Goal: Task Accomplishment & Management: Manage account settings

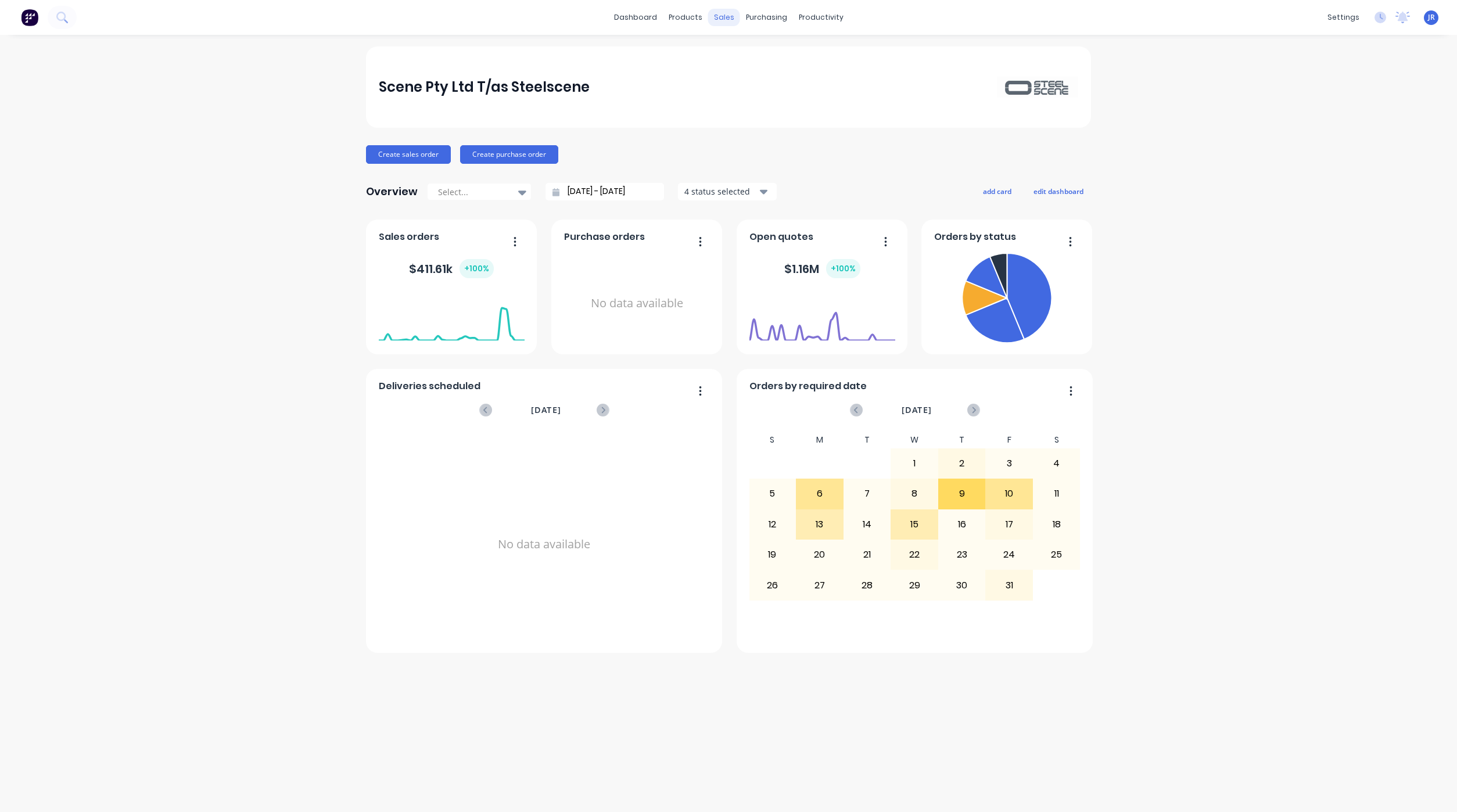
click at [717, 14] on div "sales" at bounding box center [724, 17] width 32 height 17
click at [725, 44] on link "Sales Orders" at bounding box center [785, 55] width 154 height 23
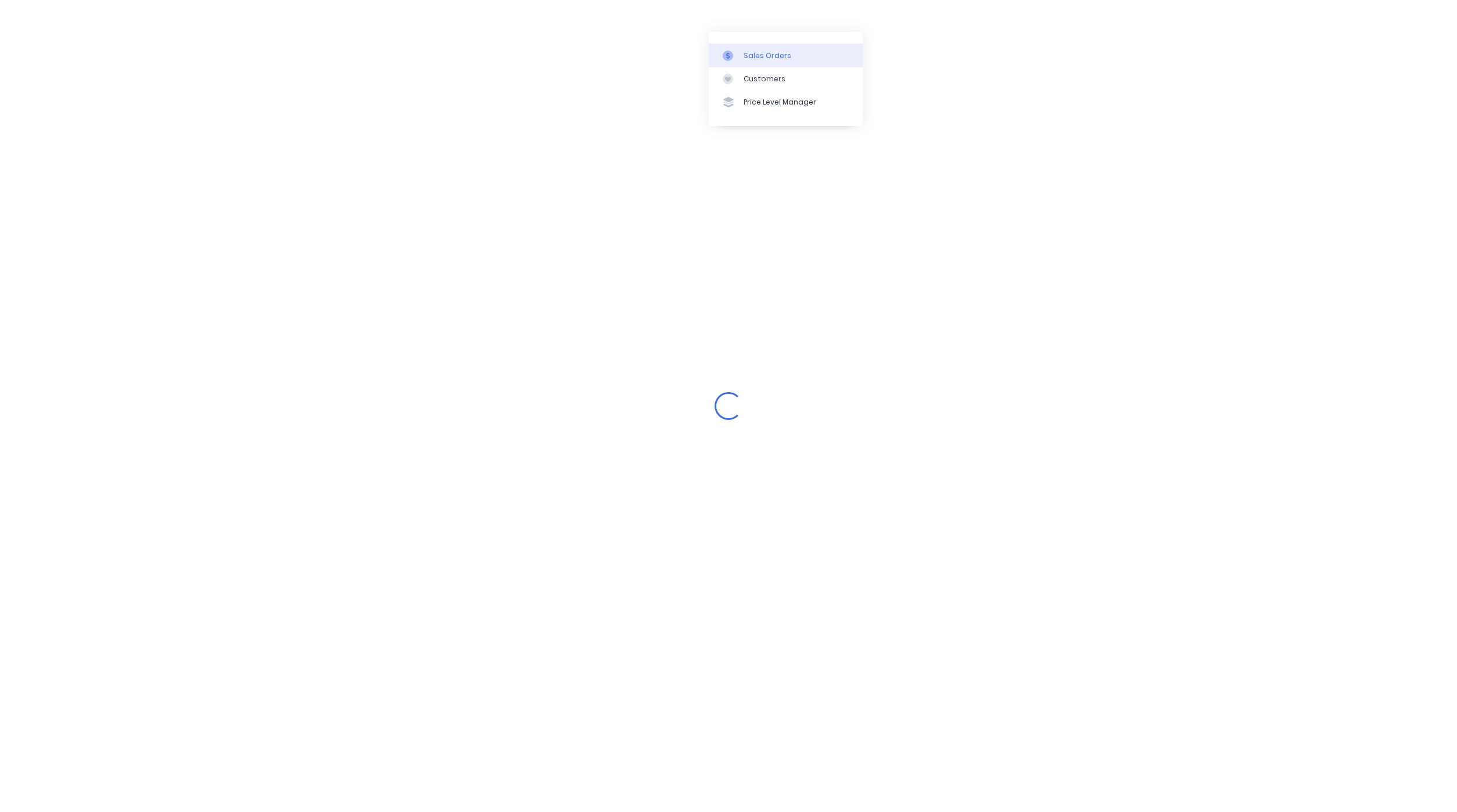
click at [734, 53] on div at bounding box center [731, 55] width 17 height 10
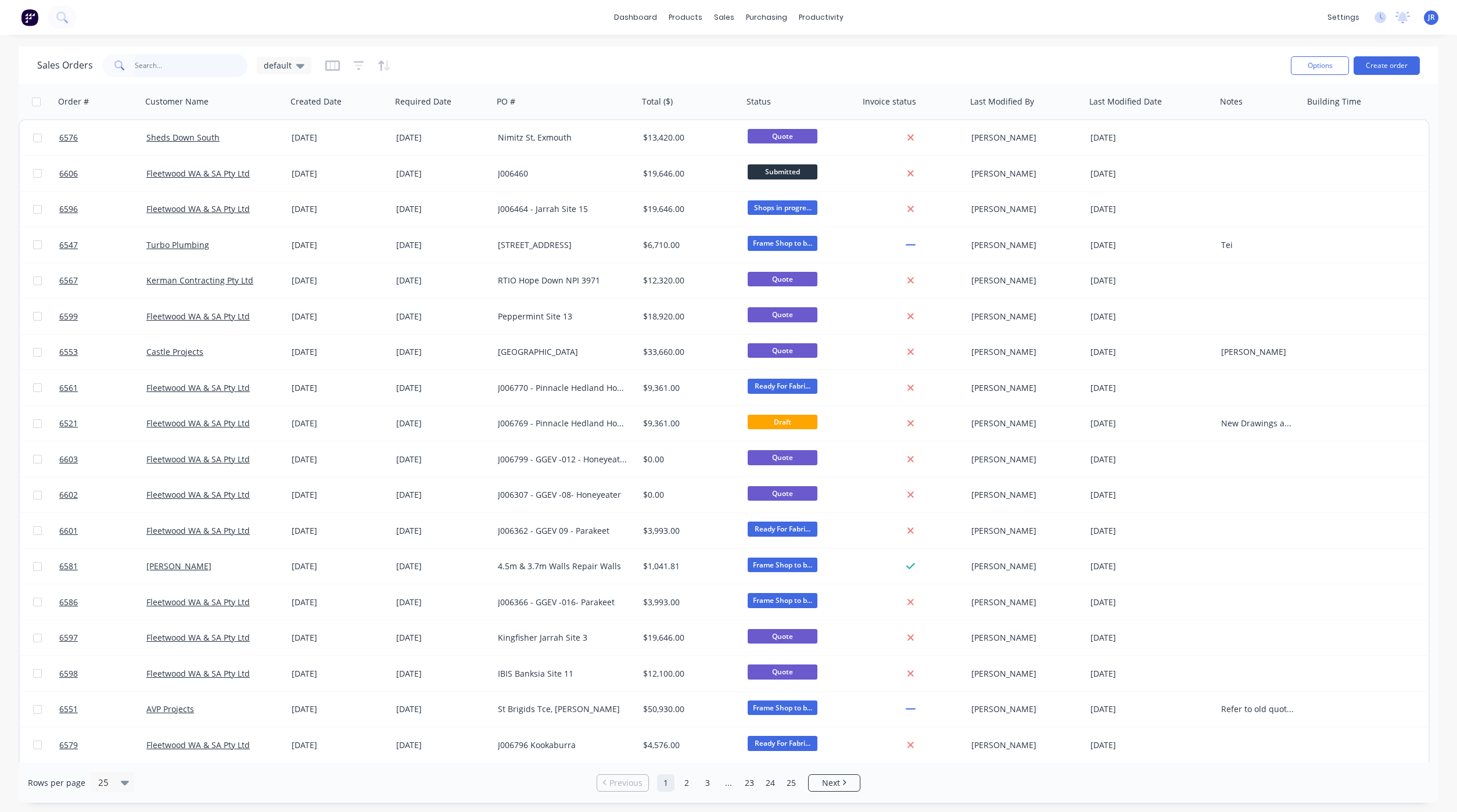
click at [185, 61] on input "text" at bounding box center [191, 66] width 113 height 23
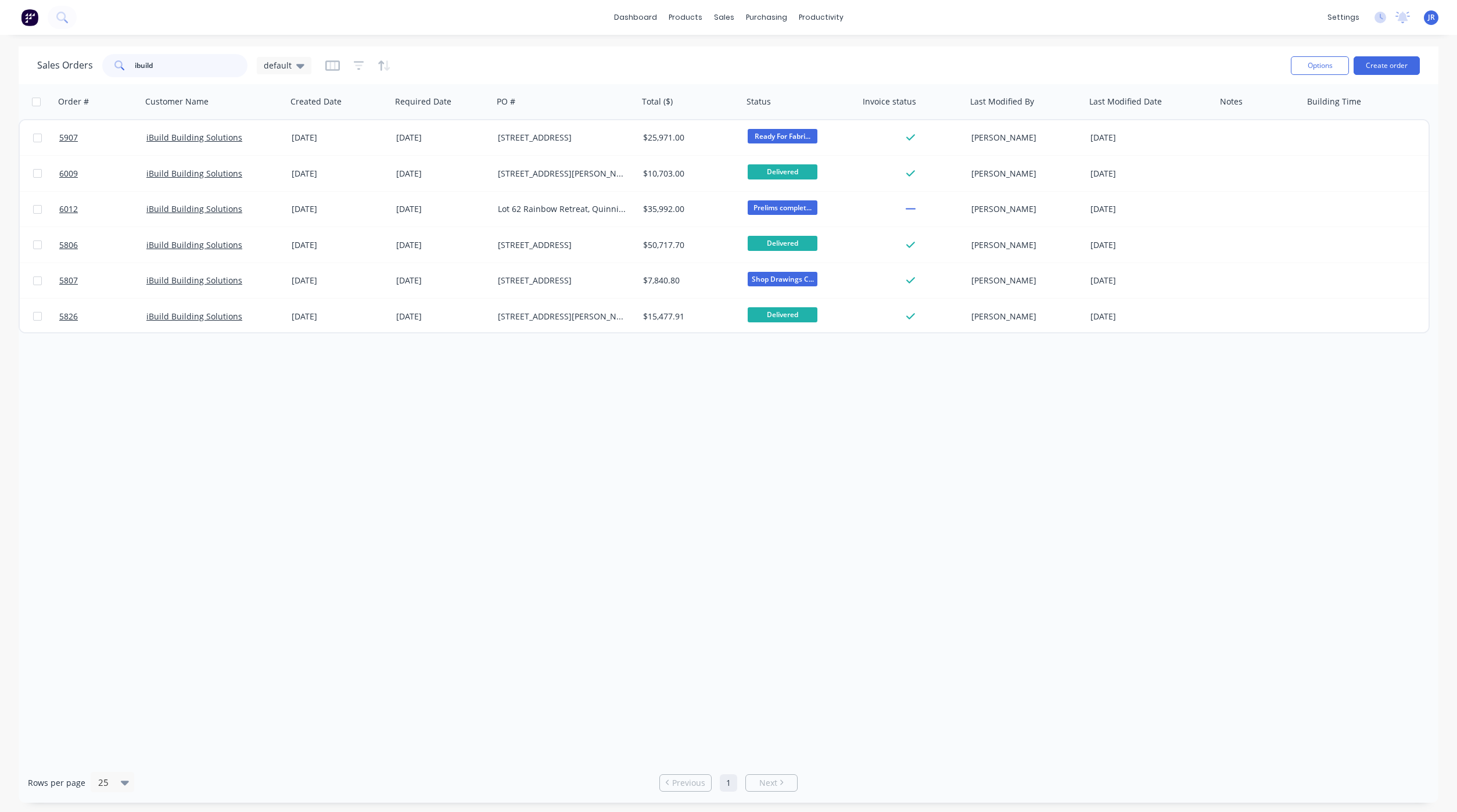
drag, startPoint x: 182, startPoint y: 67, endPoint x: 60, endPoint y: 61, distance: 122.1
click at [60, 61] on div "Sales Orders ibuild default" at bounding box center [174, 66] width 274 height 23
type input "turbo"
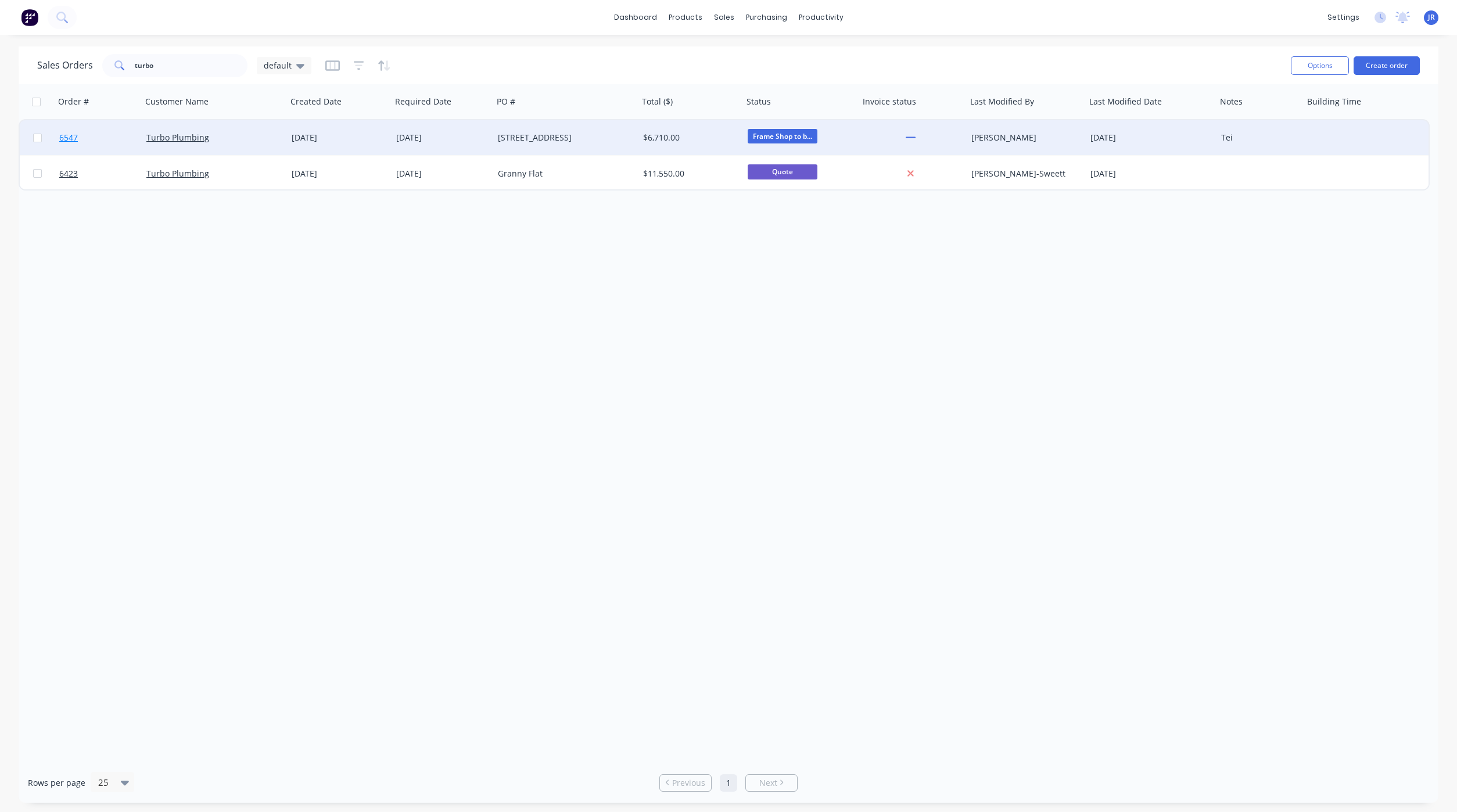
click at [72, 136] on span "6547" at bounding box center [68, 137] width 18 height 12
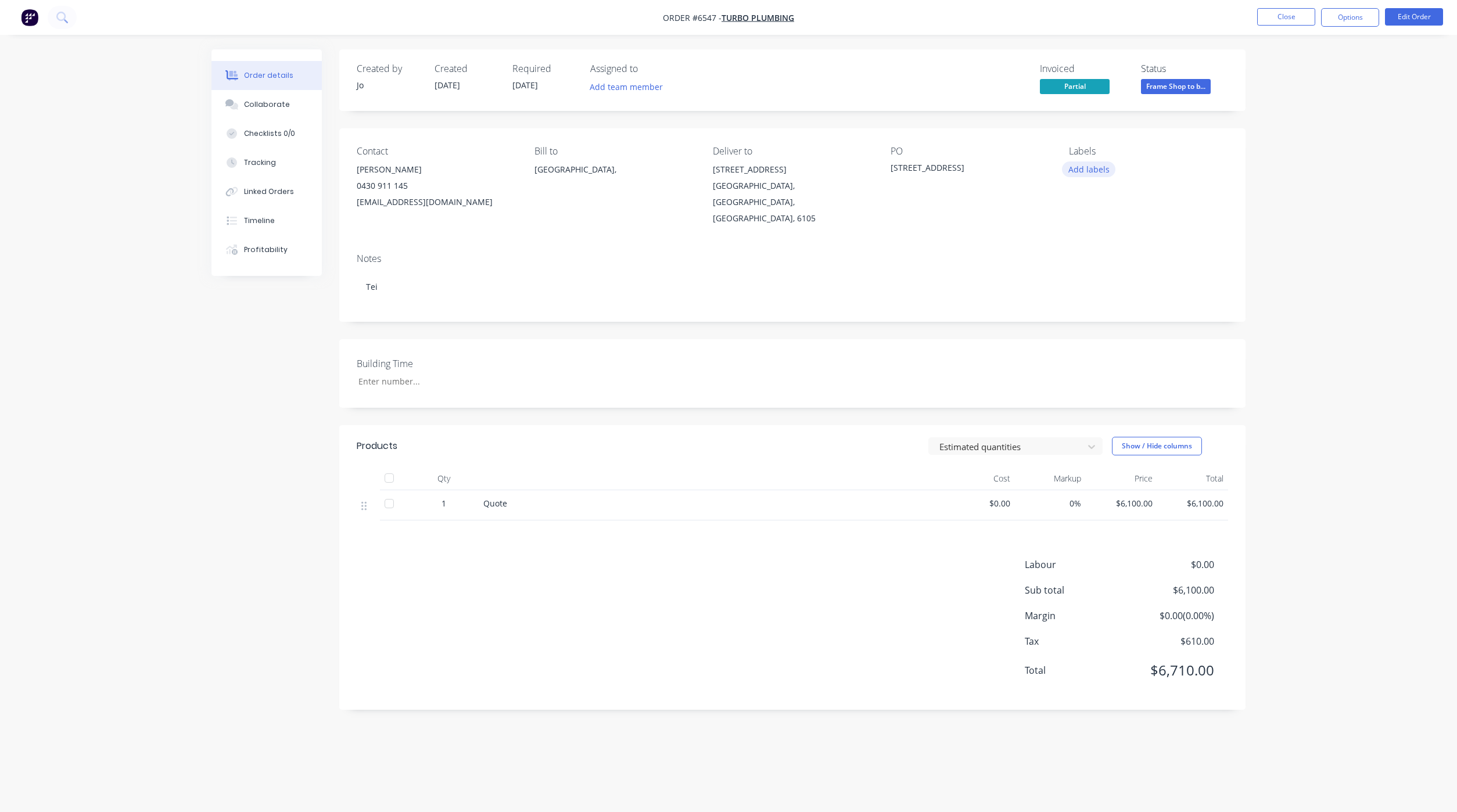
click at [1096, 164] on button "Add labels" at bounding box center [1088, 169] width 53 height 16
click at [1089, 317] on div at bounding box center [1089, 320] width 23 height 23
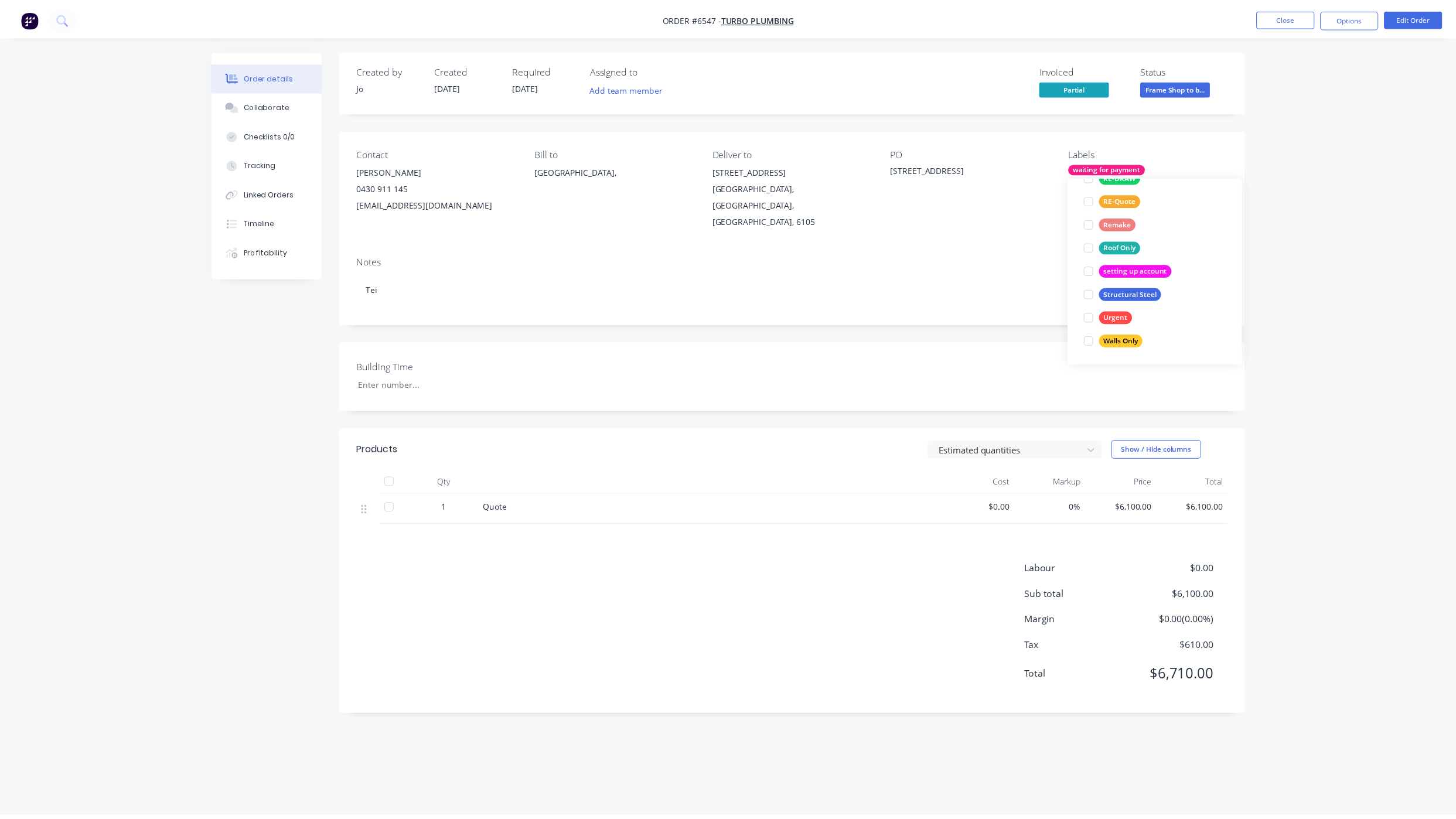
scroll to position [0, 0]
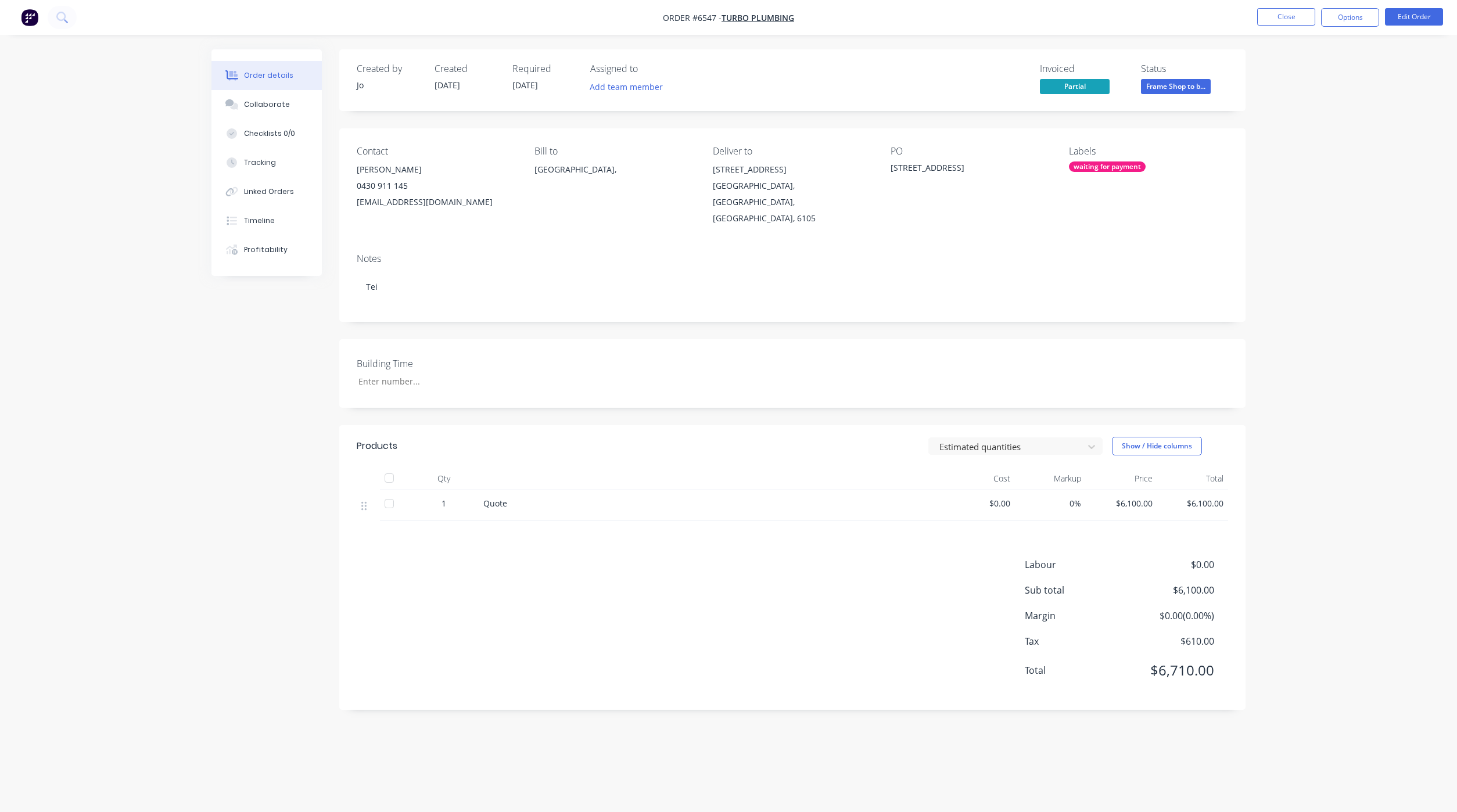
click at [1205, 137] on div "Contact [PERSON_NAME] 0430 911 145 [EMAIL_ADDRESS][DOMAIN_NAME] Bill to [GEOGRA…" at bounding box center [792, 186] width 906 height 116
click at [1272, 21] on button "Close" at bounding box center [1285, 16] width 58 height 17
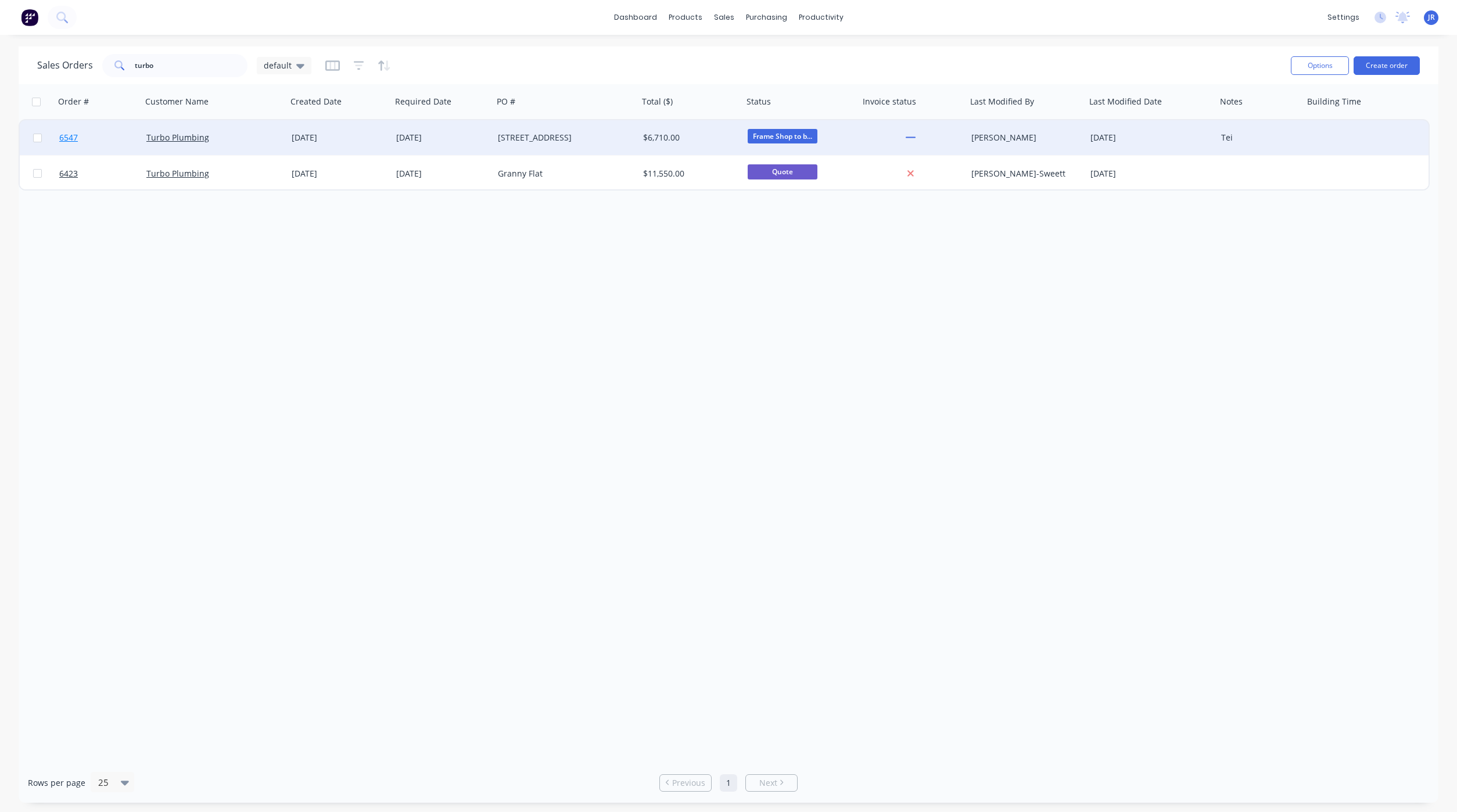
click at [68, 136] on span "6547" at bounding box center [68, 137] width 18 height 12
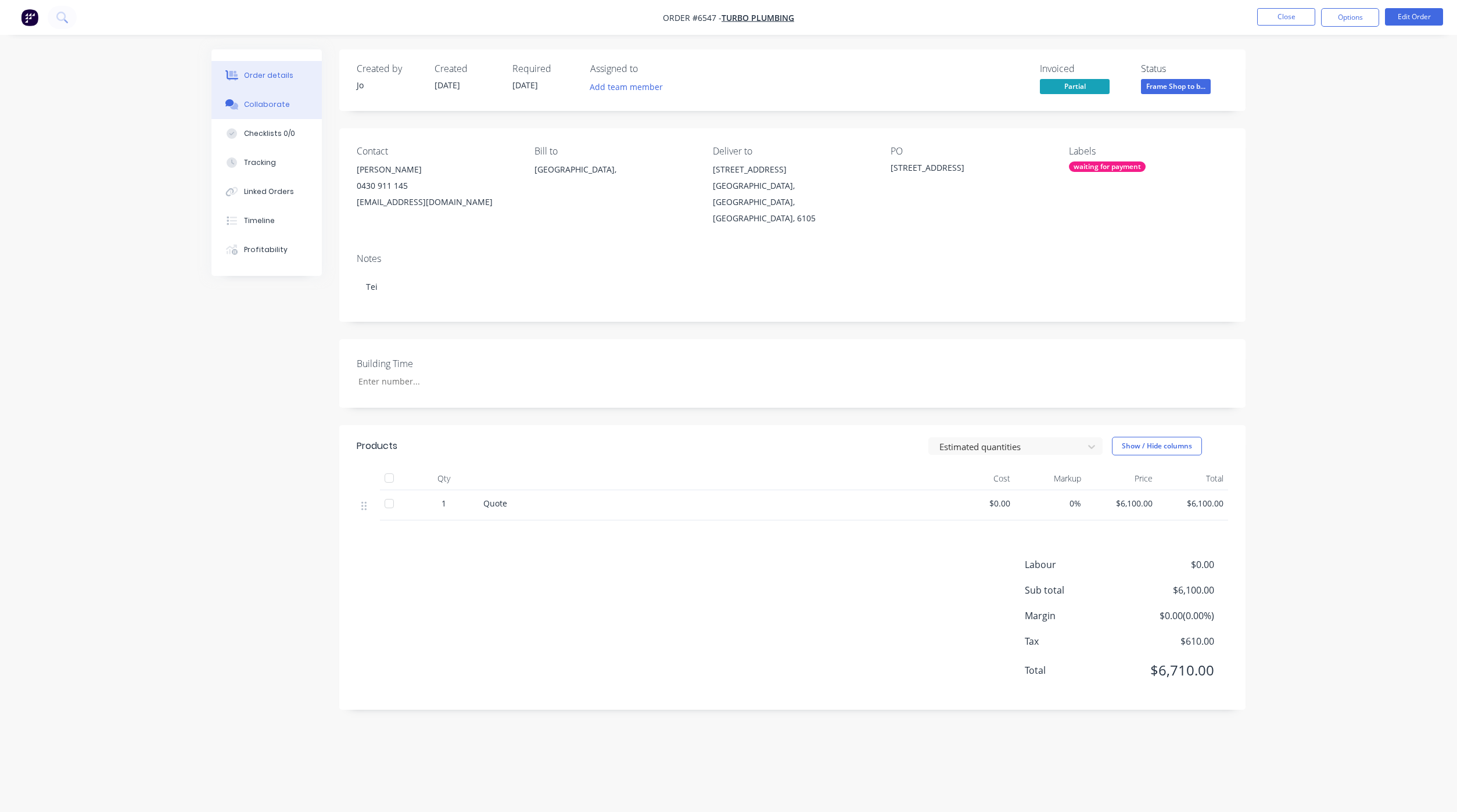
click at [251, 99] on div "Collaborate" at bounding box center [267, 104] width 46 height 10
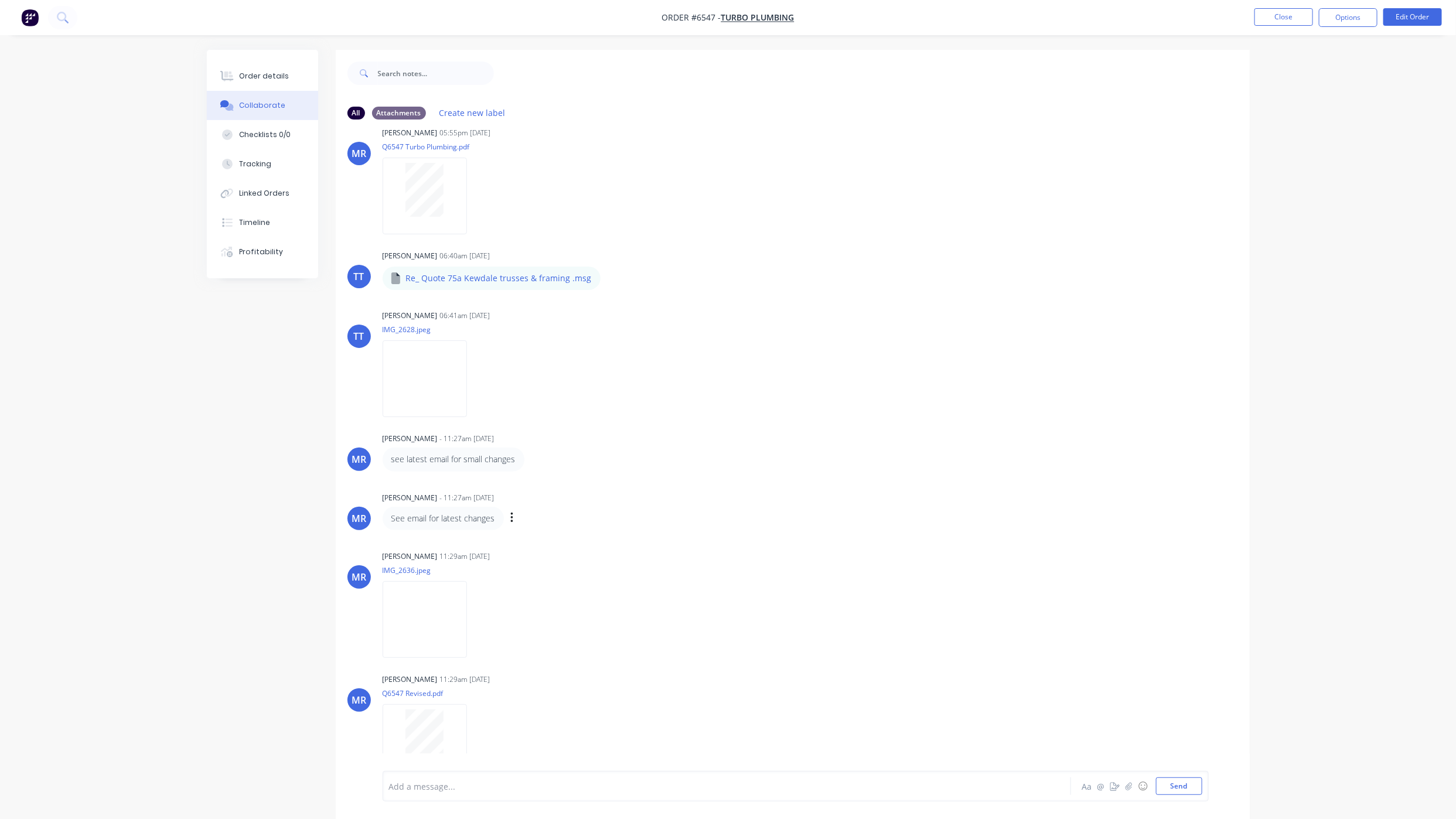
scroll to position [280, 0]
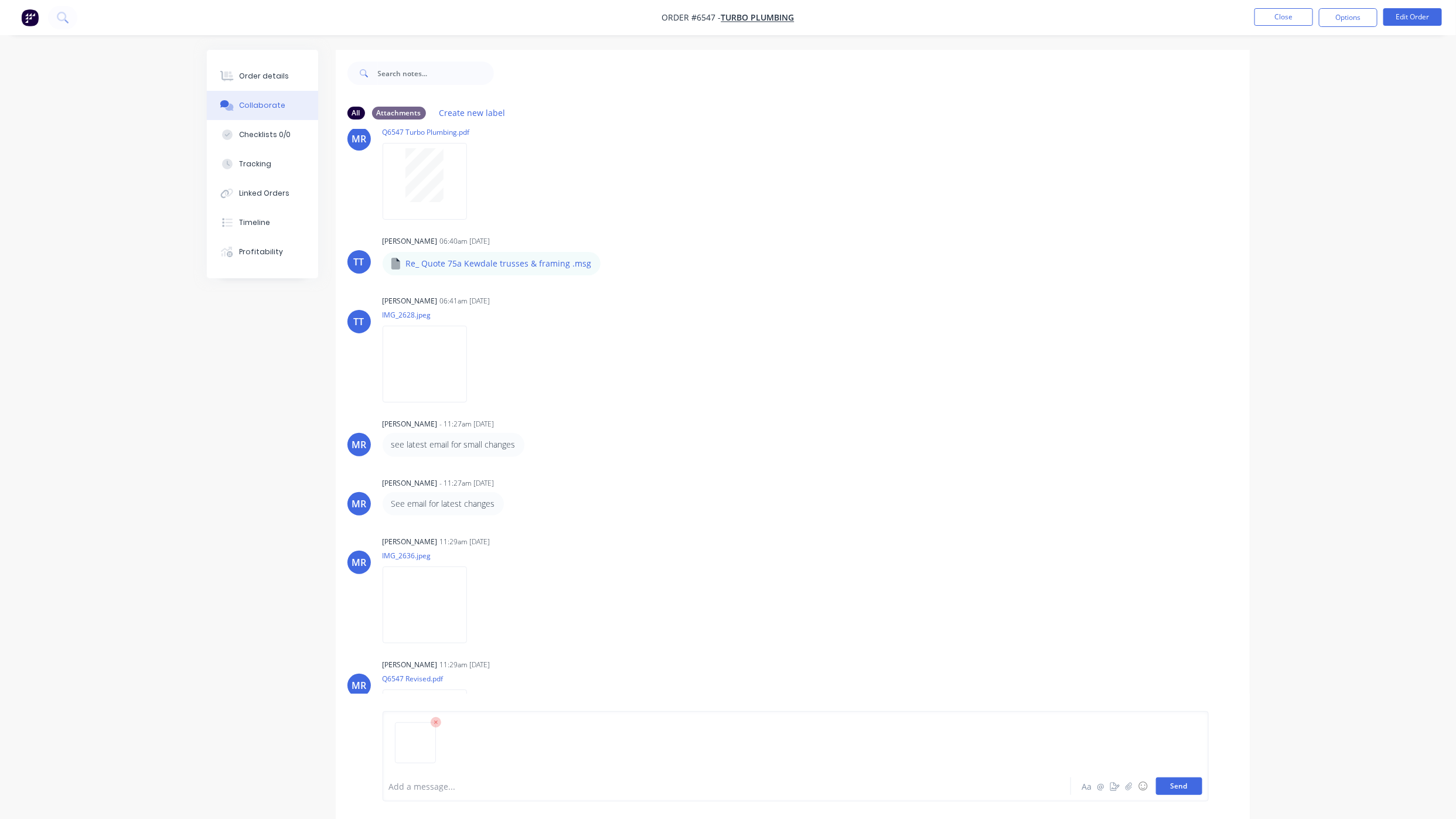
click at [1169, 784] on button "Send" at bounding box center [1179, 785] width 46 height 17
click at [1163, 780] on button "Send" at bounding box center [1179, 785] width 46 height 17
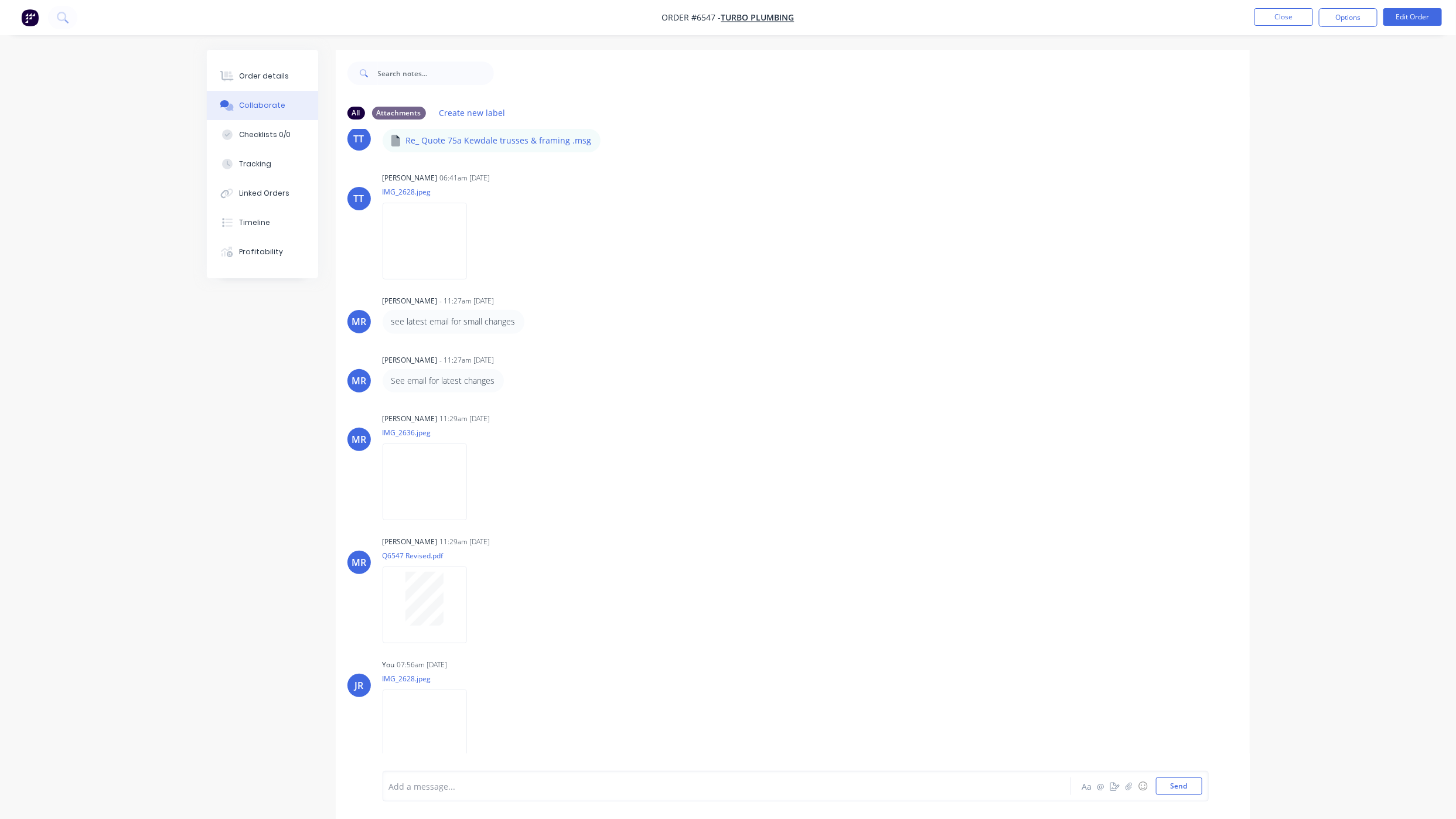
drag, startPoint x: 235, startPoint y: 711, endPoint x: 229, endPoint y: 707, distance: 7.2
click at [235, 711] on div "All Attachments Create new label JR You 12:22pm [DATE] PDF (3).zip PDF (3).zip …" at bounding box center [728, 443] width 1043 height 787
click at [264, 81] on div "Order details" at bounding box center [264, 76] width 50 height 10
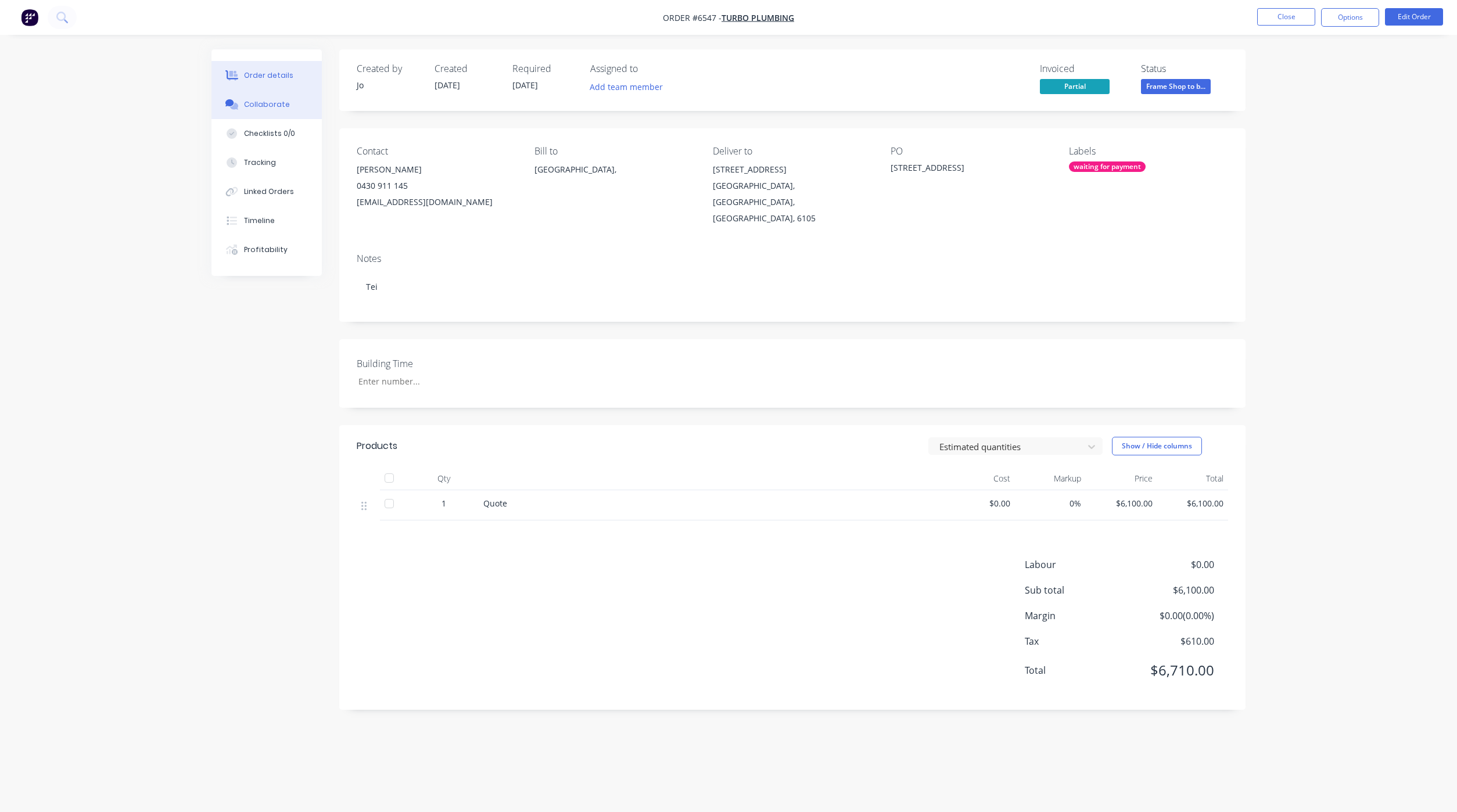
click at [248, 105] on div "Collaborate" at bounding box center [267, 104] width 46 height 10
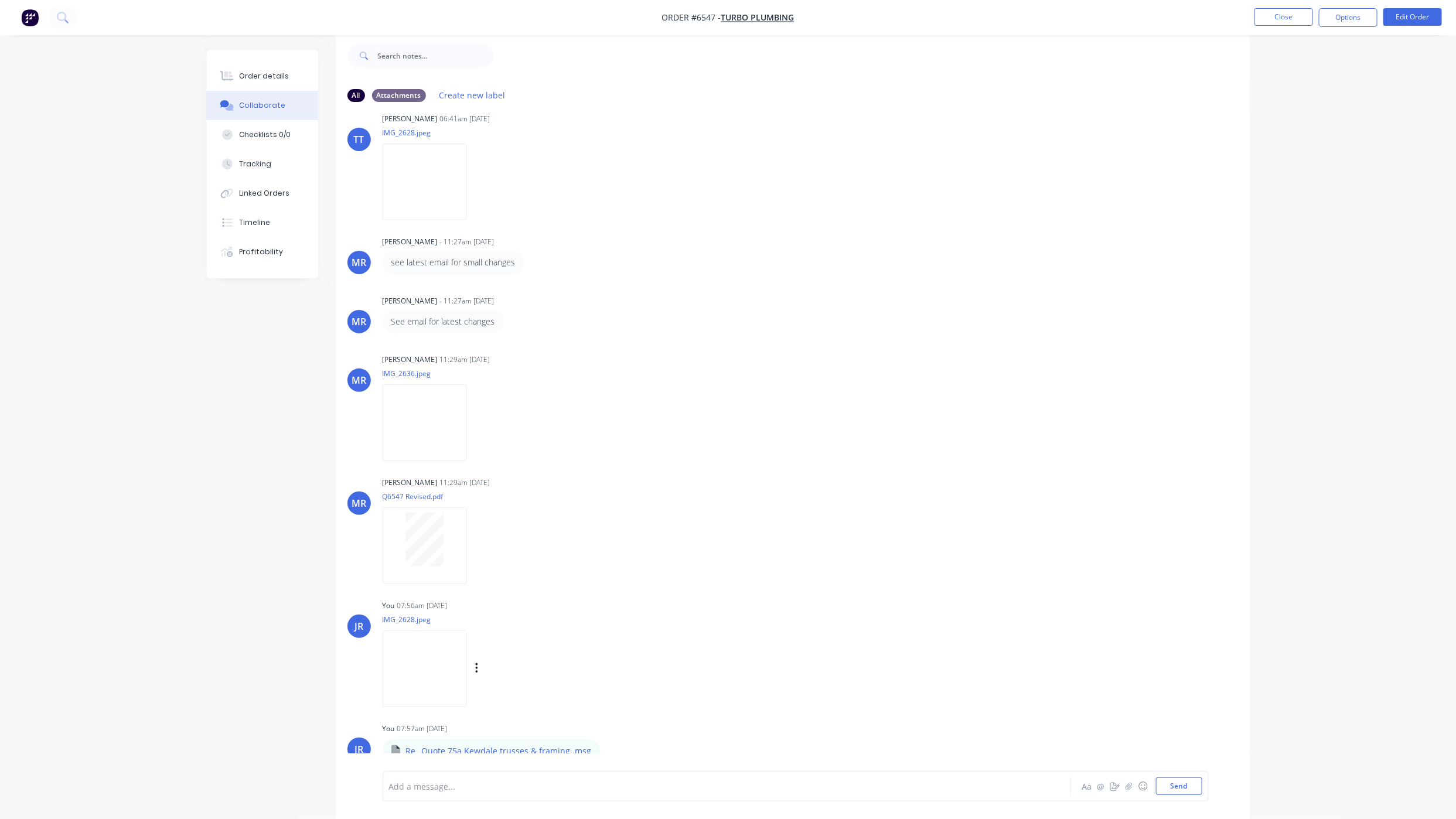
scroll to position [454, 0]
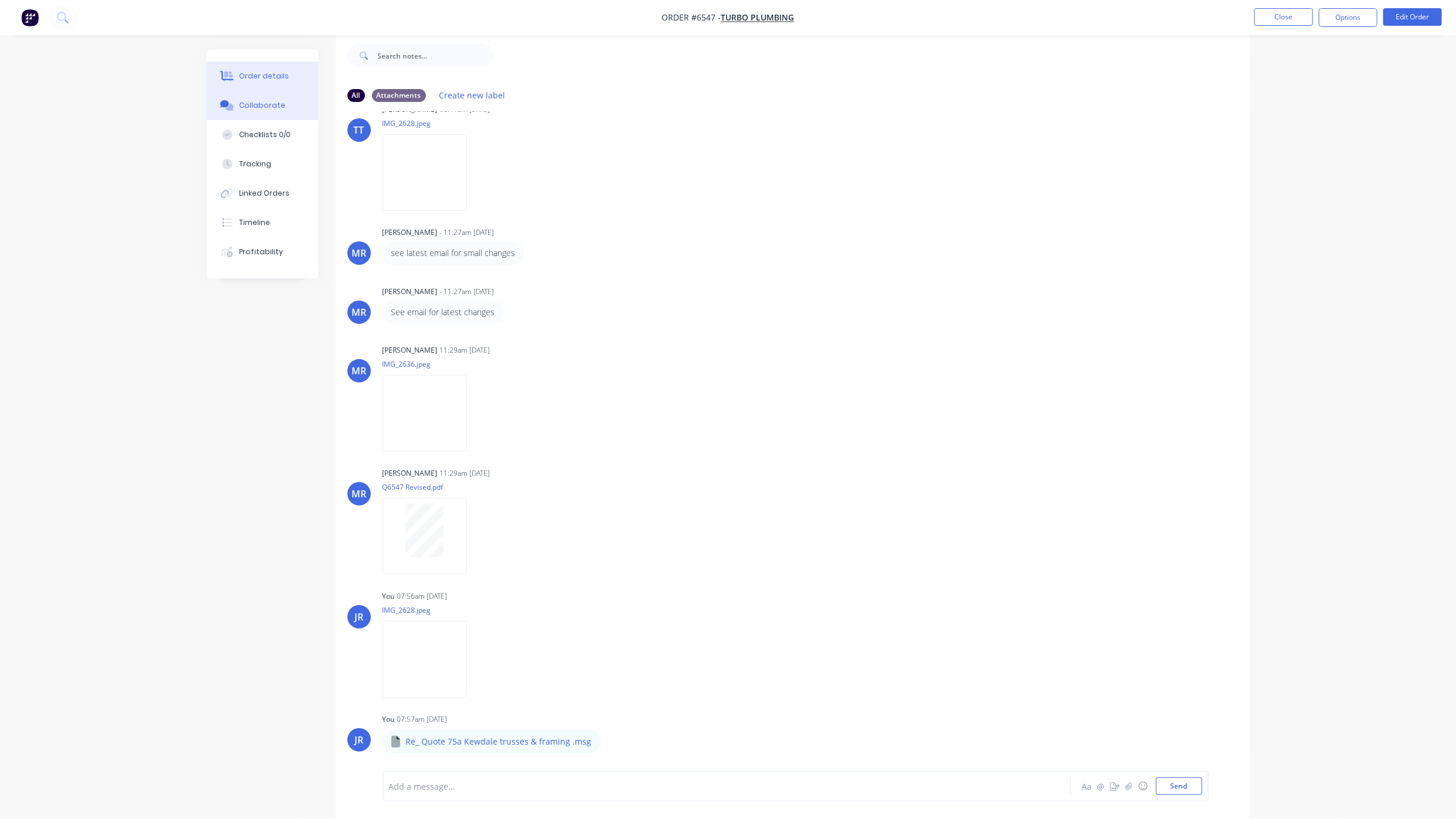
click at [226, 77] on icon at bounding box center [229, 77] width 10 height 10
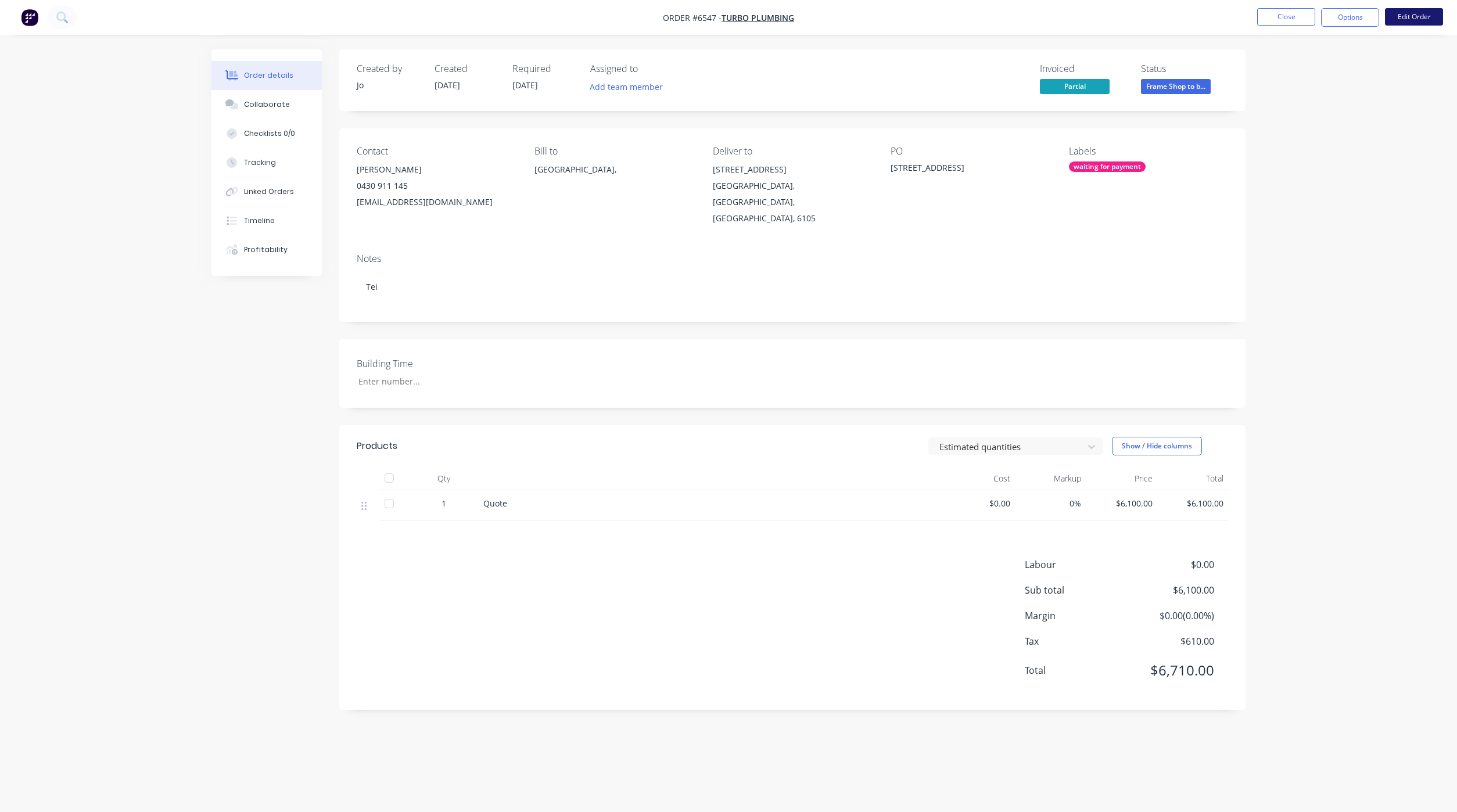
click at [1415, 21] on button "Edit Order" at bounding box center [1413, 16] width 58 height 17
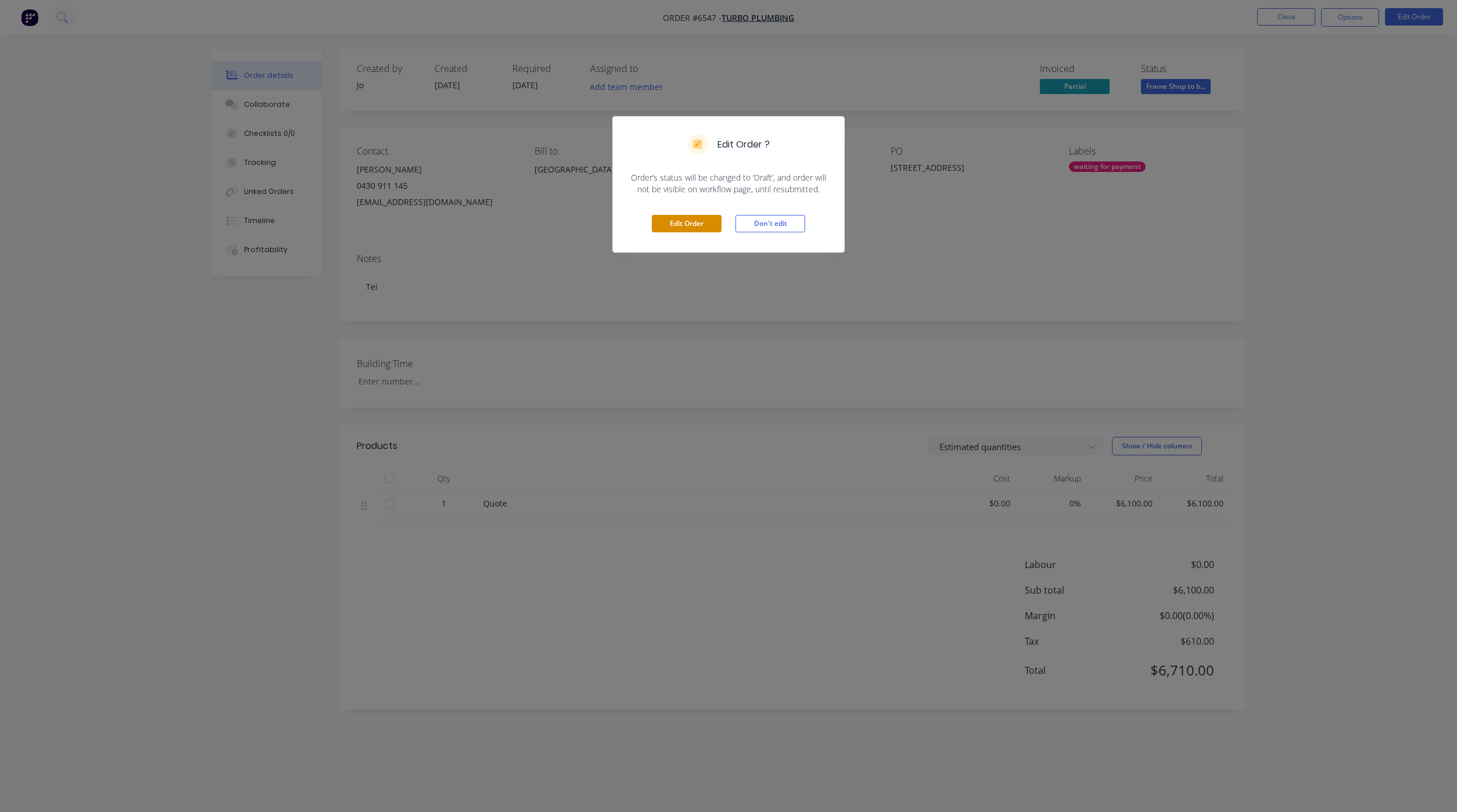
click at [677, 220] on button "Edit Order" at bounding box center [686, 223] width 70 height 17
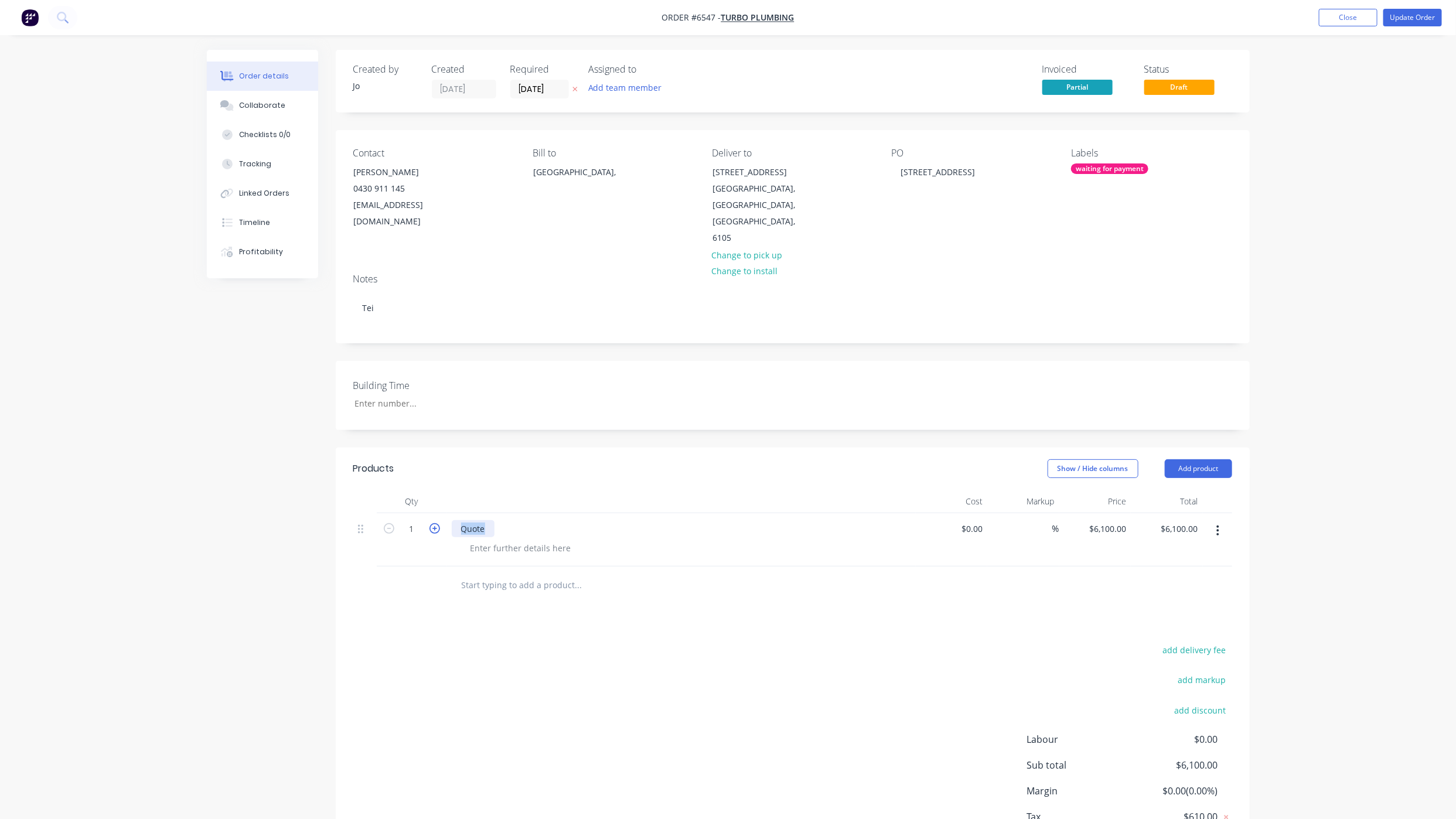
drag, startPoint x: 486, startPoint y: 501, endPoint x: 438, endPoint y: 494, distance: 48.5
click at [438, 513] on div "1 Quote $0.00 $0.00 % $6,100.00 $6,100.00 $6,100.00 $6,100.00" at bounding box center [792, 539] width 879 height 53
paste div
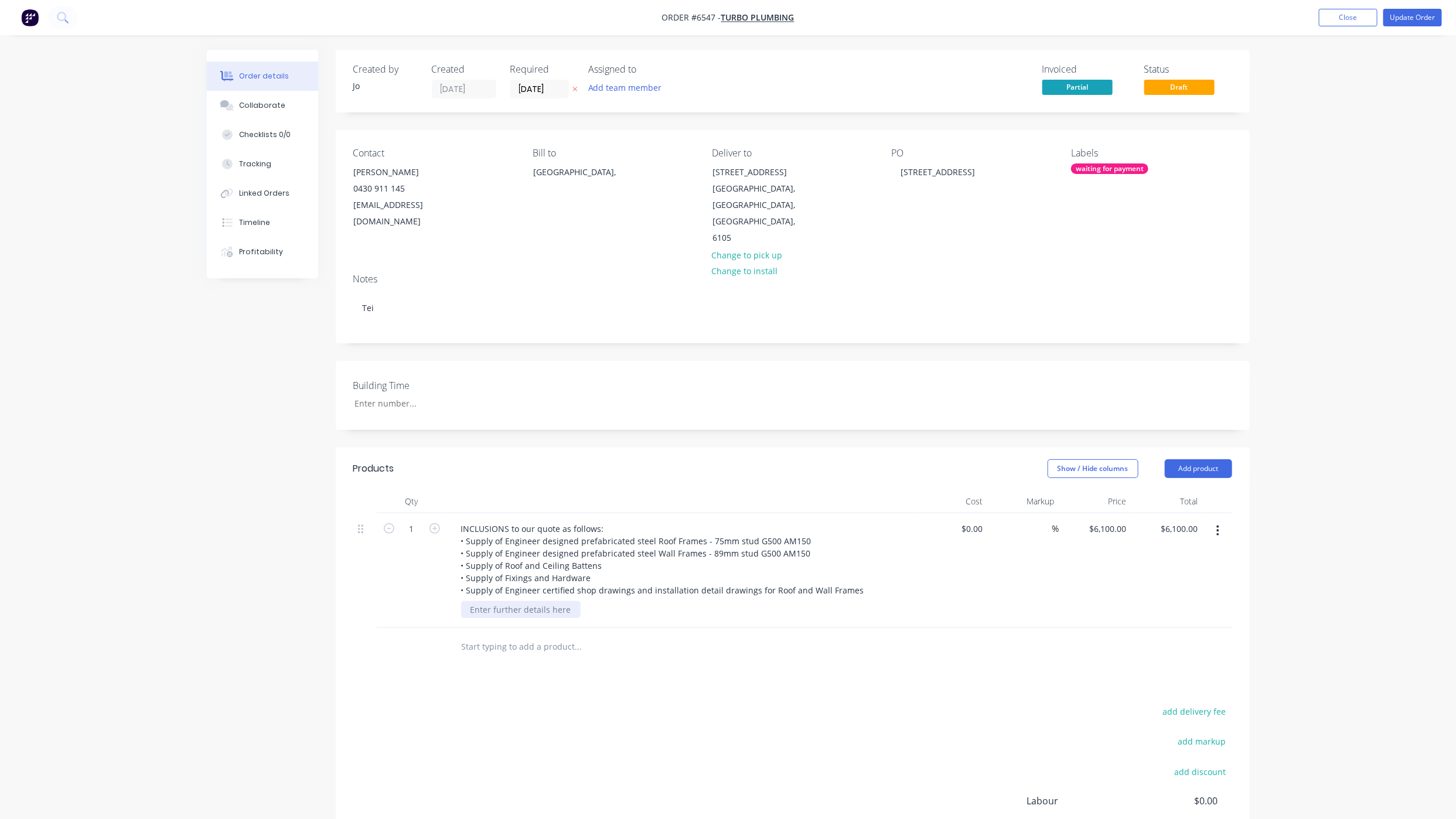
click at [536, 601] on div at bounding box center [521, 609] width 119 height 17
paste div
click at [1395, 14] on button "Update Order" at bounding box center [1413, 17] width 59 height 17
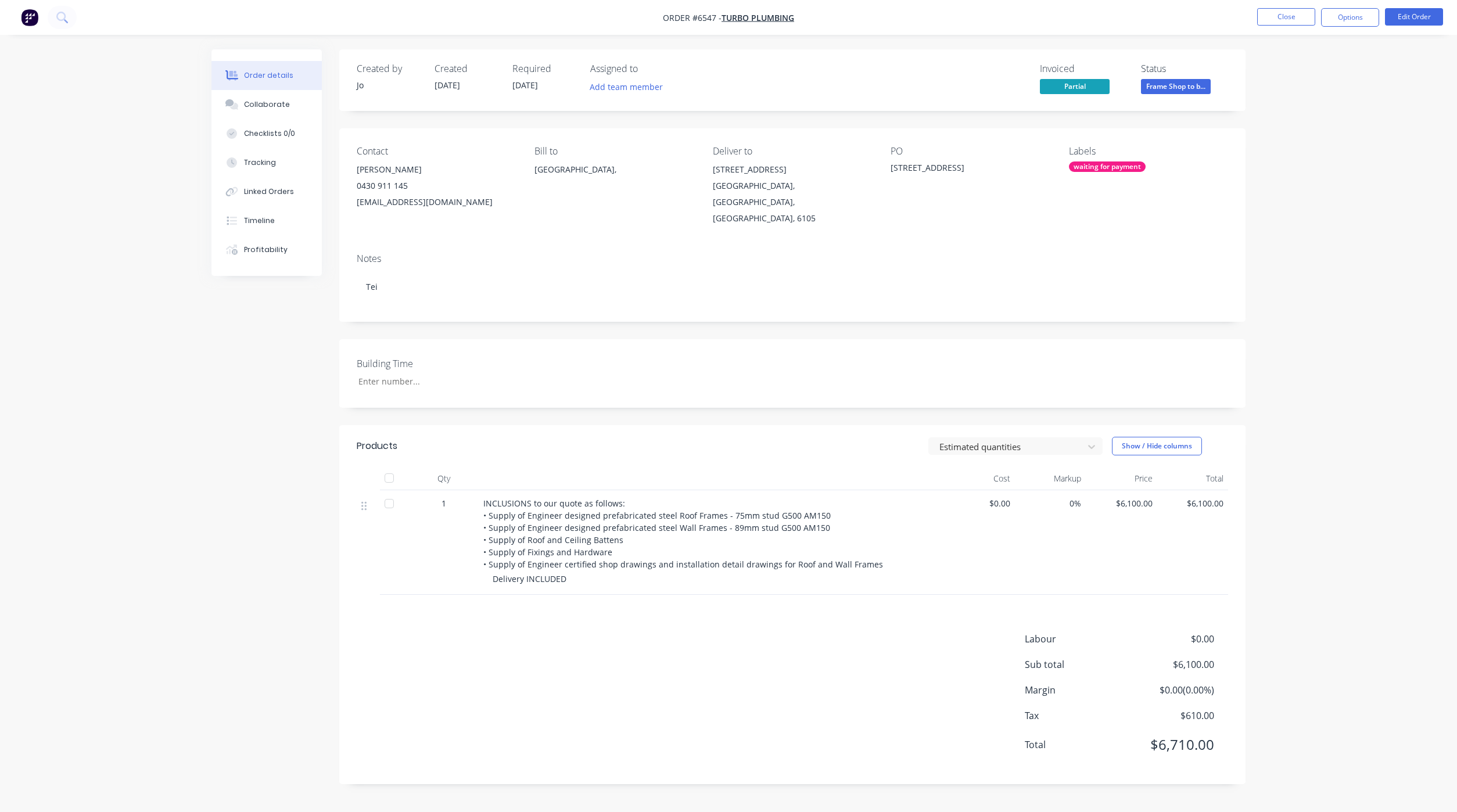
click at [1280, 28] on nav "Order #6547 - Turbo Plumbing Close Options Edit Order" at bounding box center [728, 17] width 1457 height 35
click at [1281, 17] on button "Close" at bounding box center [1285, 16] width 58 height 17
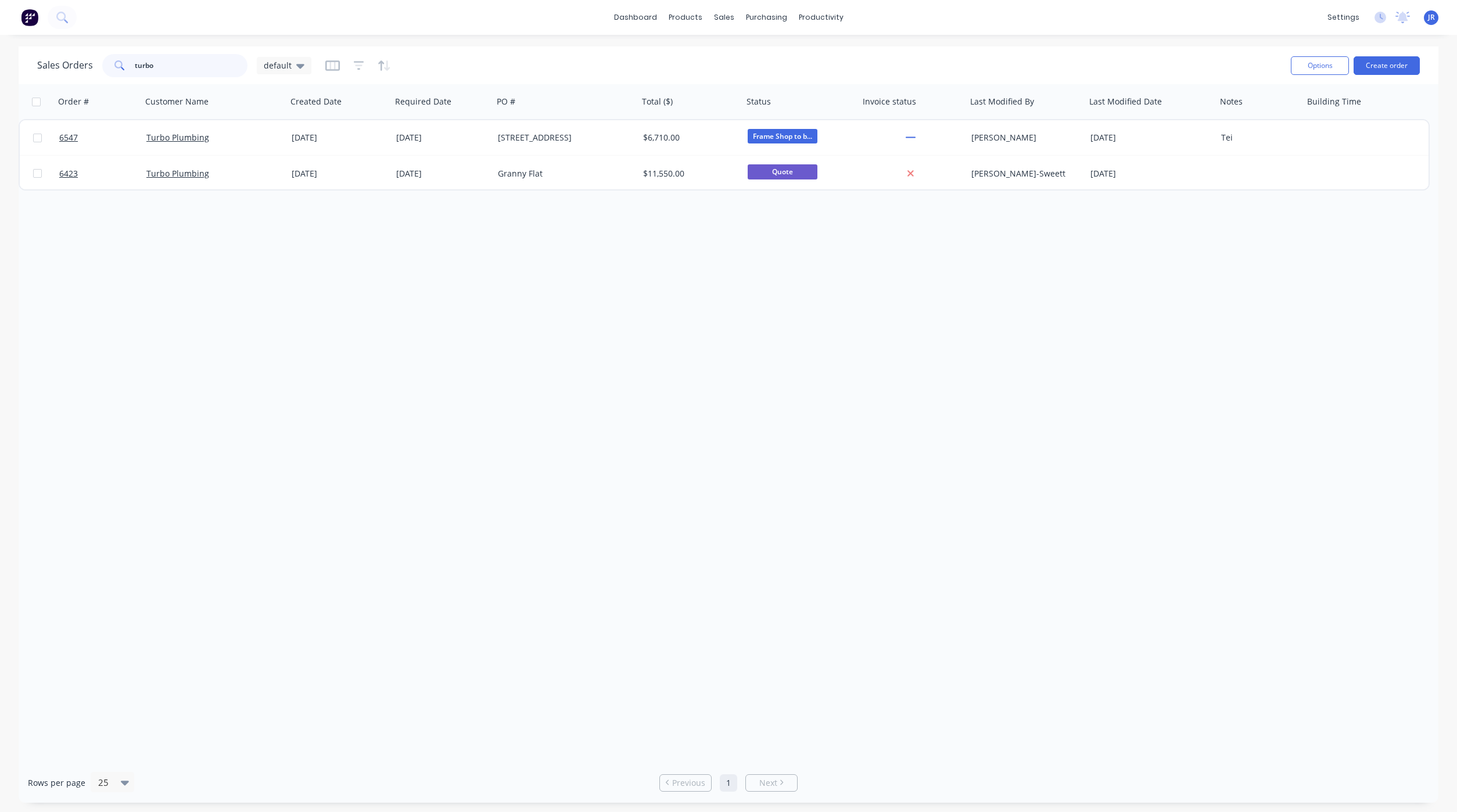
drag, startPoint x: 198, startPoint y: 67, endPoint x: -17, endPoint y: 67, distance: 215.0
click at [0, 67] on html "dashboard products sales purchasing productivity dashboard products Product Cat…" at bounding box center [728, 406] width 1457 height 812
type input "tydan"
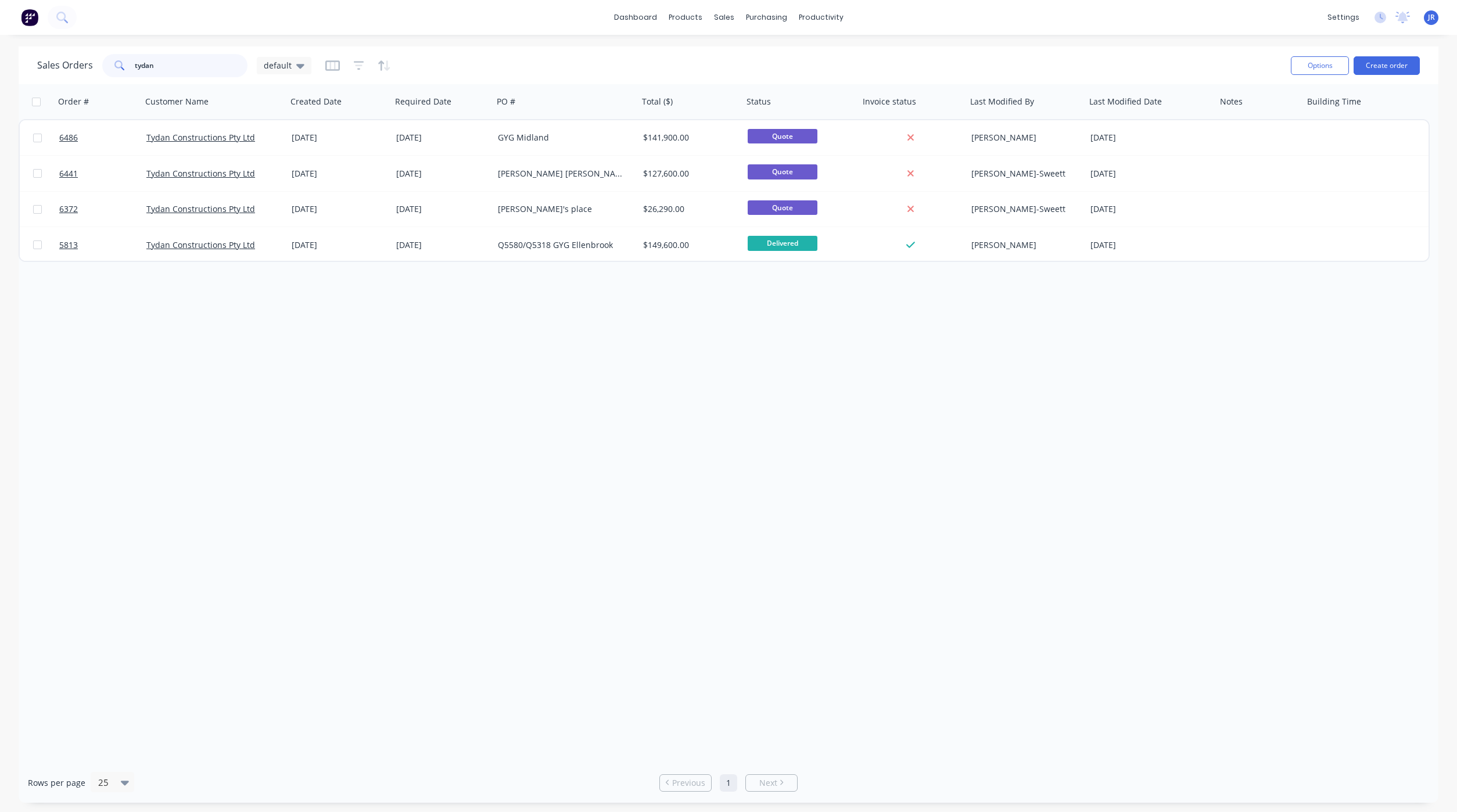
drag, startPoint x: 194, startPoint y: 64, endPoint x: 29, endPoint y: 61, distance: 165.0
click at [33, 68] on div "Sales Orders tydan default Options Create order" at bounding box center [728, 65] width 1419 height 38
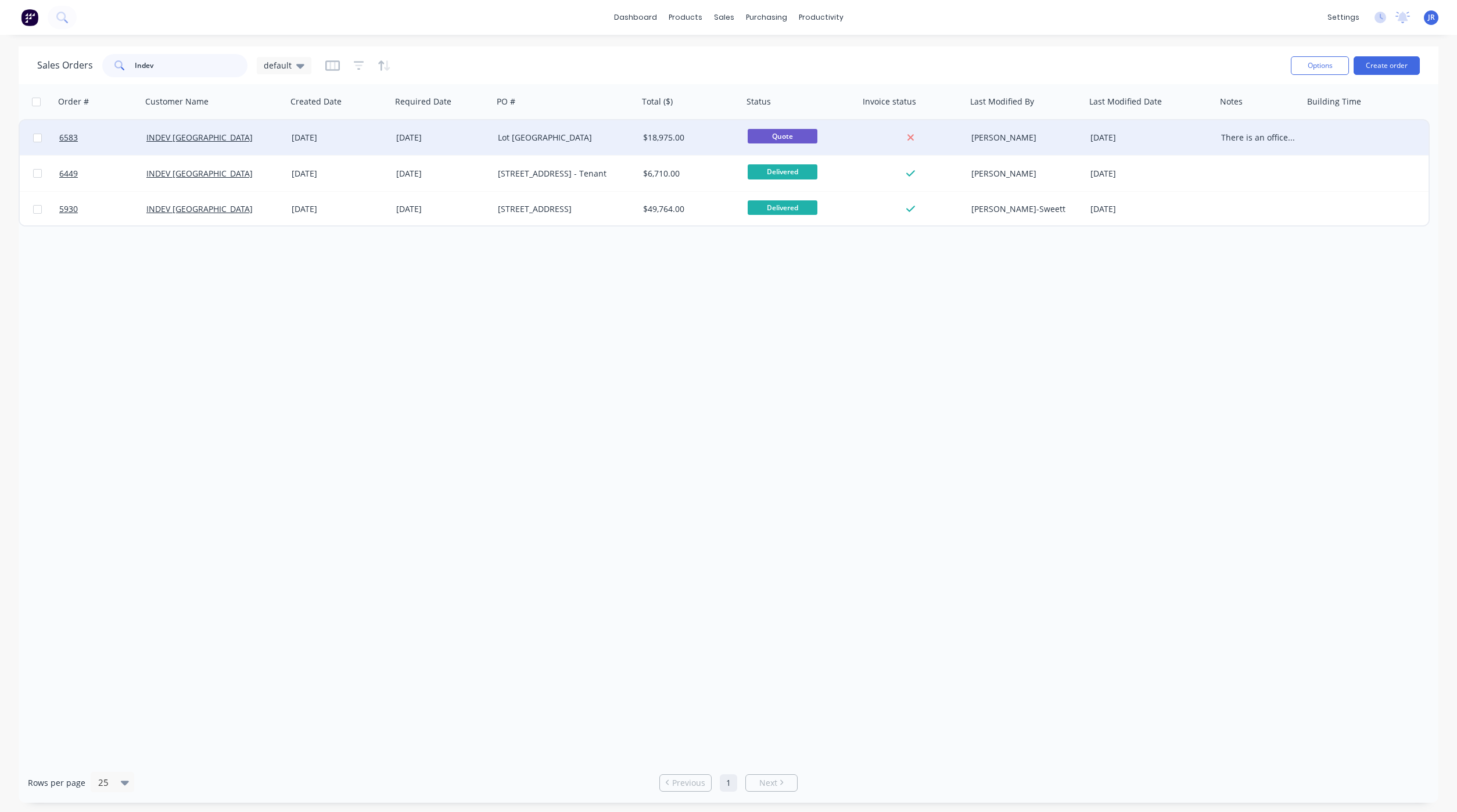
type input "Indev"
click at [55, 133] on div at bounding box center [98, 137] width 87 height 35
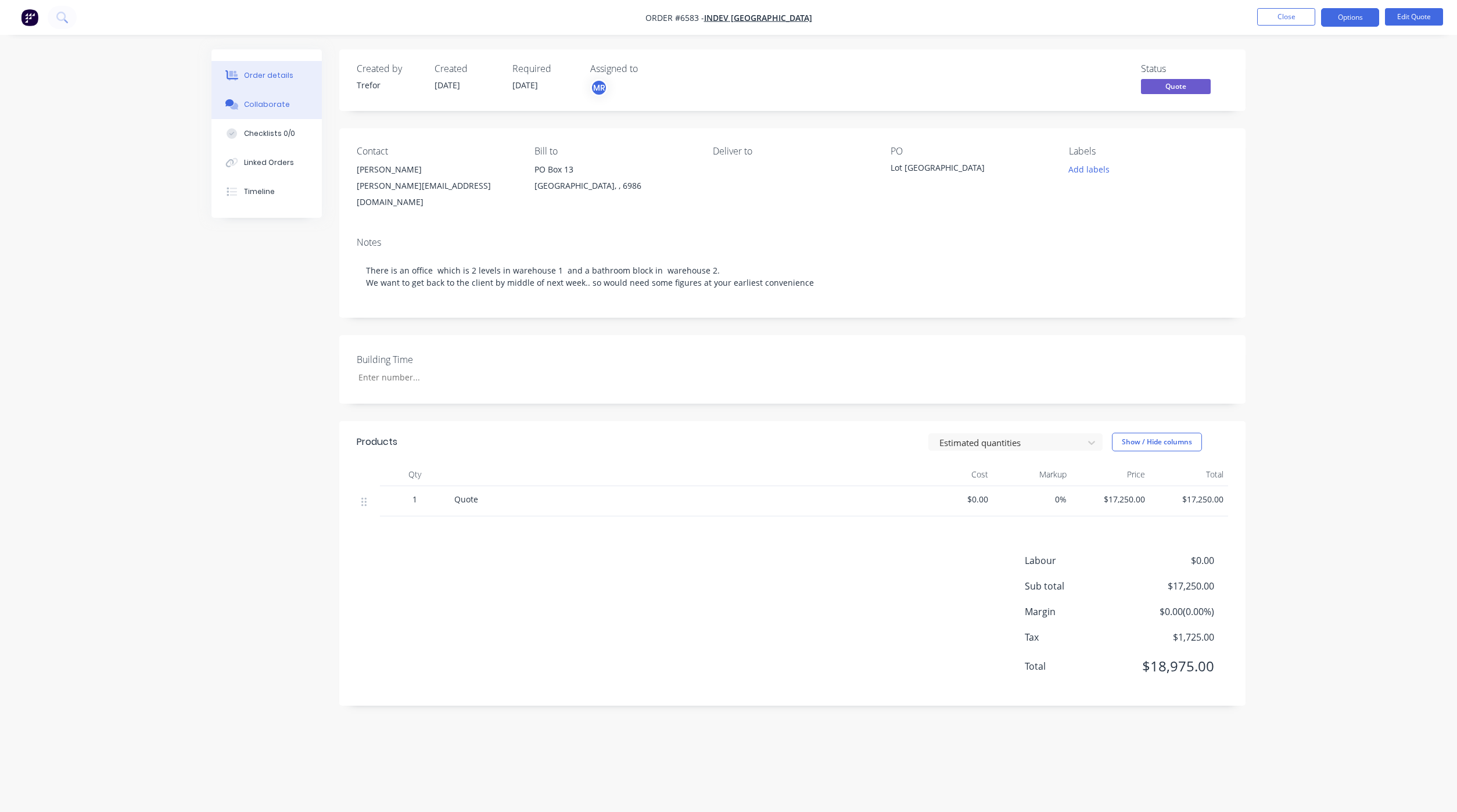
click at [281, 103] on div "Collaborate" at bounding box center [267, 104] width 46 height 10
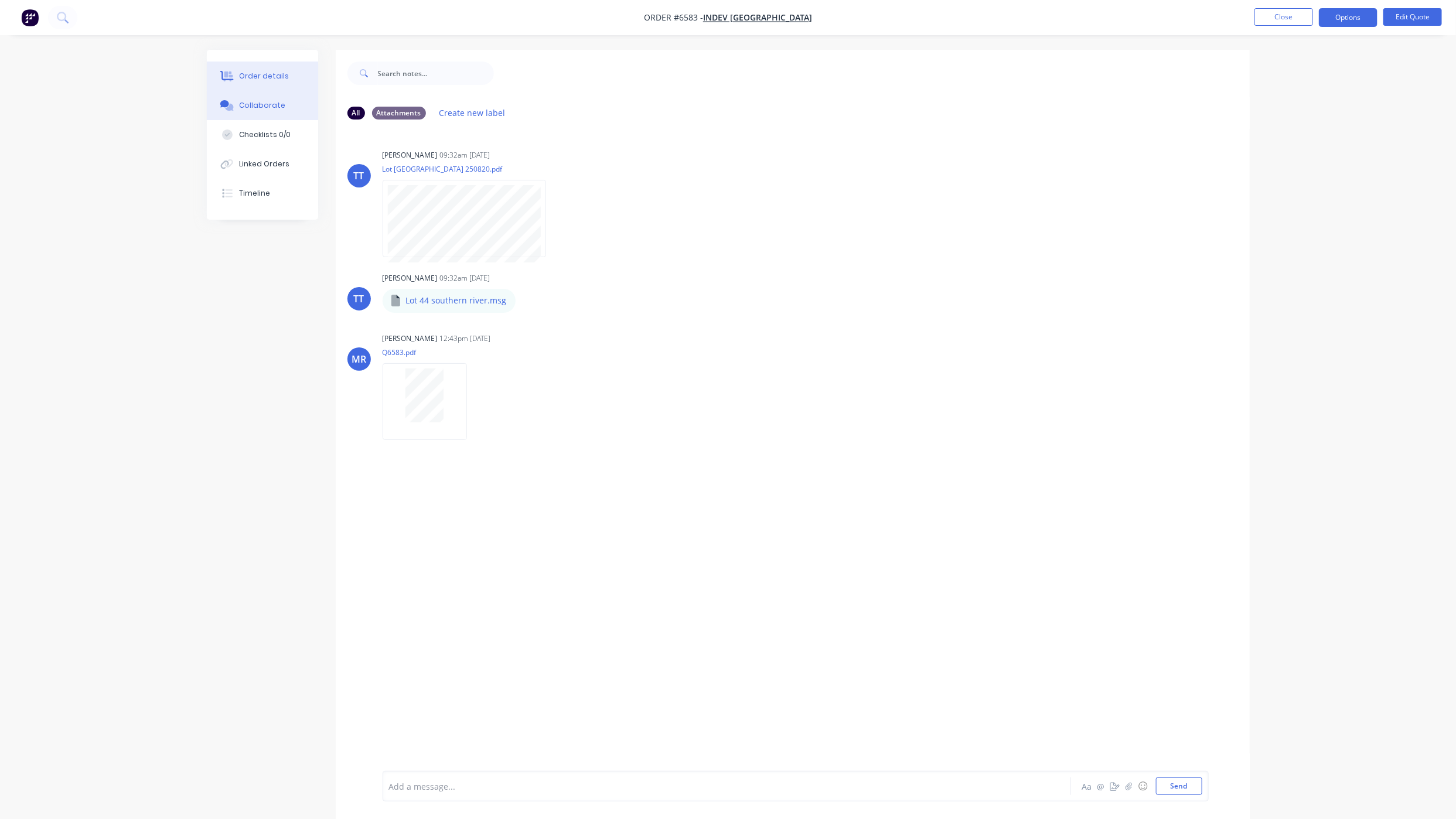
click at [272, 80] on div "Order details" at bounding box center [264, 76] width 50 height 10
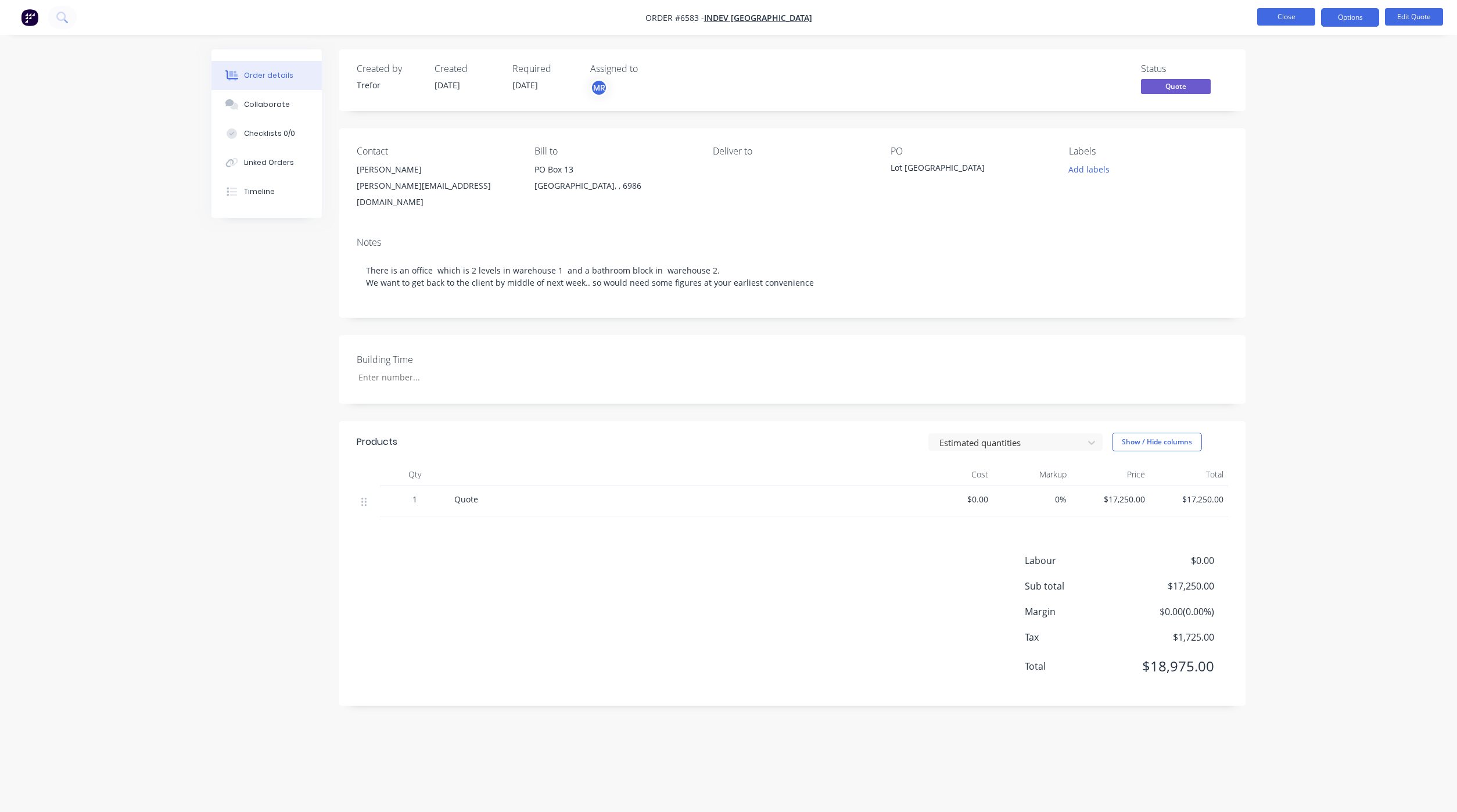
click at [1288, 16] on button "Close" at bounding box center [1285, 16] width 58 height 17
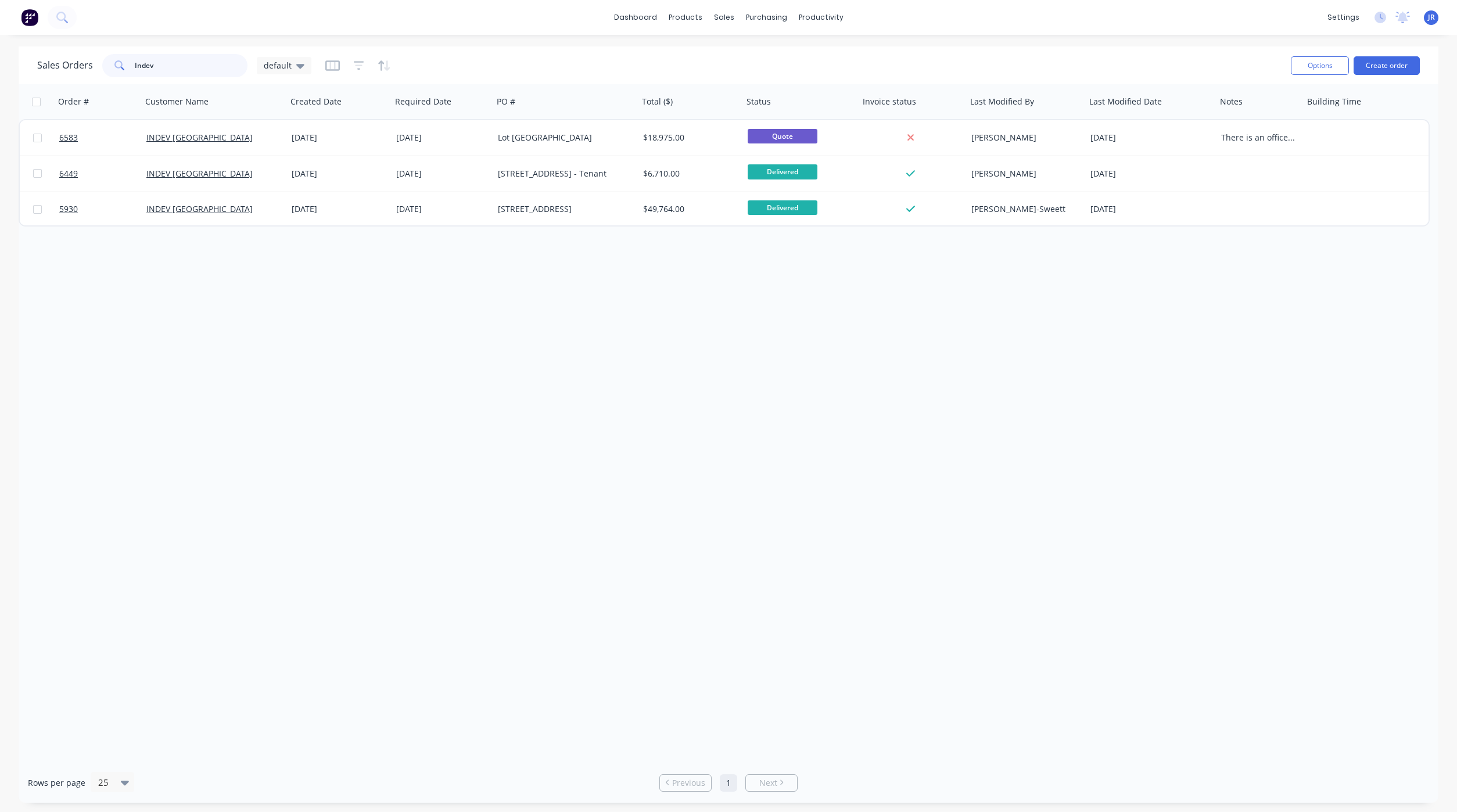
drag, startPoint x: 208, startPoint y: 68, endPoint x: -28, endPoint y: 68, distance: 236.0
click at [0, 68] on html "dashboard products sales purchasing productivity dashboard products Product Cat…" at bounding box center [728, 406] width 1457 height 812
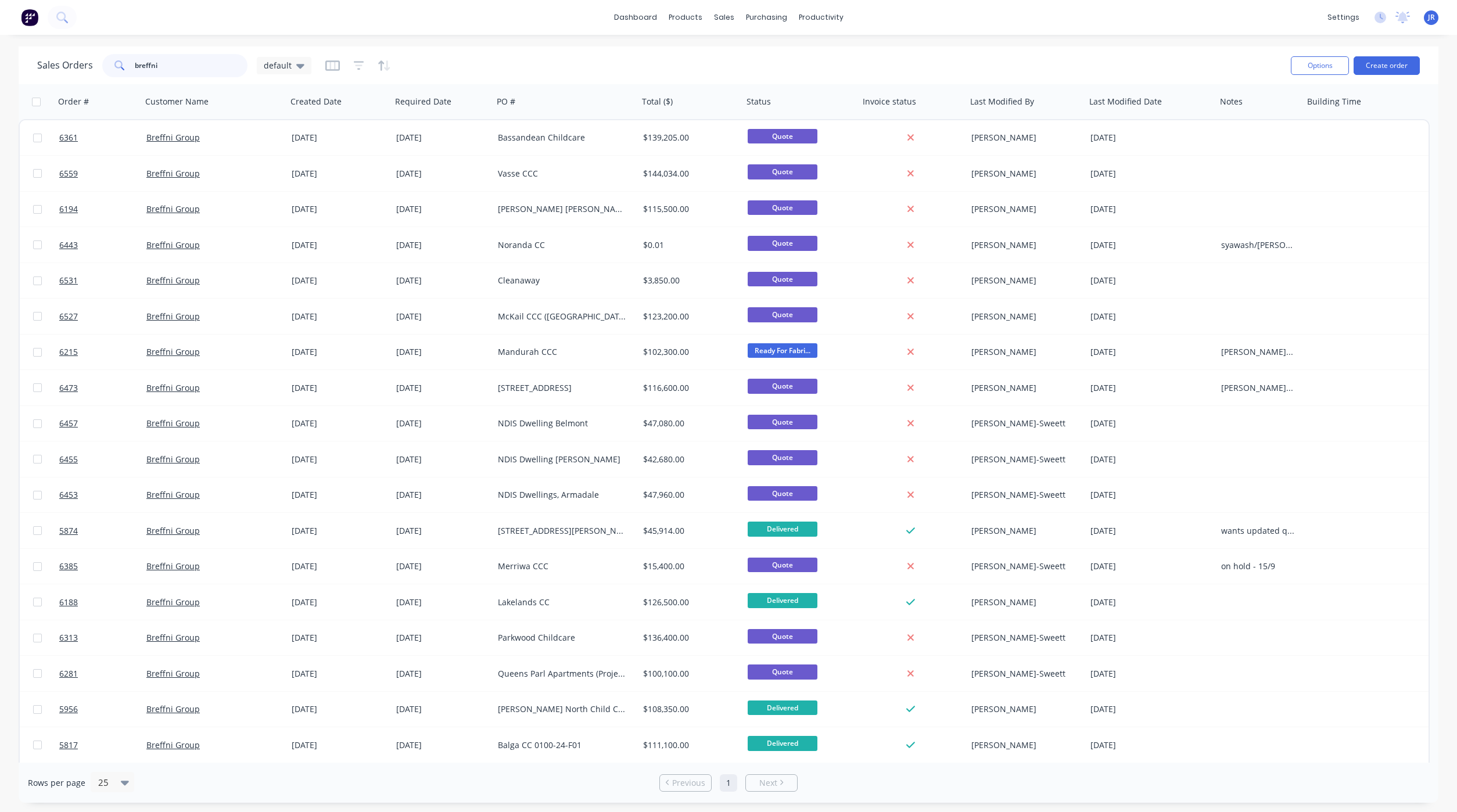
type input "breffni"
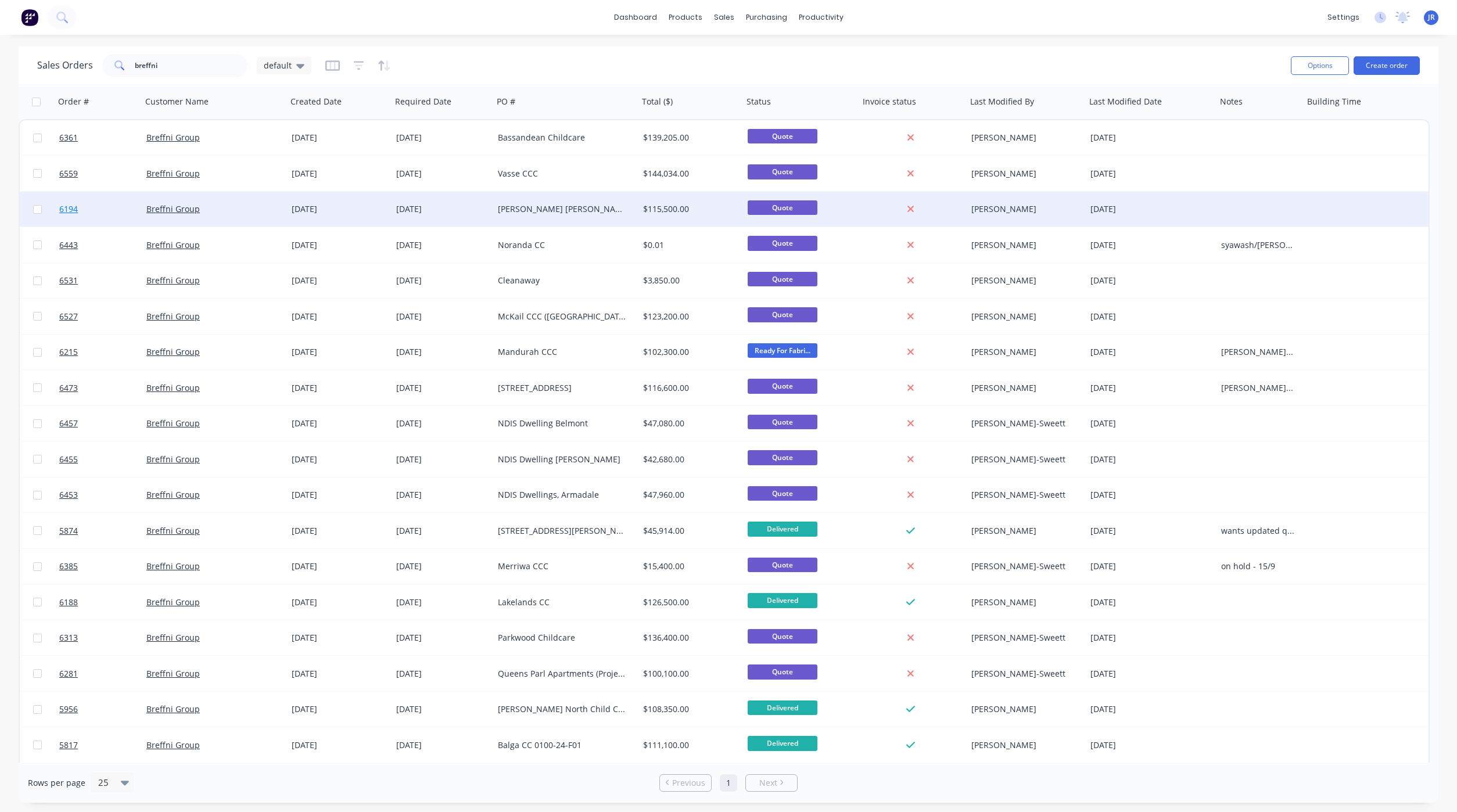
click at [64, 211] on span "6194" at bounding box center [68, 208] width 18 height 12
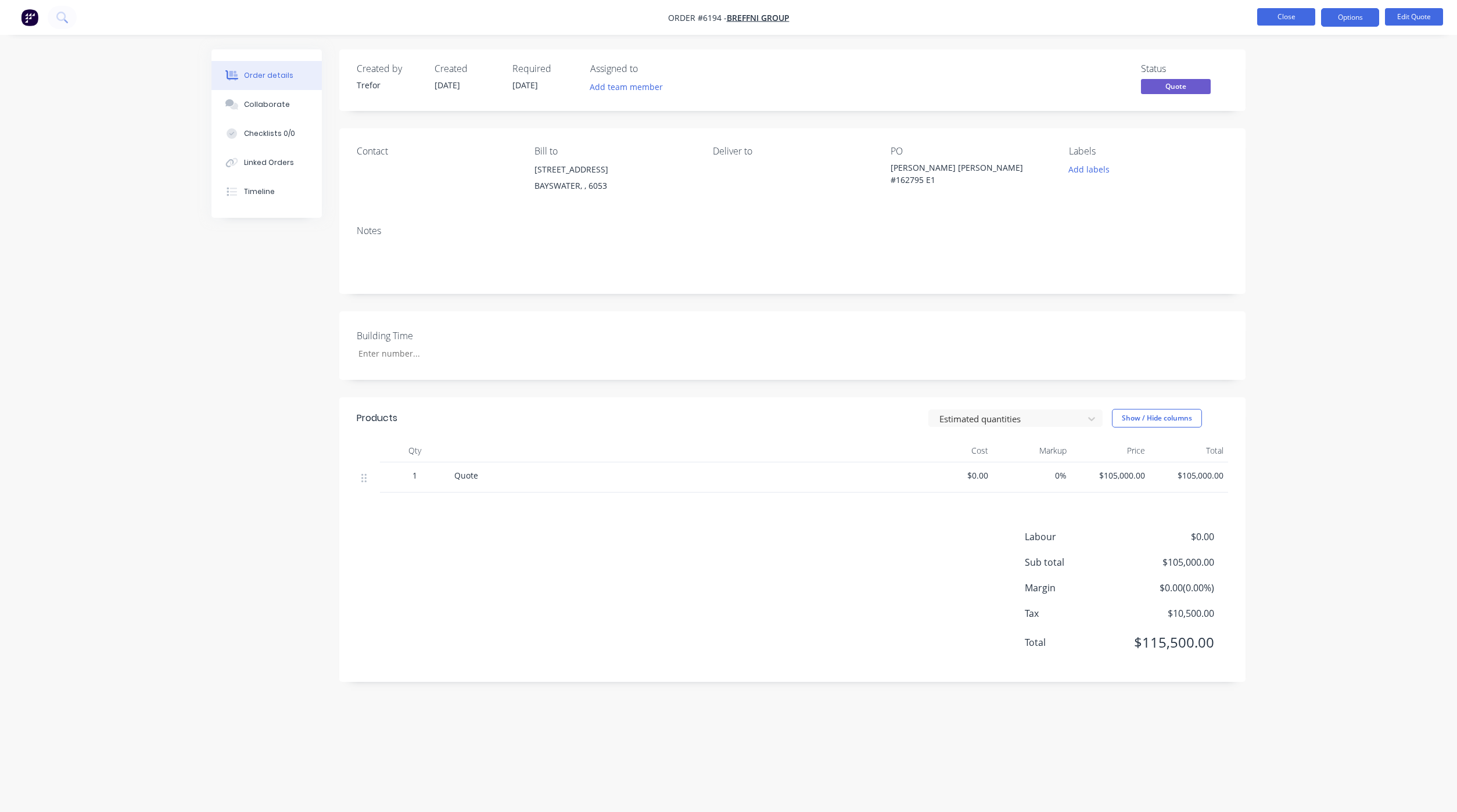
click at [1296, 16] on button "Close" at bounding box center [1285, 16] width 58 height 17
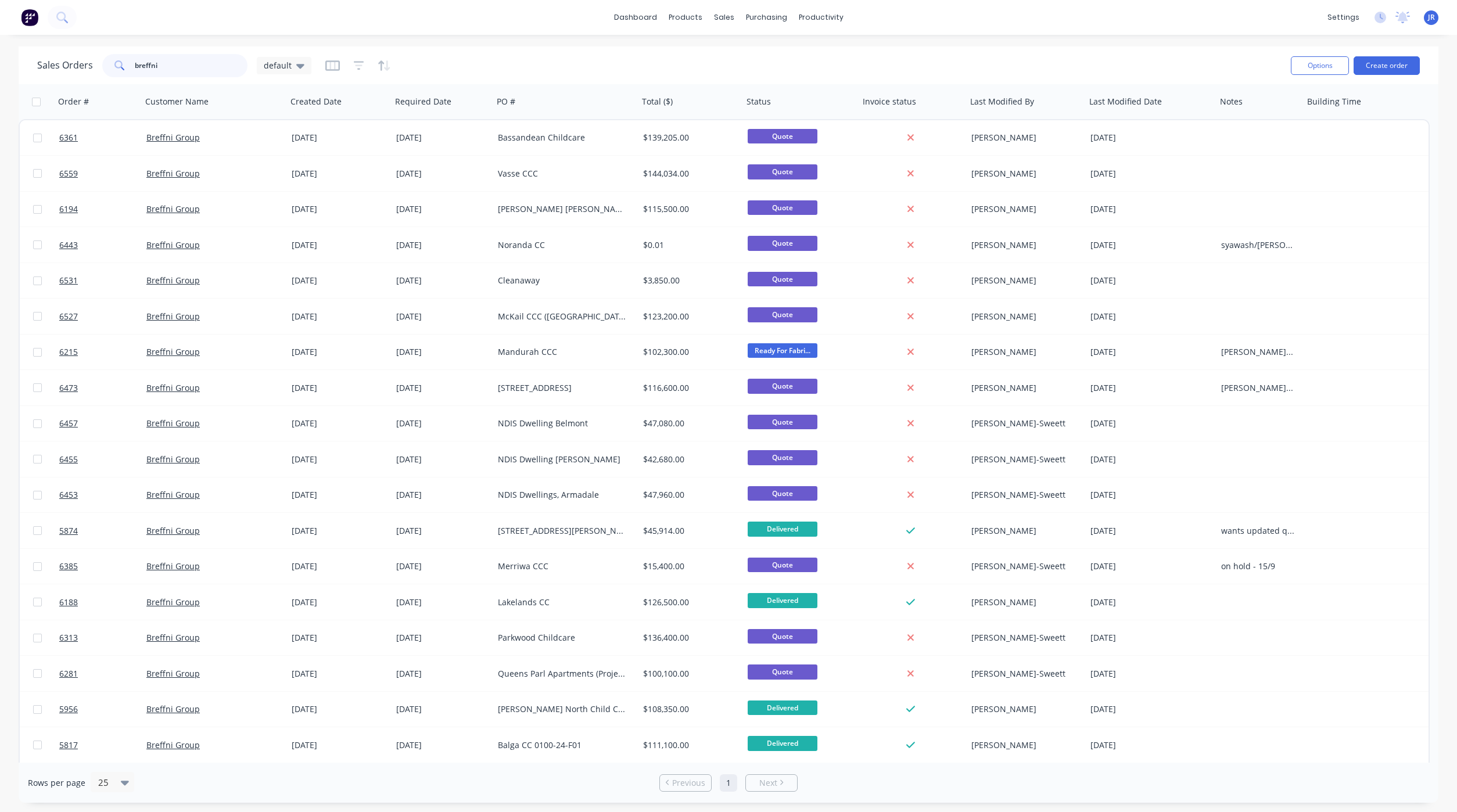
drag, startPoint x: 159, startPoint y: 62, endPoint x: -31, endPoint y: 49, distance: 190.4
click at [0, 49] on html "dashboard products sales purchasing productivity dashboard products Product Cat…" at bounding box center [728, 406] width 1457 height 812
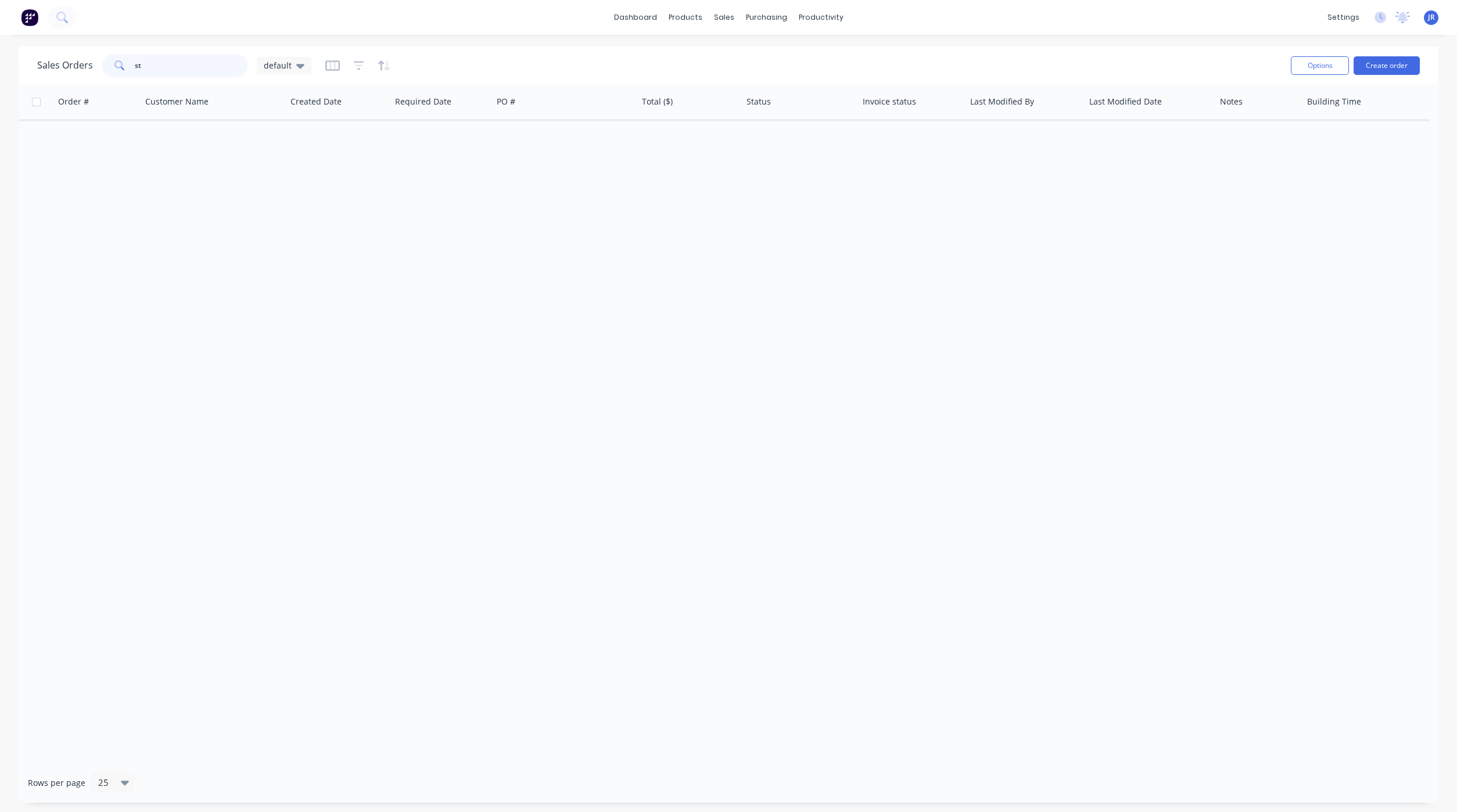
type input "s"
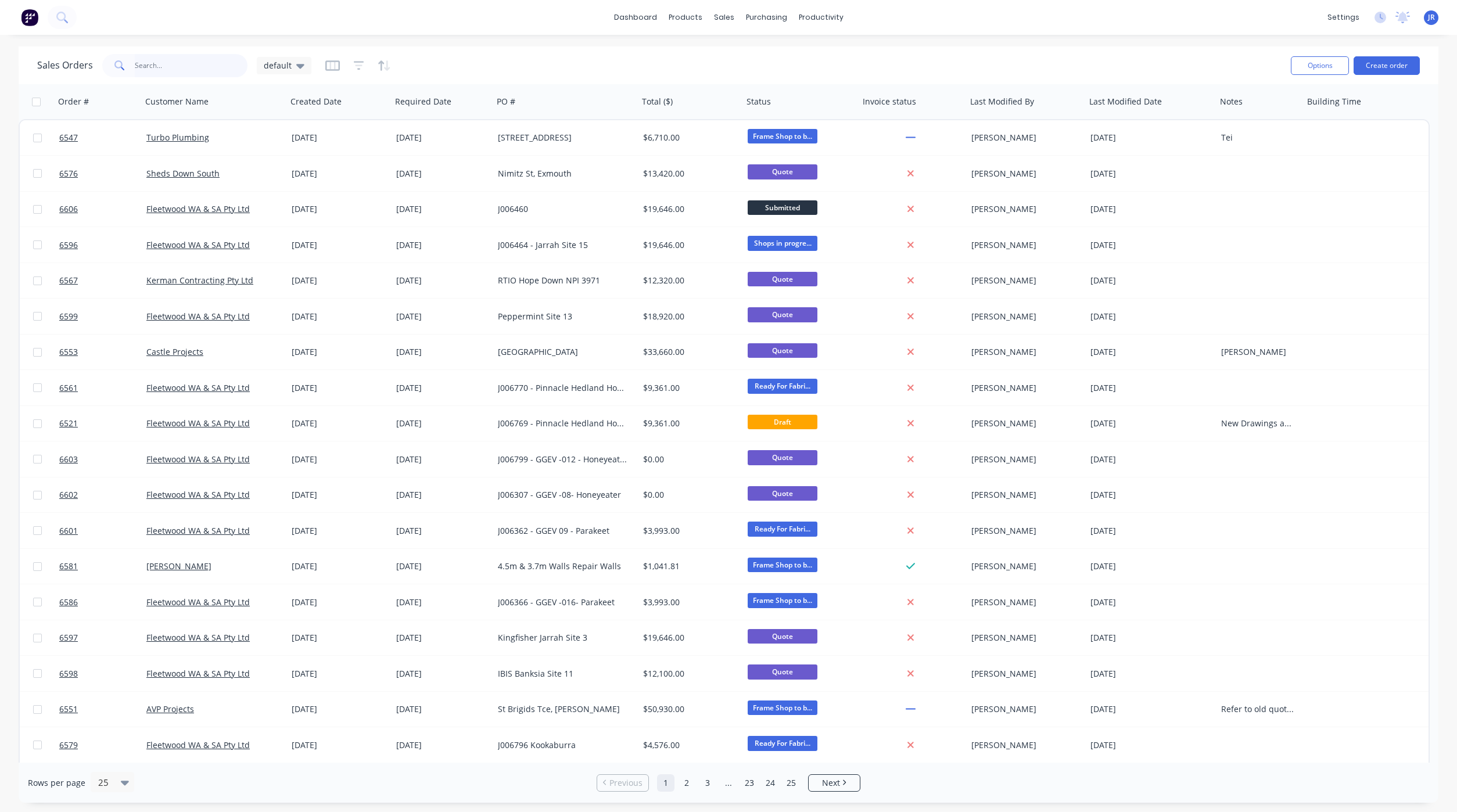
click at [165, 68] on input "text" at bounding box center [191, 66] width 113 height 23
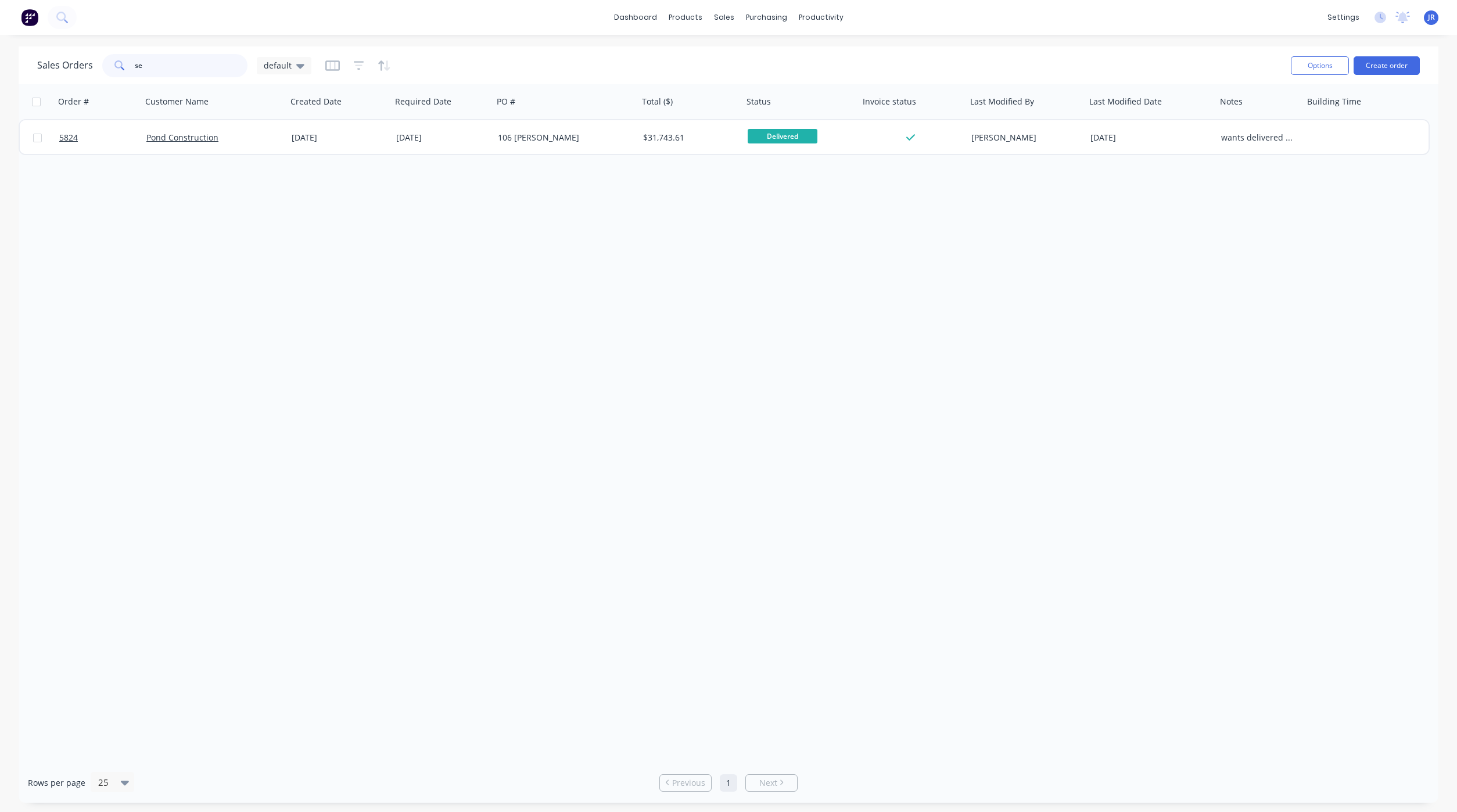
type input "s"
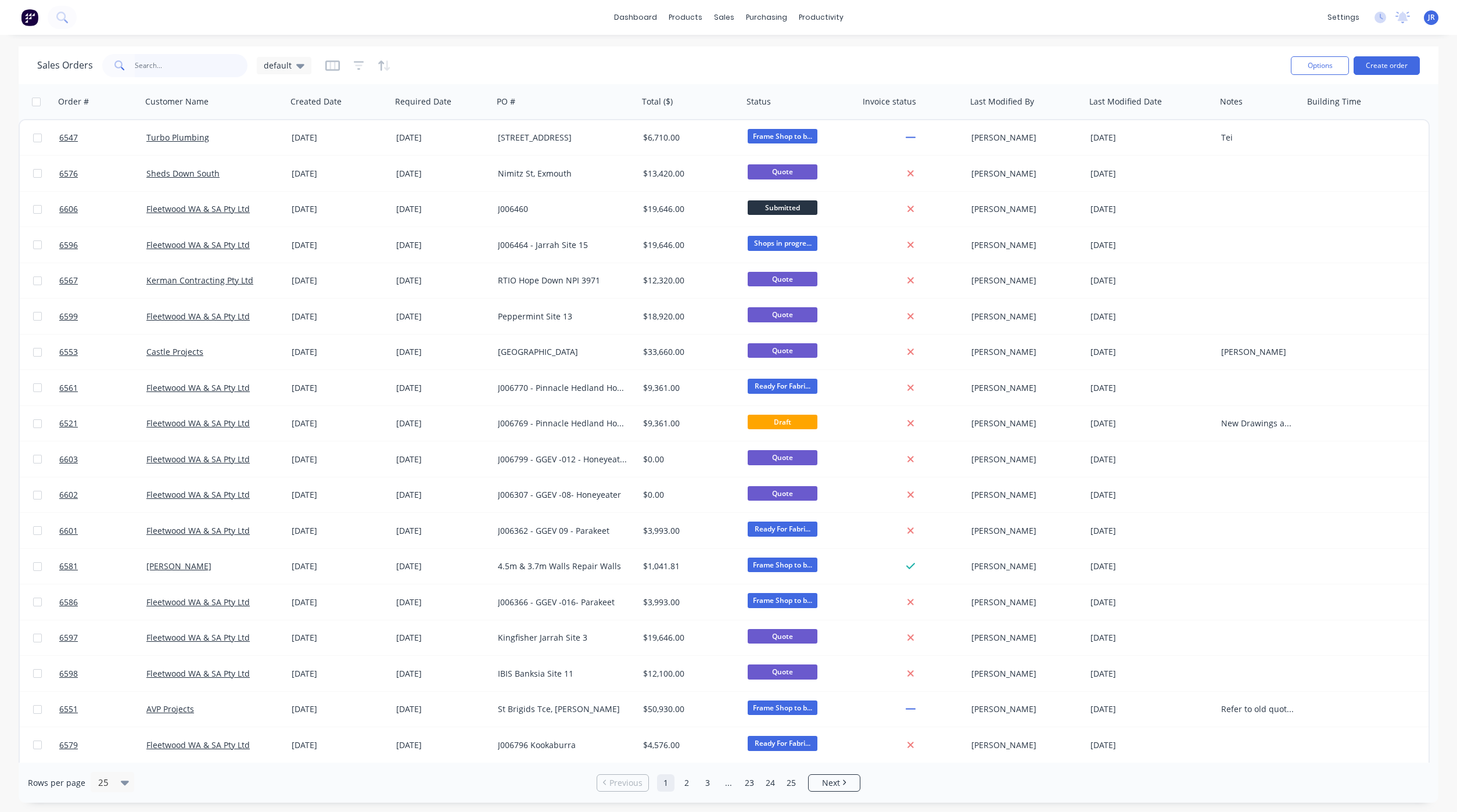
click at [174, 71] on input "text" at bounding box center [191, 66] width 113 height 23
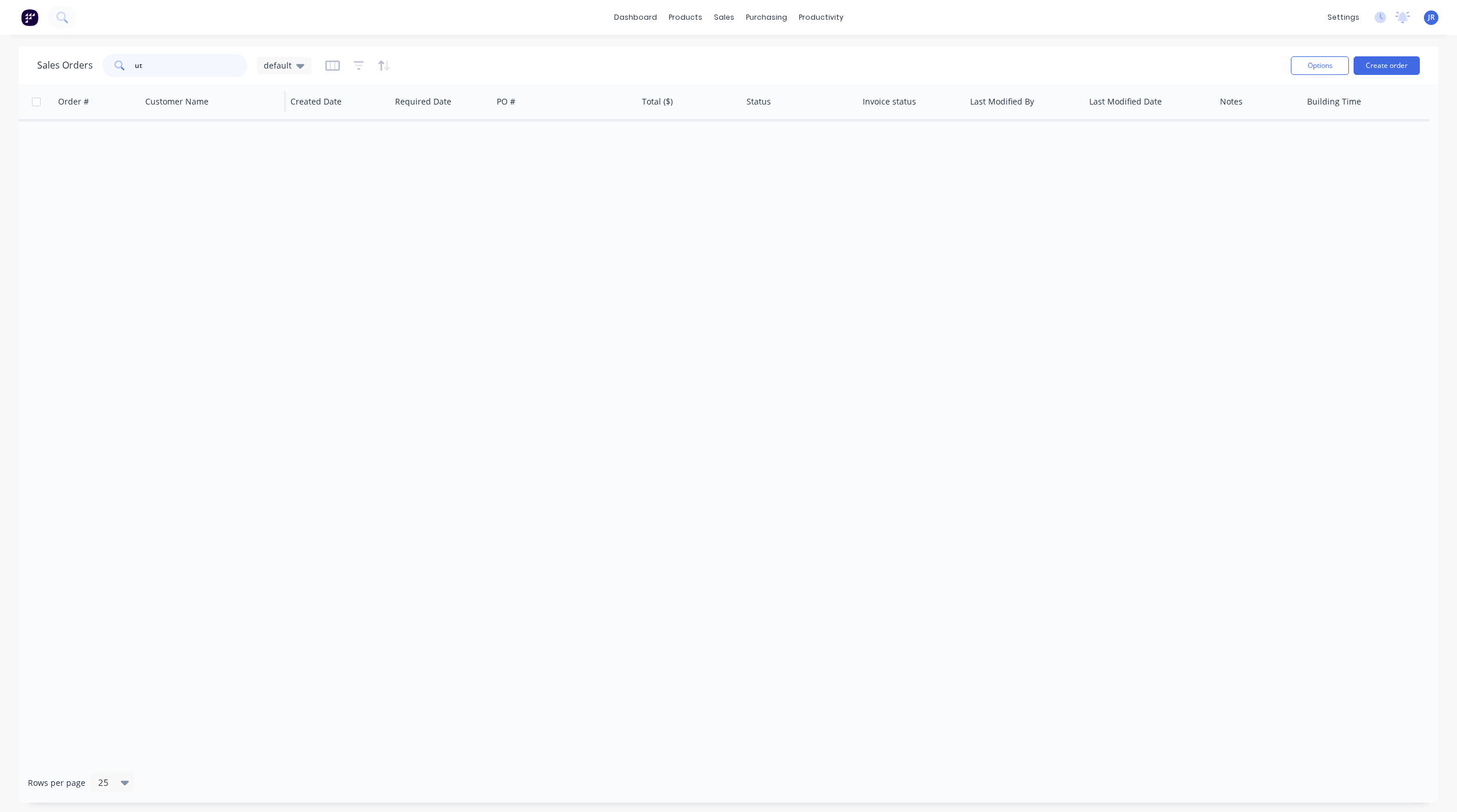
type input "u"
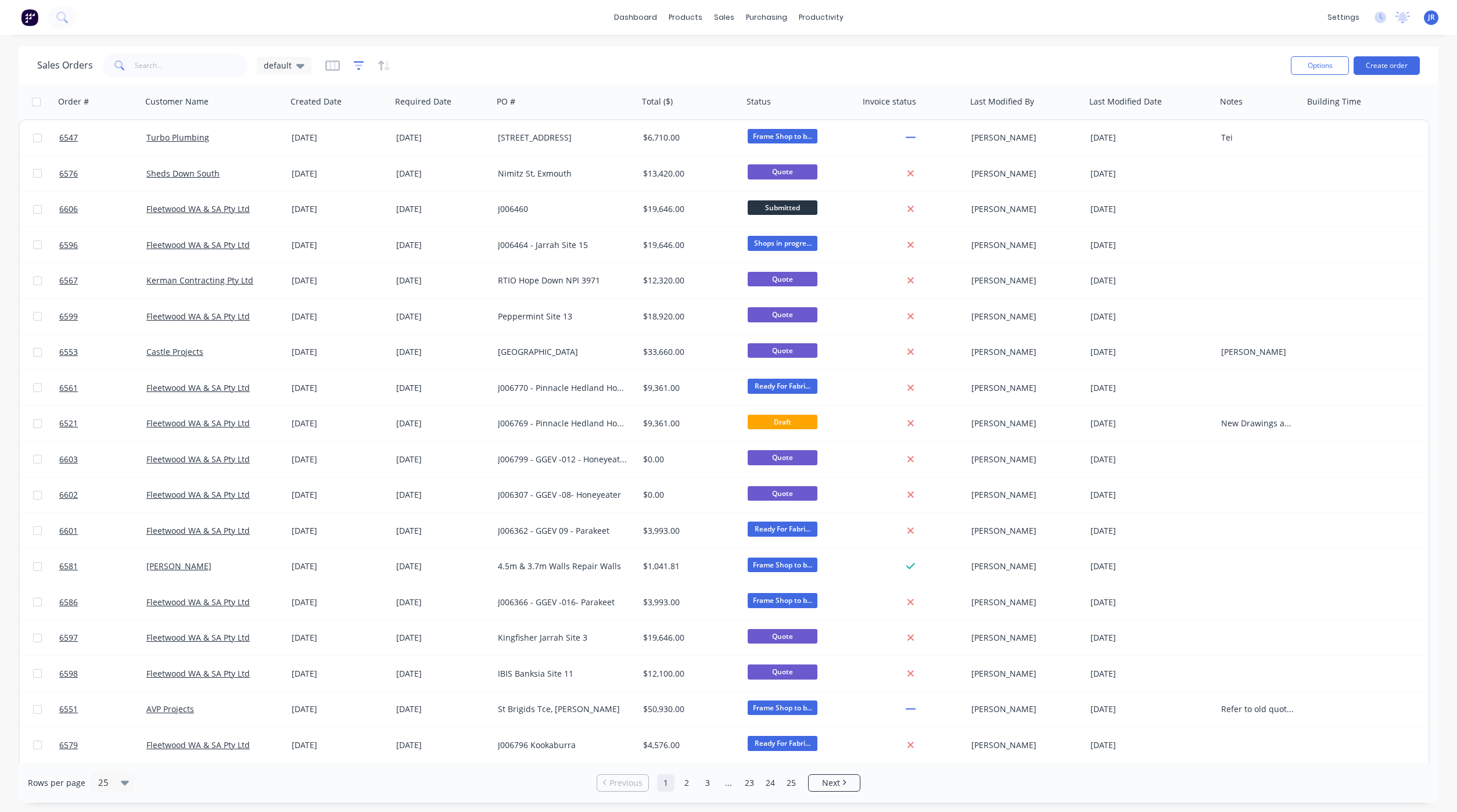
click at [354, 63] on icon "button" at bounding box center [358, 66] width 10 height 12
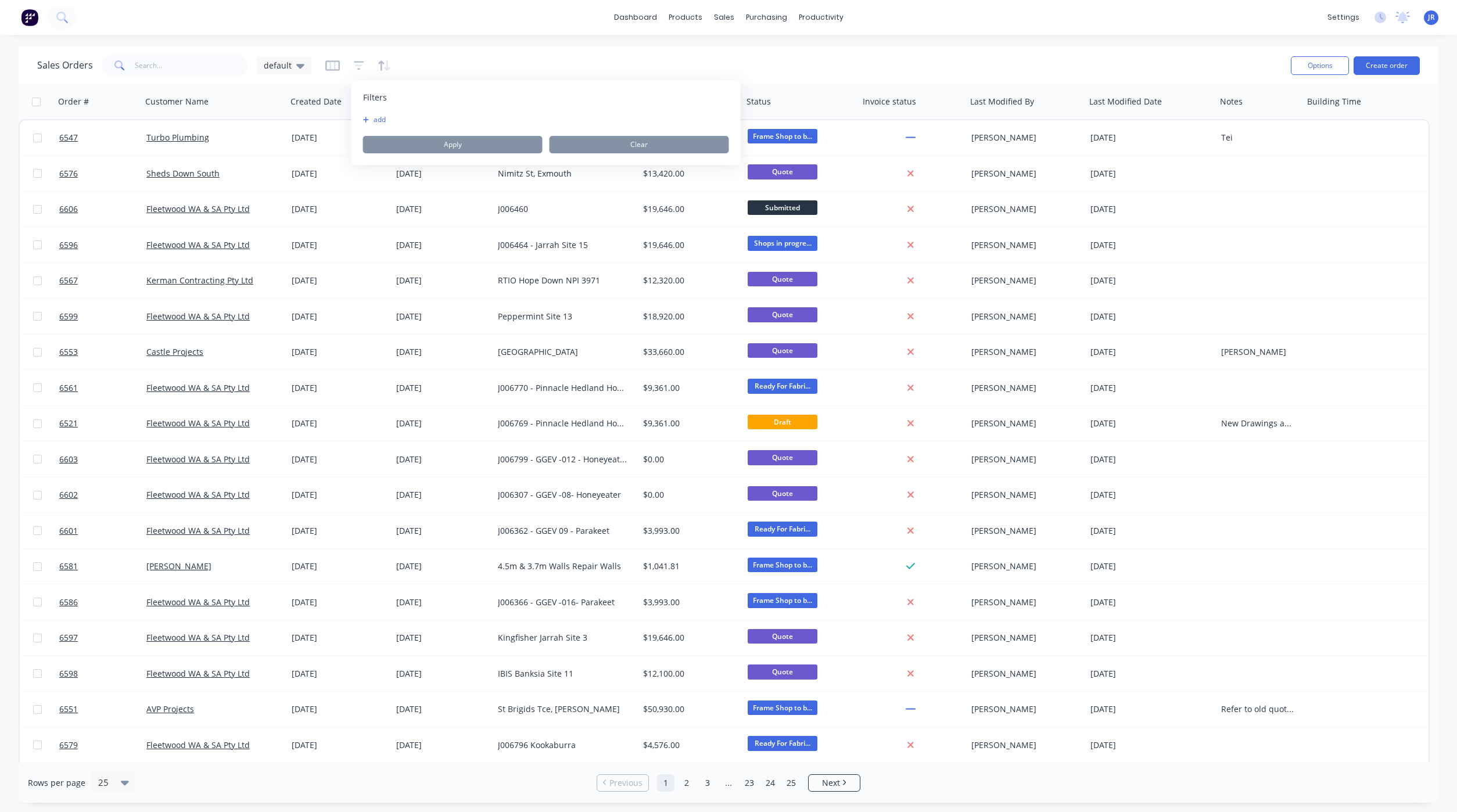
click at [365, 118] on icon "button" at bounding box center [366, 120] width 6 height 7
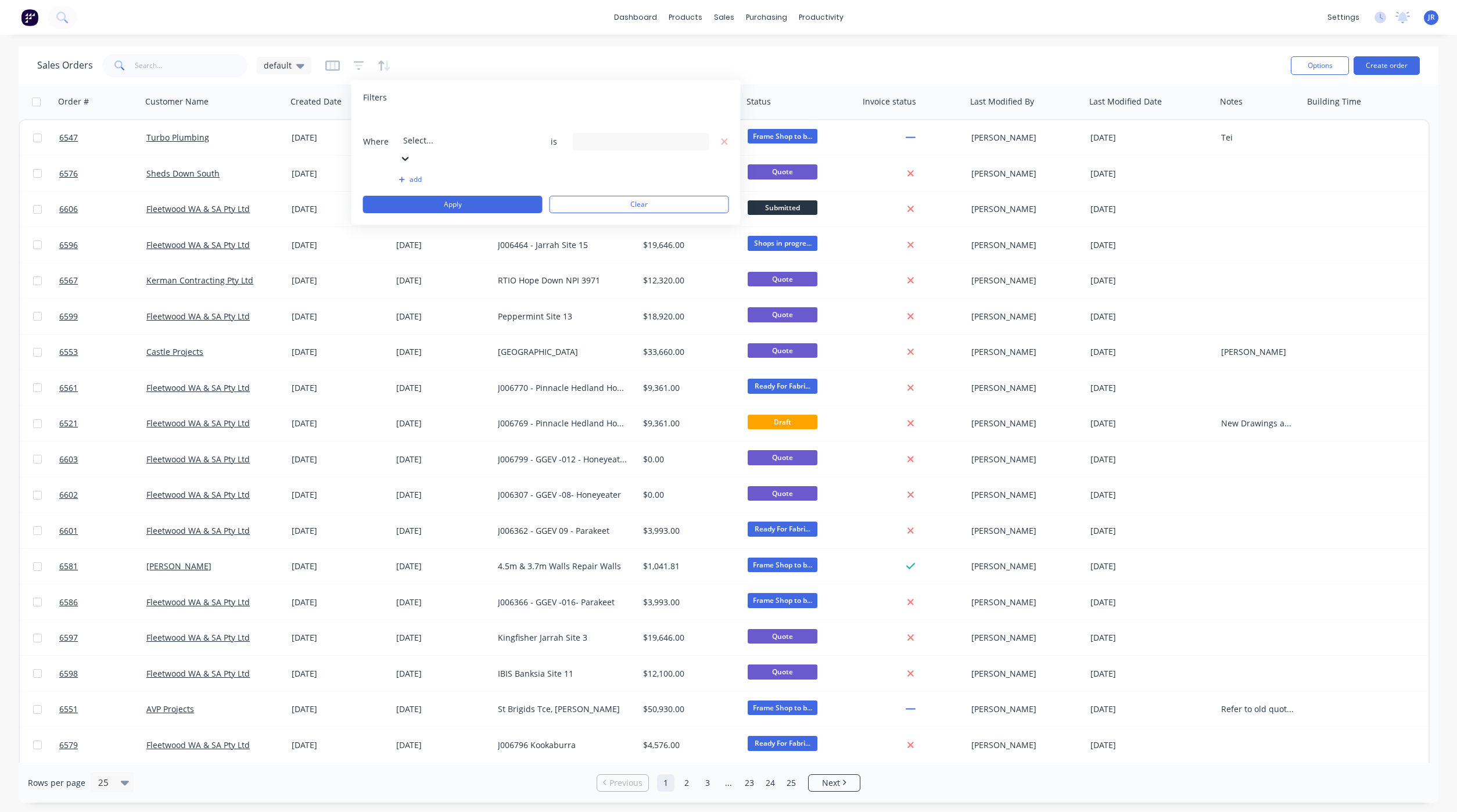
click at [410, 128] on div at bounding box center [487, 124] width 168 height 14
click at [585, 135] on div "19 Status selected" at bounding box center [632, 141] width 105 height 12
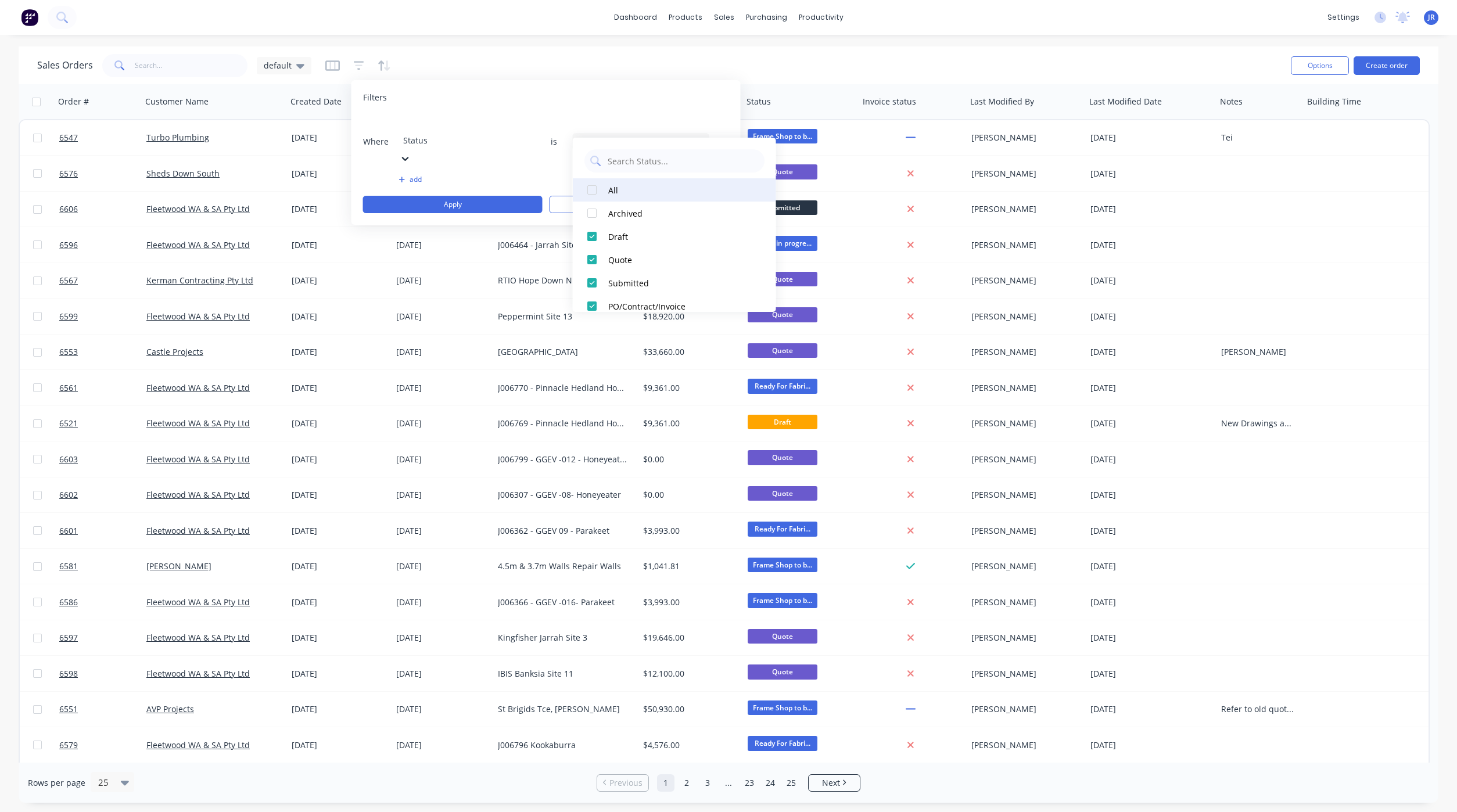
click at [593, 191] on div at bounding box center [592, 190] width 23 height 23
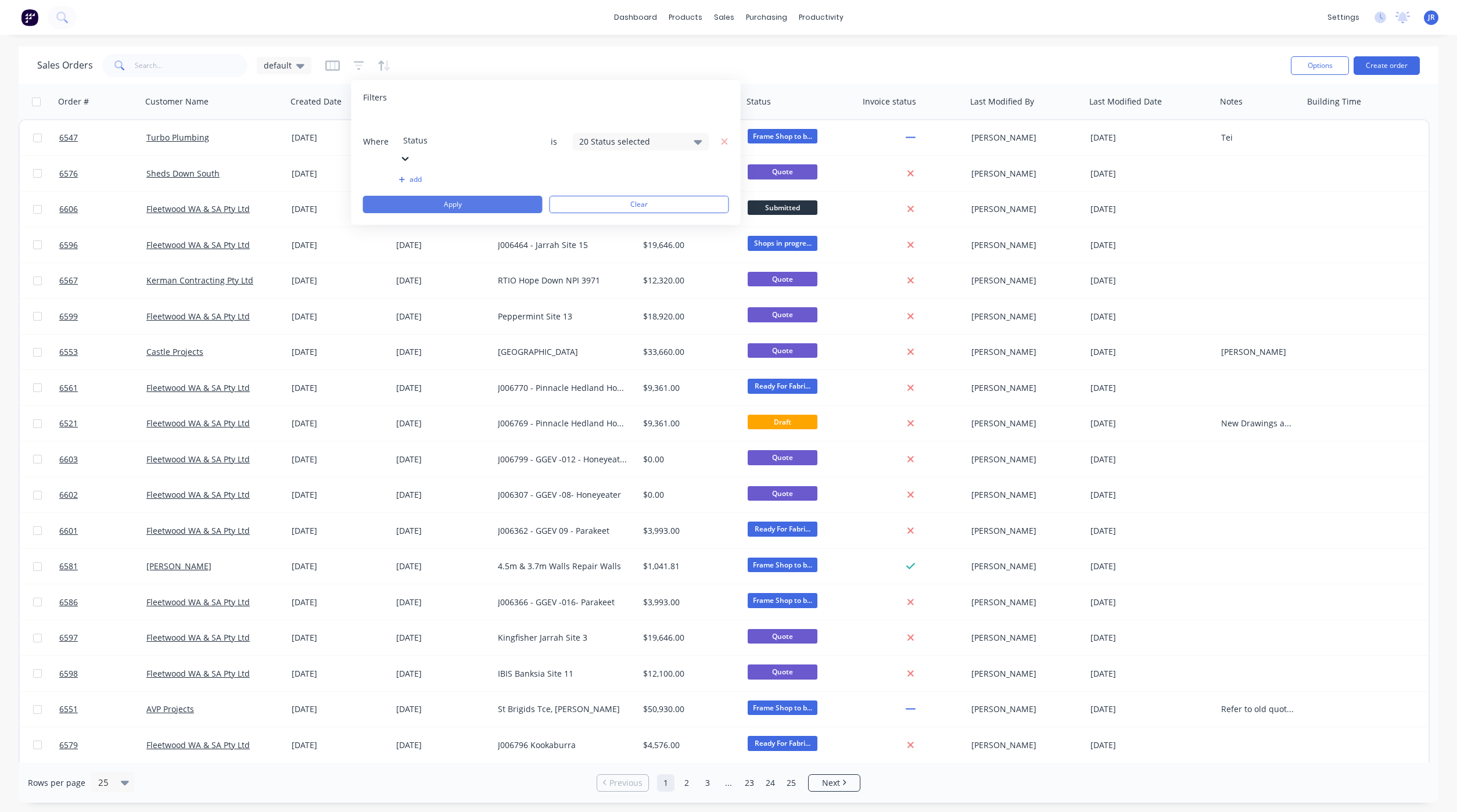
click at [414, 195] on button "Apply" at bounding box center [453, 204] width 180 height 17
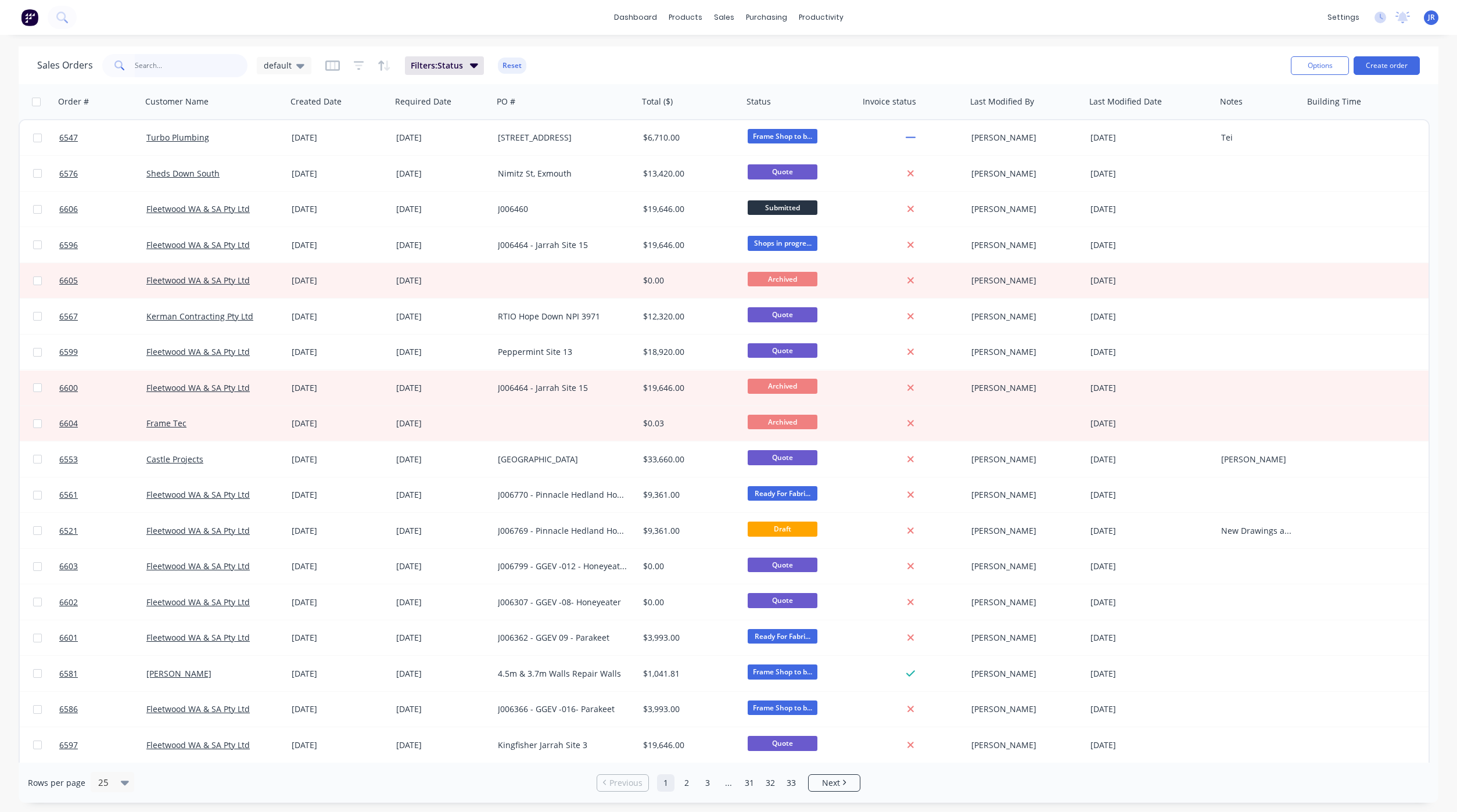
click at [152, 66] on input "text" at bounding box center [191, 66] width 113 height 23
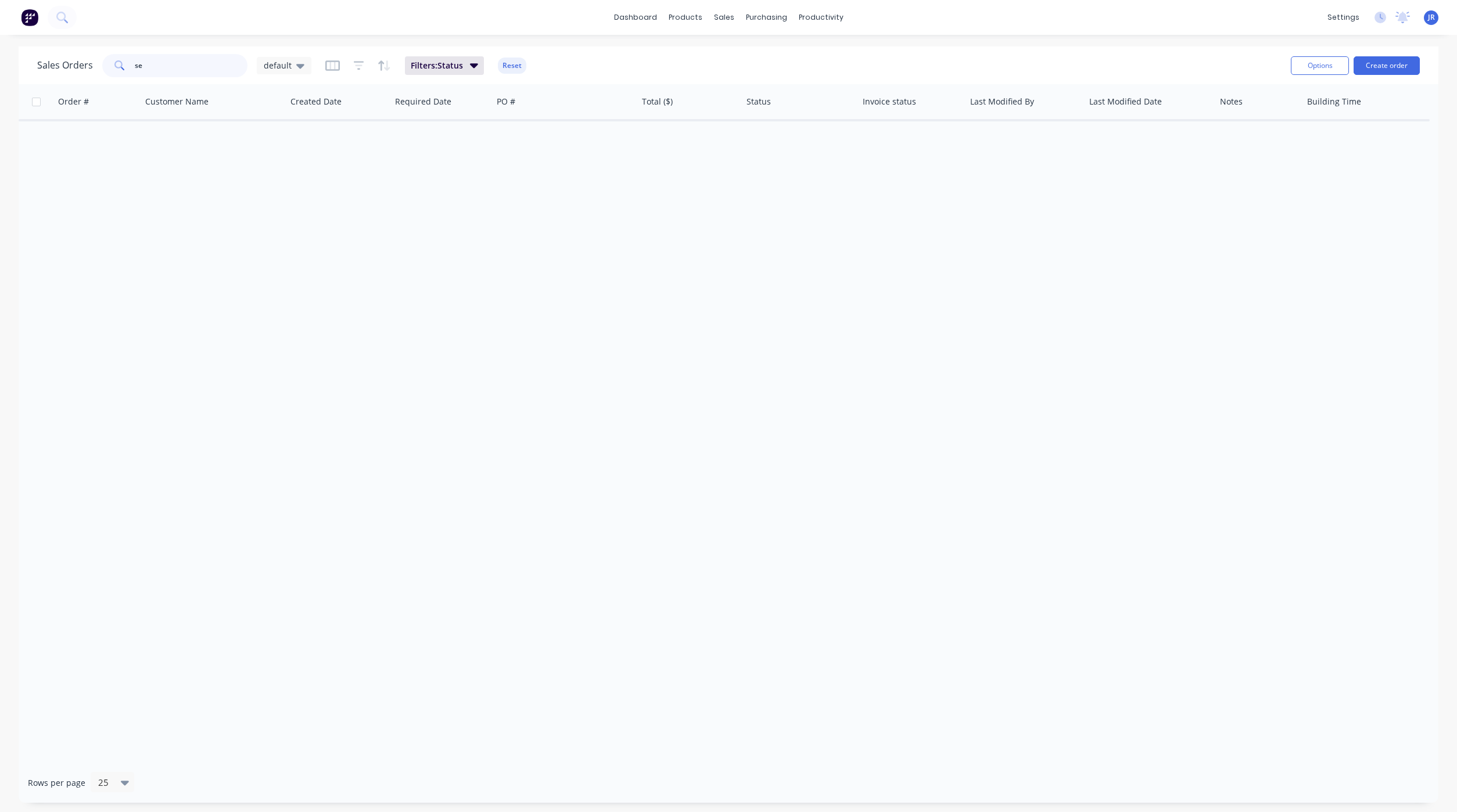
type input "s"
type input "a"
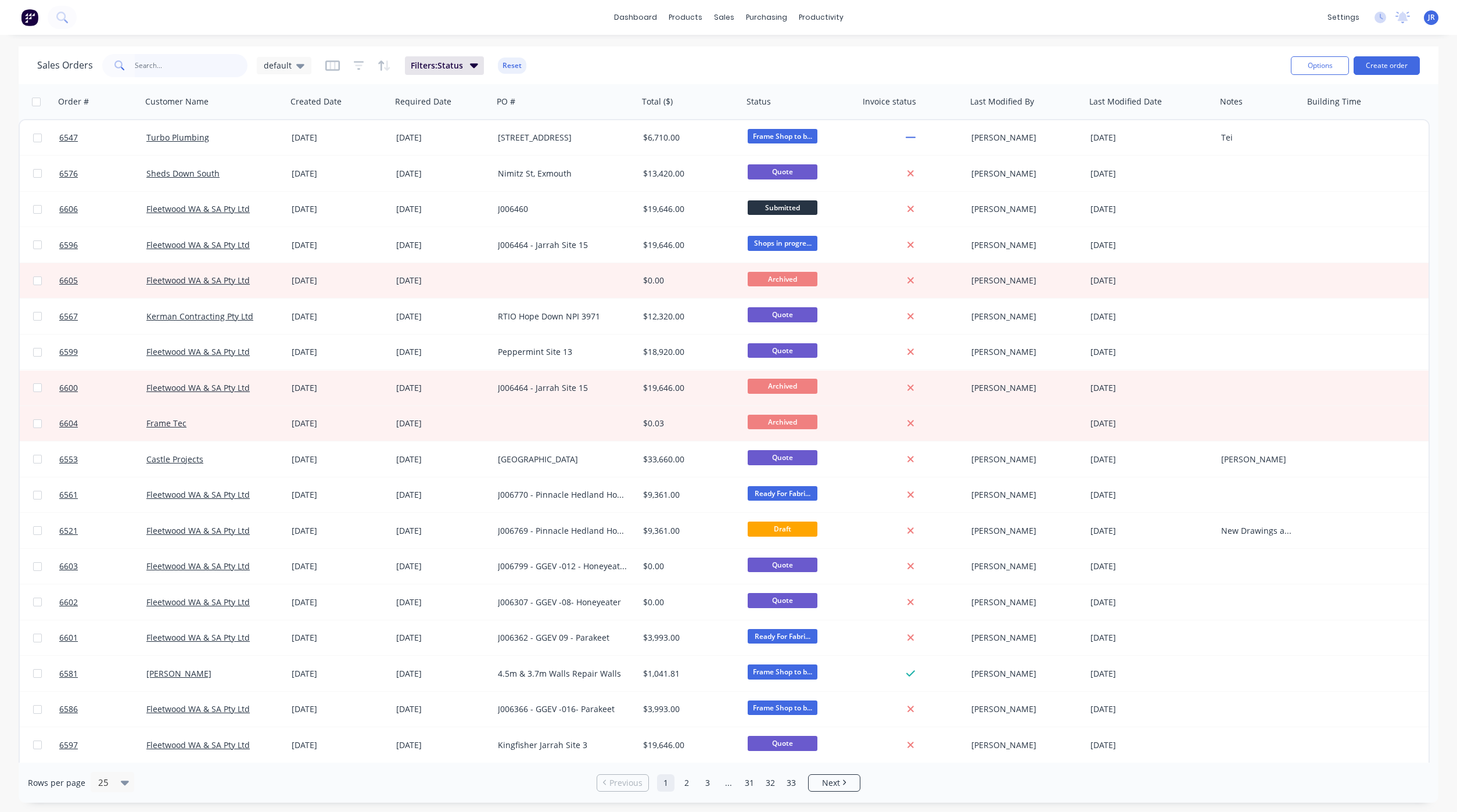
drag, startPoint x: 172, startPoint y: 70, endPoint x: 171, endPoint y: 77, distance: 7.1
click at [172, 70] on input "text" at bounding box center [191, 66] width 113 height 23
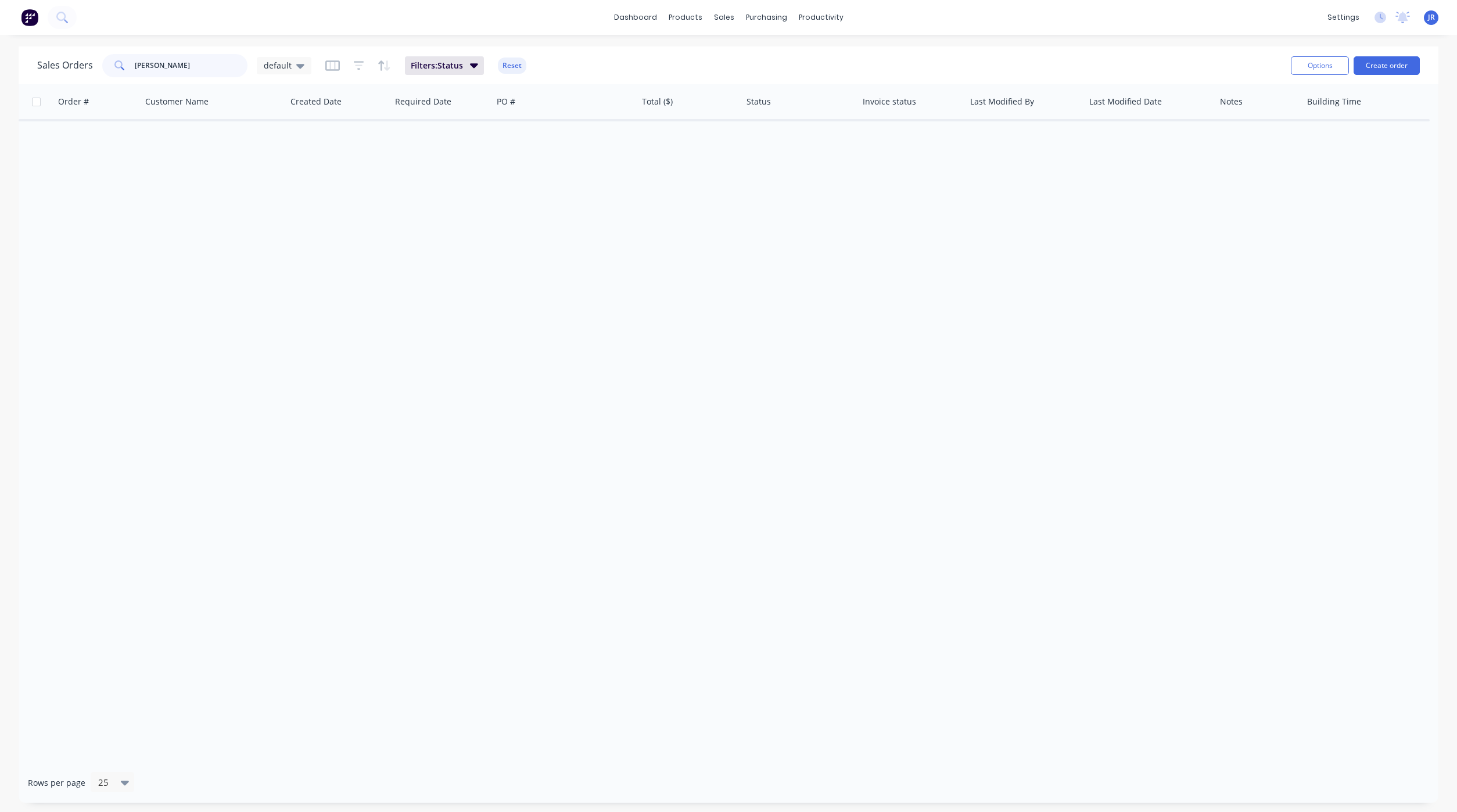
type input "[PERSON_NAME]"
drag, startPoint x: 175, startPoint y: 68, endPoint x: -118, endPoint y: 57, distance: 293.2
click at [0, 57] on html "dashboard products sales purchasing productivity dashboard products Product Cat…" at bounding box center [728, 406] width 1457 height 812
type input "v"
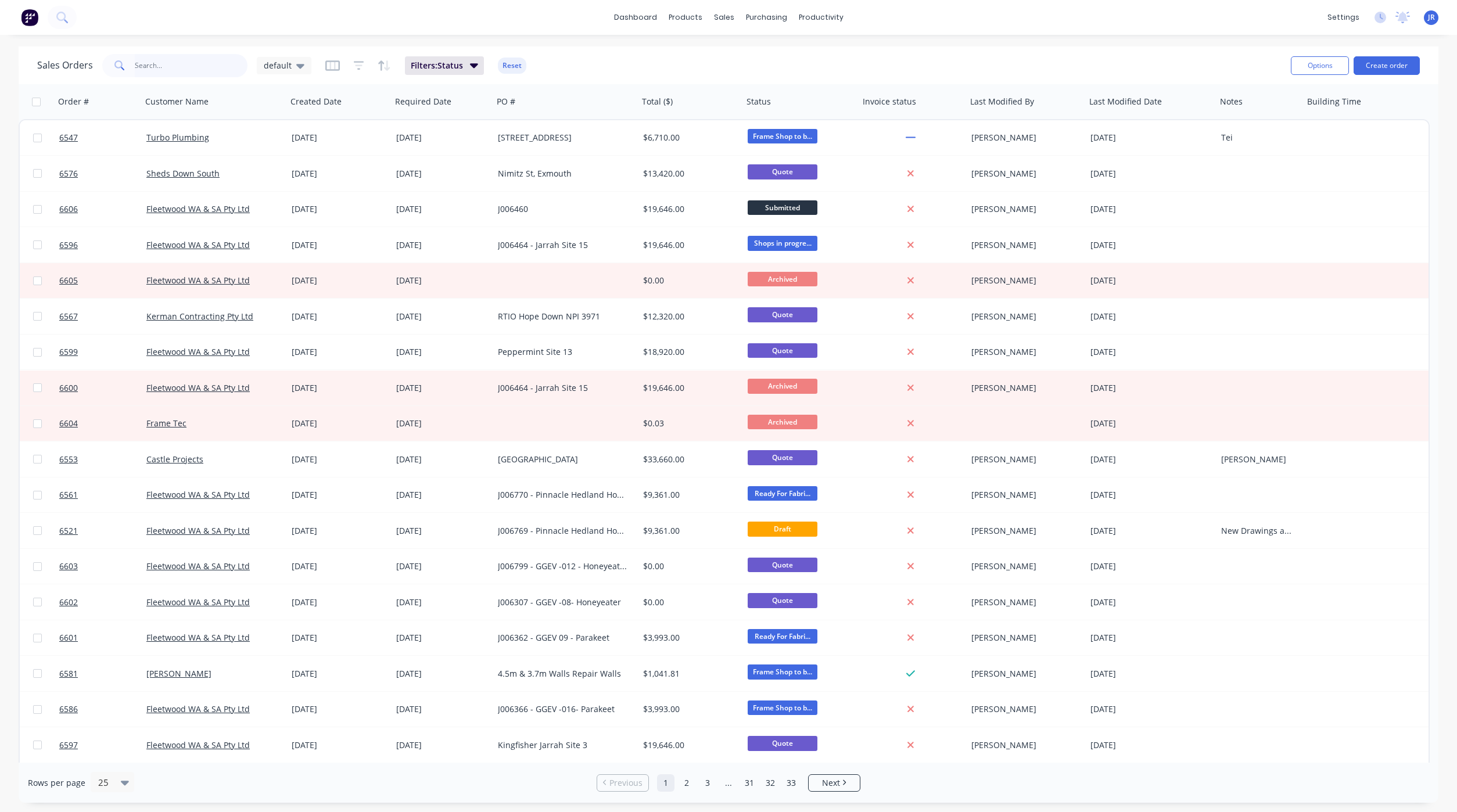
click at [165, 60] on input "text" at bounding box center [191, 66] width 113 height 23
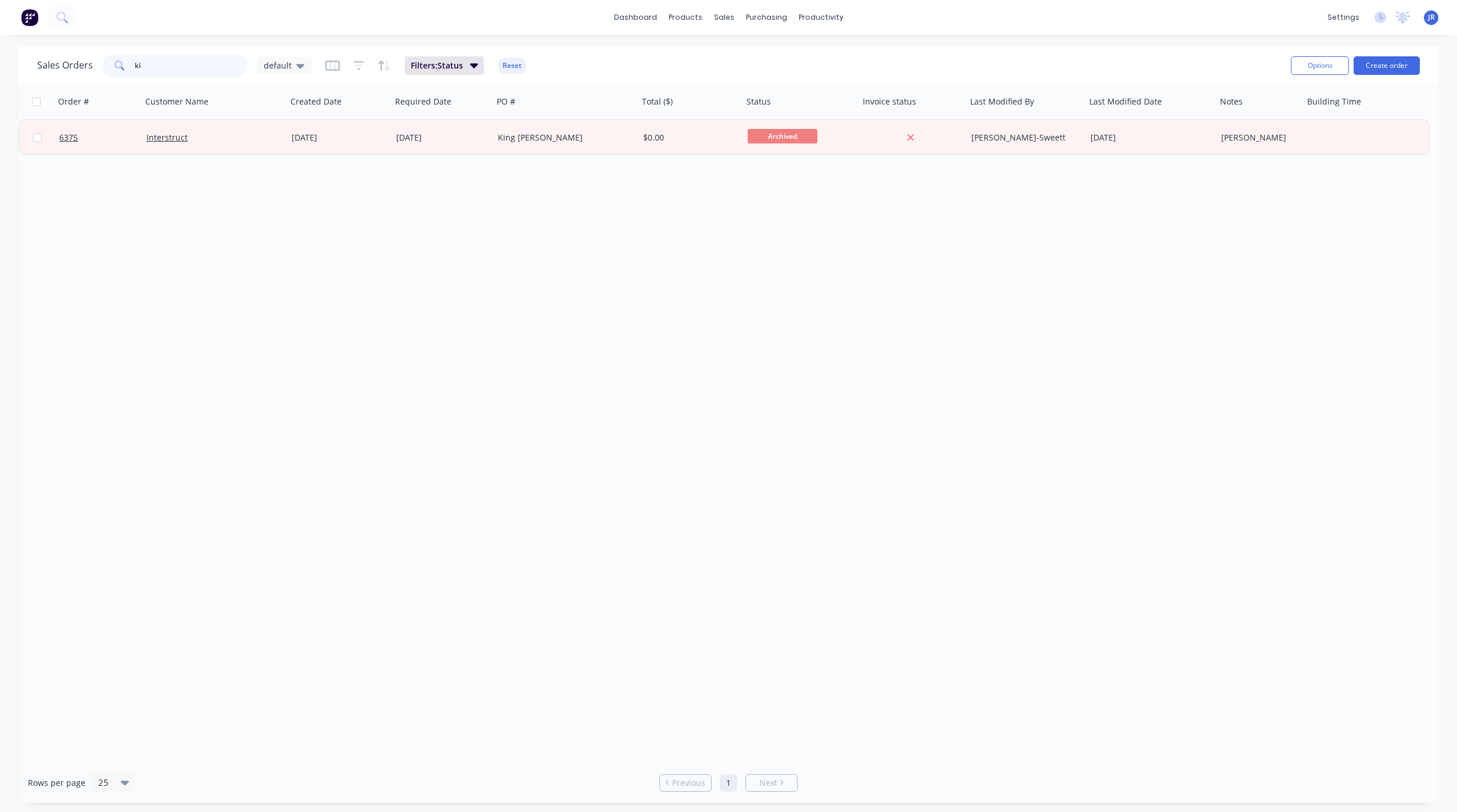
type input "k"
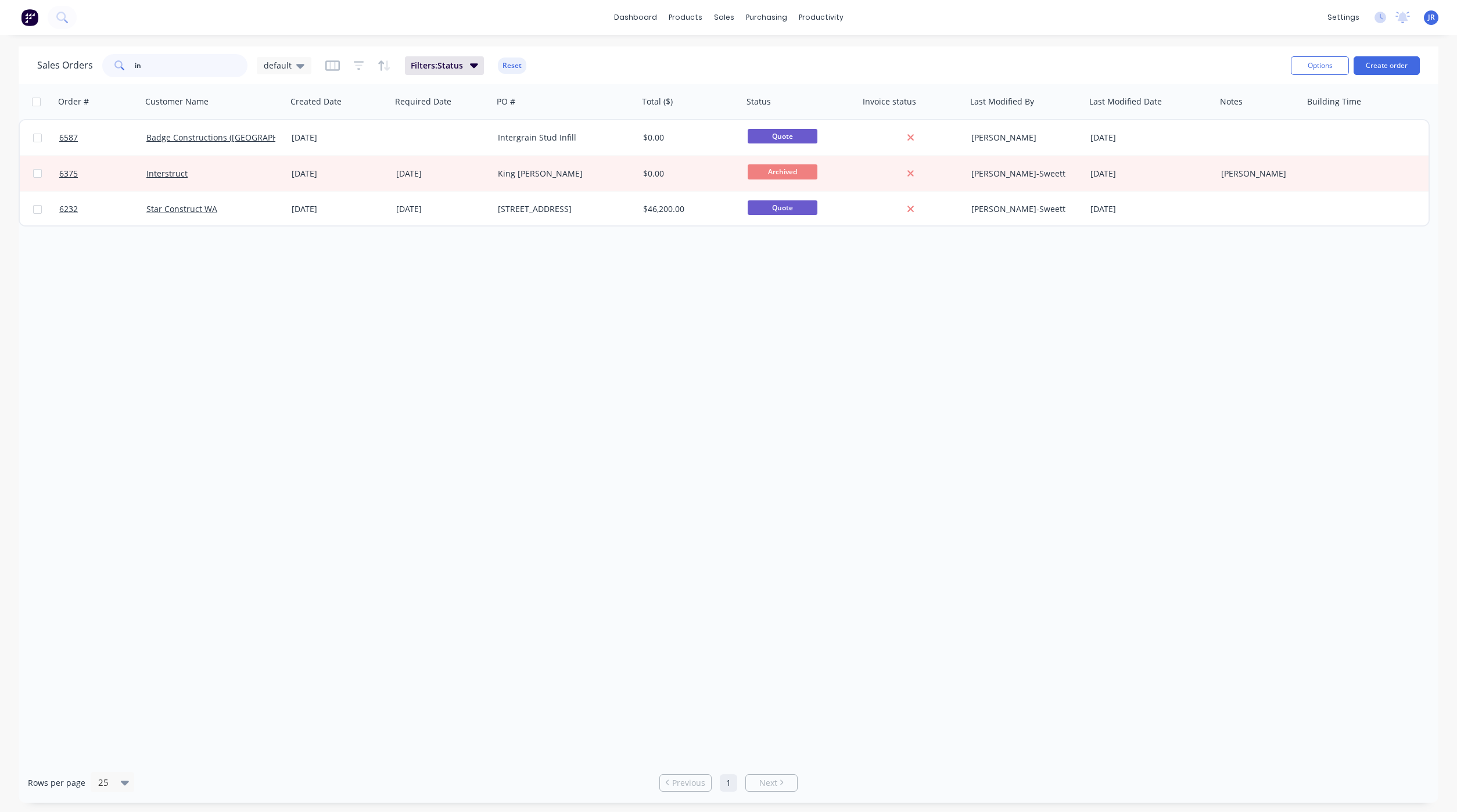
type input "i"
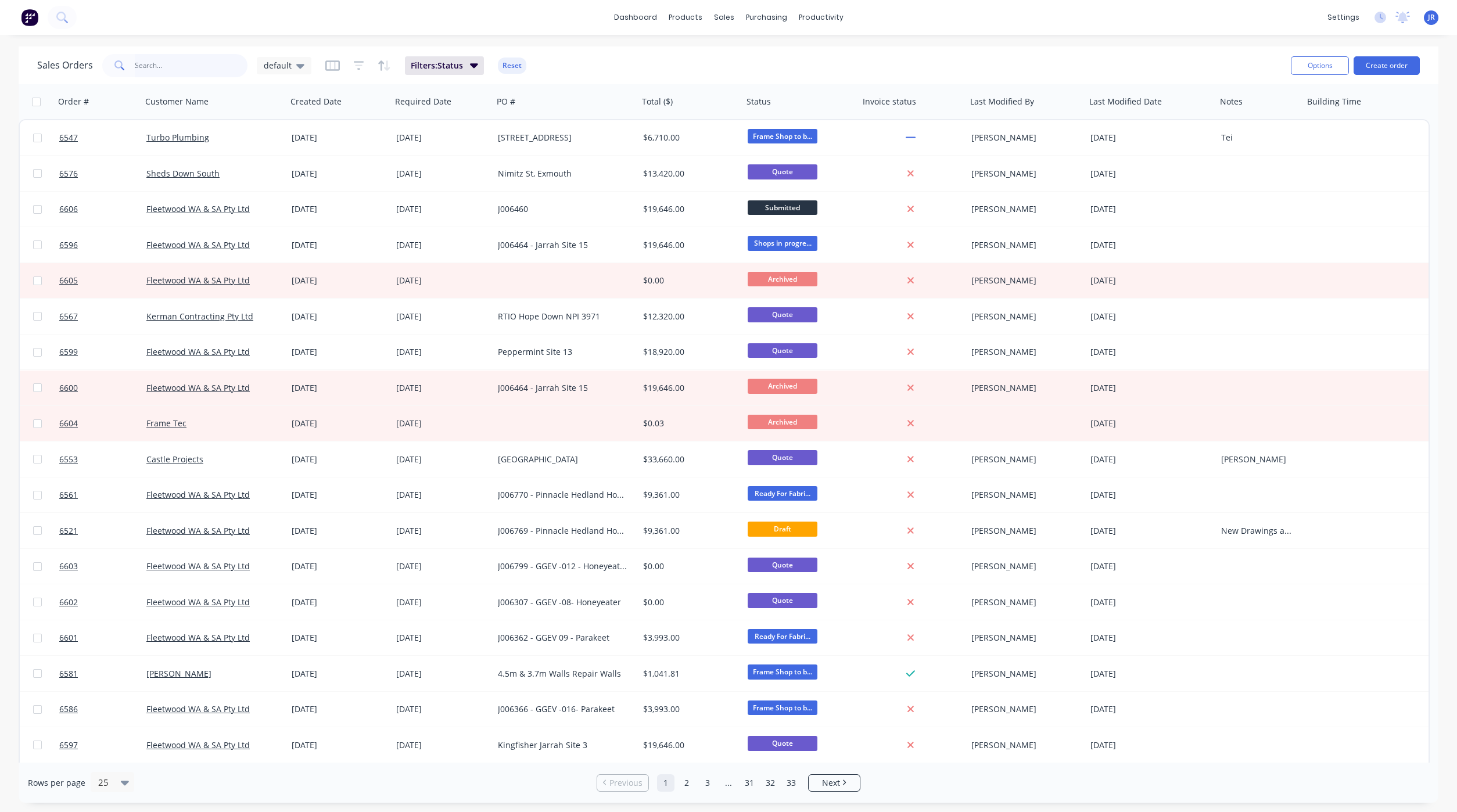
click at [199, 66] on input "text" at bounding box center [191, 66] width 113 height 23
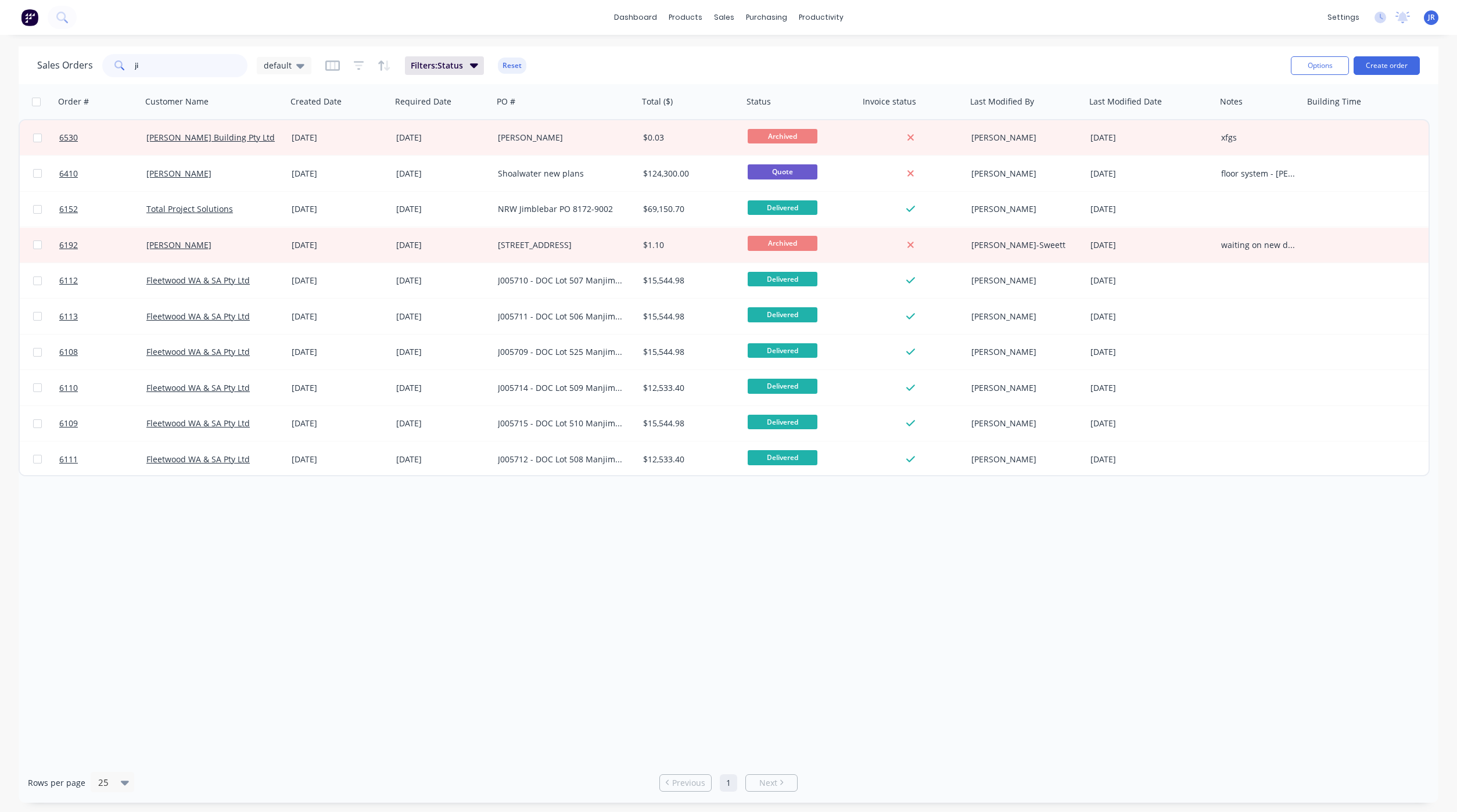
type input "j"
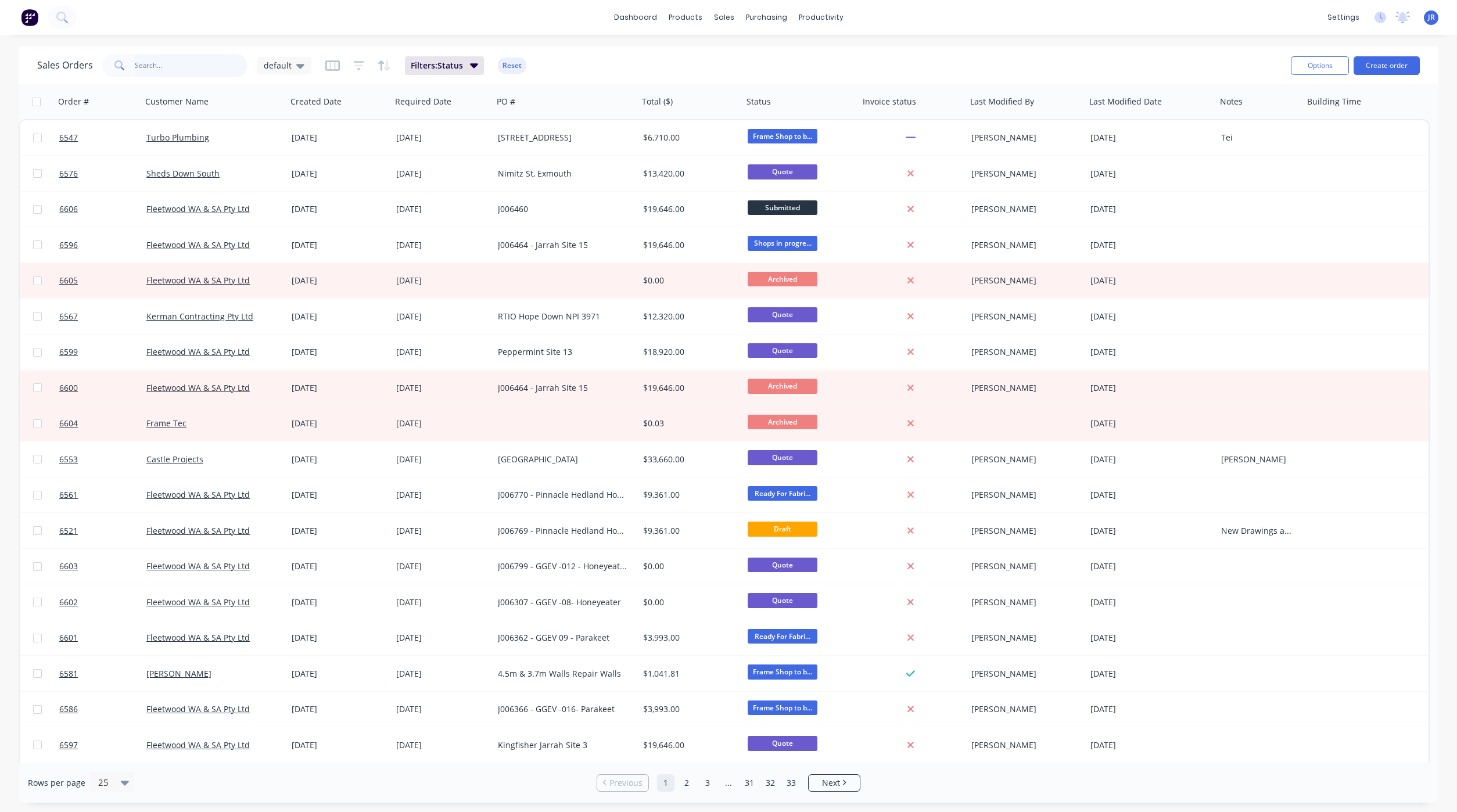
click at [168, 64] on input "text" at bounding box center [191, 66] width 113 height 23
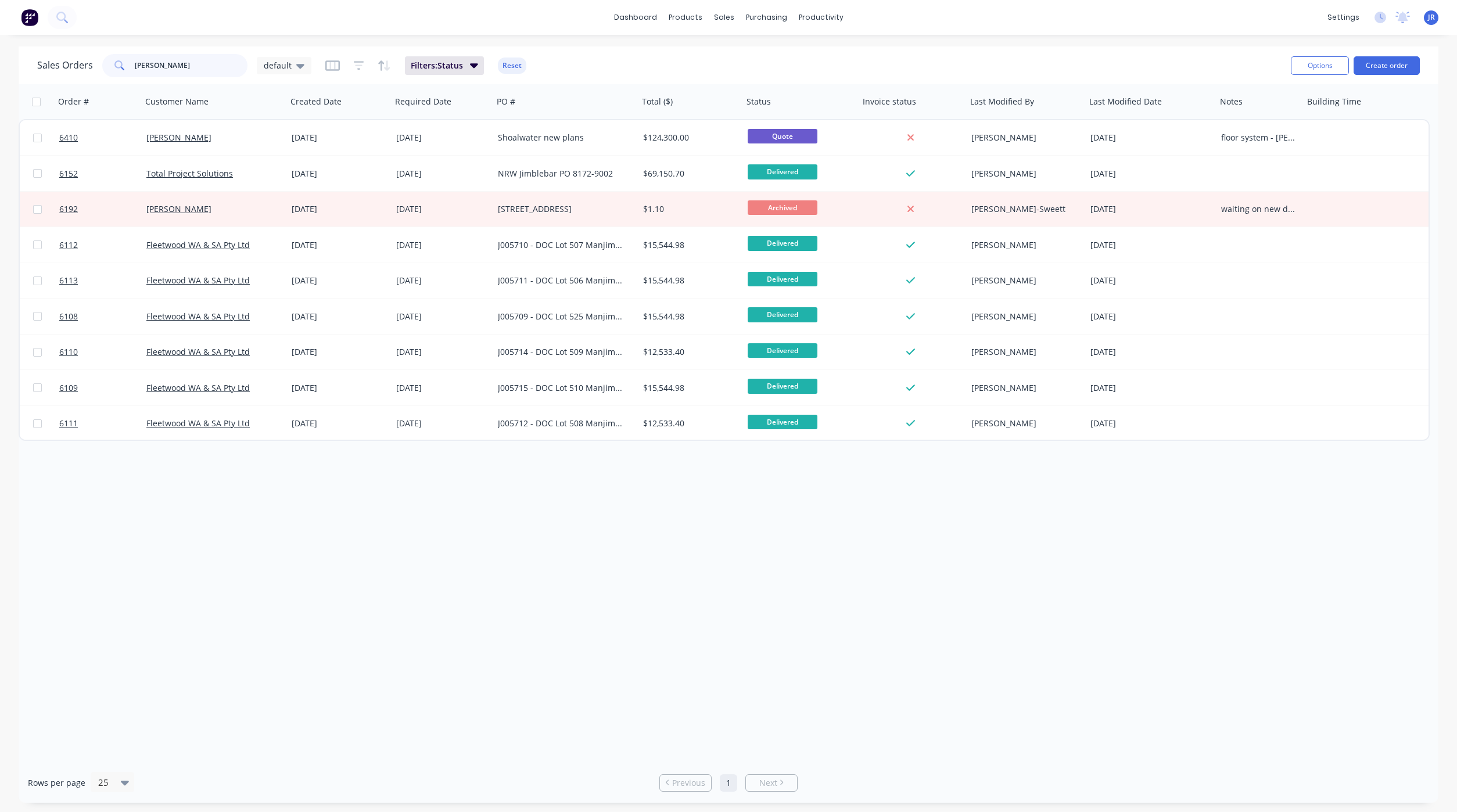
type input "[PERSON_NAME]"
click at [1375, 71] on button "Create order" at bounding box center [1386, 65] width 66 height 18
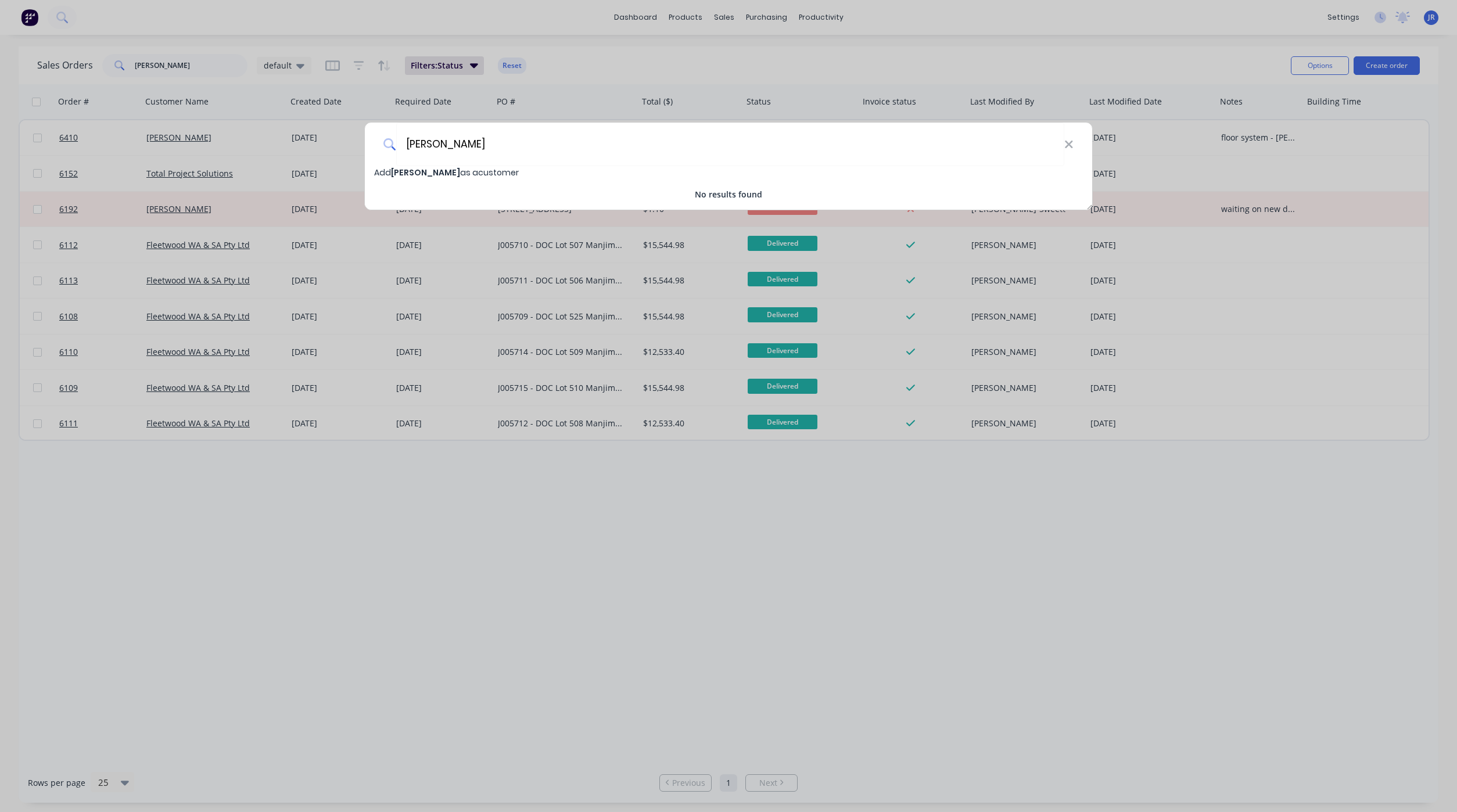
type input "[PERSON_NAME]"
click at [411, 174] on span "[PERSON_NAME]" at bounding box center [425, 172] width 69 height 12
select select "AU"
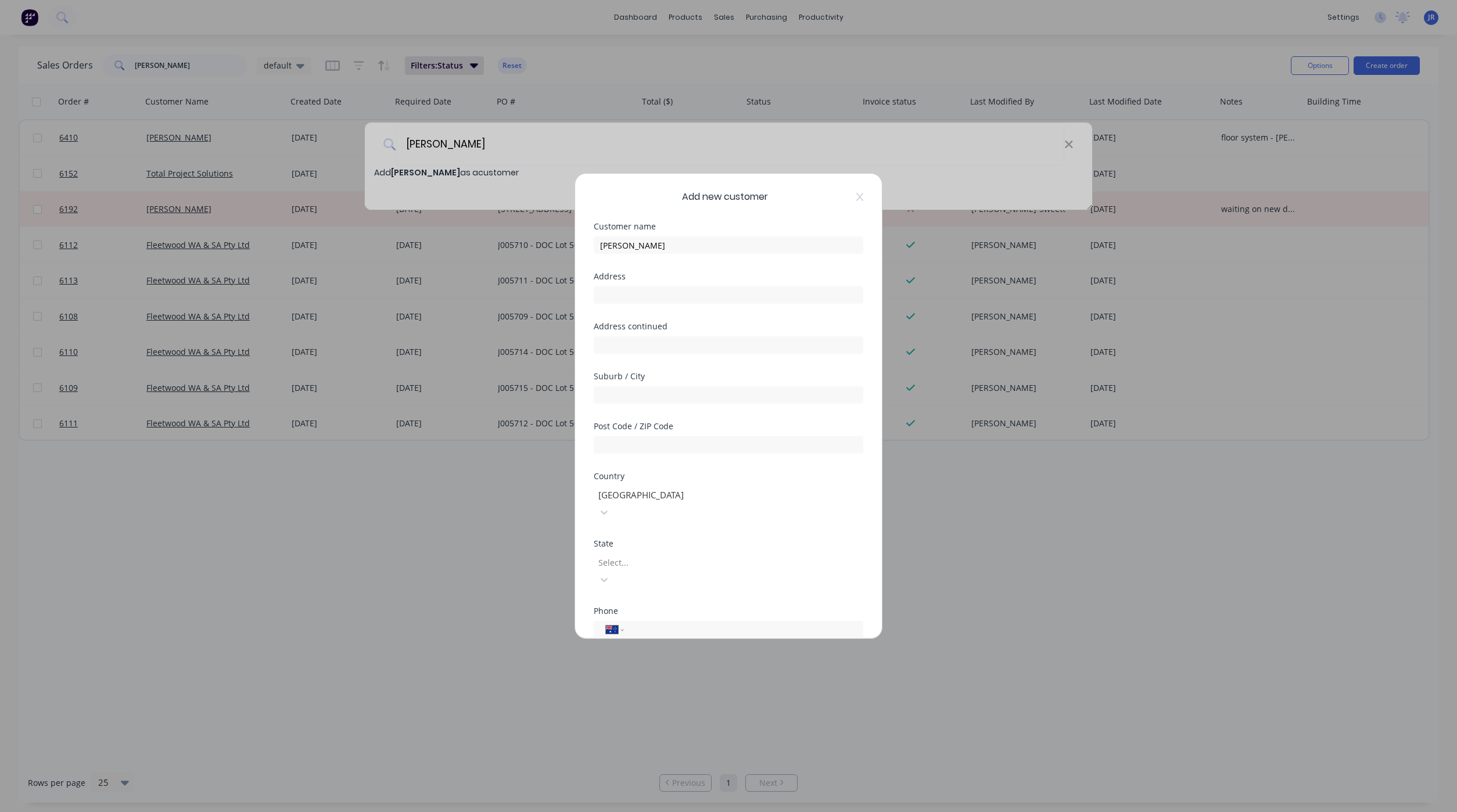
click at [630, 278] on div "Address" at bounding box center [728, 276] width 269 height 8
click at [631, 299] on input "text" at bounding box center [728, 295] width 269 height 17
type input "Lot 31 (#20) [PERSON_NAME][GEOGRAPHIC_DATA]"
type input "Serpentine"
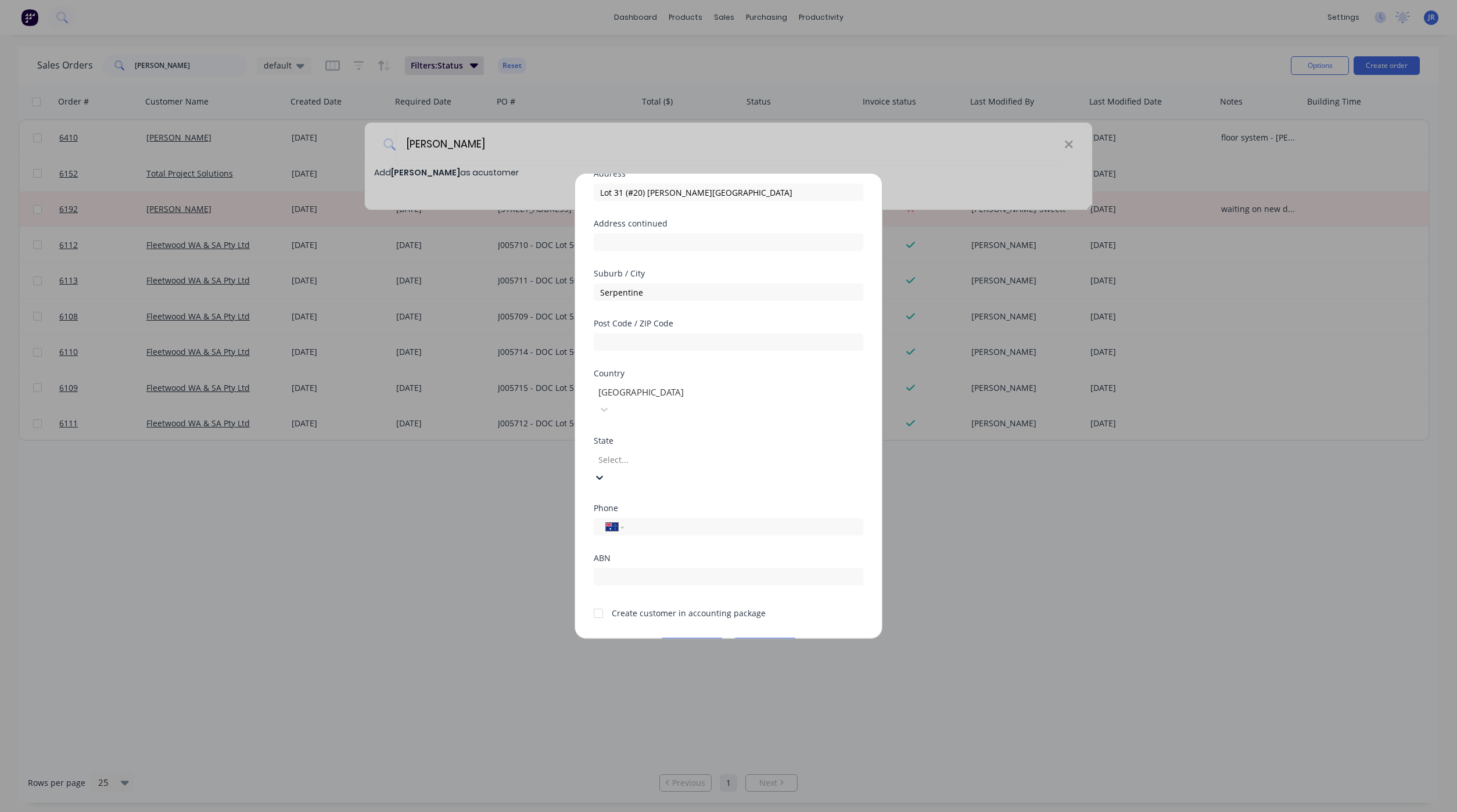
click at [643, 452] on div at bounding box center [680, 459] width 168 height 14
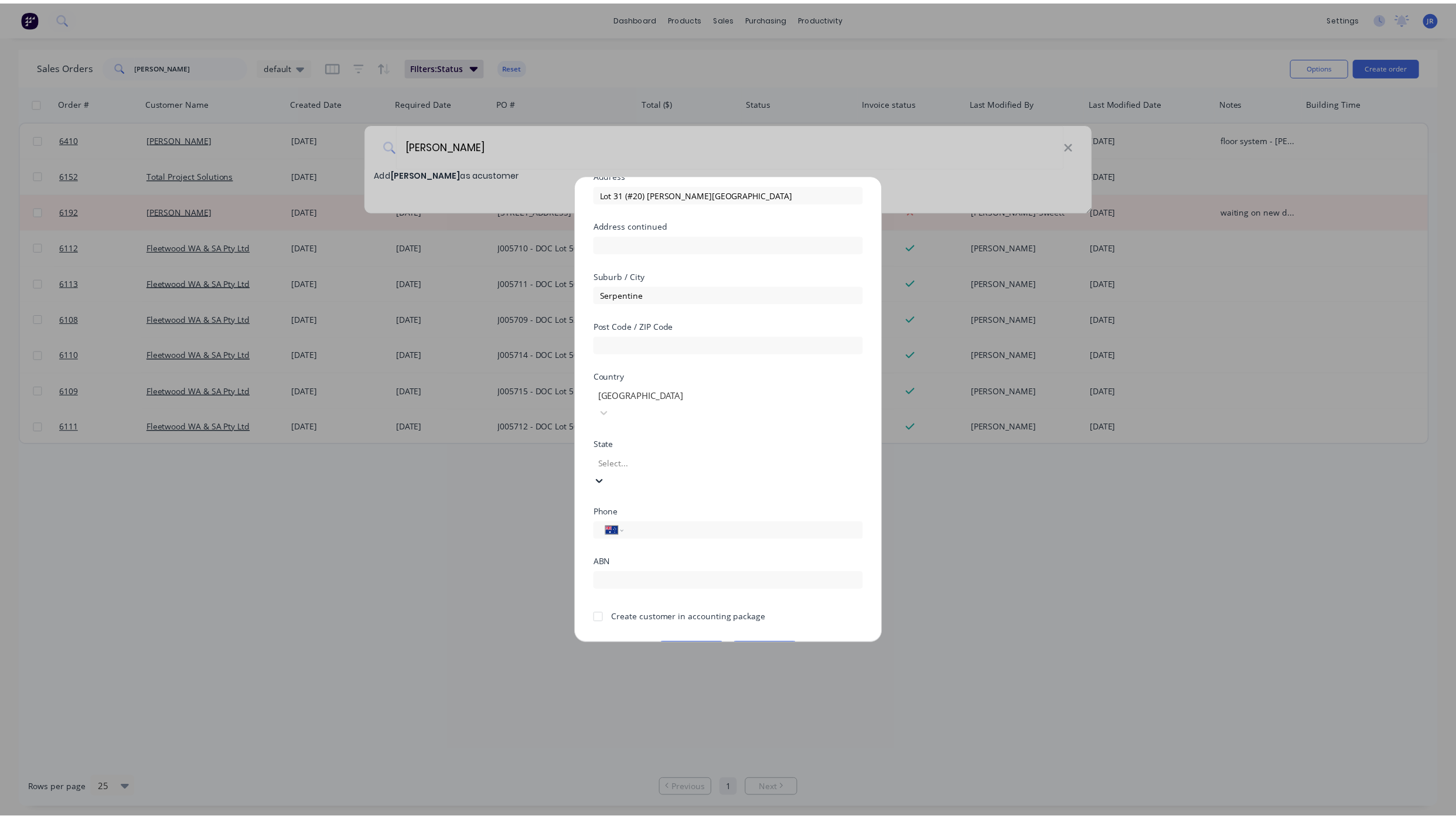
scroll to position [19, 0]
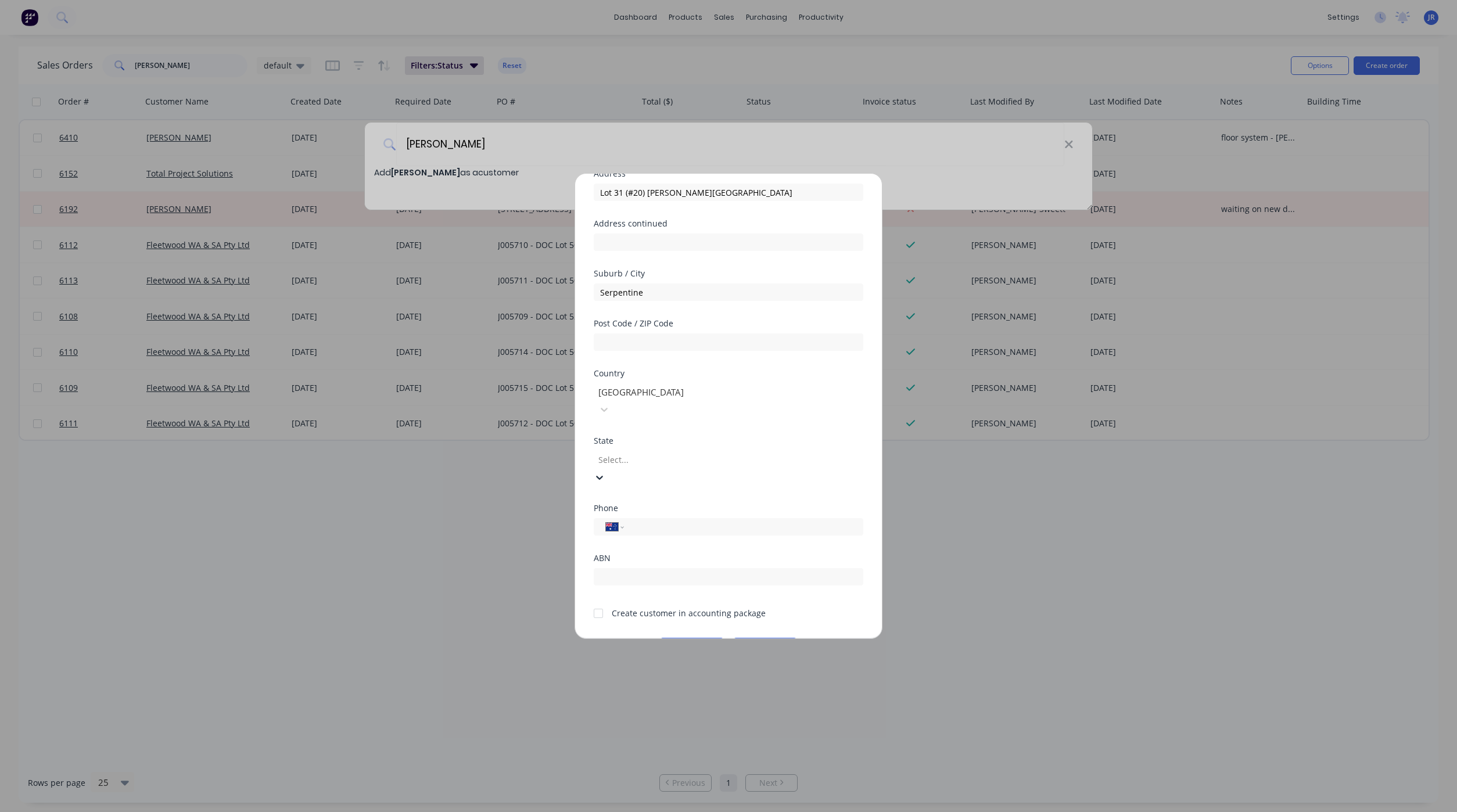
click at [656, 520] on input "tel" at bounding box center [741, 527] width 219 height 14
type input "0414 786 559"
click at [598, 601] on div at bounding box center [598, 613] width 23 height 23
click at [682, 638] on button "Save" at bounding box center [691, 647] width 64 height 18
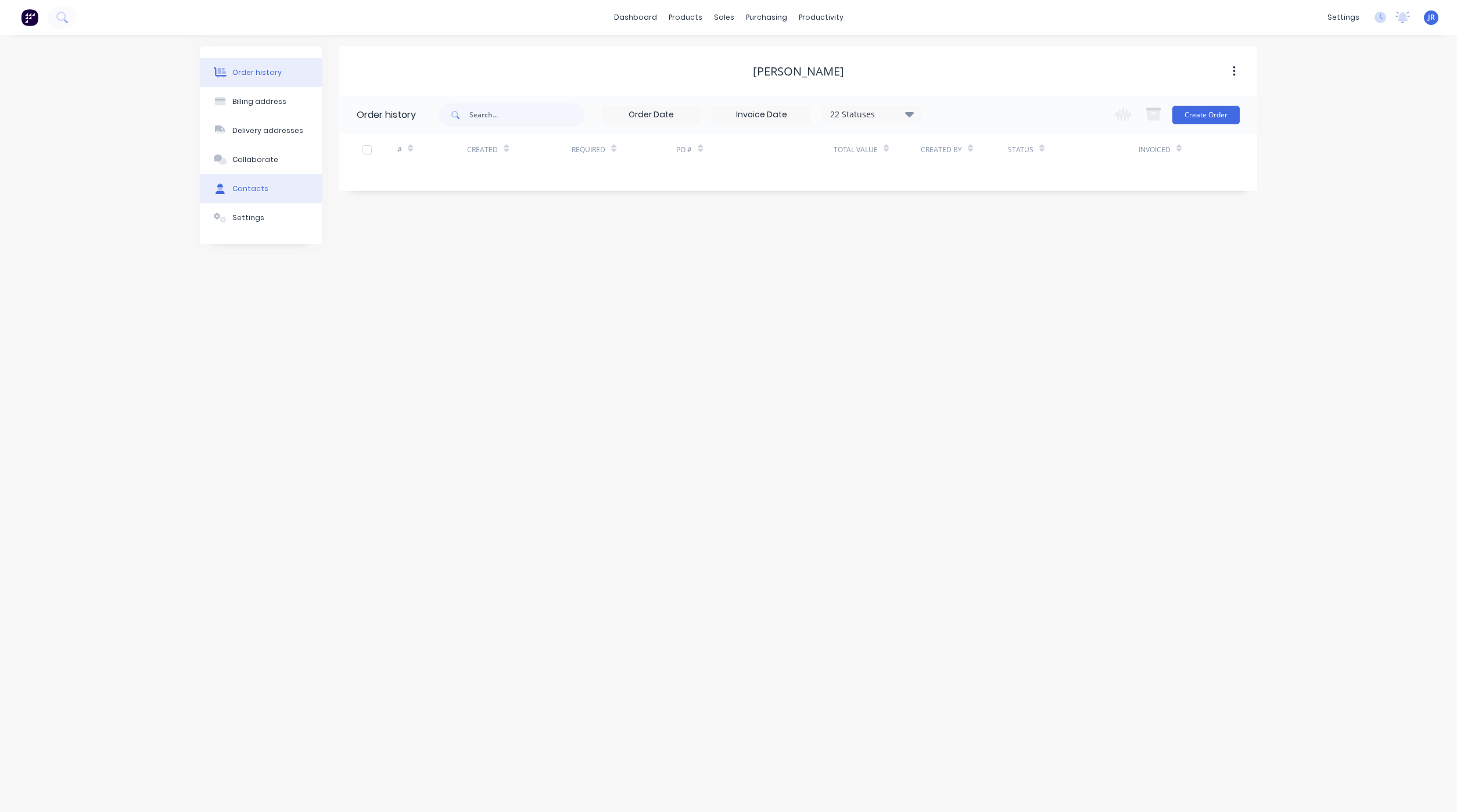
click at [244, 187] on div "Contacts" at bounding box center [250, 188] width 36 height 10
click at [1226, 107] on button "Add contact" at bounding box center [1221, 114] width 53 height 17
click at [396, 210] on div at bounding box center [452, 205] width 190 height 34
click at [395, 193] on input "text" at bounding box center [452, 200] width 190 height 17
type input "[PERSON_NAME]"
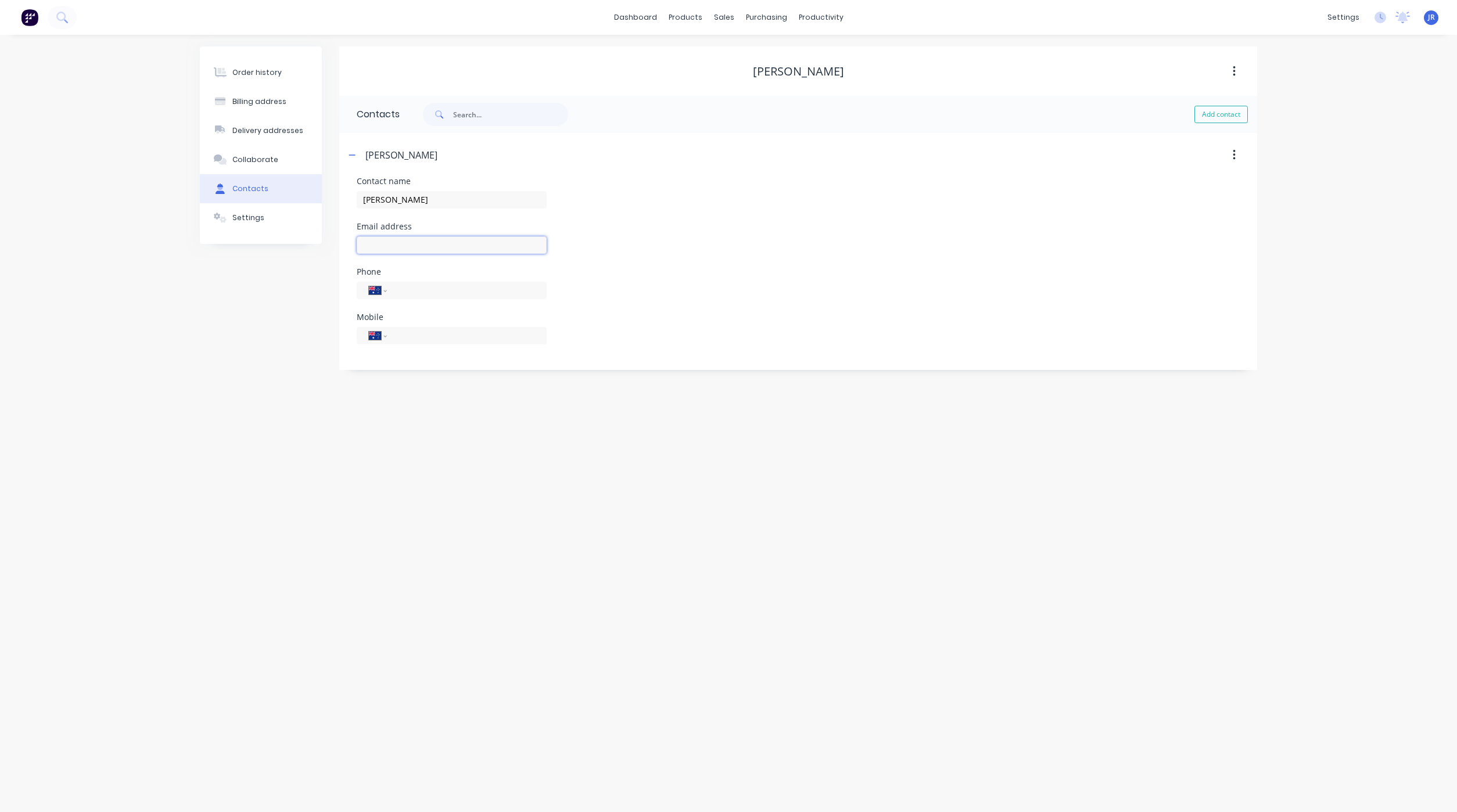
click at [386, 249] on input "text" at bounding box center [452, 245] width 190 height 17
type input "[EMAIL_ADDRESS][DOMAIN_NAME]"
select select "AU"
type input "0"
select select "AU"
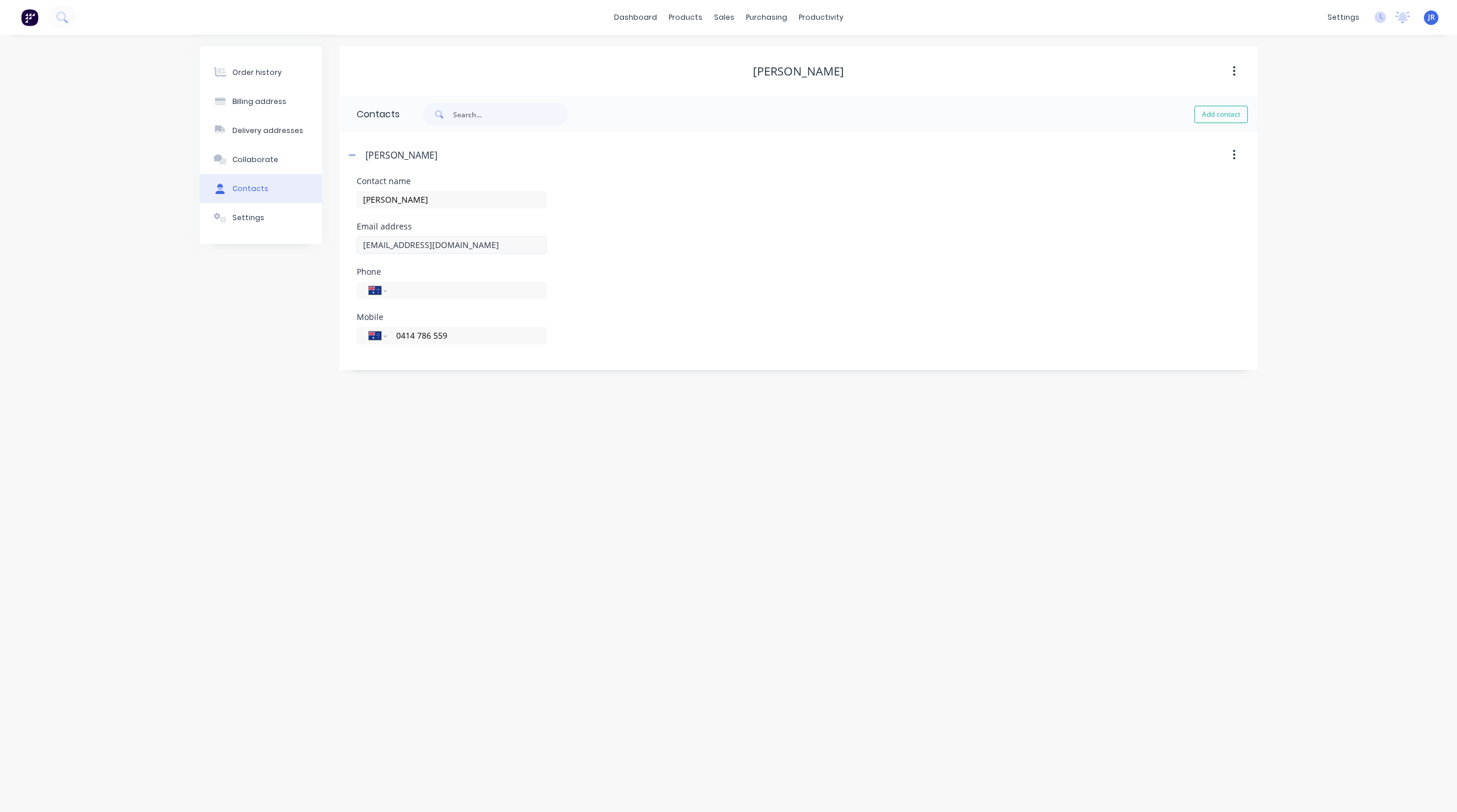
type input "0414 786 559"
click at [349, 156] on icon "button" at bounding box center [352, 155] width 7 height 8
click at [1196, 115] on button "Add contact" at bounding box center [1221, 114] width 53 height 17
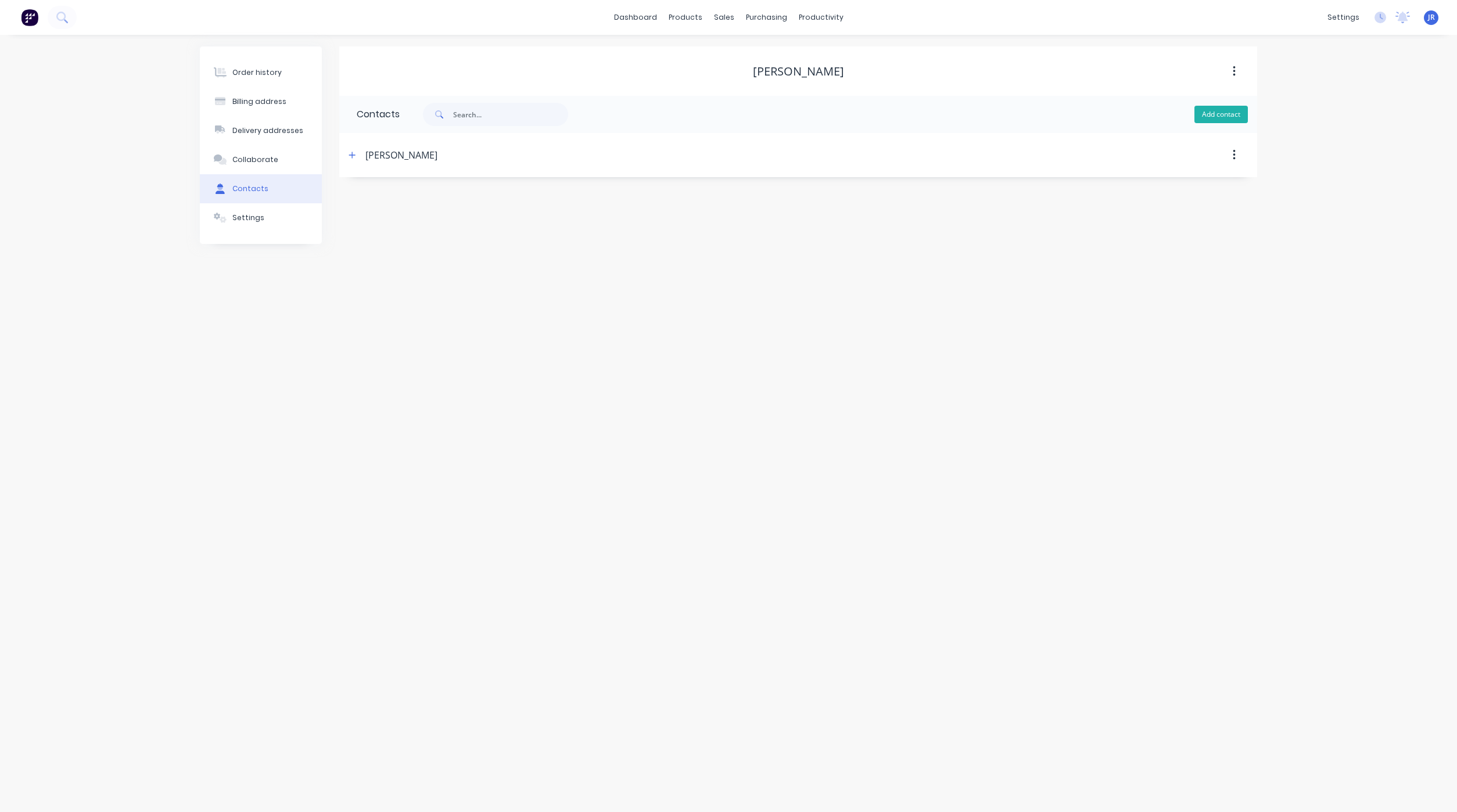
select select "AU"
click at [398, 200] on input "text" at bounding box center [452, 200] width 190 height 17
type input "Losa Voloczi"
select select "AU"
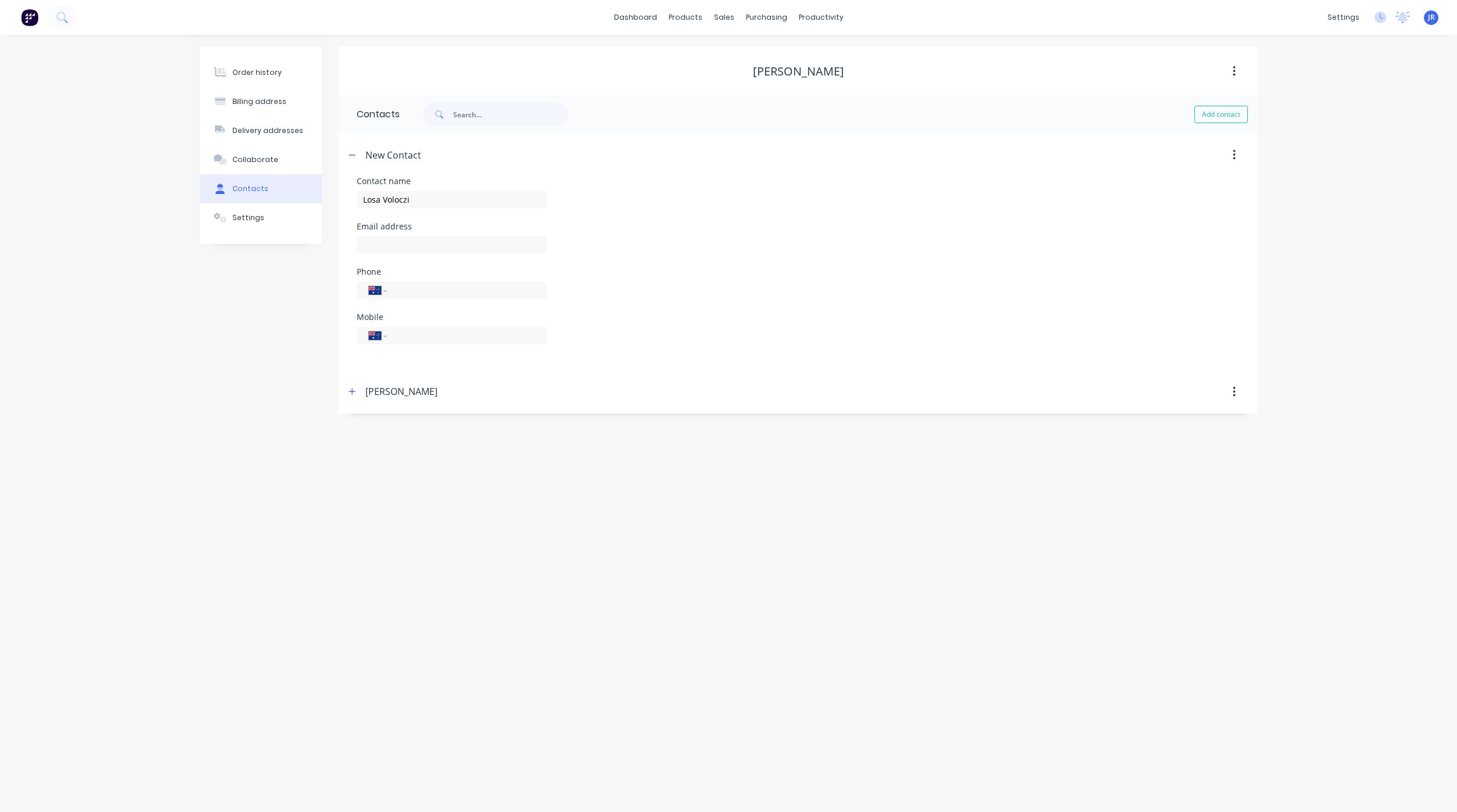
select select "AU"
type input "[EMAIL_ADDRESS][DOMAIN_NAME]"
click at [371, 197] on input "Losa Voloczi" at bounding box center [452, 200] width 190 height 17
type input "[PERSON_NAME]"
click at [248, 75] on div "Order history" at bounding box center [257, 72] width 49 height 10
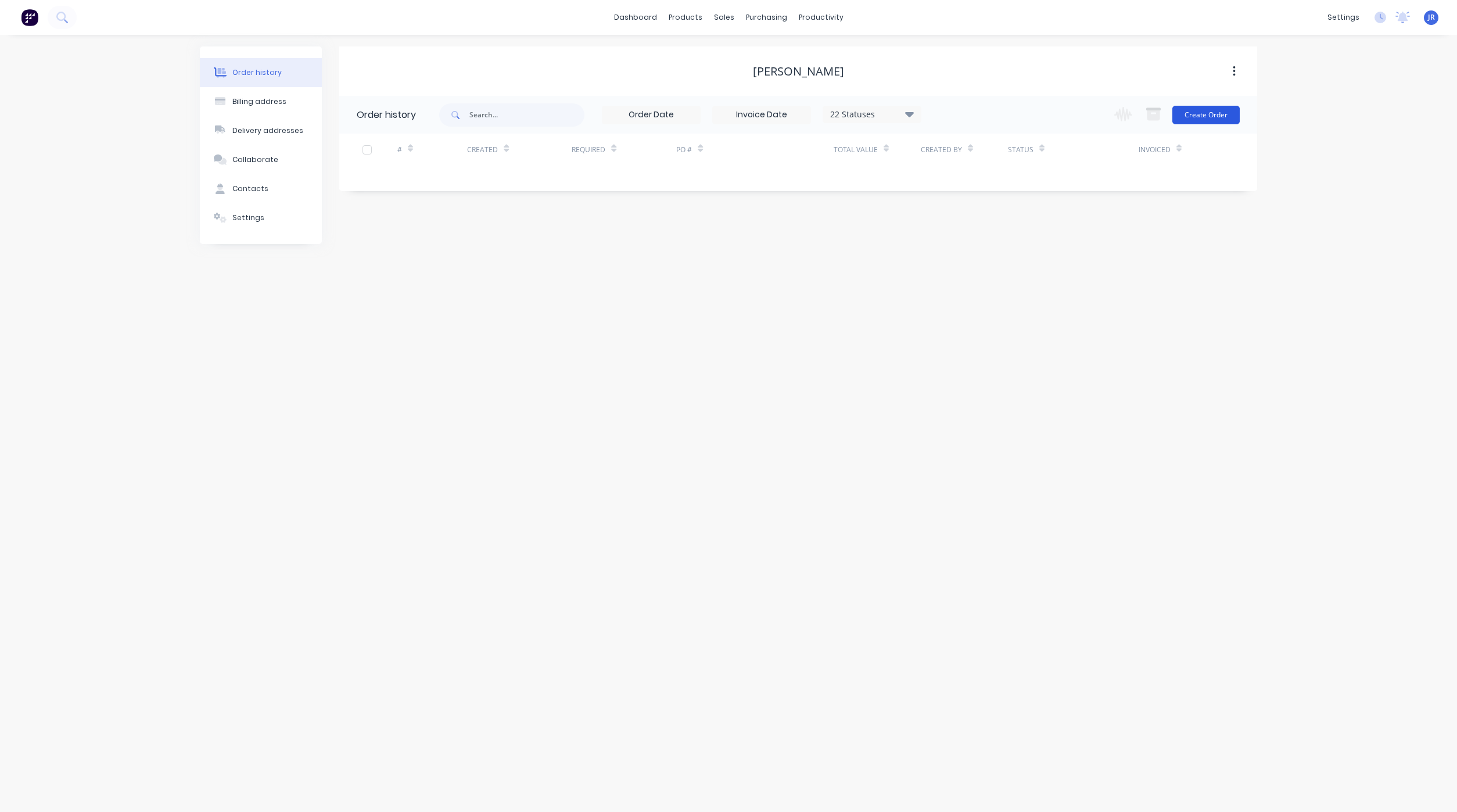
click at [1199, 118] on button "Create Order" at bounding box center [1205, 115] width 68 height 18
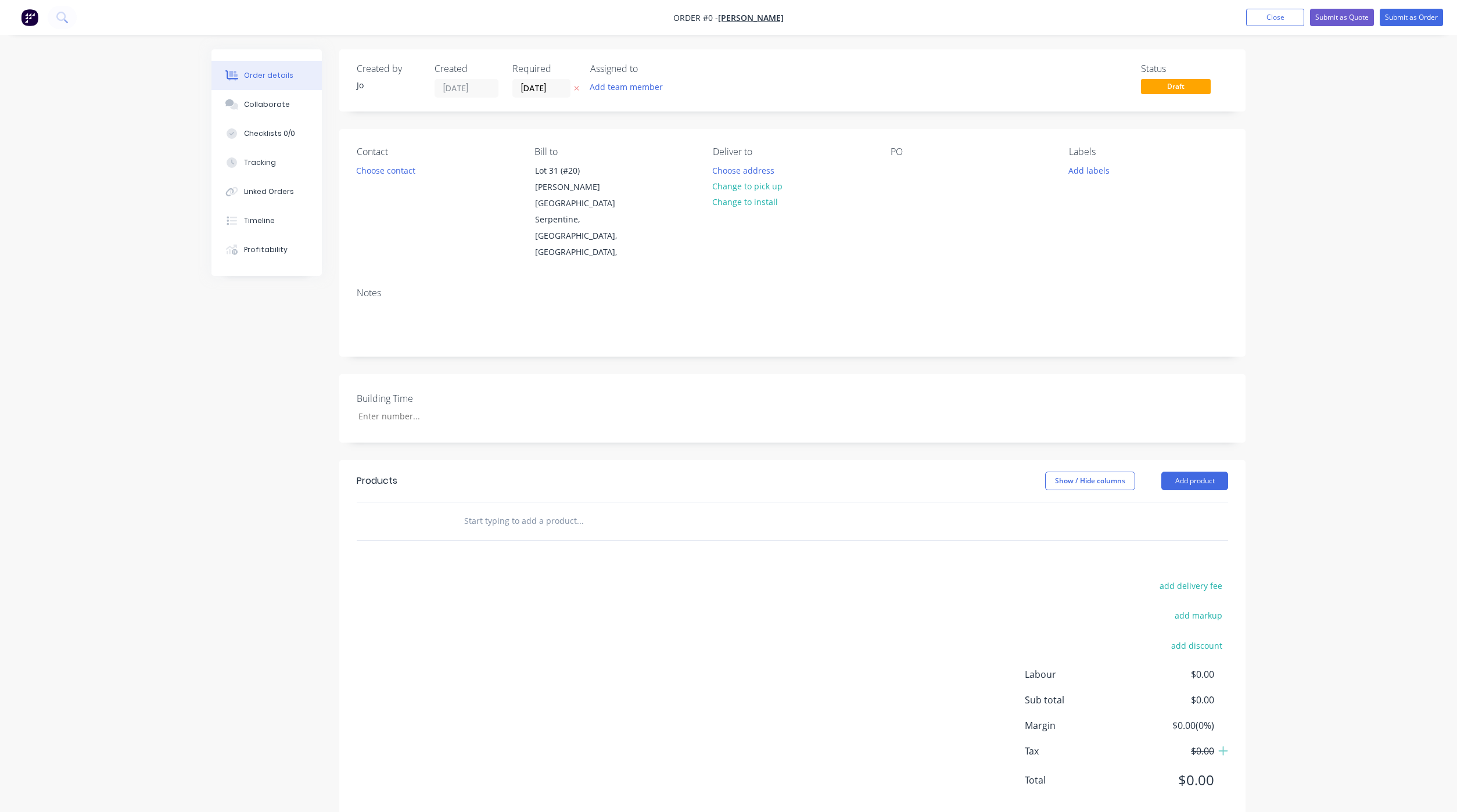
click at [531, 509] on input "text" at bounding box center [580, 521] width 232 height 23
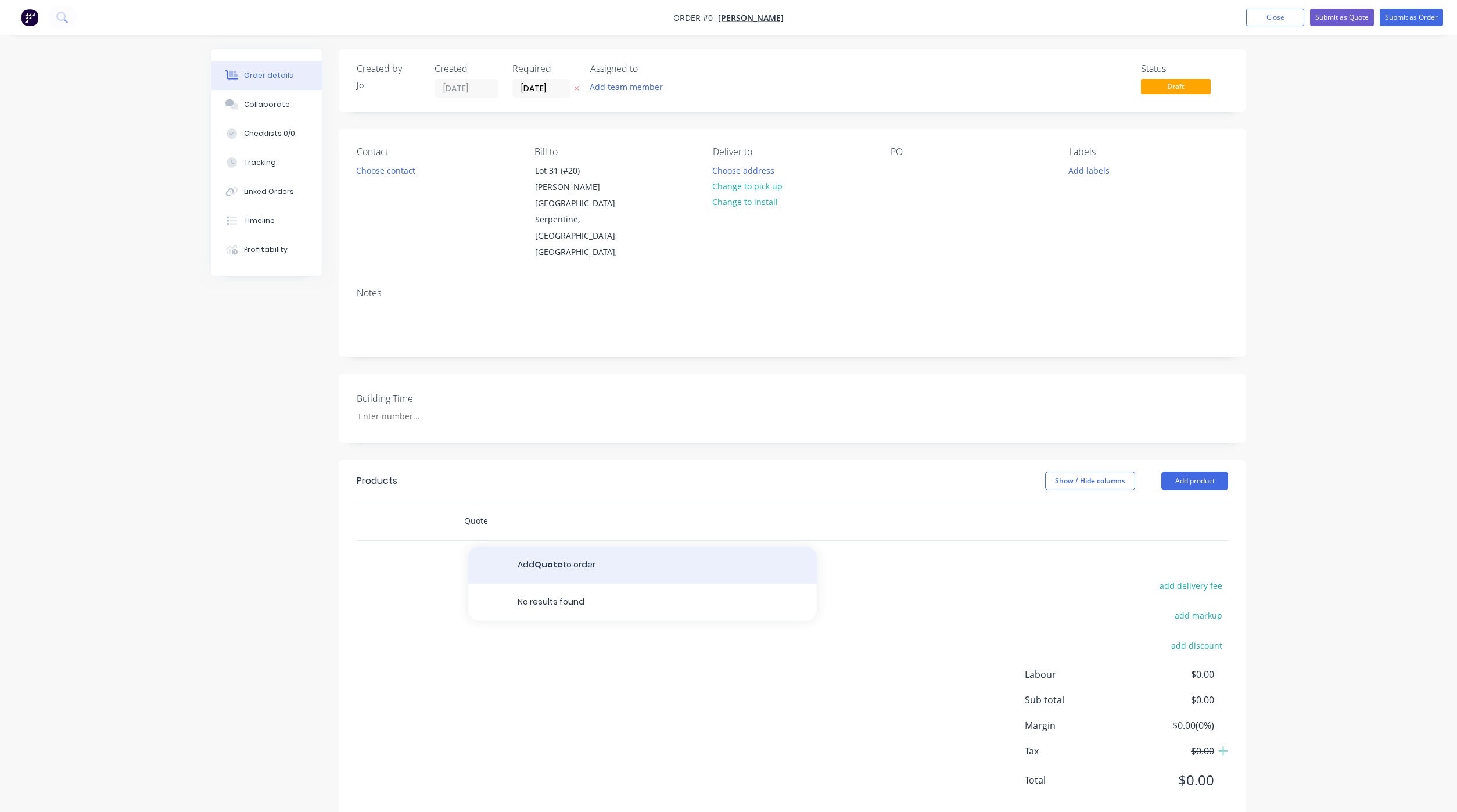
type input "Quote"
click at [551, 546] on button "Add Quote to order" at bounding box center [643, 565] width 349 height 37
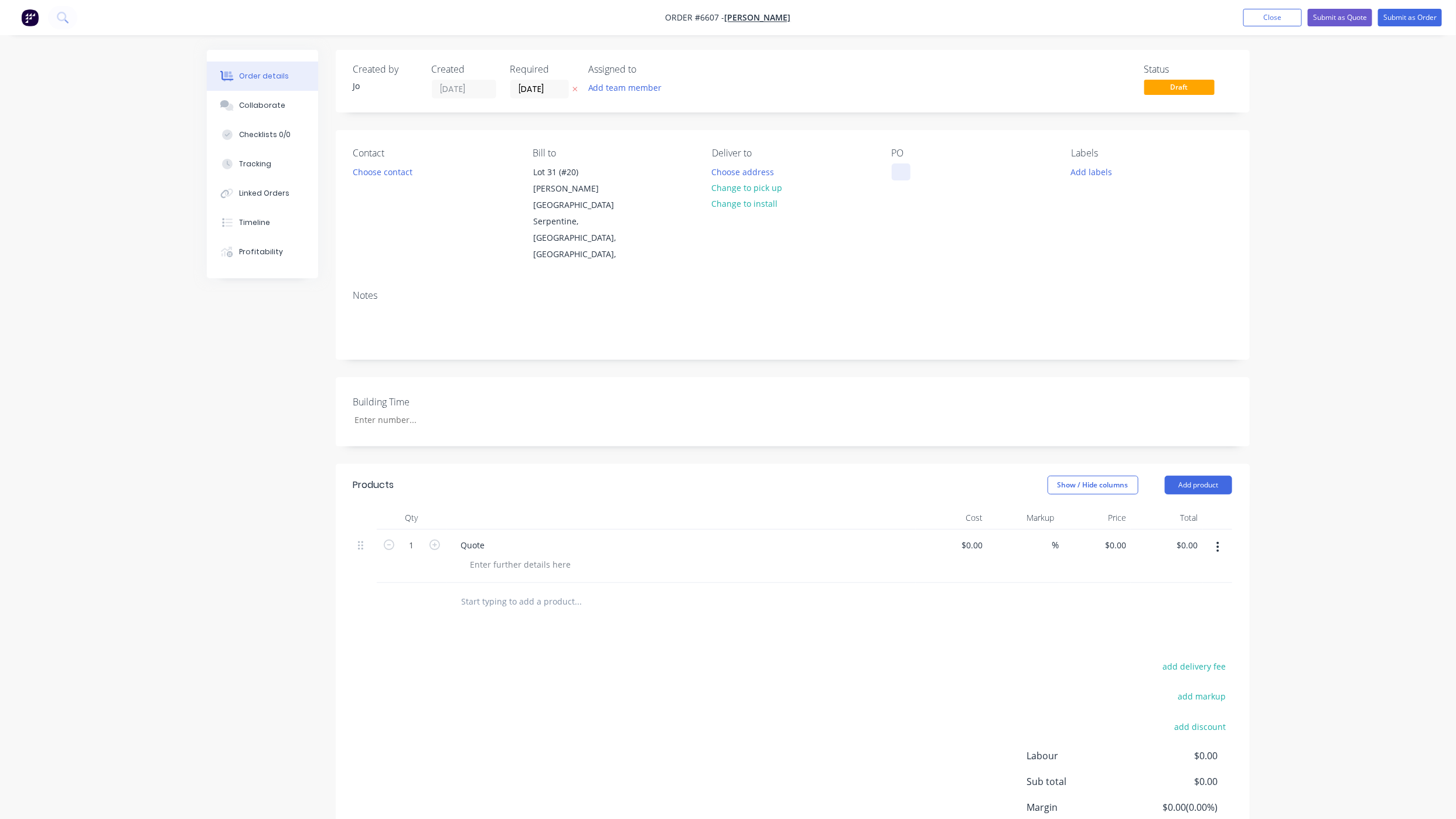
click at [900, 167] on div at bounding box center [901, 172] width 19 height 17
click at [1303, 144] on div "Order details Collaborate Checklists 0/0 Tracking Linked Orders Timeline Profit…" at bounding box center [728, 460] width 1456 height 920
click at [243, 99] on button "Collaborate" at bounding box center [262, 105] width 111 height 29
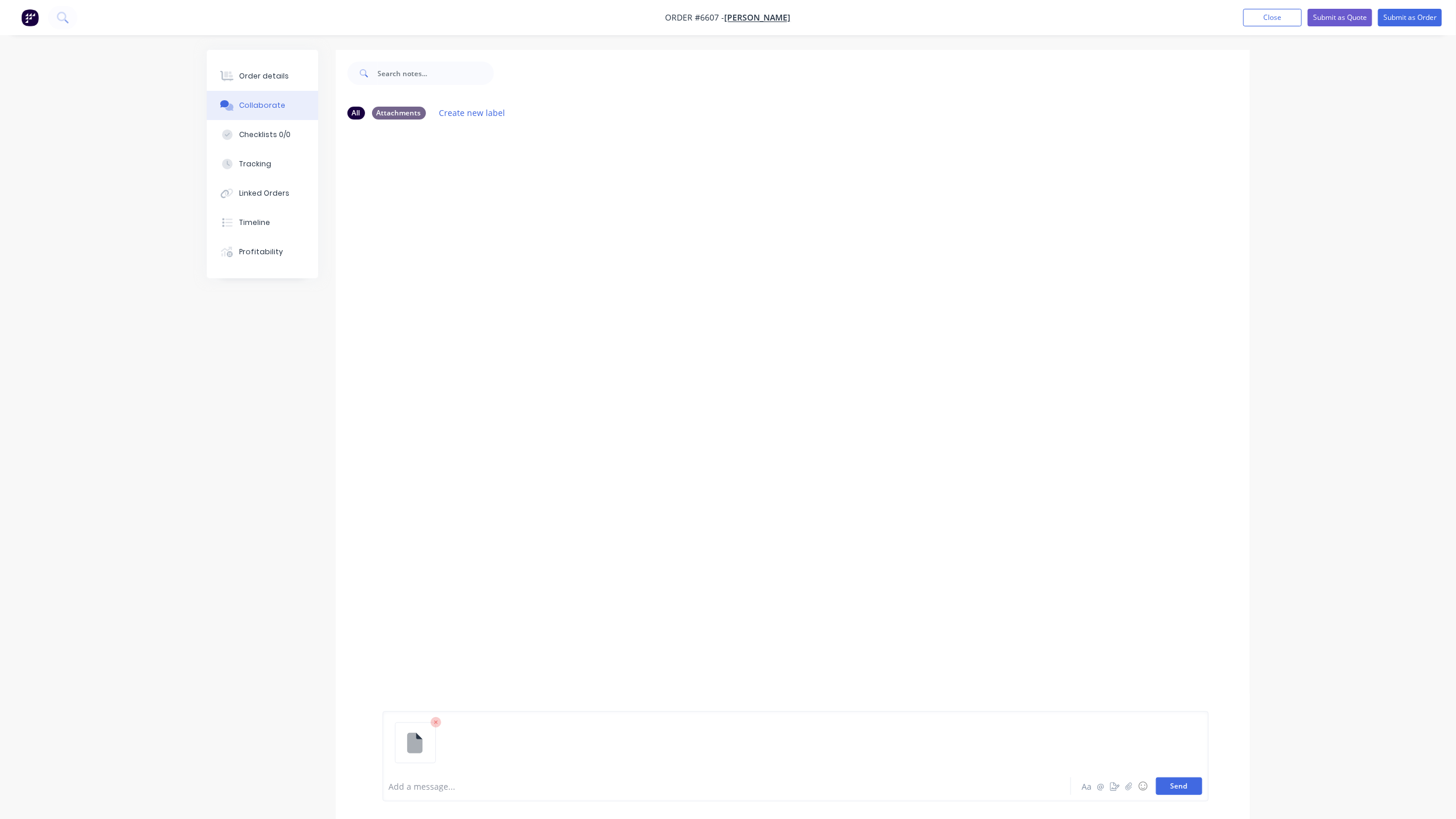
click at [1166, 780] on button "Send" at bounding box center [1179, 785] width 46 height 17
click at [1195, 784] on button "Send" at bounding box center [1179, 785] width 46 height 17
click at [241, 77] on div "Order details" at bounding box center [264, 76] width 50 height 10
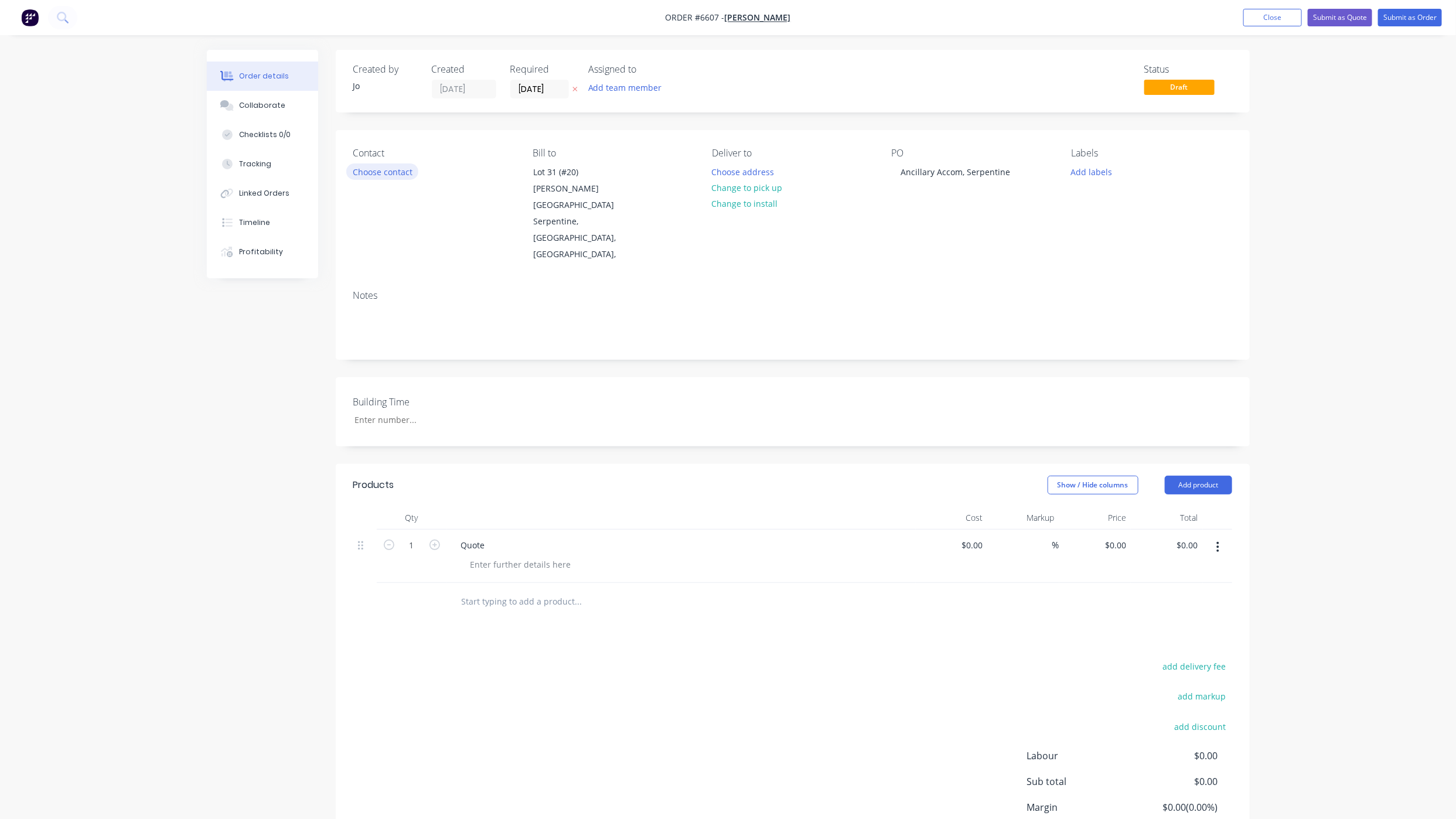
click at [396, 170] on button "Choose contact" at bounding box center [382, 171] width 72 height 16
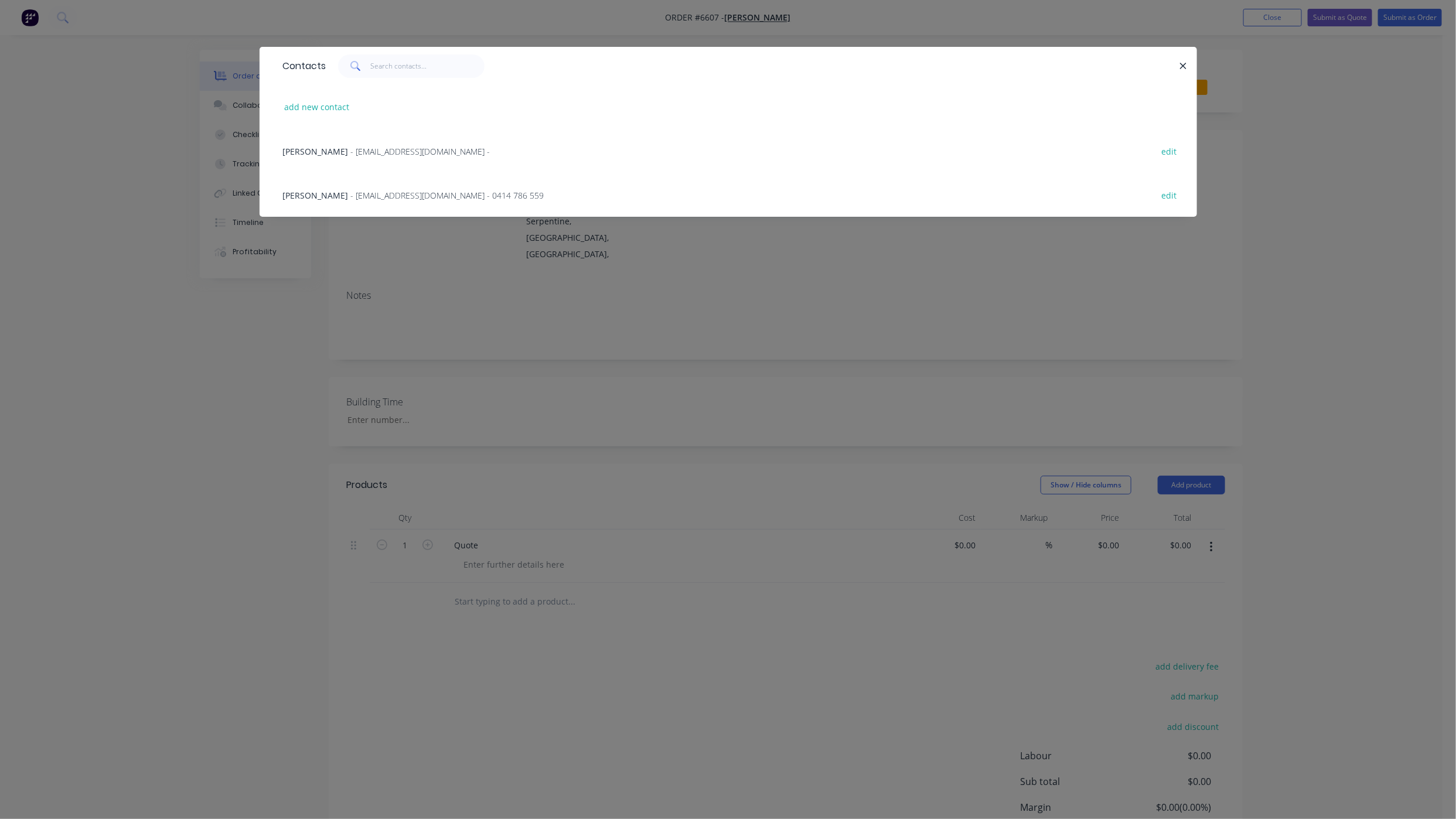
click at [391, 199] on span "- [EMAIL_ADDRESS][DOMAIN_NAME] - 0414 786 559" at bounding box center [448, 195] width 193 height 11
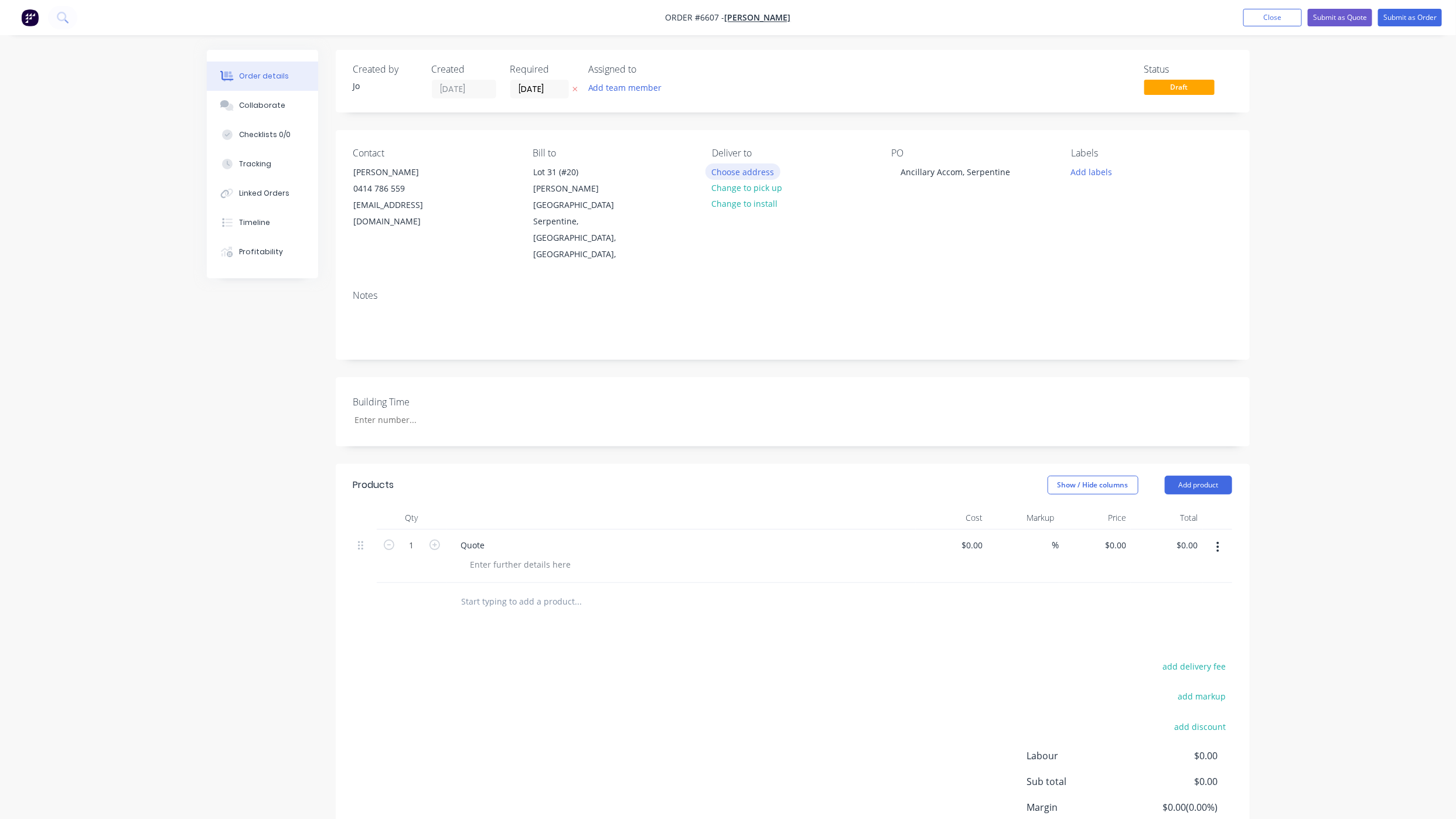
click at [757, 170] on button "Choose address" at bounding box center [743, 171] width 75 height 16
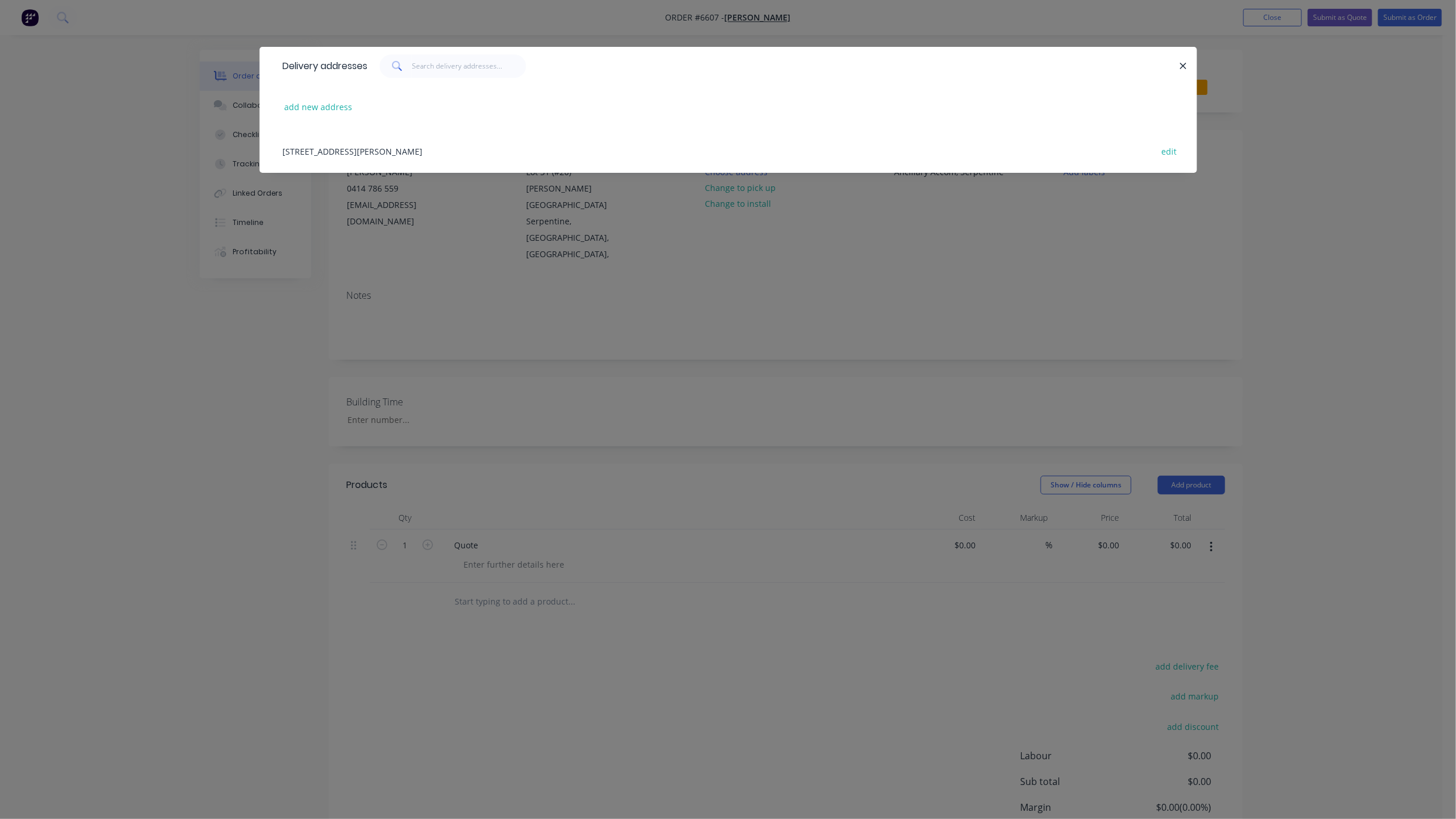
click at [497, 152] on div "[STREET_ADDRESS][PERSON_NAME] edit" at bounding box center [728, 151] width 902 height 44
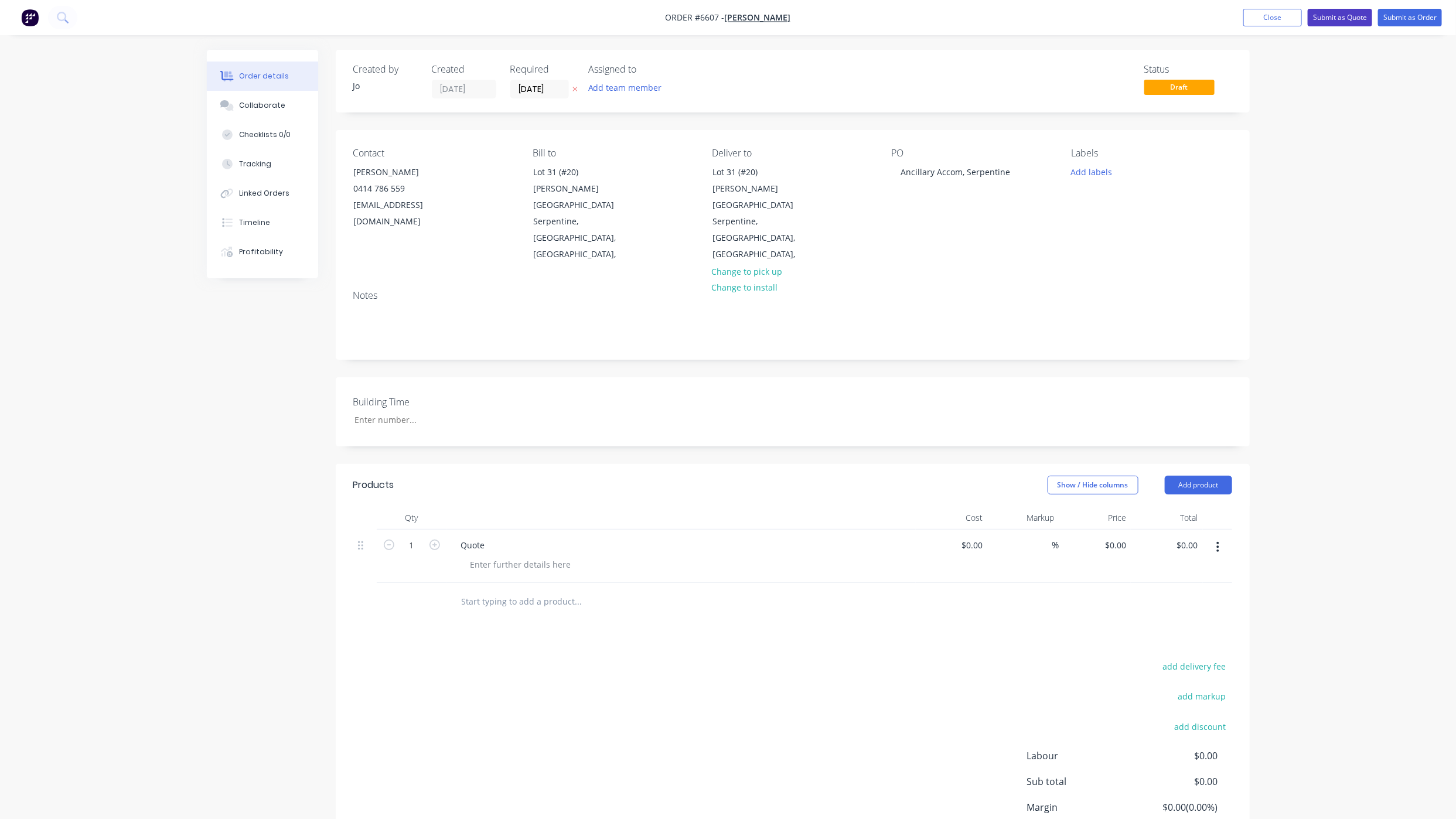
click at [1334, 21] on button "Submit as Quote" at bounding box center [1339, 17] width 64 height 17
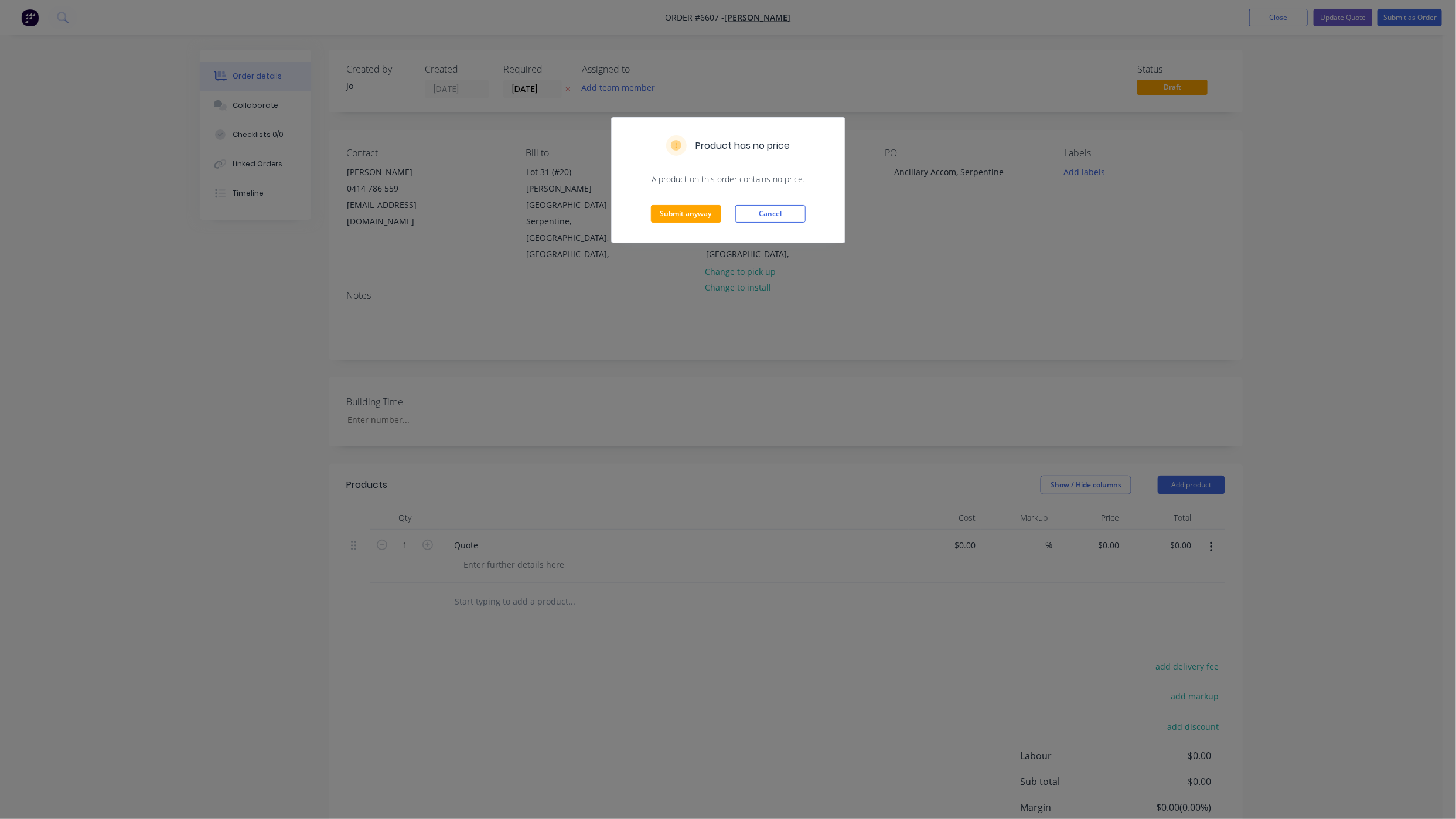
click at [654, 224] on div "Submit anyway Cancel" at bounding box center [728, 213] width 233 height 57
click at [657, 221] on button "Submit anyway" at bounding box center [686, 213] width 70 height 17
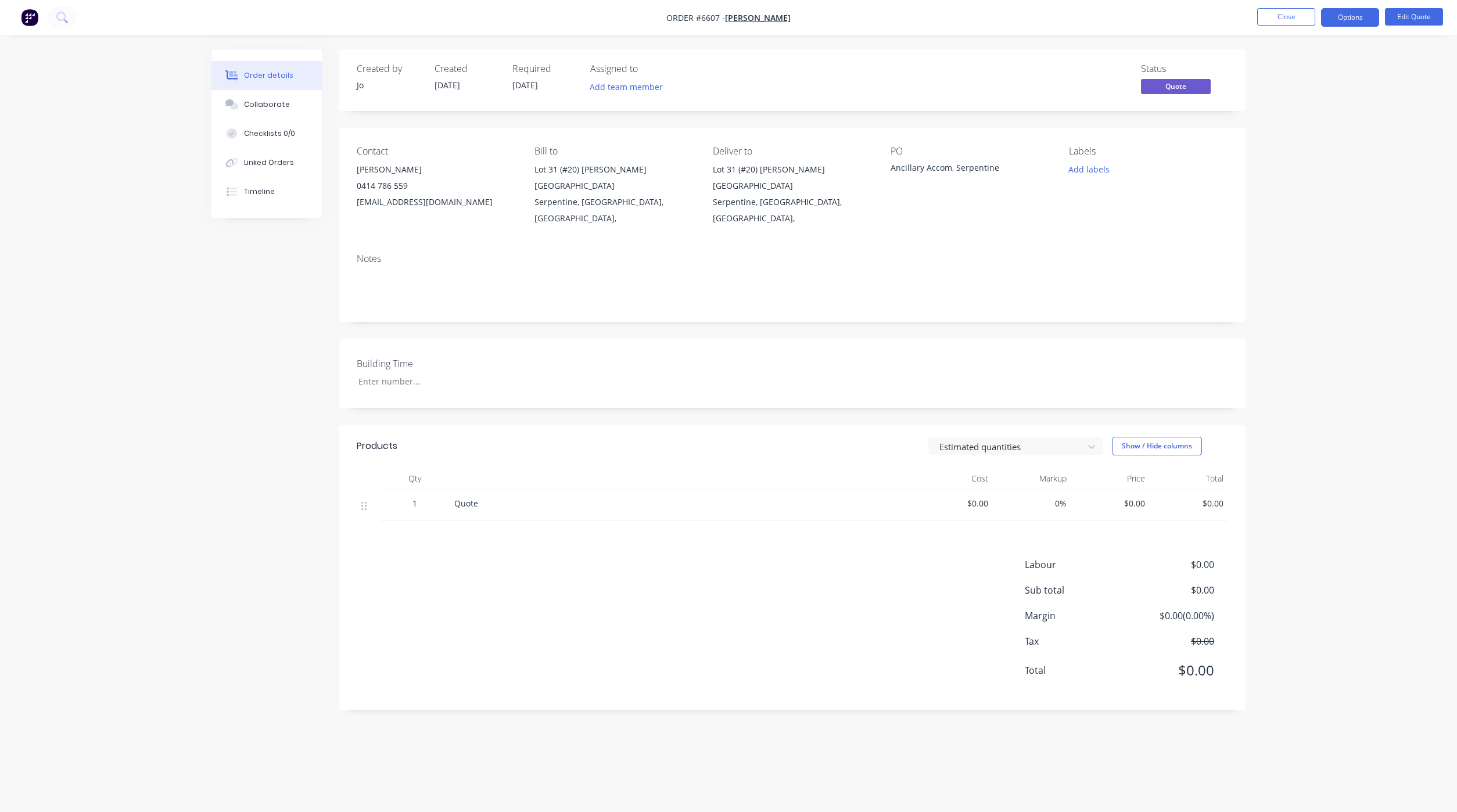
click at [284, 620] on div "Created by Jo Created [DATE] Required [DATE] Assigned to Add team member Status…" at bounding box center [728, 388] width 1034 height 677
click at [1287, 18] on button "Close" at bounding box center [1285, 16] width 58 height 17
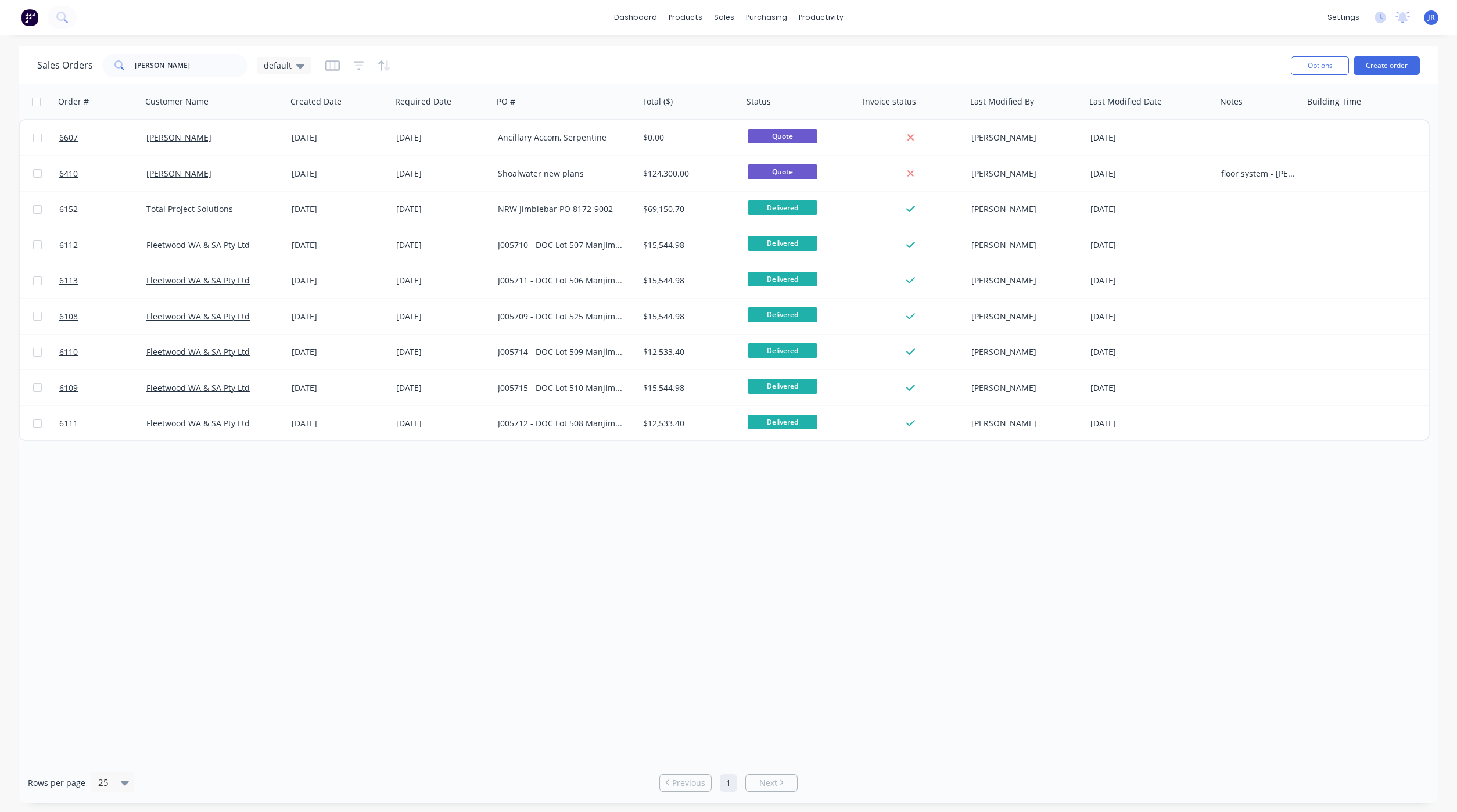
drag, startPoint x: 175, startPoint y: 49, endPoint x: 129, endPoint y: 56, distance: 46.5
click at [131, 56] on div "Sales Orders [PERSON_NAME] default Options Create order" at bounding box center [728, 65] width 1419 height 38
drag, startPoint x: 178, startPoint y: 61, endPoint x: -43, endPoint y: 70, distance: 221.2
click at [0, 70] on html "dashboard products sales purchasing productivity dashboard products Product Cat…" at bounding box center [728, 406] width 1457 height 812
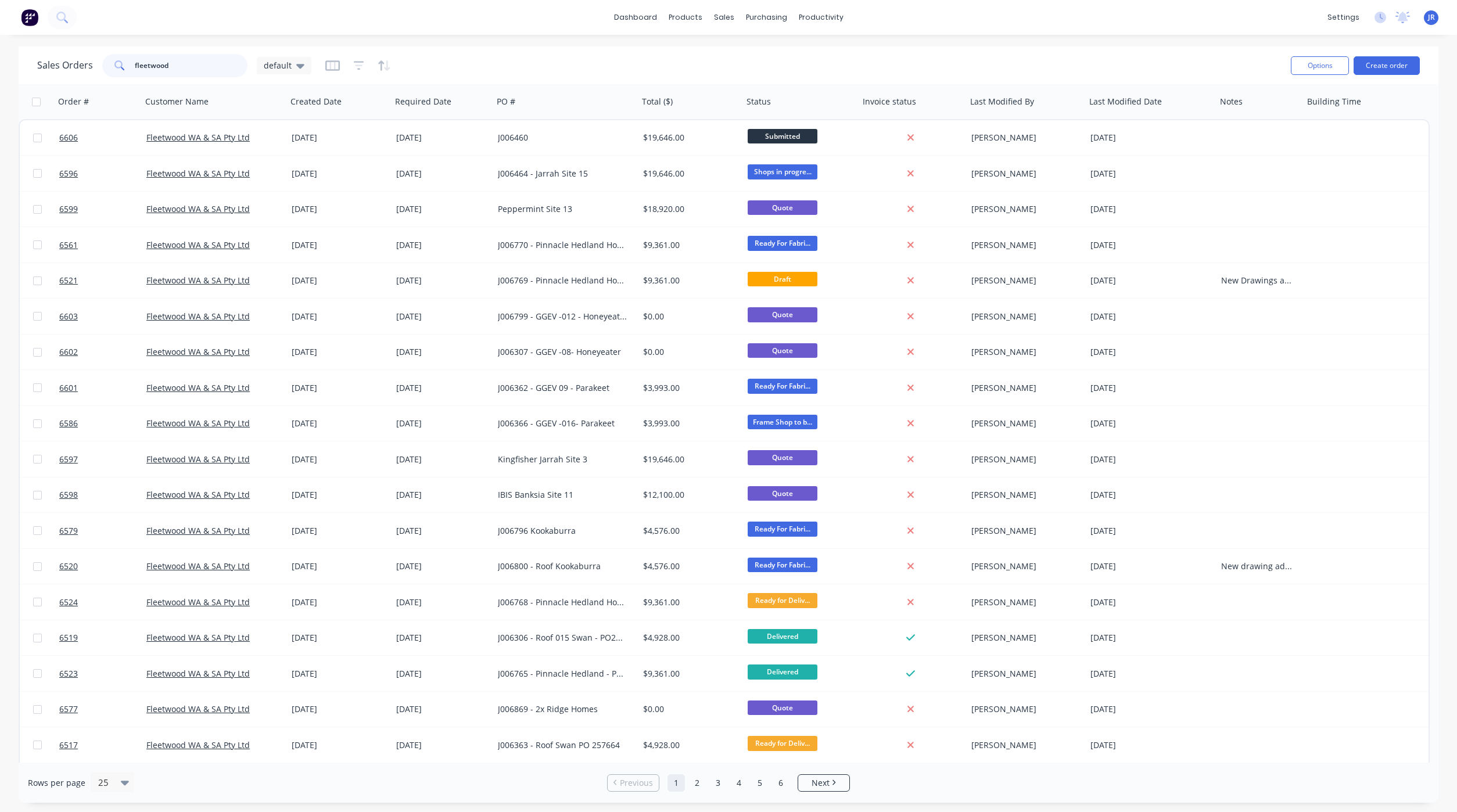
drag, startPoint x: 197, startPoint y: 64, endPoint x: -18, endPoint y: 55, distance: 215.2
click at [0, 55] on html "dashboard products sales purchasing productivity dashboard products Product Cat…" at bounding box center [728, 406] width 1457 height 812
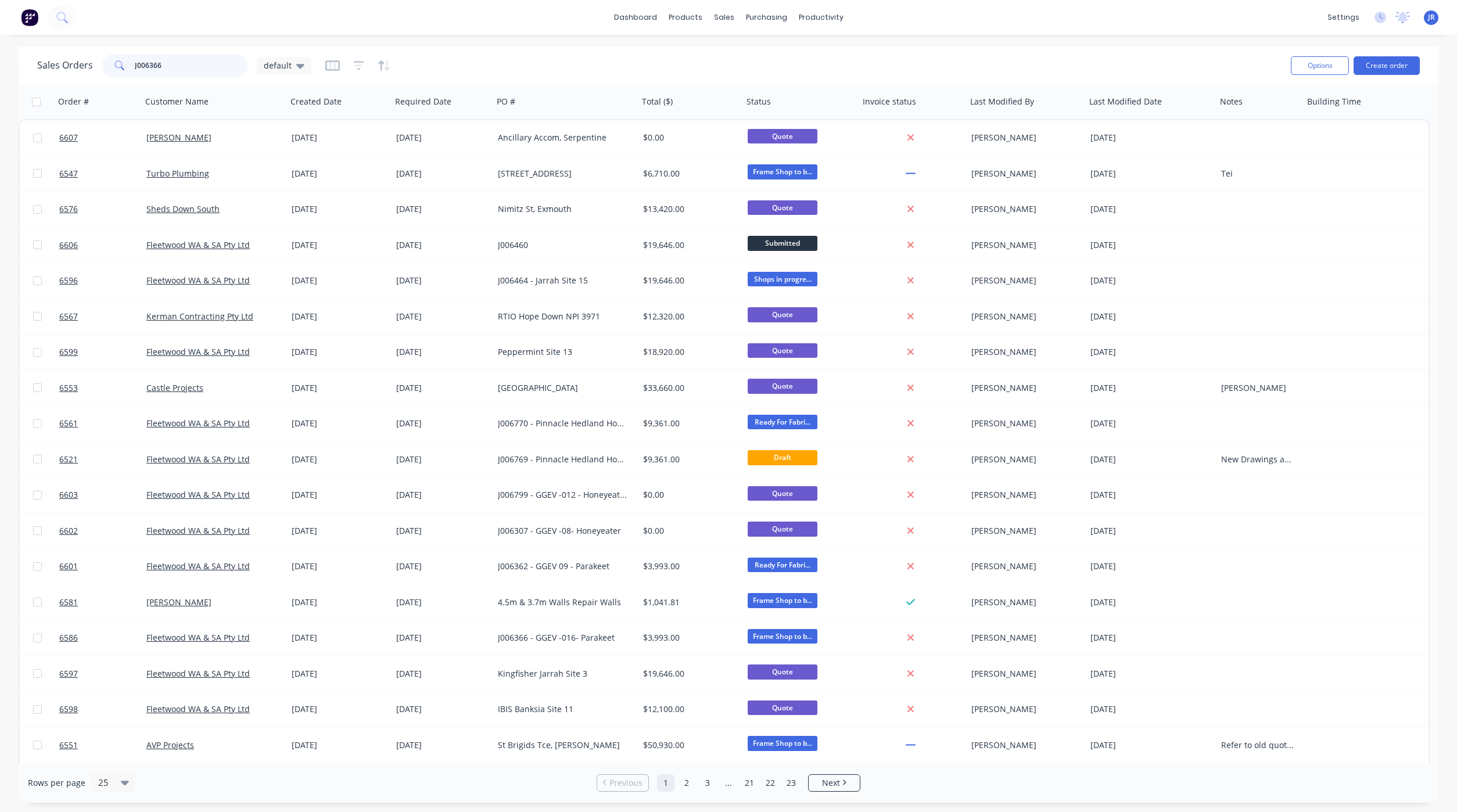
type input "J006366"
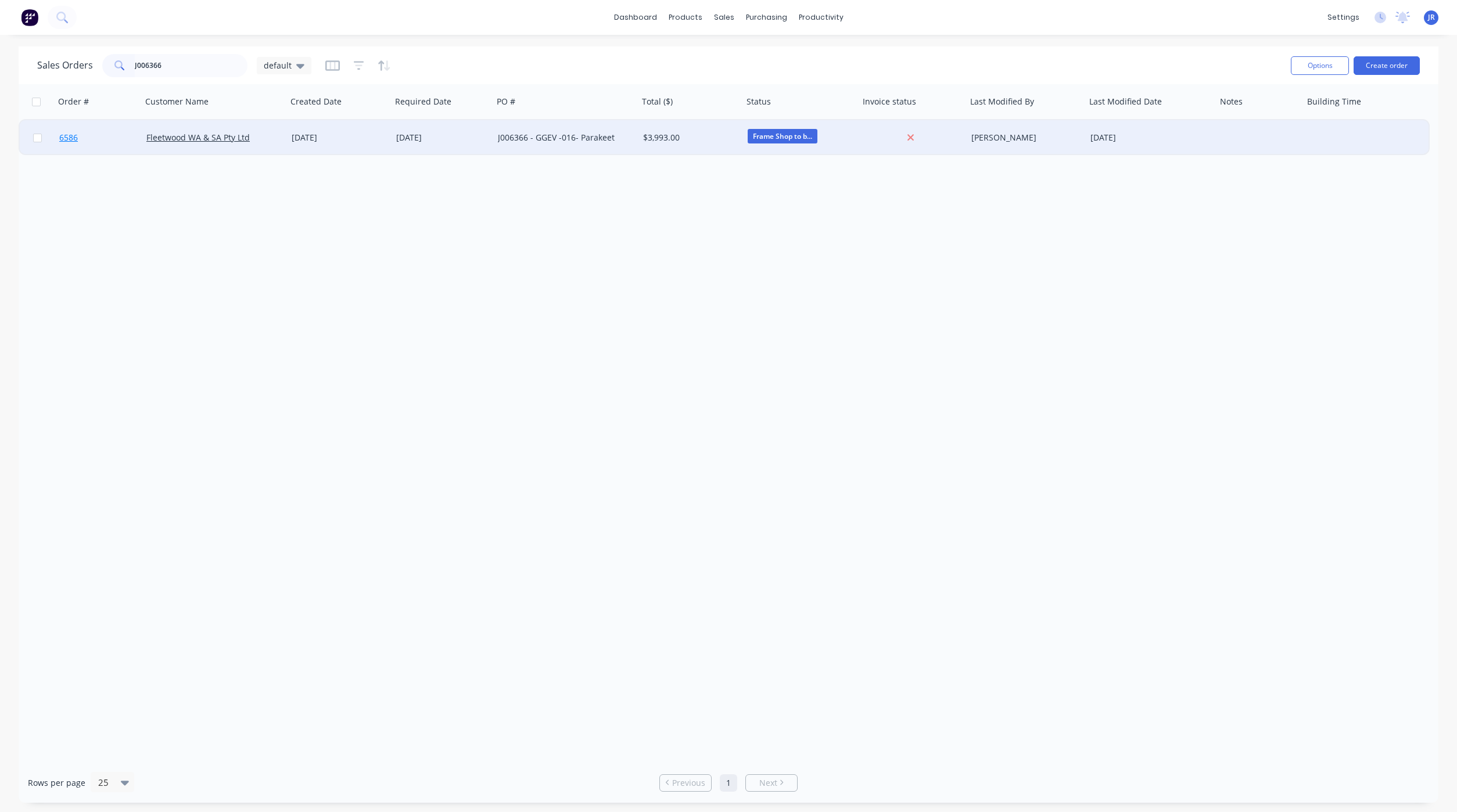
click at [79, 137] on link "6586" at bounding box center [103, 137] width 87 height 35
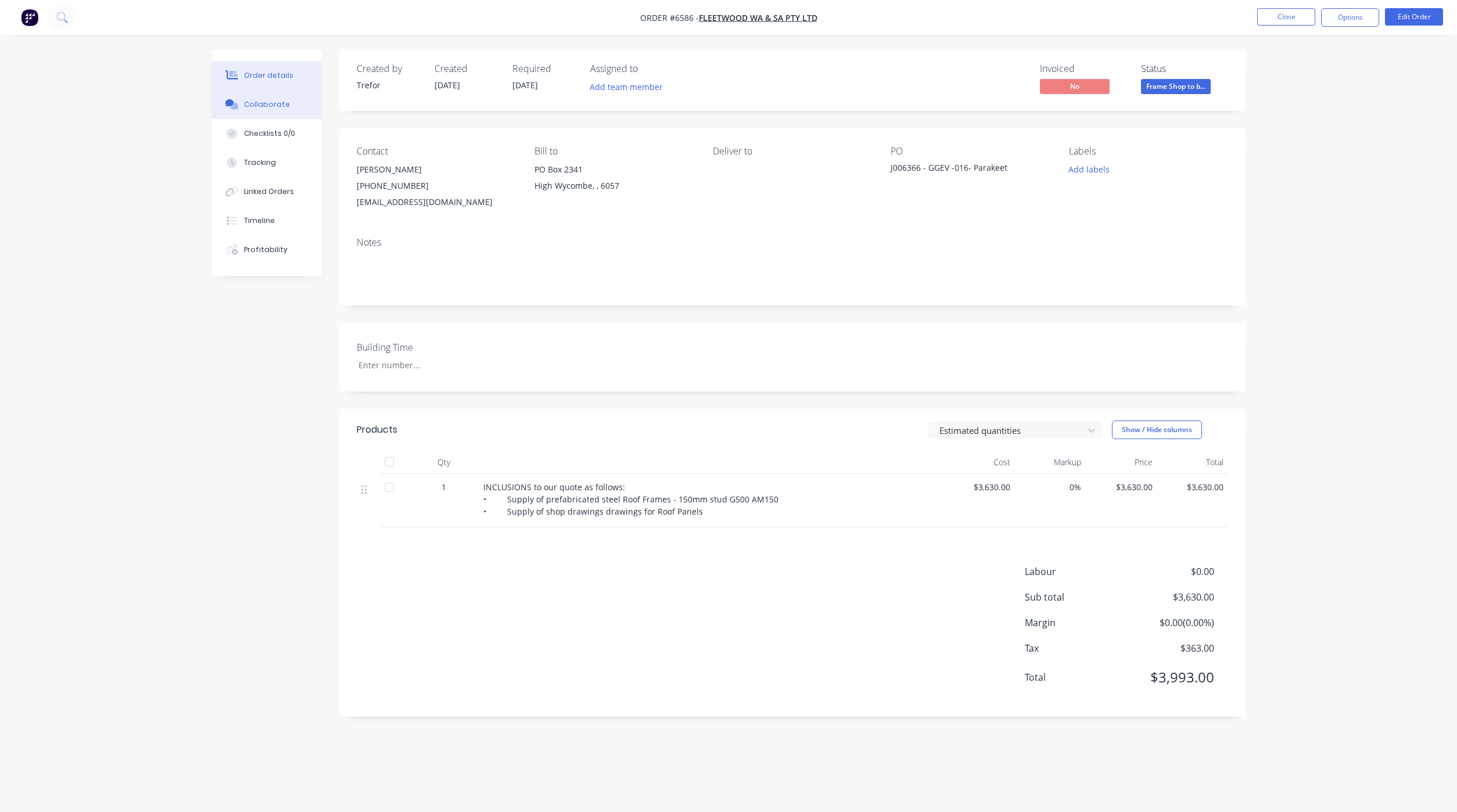
click at [278, 96] on button "Collaborate" at bounding box center [266, 105] width 110 height 29
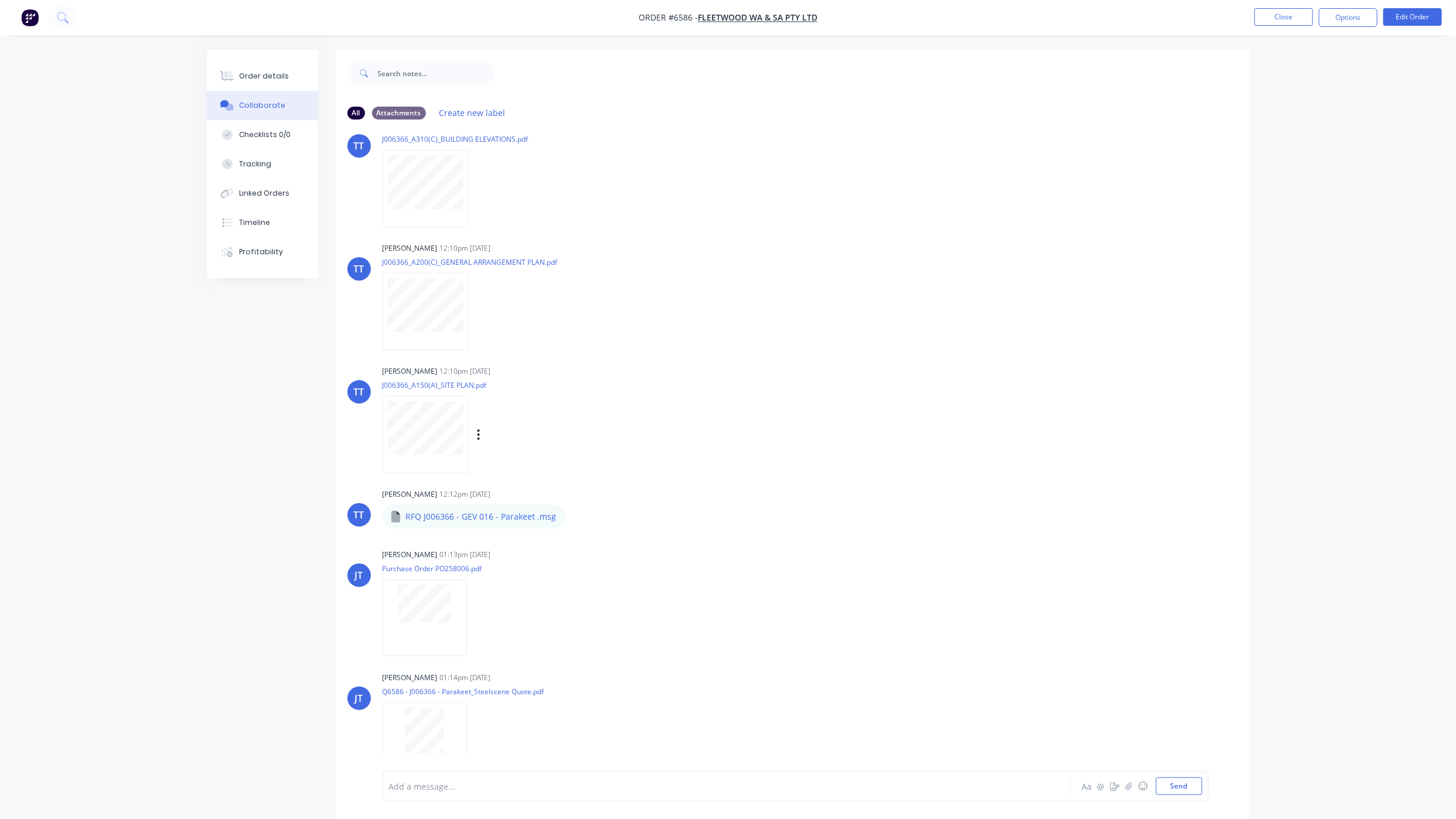
scroll to position [412, 0]
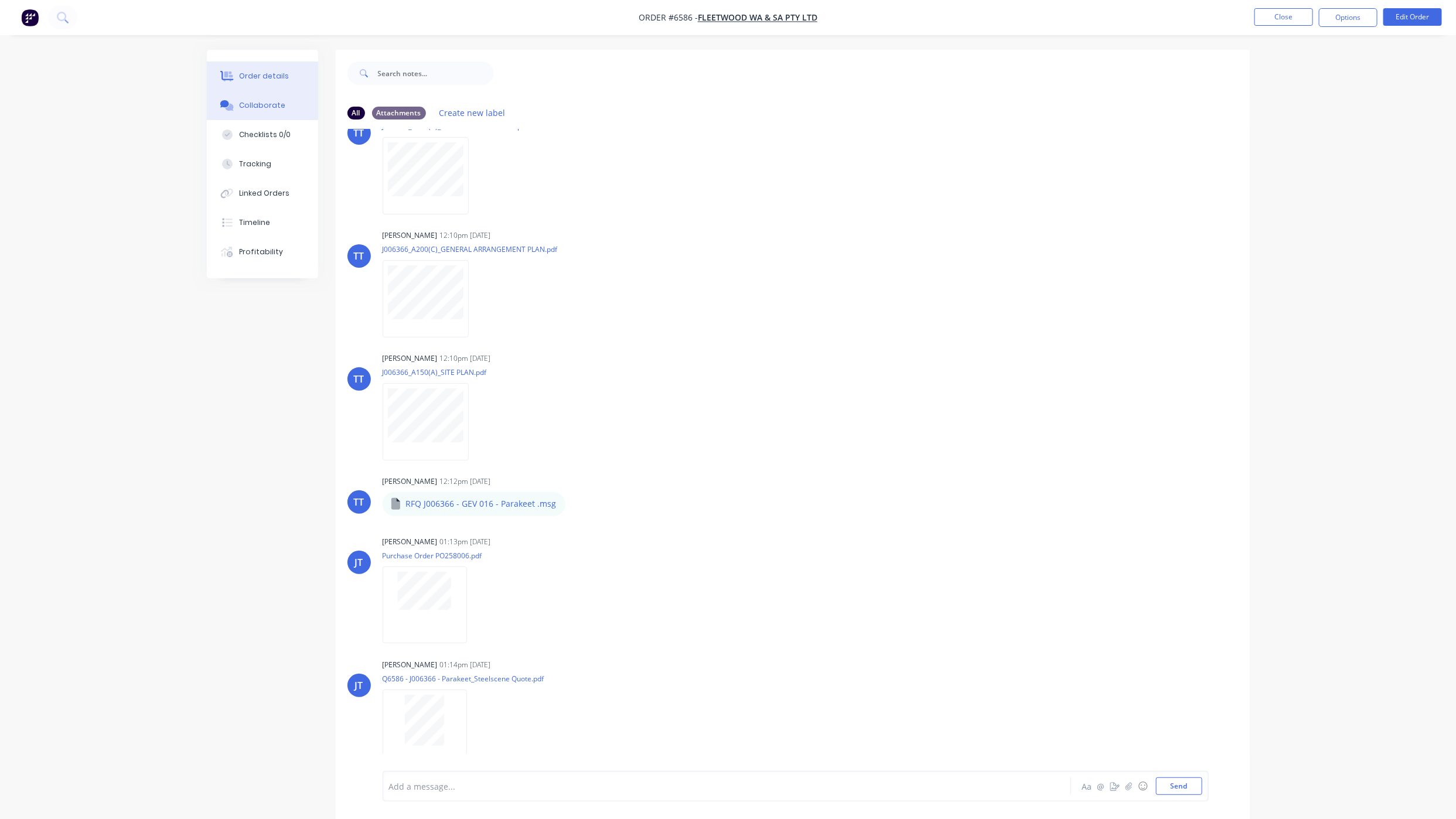
click at [268, 72] on div "Order details" at bounding box center [264, 76] width 50 height 10
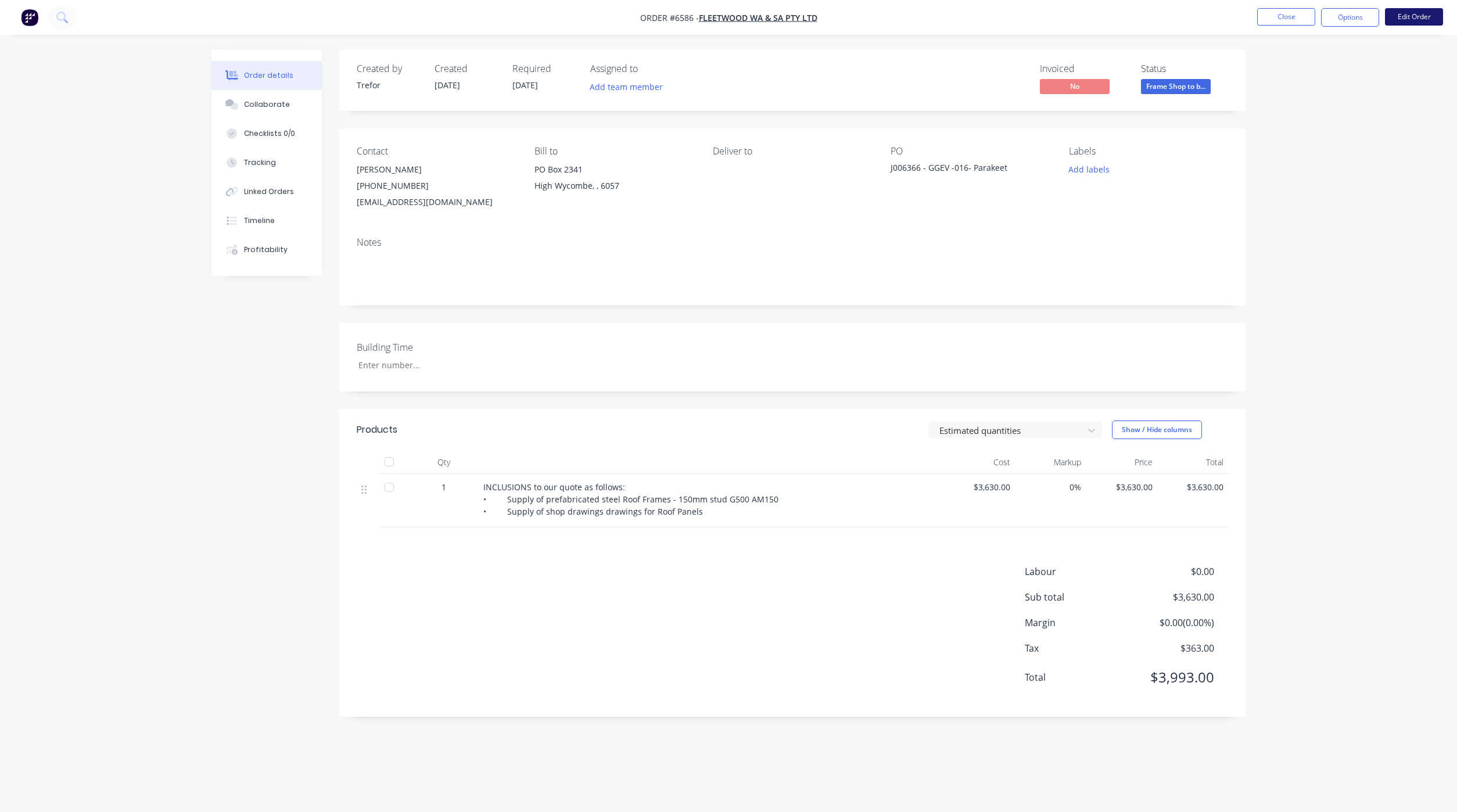
click at [1404, 16] on button "Edit Order" at bounding box center [1413, 16] width 58 height 17
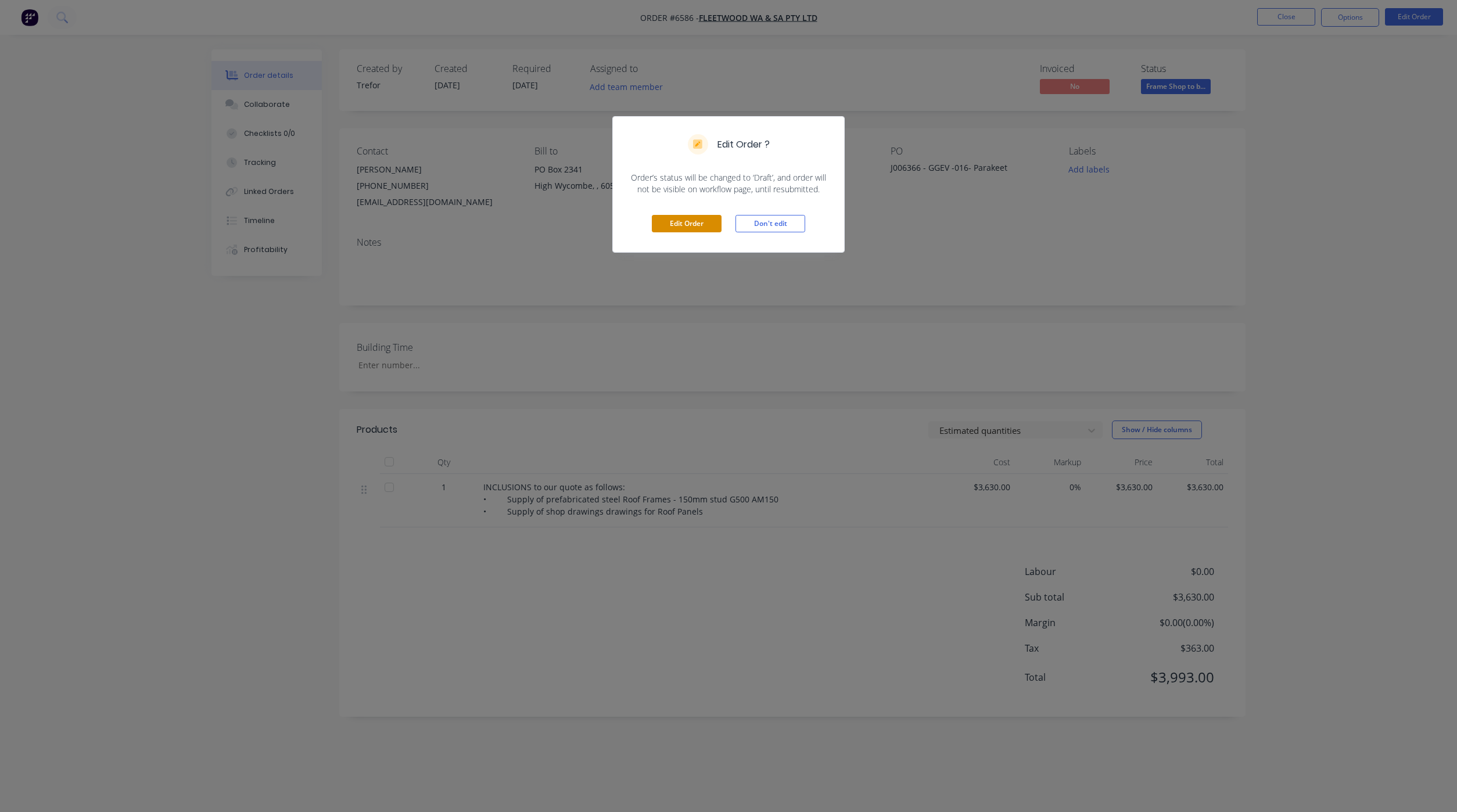
click at [695, 222] on button "Edit Order" at bounding box center [686, 223] width 70 height 17
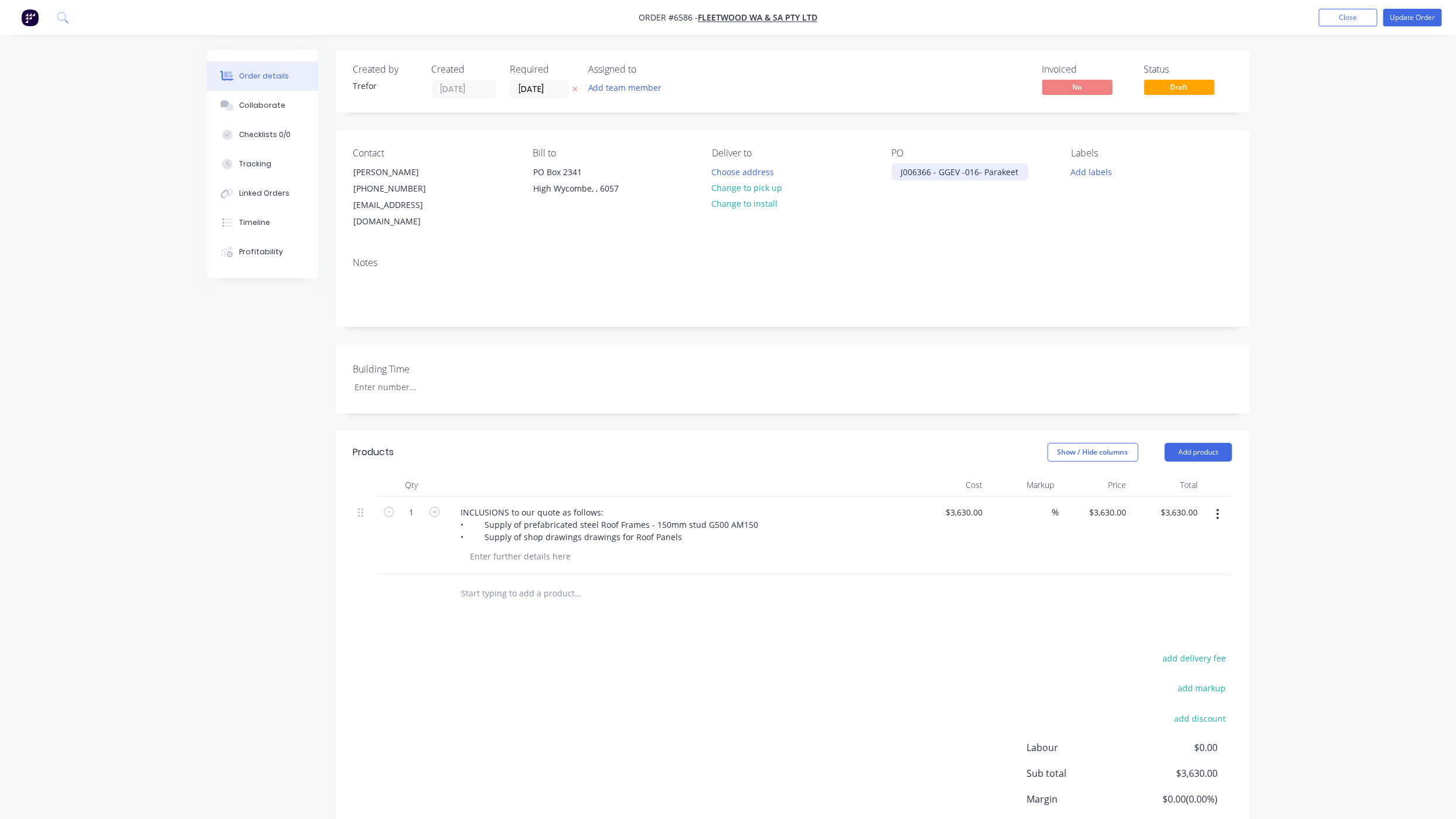
click at [1025, 176] on div "J006366 - GGEV -016- Parakeet" at bounding box center [960, 172] width 137 height 17
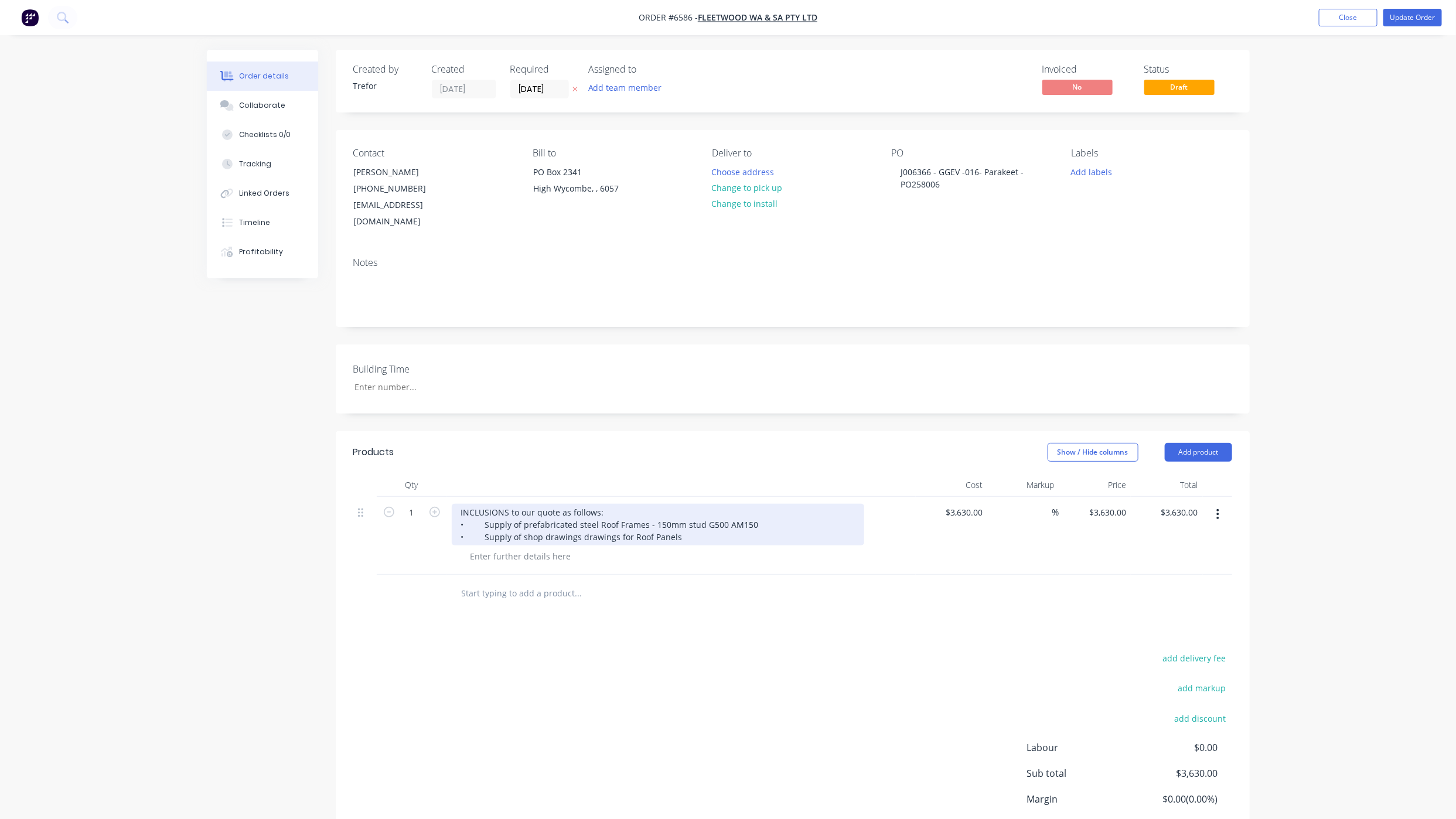
click at [459, 504] on div "INCLUSIONS to our quote as follows: • Supply of prefabricated steel Roof Frames…" at bounding box center [658, 525] width 412 height 41
click at [461, 504] on div "INCLUSIONS to our quote as follows: • Supply of prefabricated steel Roof Frames…" at bounding box center [658, 525] width 412 height 41
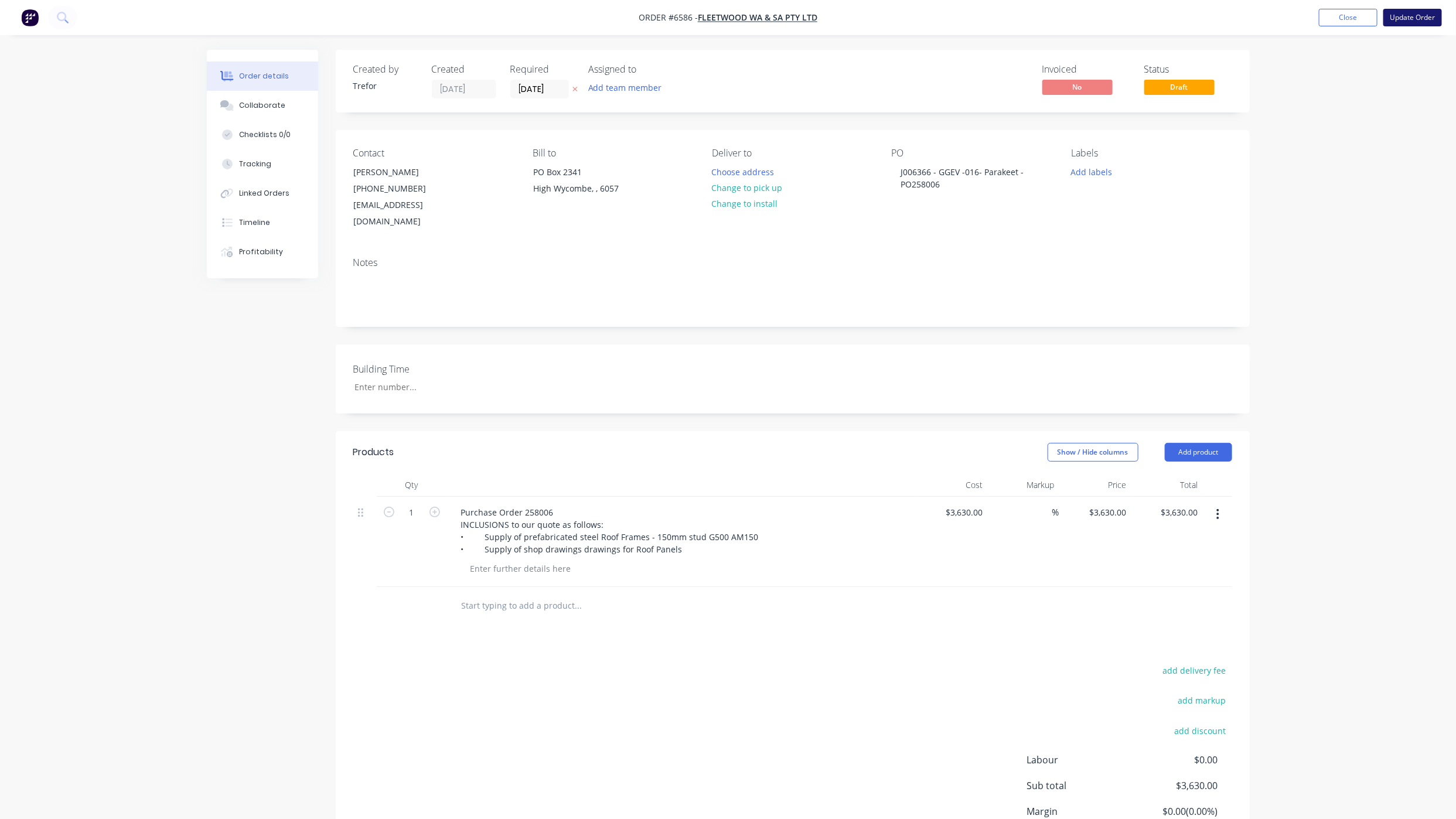
click at [1424, 17] on button "Update Order" at bounding box center [1413, 17] width 59 height 17
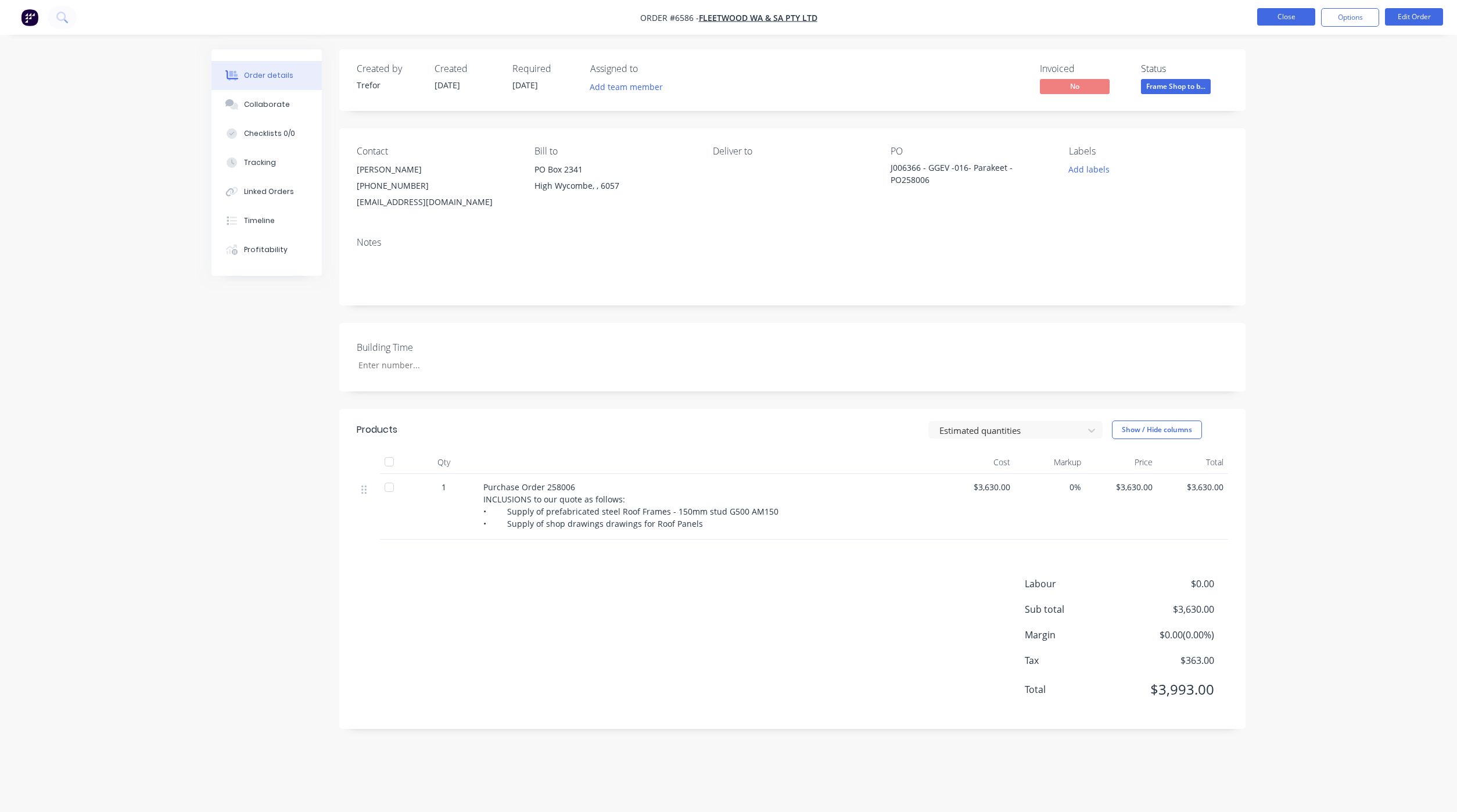
click at [1300, 12] on button "Close" at bounding box center [1285, 16] width 58 height 17
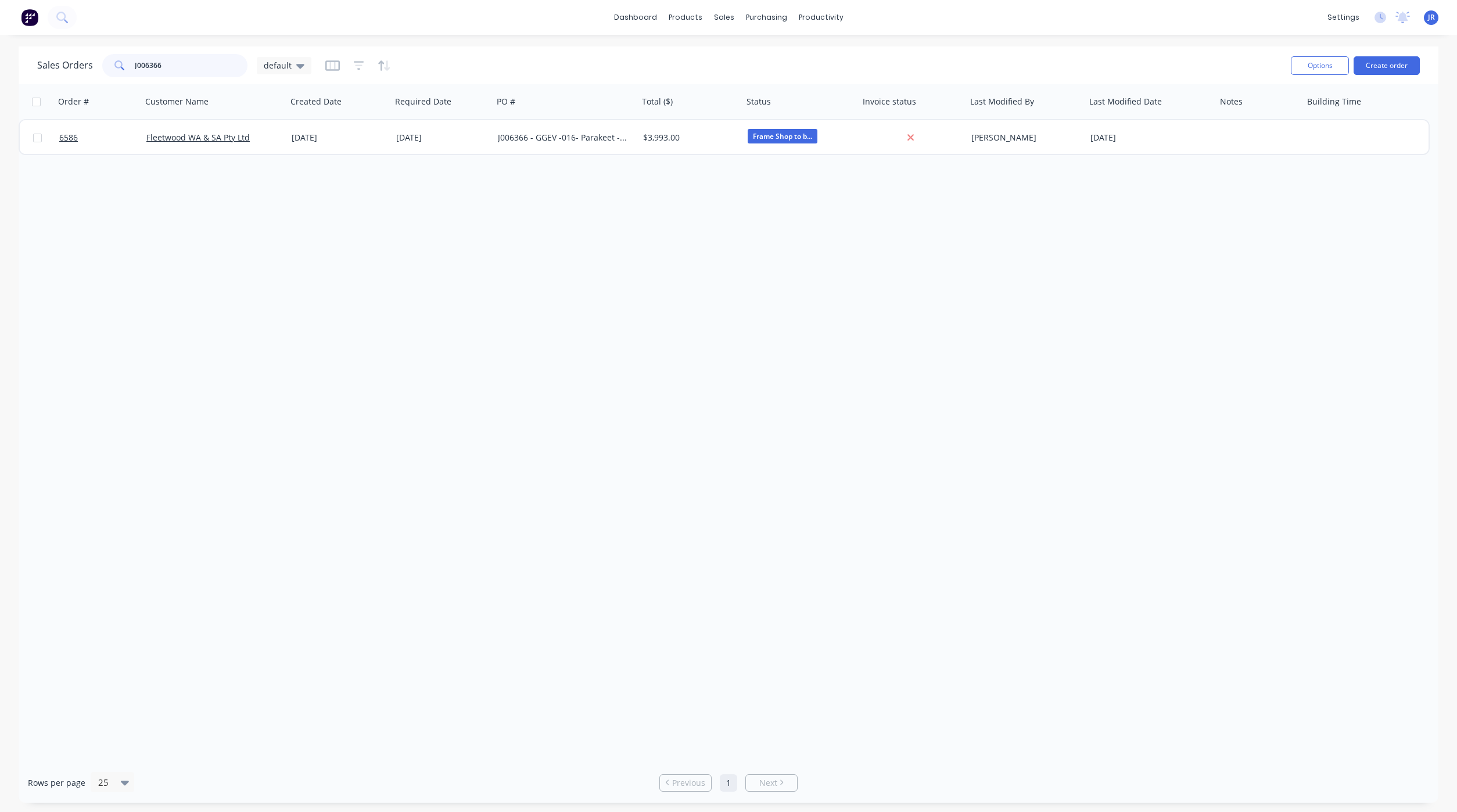
drag, startPoint x: 188, startPoint y: 66, endPoint x: 21, endPoint y: 77, distance: 167.4
click at [25, 77] on div "Sales Orders J006366 default Options Create order" at bounding box center [728, 65] width 1419 height 38
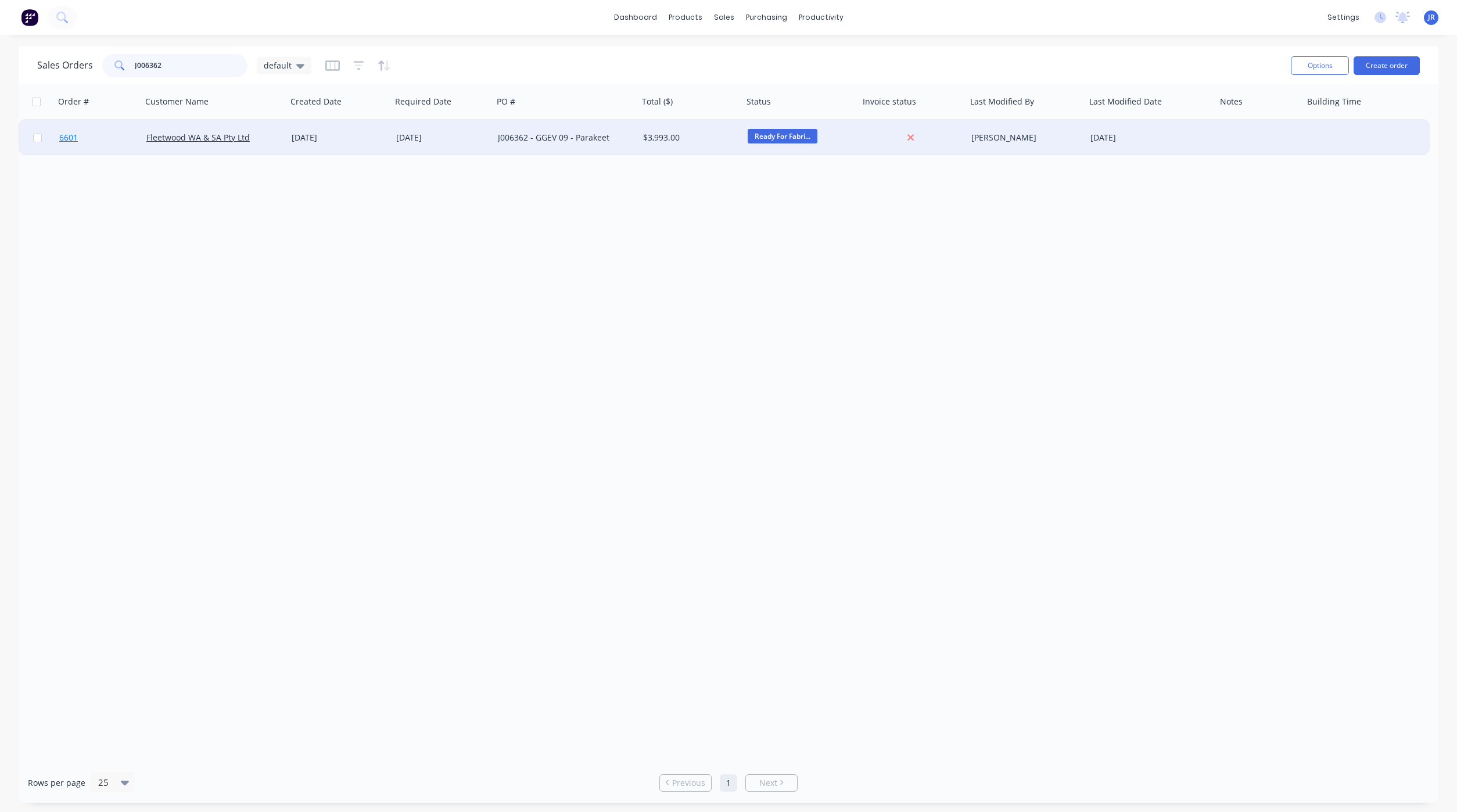
type input "J006362"
click at [66, 137] on span "6601" at bounding box center [68, 137] width 18 height 12
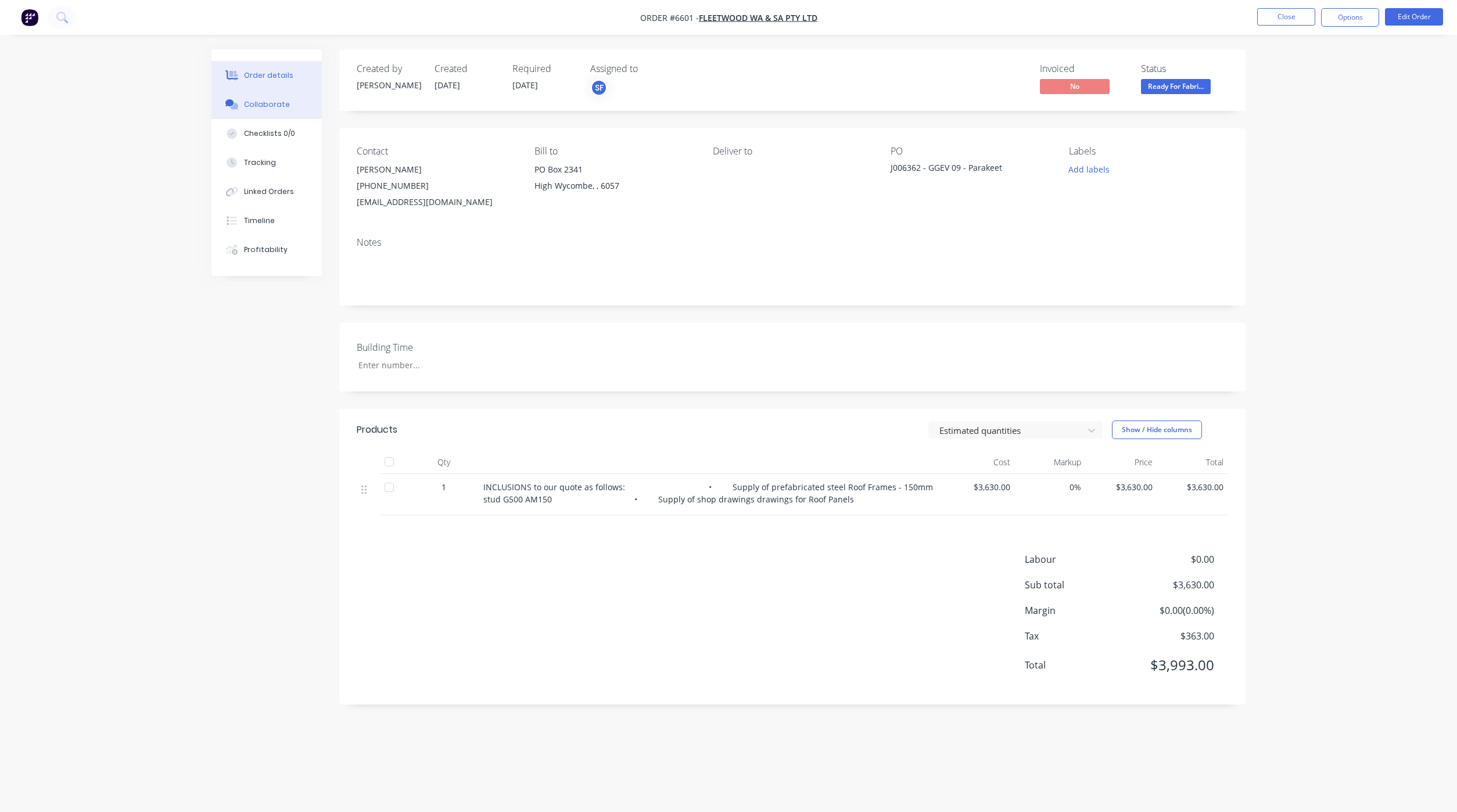
click at [263, 107] on div "Collaborate" at bounding box center [267, 104] width 46 height 10
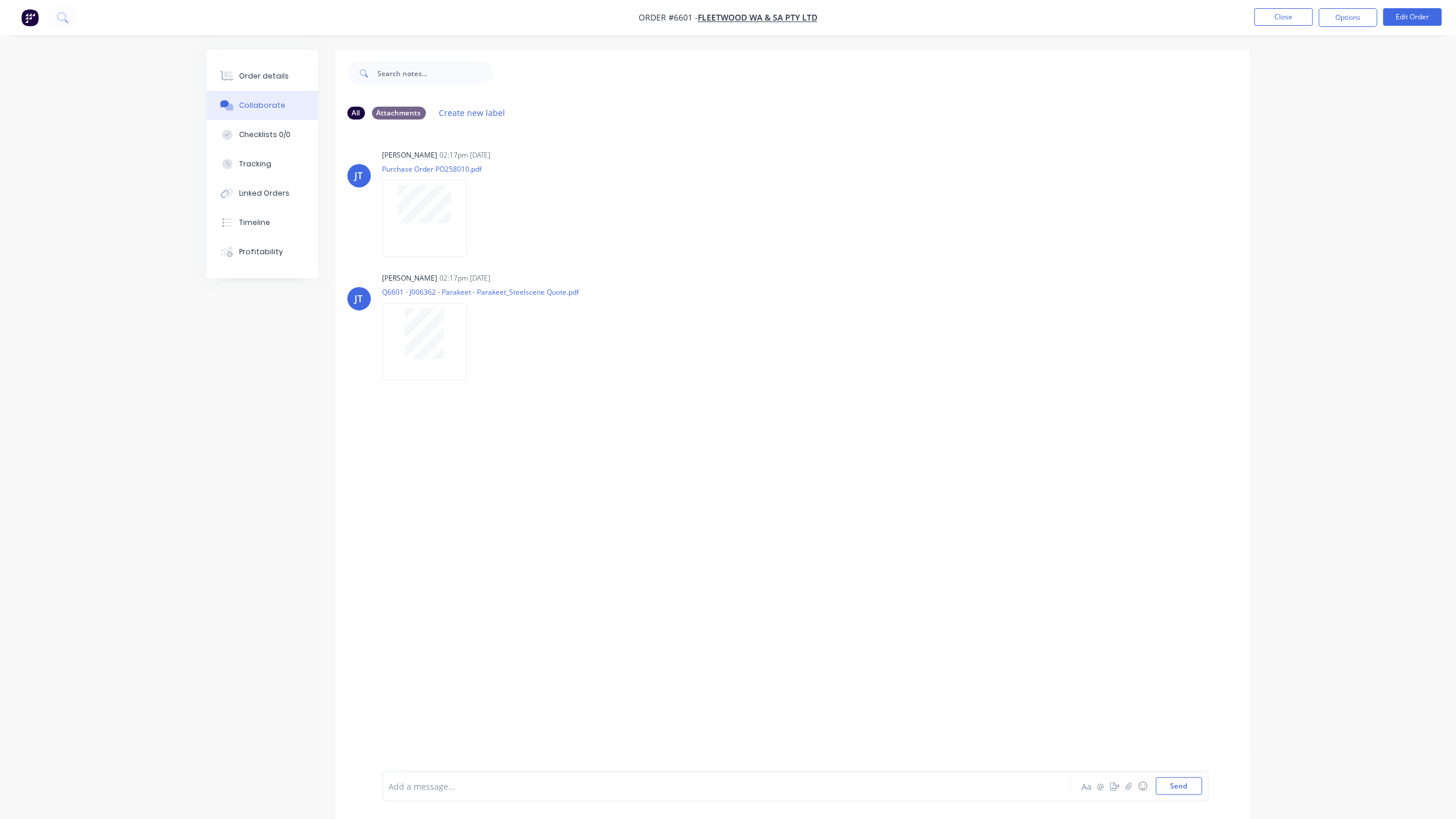
drag, startPoint x: 227, startPoint y: 72, endPoint x: 208, endPoint y: 88, distance: 24.8
click at [227, 72] on icon at bounding box center [229, 77] width 10 height 10
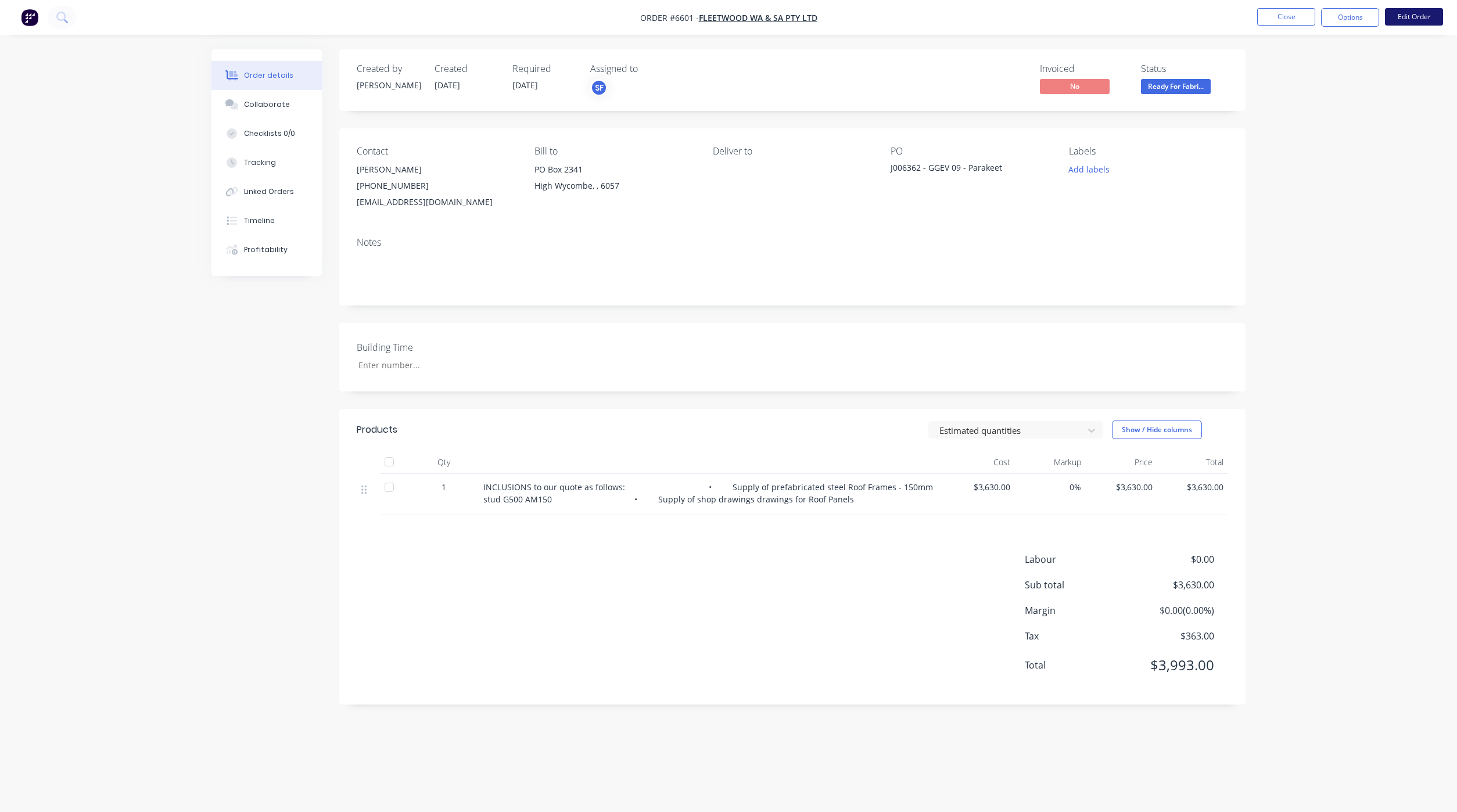
click at [1396, 23] on button "Edit Order" at bounding box center [1413, 16] width 58 height 17
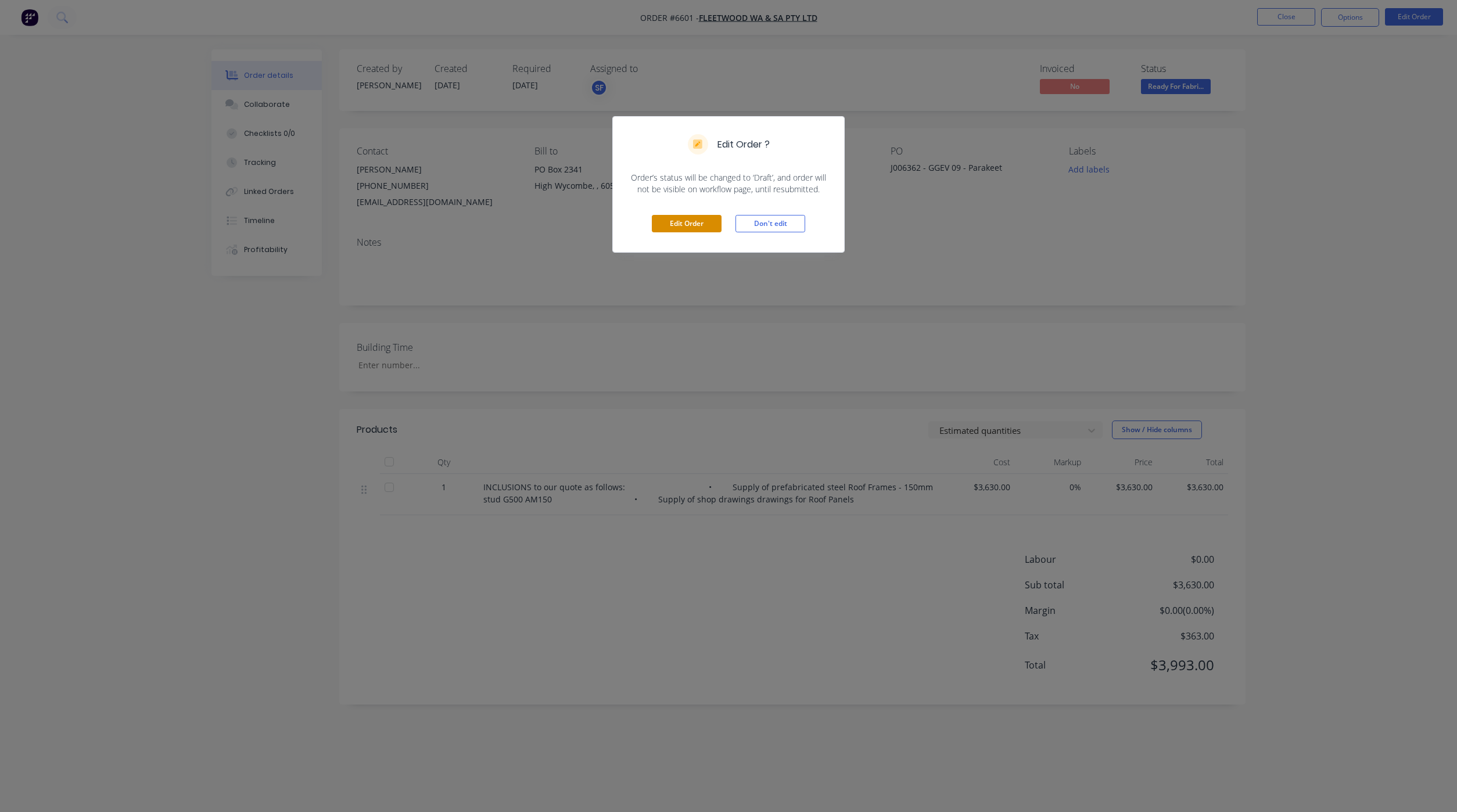
drag, startPoint x: 722, startPoint y: 221, endPoint x: 711, endPoint y: 217, distance: 11.7
click at [721, 220] on div "Edit Order Don't edit" at bounding box center [728, 223] width 231 height 57
click at [708, 217] on button "Edit Order" at bounding box center [686, 223] width 70 height 17
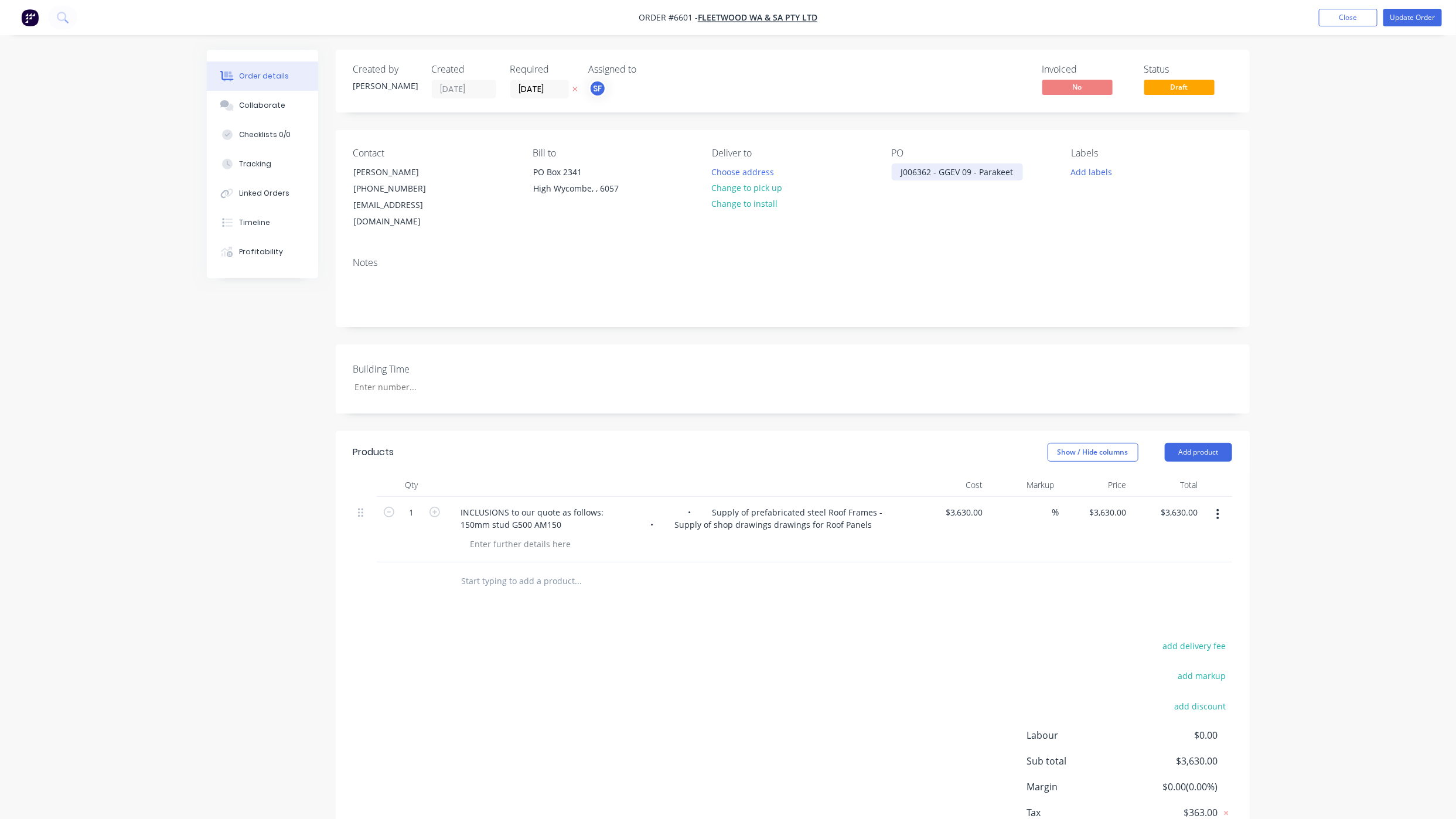
click at [1019, 174] on div "J006362 - GGEV 09 - Parakeet" at bounding box center [957, 172] width 131 height 17
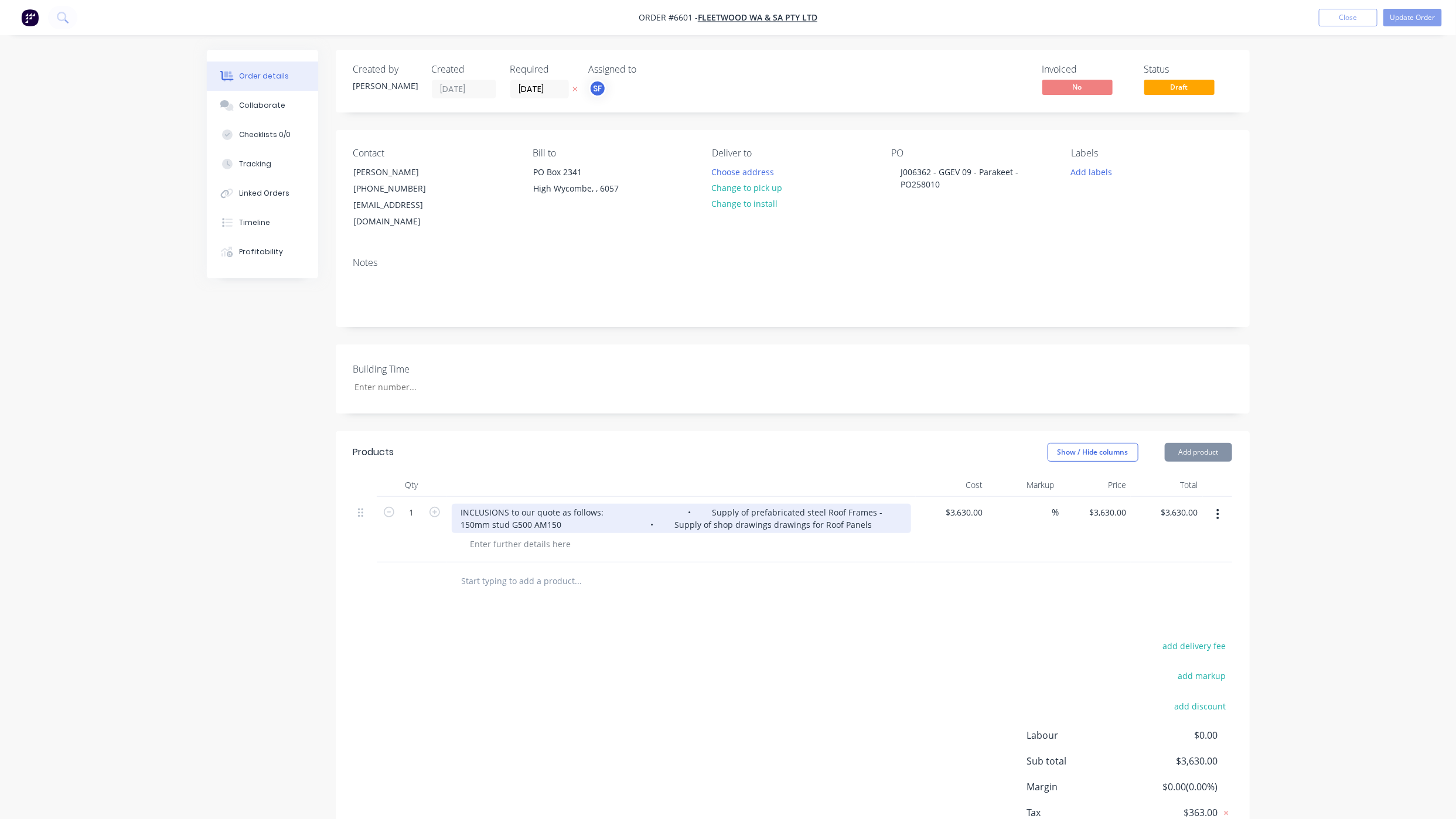
click at [570, 504] on div "INCLUSIONS to our quote as follows: • Supply of prefabricated steel Roof Frames…" at bounding box center [681, 518] width 459 height 29
click at [590, 512] on div "INCLUSIONS to our quote as follows: • Supply of prefabricated steel Roof Frames…" at bounding box center [681, 518] width 459 height 29
drag, startPoint x: 856, startPoint y: 510, endPoint x: 419, endPoint y: 496, distance: 437.2
click at [419, 496] on div "1 INCLUSIONS to our quote as follows: • Supply of prefabricated steel Roof Fram…" at bounding box center [792, 529] width 879 height 65
paste div
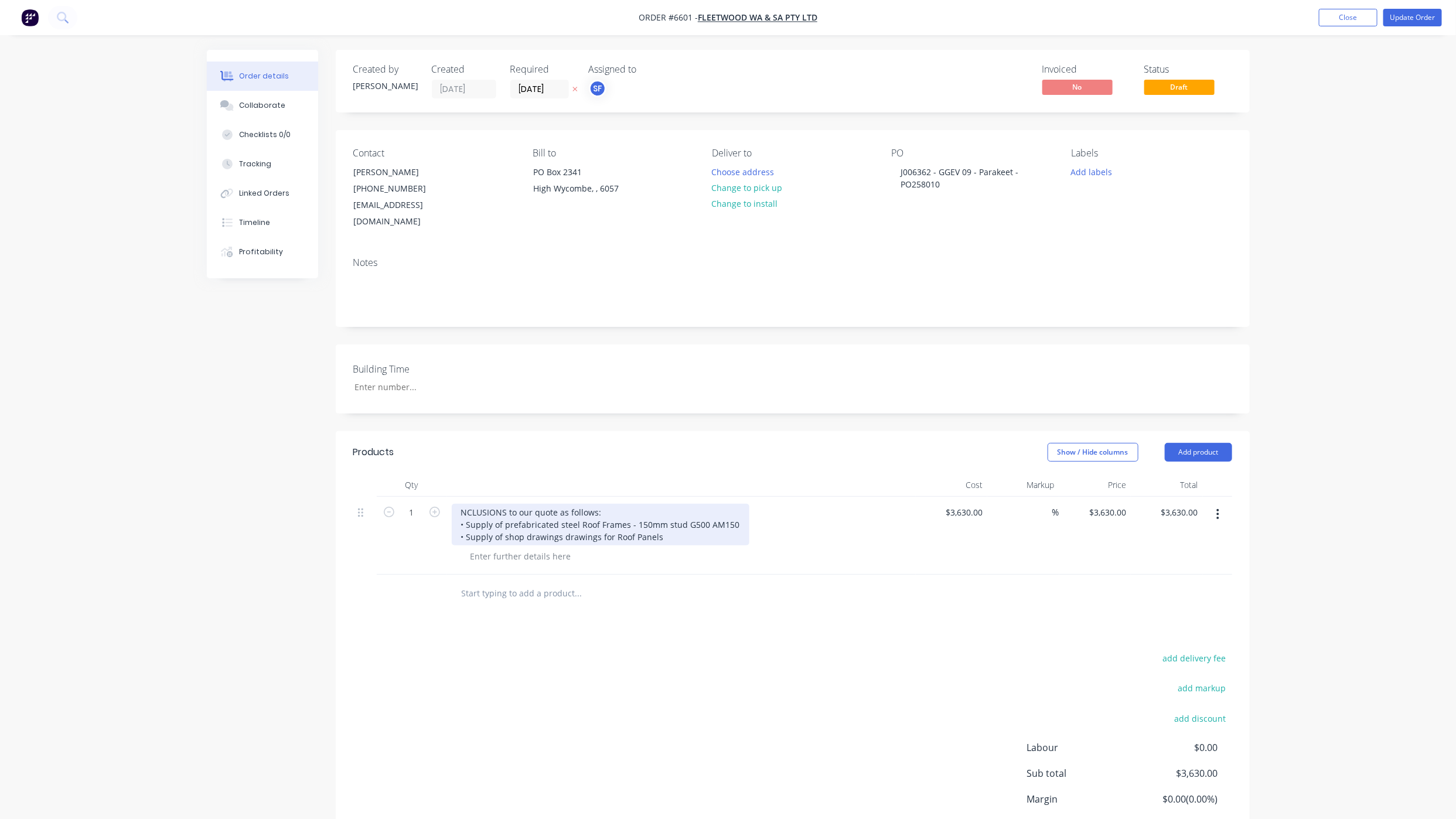
click at [461, 504] on div "NCLUSIONS to our quote as follows: • Supply of prefabricated steel Roof Frames …" at bounding box center [601, 525] width 298 height 41
click at [528, 504] on div "Purchase Order INCLUSIONS to our quote as follows: • Supply of prefabricated st…" at bounding box center [601, 531] width 298 height 54
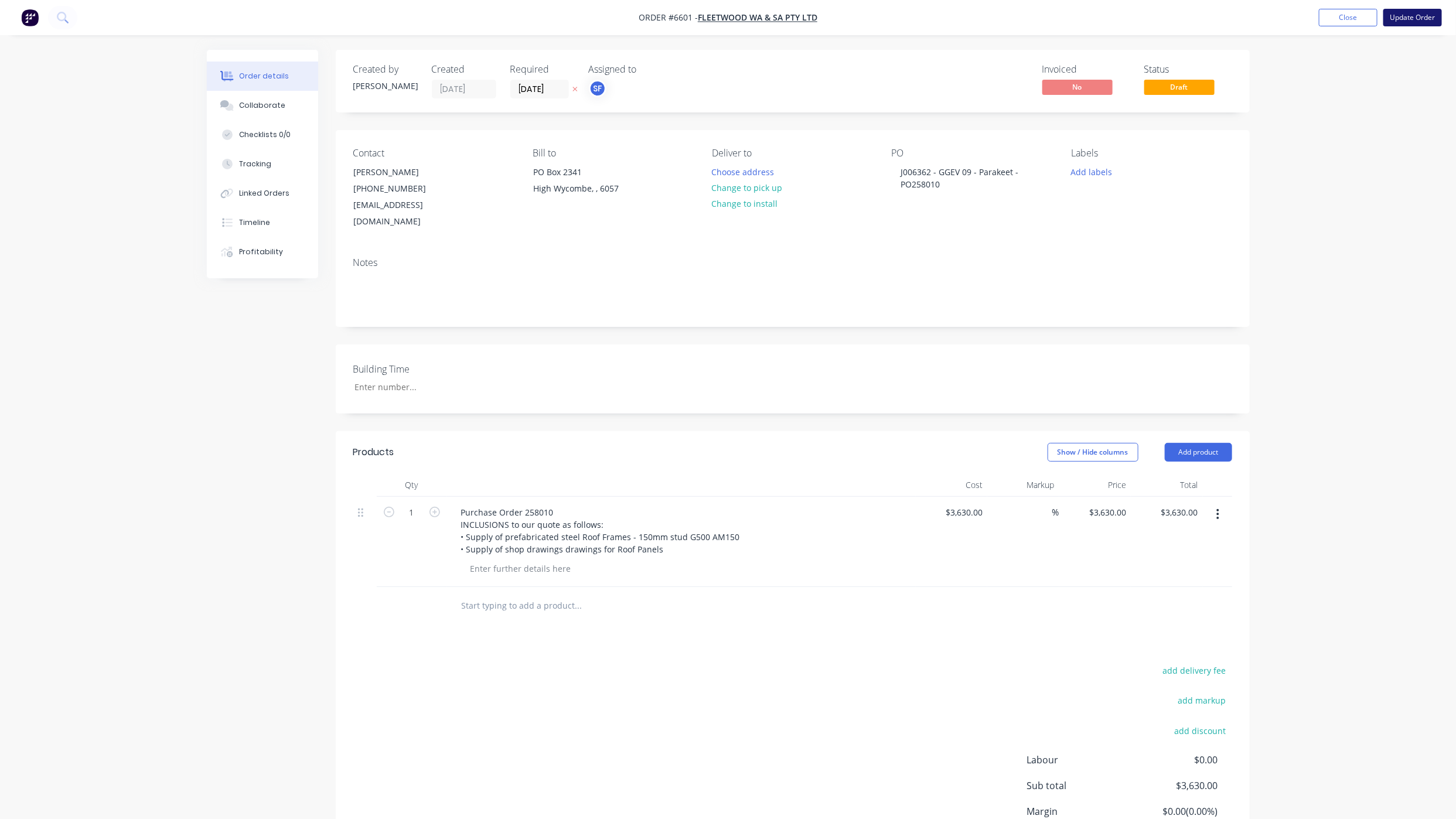
click at [1393, 17] on button "Update Order" at bounding box center [1413, 17] width 59 height 17
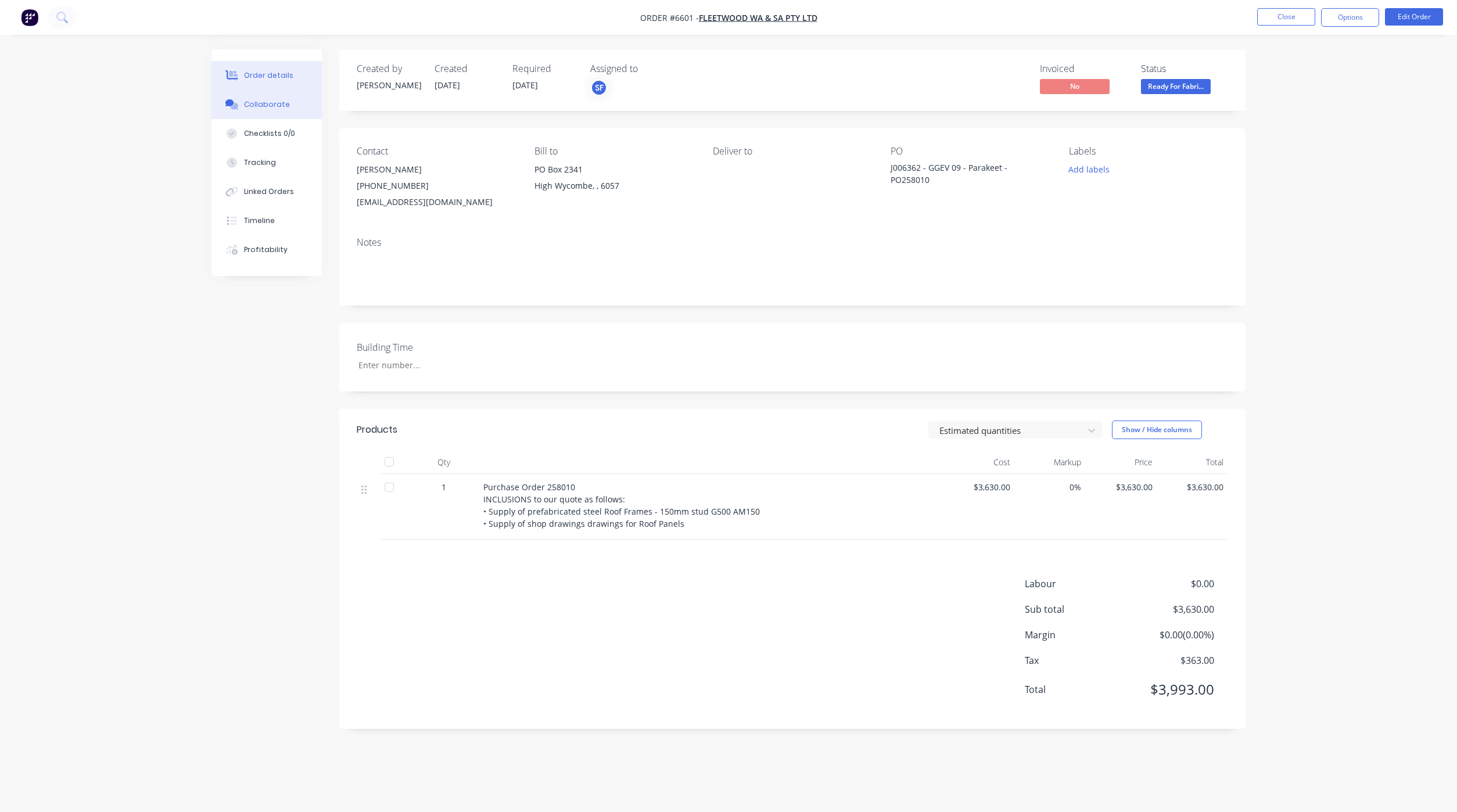
click at [286, 114] on button "Collaborate" at bounding box center [266, 105] width 110 height 29
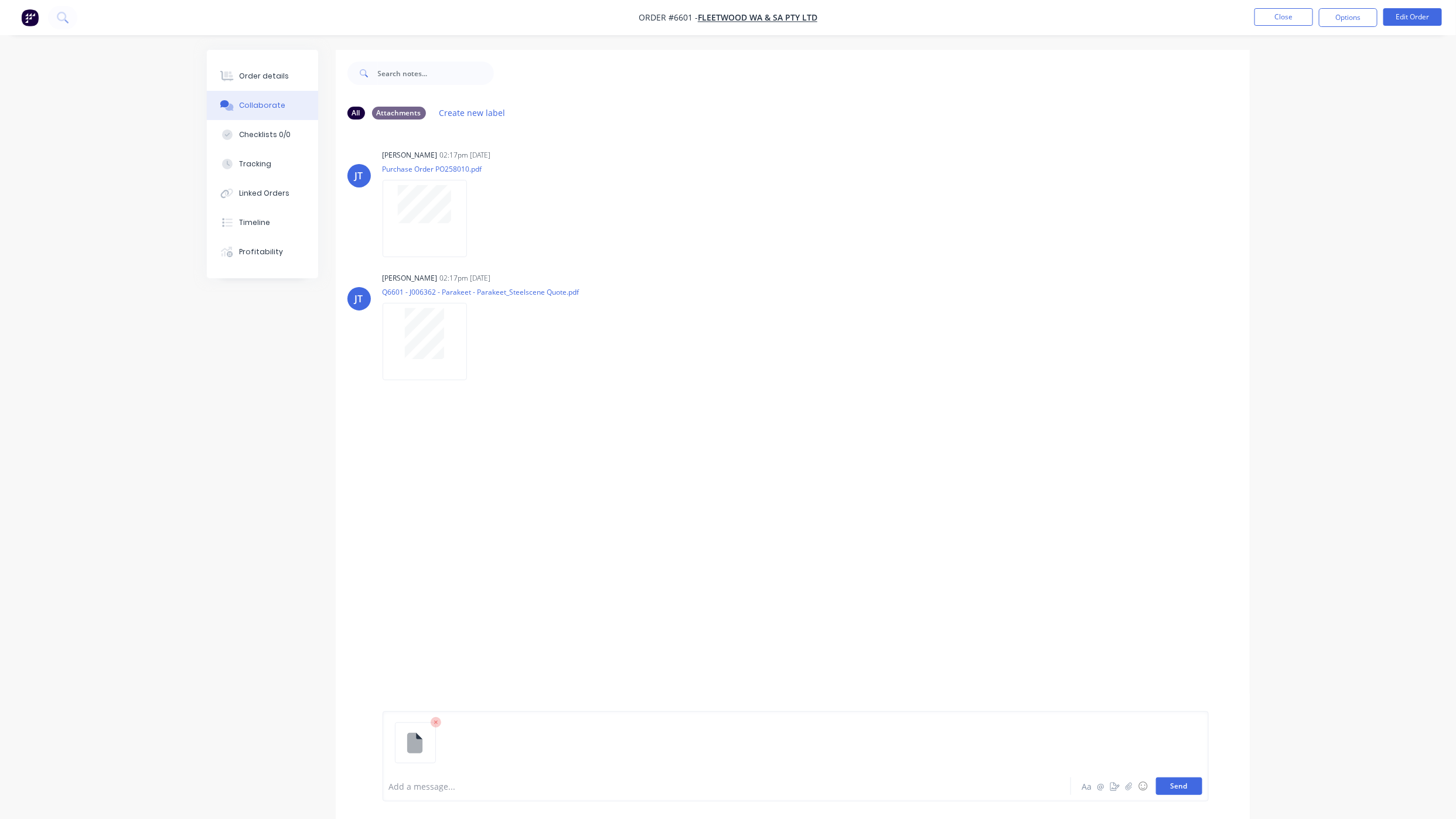
click at [1187, 788] on button "Send" at bounding box center [1179, 785] width 46 height 17
click at [283, 652] on div "All Attachments Create new label [PERSON_NAME] 02:17pm [DATE] Purchase Order PO…" at bounding box center [728, 443] width 1043 height 787
click at [1286, 26] on li "Close" at bounding box center [1284, 17] width 59 height 19
click at [1278, 18] on button "Close" at bounding box center [1284, 17] width 59 height 17
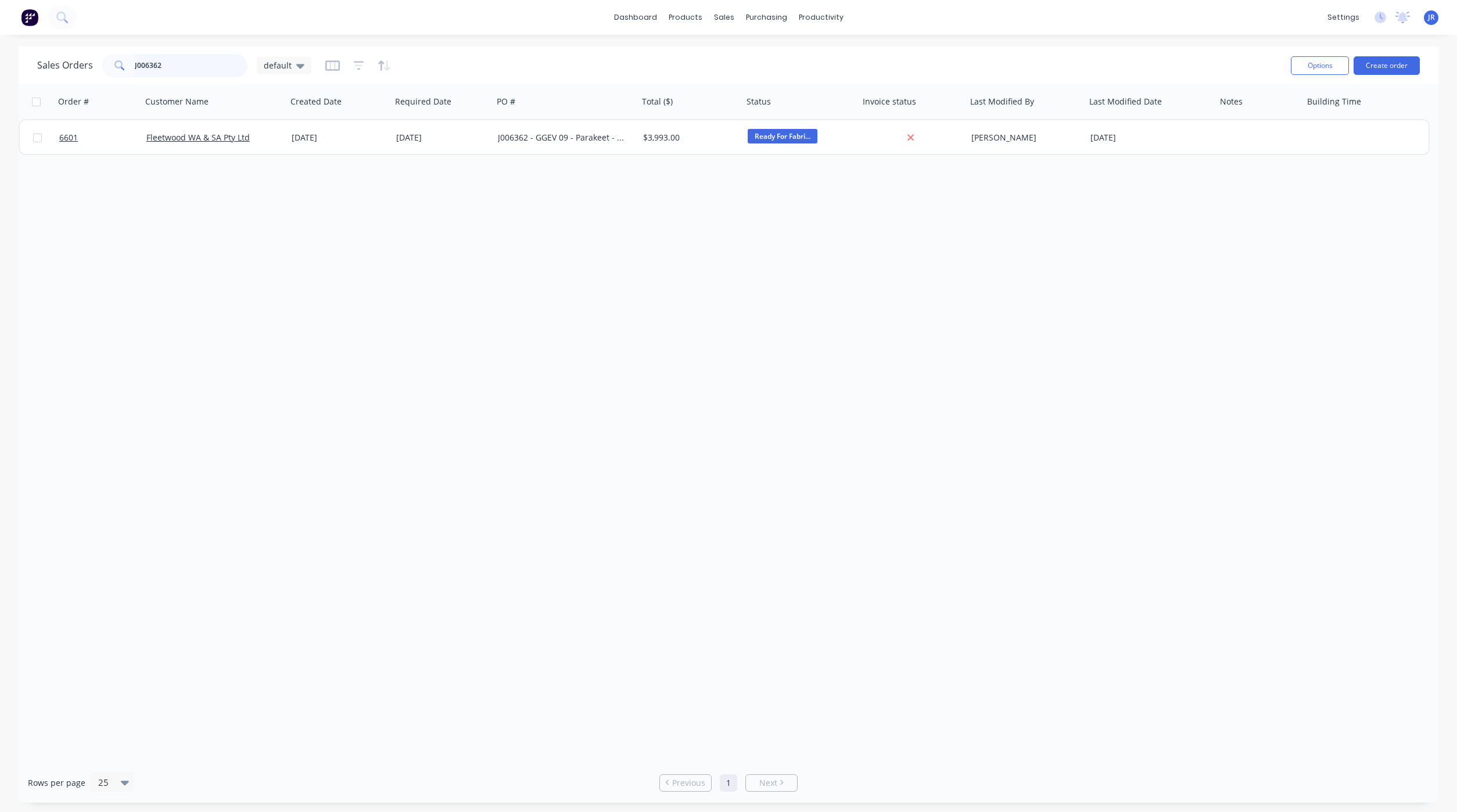
click at [180, 67] on input "J006362" at bounding box center [191, 66] width 113 height 23
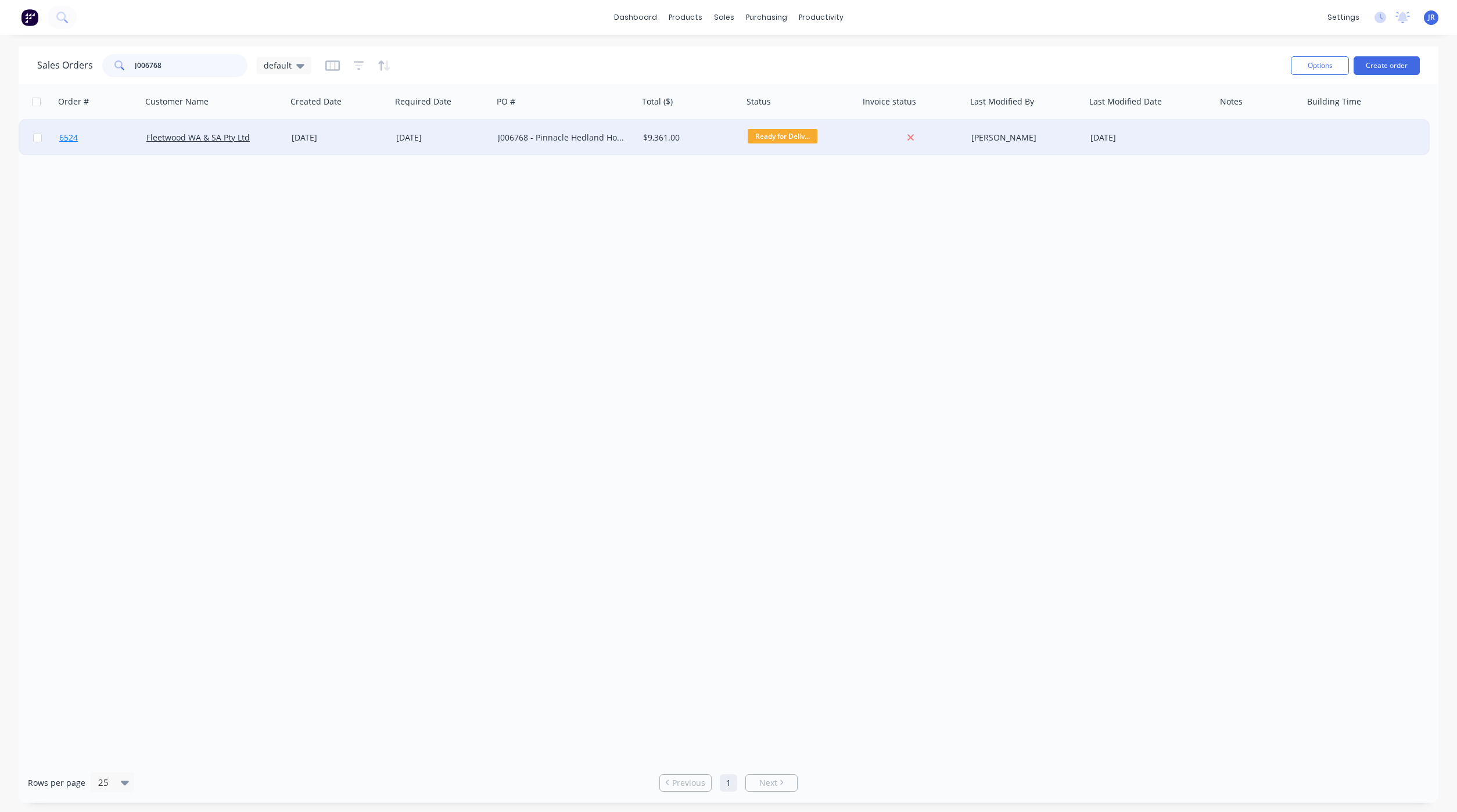
type input "J006768"
click at [62, 136] on span "6524" at bounding box center [68, 137] width 18 height 12
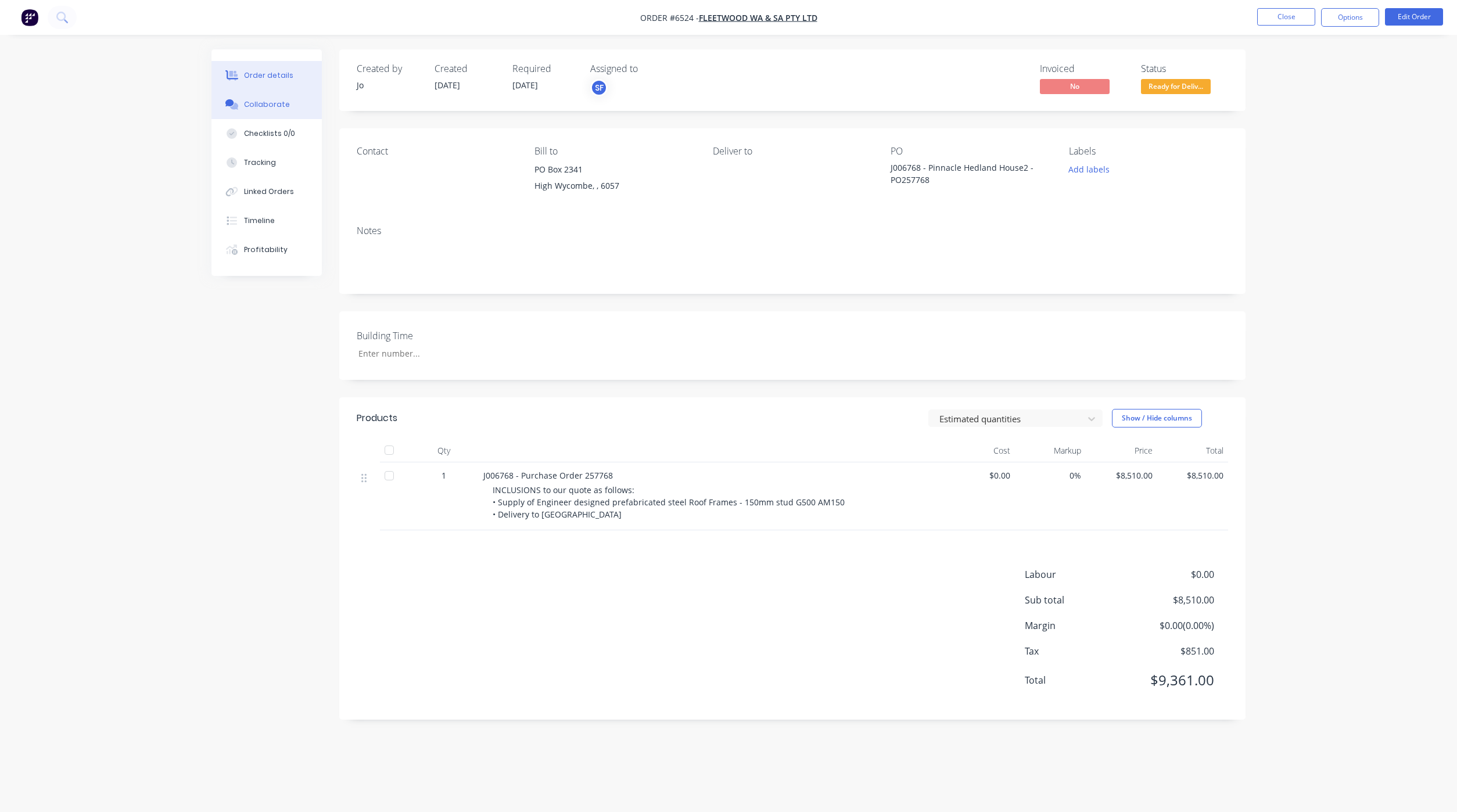
click at [232, 107] on icon at bounding box center [234, 106] width 8 height 7
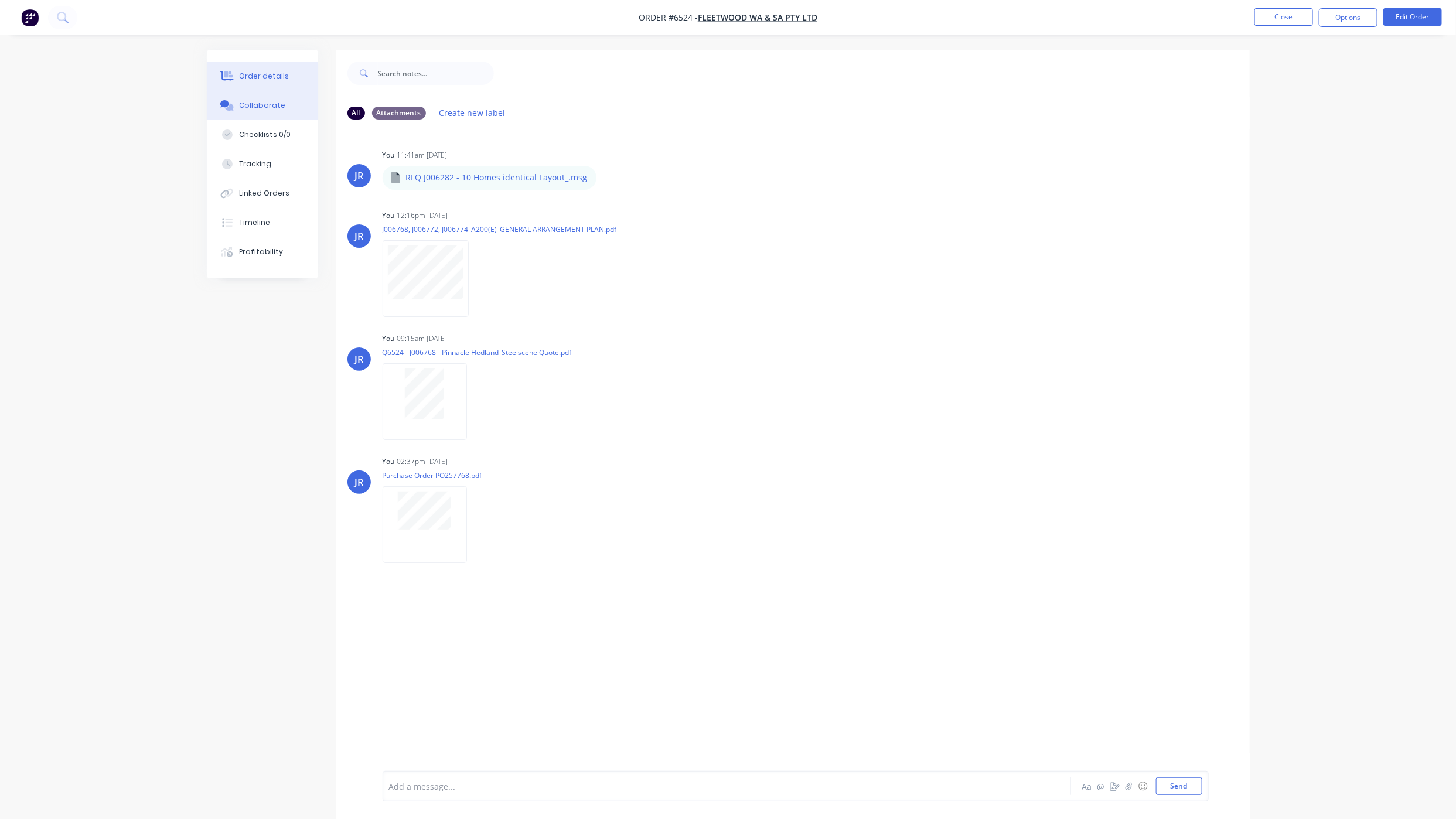
click at [264, 76] on div "Order details" at bounding box center [264, 76] width 50 height 10
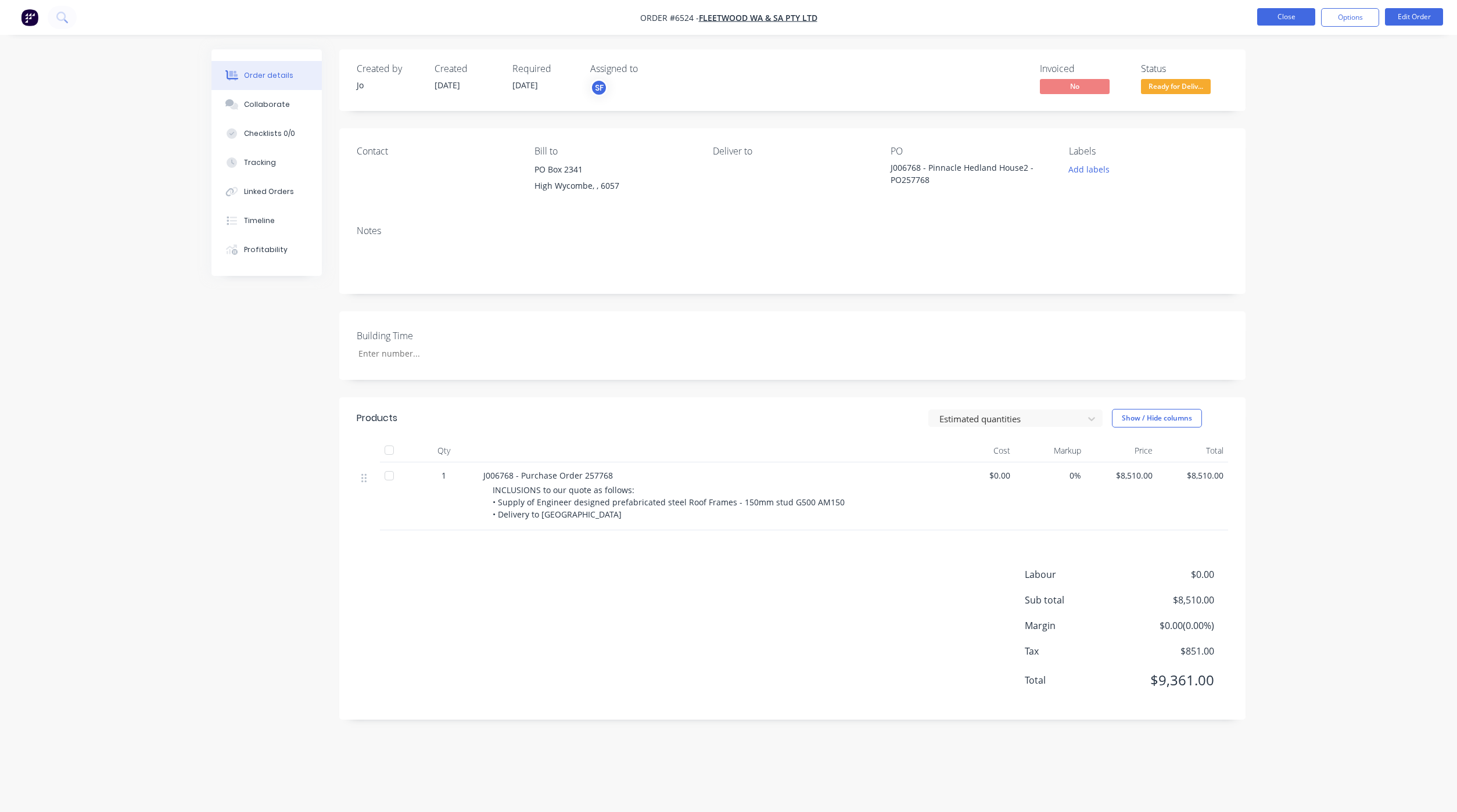
click at [1288, 25] on button "Close" at bounding box center [1285, 16] width 58 height 17
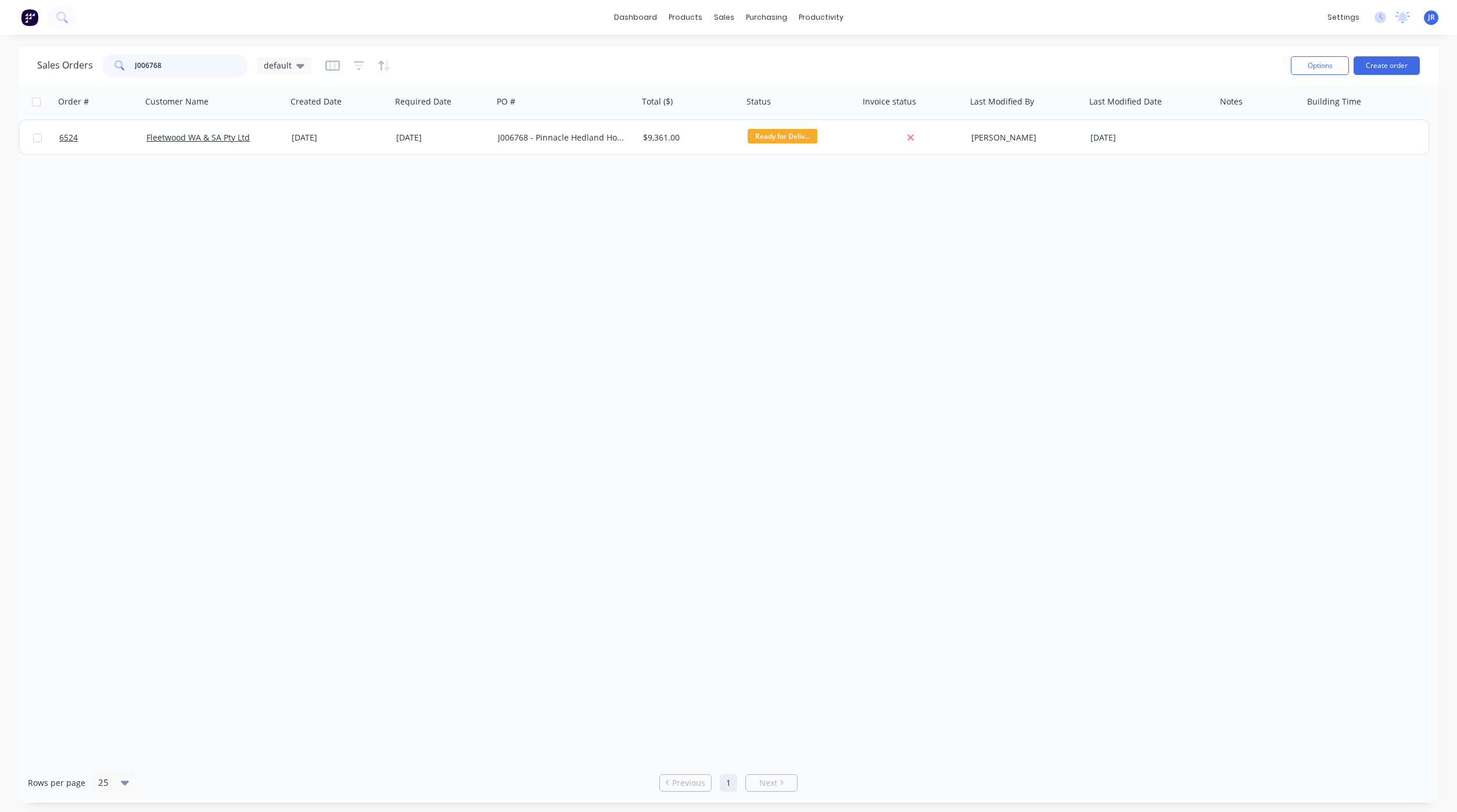
drag, startPoint x: 183, startPoint y: 68, endPoint x: -27, endPoint y: 60, distance: 210.2
click at [0, 60] on html "dashboard products sales purchasing productivity dashboard products Product Cat…" at bounding box center [728, 406] width 1457 height 812
type input "v"
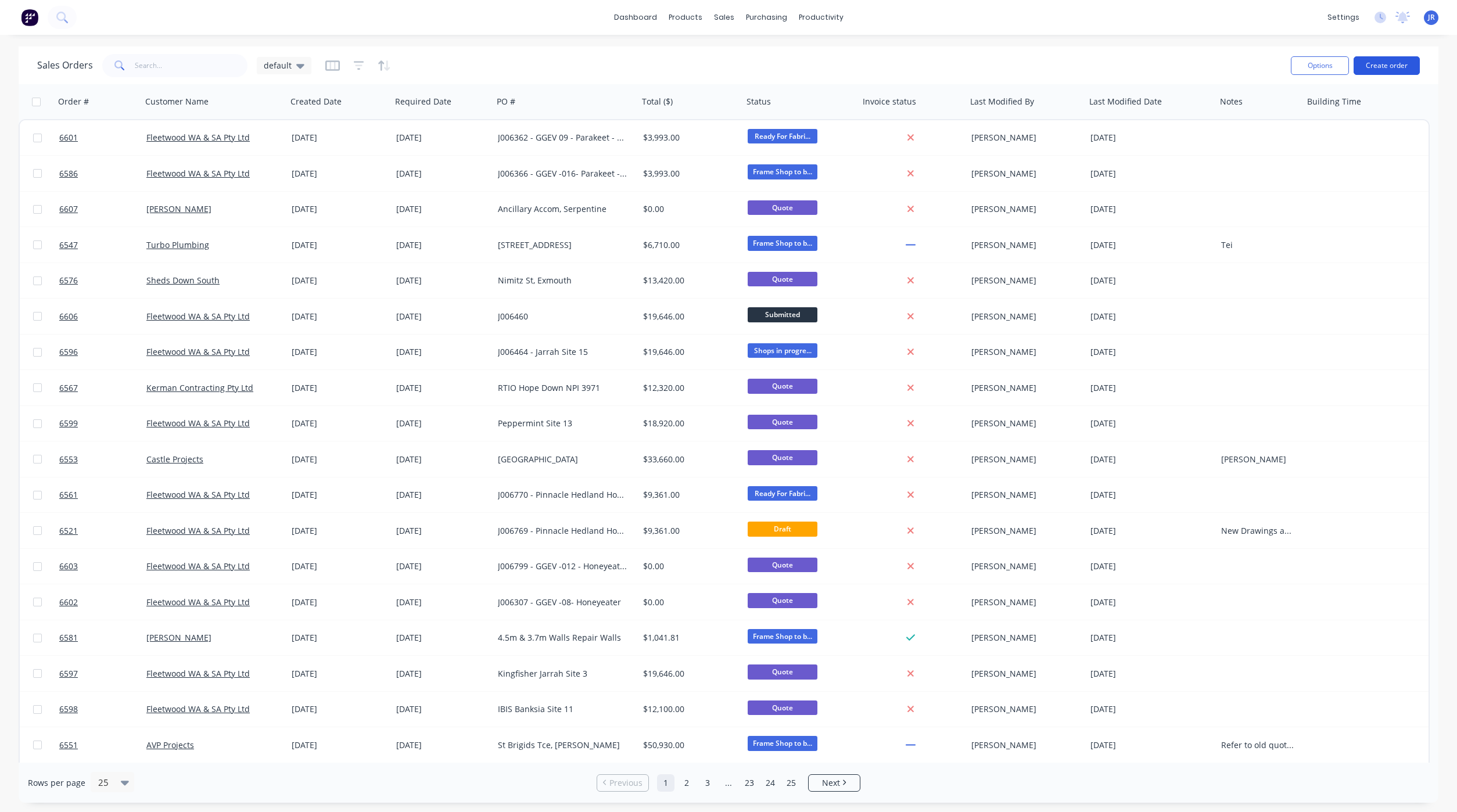
click at [1369, 63] on button "Create order" at bounding box center [1386, 65] width 66 height 18
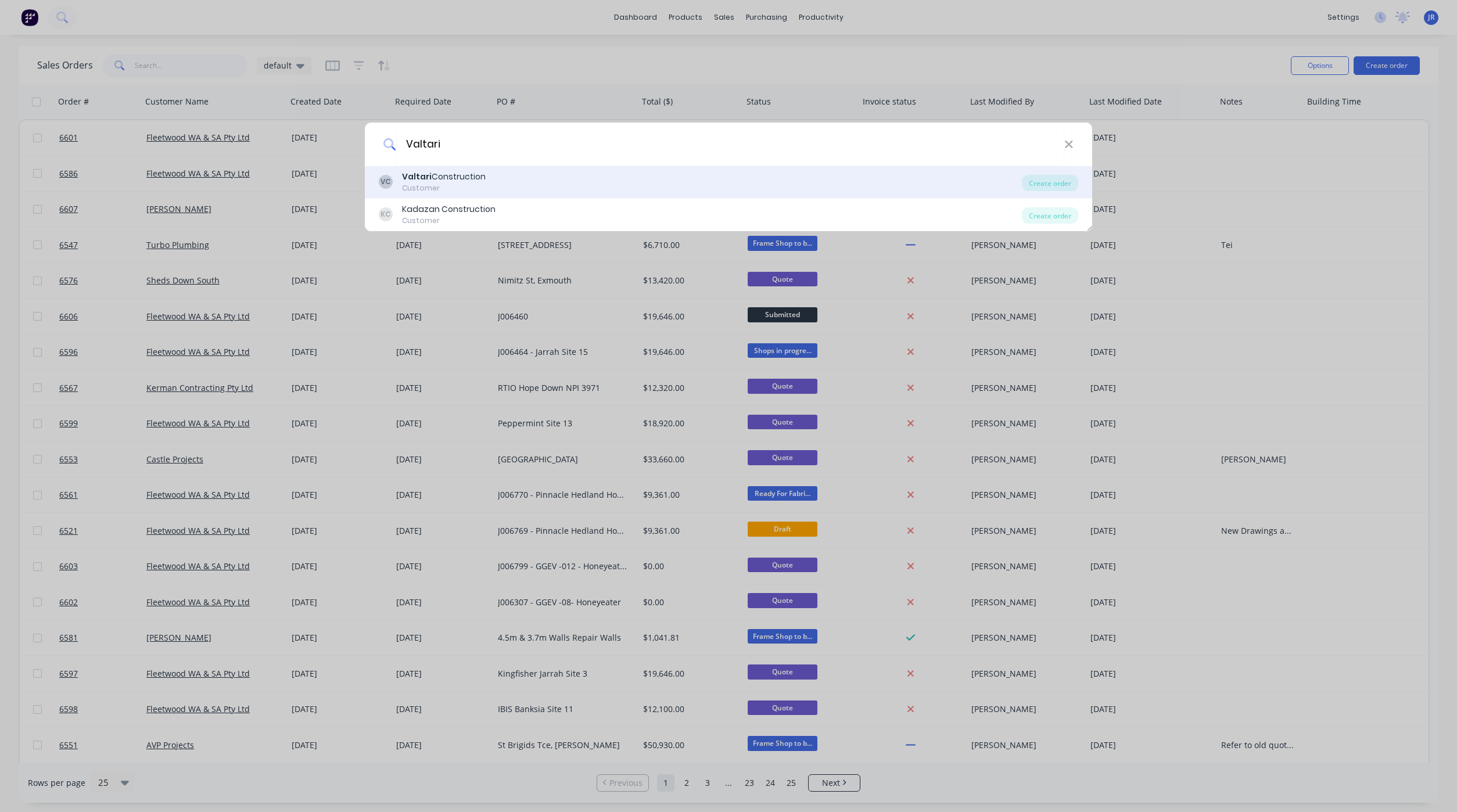
type input "Valtari"
click at [429, 182] on b "Valtari" at bounding box center [416, 176] width 29 height 12
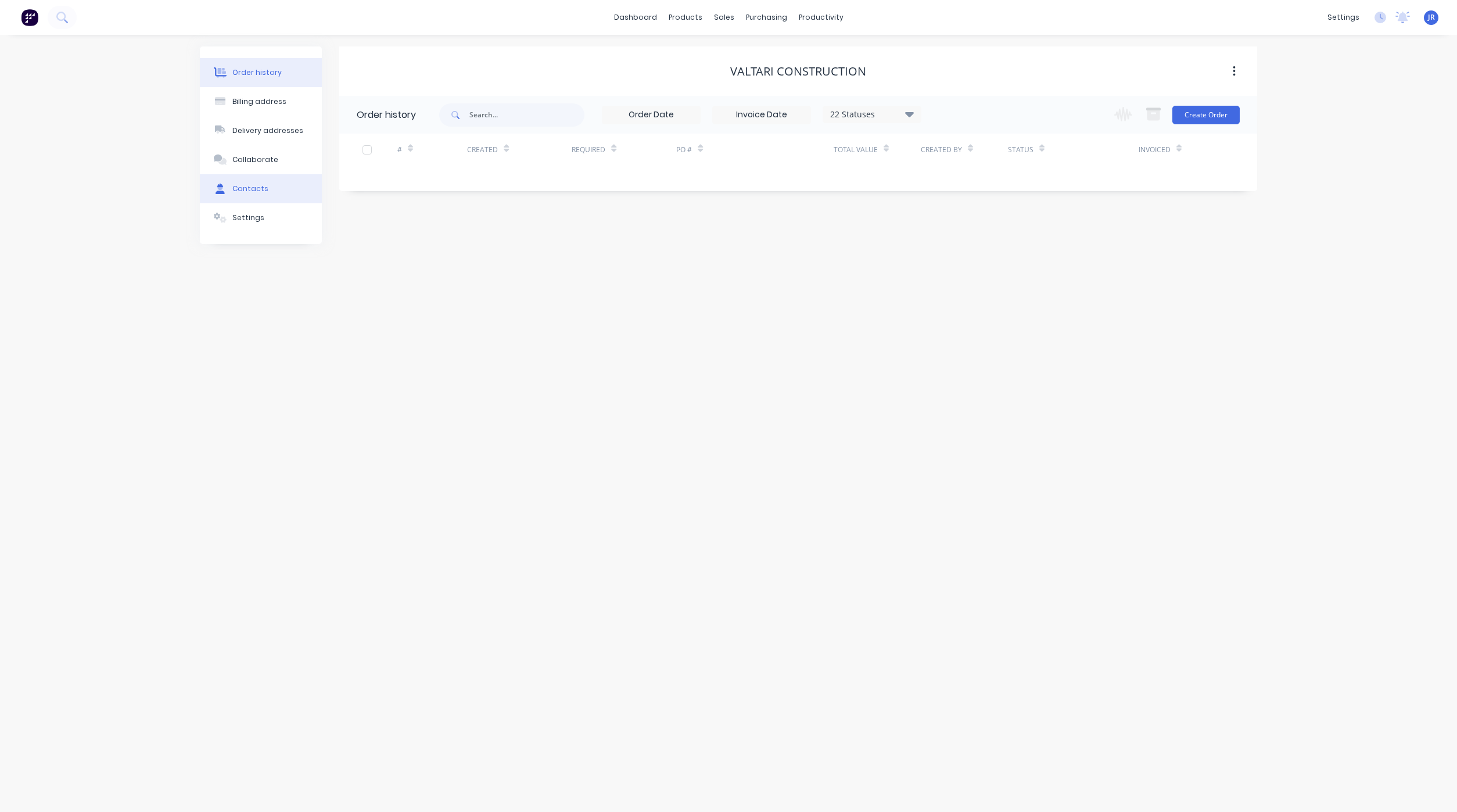
click at [228, 187] on div at bounding box center [219, 188] width 17 height 10
select select "AU"
click at [356, 155] on button "button" at bounding box center [352, 154] width 14 height 14
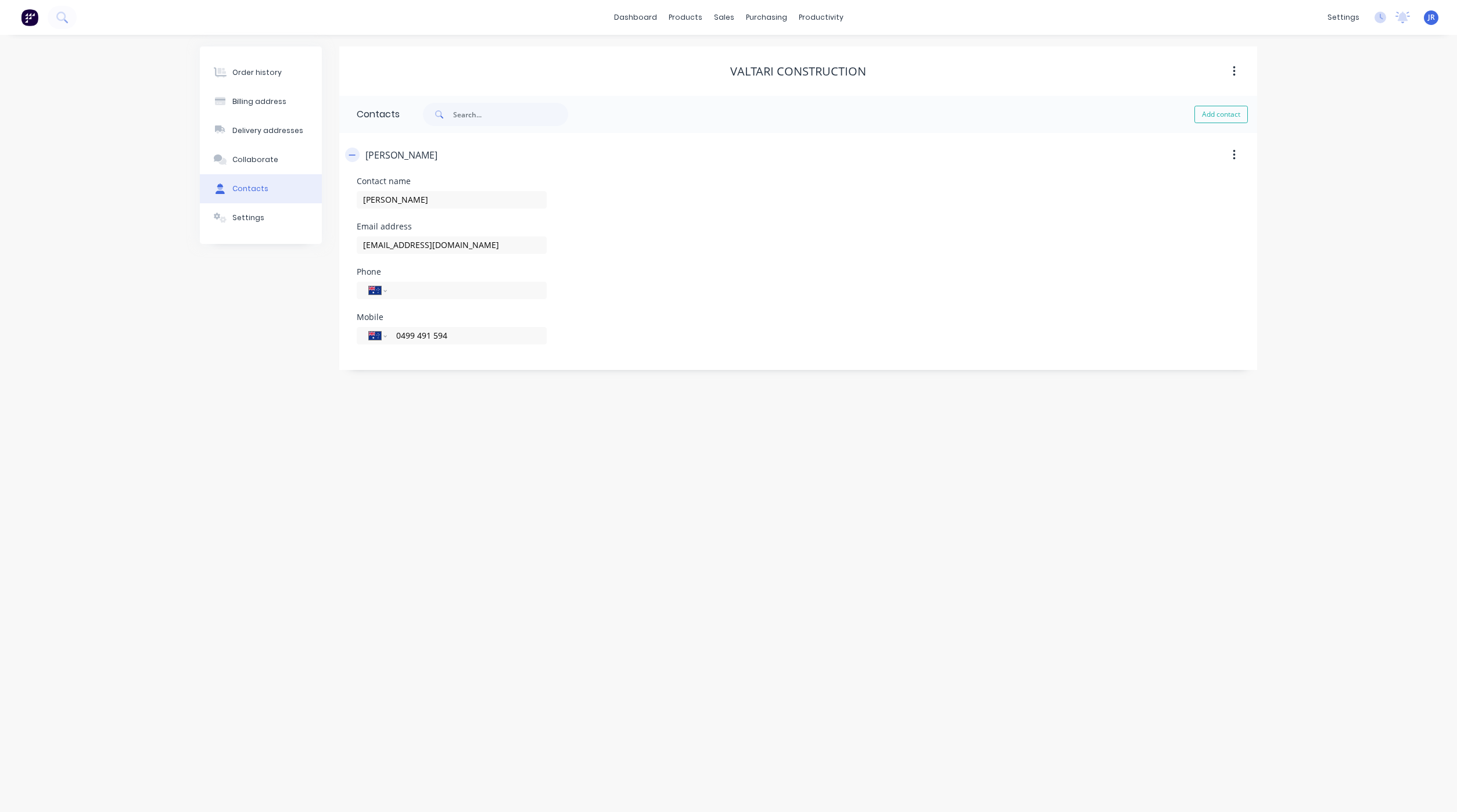
click at [356, 155] on button "button" at bounding box center [352, 154] width 14 height 14
click at [1214, 116] on button "Add contact" at bounding box center [1221, 114] width 53 height 17
select select "AU"
click at [380, 191] on input "text" at bounding box center [452, 200] width 190 height 17
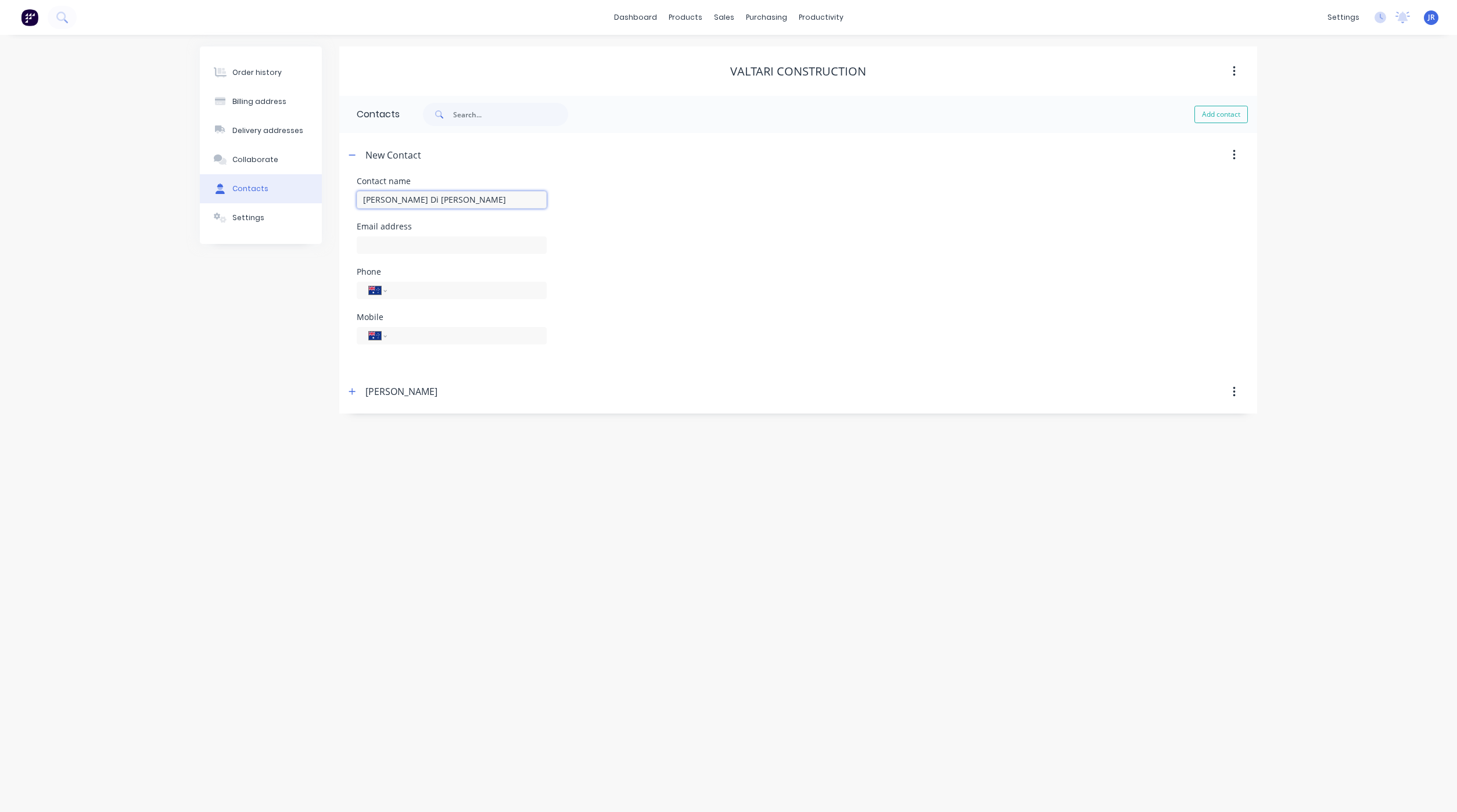
type input "[PERSON_NAME] Di [PERSON_NAME]"
select select "AU"
click at [416, 245] on input "text" at bounding box center [452, 245] width 190 height 17
paste input "[EMAIL_ADDRESS][DOMAIN_NAME]"
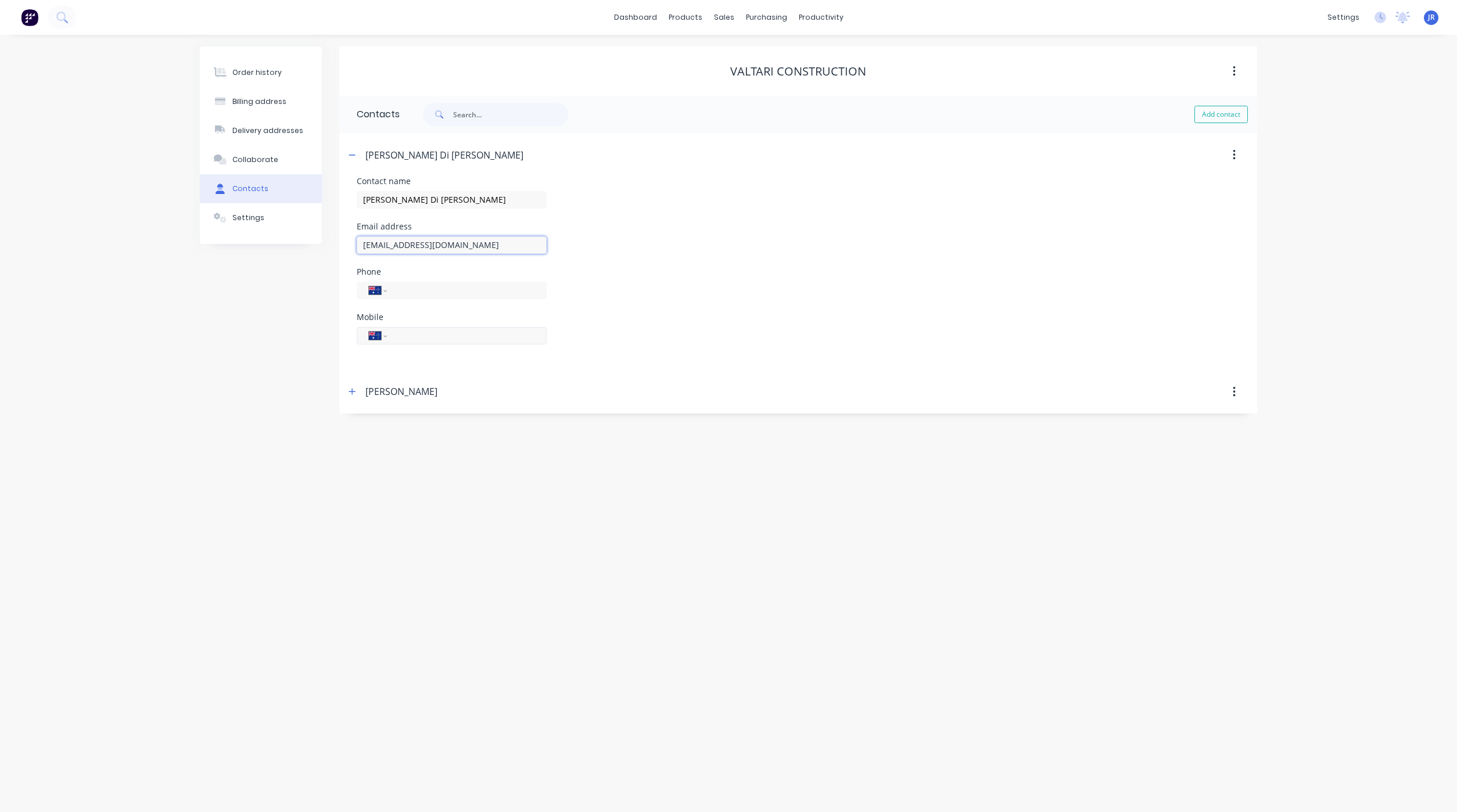
type input "[EMAIL_ADDRESS][DOMAIN_NAME]"
click at [414, 338] on input "tel" at bounding box center [465, 336] width 139 height 14
type input "0437 595 000"
click at [507, 249] on input "[EMAIL_ADDRESS][DOMAIN_NAME]" at bounding box center [452, 245] width 190 height 17
type input "[EMAIL_ADDRESS][DOMAIN_NAME]"
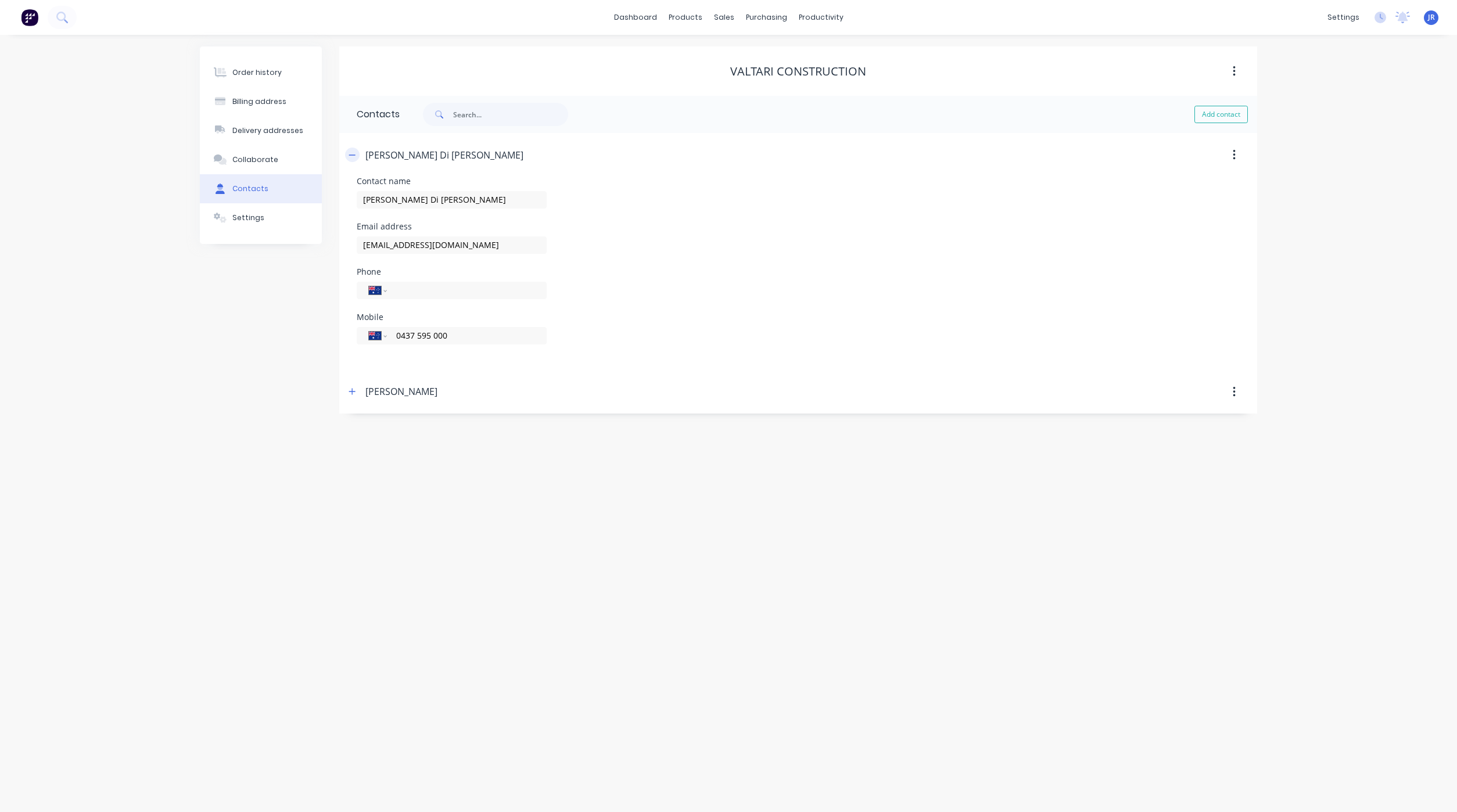
click at [356, 160] on button "button" at bounding box center [352, 154] width 14 height 14
click at [241, 77] on div "Order history" at bounding box center [257, 72] width 49 height 10
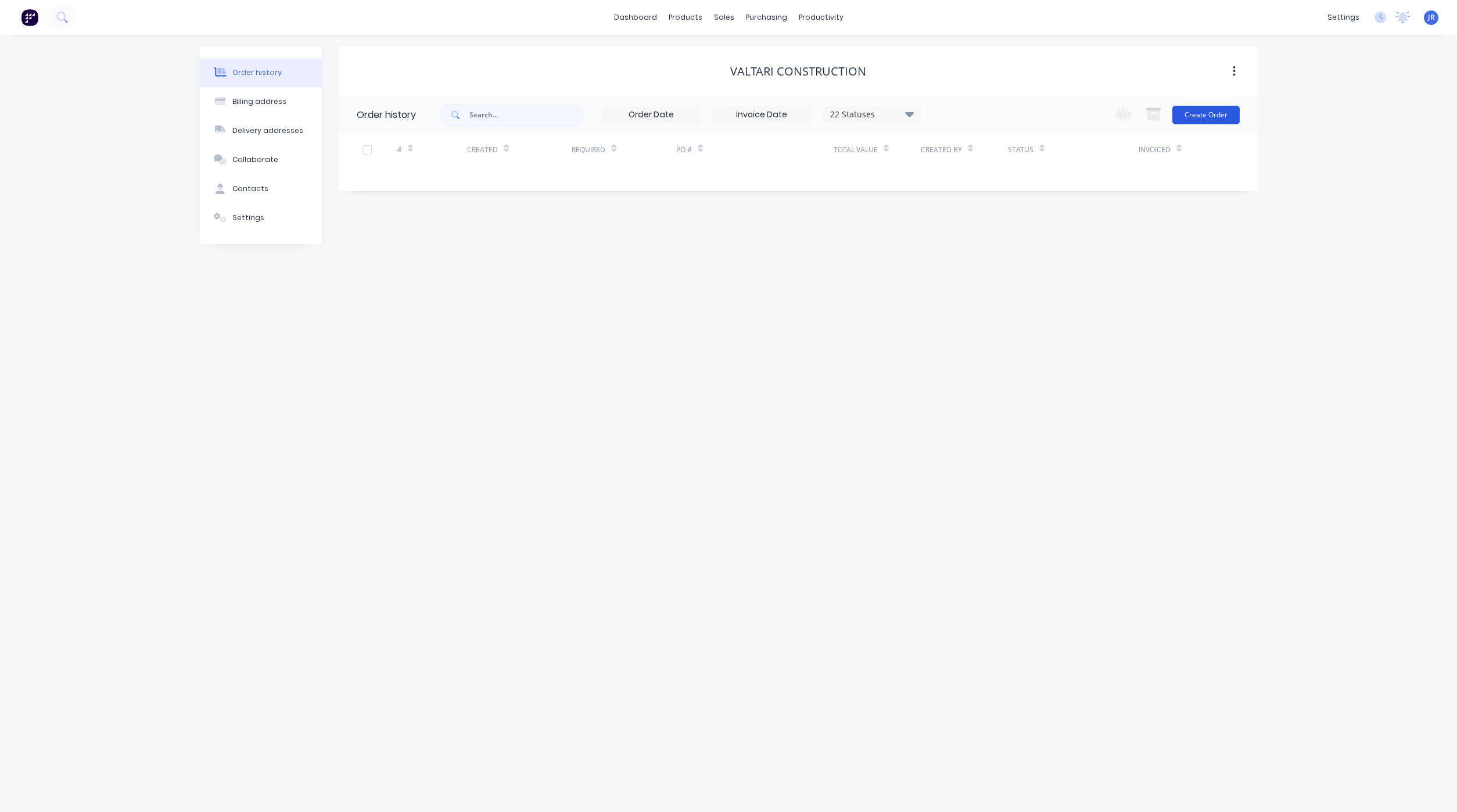
click at [1194, 116] on button "Create Order" at bounding box center [1205, 115] width 68 height 18
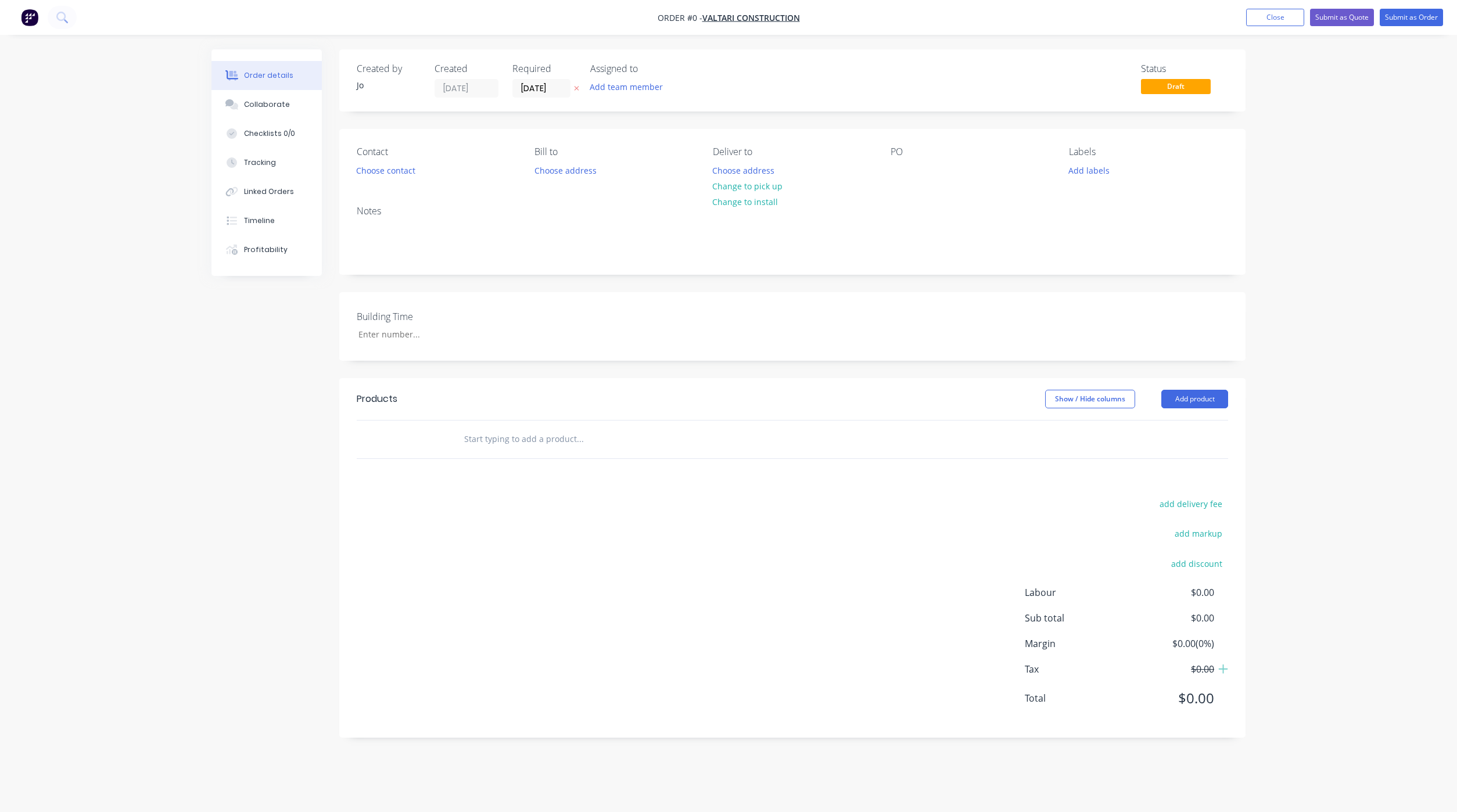
click at [473, 431] on input "text" at bounding box center [580, 439] width 232 height 23
type input "Quote"
click at [556, 481] on button "Add Quote to order" at bounding box center [643, 483] width 349 height 37
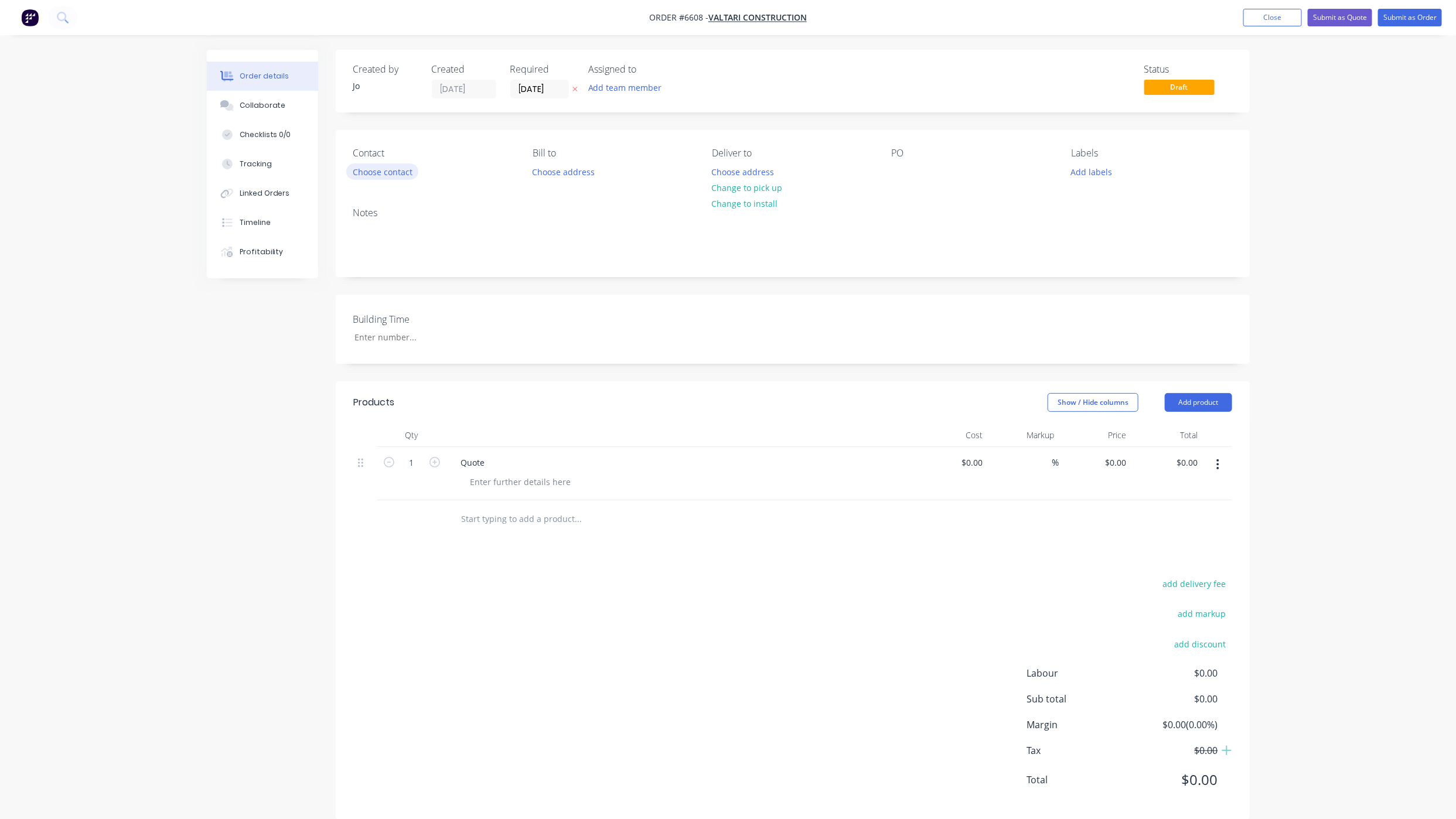
click at [357, 174] on button "Choose contact" at bounding box center [382, 171] width 72 height 16
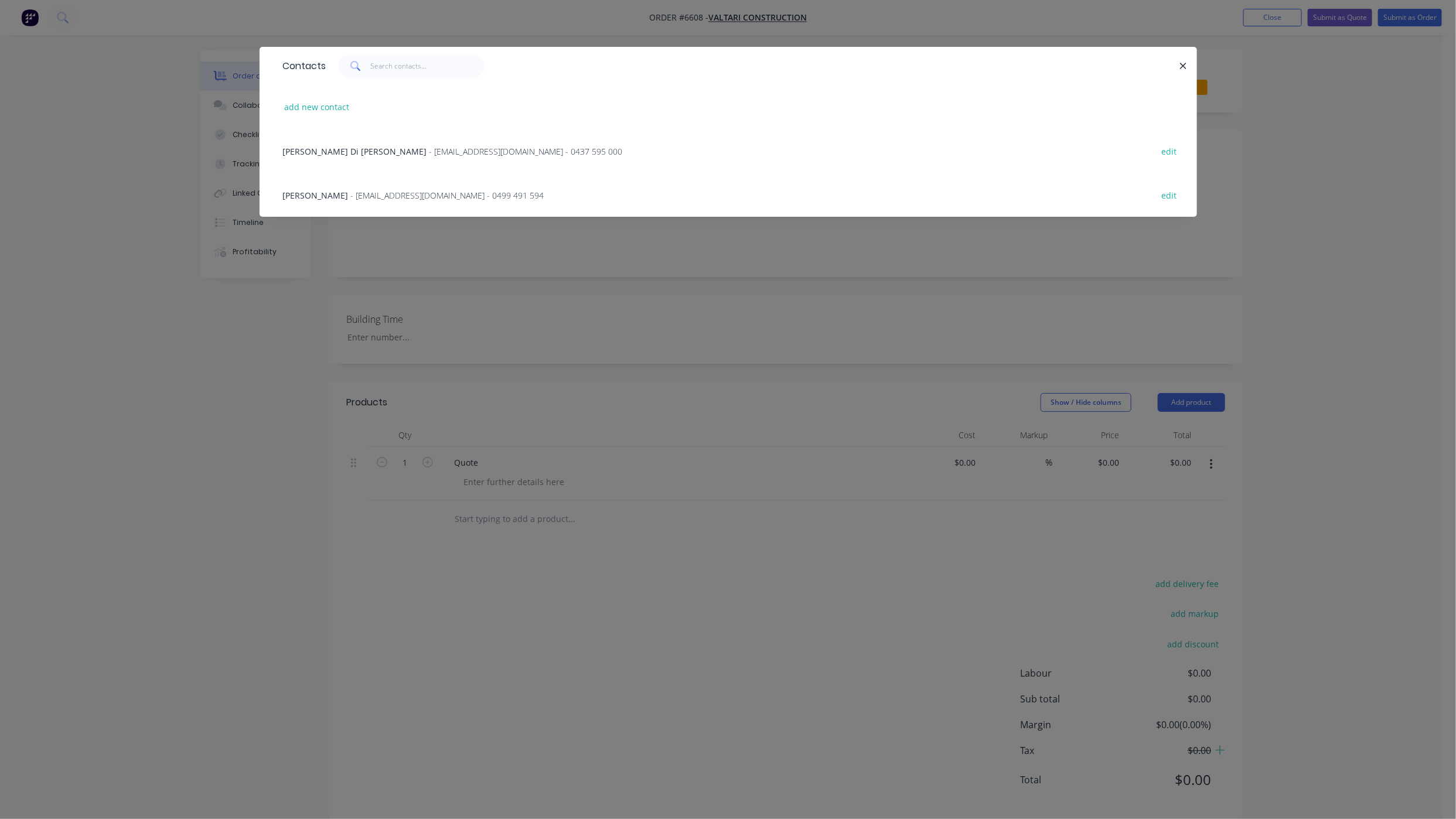
click at [314, 151] on span "[PERSON_NAME] Di [PERSON_NAME]" at bounding box center [355, 152] width 144 height 11
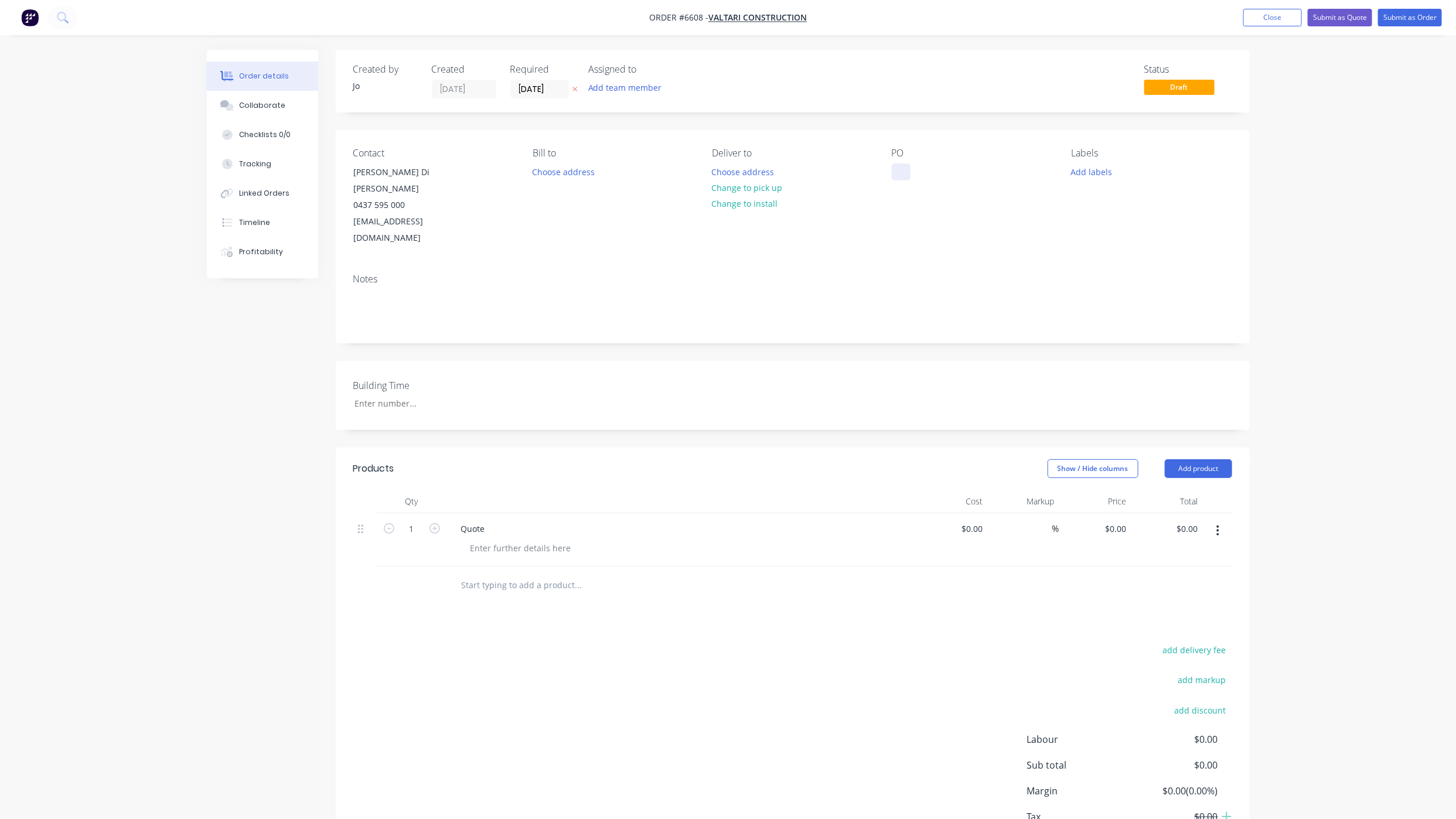
click at [897, 169] on div at bounding box center [901, 172] width 19 height 17
click at [1340, 20] on button "Submit as Quote" at bounding box center [1339, 17] width 64 height 17
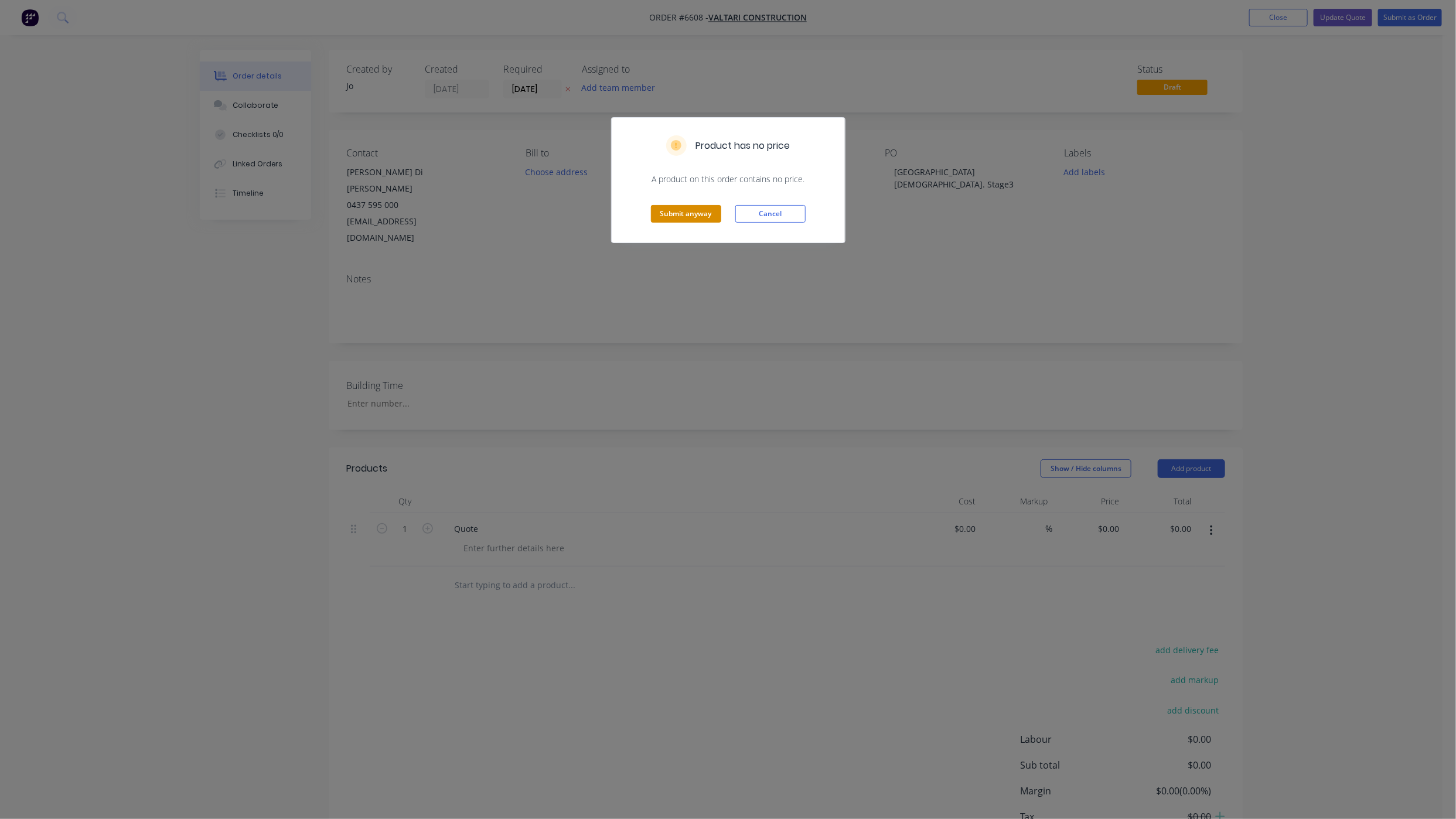
click at [691, 215] on button "Submit anyway" at bounding box center [686, 213] width 70 height 17
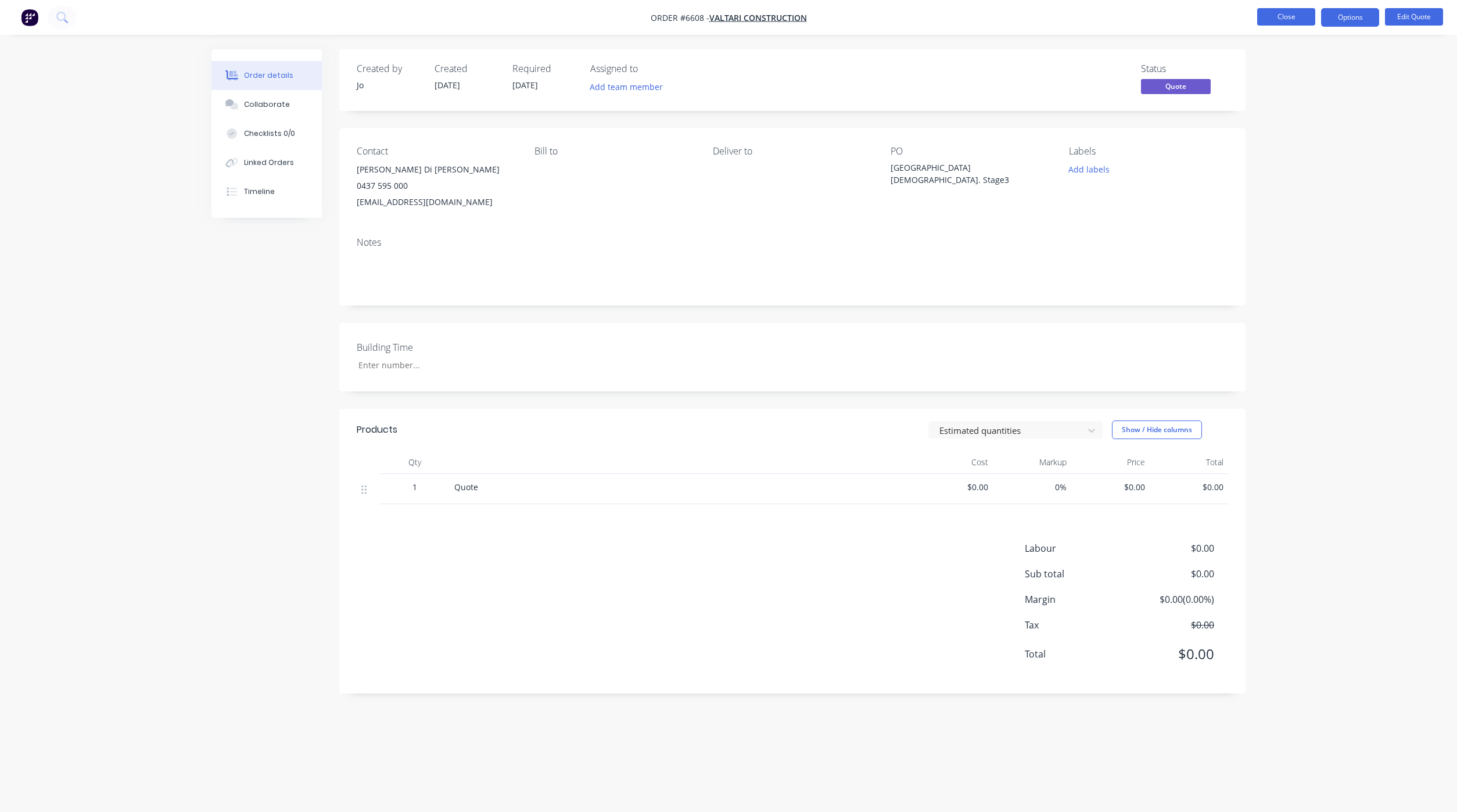
click at [1278, 23] on button "Close" at bounding box center [1285, 16] width 58 height 17
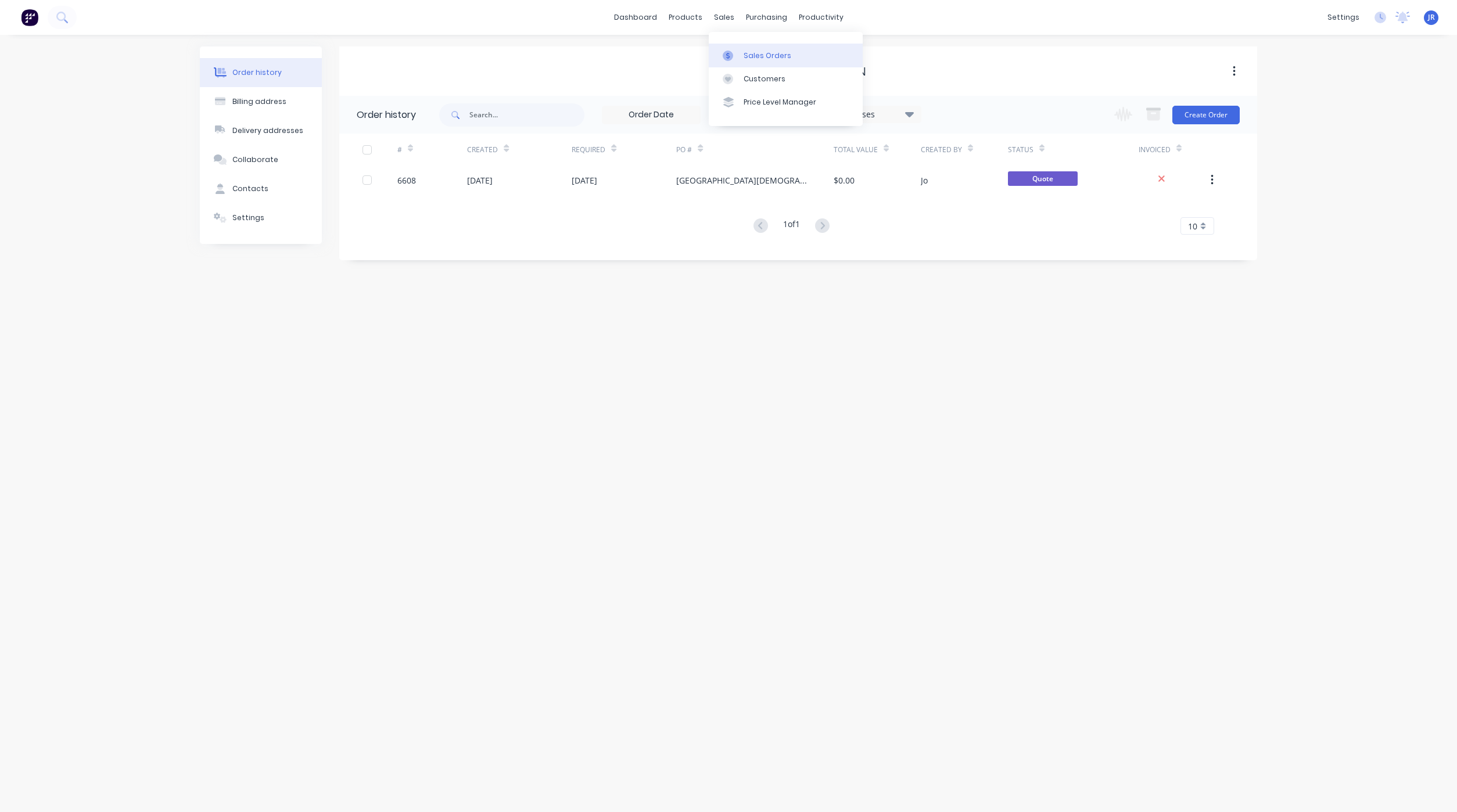
click at [741, 49] on link "Sales Orders" at bounding box center [785, 55] width 154 height 23
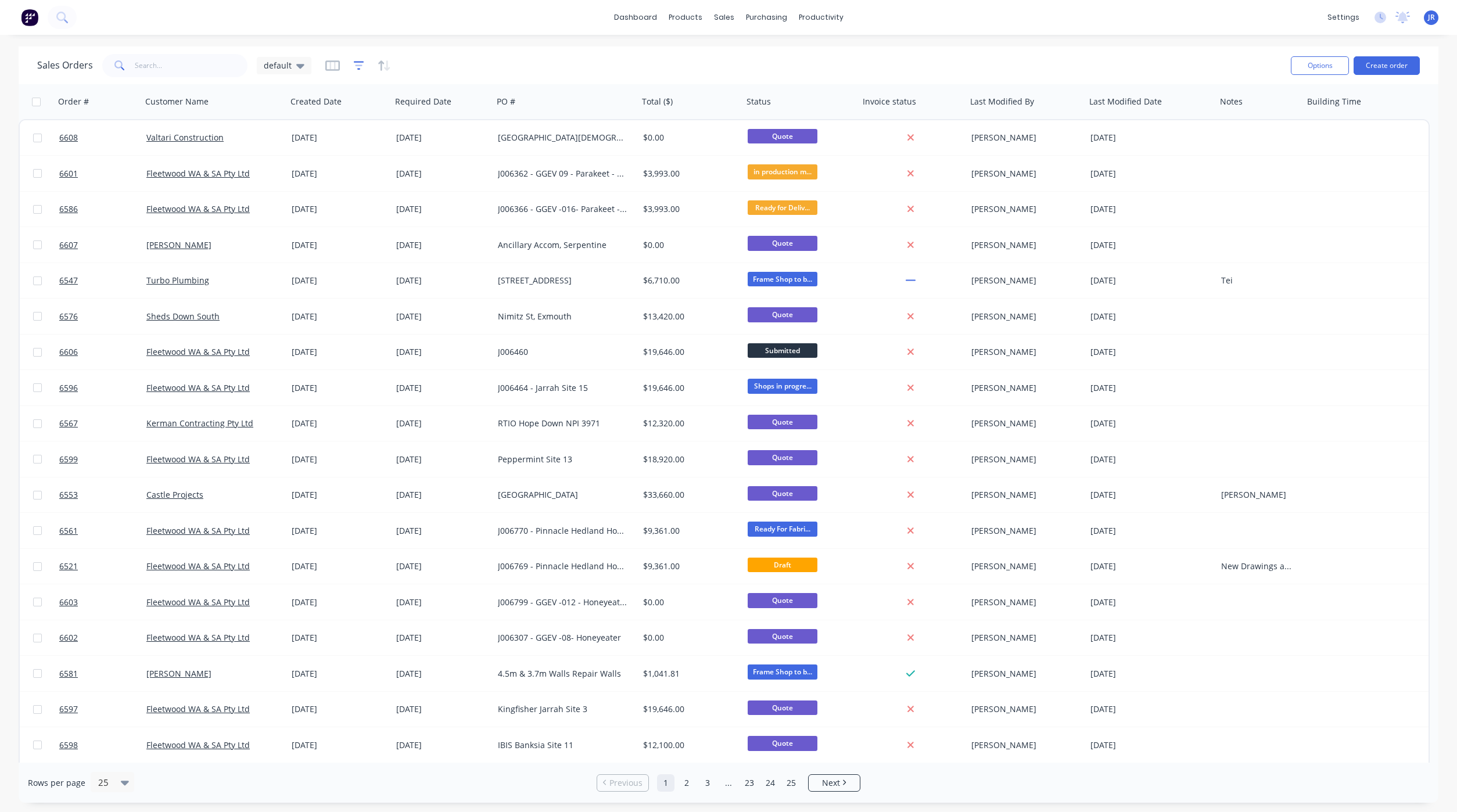
click at [357, 68] on icon "button" at bounding box center [358, 65] width 10 height 9
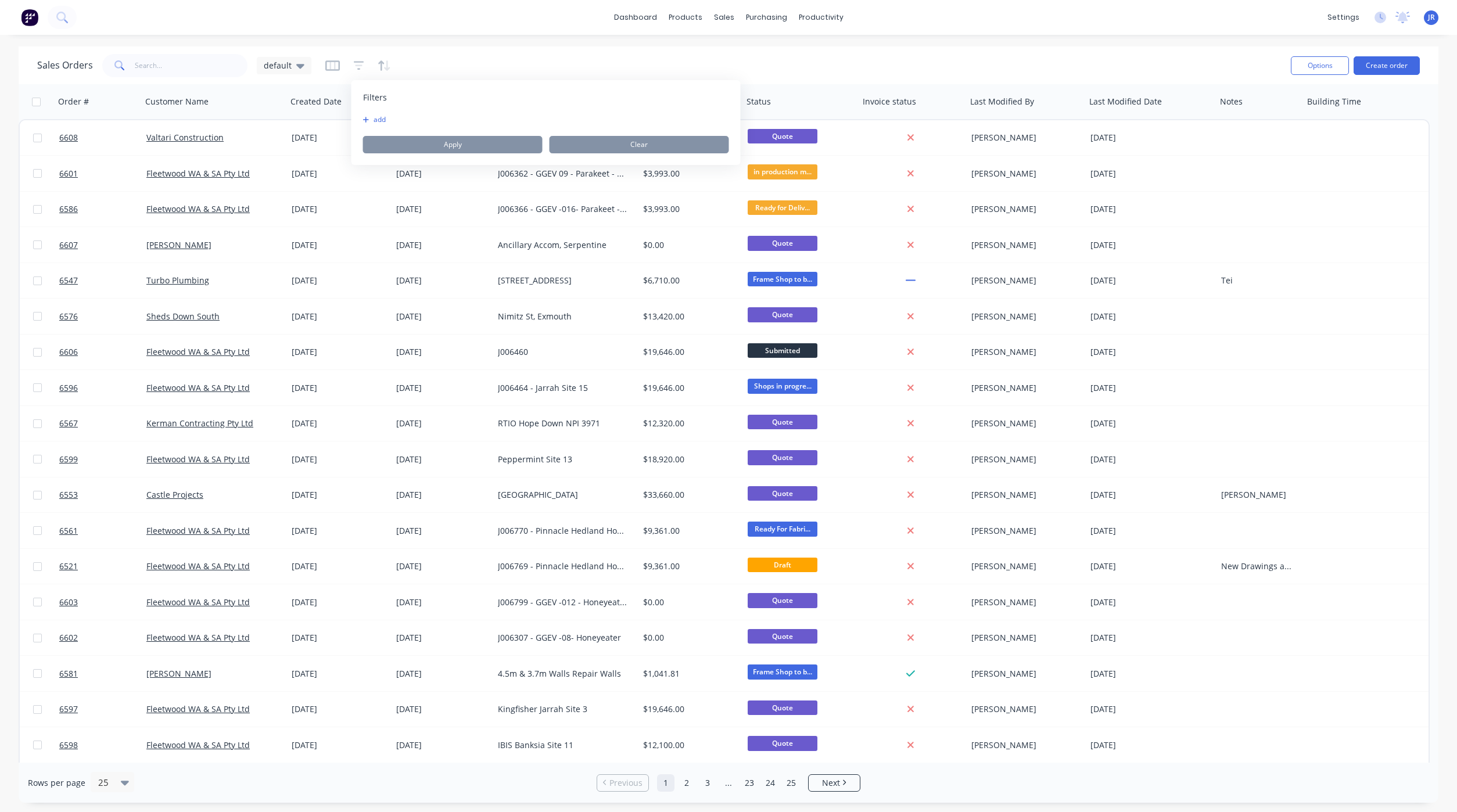
click at [382, 118] on button "add" at bounding box center [377, 120] width 29 height 10
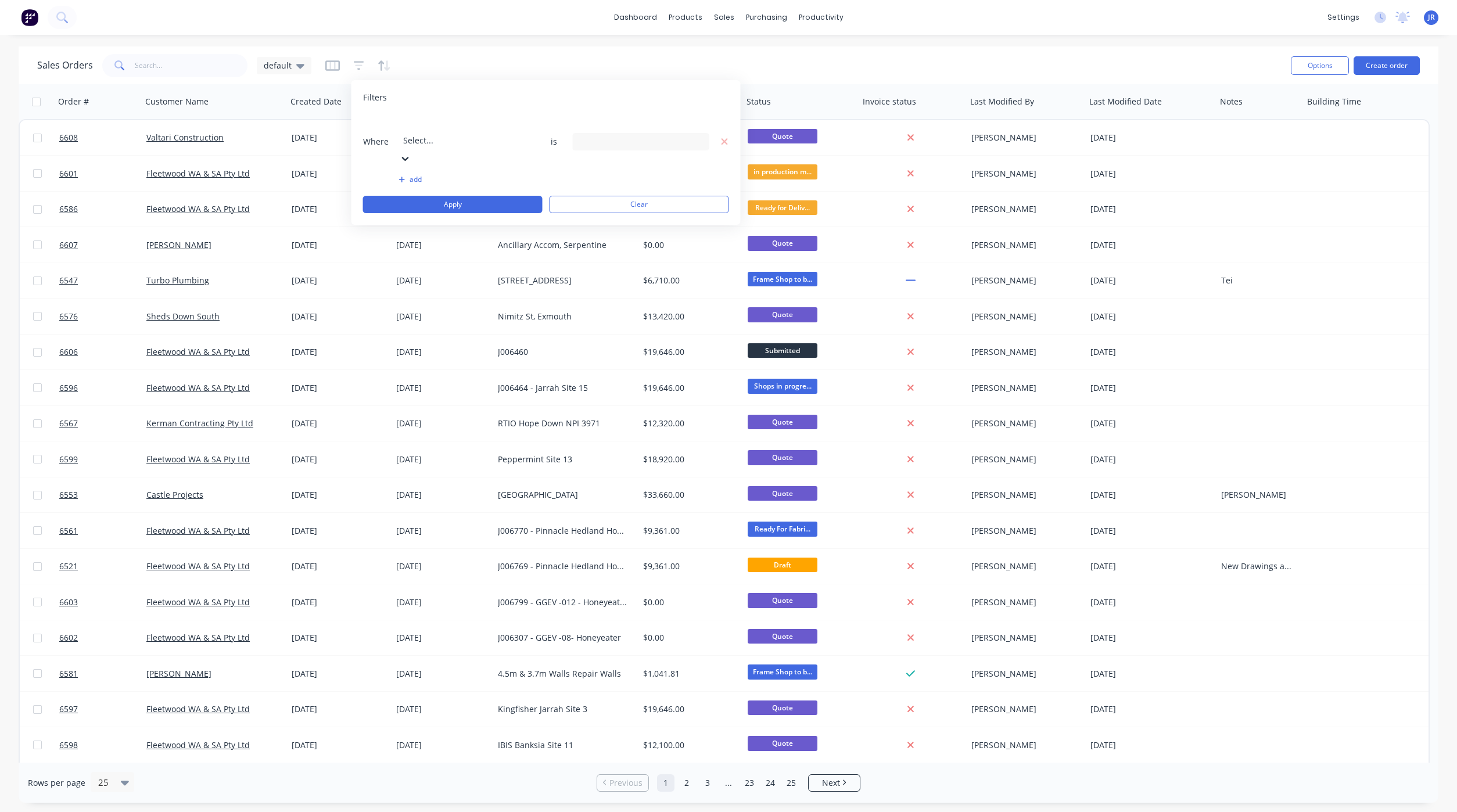
click at [508, 129] on div at bounding box center [487, 124] width 168 height 14
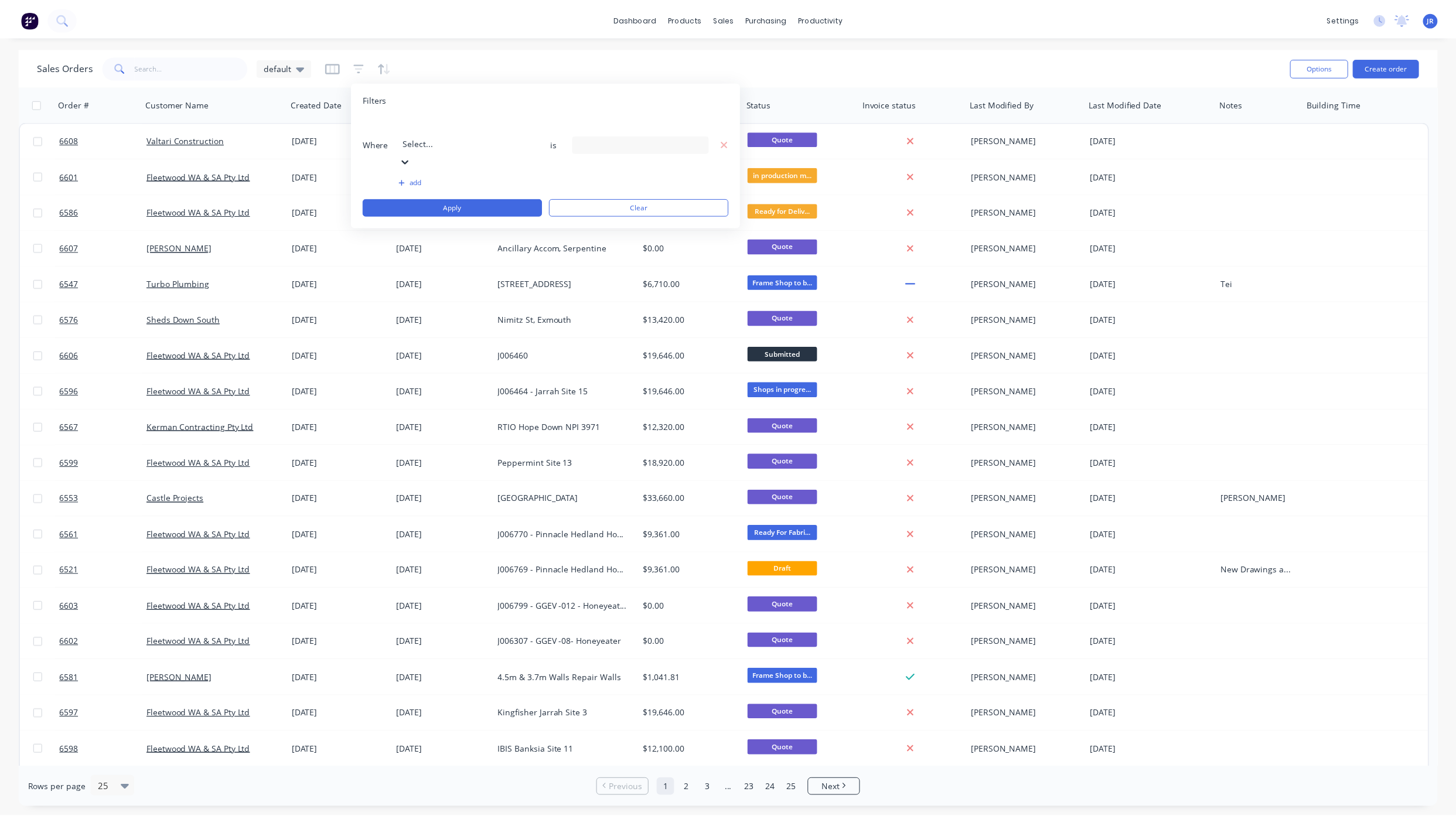
scroll to position [283, 0]
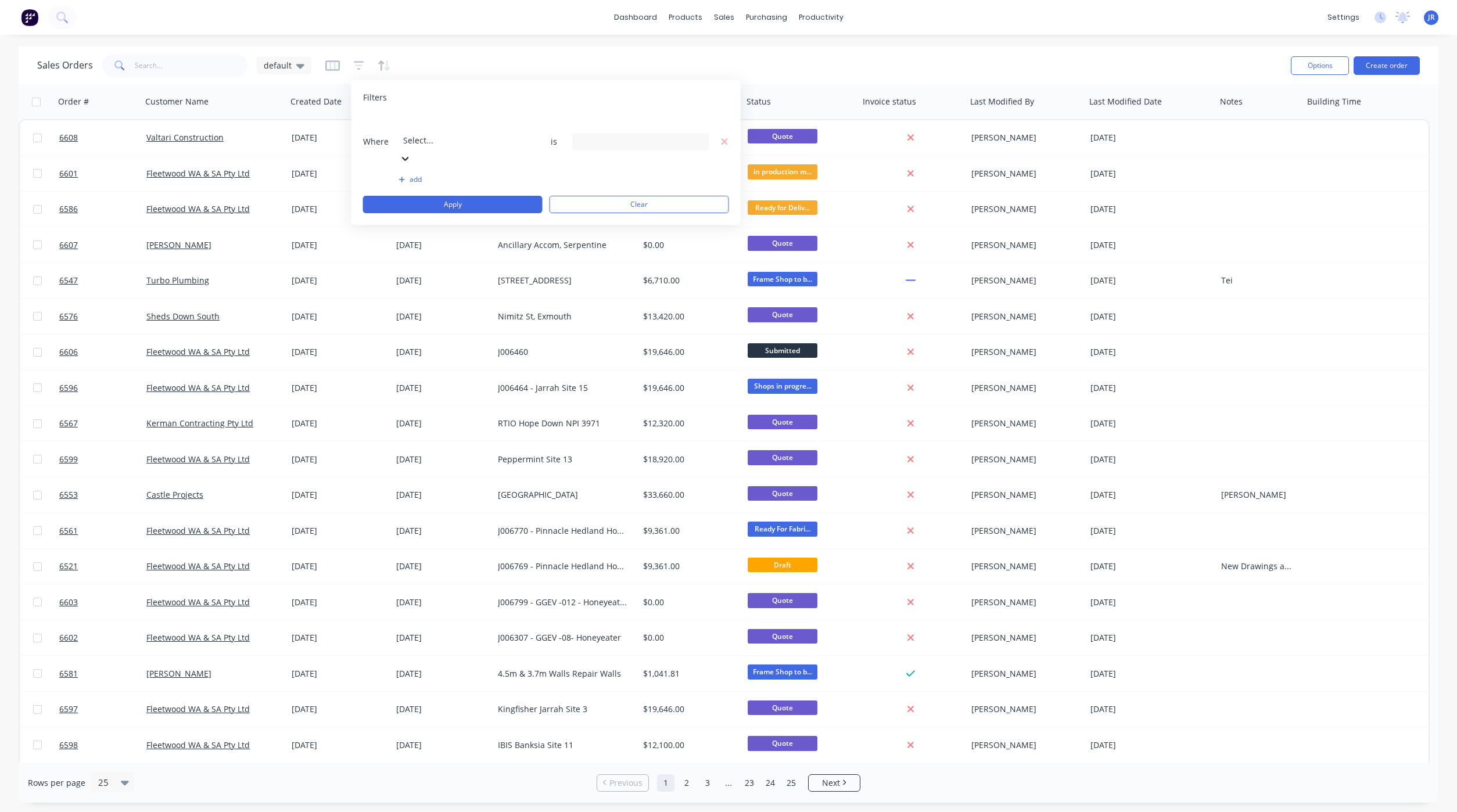
click at [595, 135] on div "19 Status selected" at bounding box center [632, 141] width 105 height 12
click at [516, 51] on div "Sales Orders default" at bounding box center [659, 66] width 1244 height 29
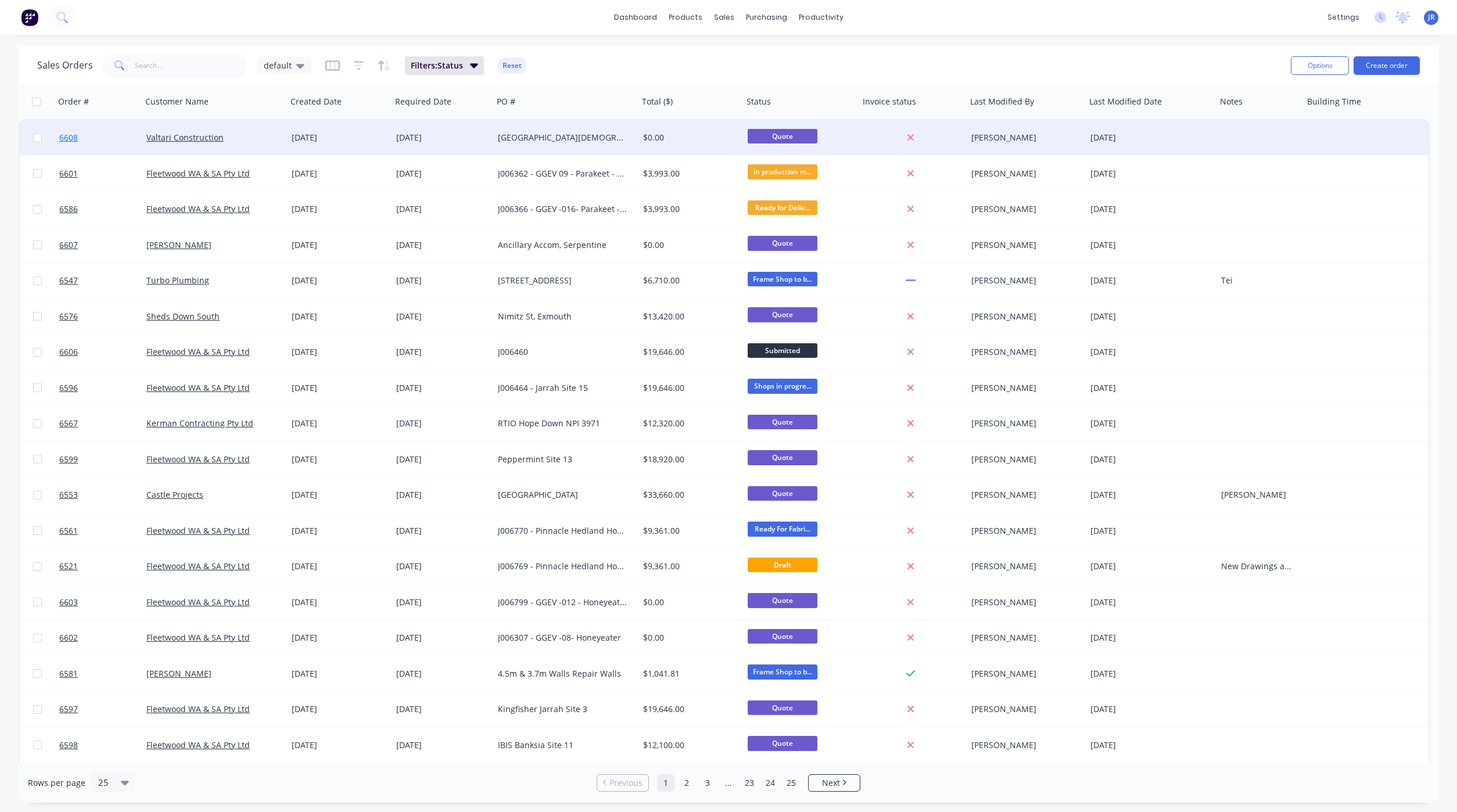
click at [75, 137] on span "6608" at bounding box center [68, 137] width 18 height 12
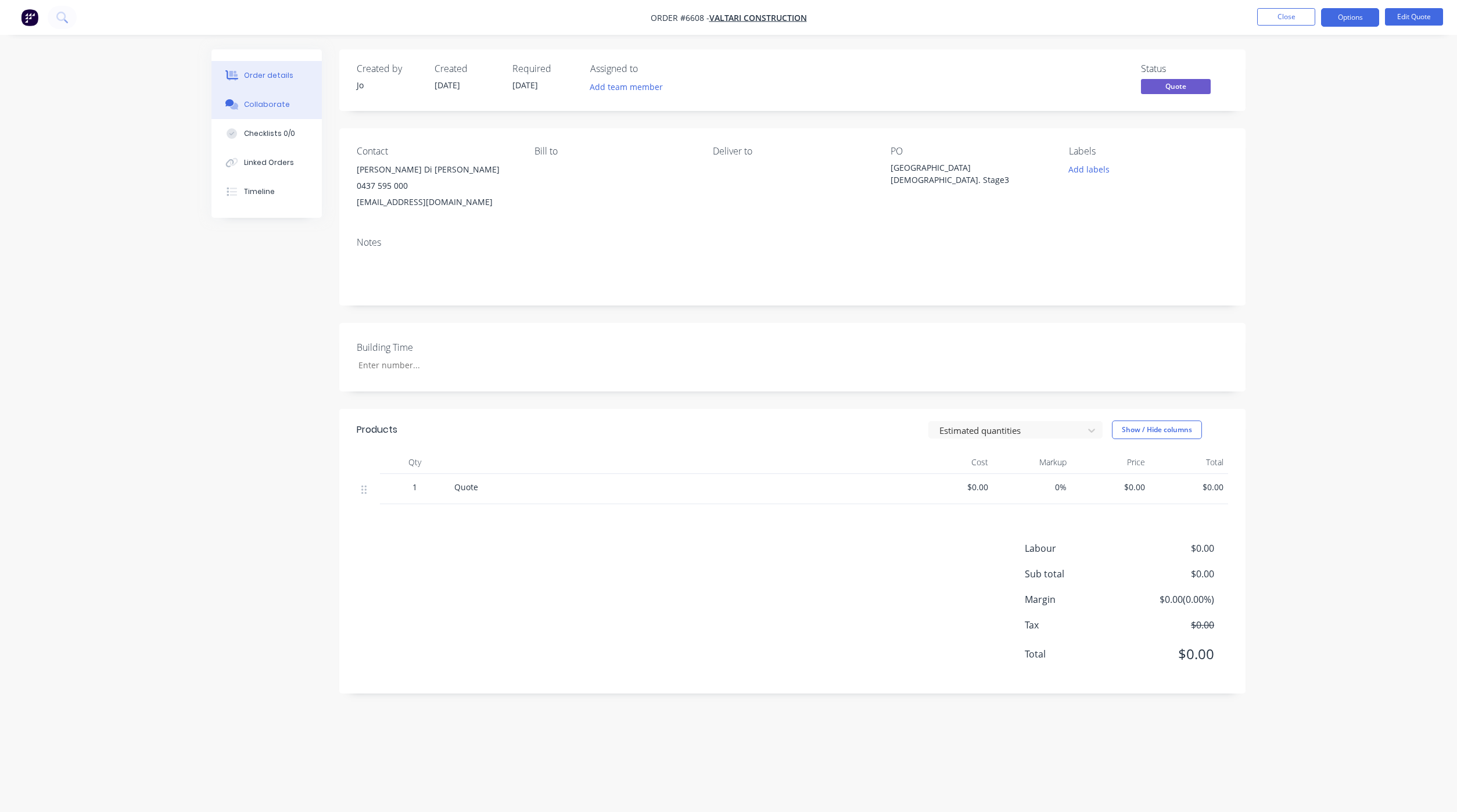
click at [277, 107] on div "Collaborate" at bounding box center [267, 104] width 46 height 10
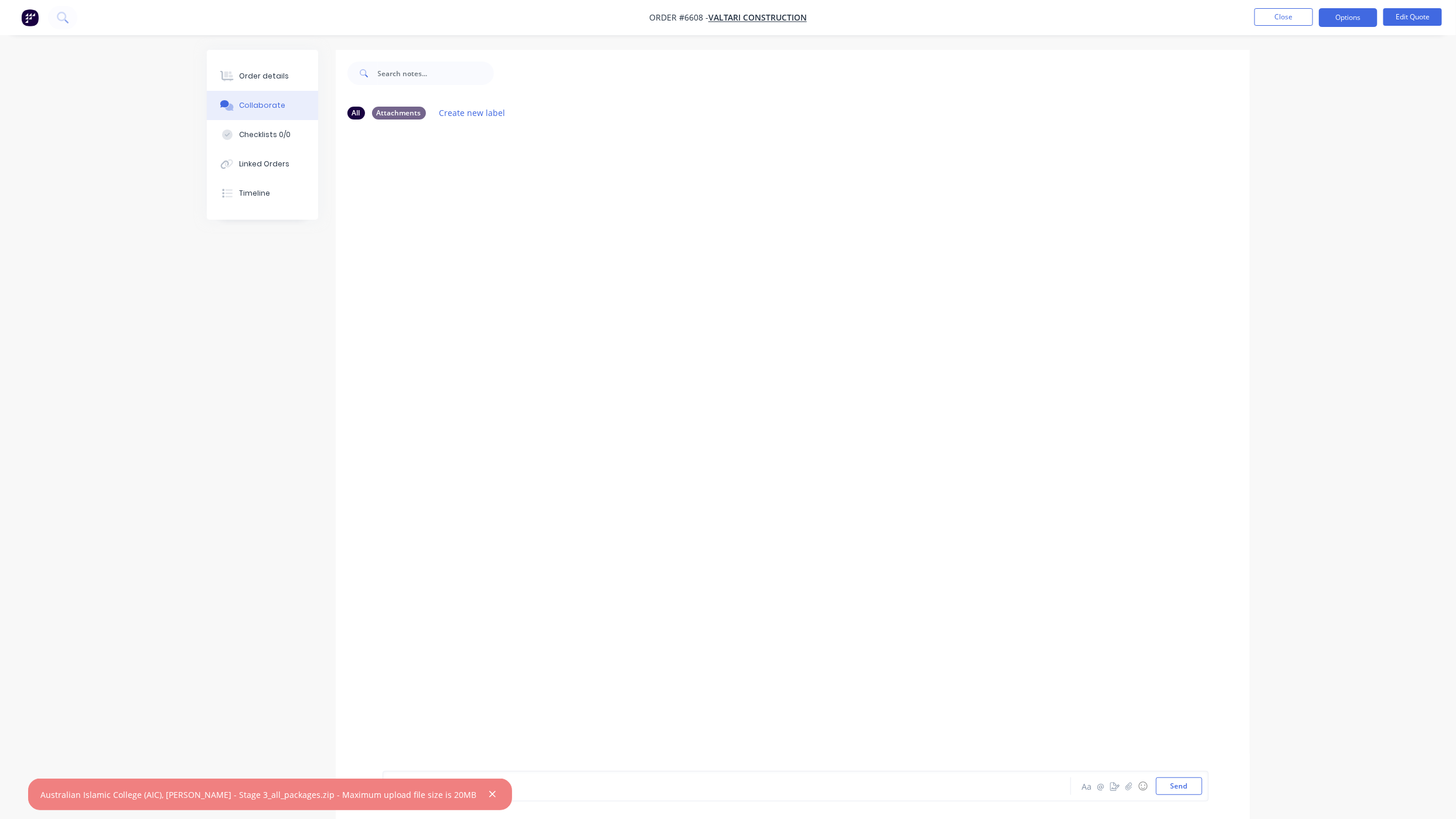
drag, startPoint x: 468, startPoint y: 795, endPoint x: 181, endPoint y: 795, distance: 287.0
click at [489, 795] on icon "button" at bounding box center [492, 793] width 8 height 10
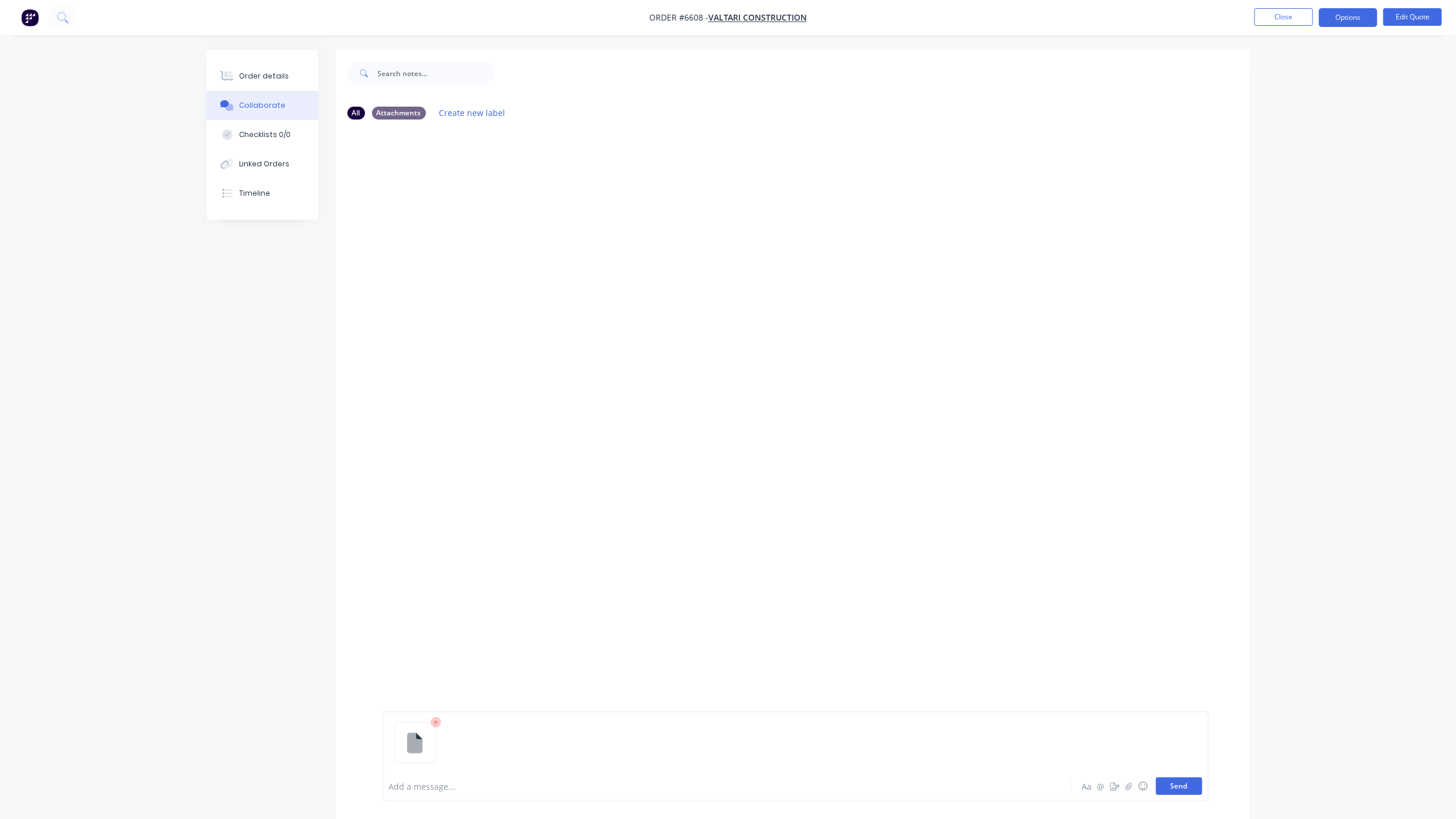
click at [1189, 784] on button "Send" at bounding box center [1179, 785] width 46 height 17
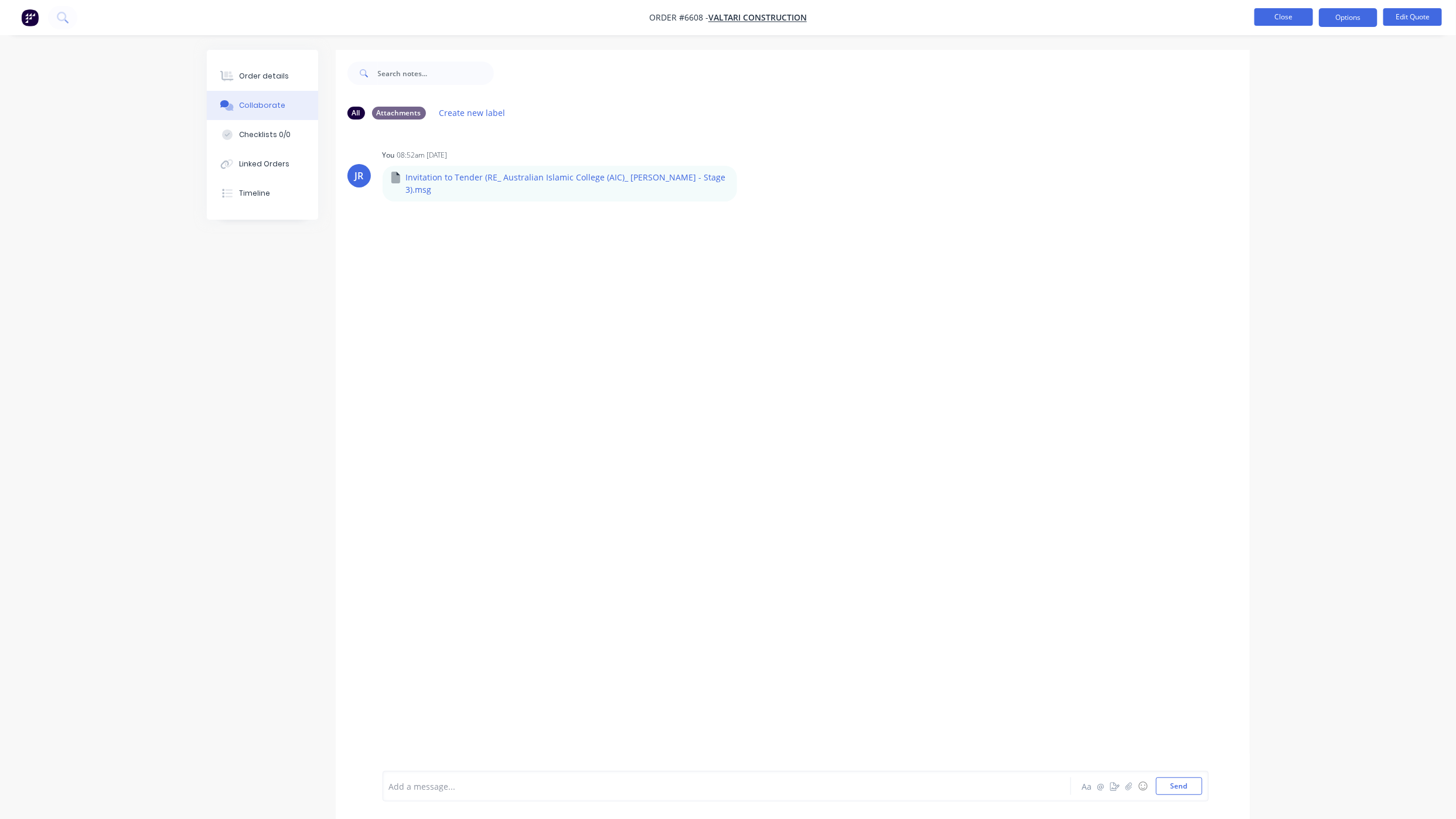
click at [1280, 23] on button "Close" at bounding box center [1284, 17] width 59 height 17
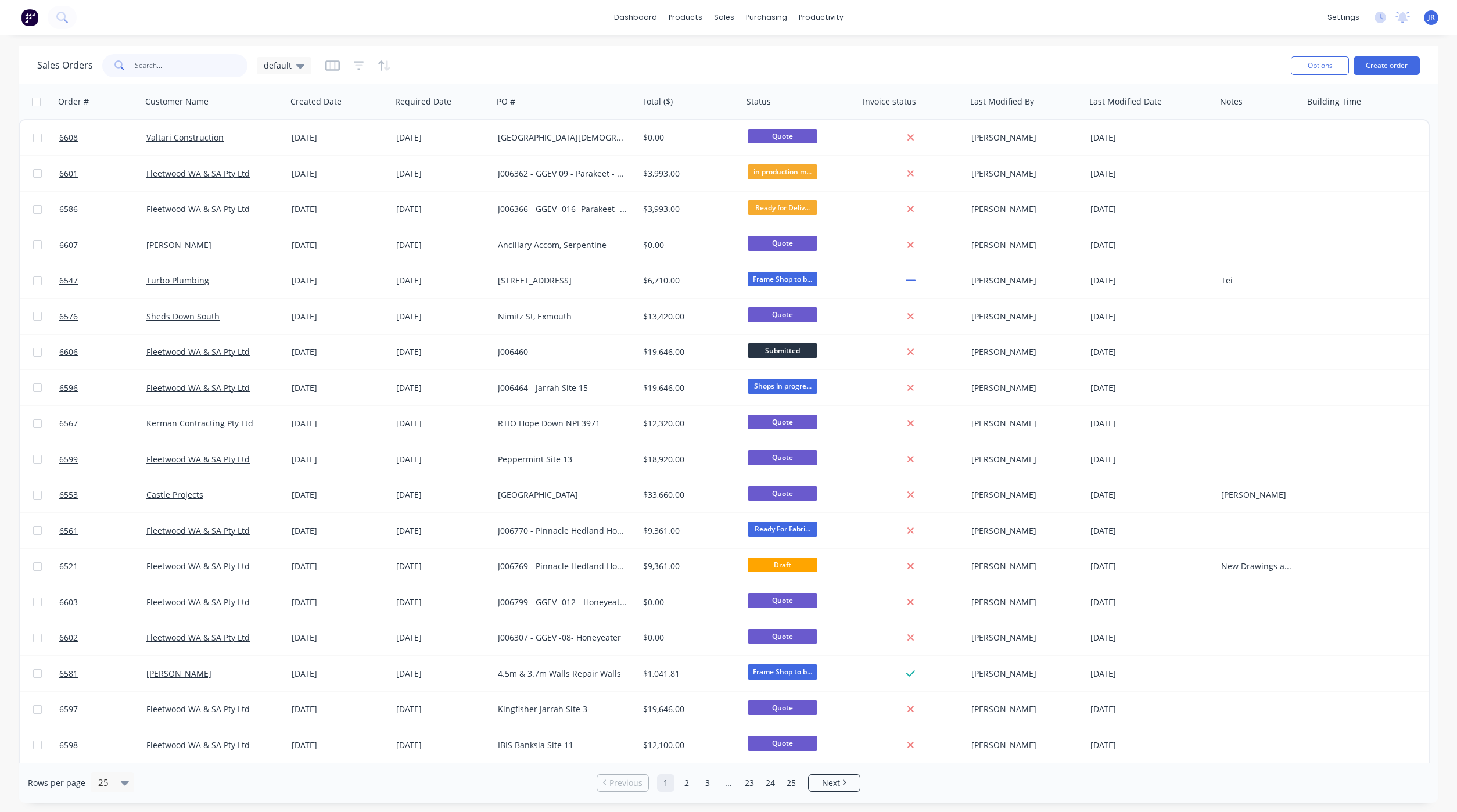
click at [153, 61] on input "text" at bounding box center [191, 66] width 113 height 23
type input "kerman"
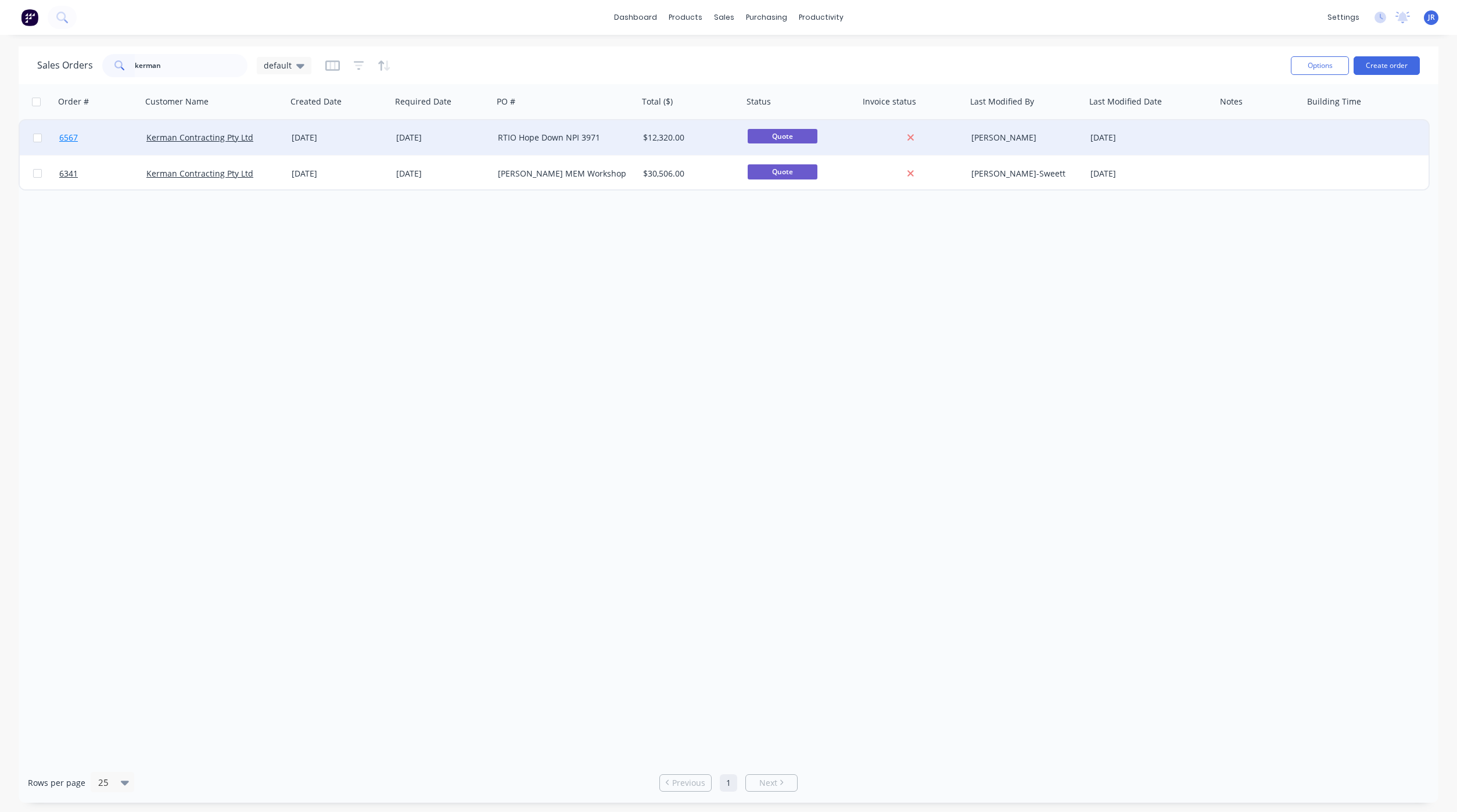
click at [74, 145] on link "6567" at bounding box center [103, 137] width 87 height 35
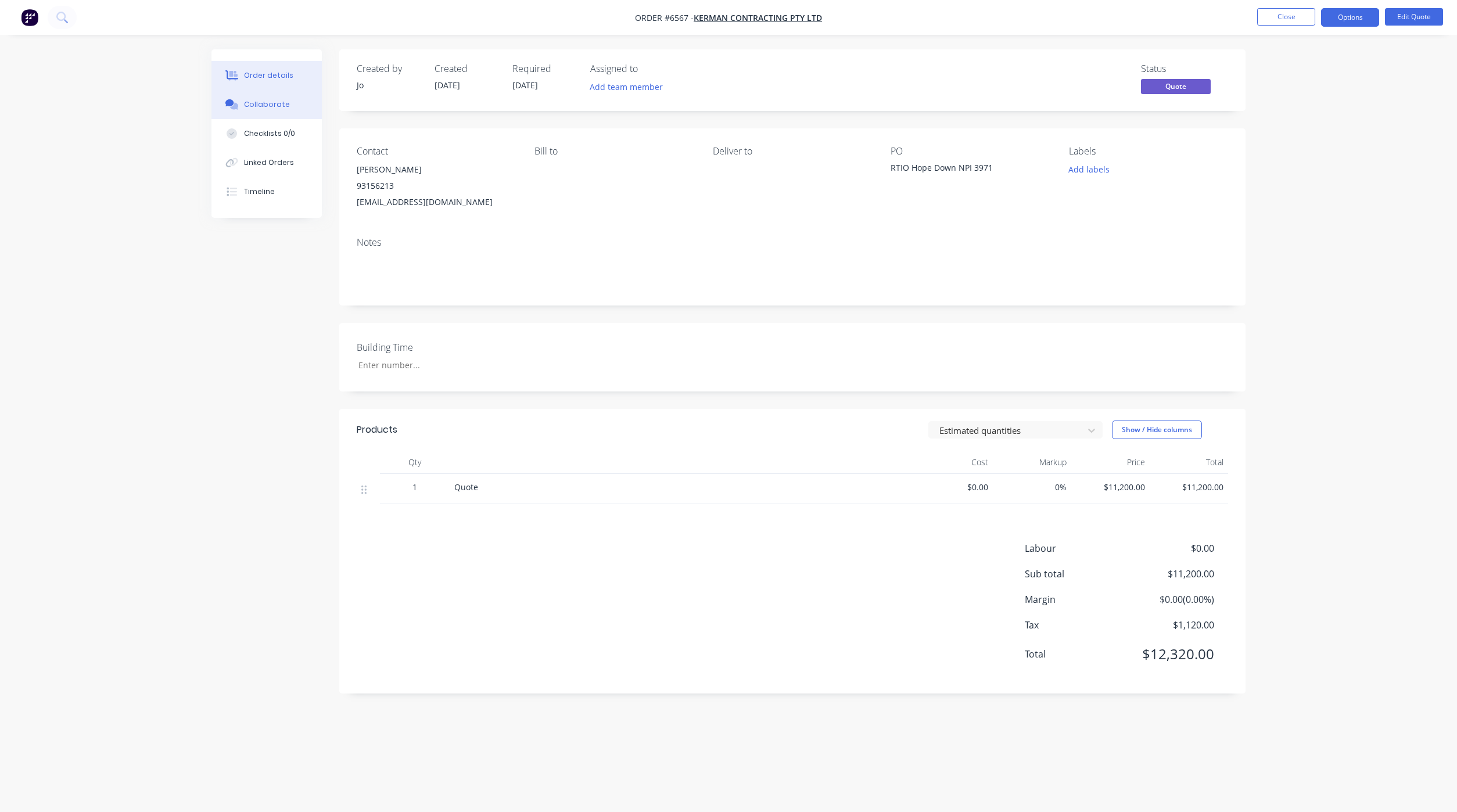
click at [237, 110] on button "Collaborate" at bounding box center [266, 105] width 110 height 29
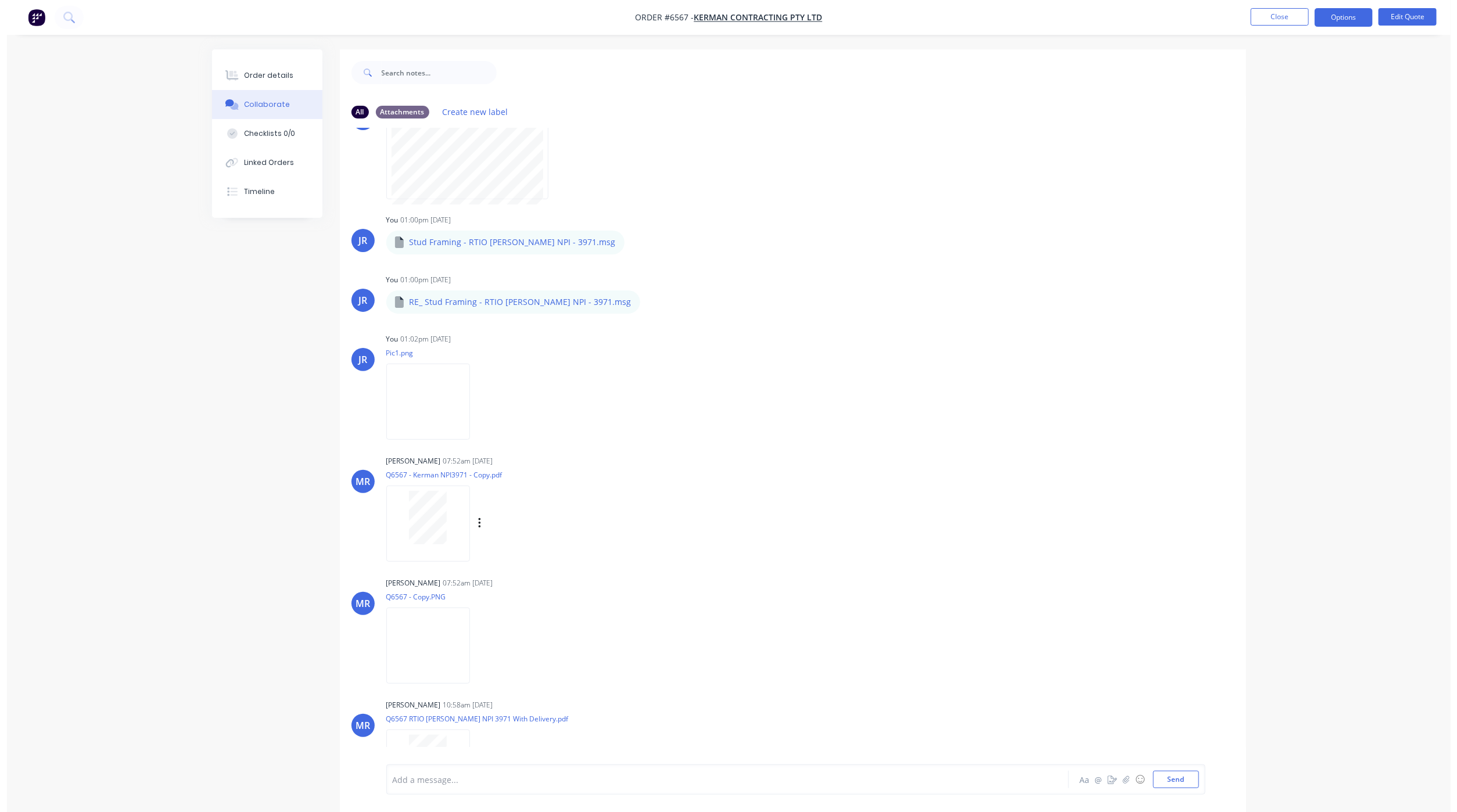
scroll to position [224, 0]
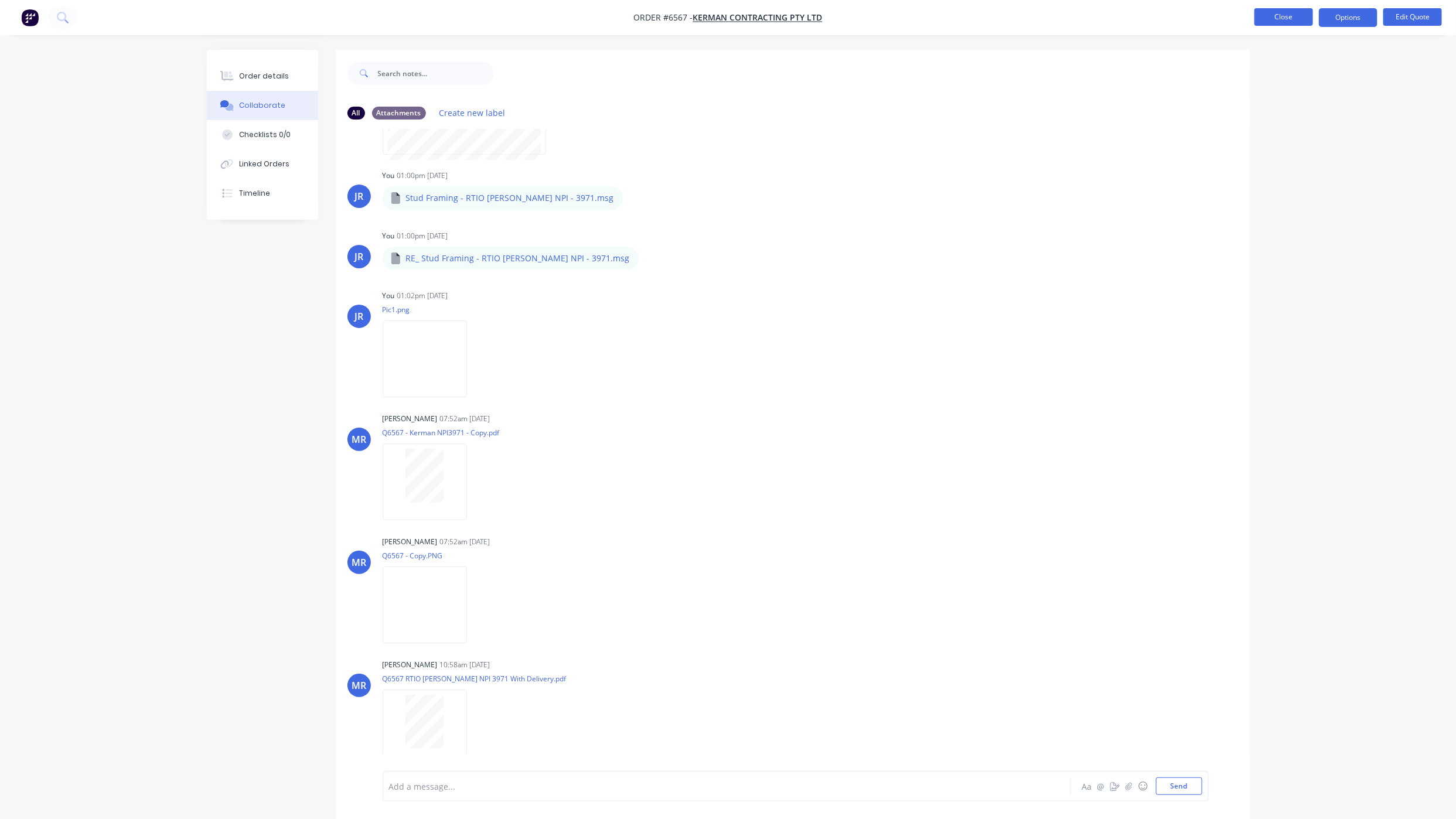
click at [1304, 17] on button "Close" at bounding box center [1284, 17] width 59 height 17
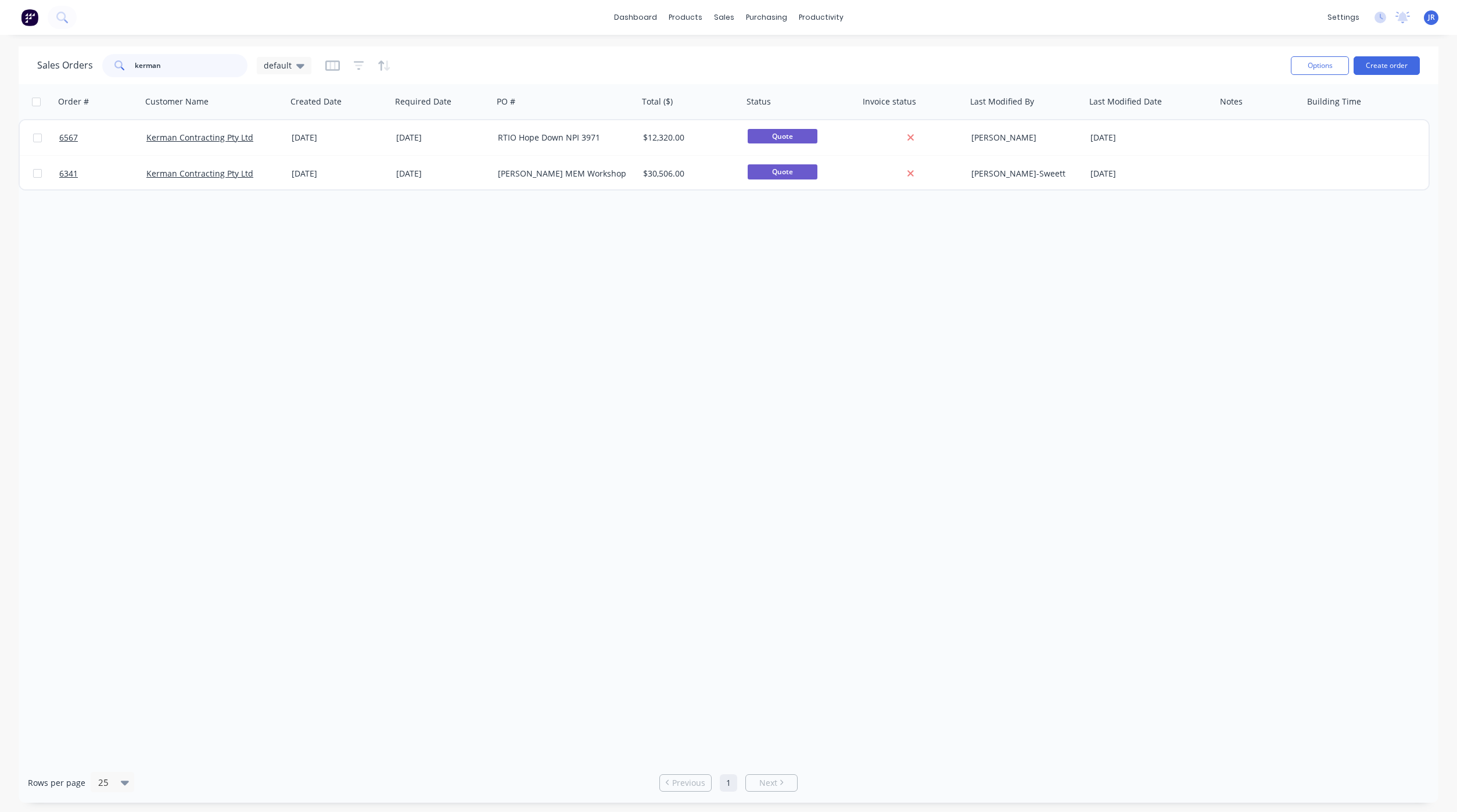
drag, startPoint x: 188, startPoint y: 63, endPoint x: -99, endPoint y: 60, distance: 287.0
click at [0, 60] on html "dashboard products sales purchasing productivity dashboard products Product Cat…" at bounding box center [728, 406] width 1457 height 812
type input "valtari"
click at [1405, 65] on button "Create order" at bounding box center [1386, 65] width 66 height 18
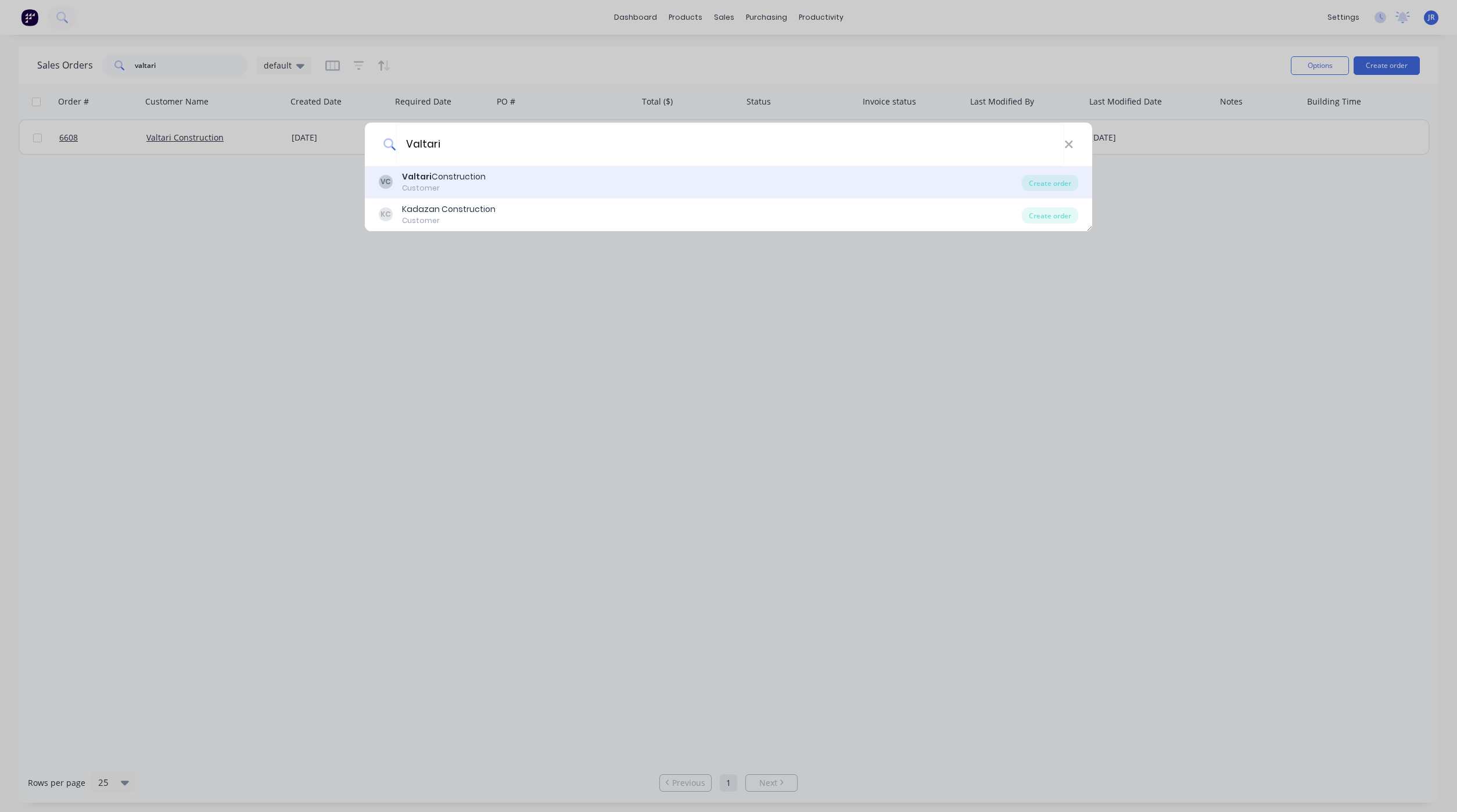
type input "Valtari"
click at [433, 181] on div "Valtari Construction" at bounding box center [444, 177] width 83 height 12
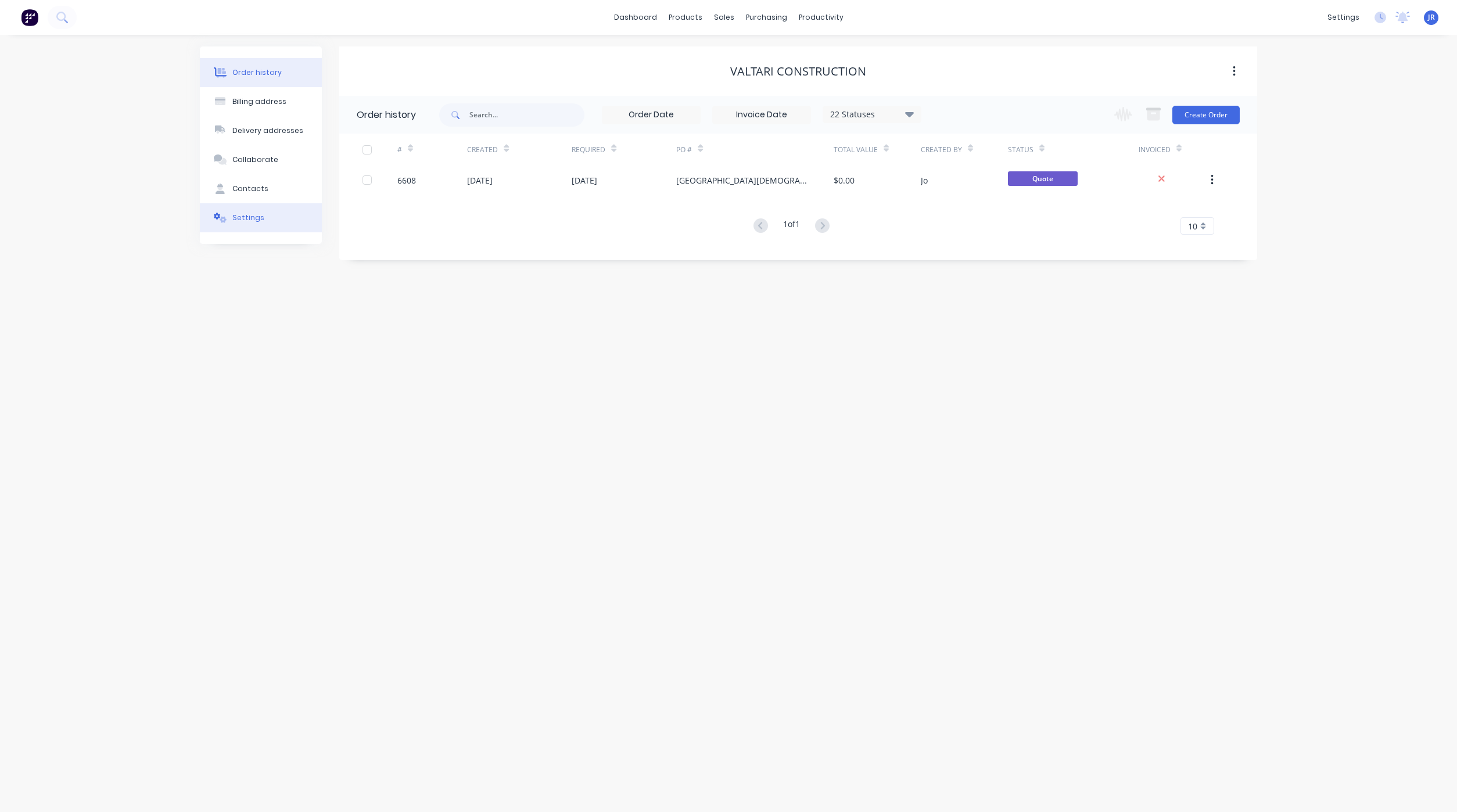
click at [260, 213] on div "Settings" at bounding box center [248, 217] width 32 height 10
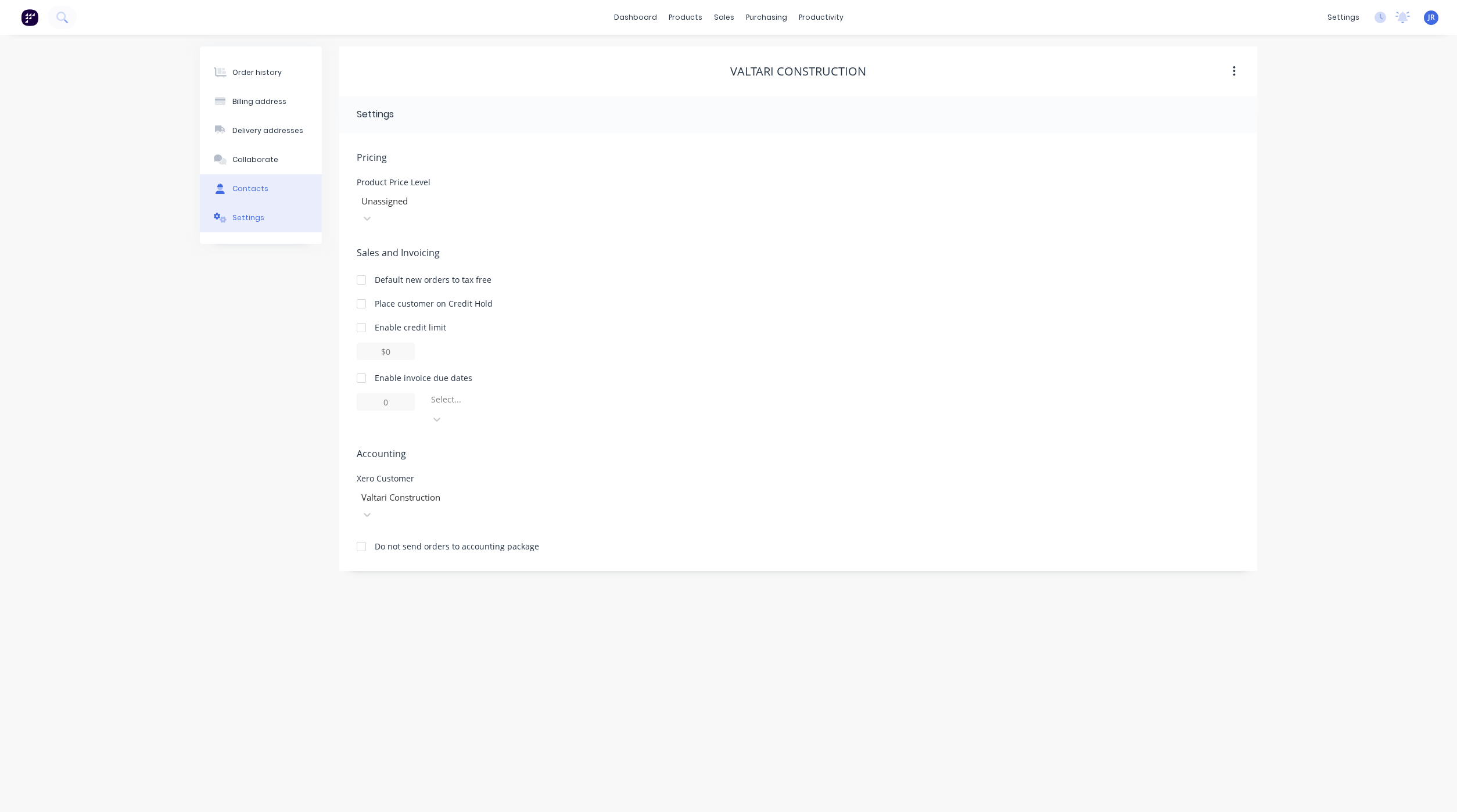
click at [253, 188] on div "Contacts" at bounding box center [250, 188] width 36 height 10
click at [1225, 112] on button "Add contact" at bounding box center [1221, 114] width 53 height 17
select select "AU"
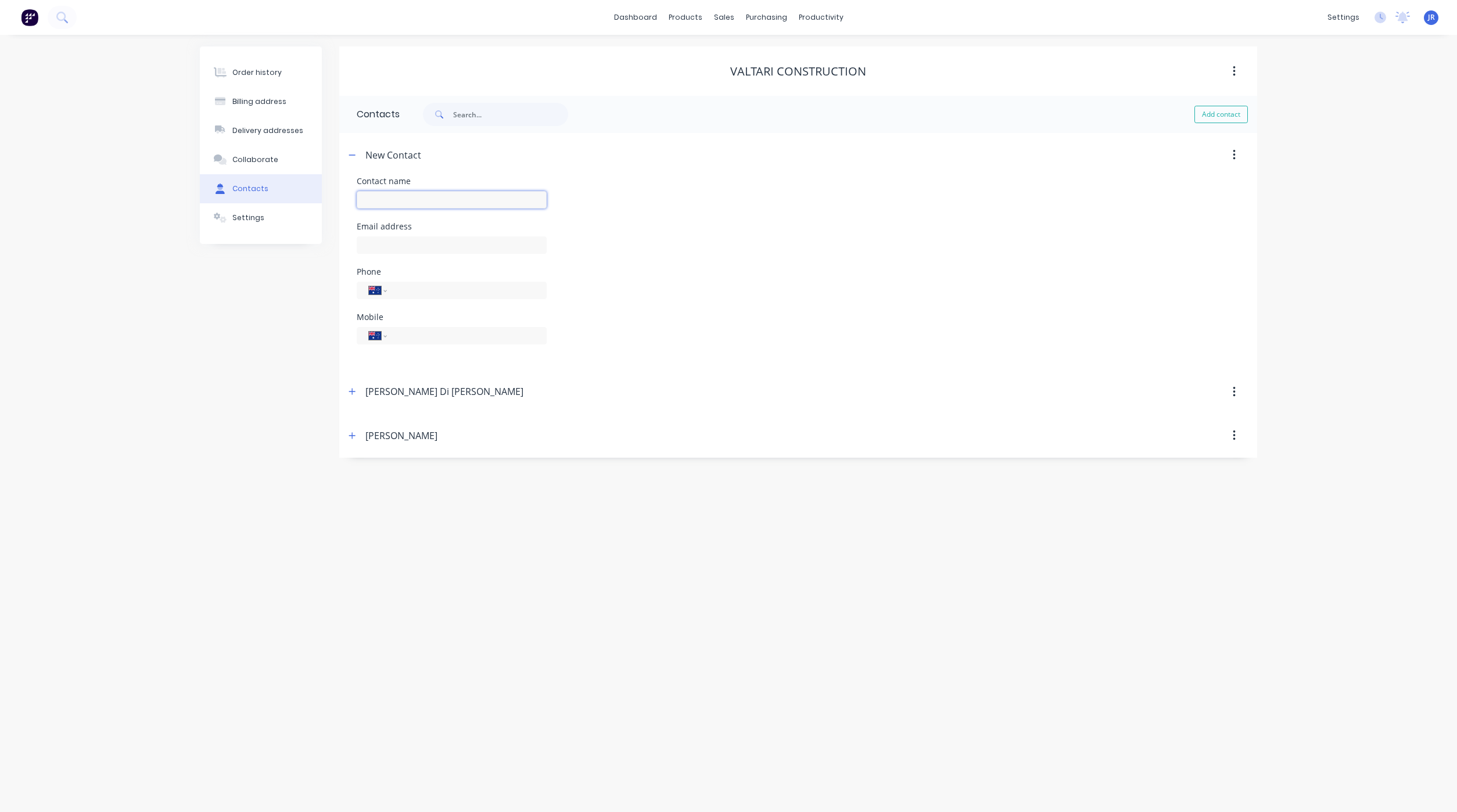
drag, startPoint x: 384, startPoint y: 201, endPoint x: 388, endPoint y: 208, distance: 8.1
click at [384, 201] on input "text" at bounding box center [452, 200] width 190 height 17
type input "[PERSON_NAME]"
select select "AU"
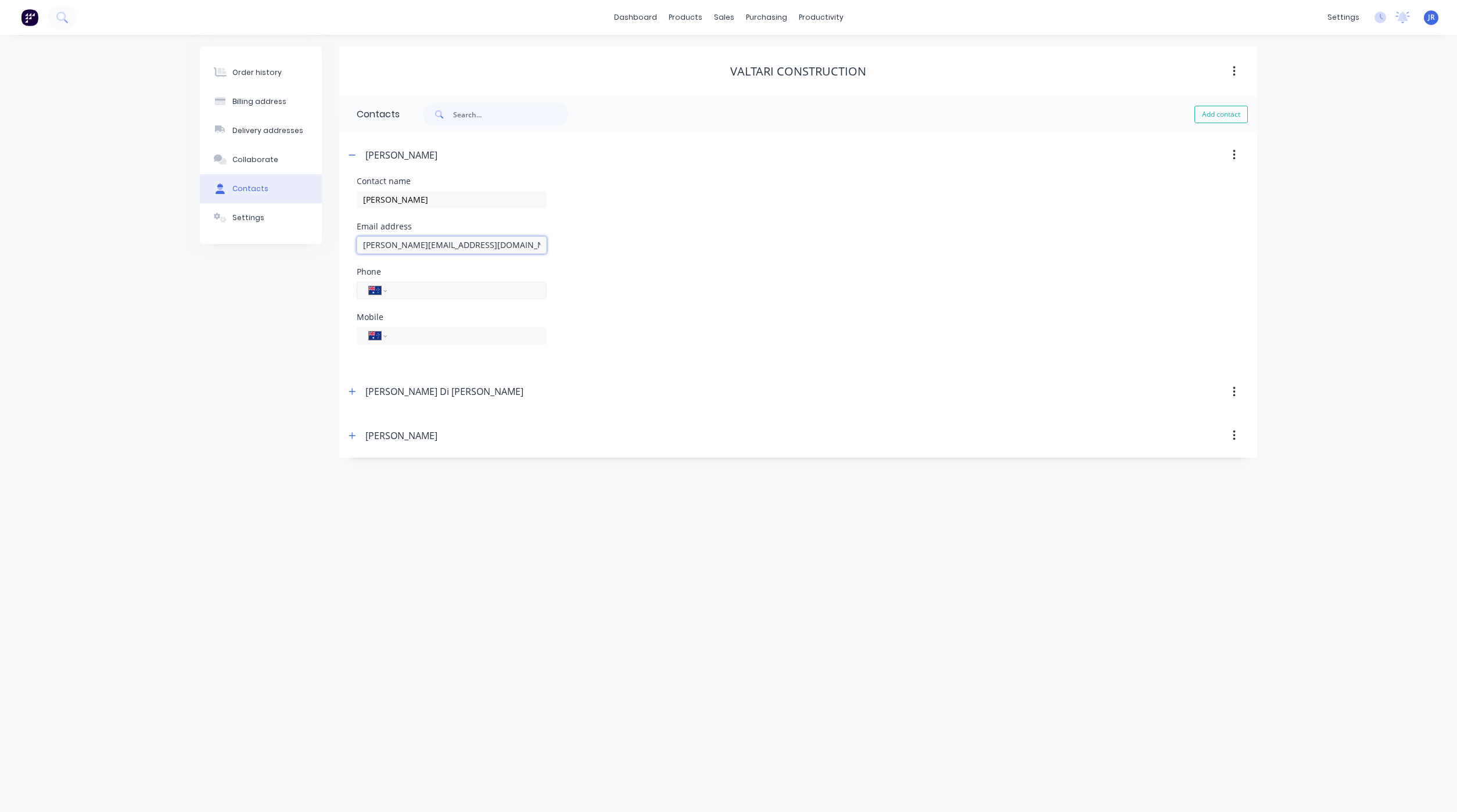
type input "[PERSON_NAME][EMAIL_ADDRESS][DOMAIN_NAME]"
click at [431, 290] on input "tel" at bounding box center [465, 290] width 139 height 14
type input "[PHONE_NUMBER]"
type input "0410 123 194"
click at [352, 399] on div "[PERSON_NAME] Di [PERSON_NAME]" at bounding box center [687, 392] width 684 height 21
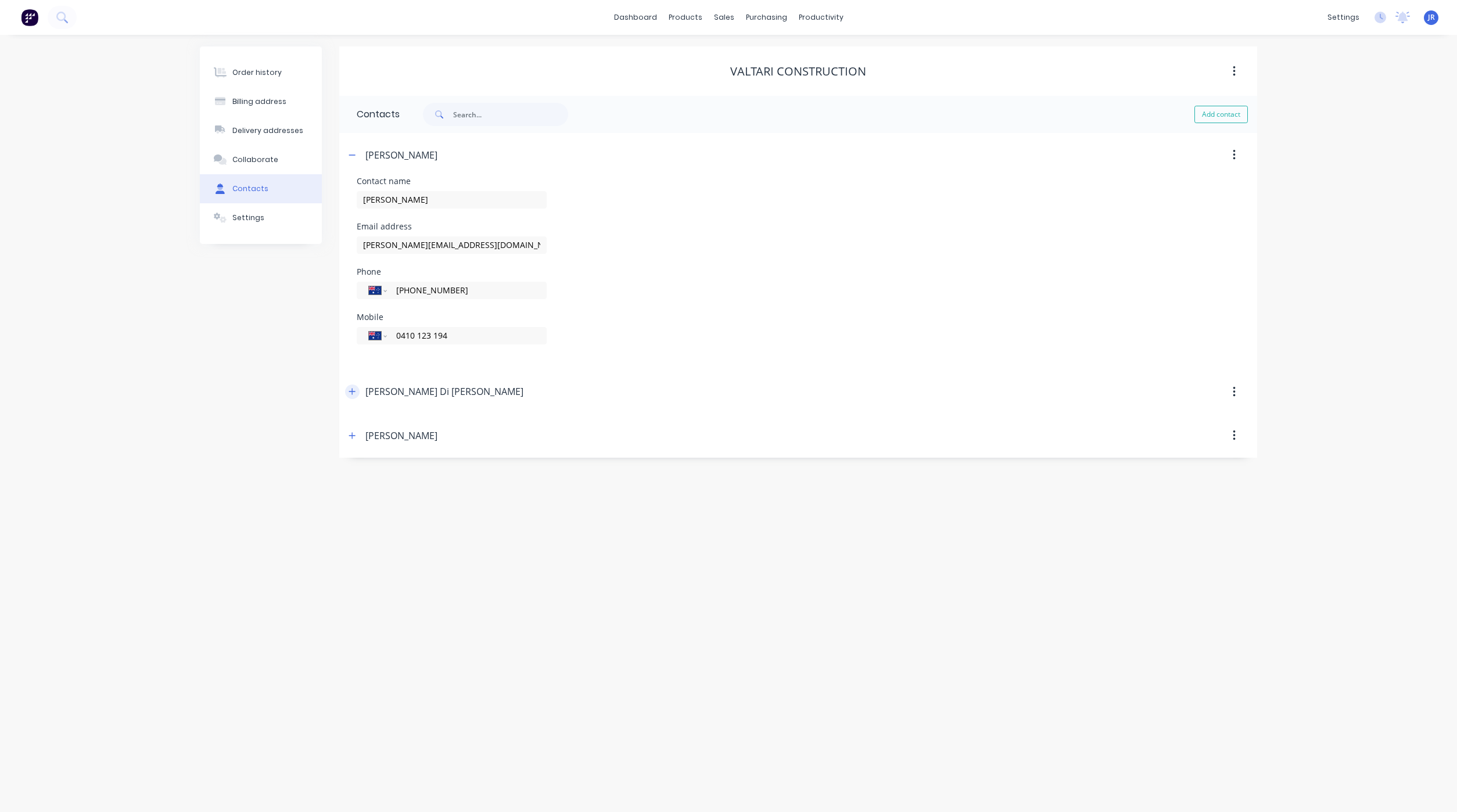
click at [351, 398] on button "button" at bounding box center [352, 391] width 14 height 14
click at [351, 397] on button "button" at bounding box center [352, 391] width 14 height 14
click at [1234, 391] on icon "button" at bounding box center [1234, 392] width 3 height 13
click at [1234, 427] on div "Delete" at bounding box center [1192, 422] width 90 height 17
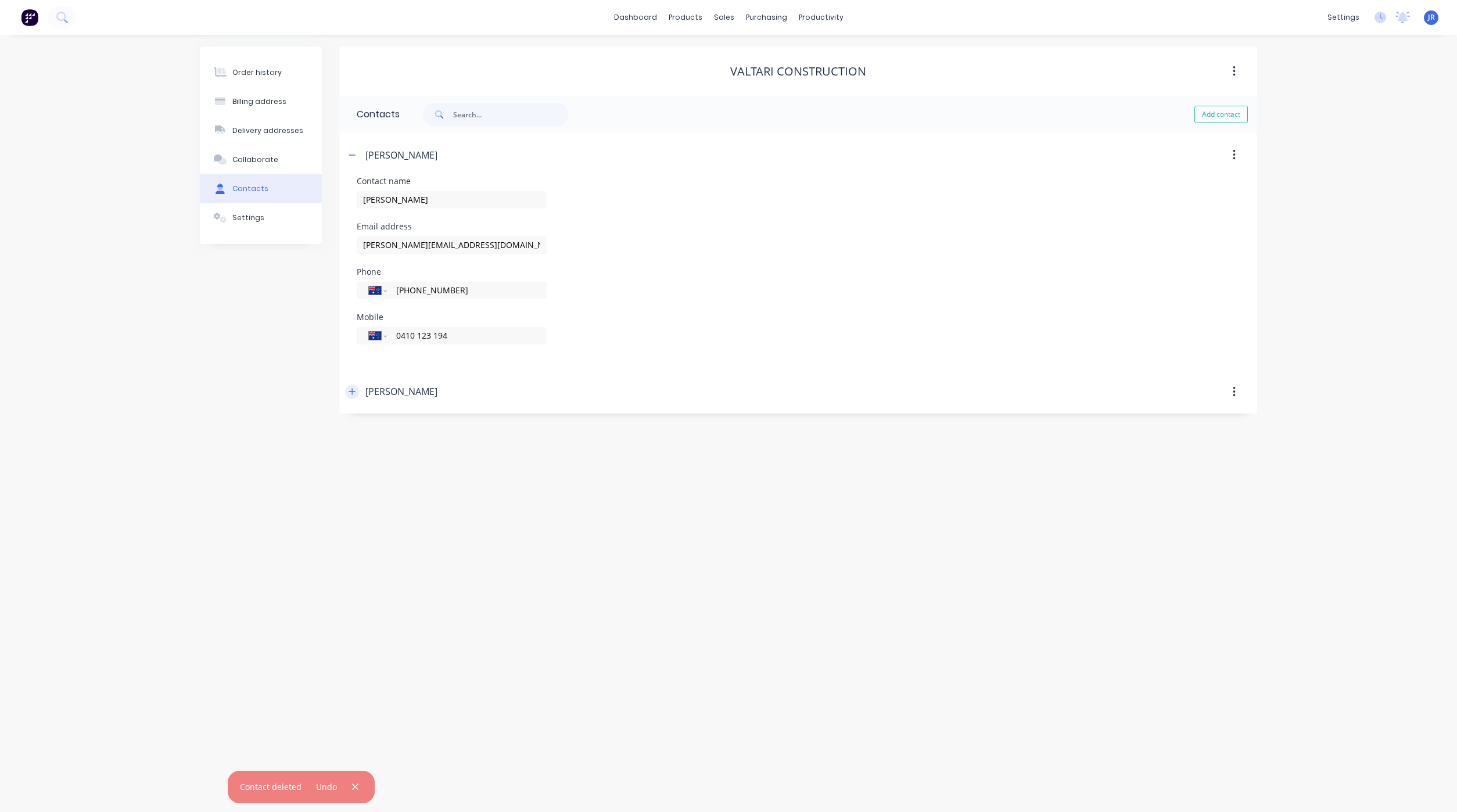
click at [353, 385] on button "button" at bounding box center [352, 391] width 14 height 14
click at [352, 387] on button "button" at bounding box center [352, 391] width 14 height 14
click at [351, 151] on icon "button" at bounding box center [352, 155] width 7 height 8
click at [353, 150] on button "button" at bounding box center [352, 154] width 14 height 14
type input "[PERSON_NAME]"
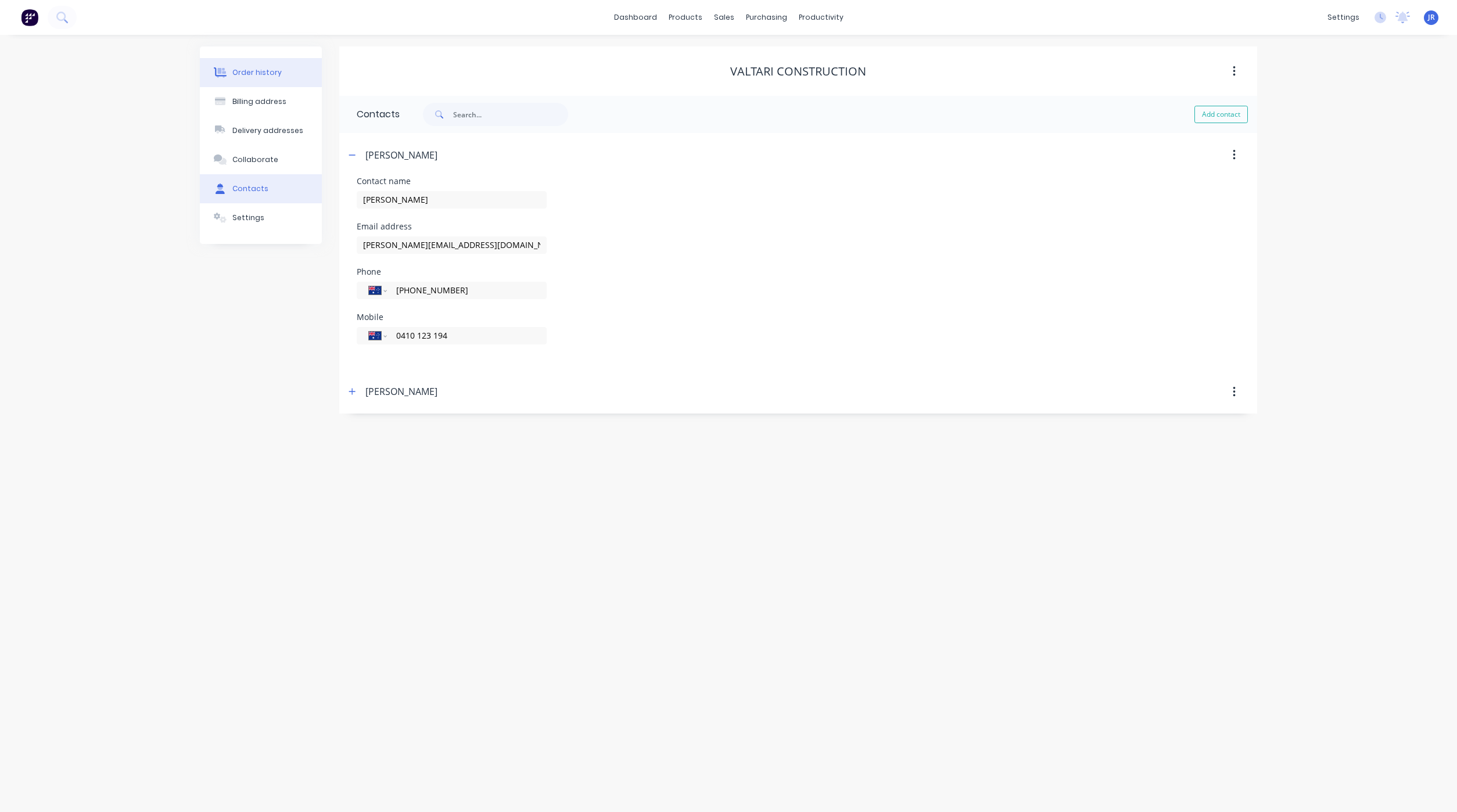
drag, startPoint x: 245, startPoint y: 68, endPoint x: 281, endPoint y: 68, distance: 36.0
click at [248, 68] on div "Order history" at bounding box center [257, 72] width 49 height 10
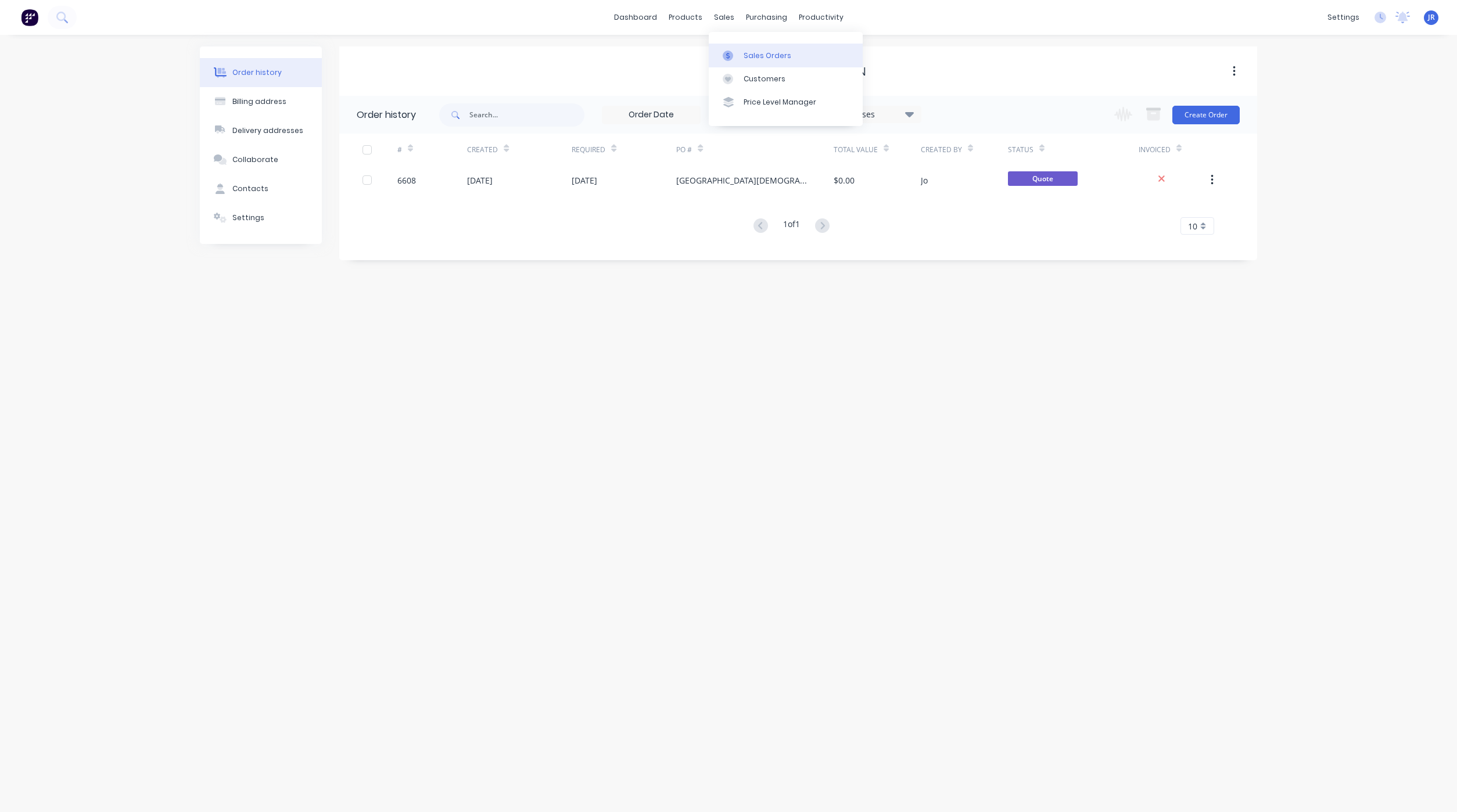
click at [730, 53] on icon at bounding box center [727, 55] width 10 height 10
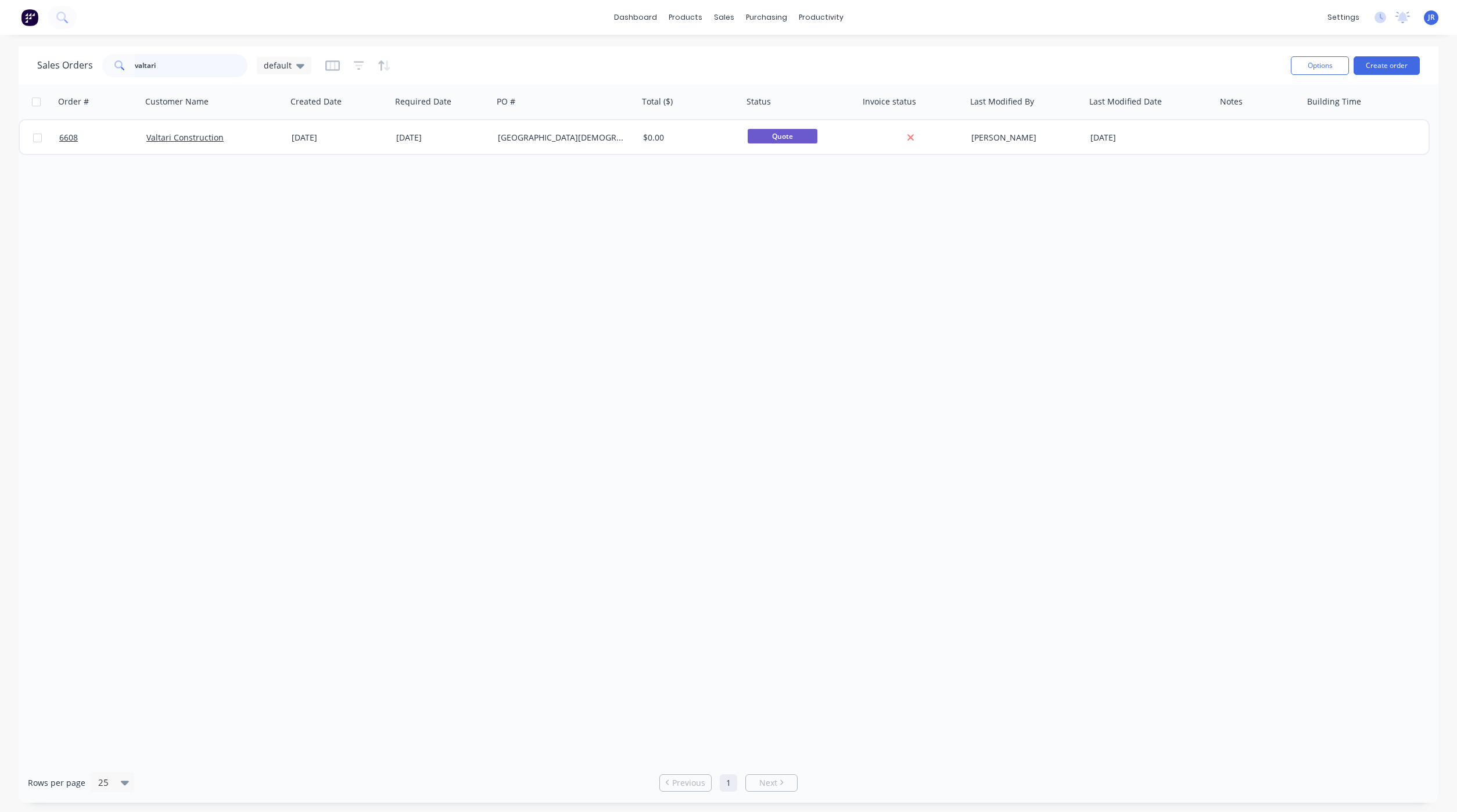
drag, startPoint x: 166, startPoint y: 63, endPoint x: 29, endPoint y: 64, distance: 137.0
click at [29, 64] on div "Sales Orders valtari default Options Create order" at bounding box center [728, 65] width 1419 height 38
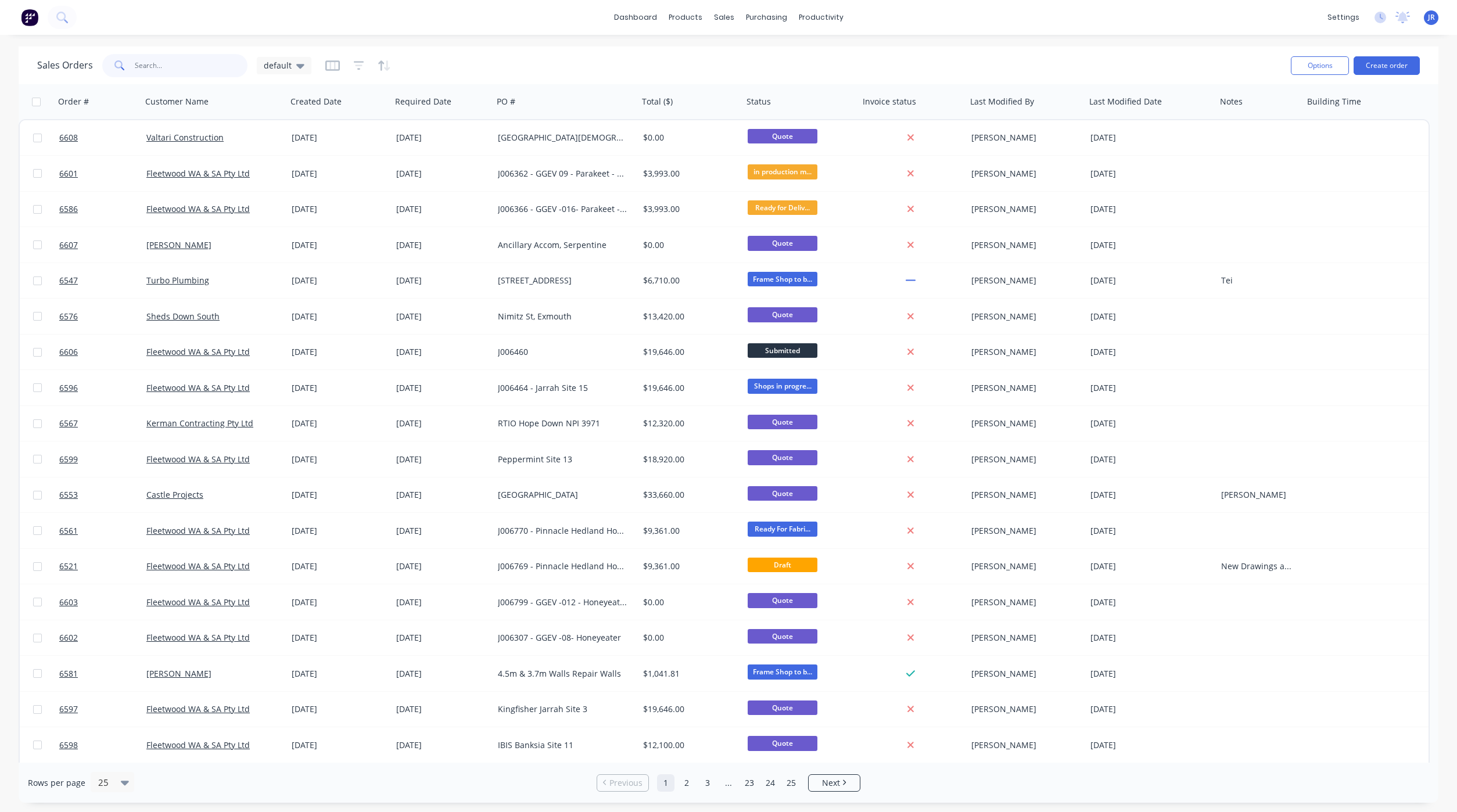
click at [194, 57] on input "text" at bounding box center [191, 66] width 113 height 23
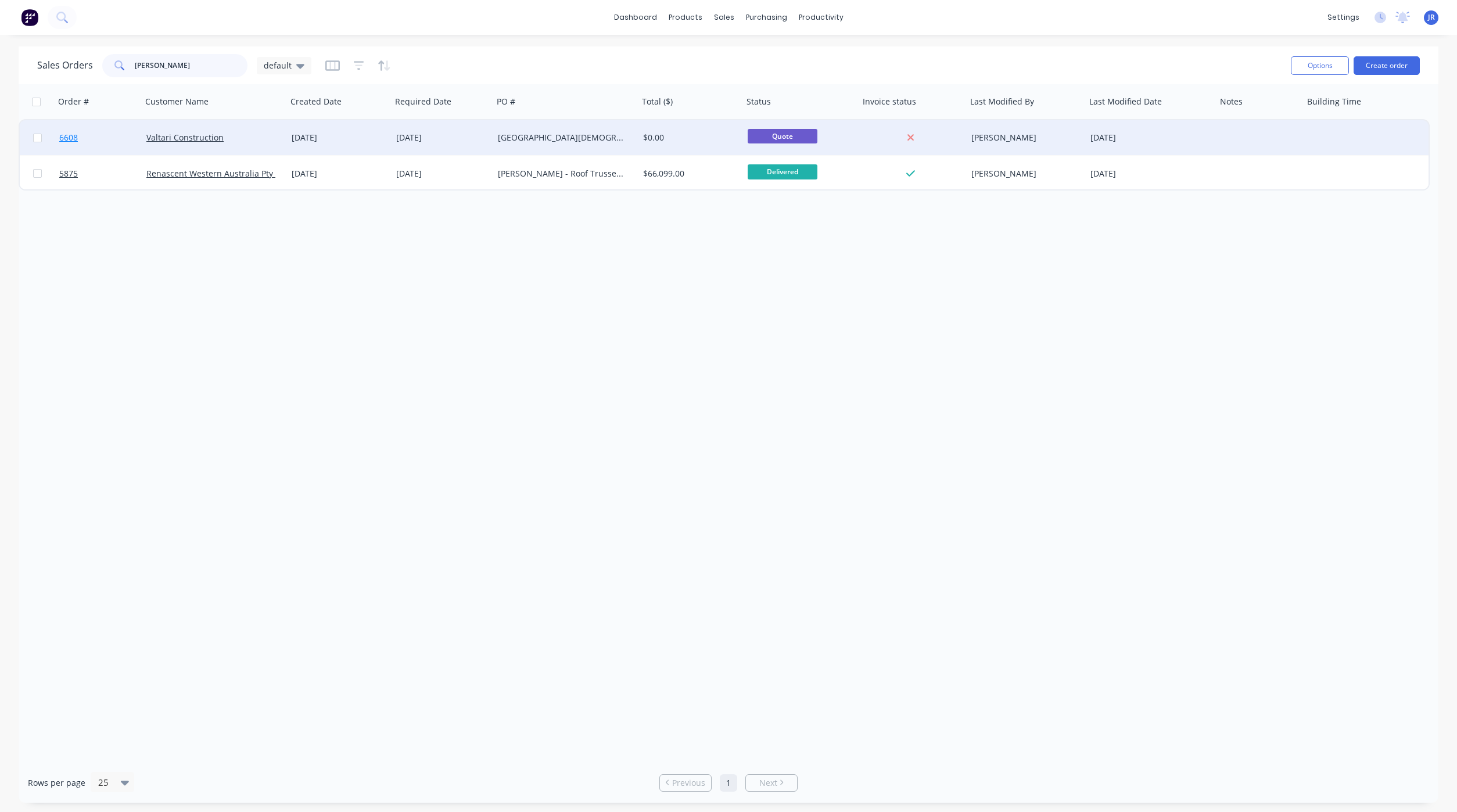
type input "[PERSON_NAME]"
click at [75, 141] on span "6608" at bounding box center [68, 137] width 18 height 12
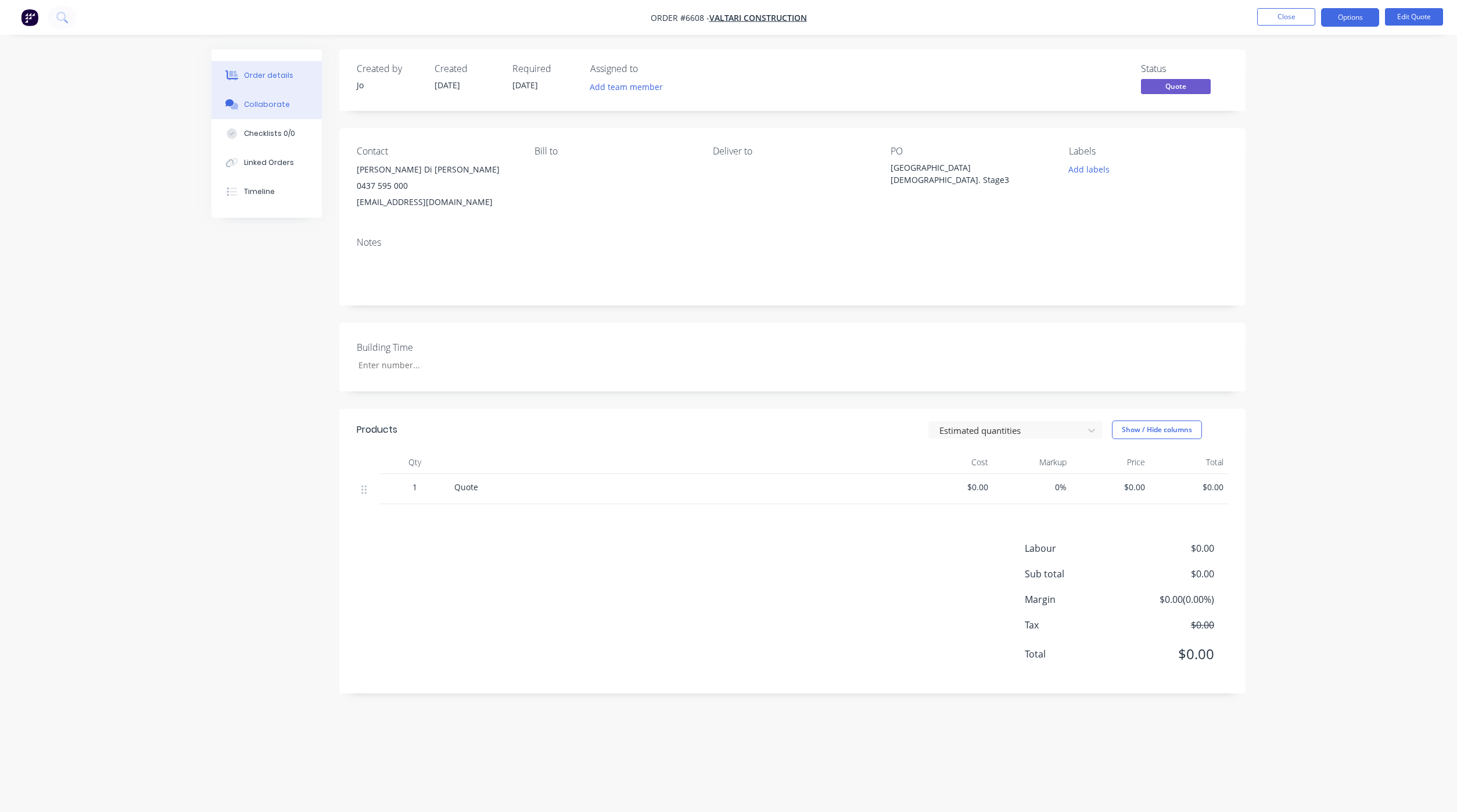
click at [289, 110] on button "Collaborate" at bounding box center [266, 105] width 110 height 29
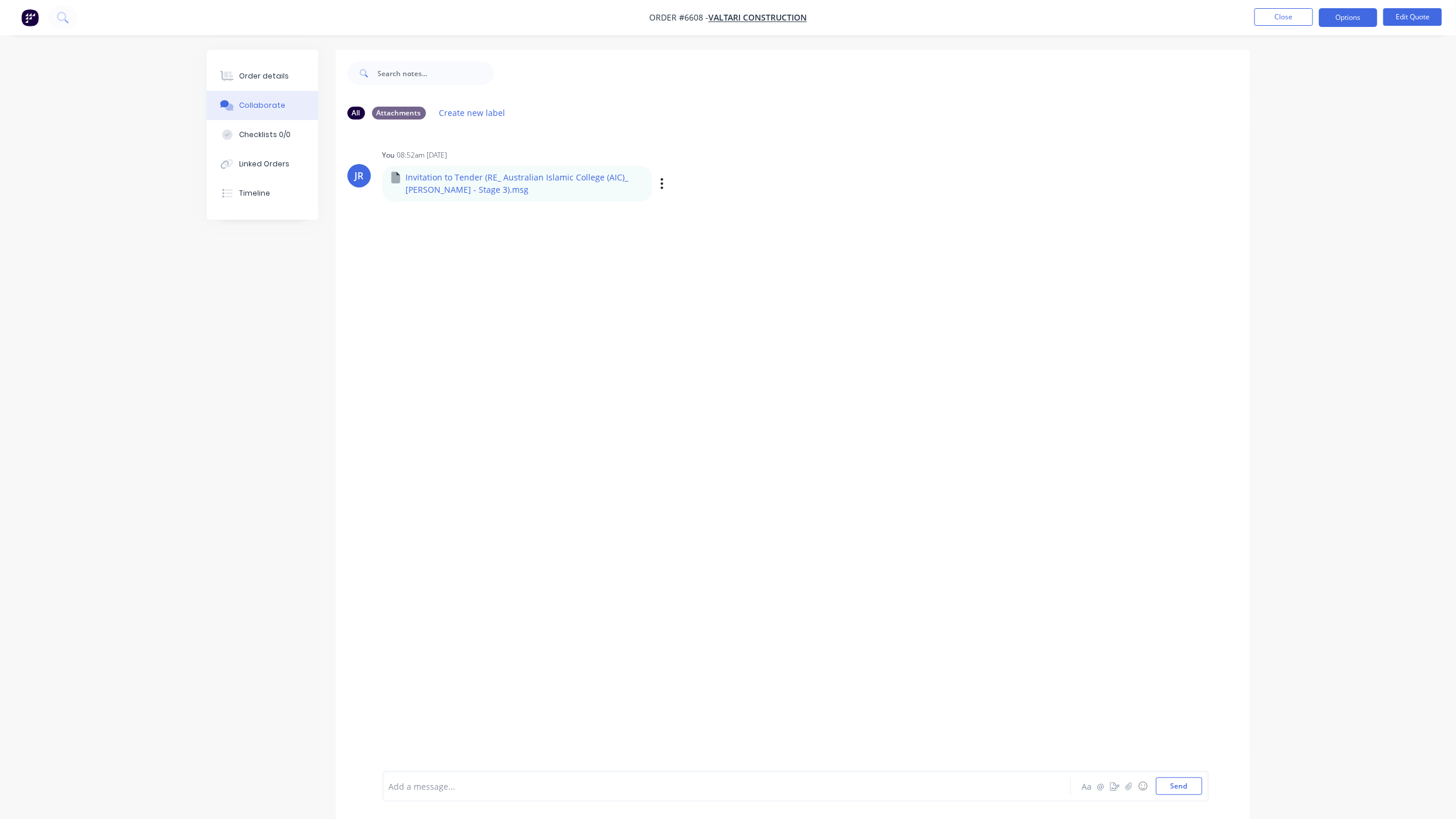
click at [427, 180] on p "Invitation to Tender (RE_ Australian Islamic College (AIC)_ [PERSON_NAME] - Sta…" at bounding box center [525, 183] width 238 height 24
click at [660, 177] on icon "button" at bounding box center [661, 184] width 3 height 14
click at [696, 221] on button "Download" at bounding box center [739, 214] width 132 height 26
click at [268, 71] on div "Order details" at bounding box center [264, 76] width 50 height 10
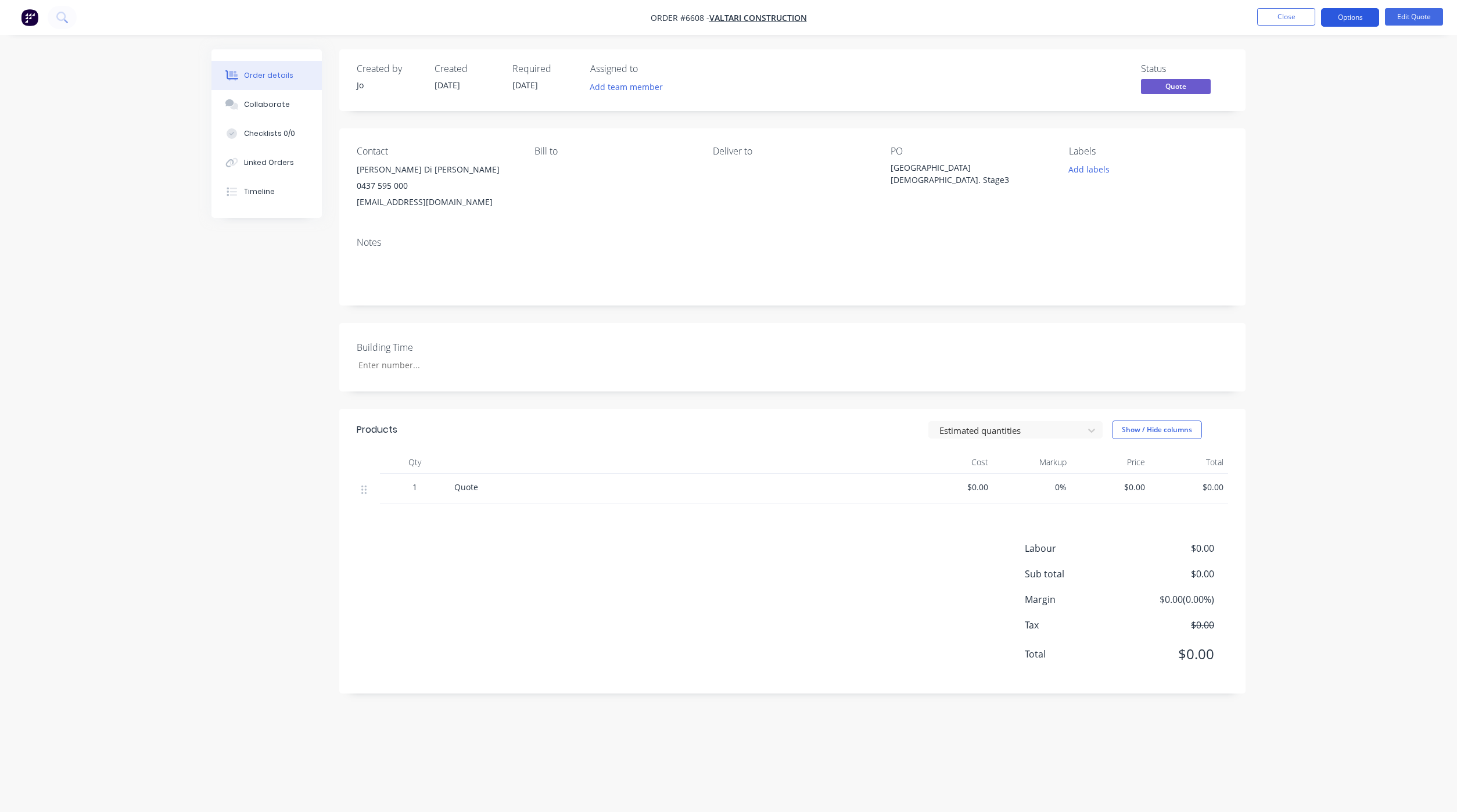
click at [1334, 20] on button "Options" at bounding box center [1350, 17] width 58 height 18
click at [1302, 191] on div "Change customer" at bounding box center [1315, 187] width 107 height 17
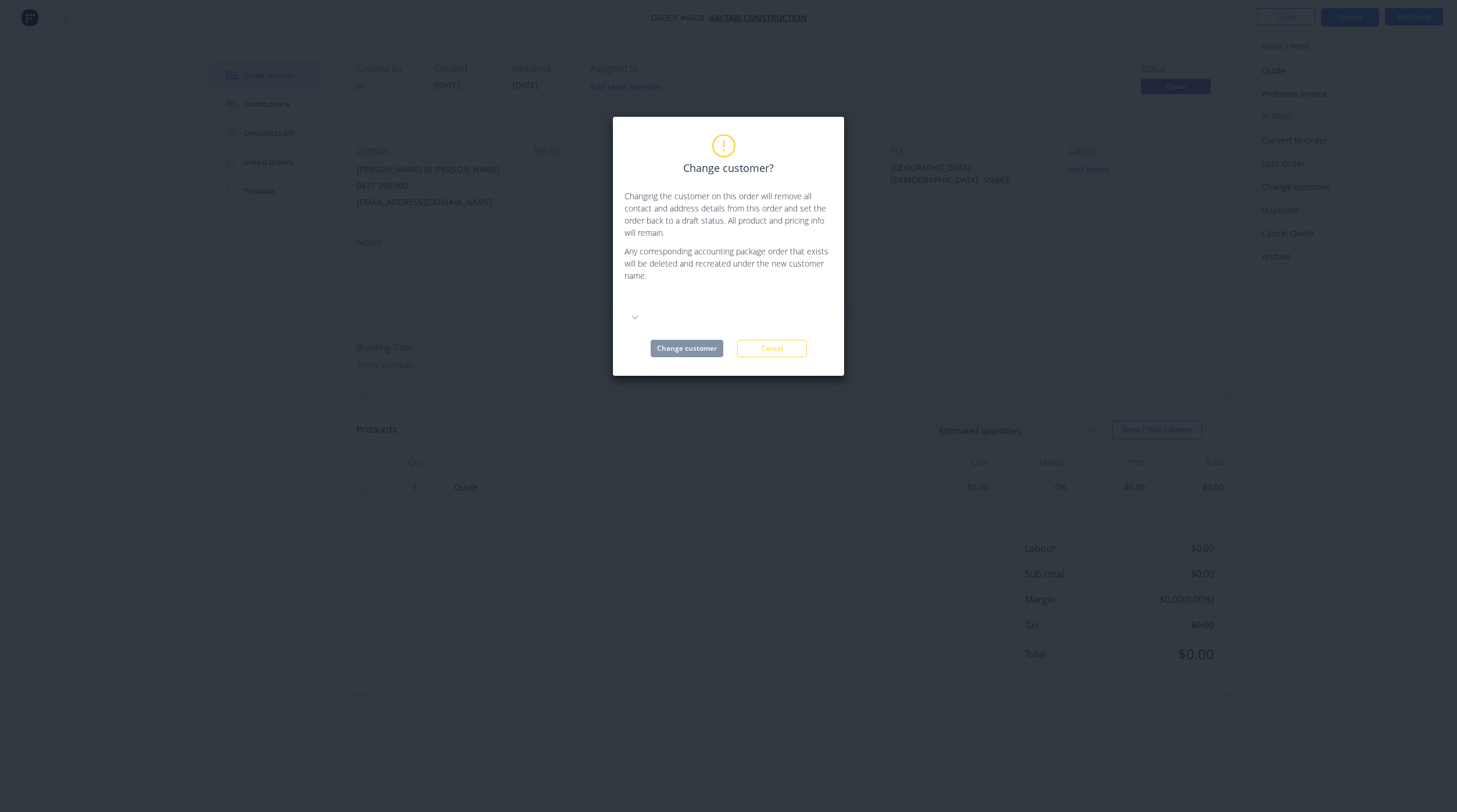
click at [687, 295] on div at bounding box center [711, 299] width 168 height 14
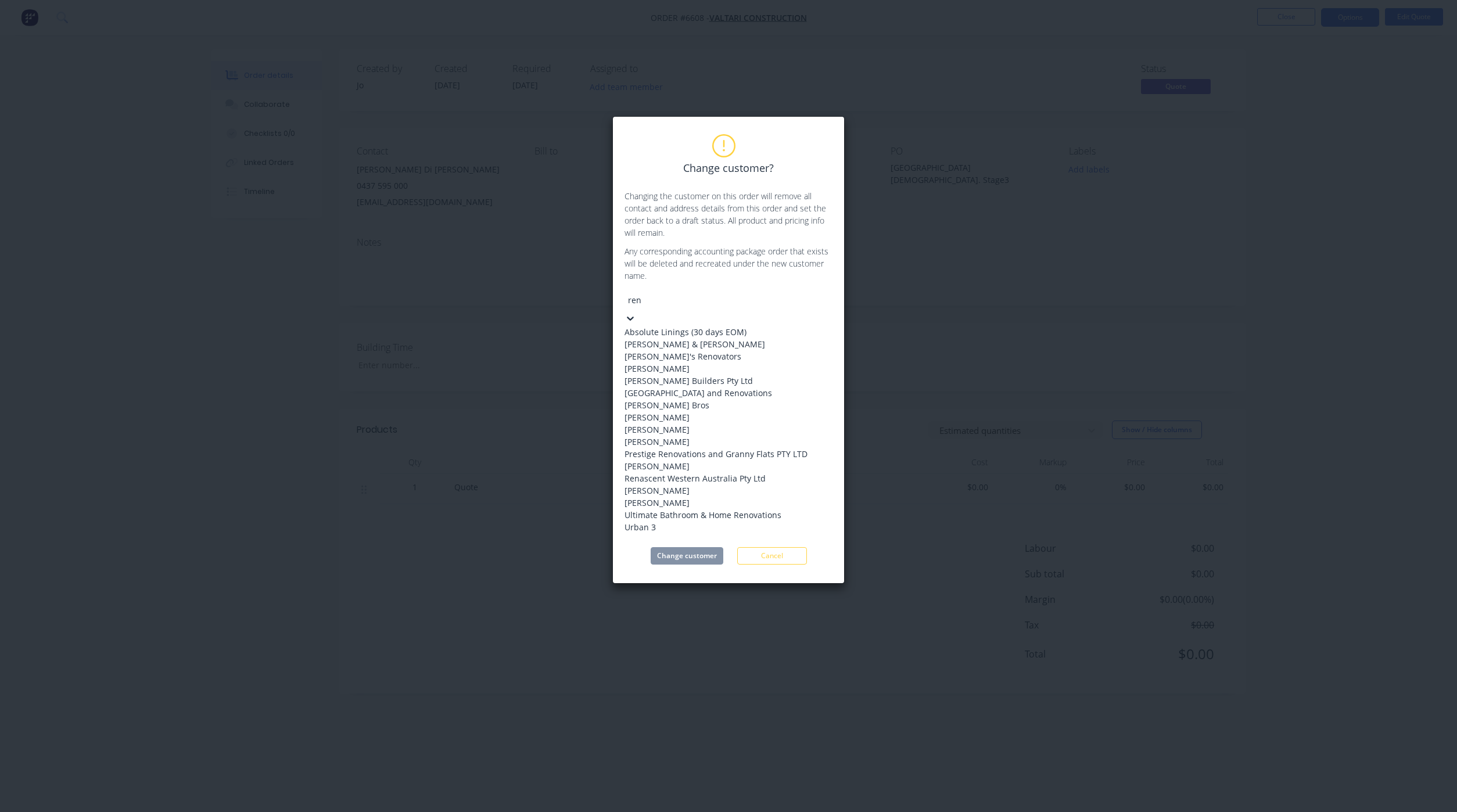
type input "[PERSON_NAME]"
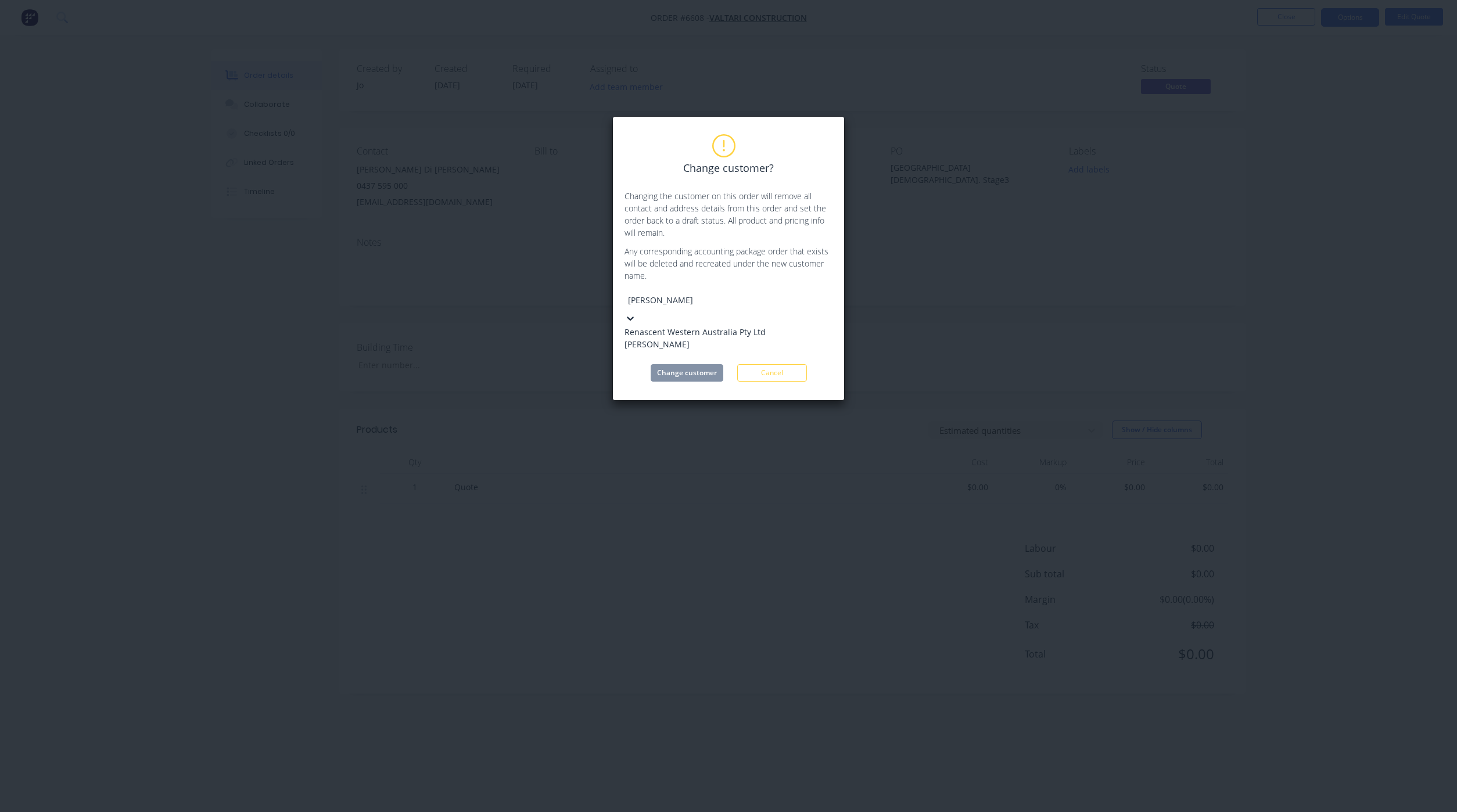
click at [690, 326] on div "Renascent Western Australia Pty Ltd" at bounding box center [711, 332] width 174 height 12
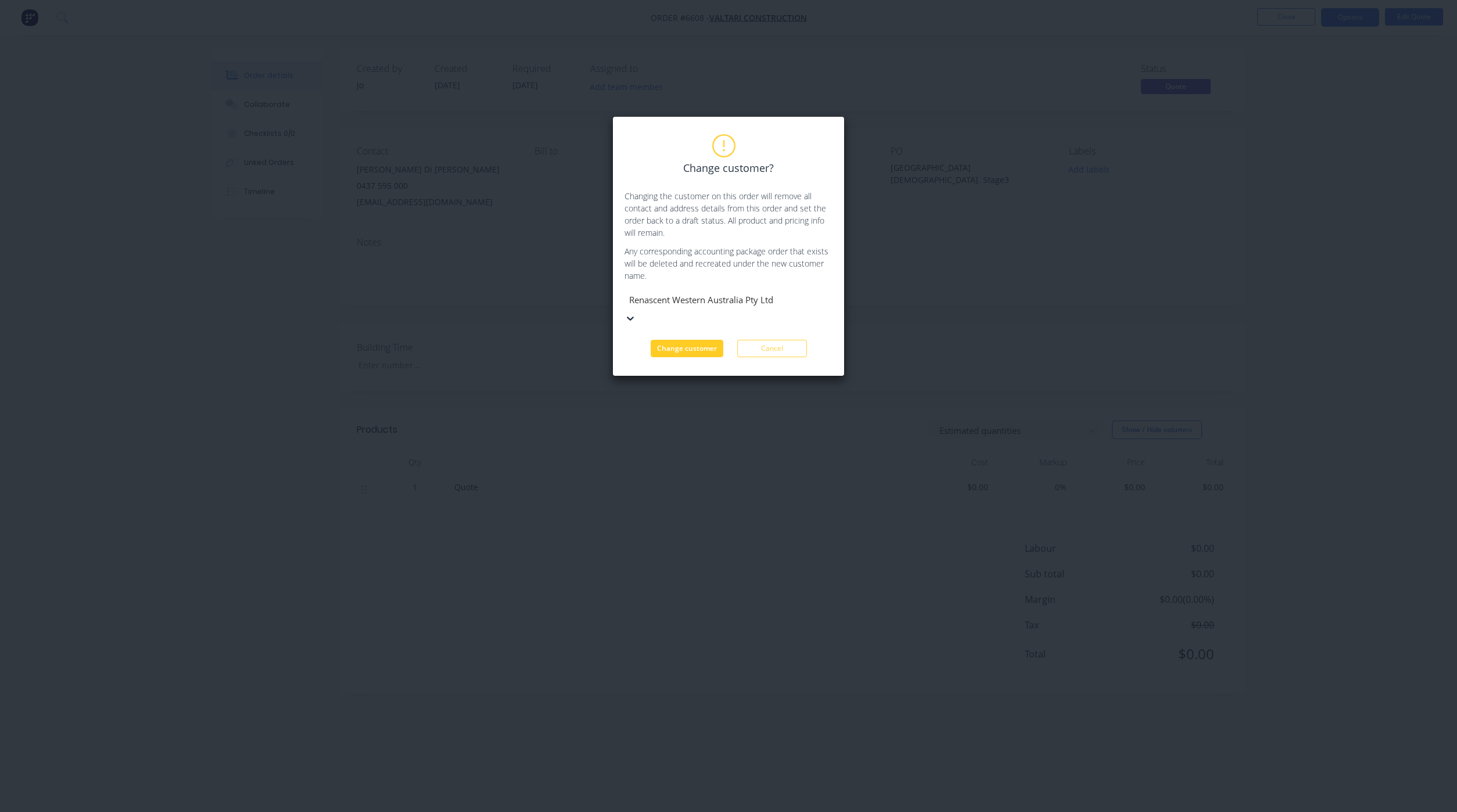
click at [685, 340] on button "Change customer" at bounding box center [687, 348] width 72 height 17
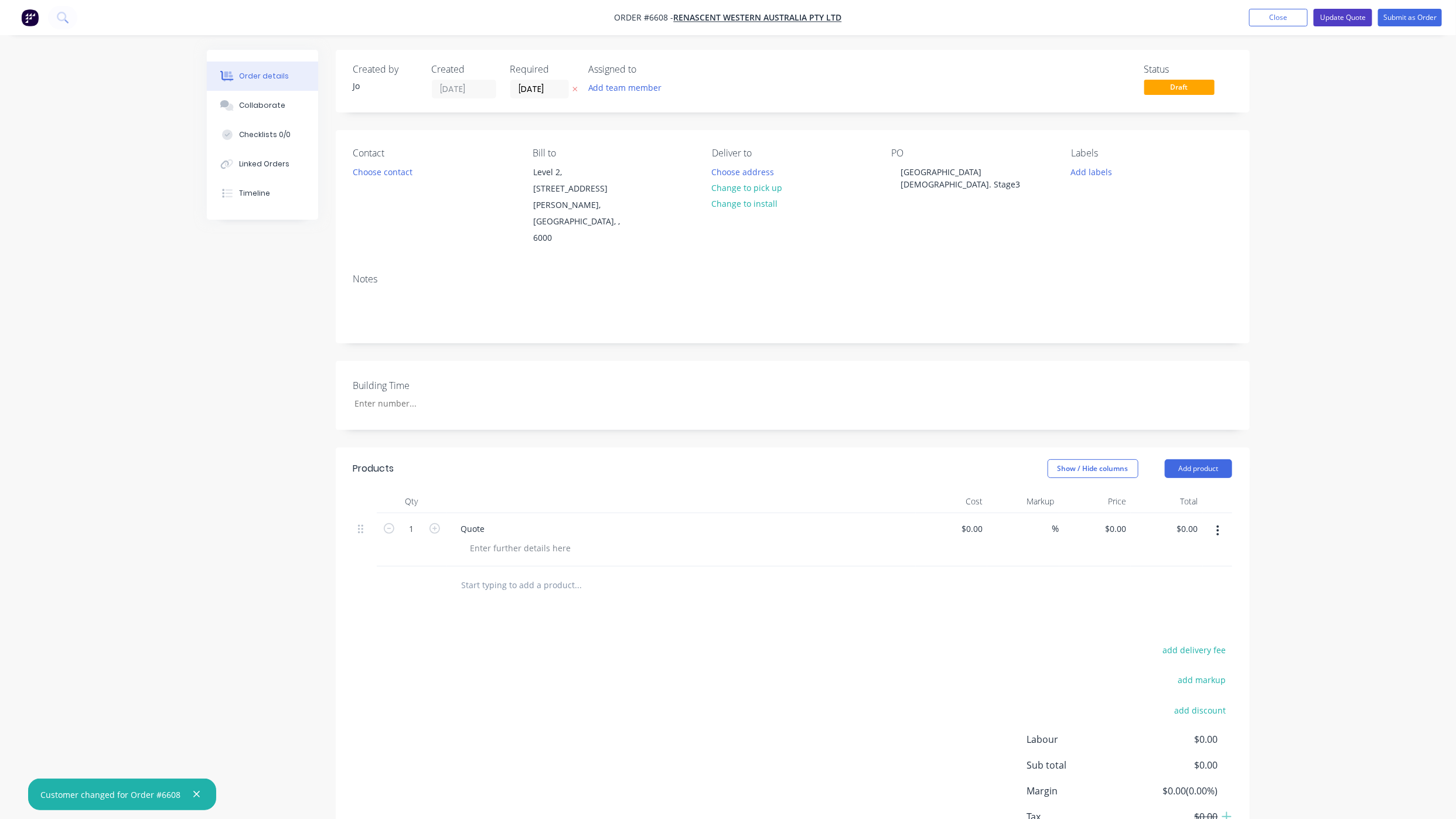
click at [1336, 11] on button "Update Quote" at bounding box center [1343, 17] width 59 height 17
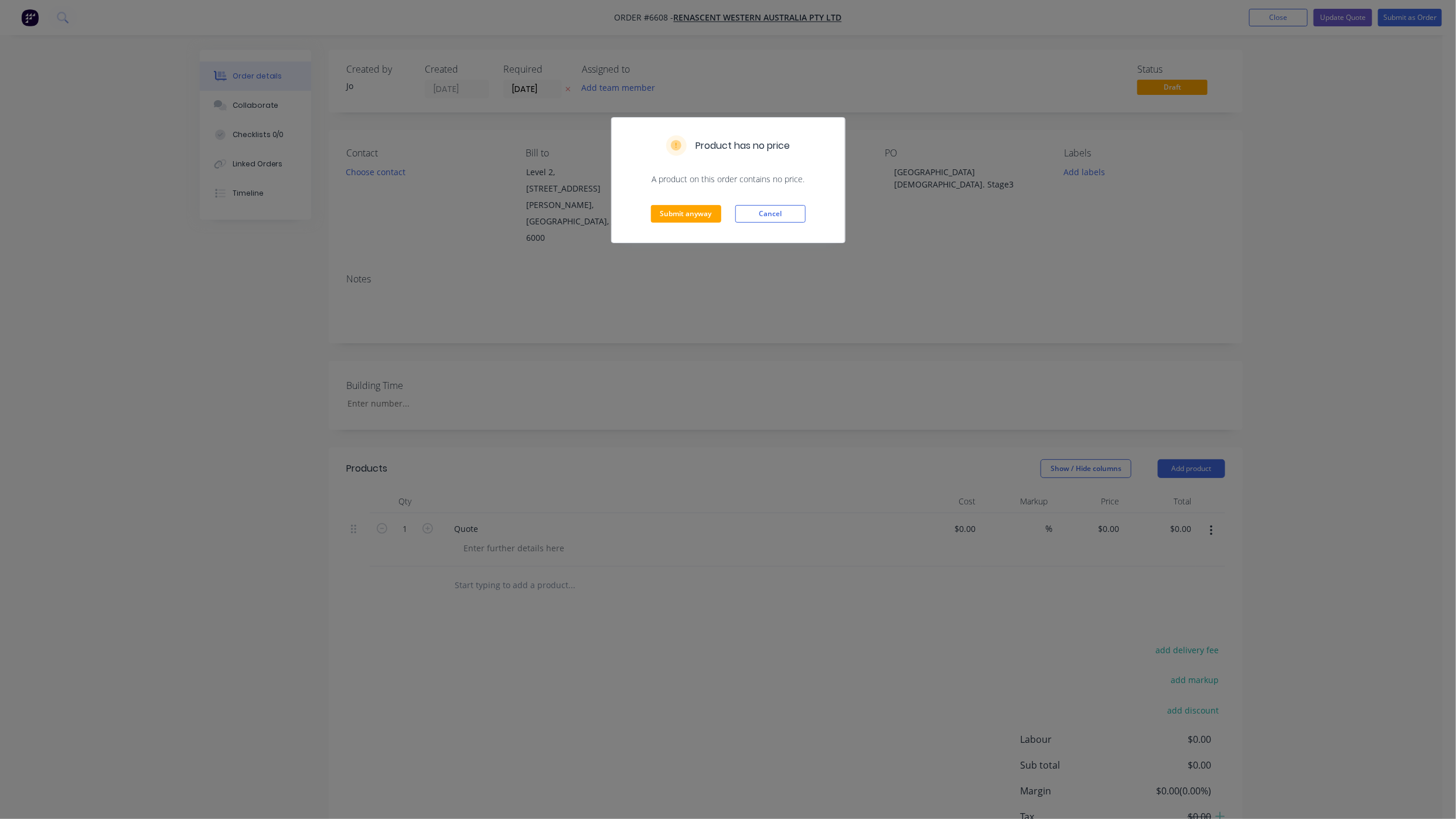
click at [681, 228] on div "Submit anyway Cancel" at bounding box center [728, 213] width 233 height 57
click at [684, 216] on button "Submit anyway" at bounding box center [686, 213] width 70 height 17
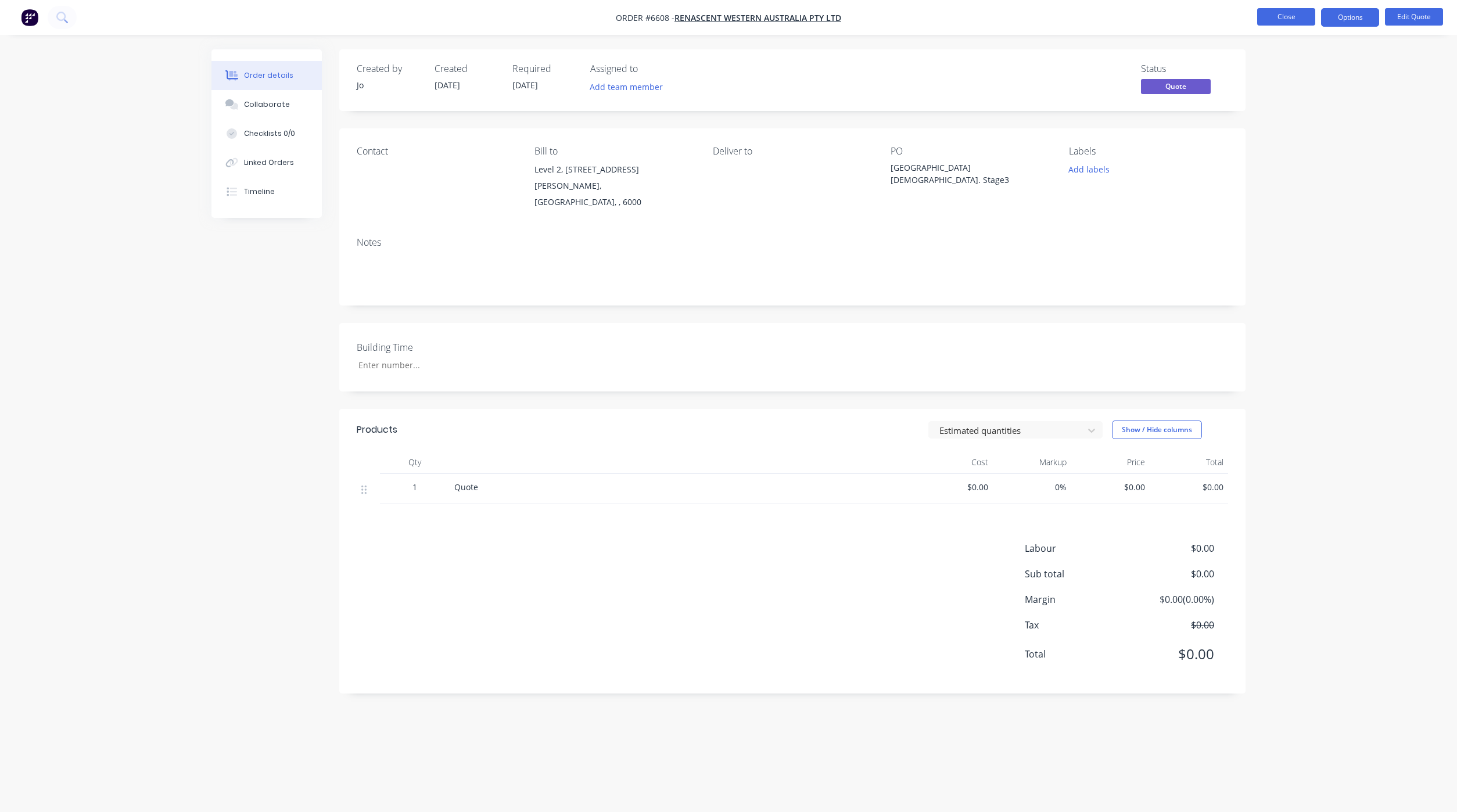
click at [1268, 14] on button "Close" at bounding box center [1285, 16] width 58 height 17
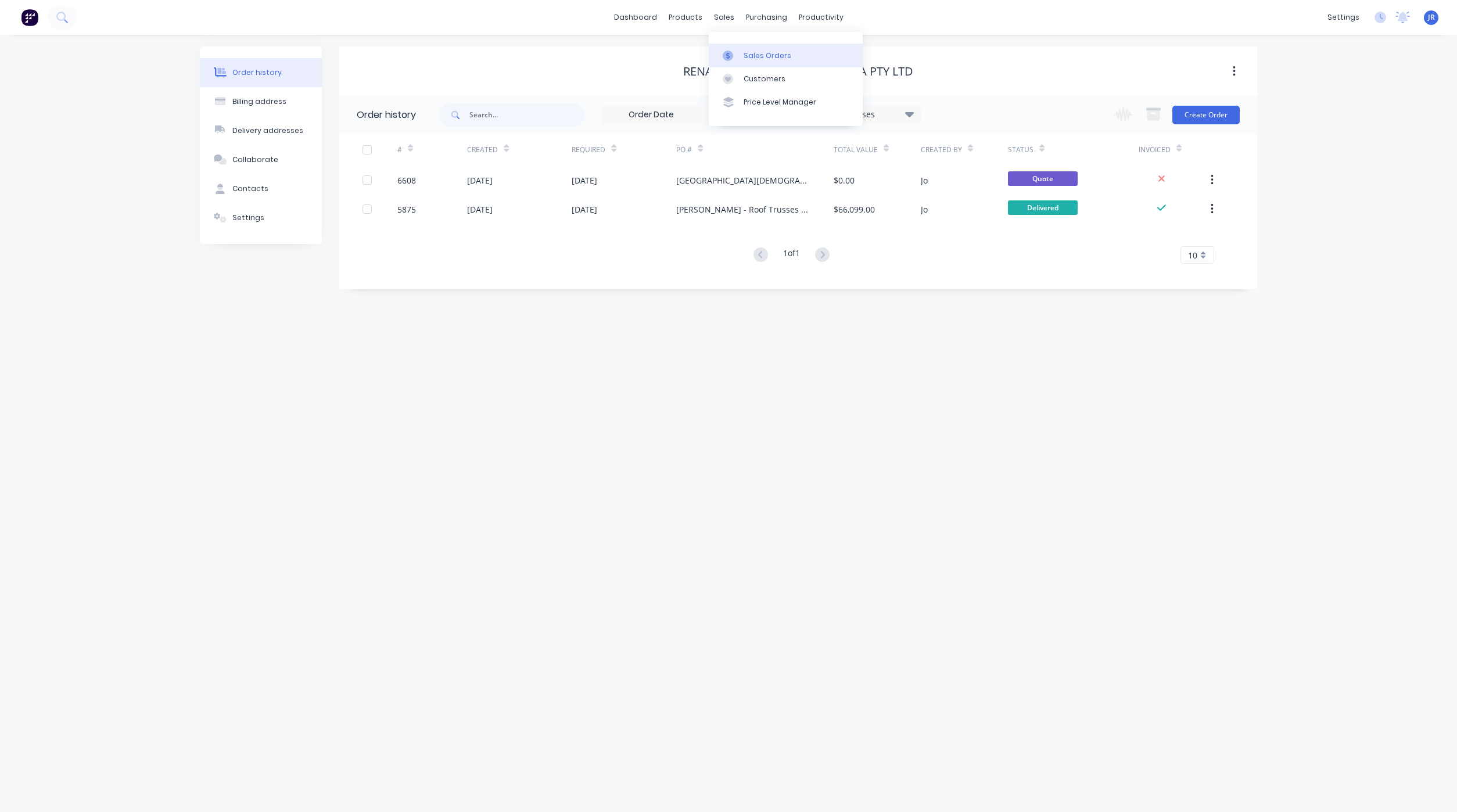
click at [730, 47] on link "Sales Orders" at bounding box center [785, 55] width 154 height 23
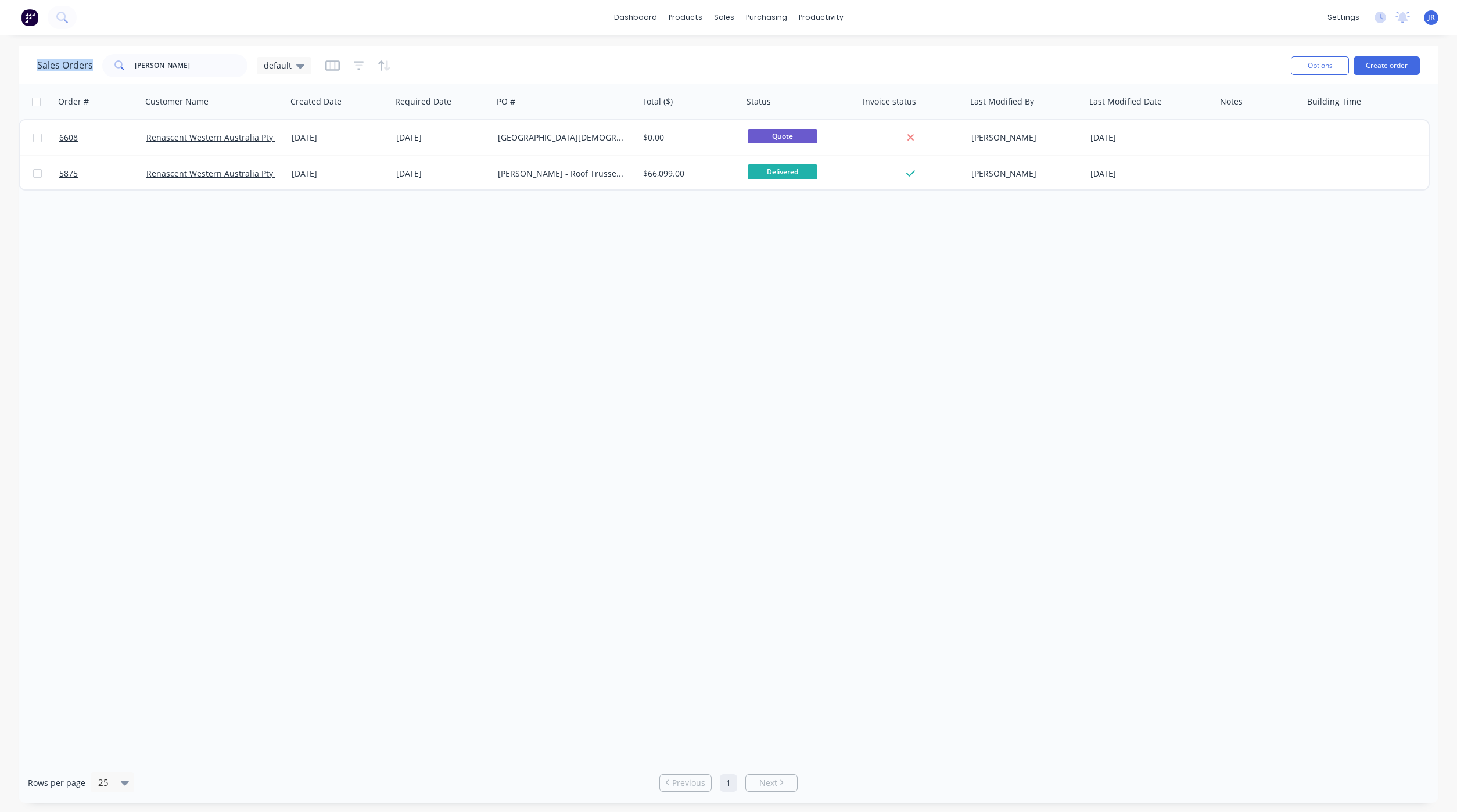
drag, startPoint x: 192, startPoint y: 52, endPoint x: -34, endPoint y: 49, distance: 226.0
click at [0, 49] on html "dashboard products sales purchasing productivity dashboard products Product Cat…" at bounding box center [728, 406] width 1457 height 812
drag, startPoint x: 539, startPoint y: 394, endPoint x: 193, endPoint y: 79, distance: 467.9
click at [539, 382] on div "Order # Customer Name Created Date Required Date PO # Total ($) Status Invoice …" at bounding box center [728, 423] width 1419 height 678
drag, startPoint x: 166, startPoint y: 70, endPoint x: -43, endPoint y: 59, distance: 209.3
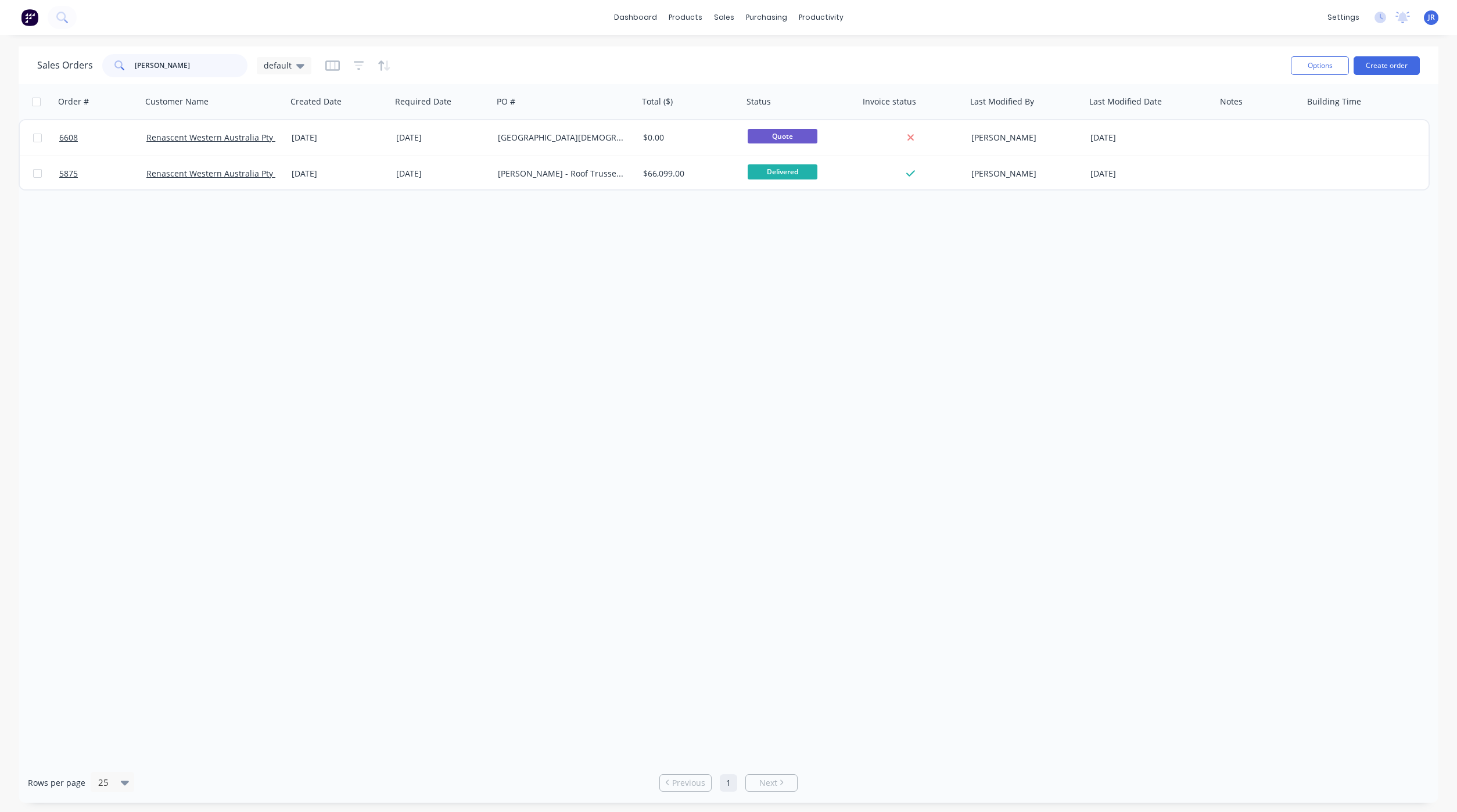
click at [0, 59] on html "dashboard products sales purchasing productivity dashboard products Product Cat…" at bounding box center [728, 406] width 1457 height 812
type input "valtari"
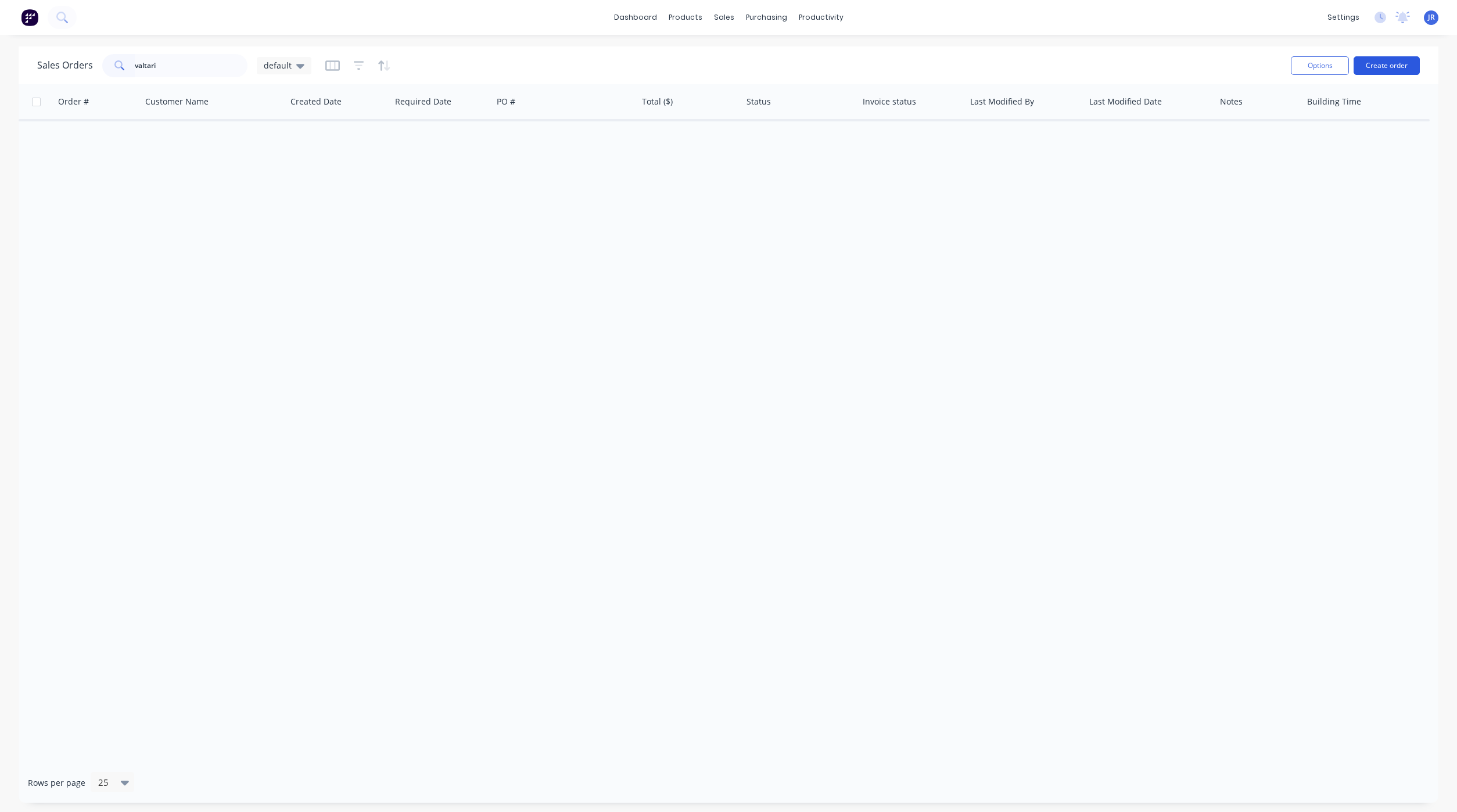
click at [1385, 66] on button "Create order" at bounding box center [1386, 65] width 66 height 18
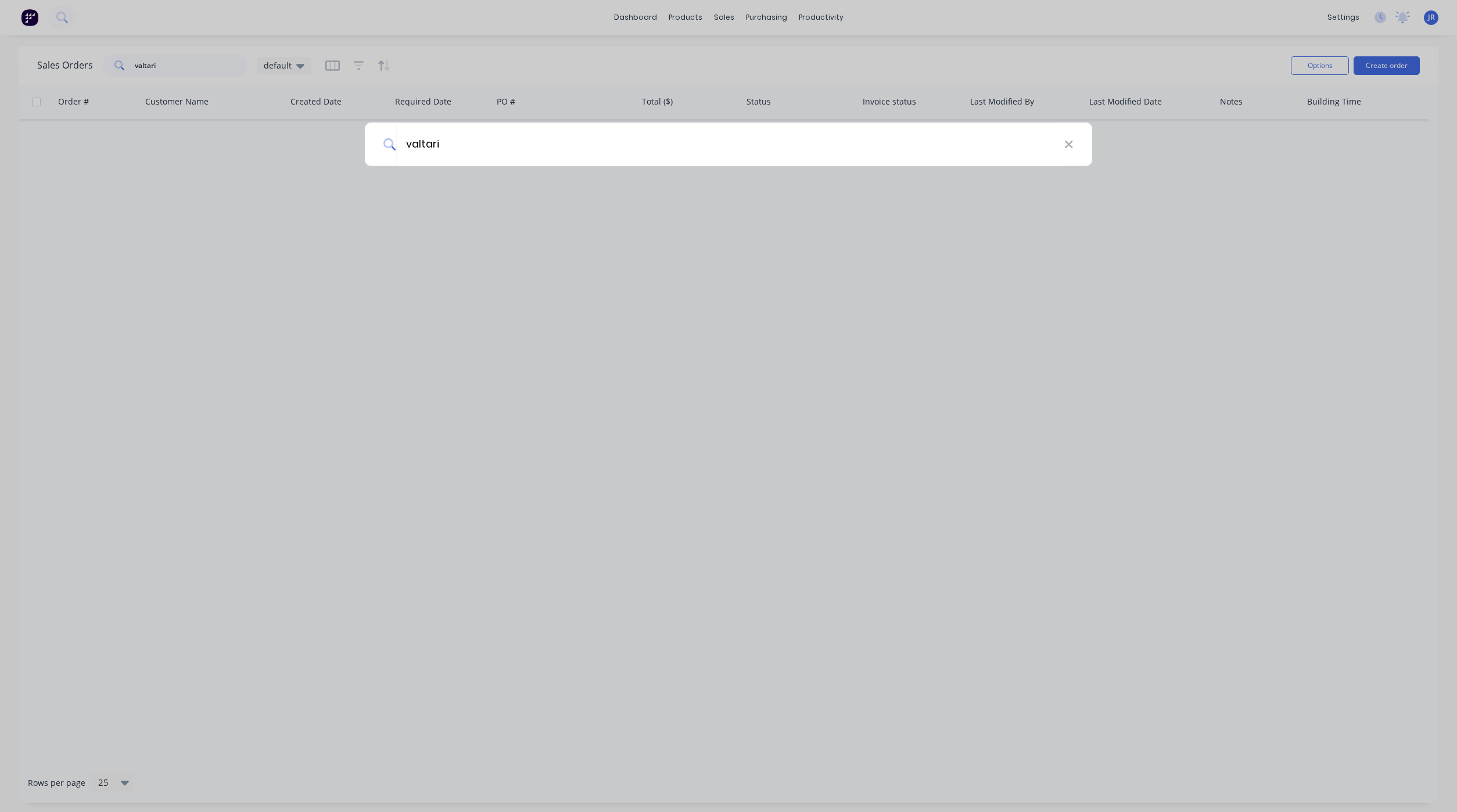
type input "valtari"
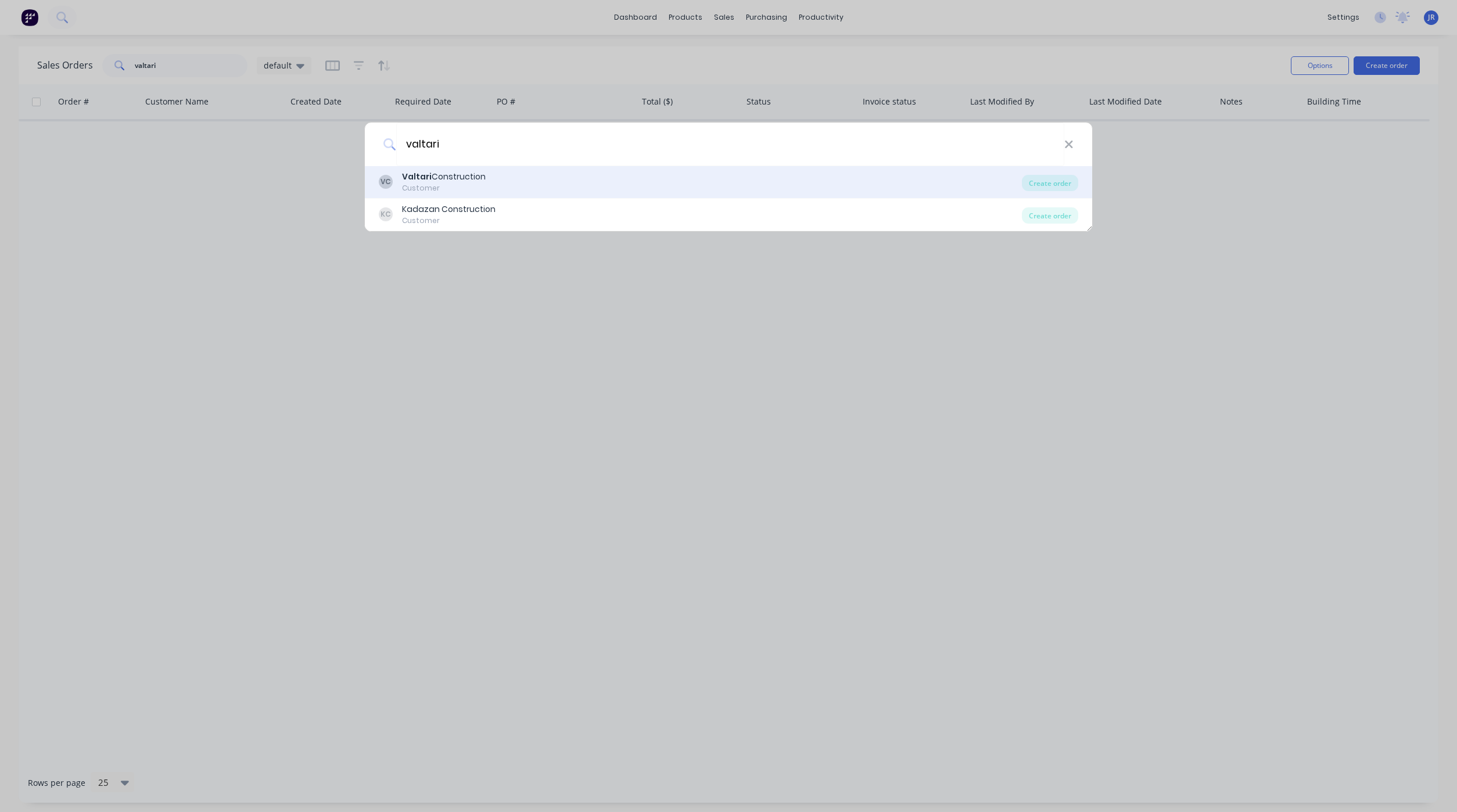
click at [457, 180] on div "Valtari Construction" at bounding box center [444, 177] width 83 height 12
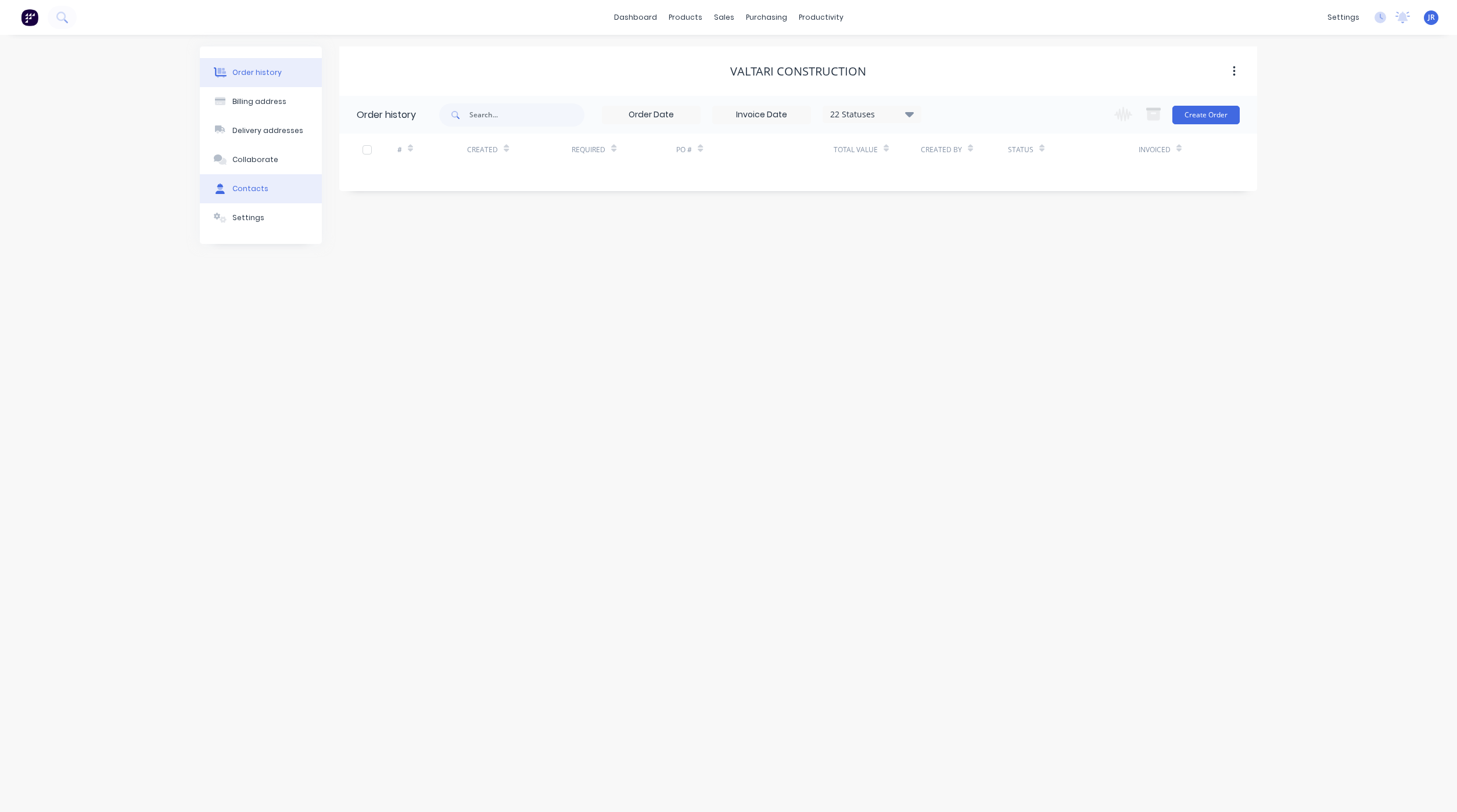
click at [249, 200] on button "Contacts" at bounding box center [260, 189] width 122 height 29
click at [349, 148] on button "button" at bounding box center [352, 154] width 14 height 14
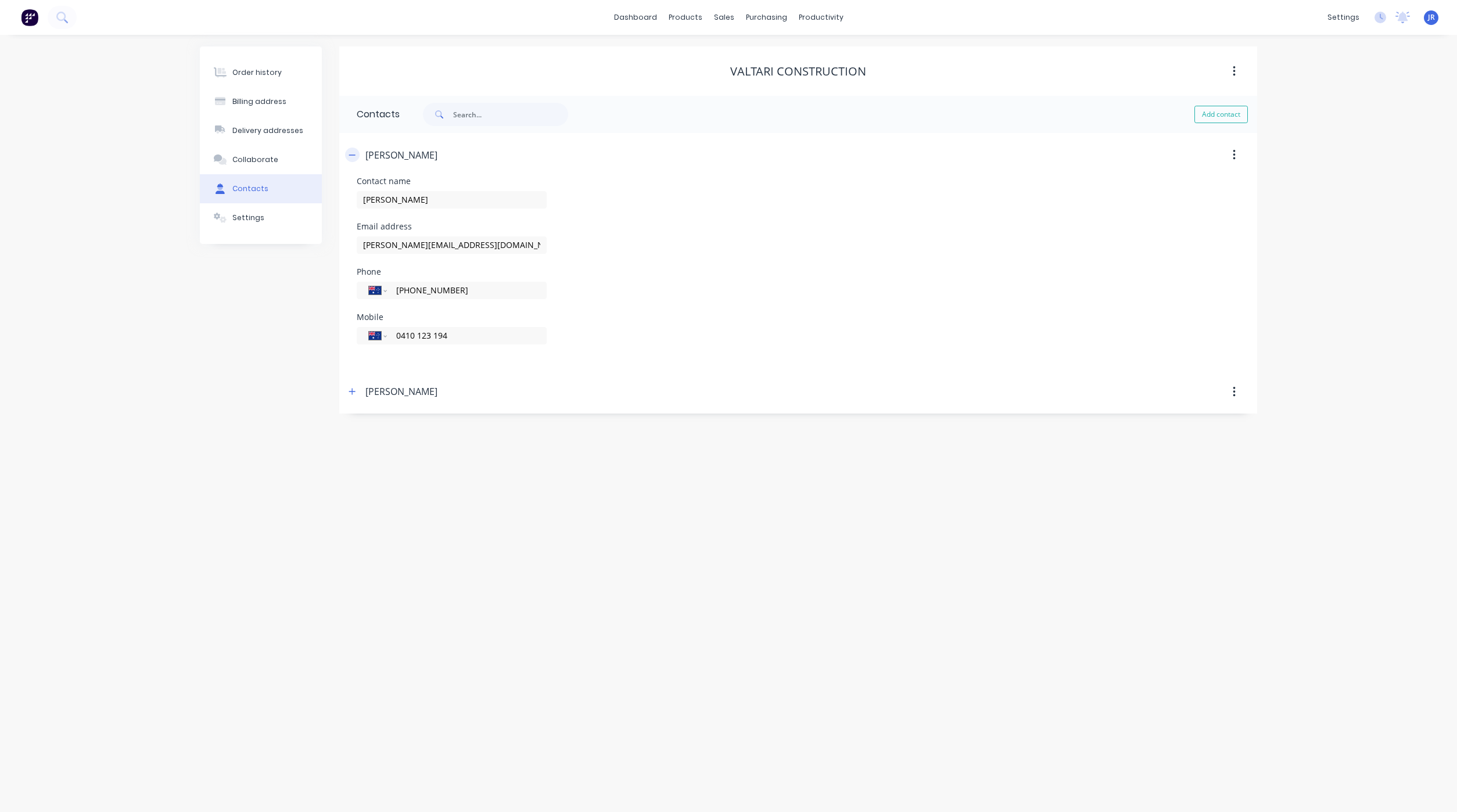
click at [349, 148] on button "button" at bounding box center [352, 154] width 14 height 14
click at [351, 199] on icon "button" at bounding box center [352, 198] width 6 height 6
click at [351, 200] on icon "button" at bounding box center [352, 199] width 7 height 8
click at [265, 71] on div "Order history" at bounding box center [257, 72] width 49 height 10
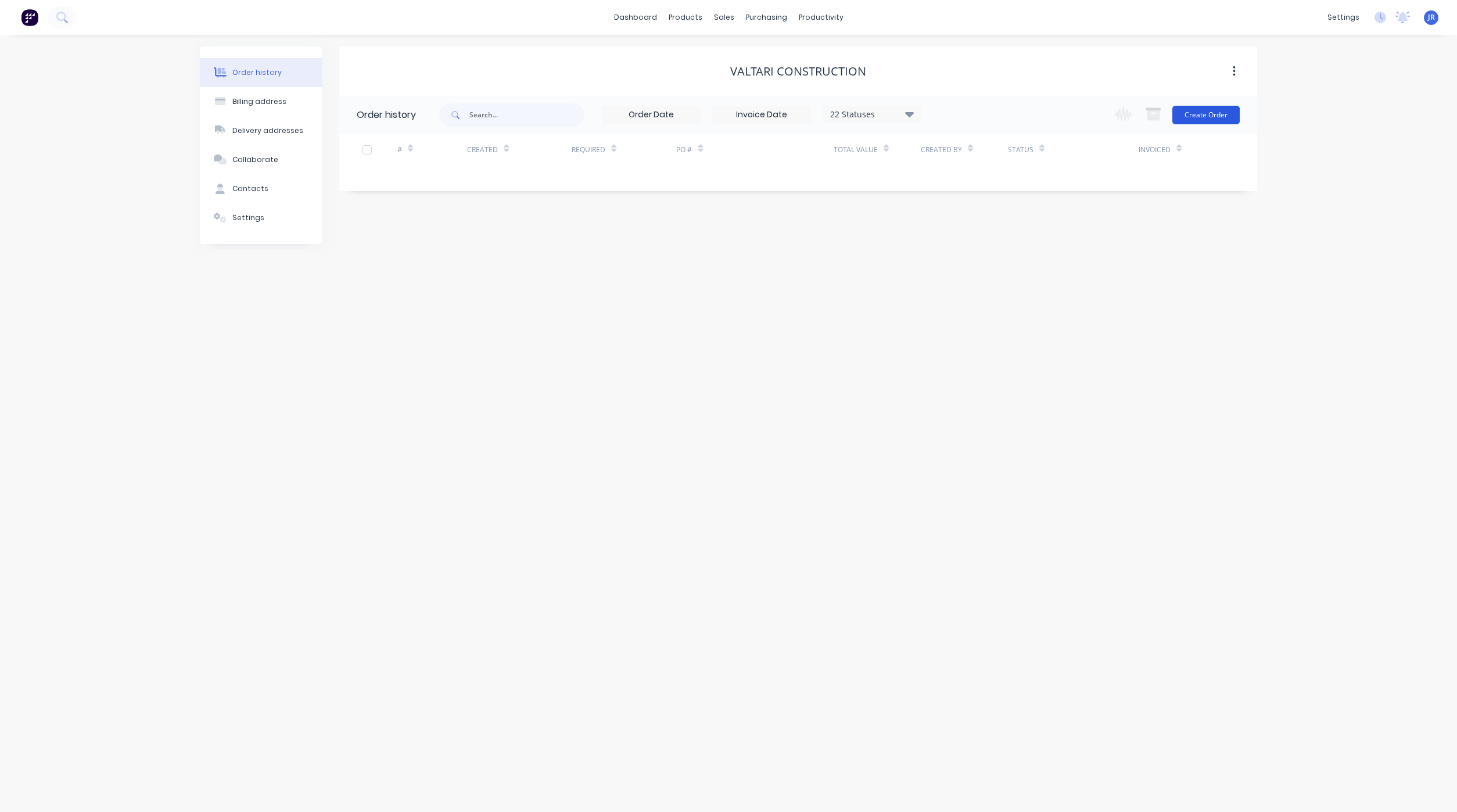
click at [1203, 114] on button "Create Order" at bounding box center [1205, 115] width 68 height 18
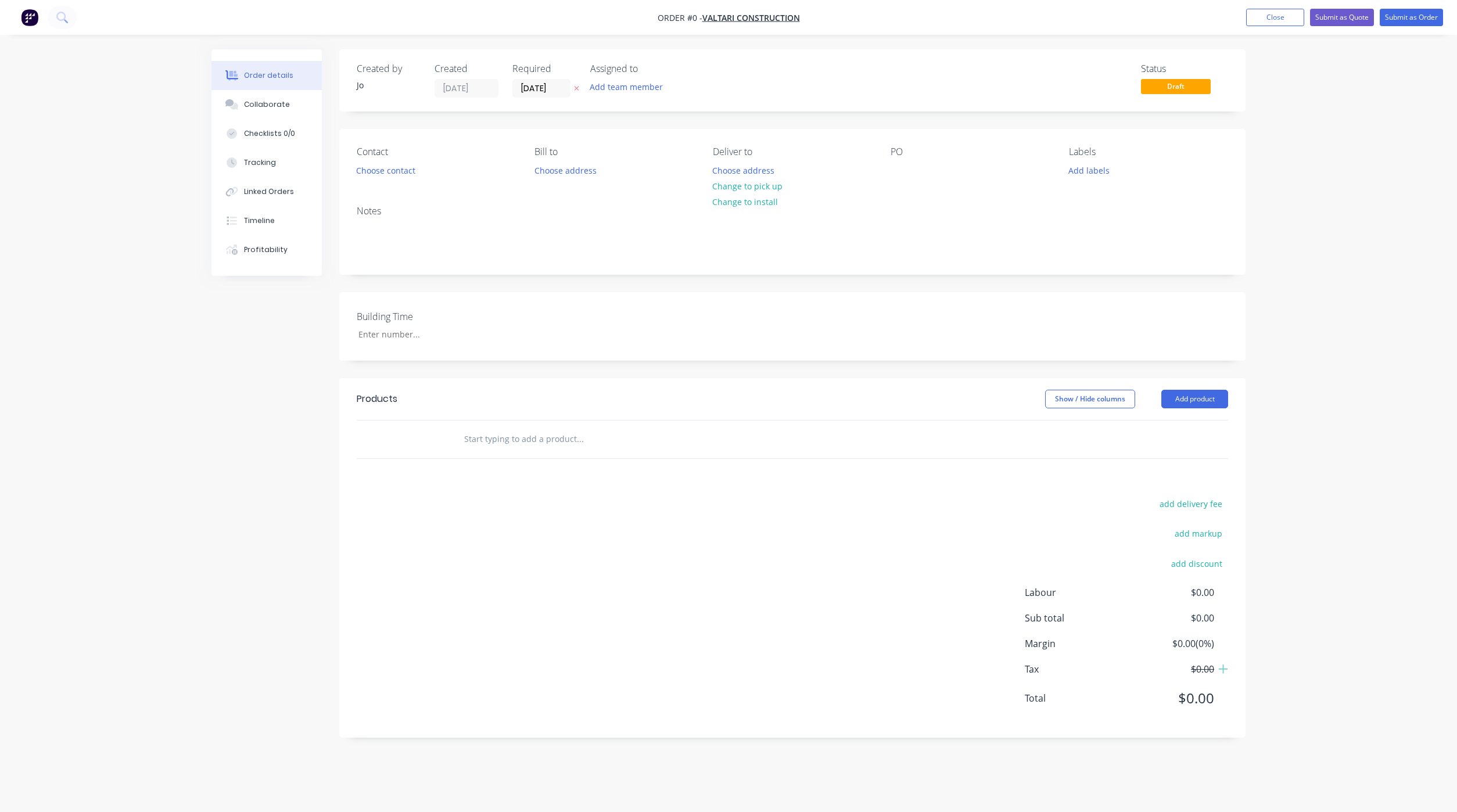
click at [554, 435] on input "text" at bounding box center [580, 439] width 232 height 23
type input "Quote"
click at [570, 485] on button "Add Quote to order" at bounding box center [643, 483] width 349 height 37
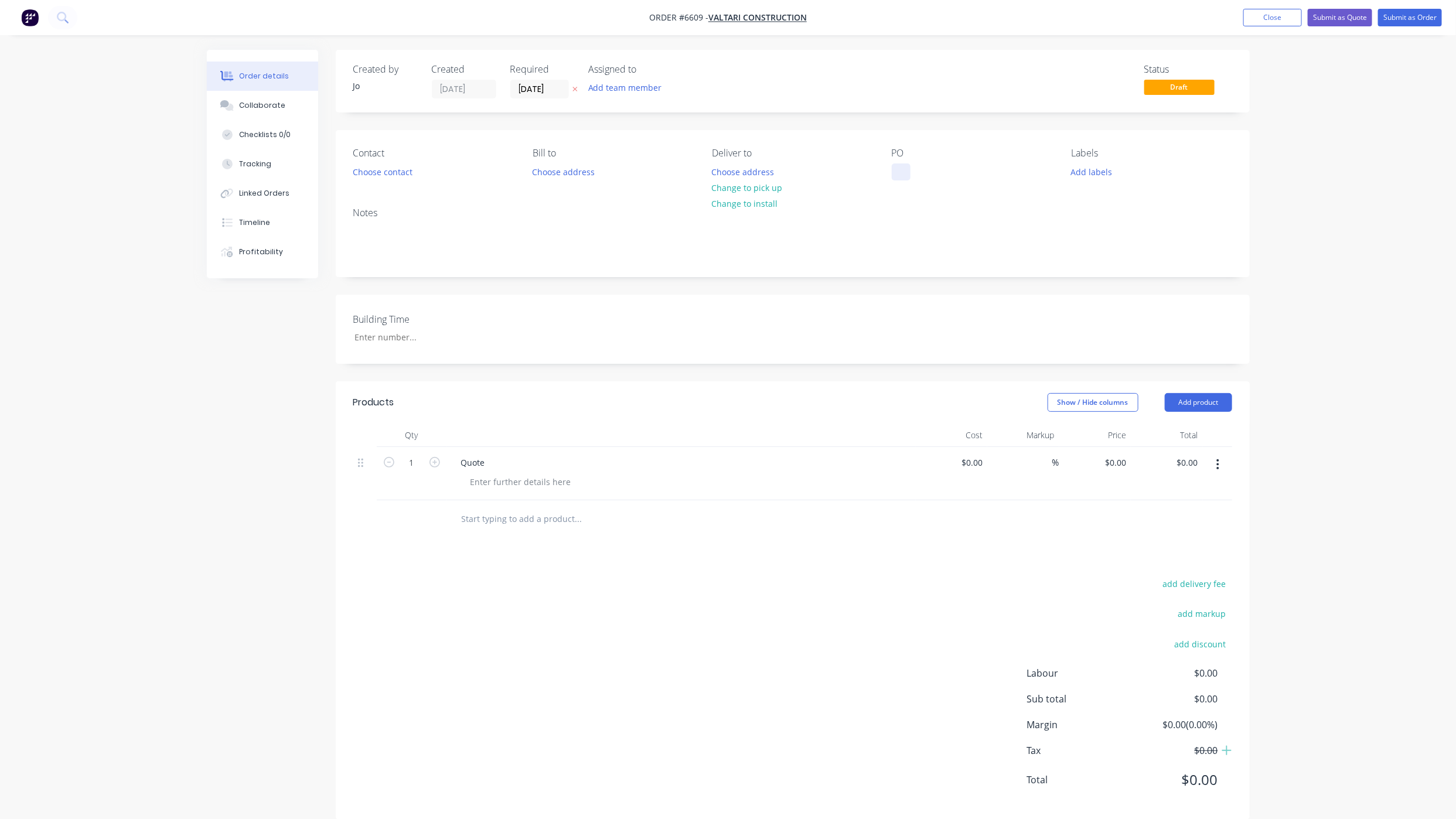
click at [904, 174] on div at bounding box center [901, 172] width 19 height 17
click at [237, 102] on button "Collaborate" at bounding box center [262, 105] width 111 height 29
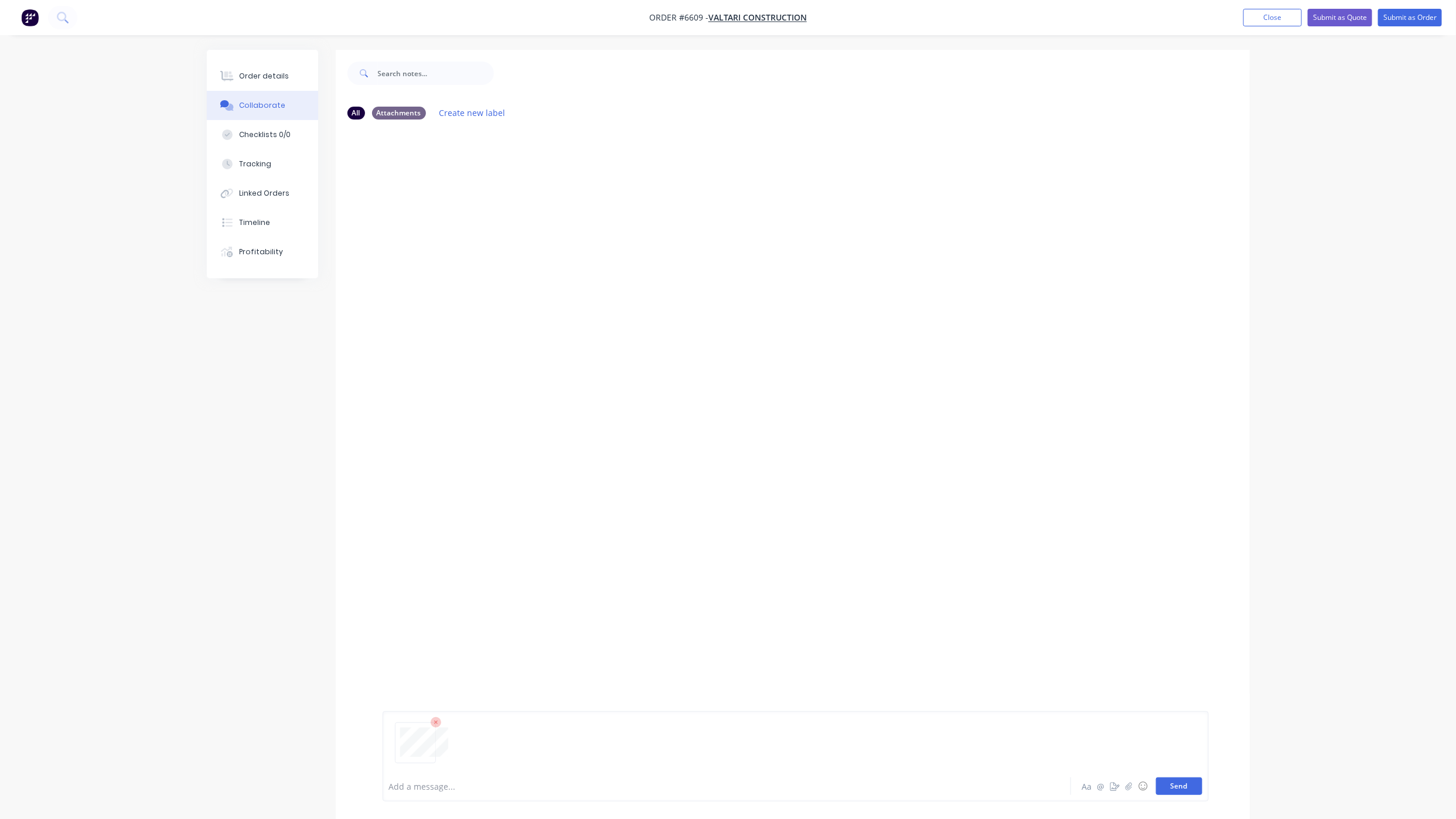
click at [1169, 780] on button "Send" at bounding box center [1179, 785] width 46 height 17
click at [1339, 539] on div "Order details Collaborate Checklists 0/0 Tracking Linked Orders Timeline Profit…" at bounding box center [728, 401] width 1456 height 836
click at [232, 67] on button "Order details" at bounding box center [262, 76] width 111 height 29
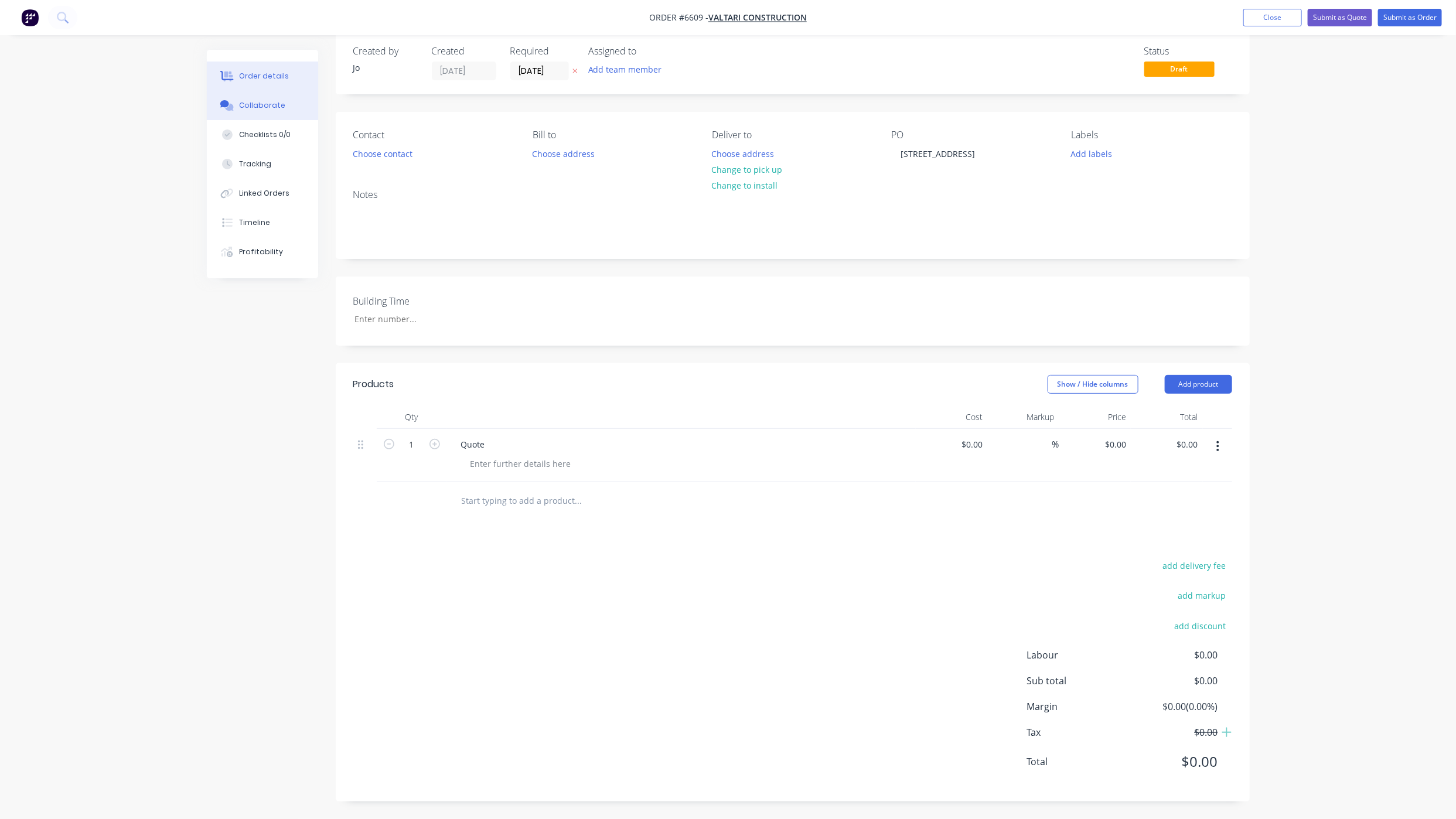
click at [250, 92] on button "Collaborate" at bounding box center [262, 105] width 111 height 29
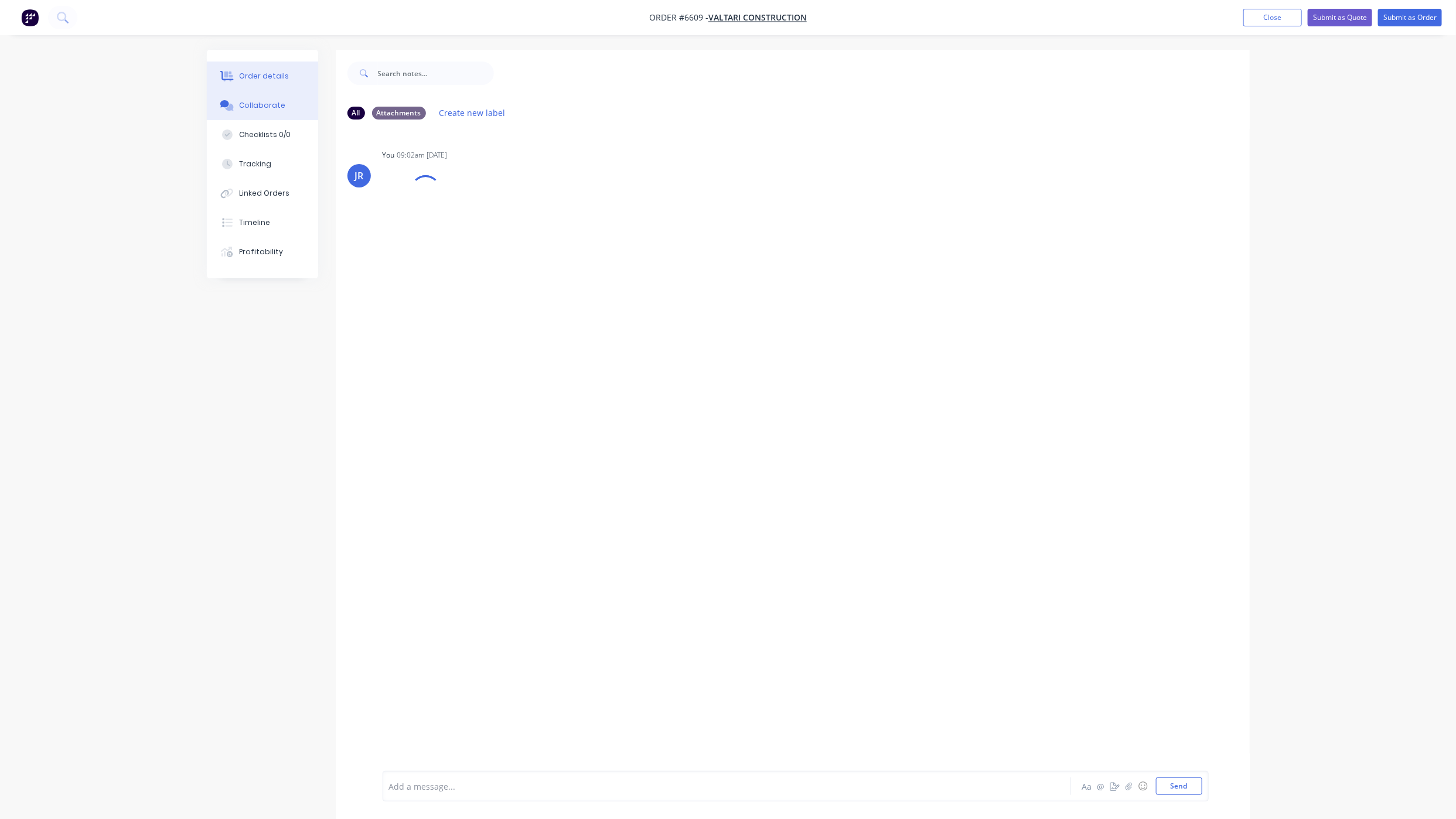
click at [259, 83] on button "Order details" at bounding box center [262, 76] width 111 height 29
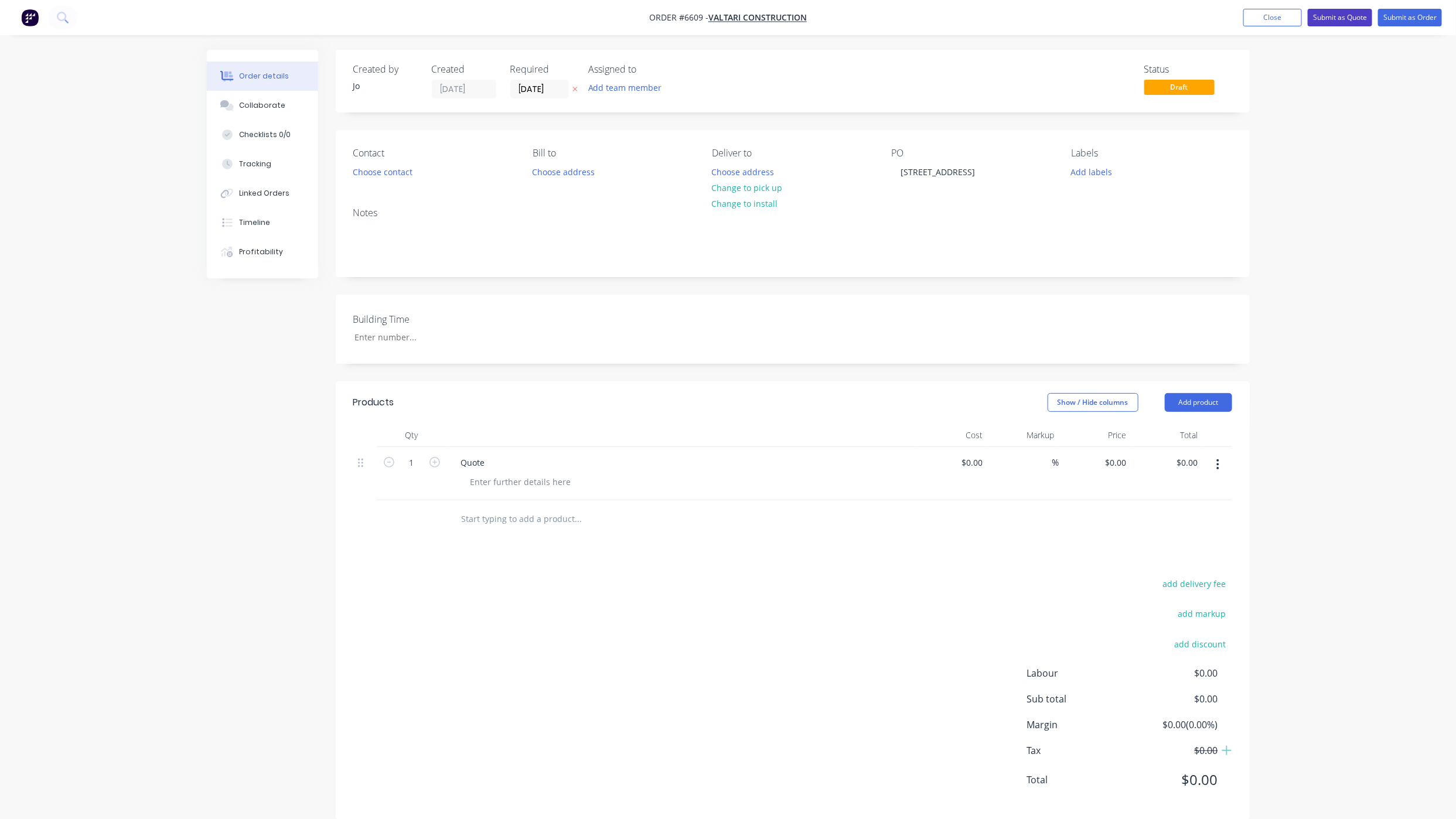
click at [1326, 14] on button "Submit as Quote" at bounding box center [1339, 17] width 64 height 17
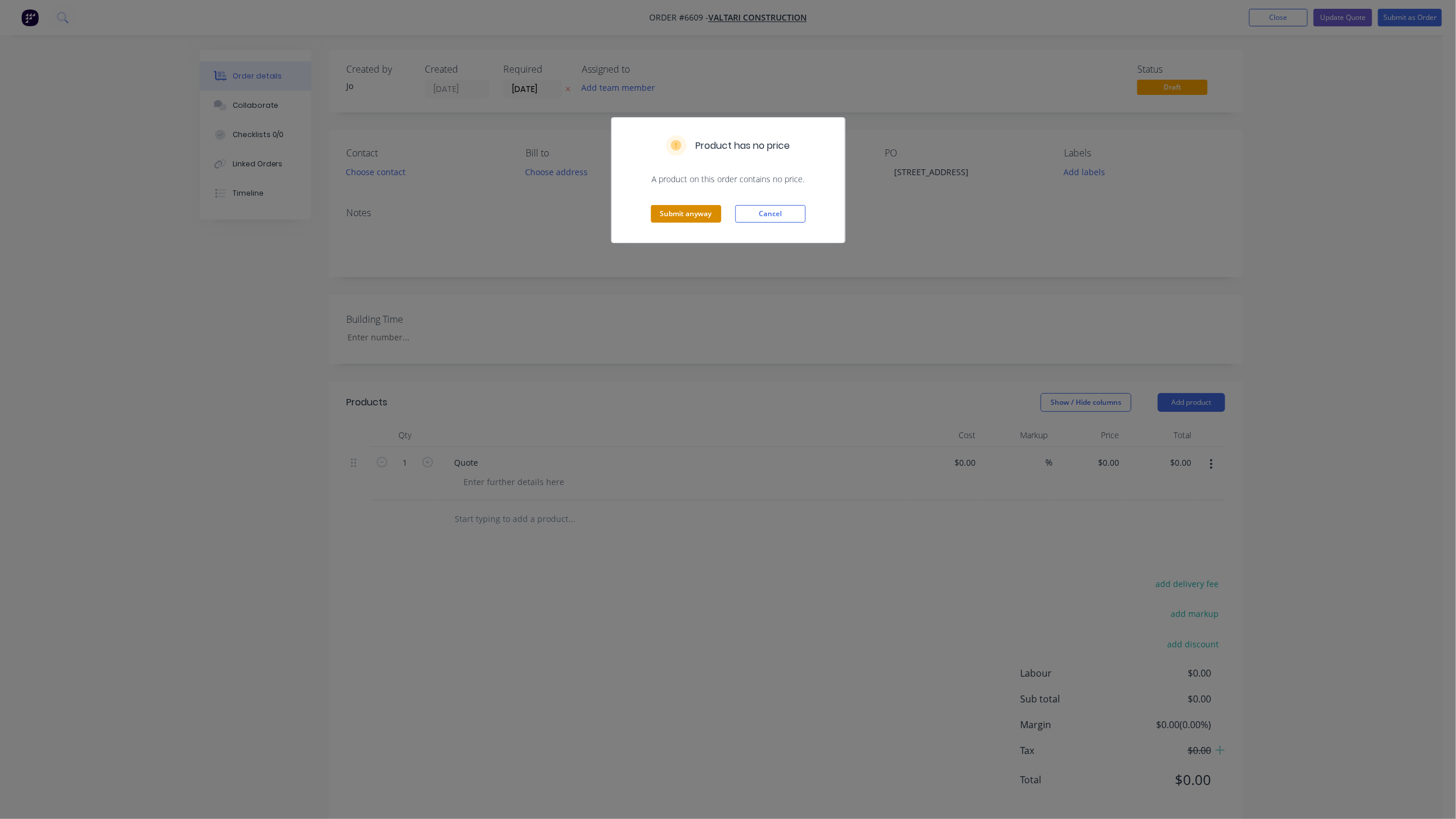
click at [690, 212] on button "Submit anyway" at bounding box center [686, 213] width 70 height 17
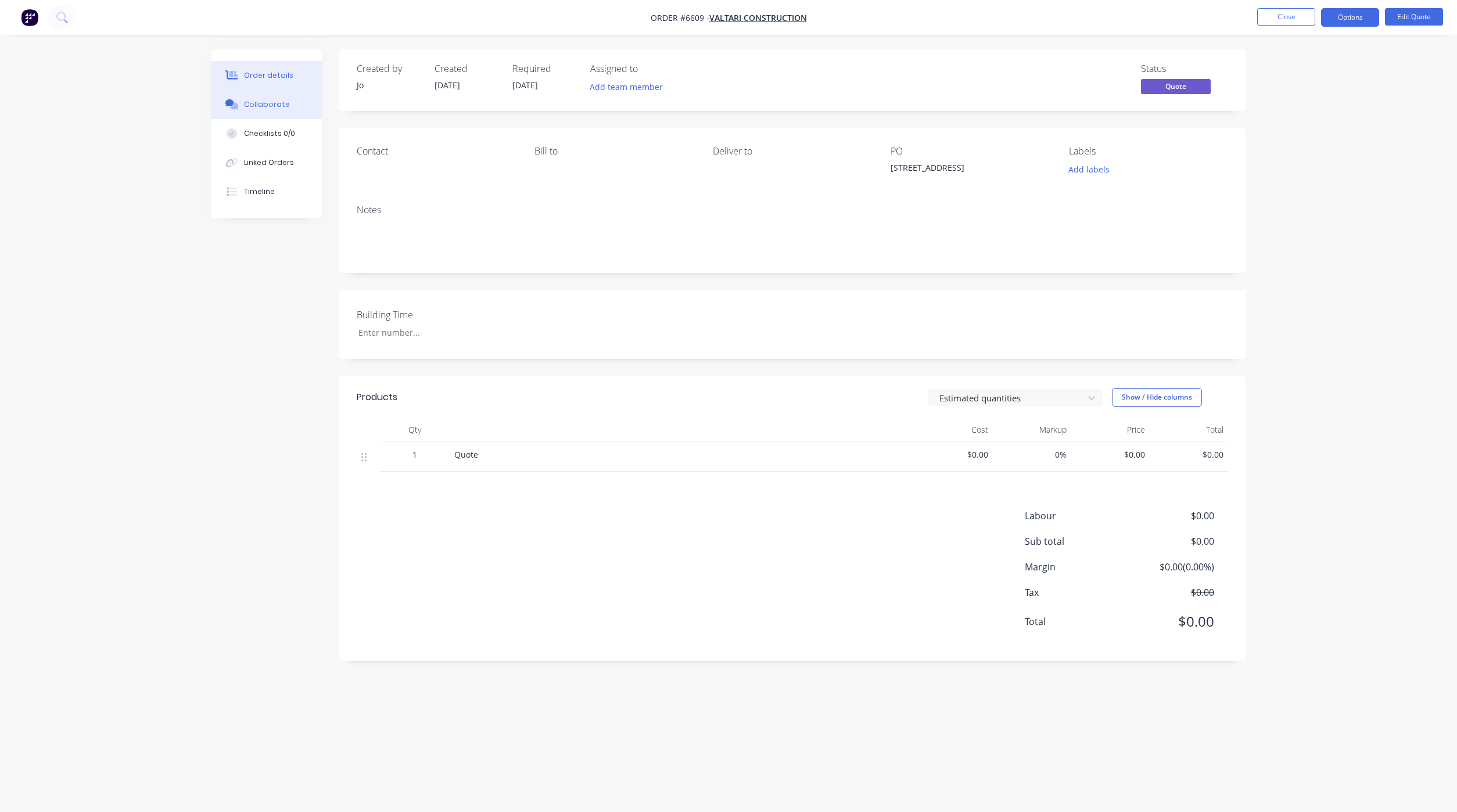
click at [280, 100] on div "Collaborate" at bounding box center [267, 104] width 46 height 10
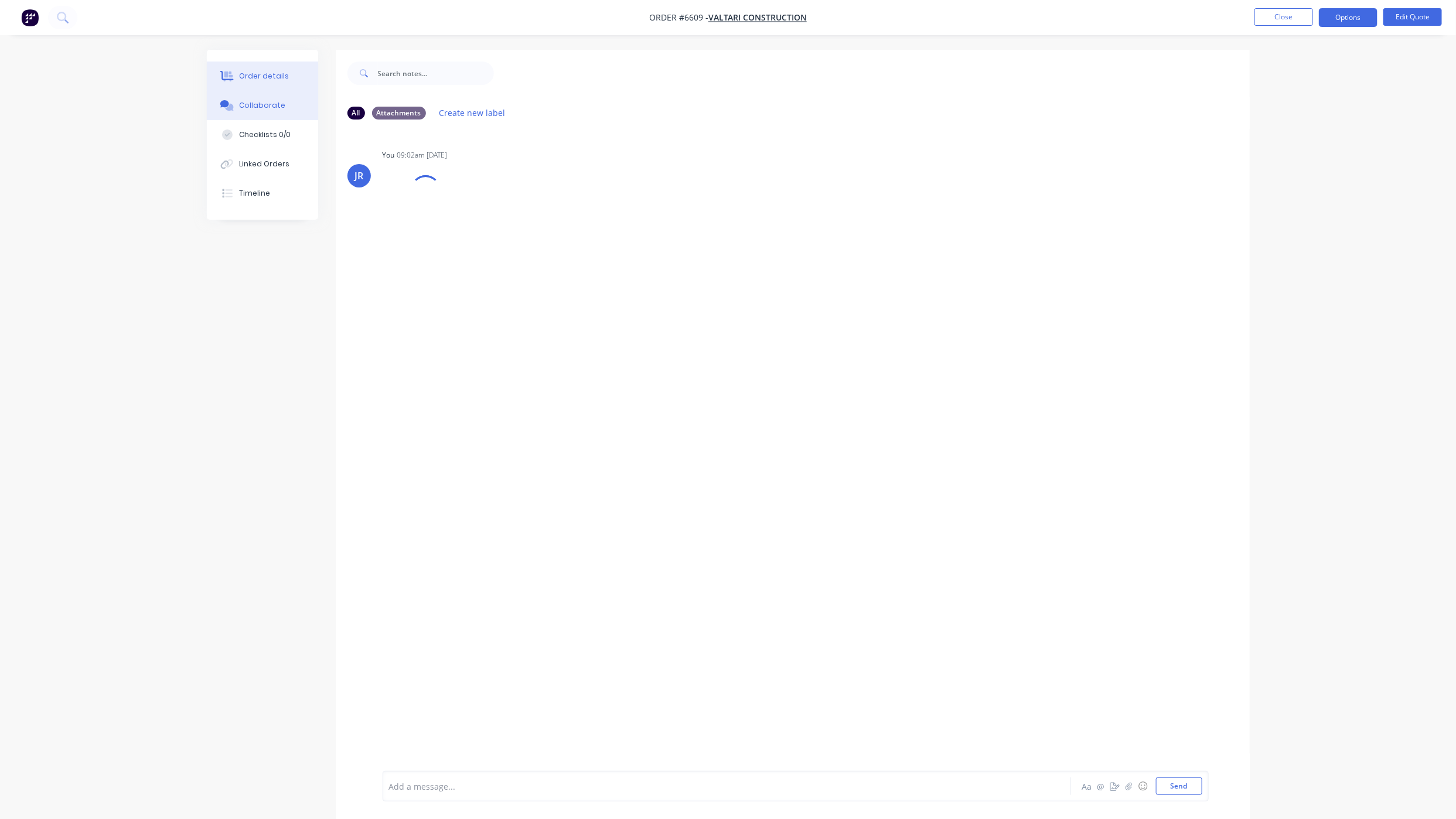
click at [269, 86] on button "Order details" at bounding box center [262, 76] width 111 height 29
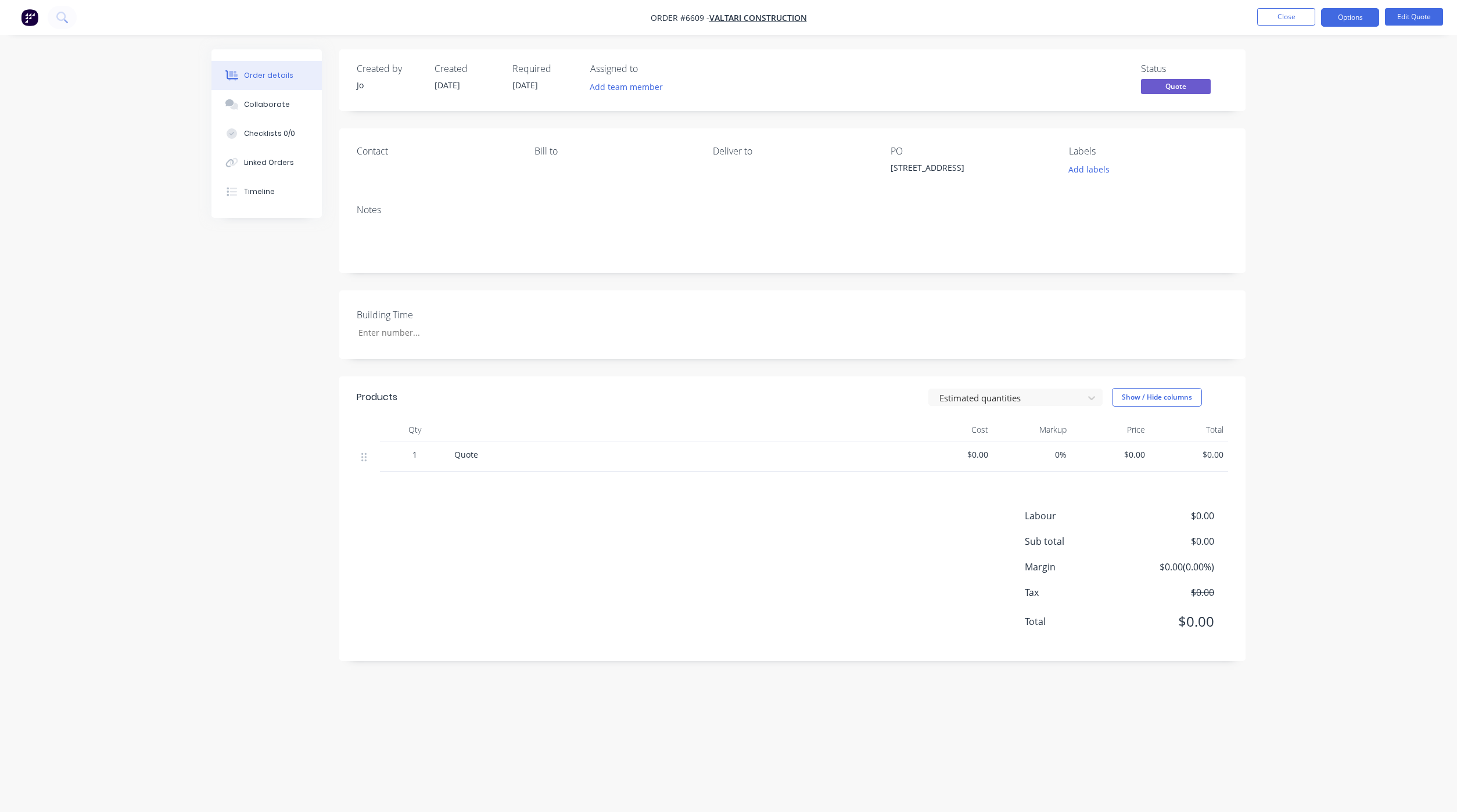
click at [204, 329] on div "Order details Collaborate Checklists 0/0 Linked Orders Timeline Order details C…" at bounding box center [728, 383] width 1057 height 669
click at [32, 427] on div "Order details Collaborate Checklists 0/0 Linked Orders Timeline Order details C…" at bounding box center [728, 406] width 1457 height 812
click at [278, 99] on div "Collaborate" at bounding box center [267, 104] width 46 height 10
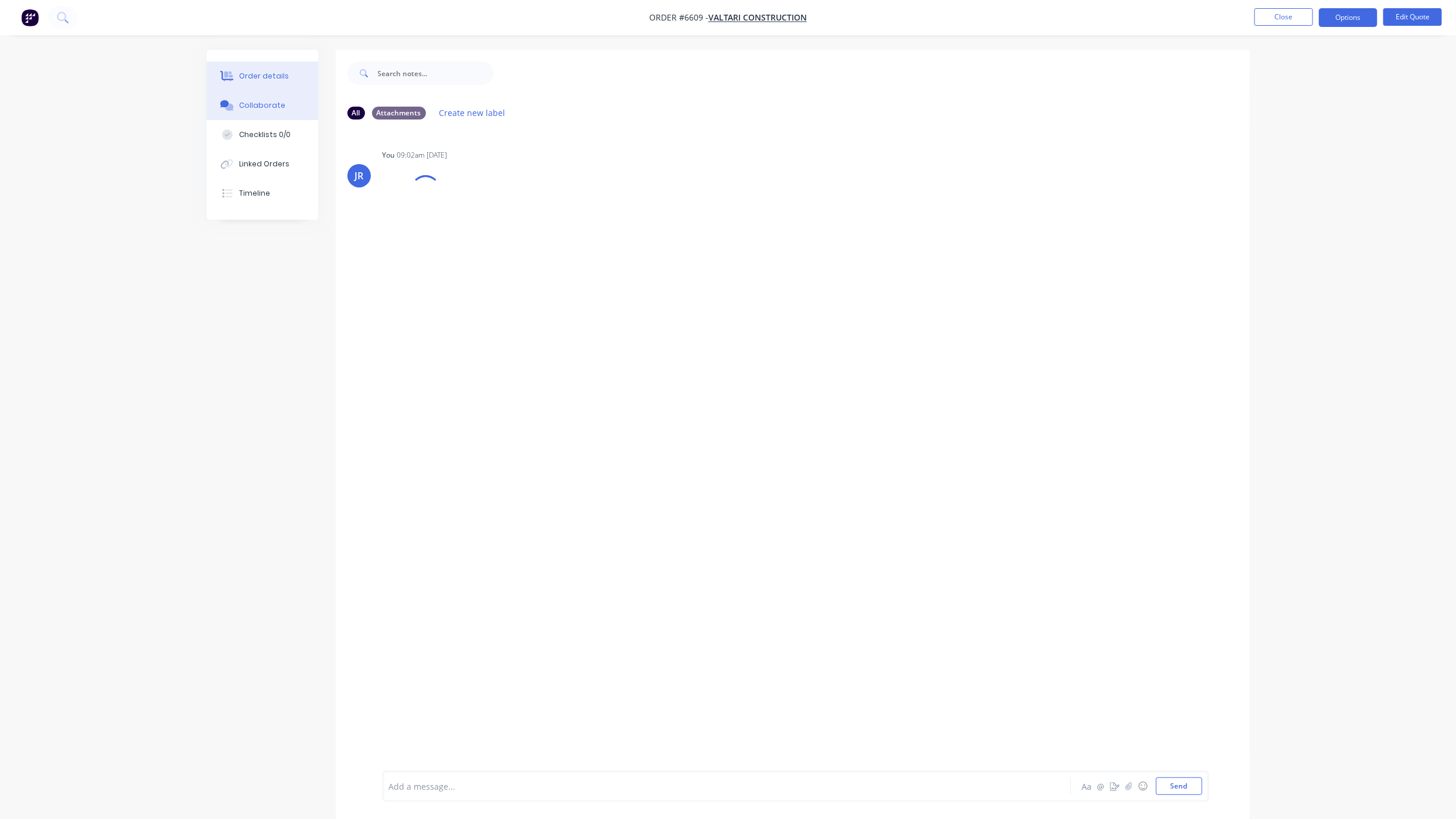
click at [299, 69] on button "Order details" at bounding box center [262, 76] width 111 height 29
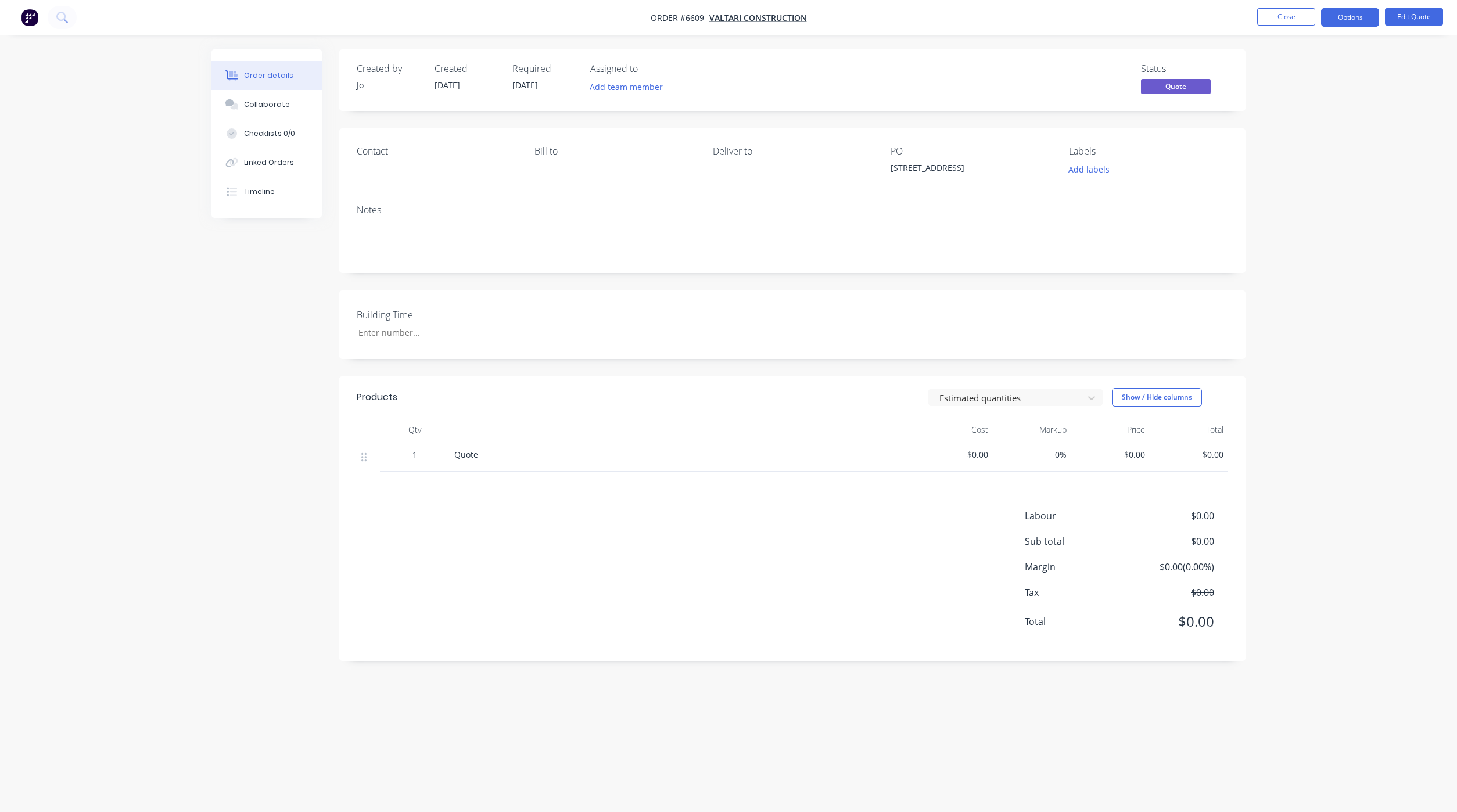
click at [289, 654] on div "Created by [PERSON_NAME] Created [DATE] Required [DATE] Assigned to Add team me…" at bounding box center [728, 383] width 1034 height 669
click at [291, 110] on button "Collaborate" at bounding box center [266, 105] width 110 height 29
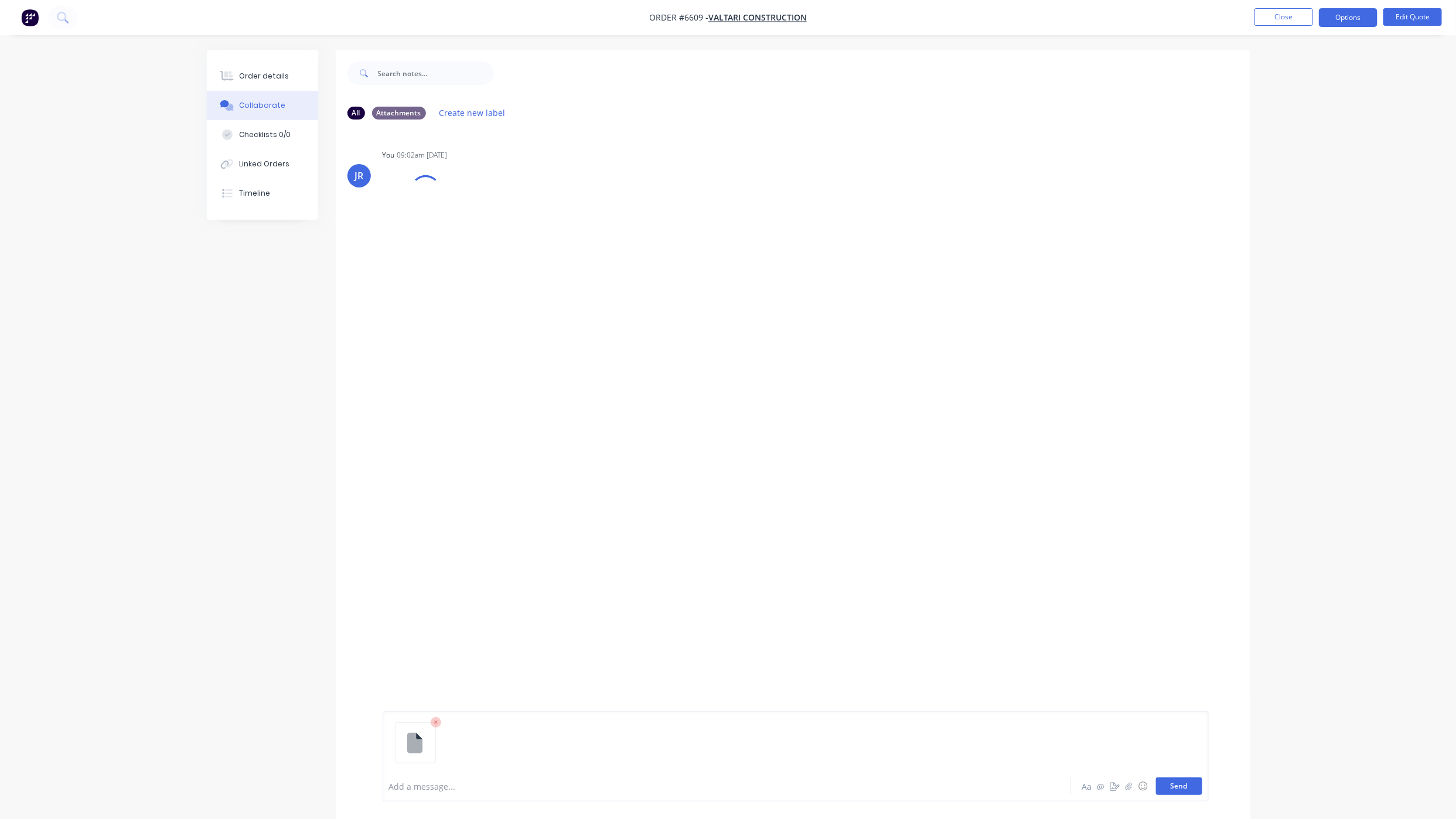
click at [1178, 782] on button "Send" at bounding box center [1179, 785] width 46 height 17
click at [247, 74] on div "Order details" at bounding box center [264, 76] width 50 height 10
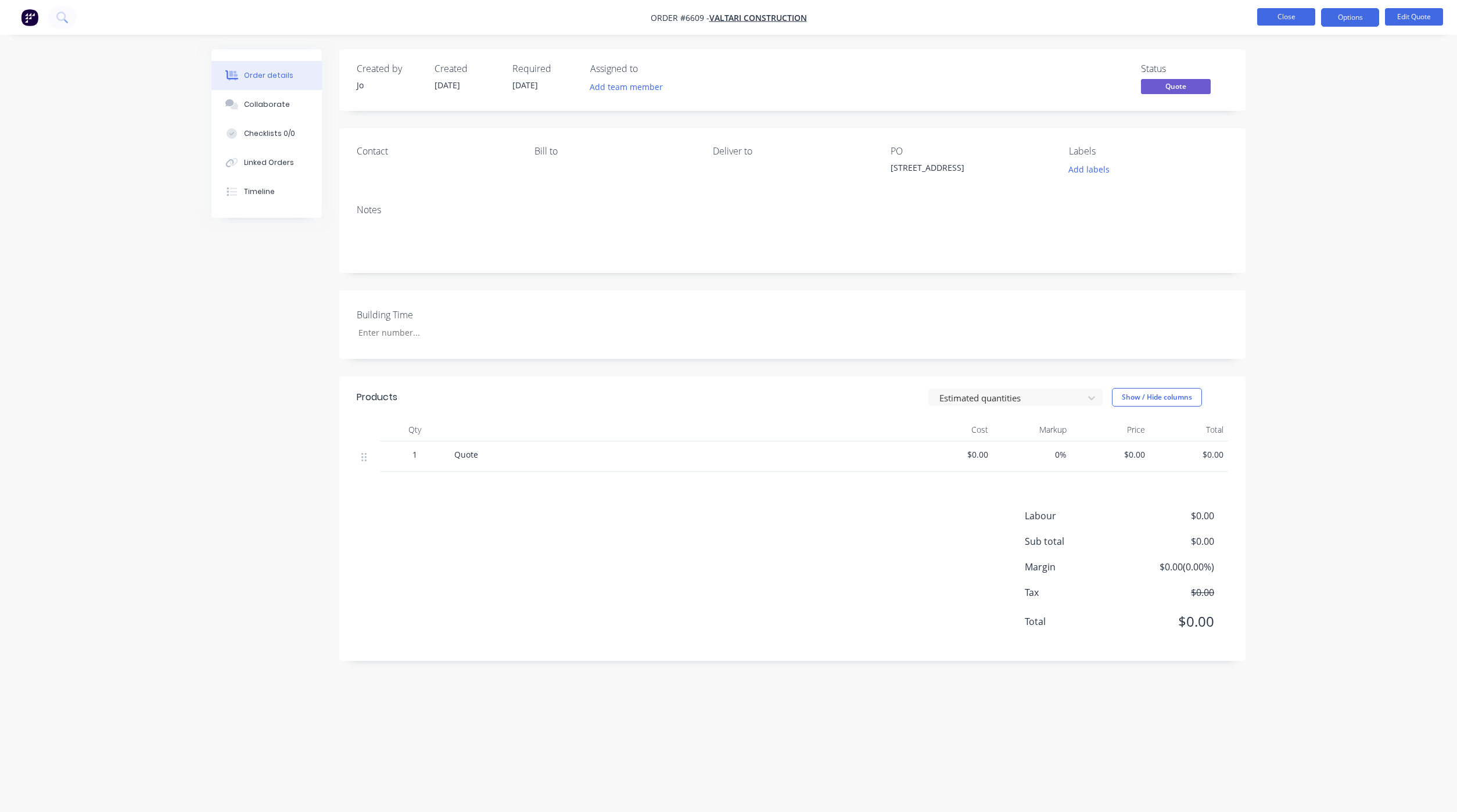
click at [1294, 14] on button "Close" at bounding box center [1285, 16] width 58 height 17
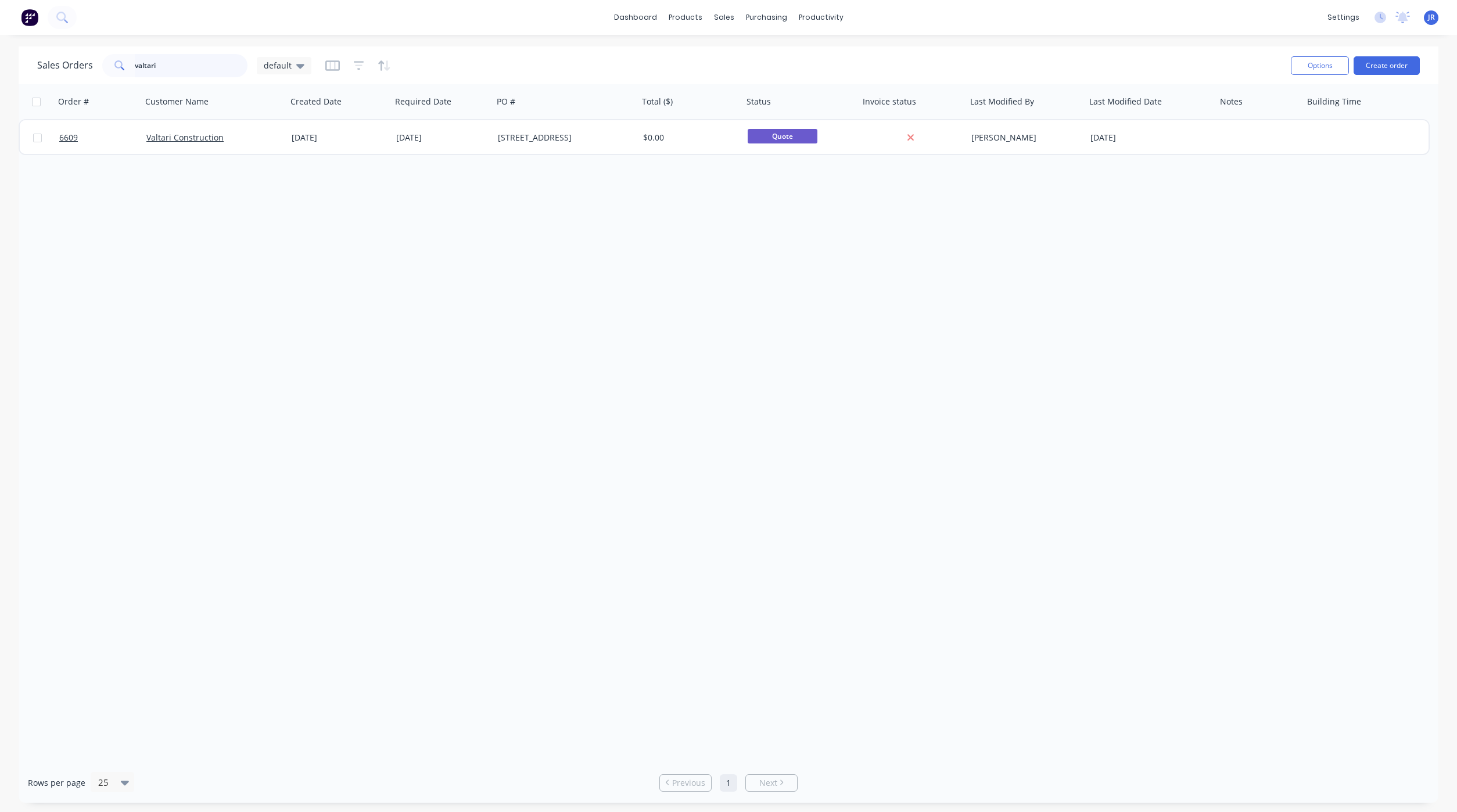
drag, startPoint x: 187, startPoint y: 67, endPoint x: -132, endPoint y: 98, distance: 320.5
click at [0, 98] on html "dashboard products sales purchasing productivity dashboard products Product Cat…" at bounding box center [728, 406] width 1457 height 812
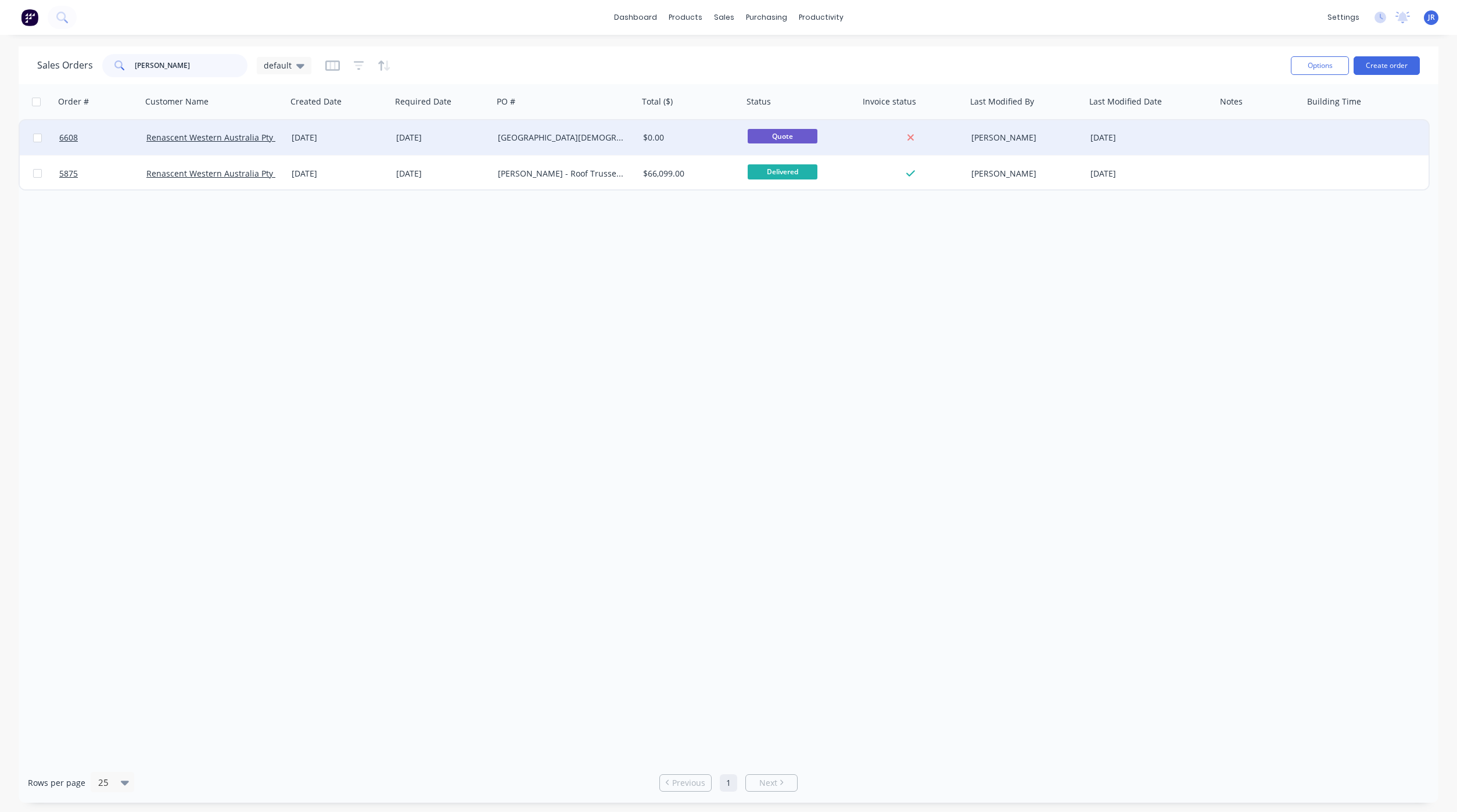
type input "[PERSON_NAME]"
click at [57, 137] on div at bounding box center [98, 137] width 87 height 35
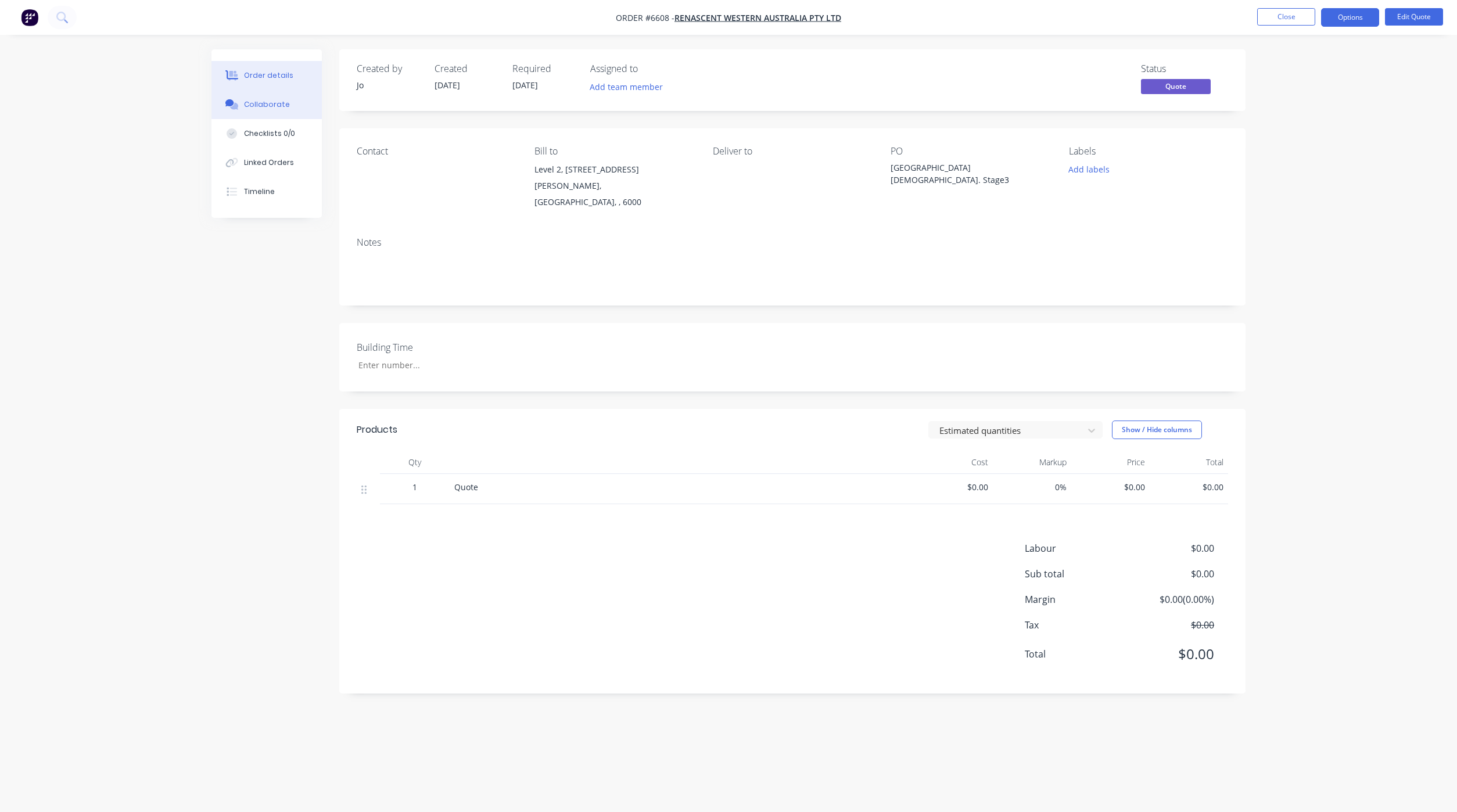
click at [249, 98] on button "Collaborate" at bounding box center [266, 105] width 110 height 29
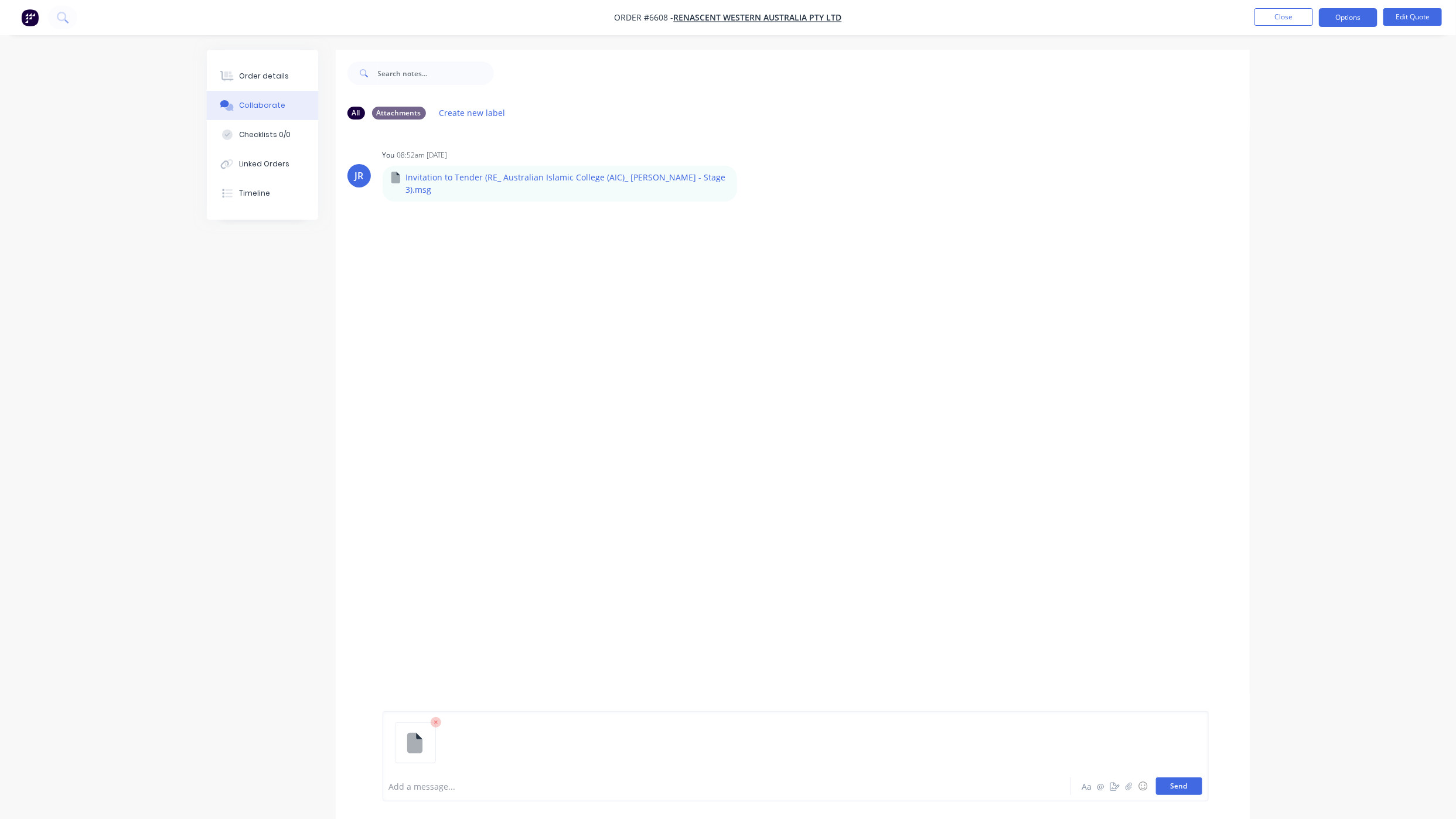
click at [1178, 782] on button "Send" at bounding box center [1179, 785] width 46 height 17
click at [308, 734] on div "All Attachments Create new label JR You 08:52am [DATE] Invitation to Tender (RE…" at bounding box center [728, 443] width 1043 height 787
click at [1268, 18] on button "Close" at bounding box center [1284, 17] width 59 height 17
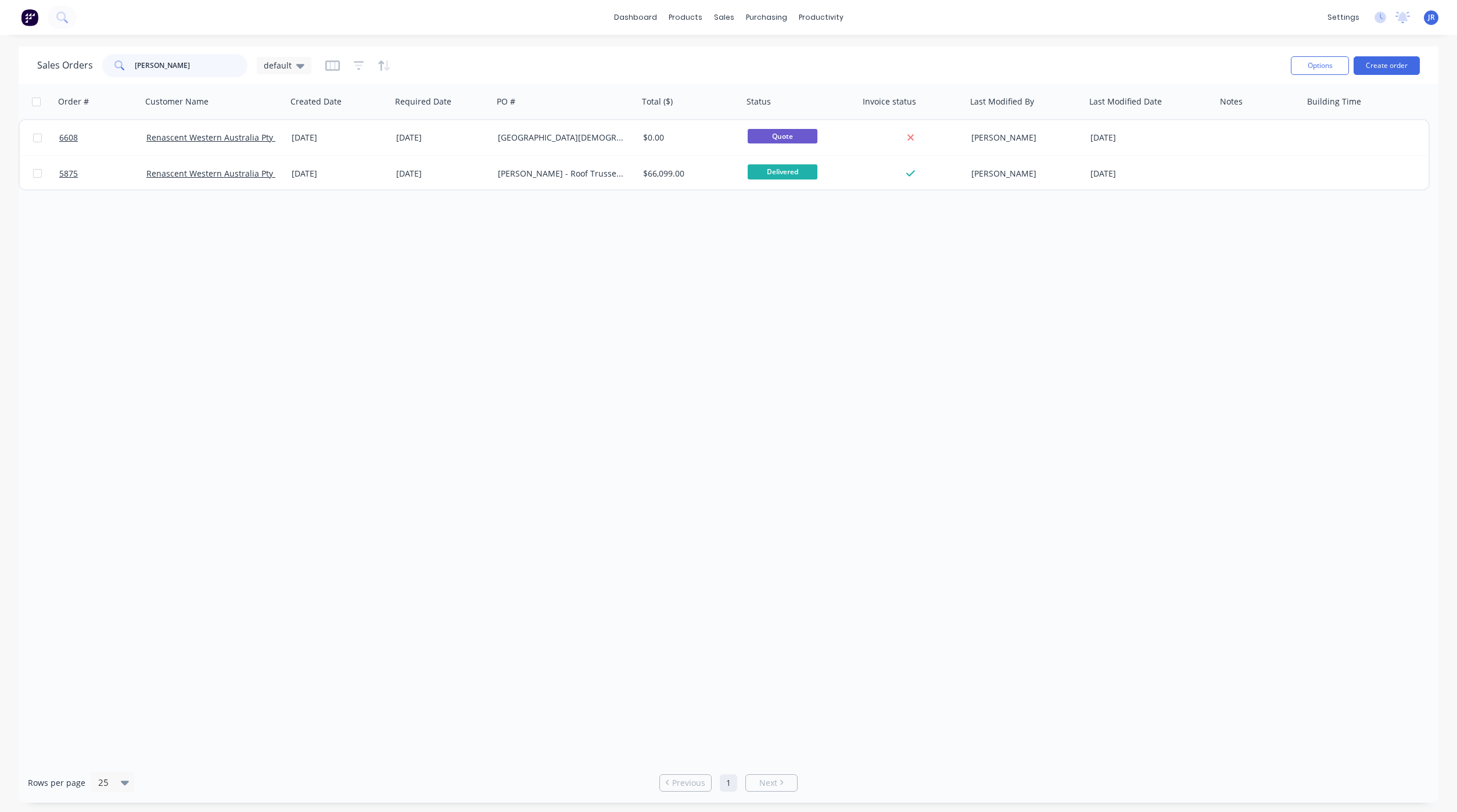
drag, startPoint x: 159, startPoint y: 56, endPoint x: -54, endPoint y: 56, distance: 213.0
click at [0, 56] on html "dashboard products sales purchasing productivity dashboard products Product Cat…" at bounding box center [728, 406] width 1457 height 812
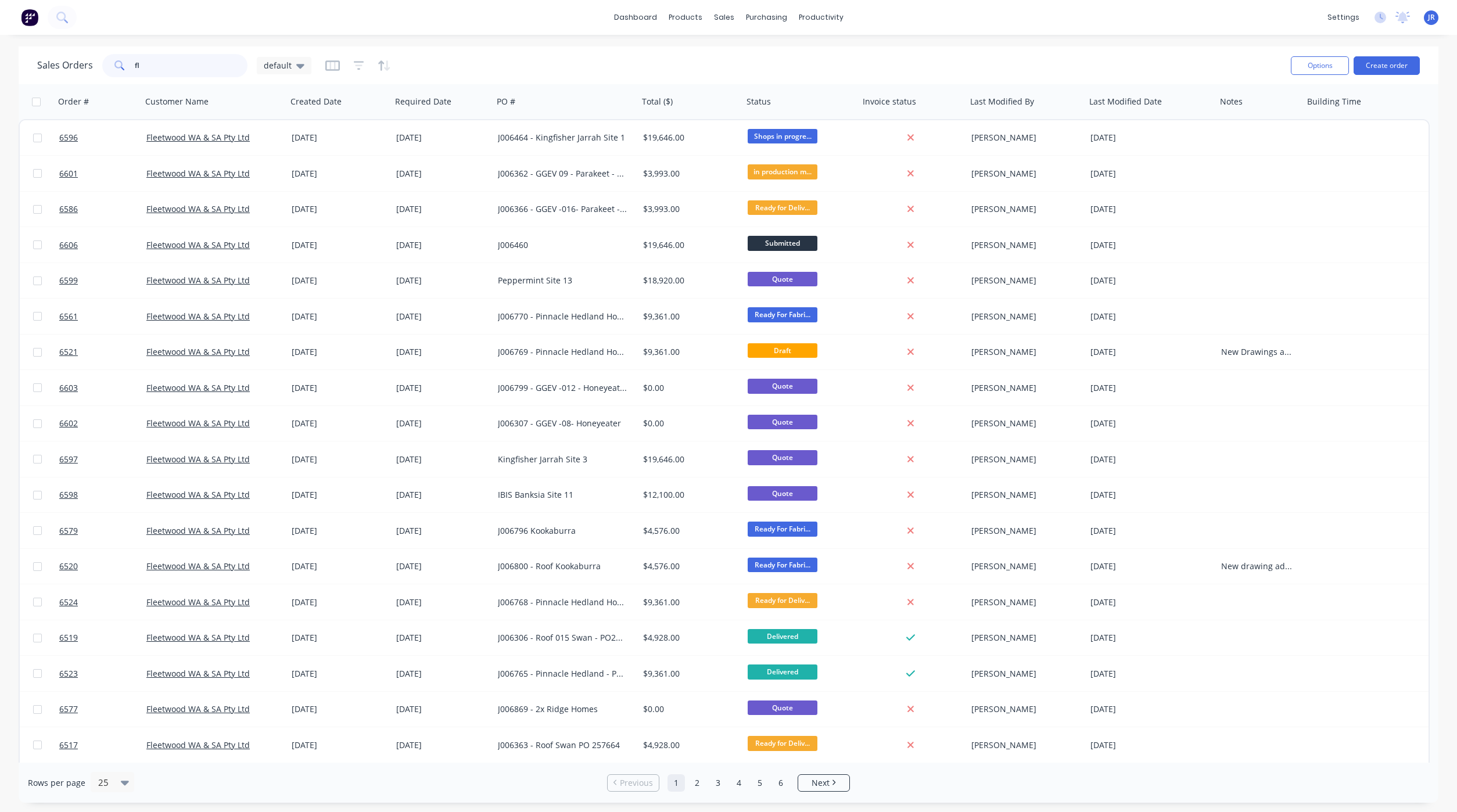
type input "f"
type input "6600"
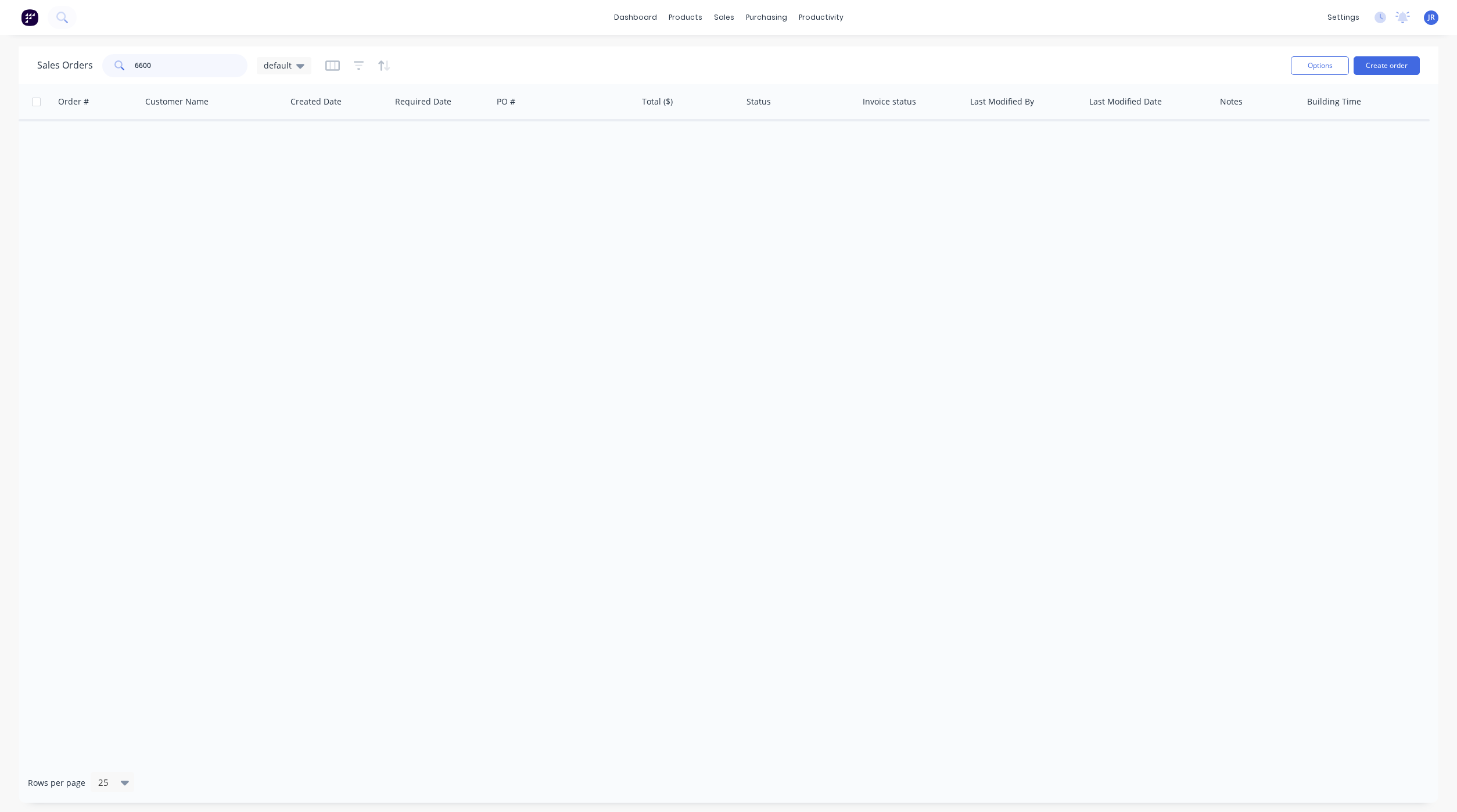
drag, startPoint x: 199, startPoint y: 71, endPoint x: 77, endPoint y: 64, distance: 122.2
click at [79, 64] on div "Sales Orders 6600 default" at bounding box center [174, 66] width 274 height 23
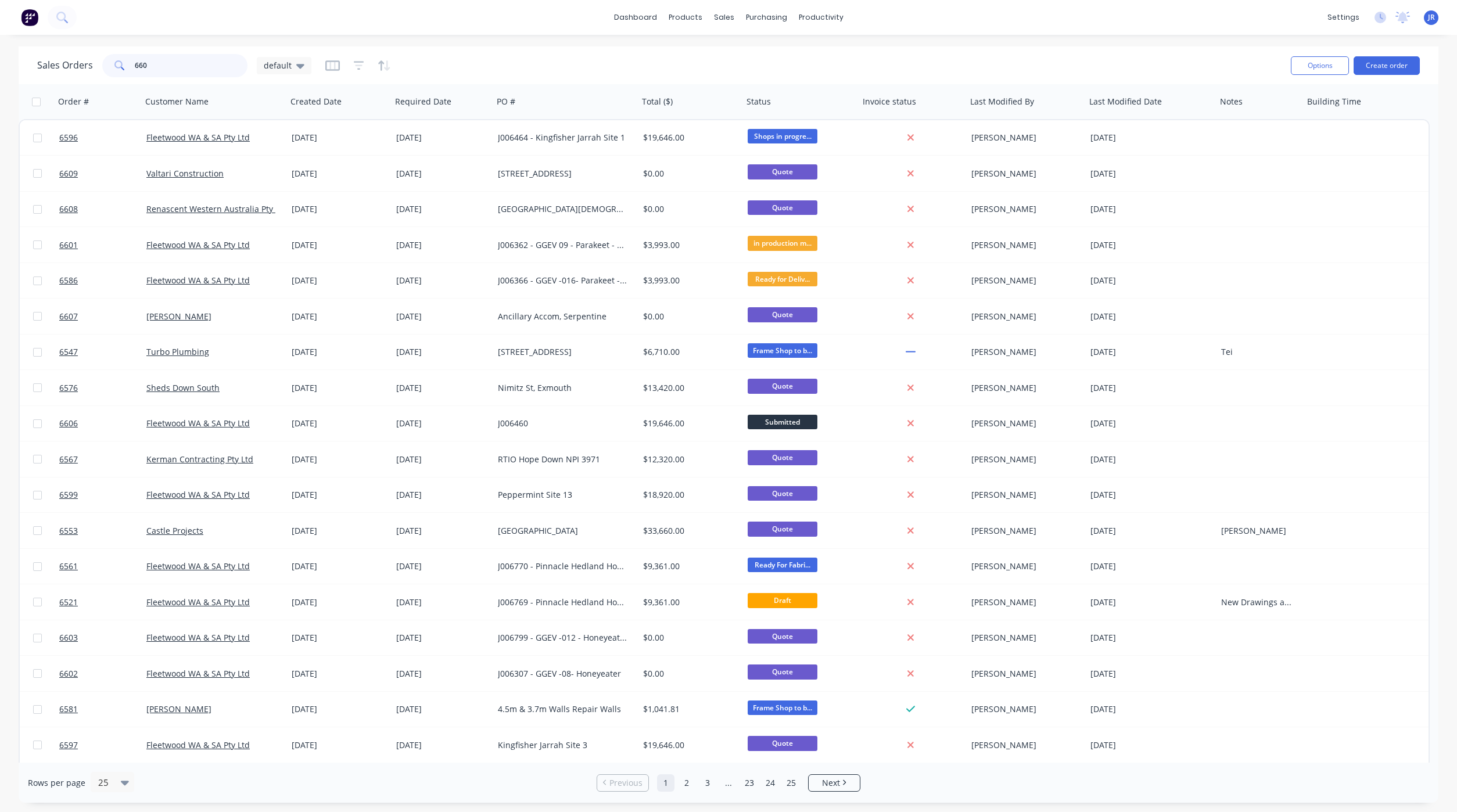
type input "6600"
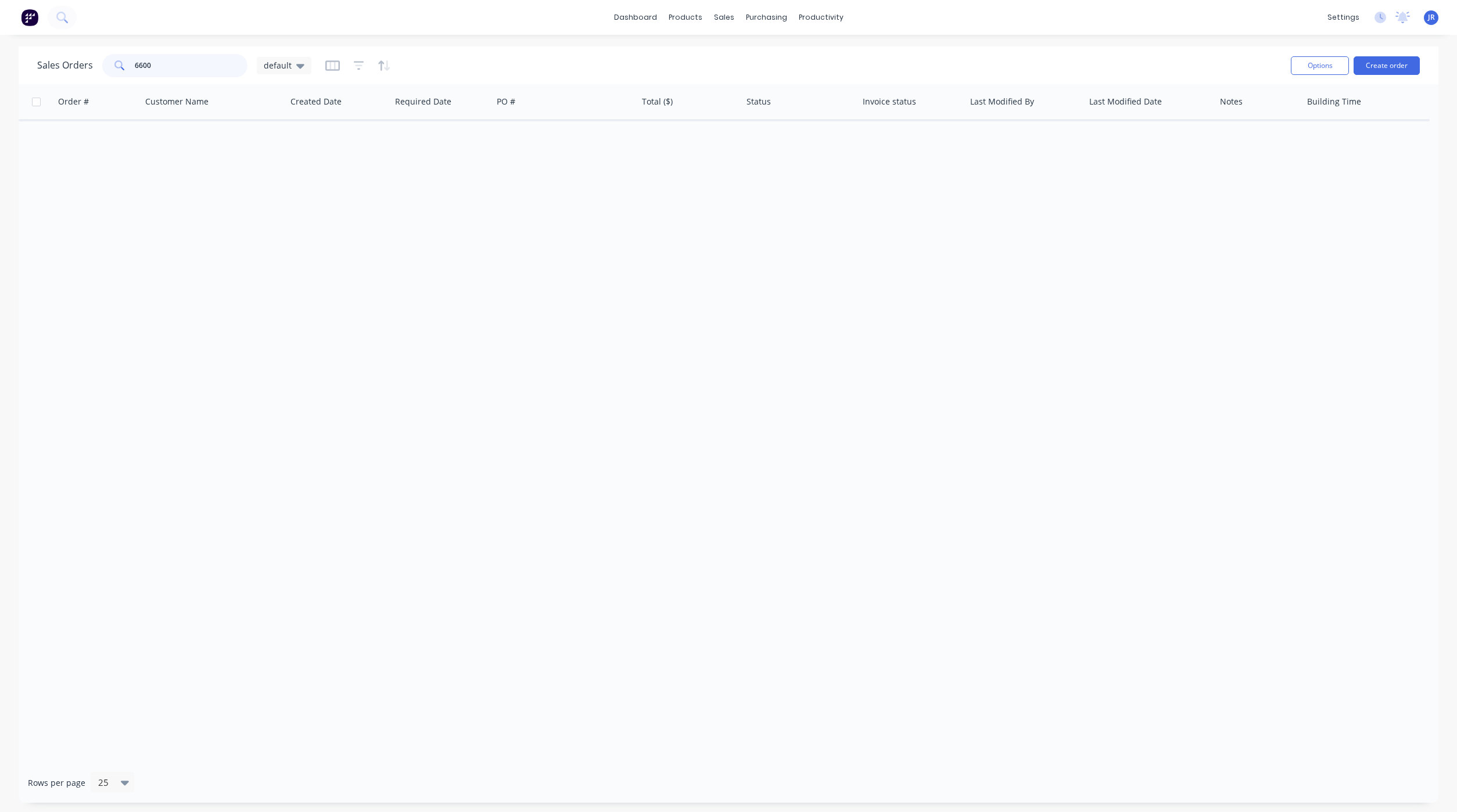
drag, startPoint x: 191, startPoint y: 66, endPoint x: -64, endPoint y: 45, distance: 255.9
click at [0, 45] on html "dashboard products sales purchasing productivity dashboard products Product Cat…" at bounding box center [728, 406] width 1457 height 812
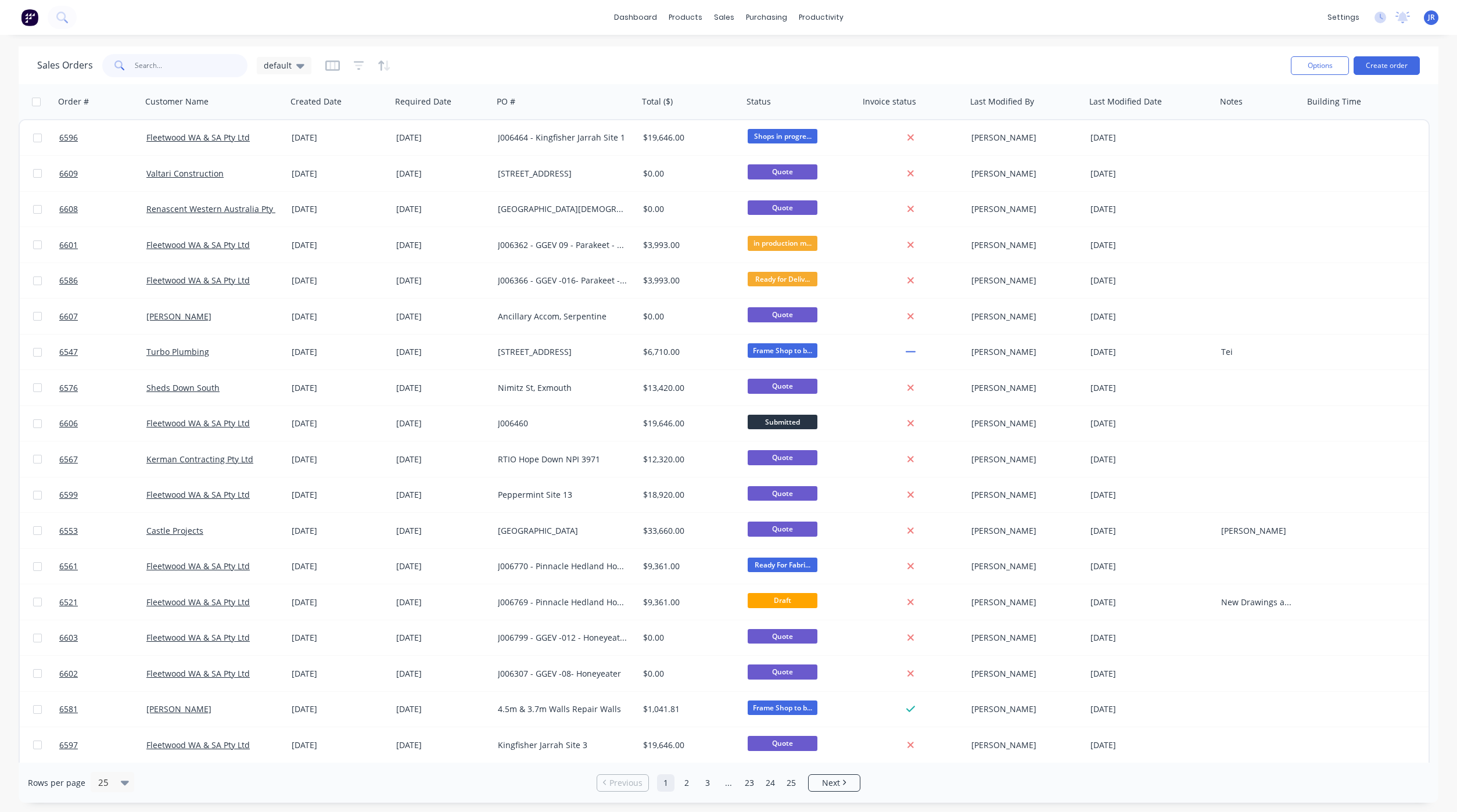
click at [159, 68] on input "text" at bounding box center [191, 66] width 113 height 23
type input "6597"
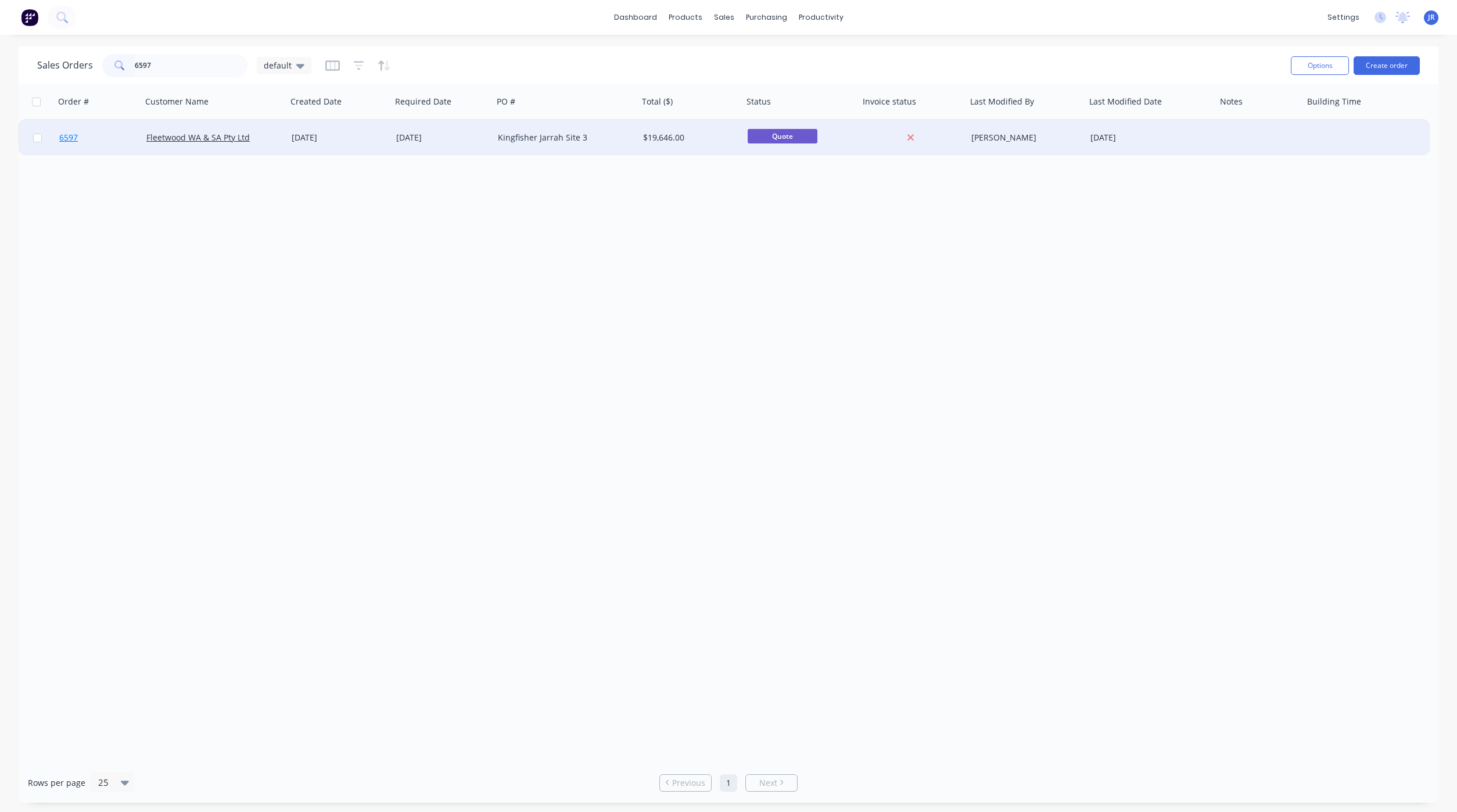
click at [71, 136] on span "6597" at bounding box center [68, 137] width 18 height 12
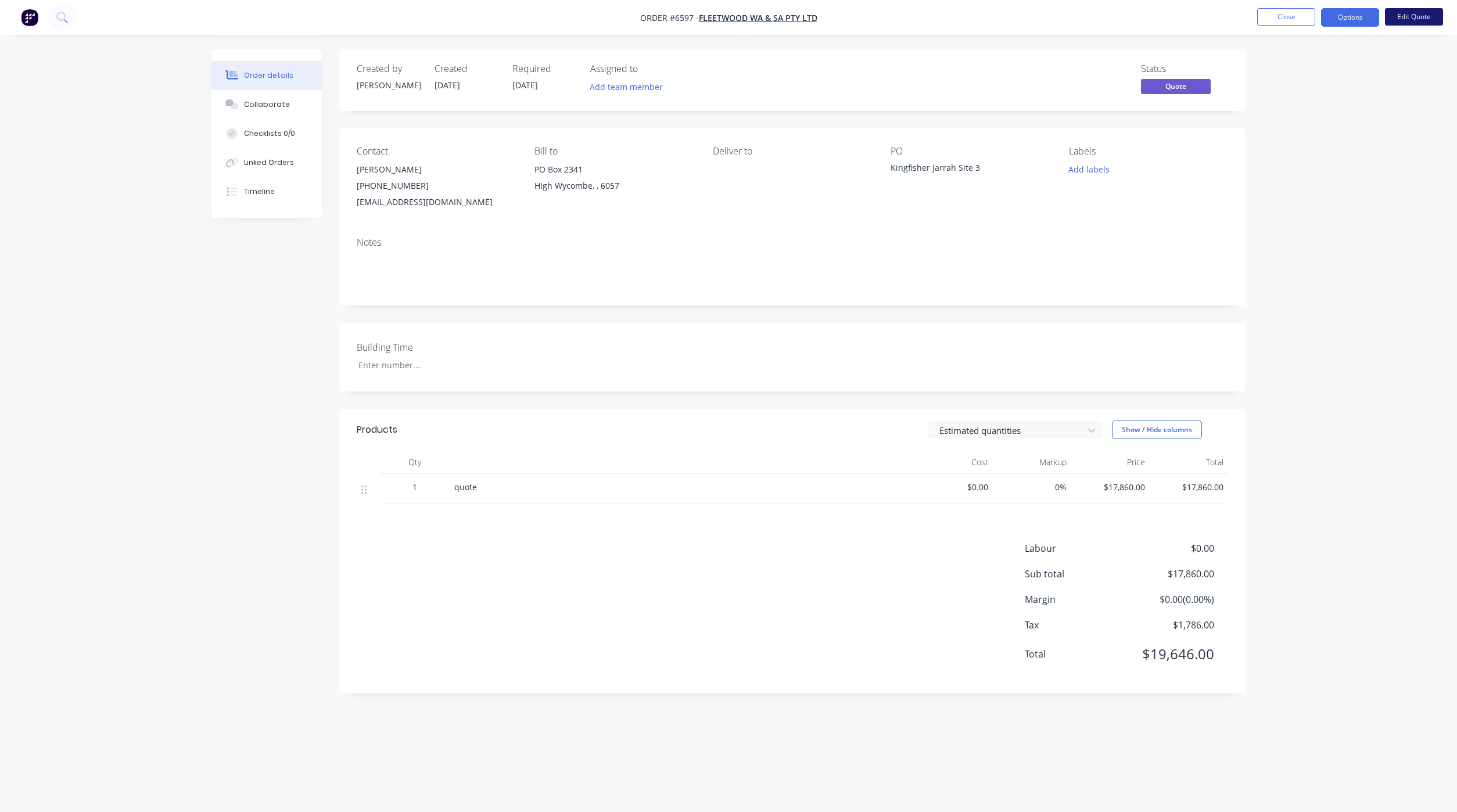
click at [1423, 19] on button "Edit Quote" at bounding box center [1413, 16] width 58 height 17
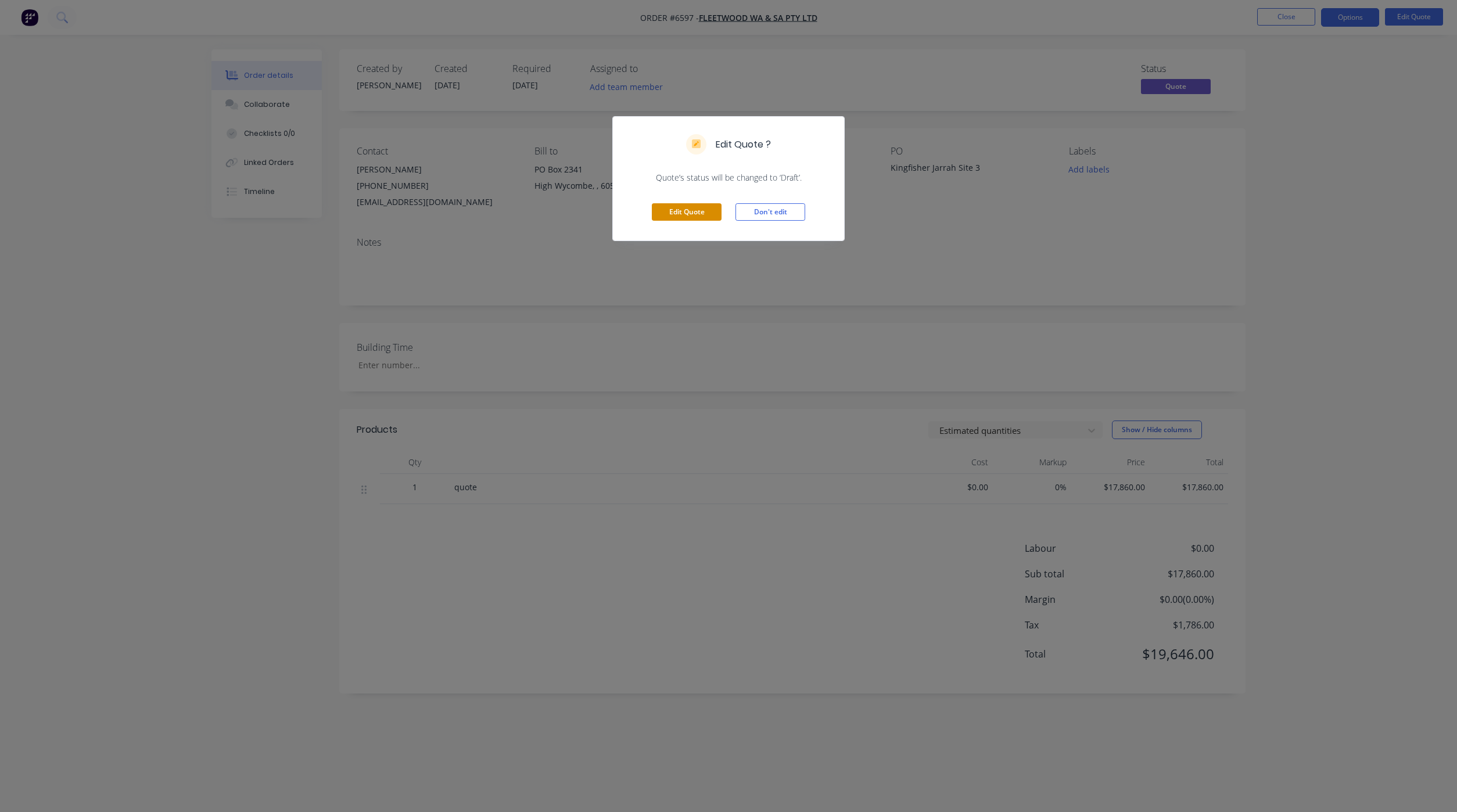
click at [696, 206] on button "Edit Quote" at bounding box center [686, 211] width 70 height 17
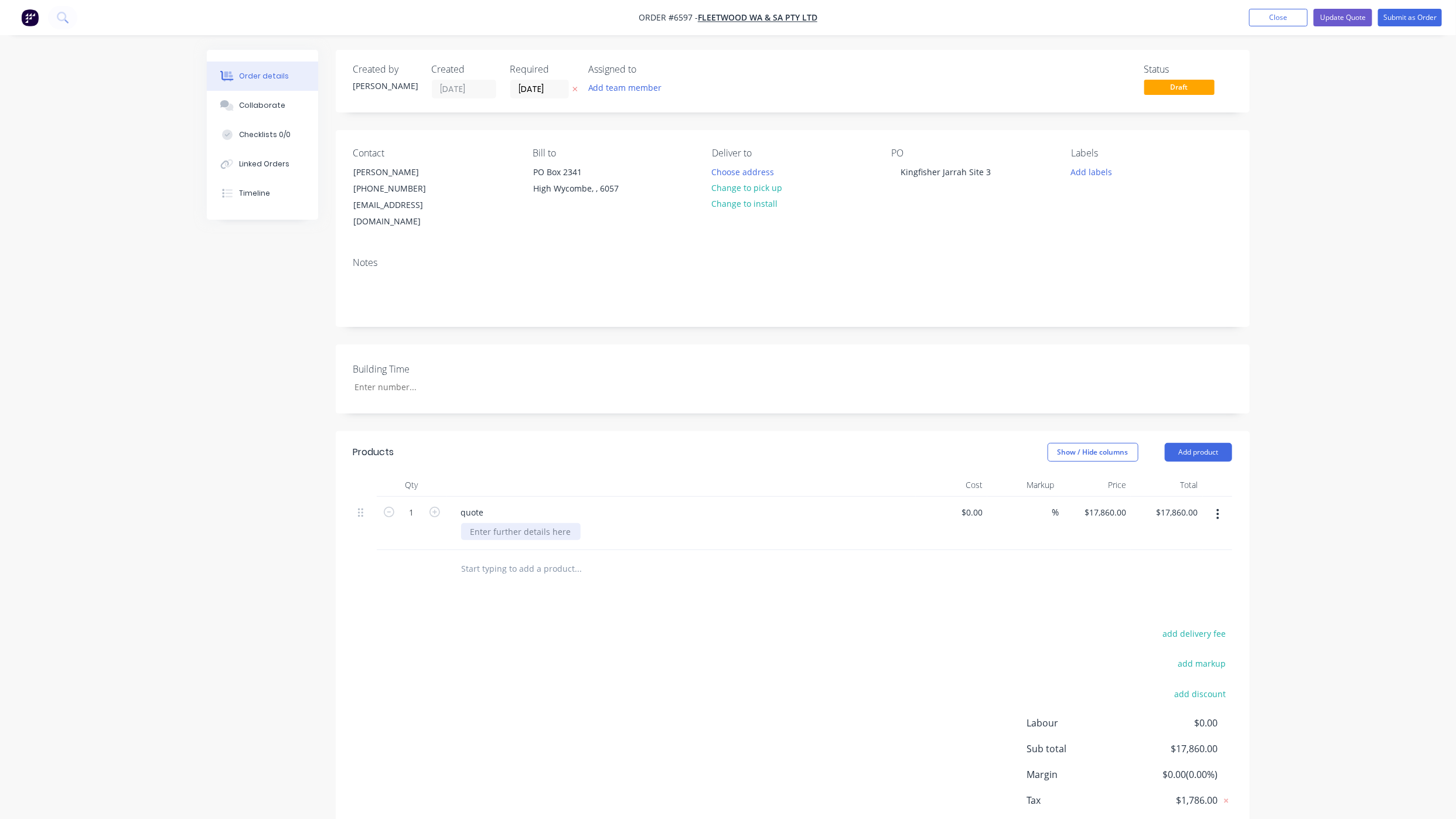
click at [481, 523] on div at bounding box center [521, 532] width 119 height 17
paste div
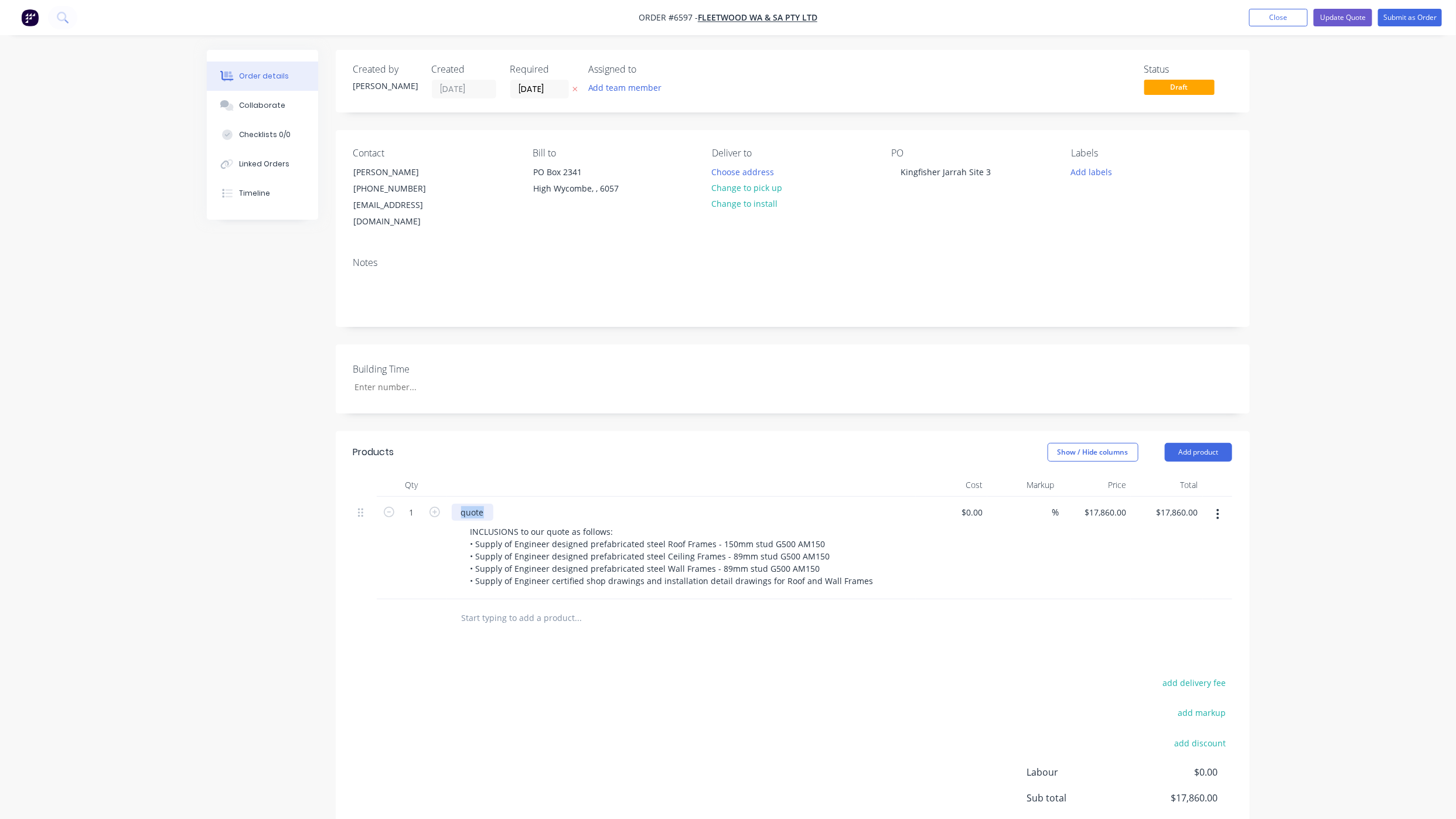
drag, startPoint x: 443, startPoint y: 501, endPoint x: 380, endPoint y: 498, distance: 63.1
click at [387, 503] on div "1 quote INCLUSIONS to our quote as follows: • Supply of Engineer designed prefa…" at bounding box center [792, 547] width 879 height 103
click at [251, 100] on div "Collaborate" at bounding box center [262, 105] width 46 height 10
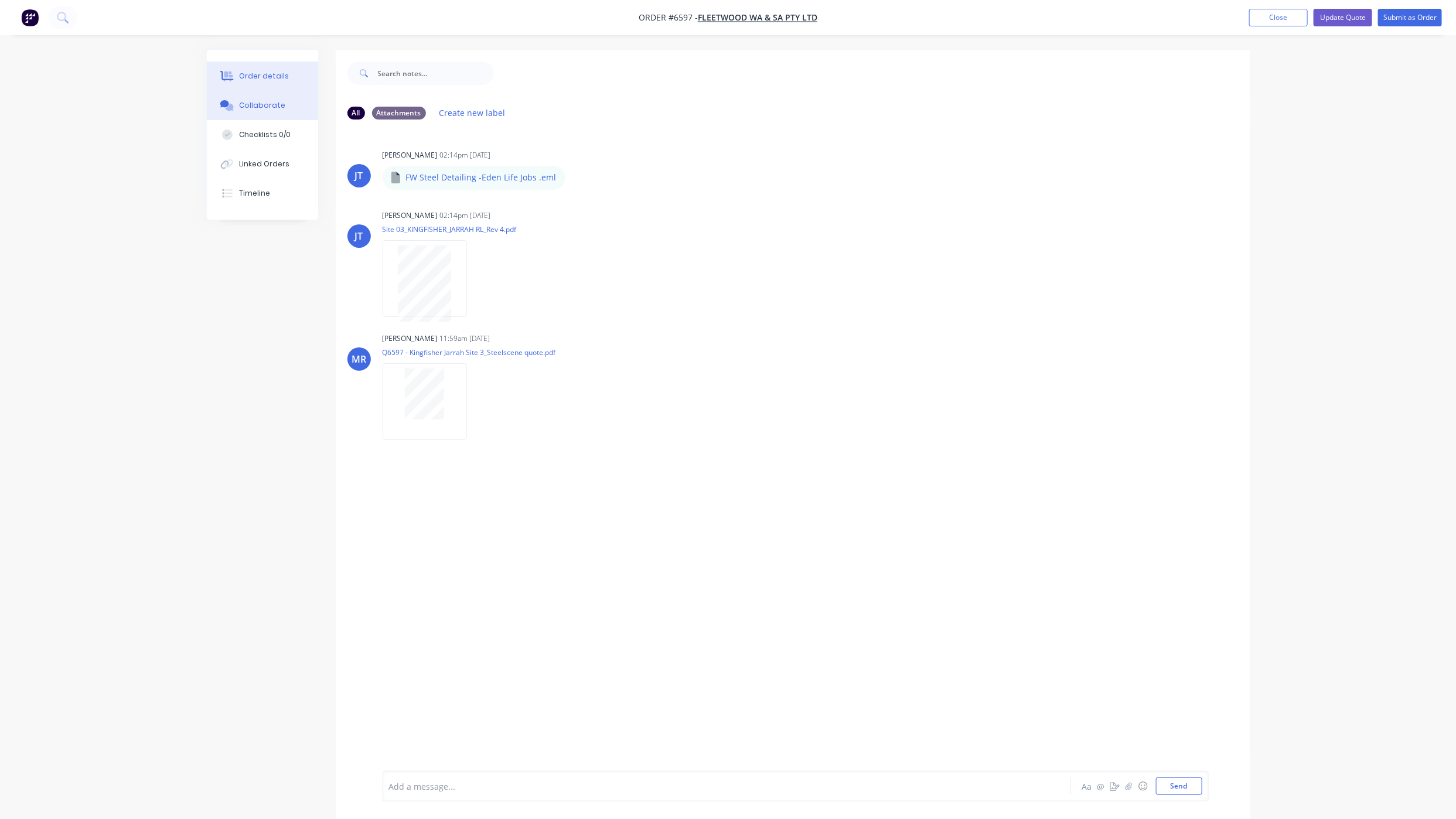
click at [259, 68] on button "Order details" at bounding box center [262, 76] width 111 height 29
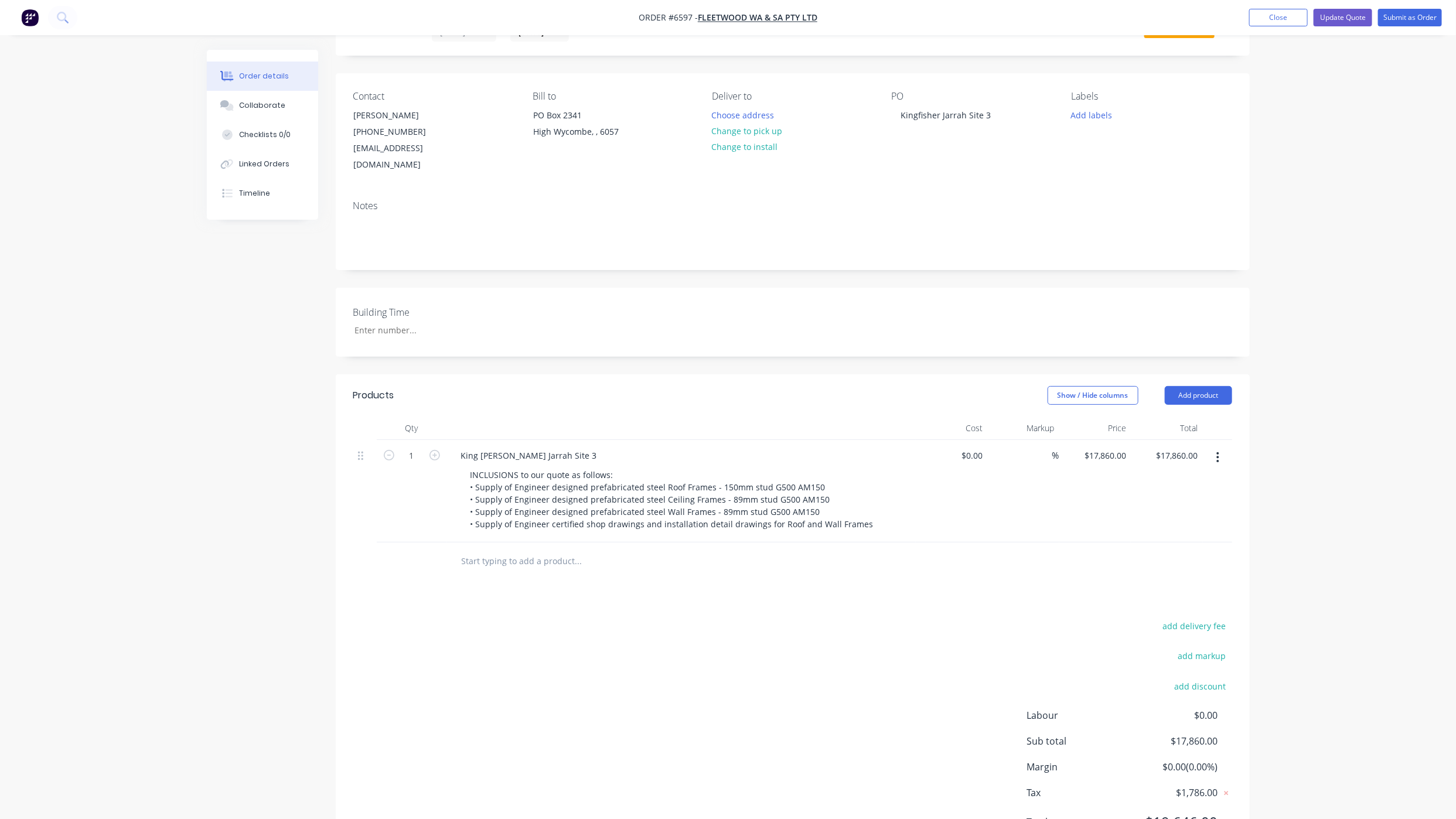
scroll to position [88, 0]
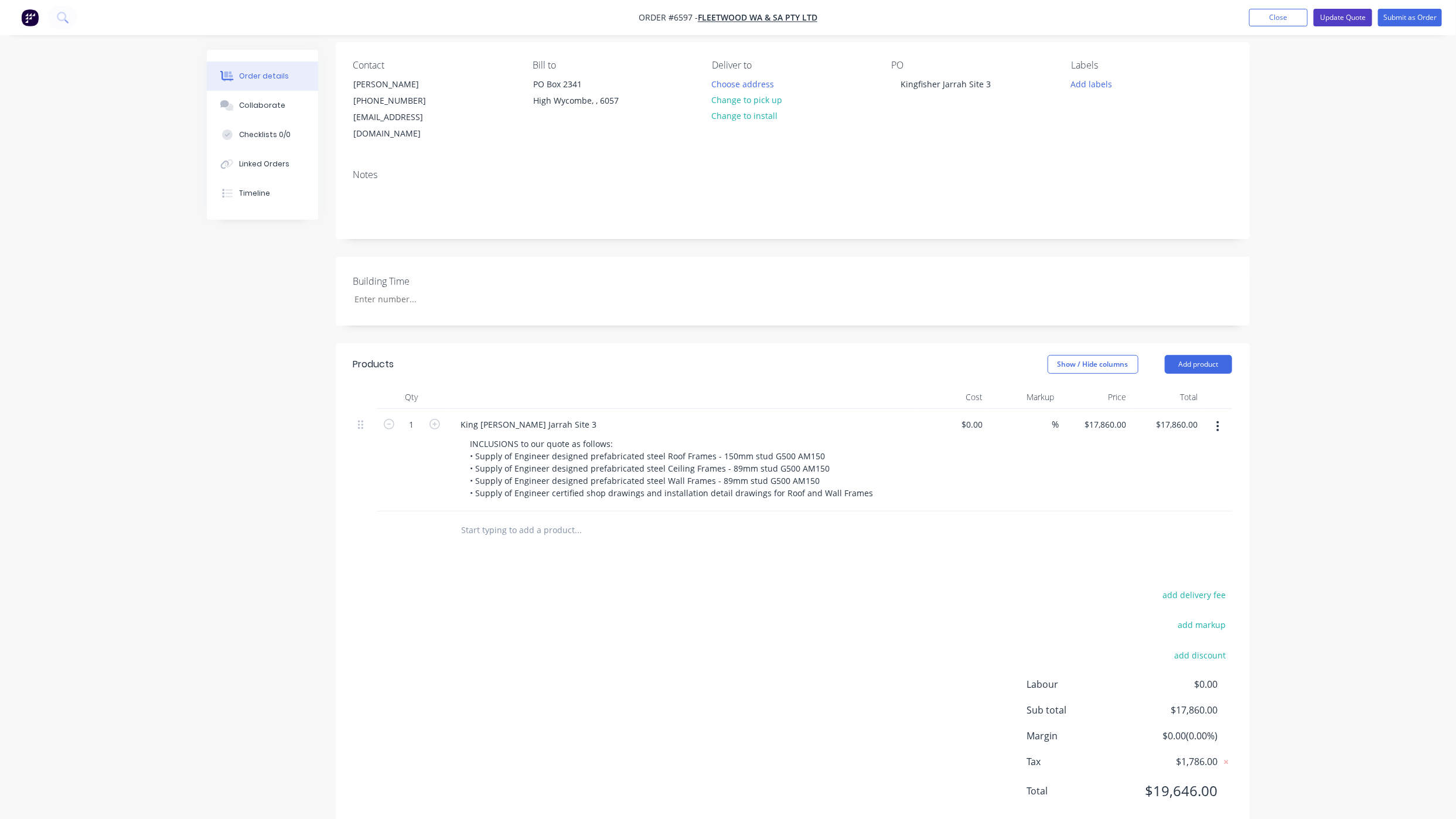
click at [1331, 16] on button "Update Quote" at bounding box center [1343, 17] width 59 height 17
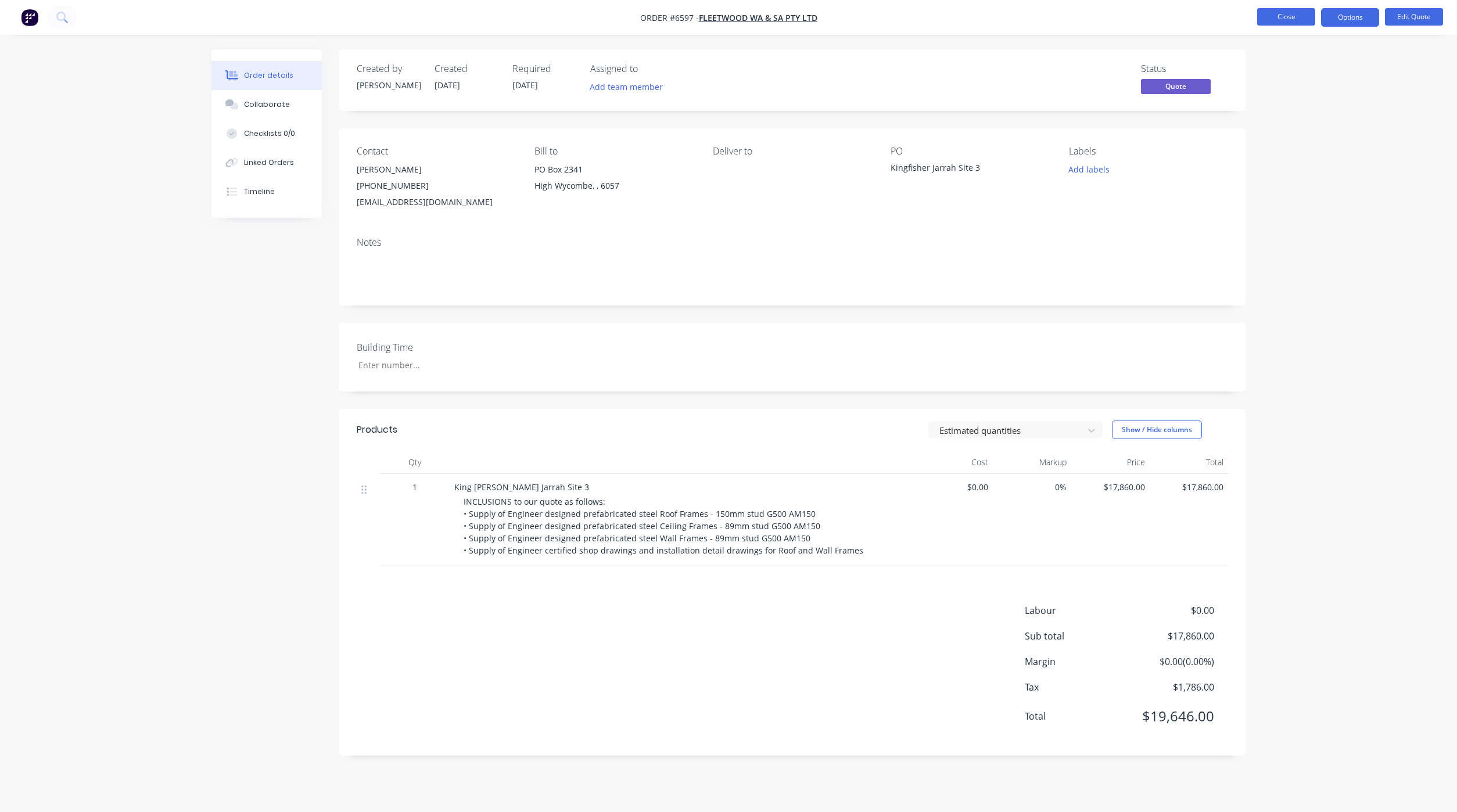
click at [1274, 19] on button "Close" at bounding box center [1285, 16] width 58 height 17
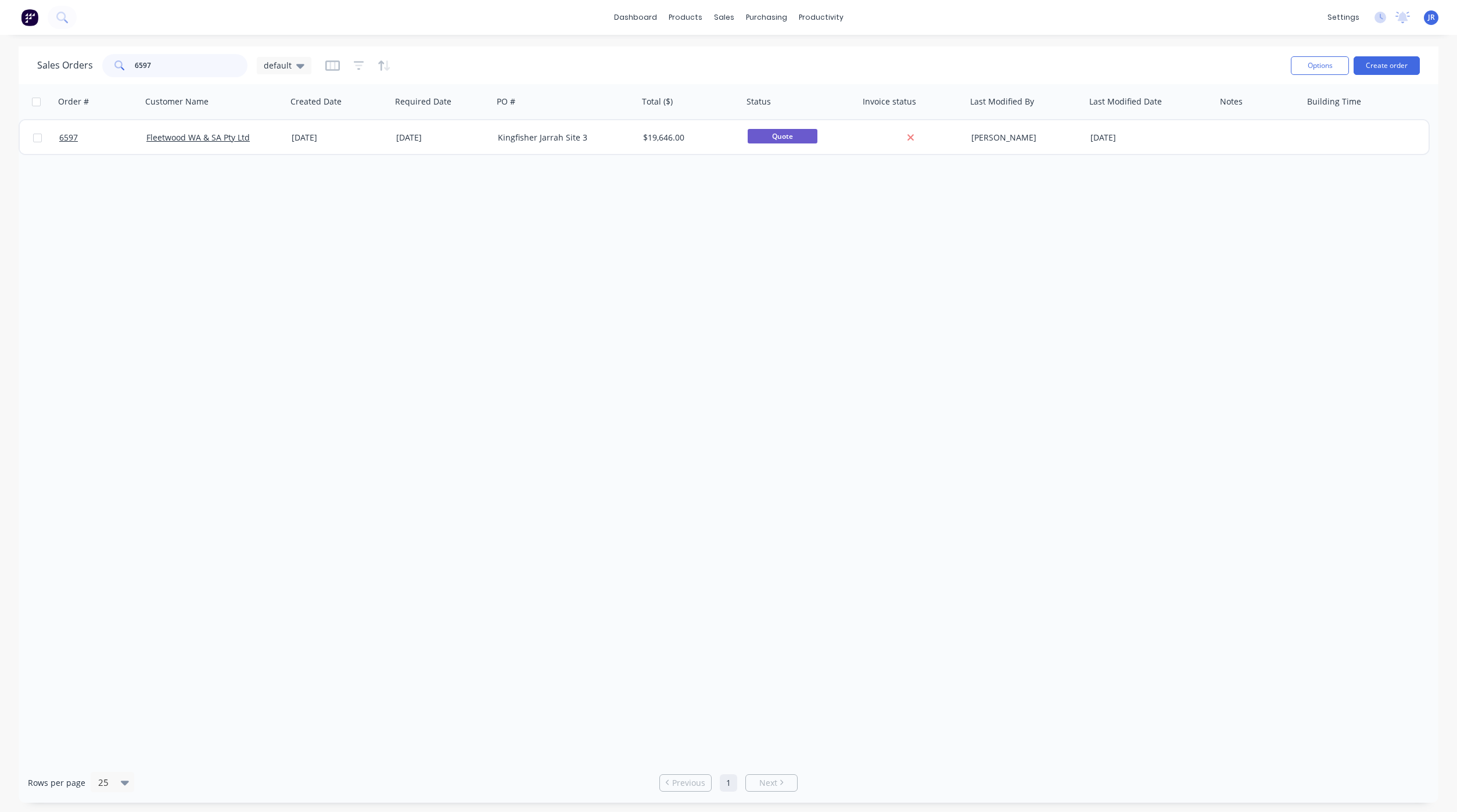
drag, startPoint x: 153, startPoint y: 68, endPoint x: -16, endPoint y: 42, distance: 171.0
click at [0, 42] on html "dashboard products sales purchasing productivity dashboard products Product Cat…" at bounding box center [728, 406] width 1457 height 812
type input "6598"
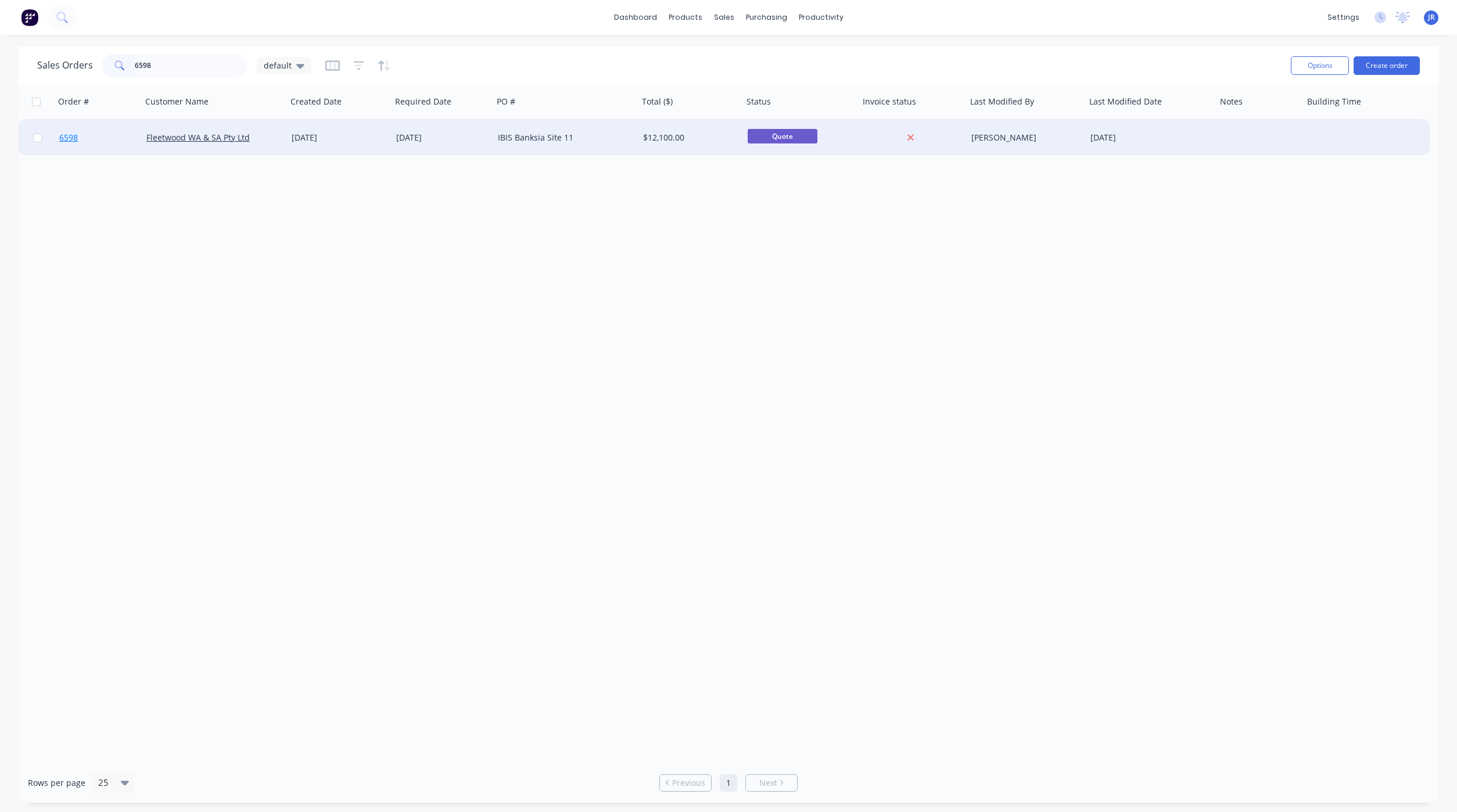
click at [72, 136] on span "6598" at bounding box center [68, 137] width 18 height 12
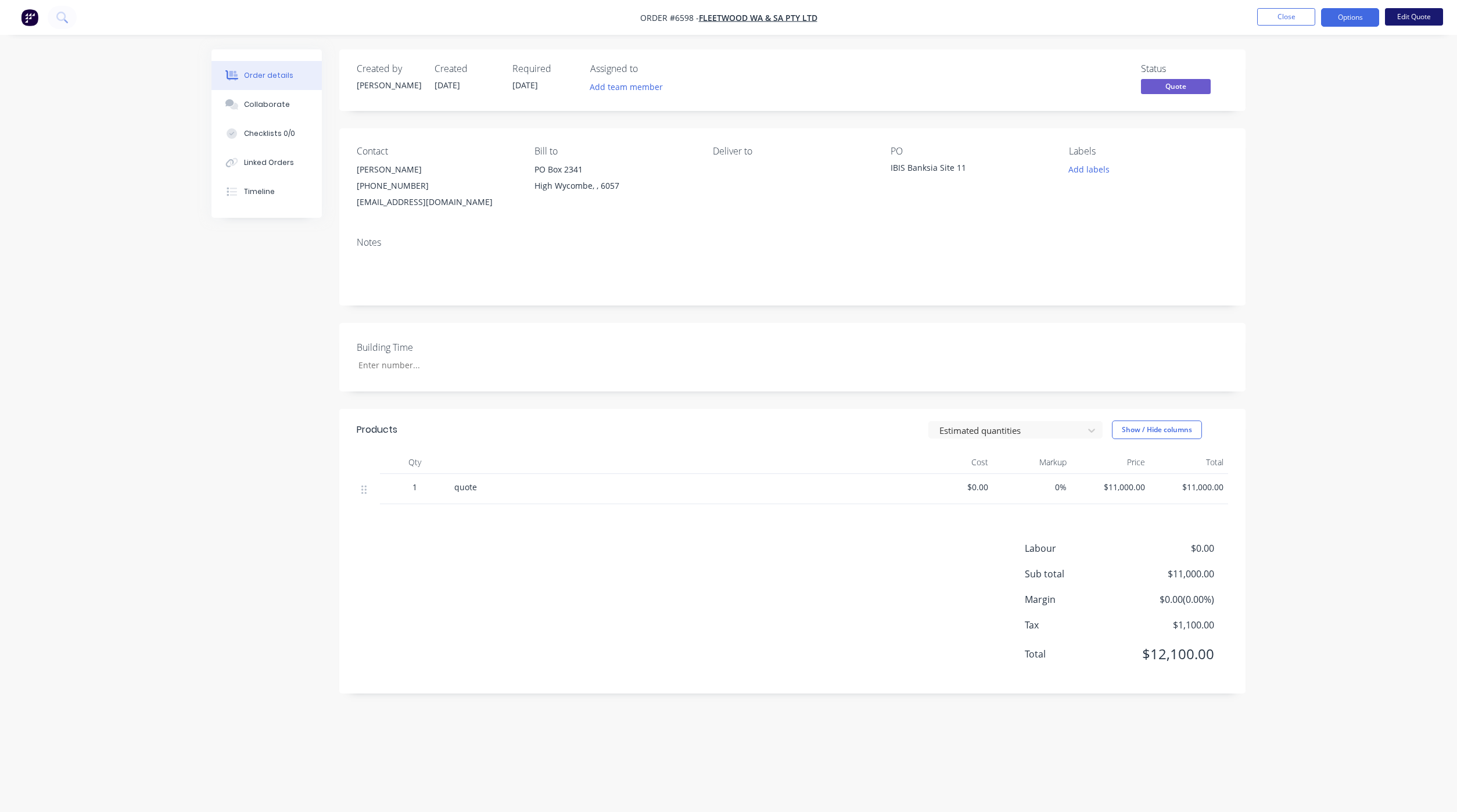
click at [1419, 16] on button "Edit Quote" at bounding box center [1413, 16] width 58 height 17
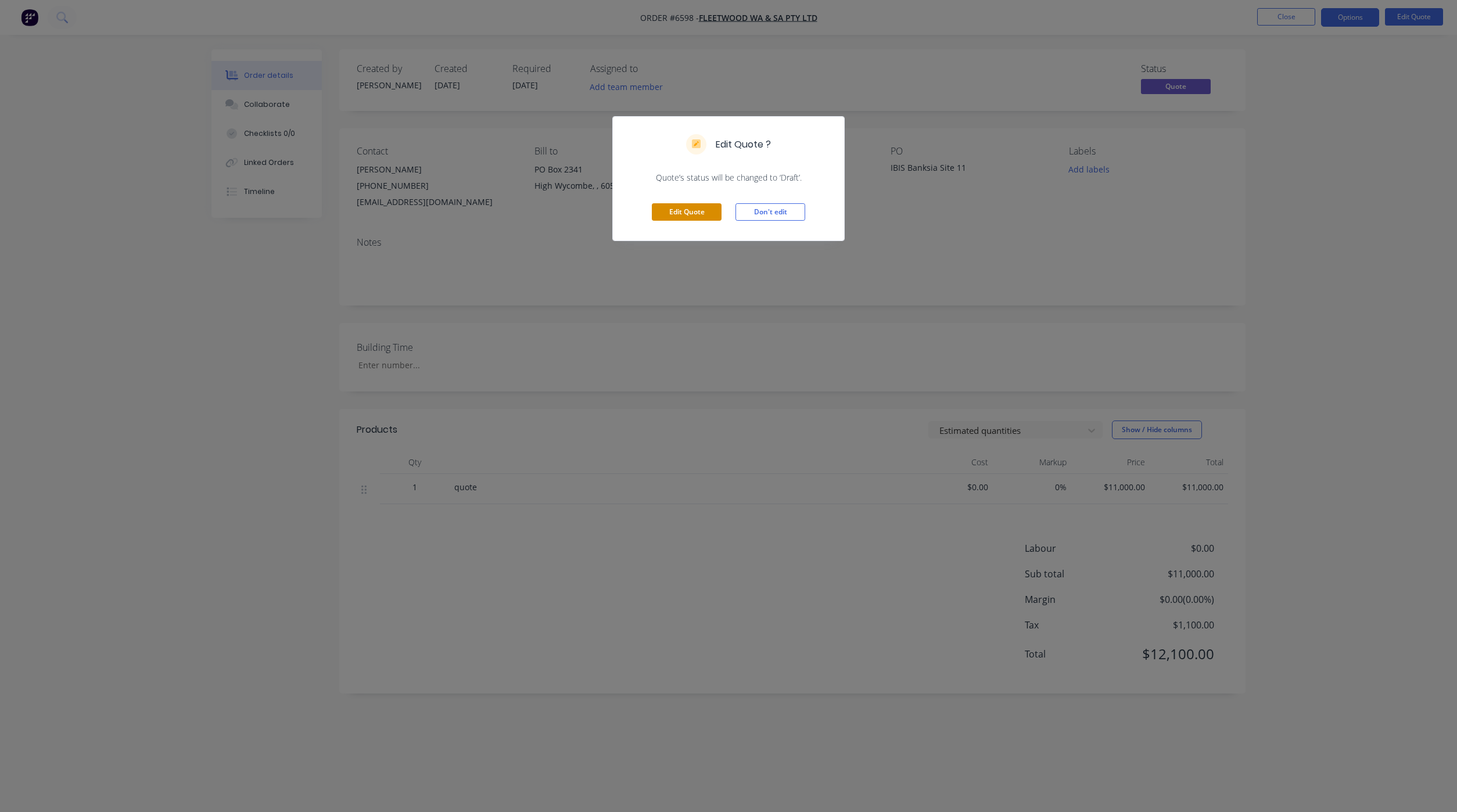
click at [656, 218] on button "Edit Quote" at bounding box center [686, 211] width 70 height 17
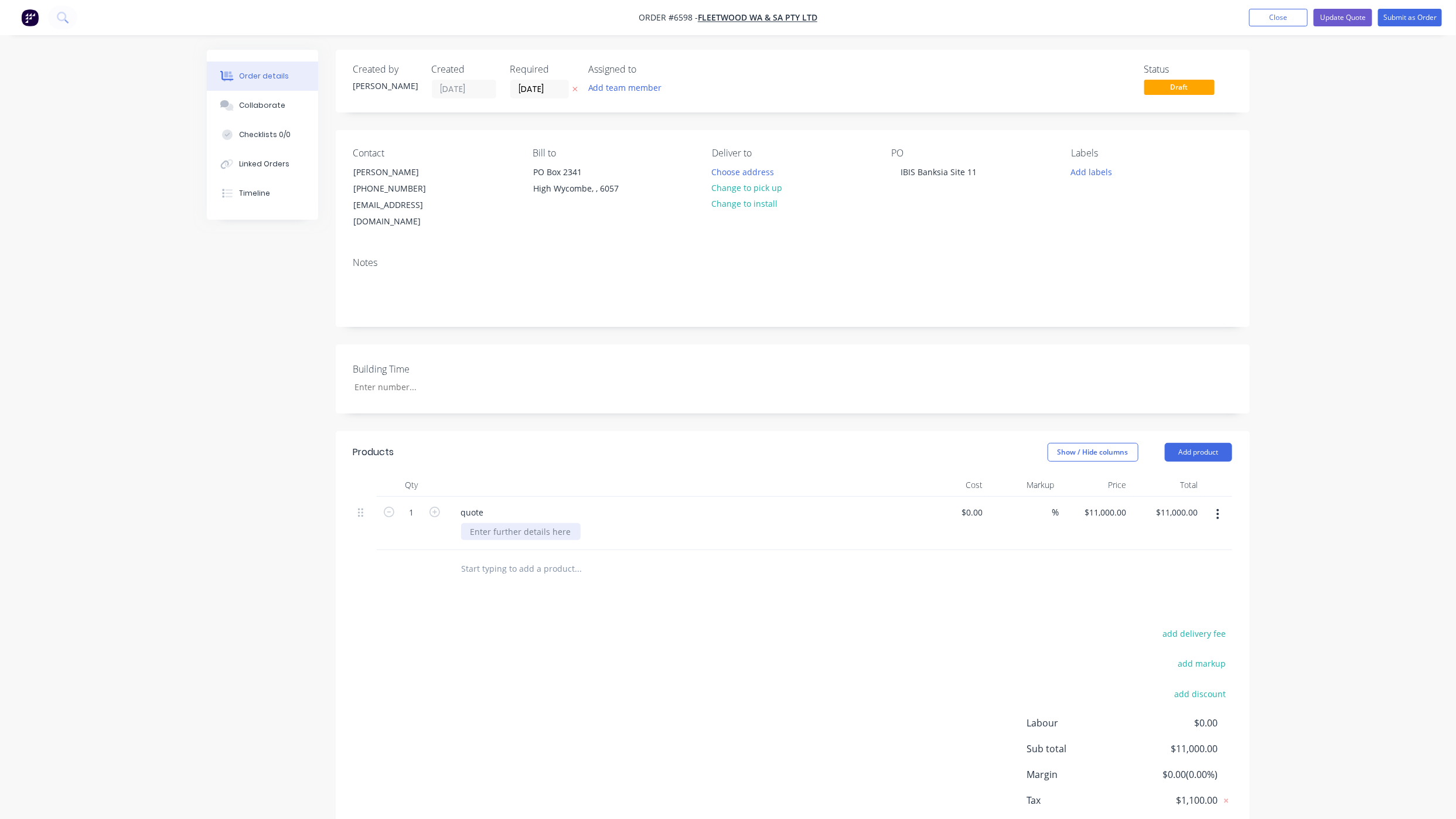
click at [495, 523] on div at bounding box center [521, 532] width 119 height 17
paste div
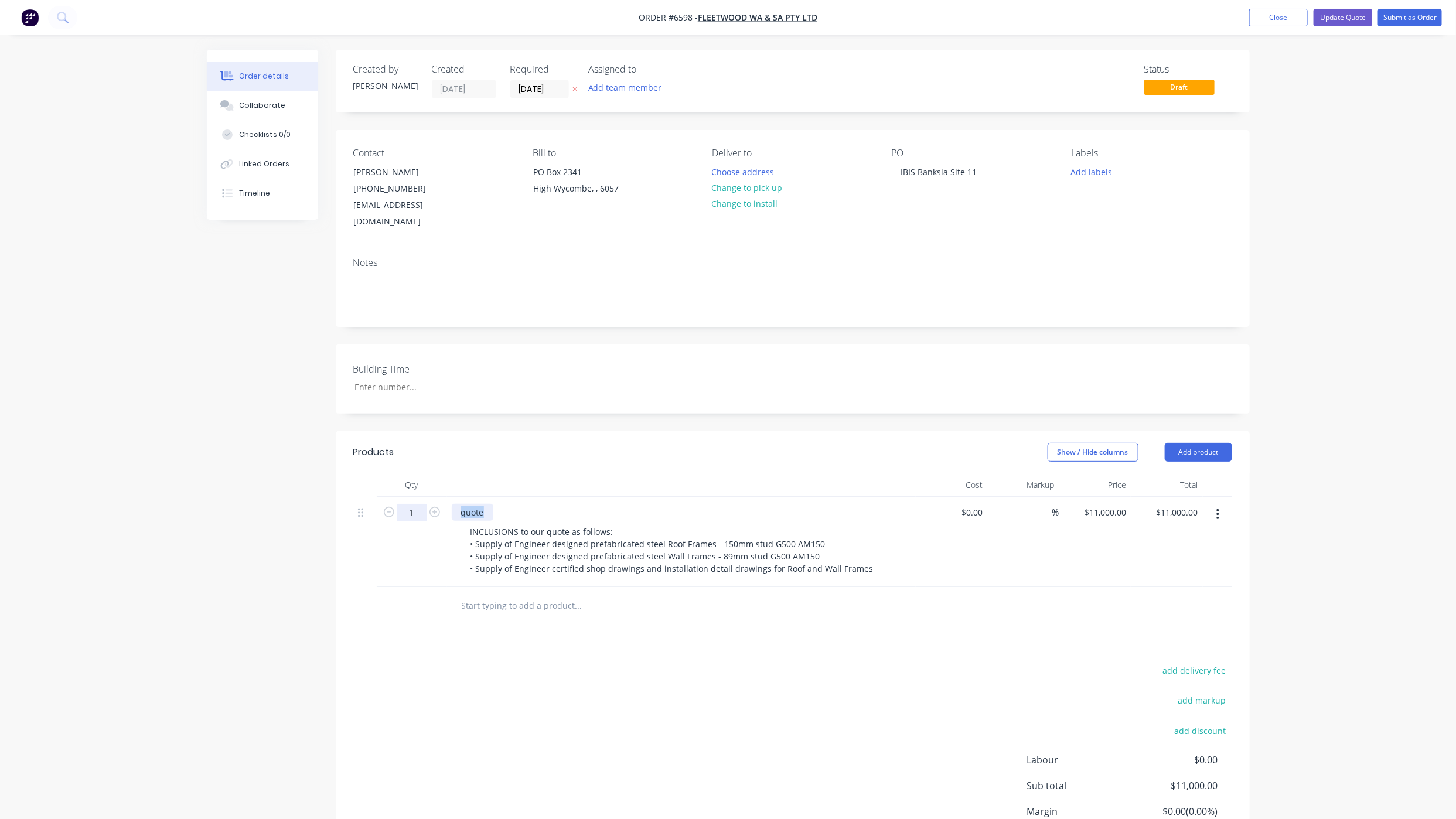
drag, startPoint x: 481, startPoint y: 496, endPoint x: 426, endPoint y: 496, distance: 55.0
click at [426, 496] on div "1 quote INCLUSIONS to our quote as follows: • Supply of Engineer designed prefa…" at bounding box center [792, 541] width 879 height 90
click at [1345, 12] on button "Update Quote" at bounding box center [1343, 17] width 59 height 17
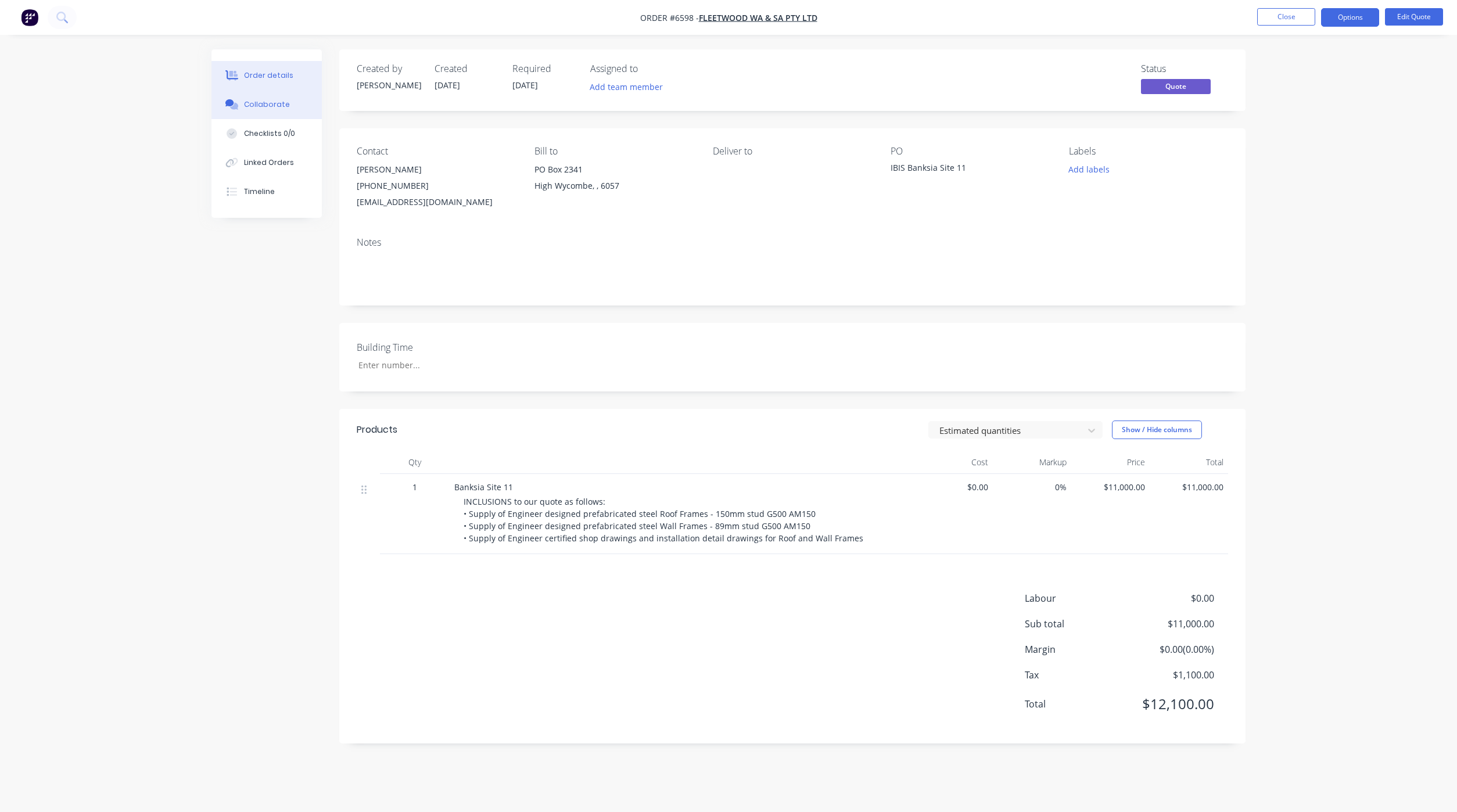
click at [258, 101] on div "Collaborate" at bounding box center [267, 104] width 46 height 10
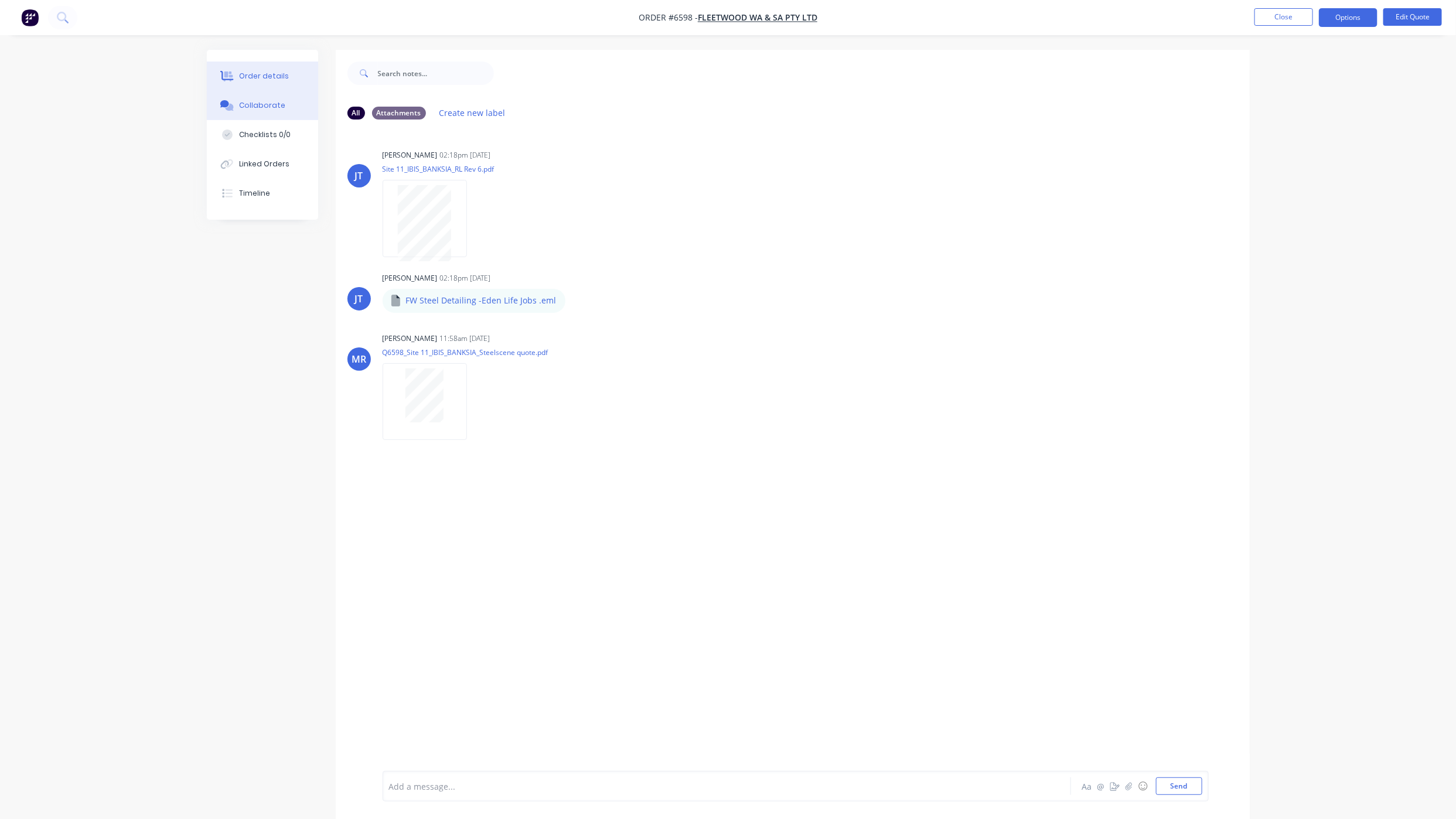
click at [267, 83] on button "Order details" at bounding box center [262, 76] width 111 height 29
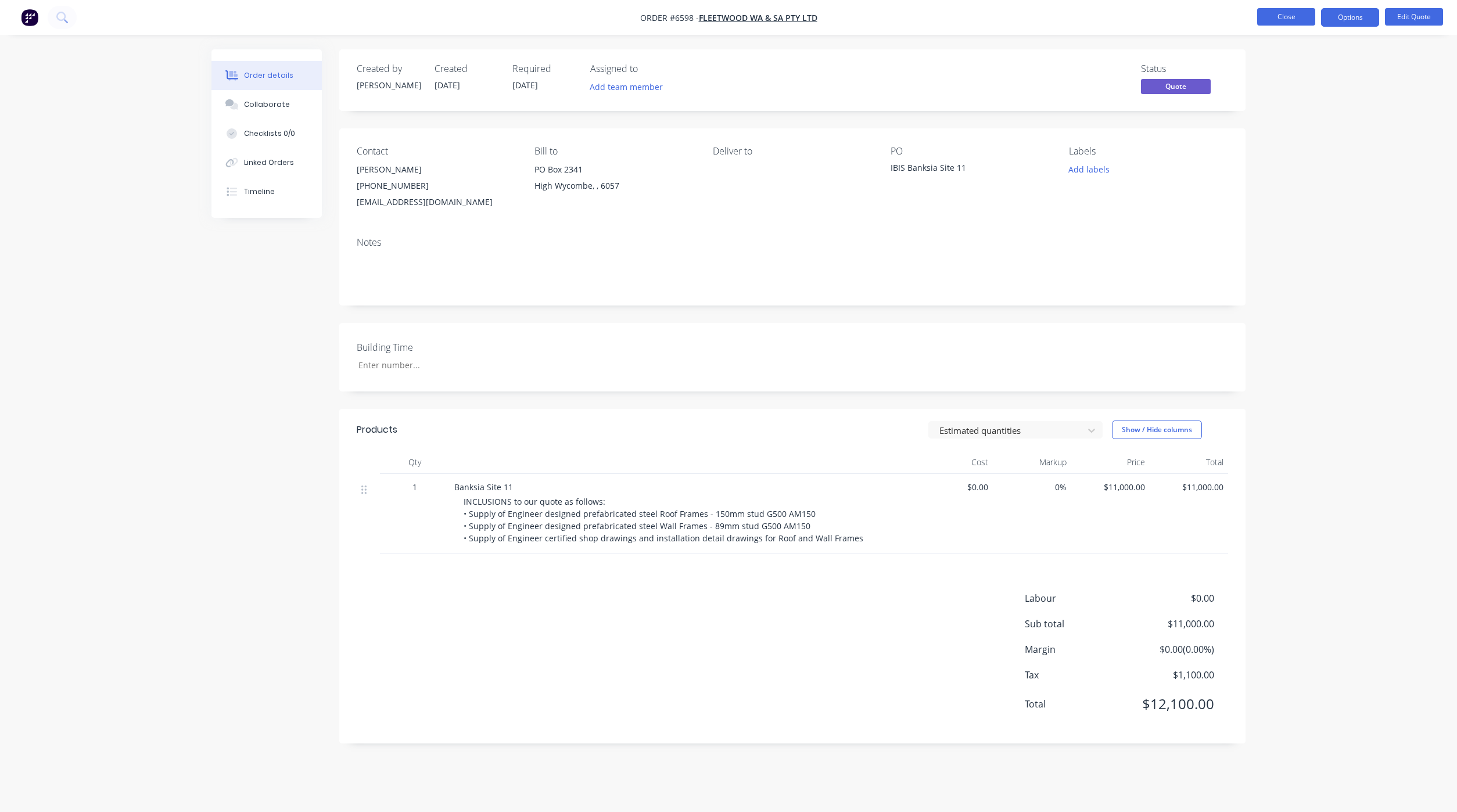
click at [1295, 16] on button "Close" at bounding box center [1285, 16] width 58 height 17
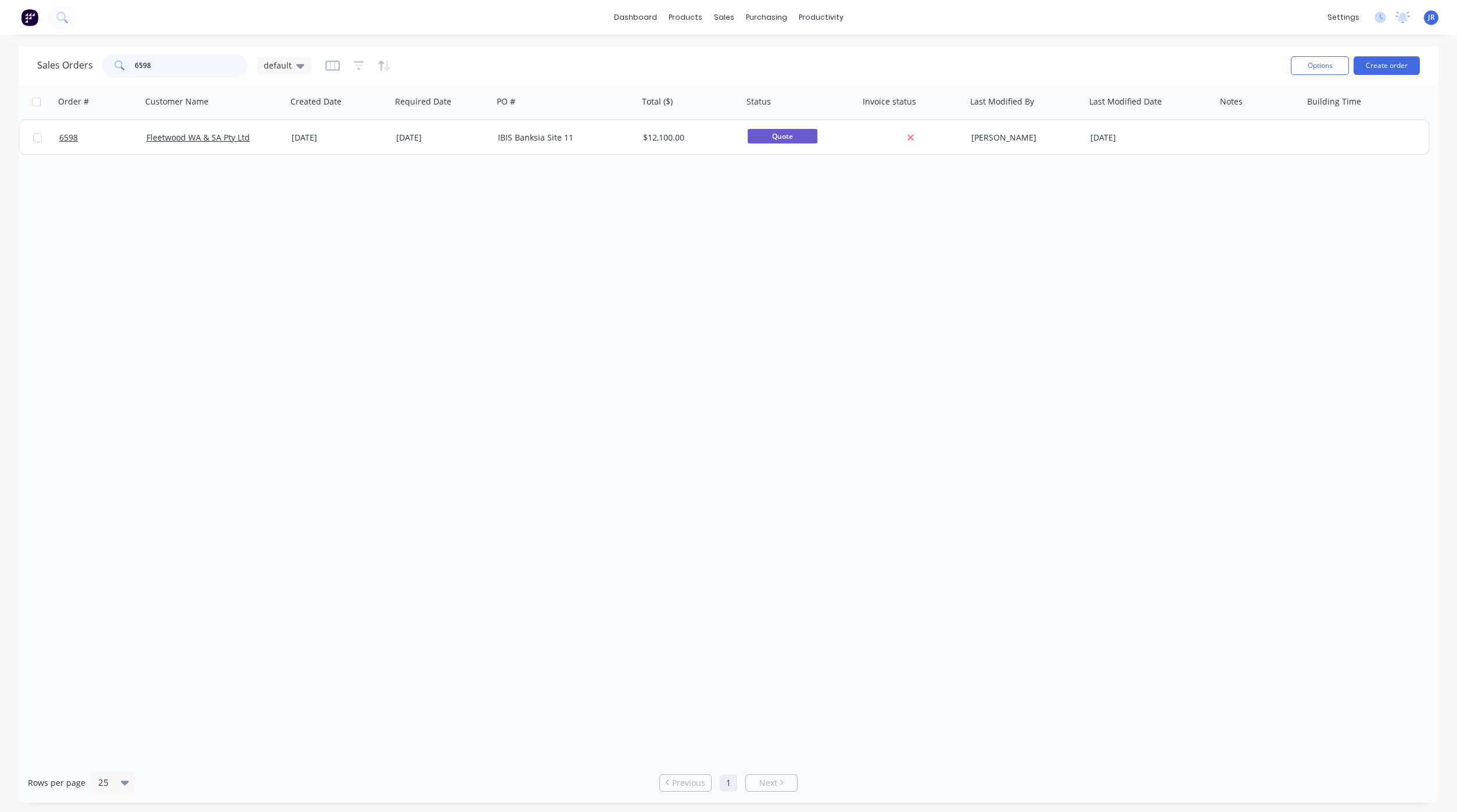
drag, startPoint x: 173, startPoint y: 66, endPoint x: -144, endPoint y: 37, distance: 318.3
click at [0, 37] on html "dashboard products sales purchasing productivity dashboard products Product Cat…" at bounding box center [728, 406] width 1457 height 812
drag, startPoint x: 207, startPoint y: 68, endPoint x: -49, endPoint y: 51, distance: 256.6
click at [0, 51] on html "dashboard products sales purchasing productivity dashboard products Product Cat…" at bounding box center [728, 406] width 1457 height 812
click at [356, 66] on icon "button" at bounding box center [358, 66] width 10 height 12
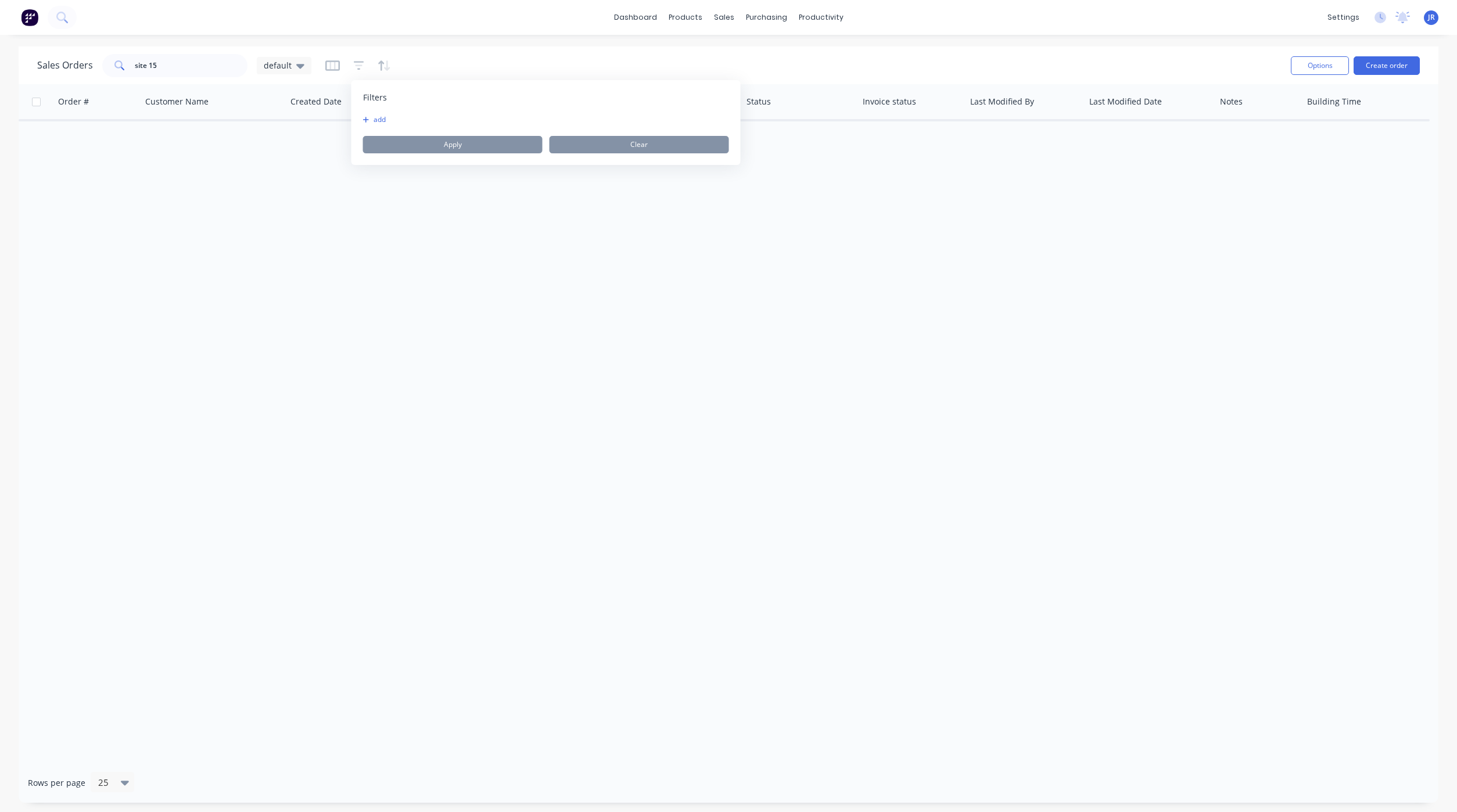
click at [363, 118] on icon "button" at bounding box center [366, 120] width 6 height 7
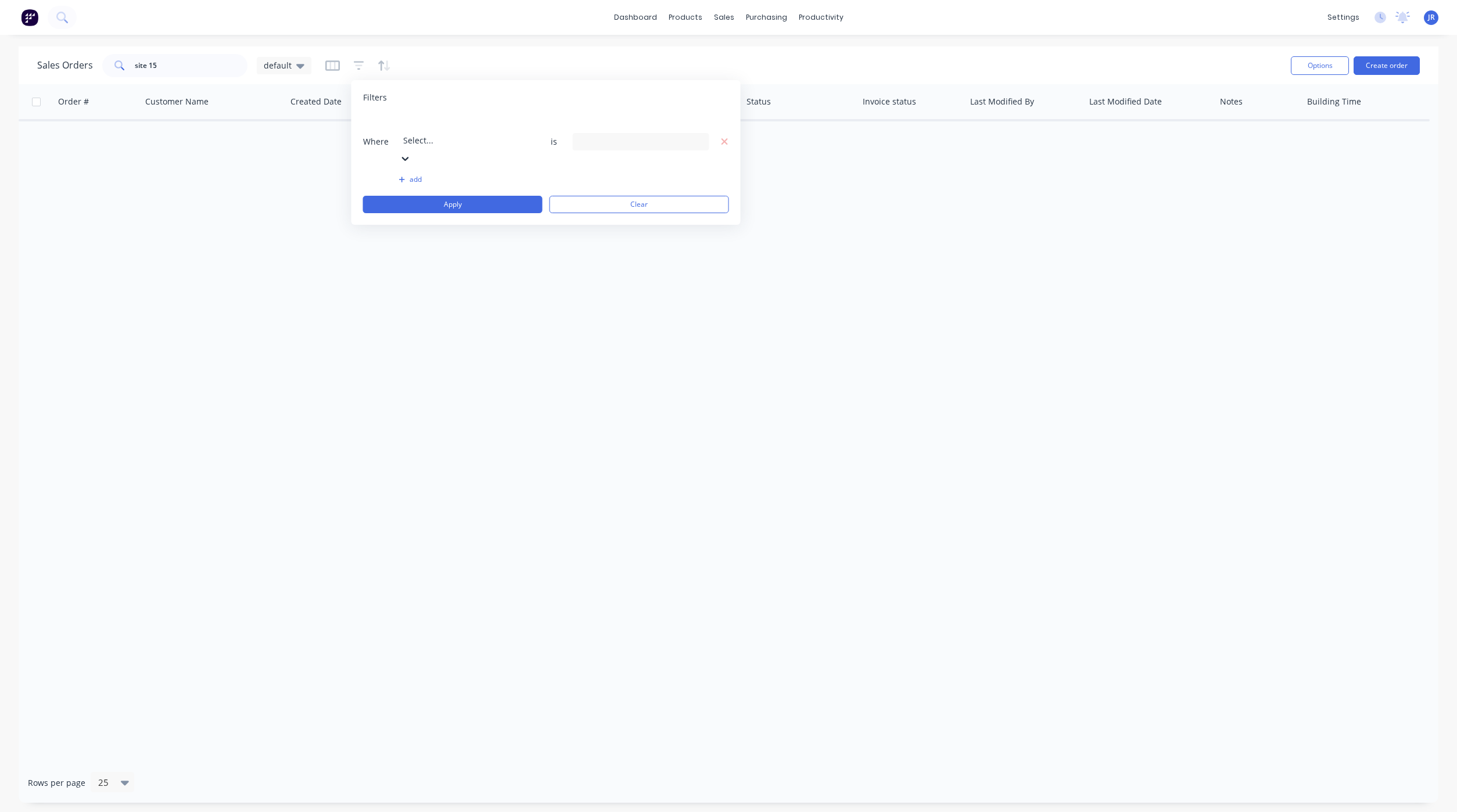
click at [405, 128] on input "text" at bounding box center [404, 124] width 2 height 12
click at [616, 133] on div "19 Status selected" at bounding box center [641, 141] width 137 height 17
click at [589, 191] on div at bounding box center [592, 190] width 23 height 23
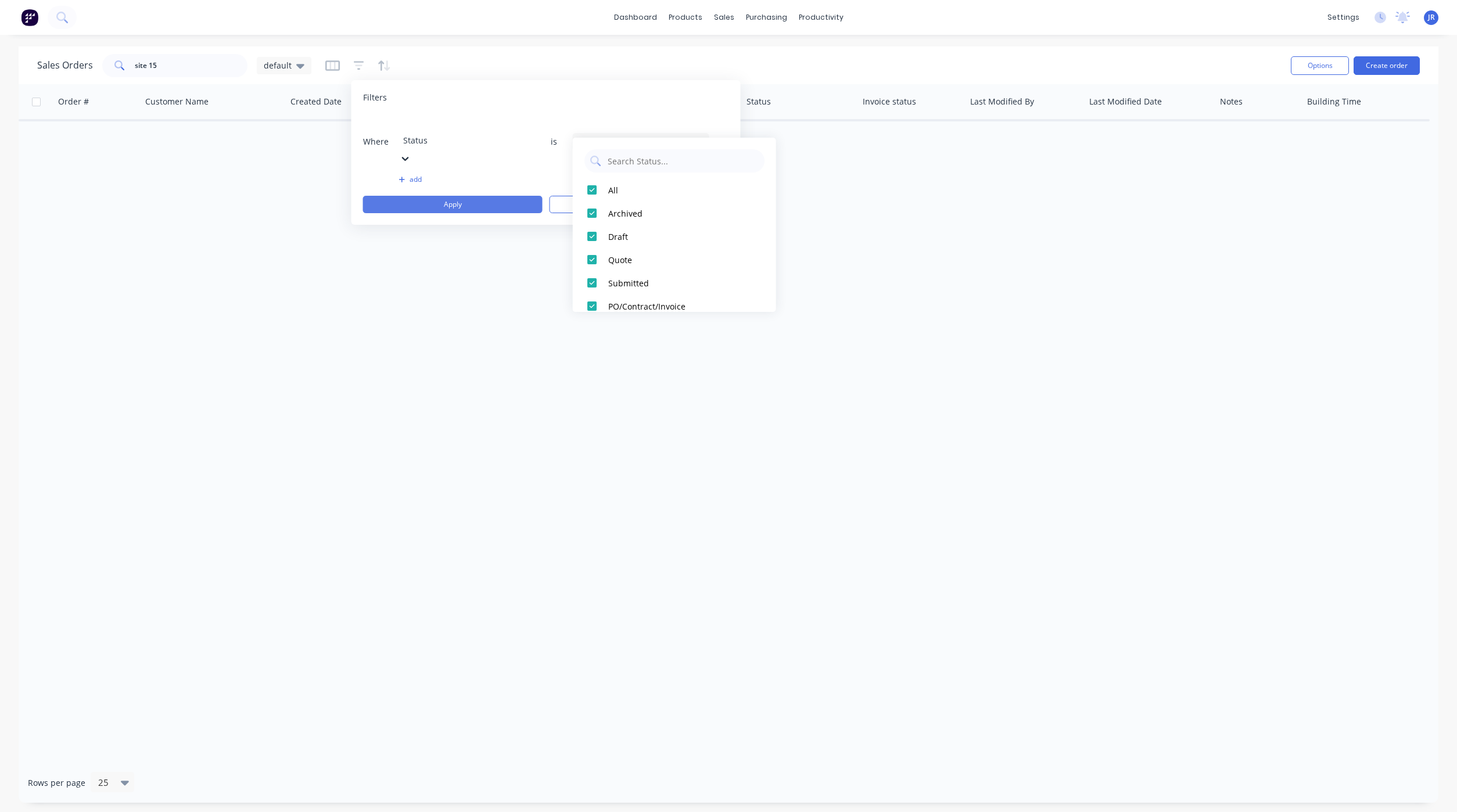
click at [483, 195] on button "Apply" at bounding box center [453, 204] width 180 height 17
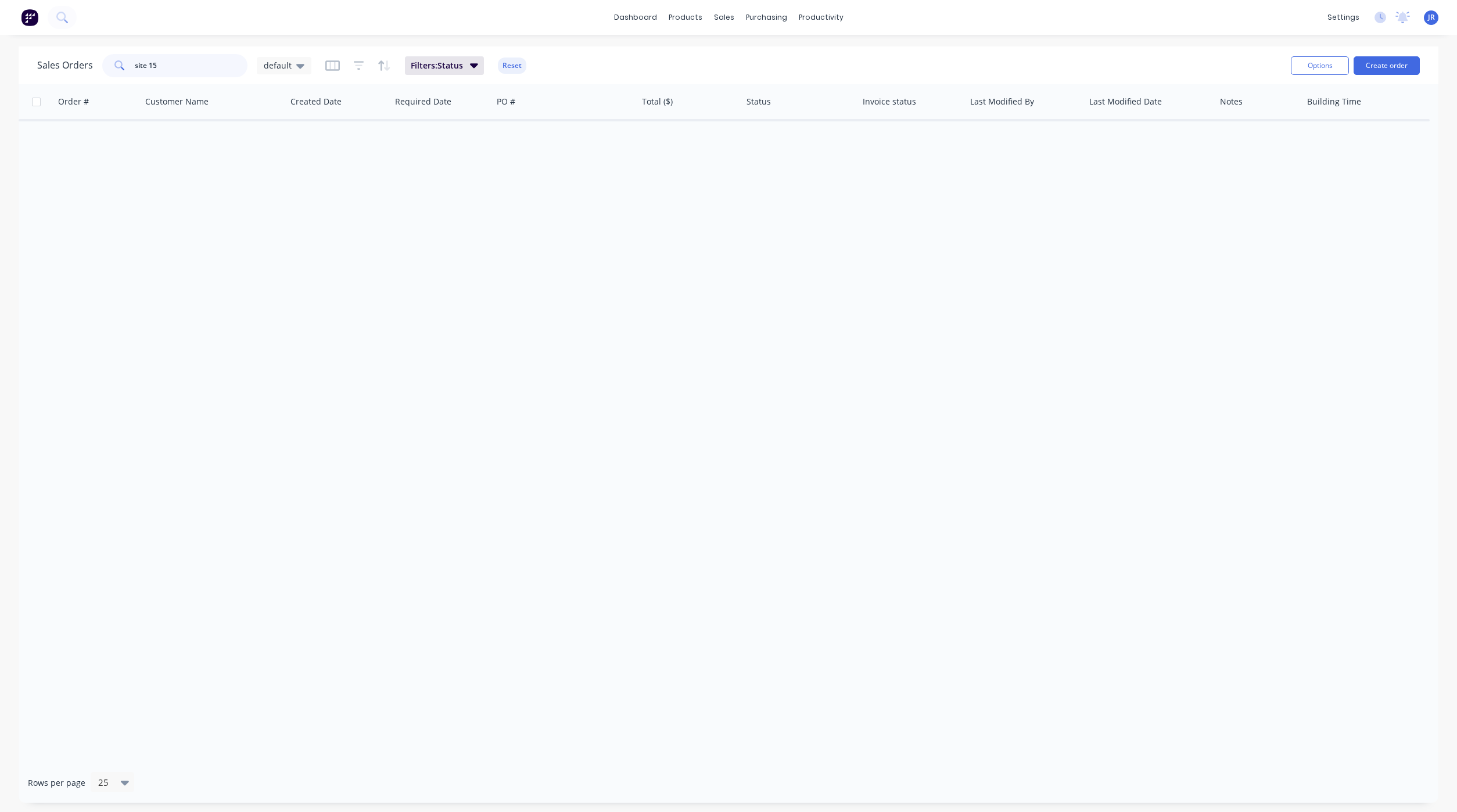
drag, startPoint x: 194, startPoint y: 67, endPoint x: -38, endPoint y: 35, distance: 234.2
click at [0, 35] on html "dashboard products sales purchasing productivity dashboard products Product Cat…" at bounding box center [728, 406] width 1457 height 812
type input "6600"
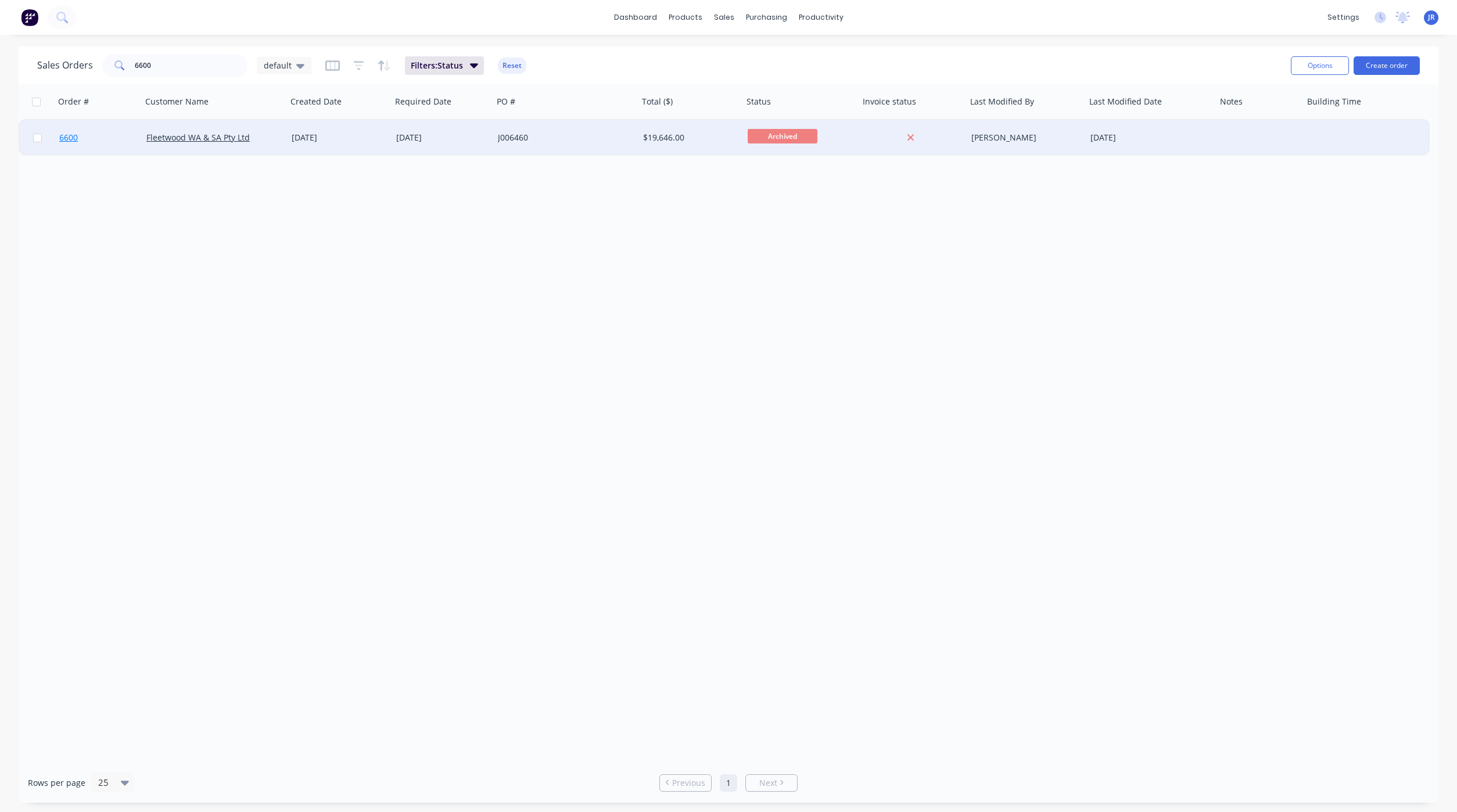
click at [59, 140] on span "6600" at bounding box center [68, 137] width 18 height 12
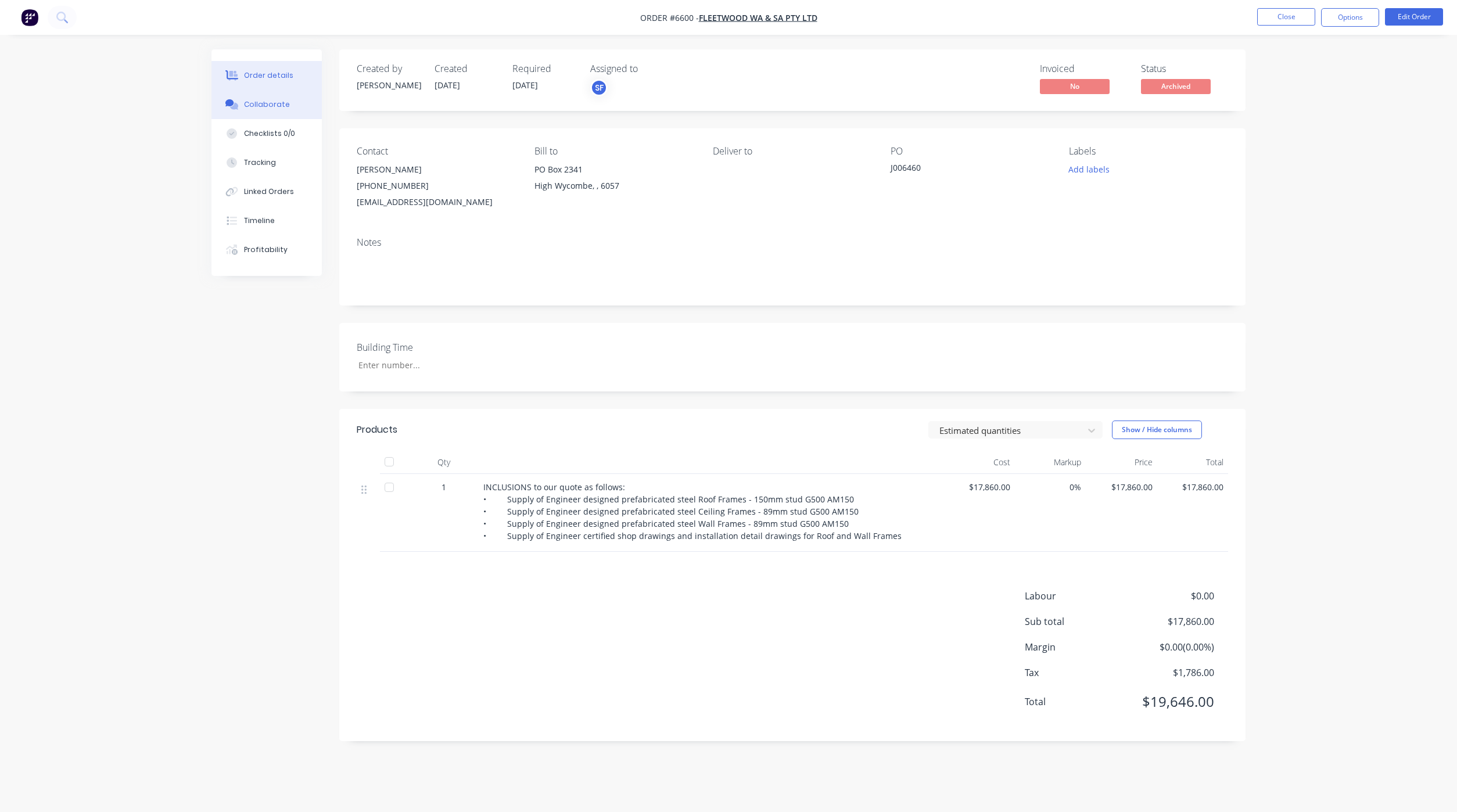
click at [258, 110] on button "Collaborate" at bounding box center [266, 105] width 110 height 29
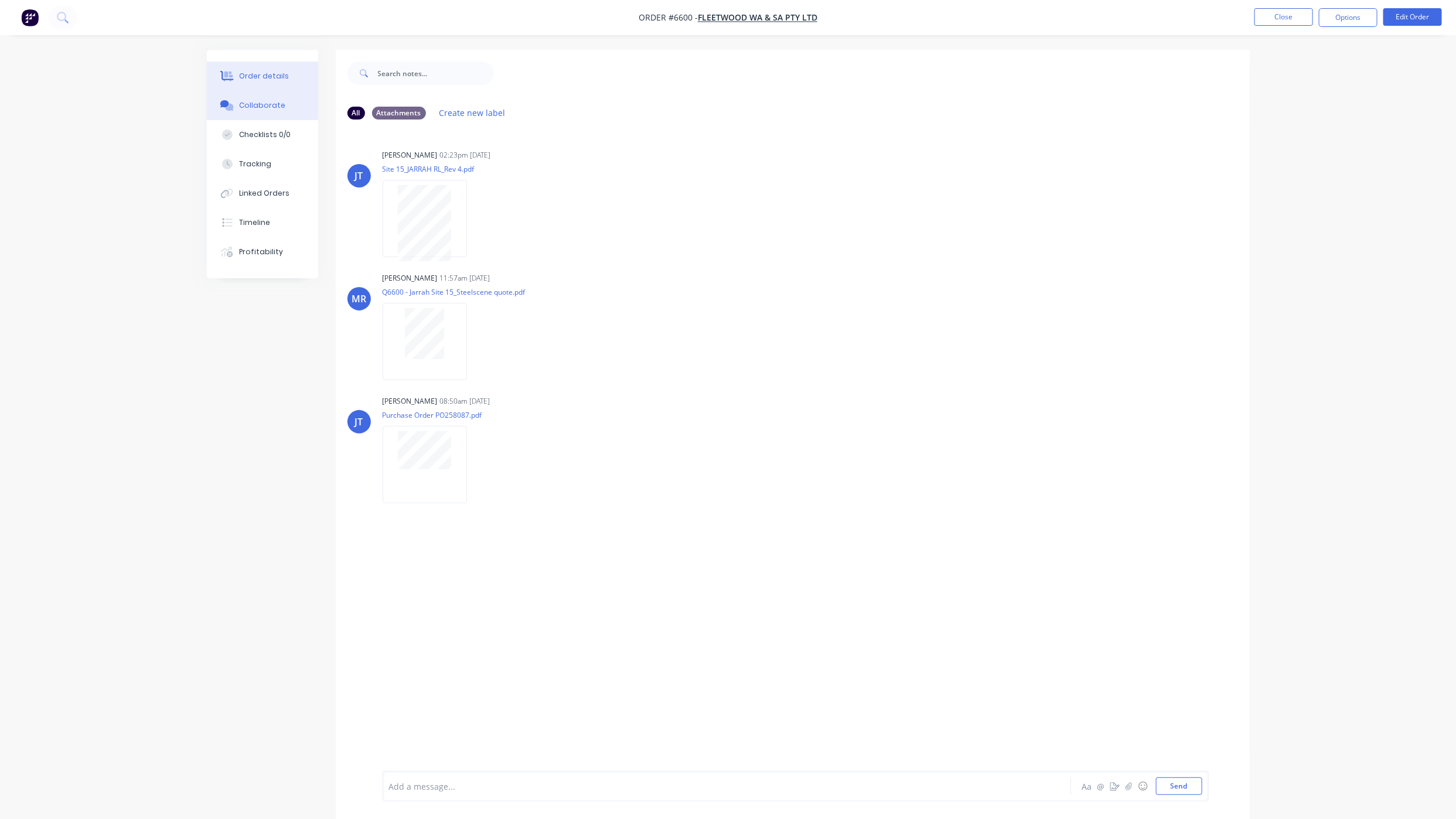
click at [264, 71] on div "Order details" at bounding box center [264, 76] width 50 height 10
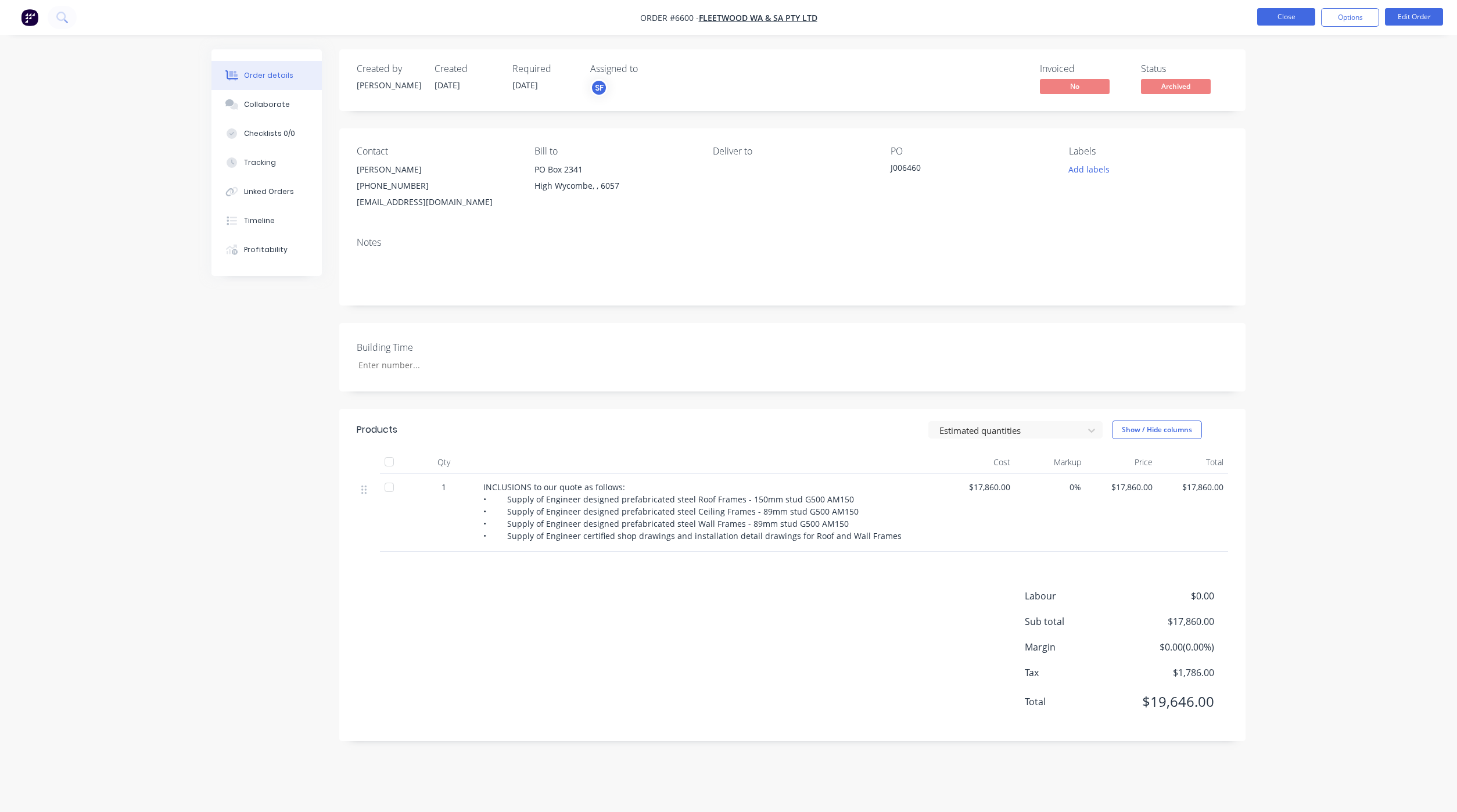
click at [1268, 18] on button "Close" at bounding box center [1285, 16] width 58 height 17
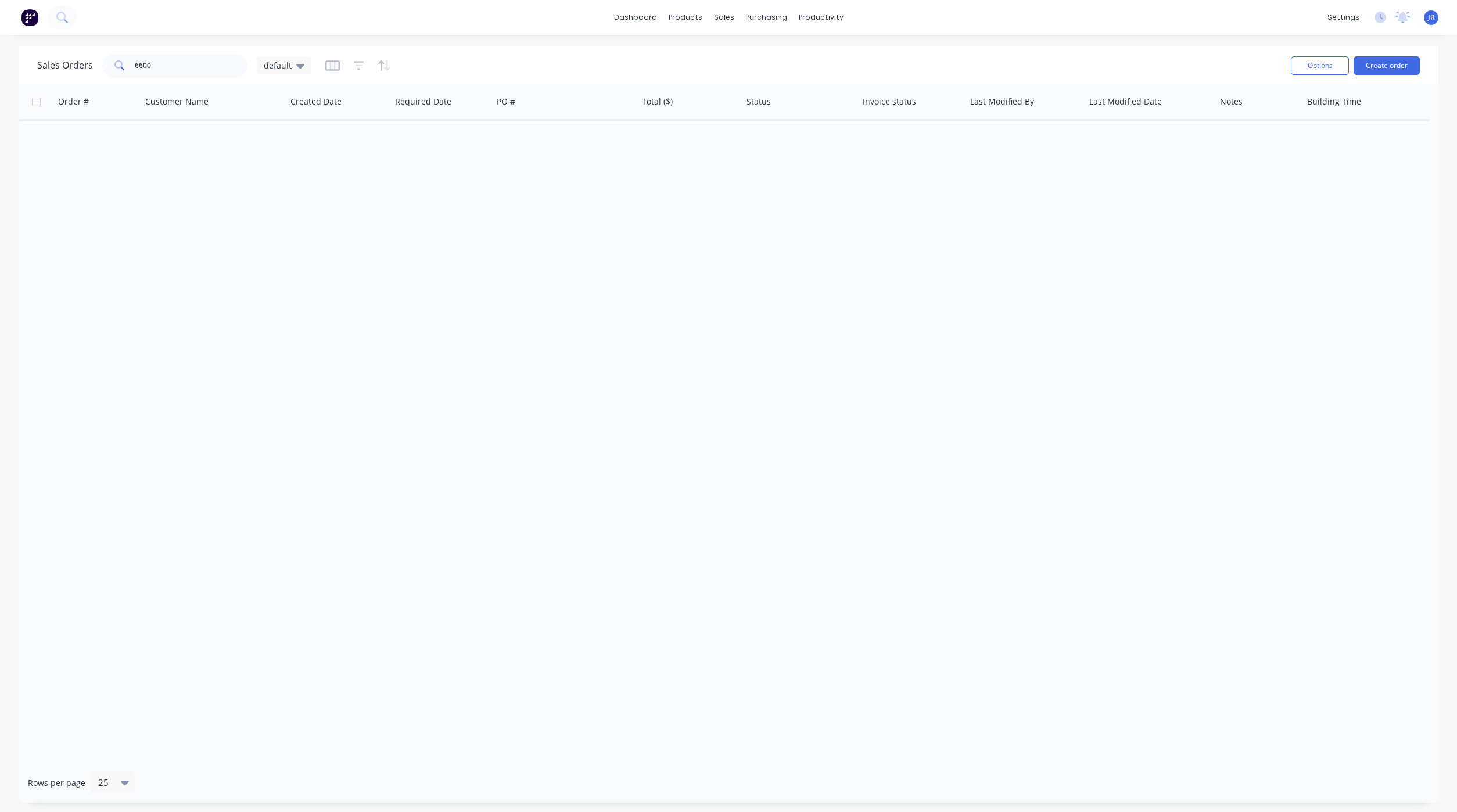
click at [349, 64] on div at bounding box center [358, 65] width 66 height 18
click at [353, 55] on div "Sales Orders 6600 default" at bounding box center [659, 66] width 1244 height 29
click at [356, 66] on icon "button" at bounding box center [358, 66] width 10 height 12
click at [366, 115] on button "add" at bounding box center [377, 120] width 29 height 10
click at [416, 131] on div at bounding box center [487, 124] width 168 height 14
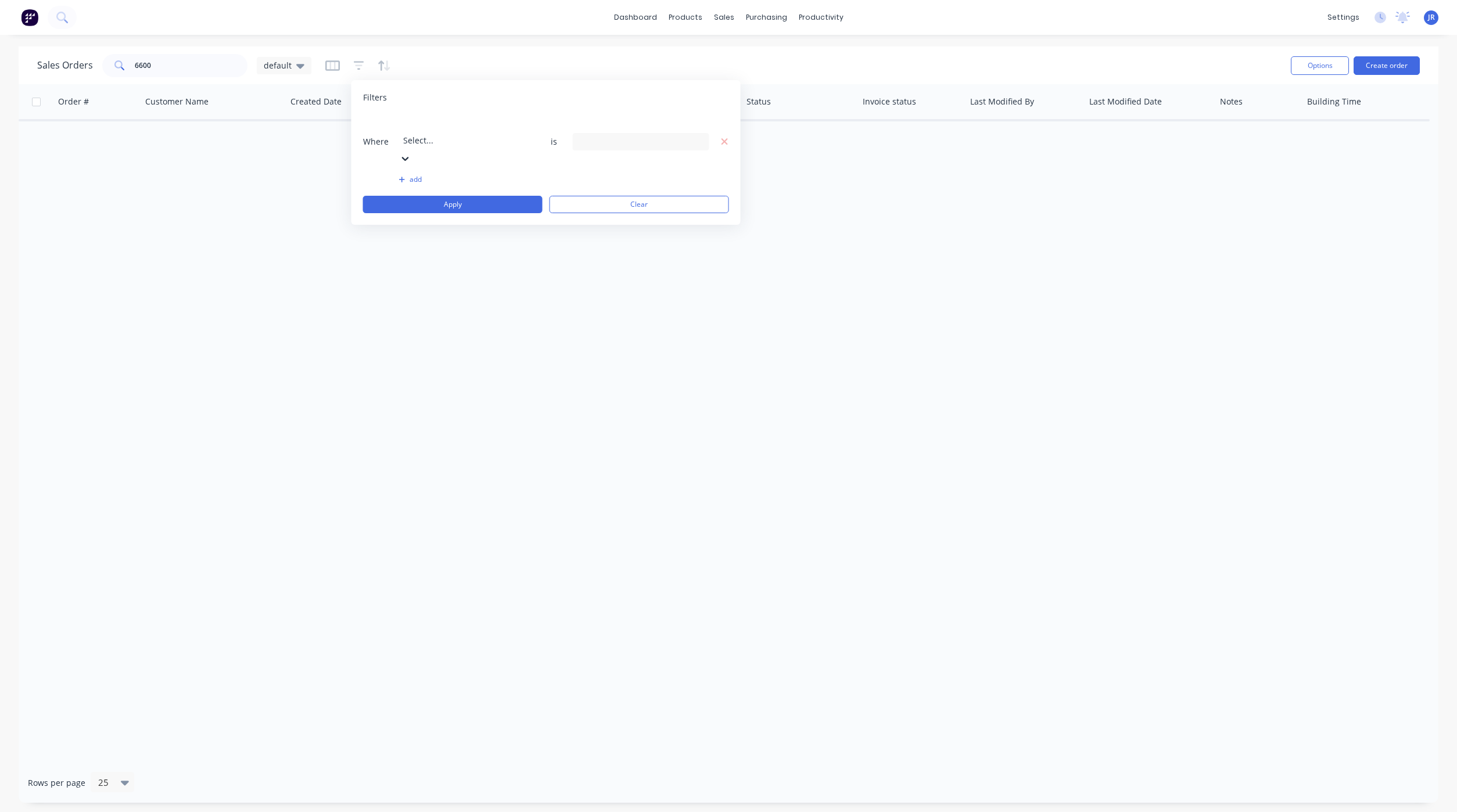
scroll to position [281, 0]
click at [619, 135] on div "19 Status selected" at bounding box center [632, 141] width 105 height 12
click at [593, 185] on div at bounding box center [592, 190] width 23 height 23
click at [468, 195] on button "Apply" at bounding box center [453, 204] width 180 height 17
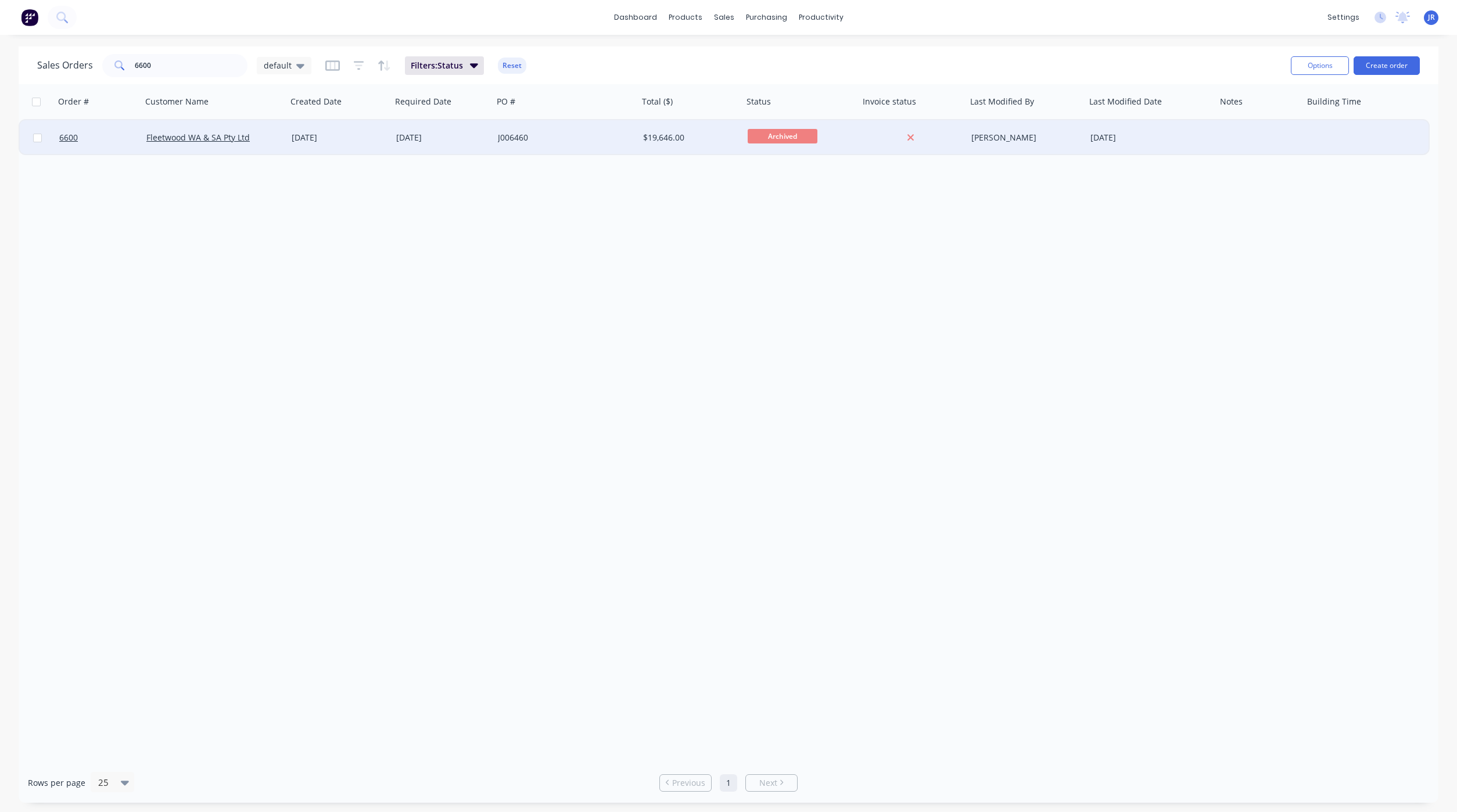
click at [55, 136] on div at bounding box center [98, 137] width 87 height 35
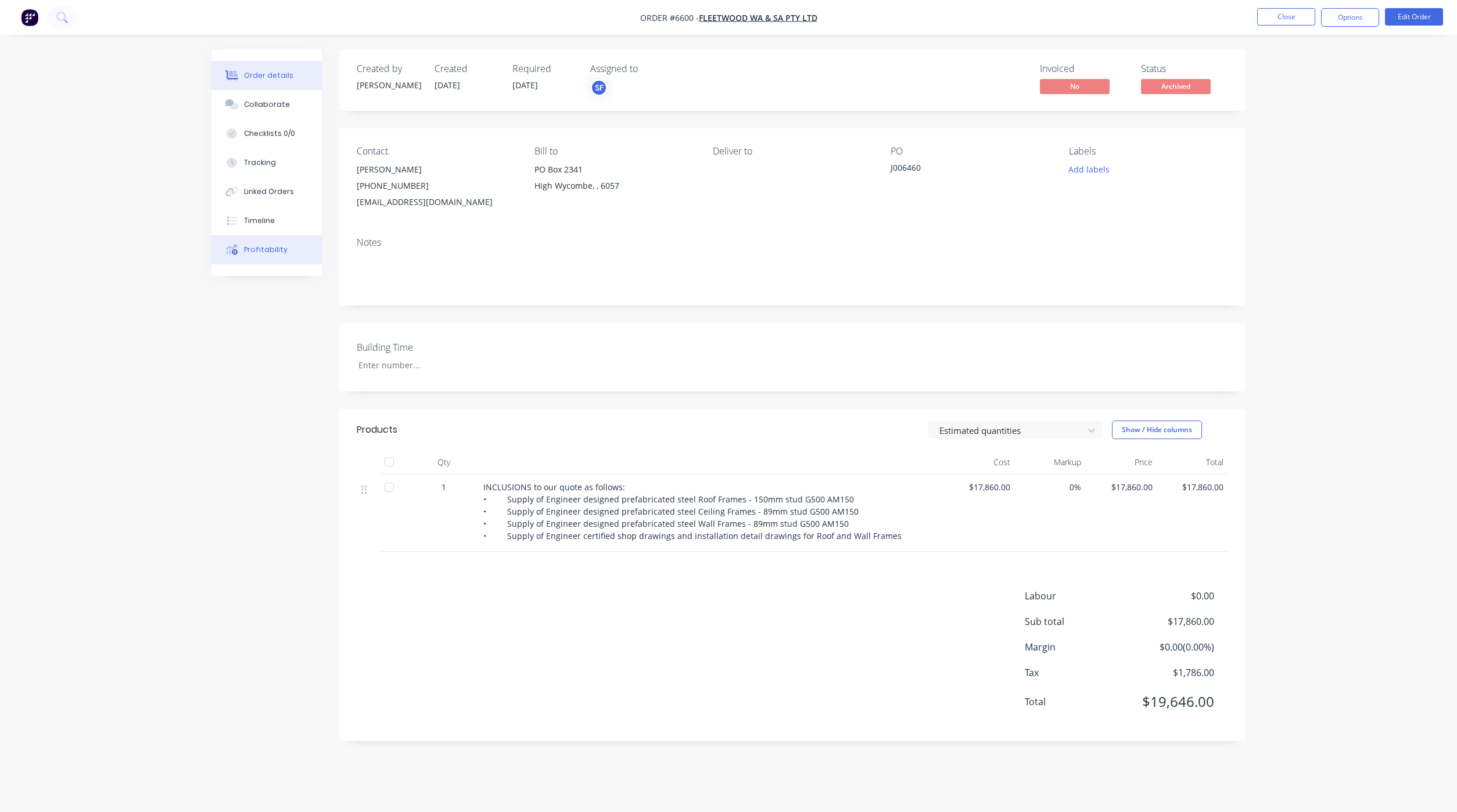
click at [232, 253] on icon at bounding box center [231, 249] width 12 height 10
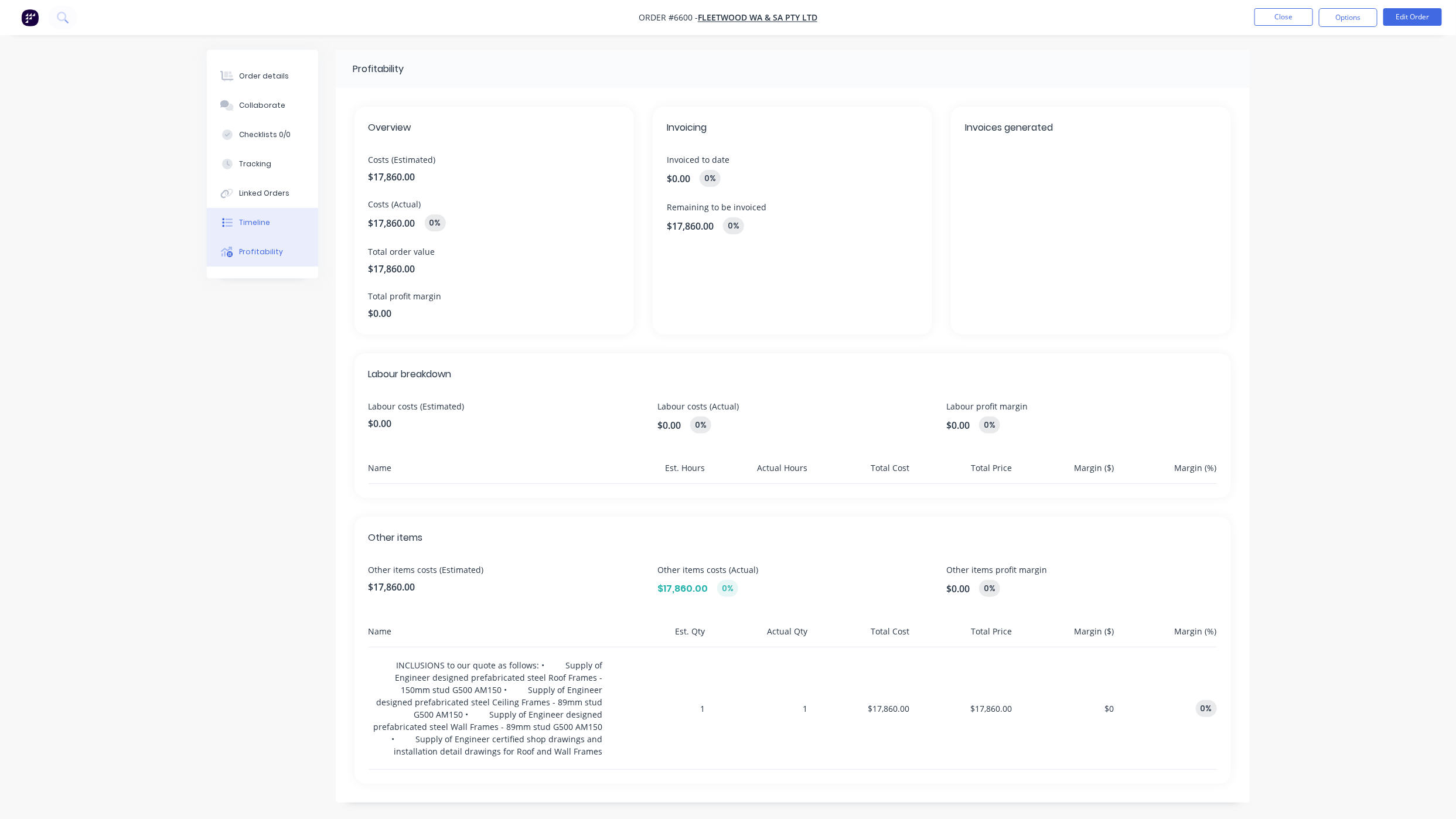
click at [251, 232] on button "Timeline" at bounding box center [262, 223] width 111 height 29
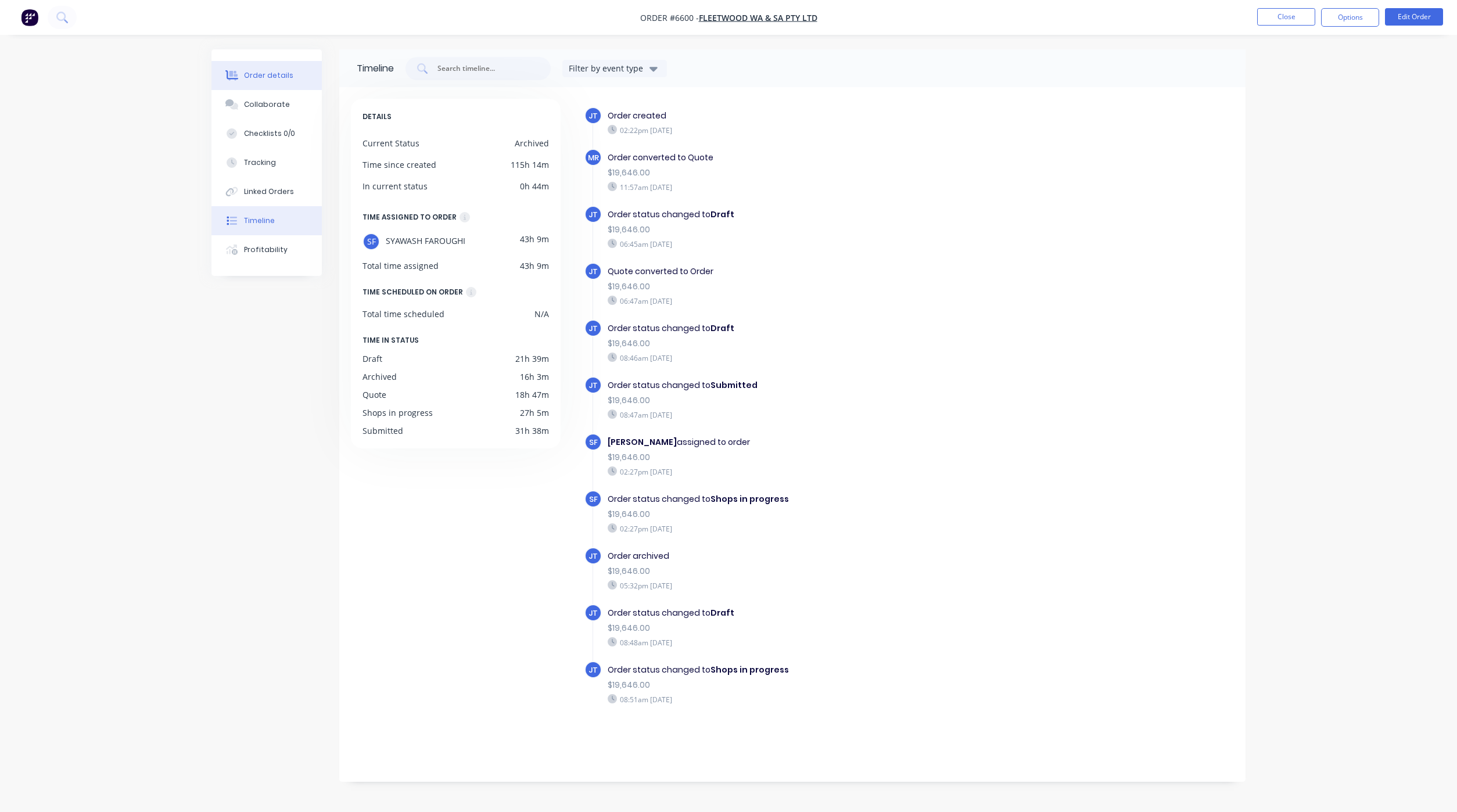
click at [286, 75] on div "Order details" at bounding box center [269, 75] width 49 height 10
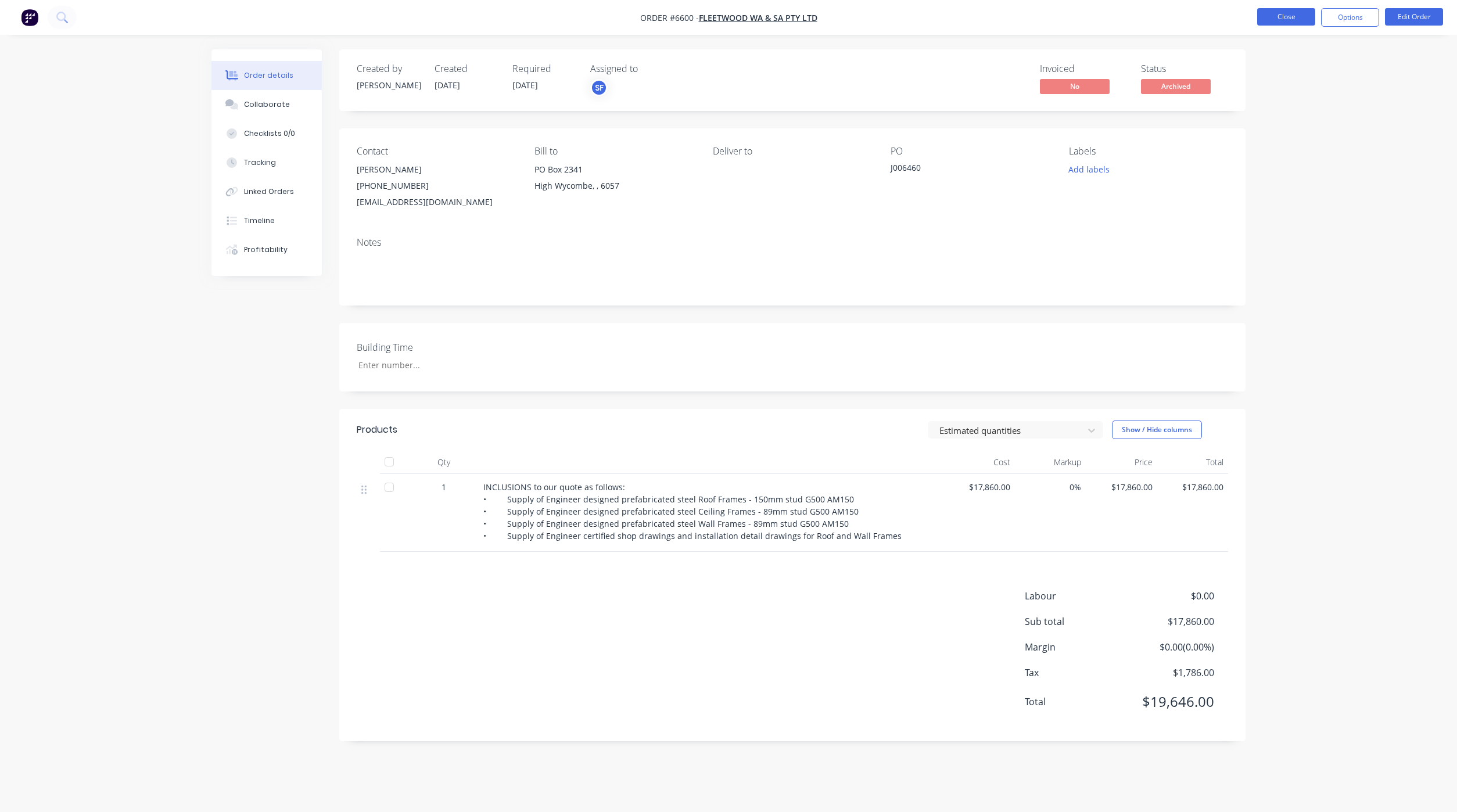
click at [1284, 18] on button "Close" at bounding box center [1285, 16] width 58 height 17
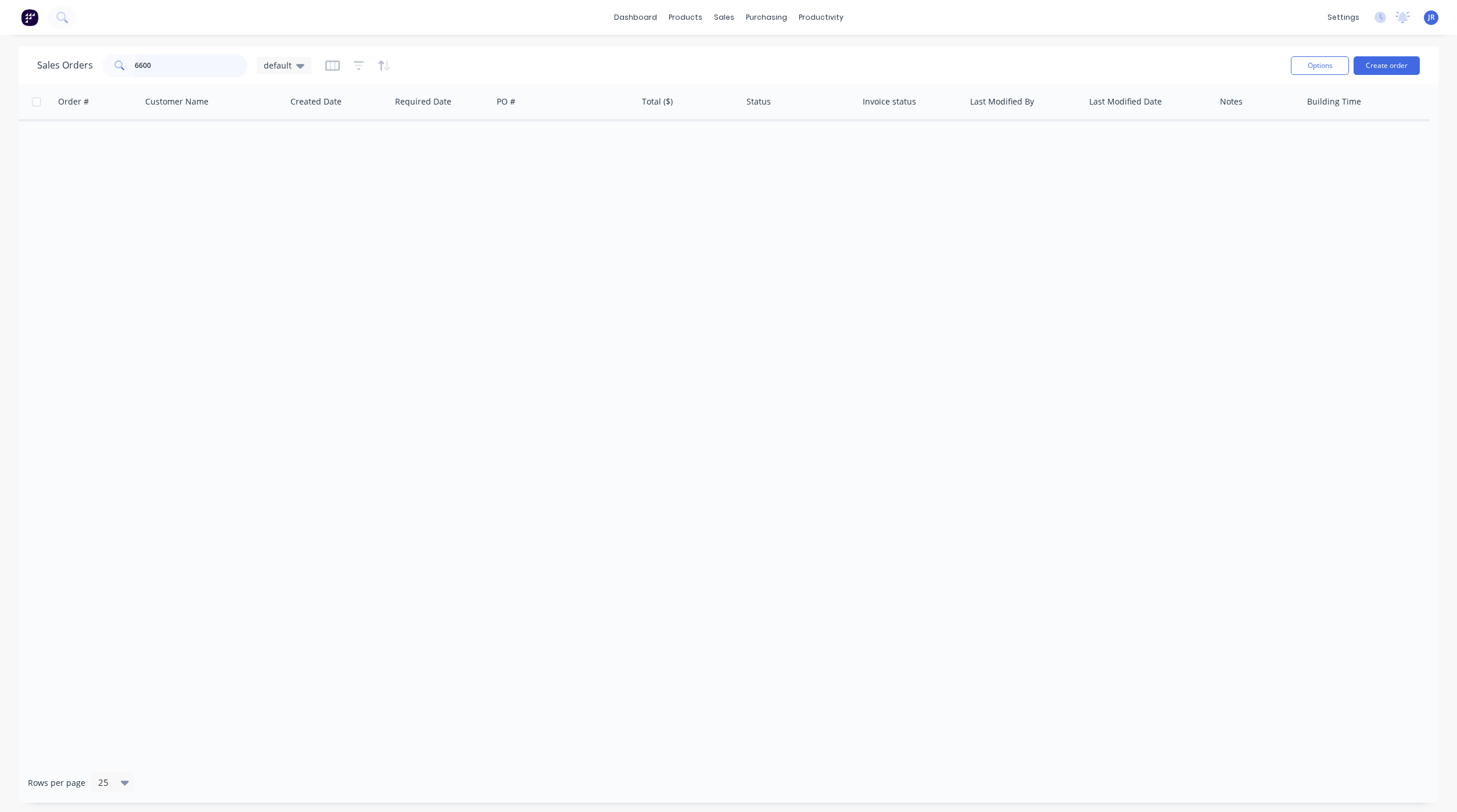
click at [181, 64] on input "6600" at bounding box center [191, 66] width 113 height 23
click at [356, 68] on icon "button" at bounding box center [358, 66] width 10 height 12
click at [366, 118] on icon "button" at bounding box center [366, 120] width 6 height 7
click at [416, 122] on div at bounding box center [487, 124] width 168 height 14
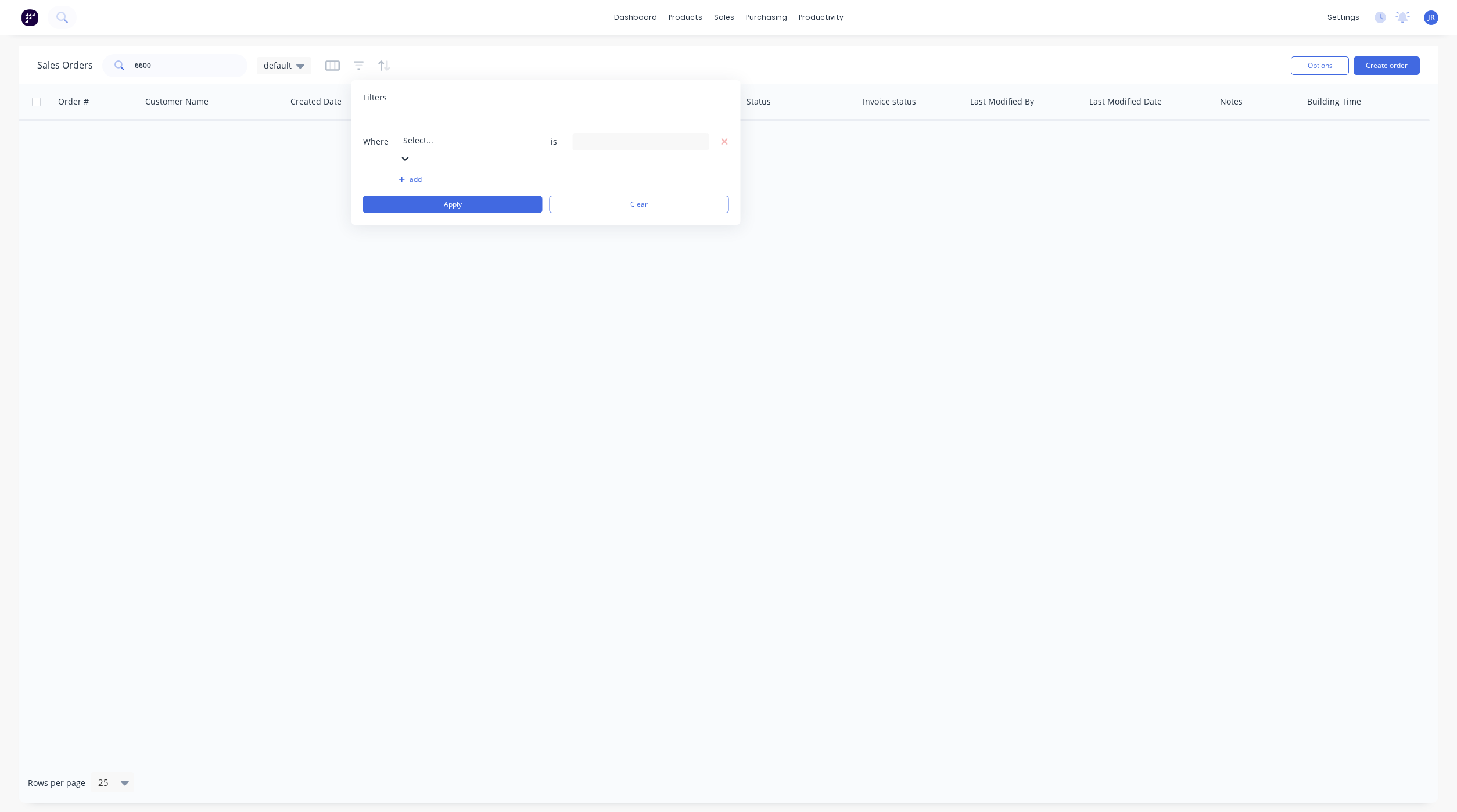
click at [589, 135] on div "19 Status selected" at bounding box center [632, 141] width 105 height 12
drag, startPoint x: 591, startPoint y: 187, endPoint x: 577, endPoint y: 190, distance: 14.3
click at [591, 188] on div at bounding box center [592, 190] width 23 height 23
click at [483, 195] on button "Apply" at bounding box center [453, 204] width 180 height 17
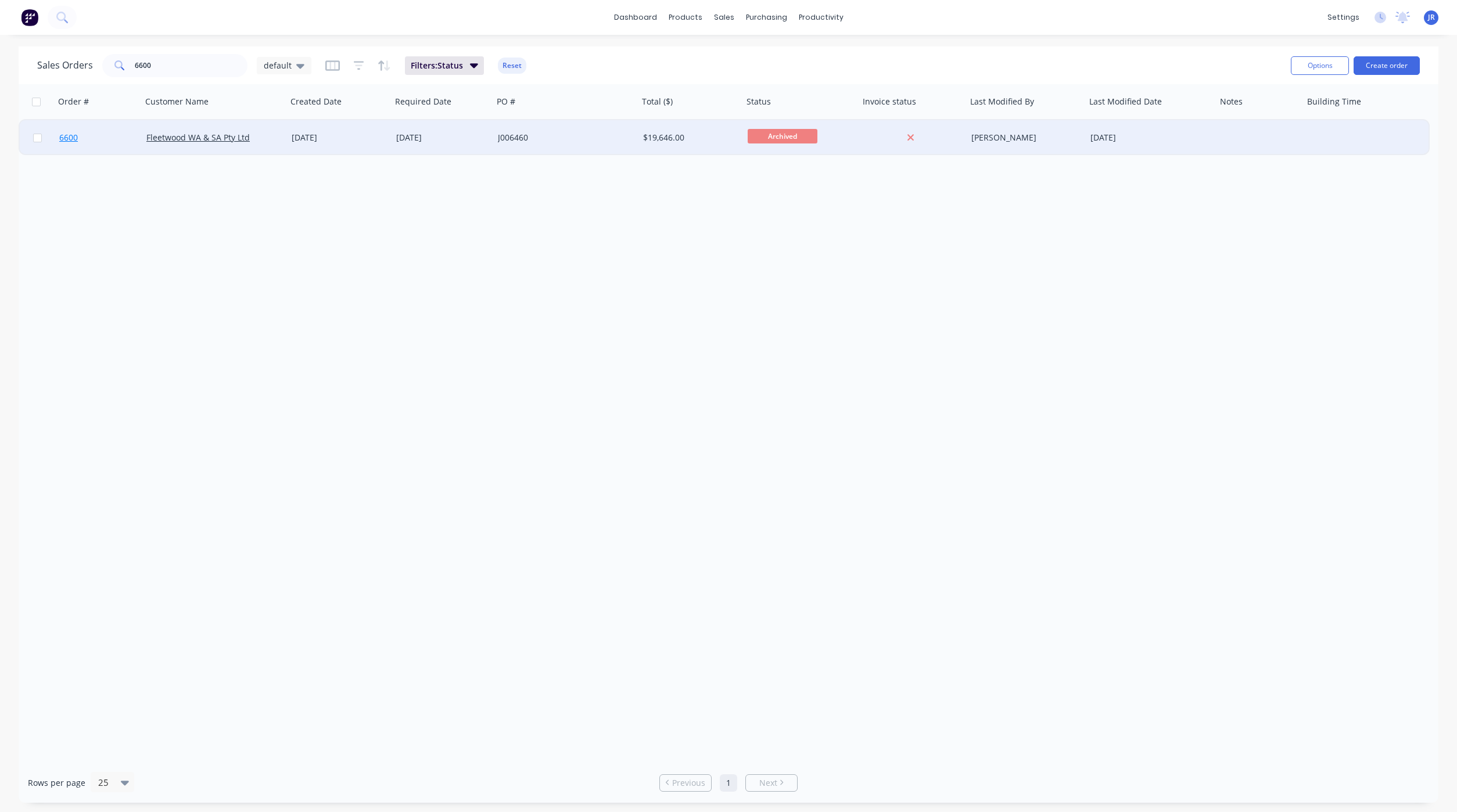
click at [70, 140] on span "6600" at bounding box center [68, 137] width 18 height 12
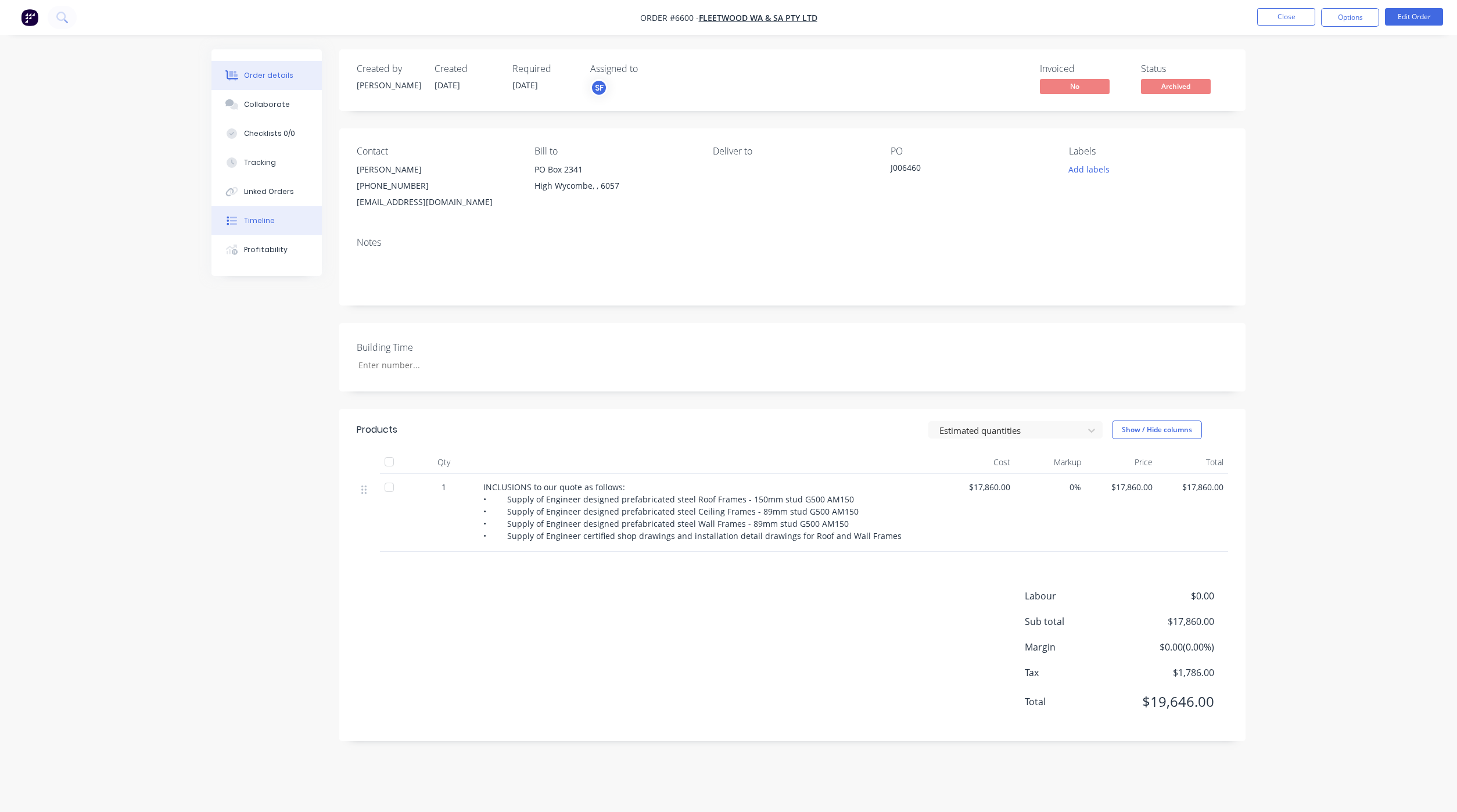
click at [258, 226] on button "Timeline" at bounding box center [266, 221] width 110 height 29
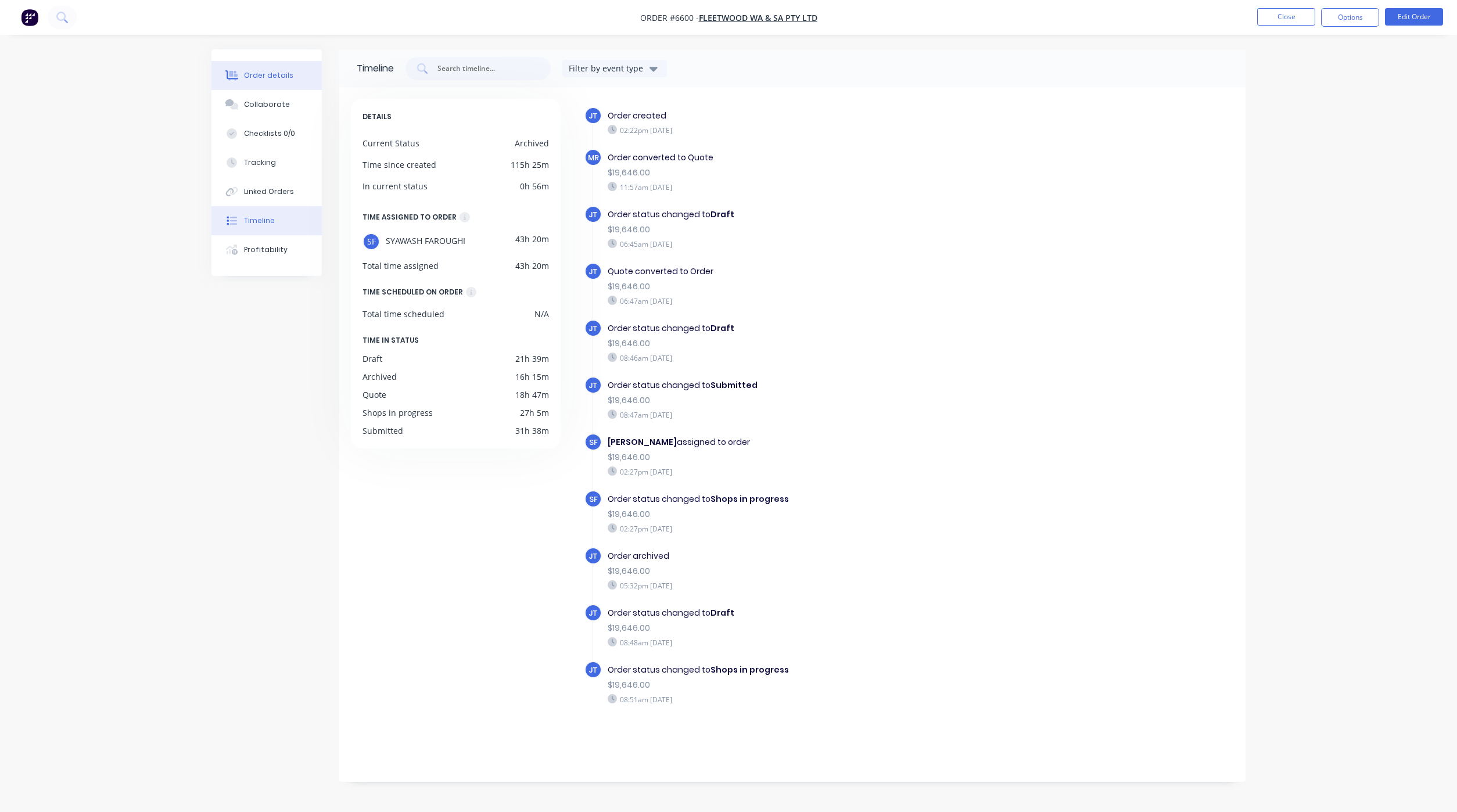
click at [278, 75] on div "Order details" at bounding box center [269, 75] width 49 height 10
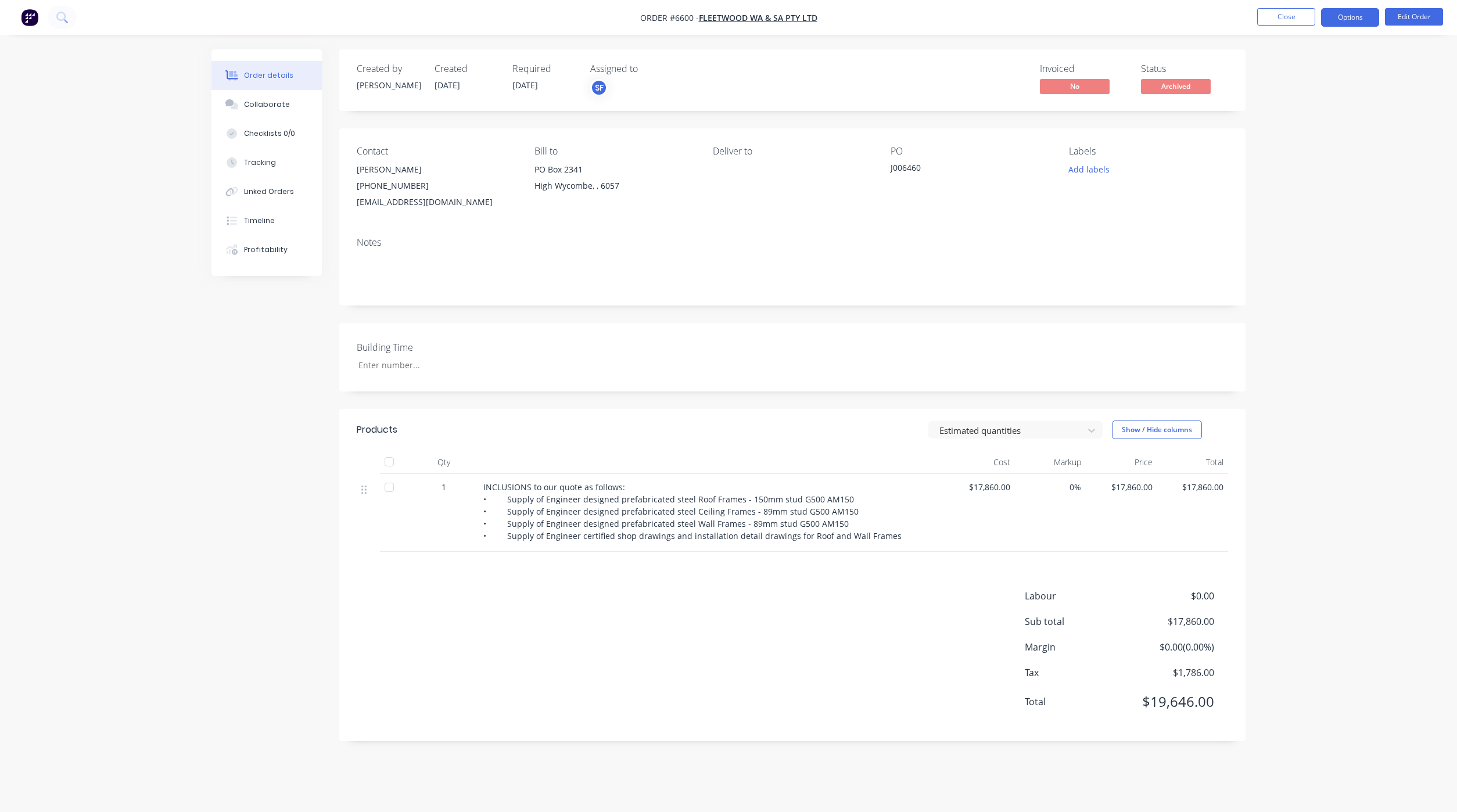
drag, startPoint x: 1344, startPoint y: 20, endPoint x: 1346, endPoint y: 26, distance: 6.3
click at [1346, 20] on button "Options" at bounding box center [1350, 17] width 58 height 18
click at [1295, 303] on div "Unarchive" at bounding box center [1315, 308] width 107 height 17
click at [1269, 16] on button "Close" at bounding box center [1285, 16] width 58 height 17
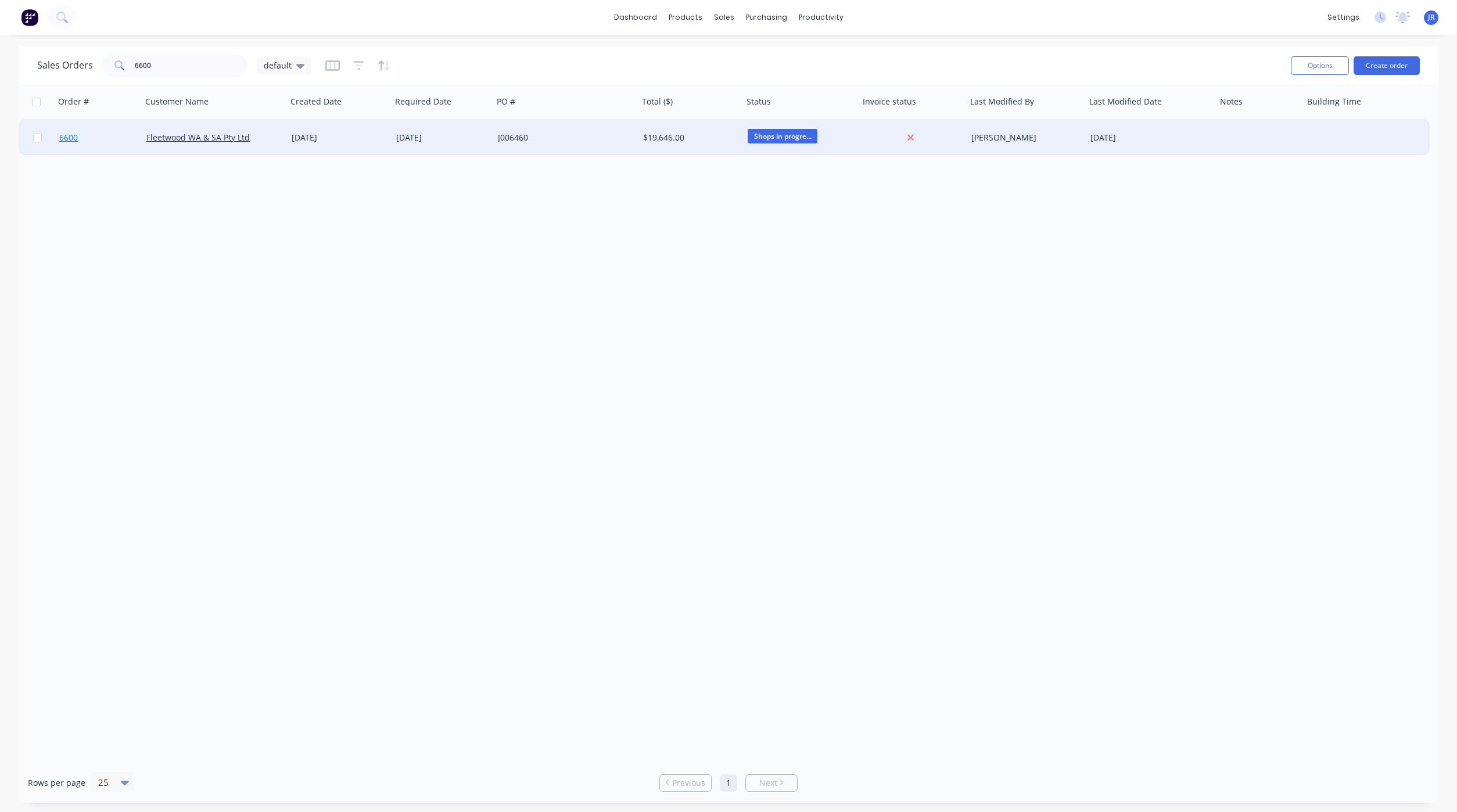
click at [66, 135] on span "6600" at bounding box center [68, 137] width 18 height 12
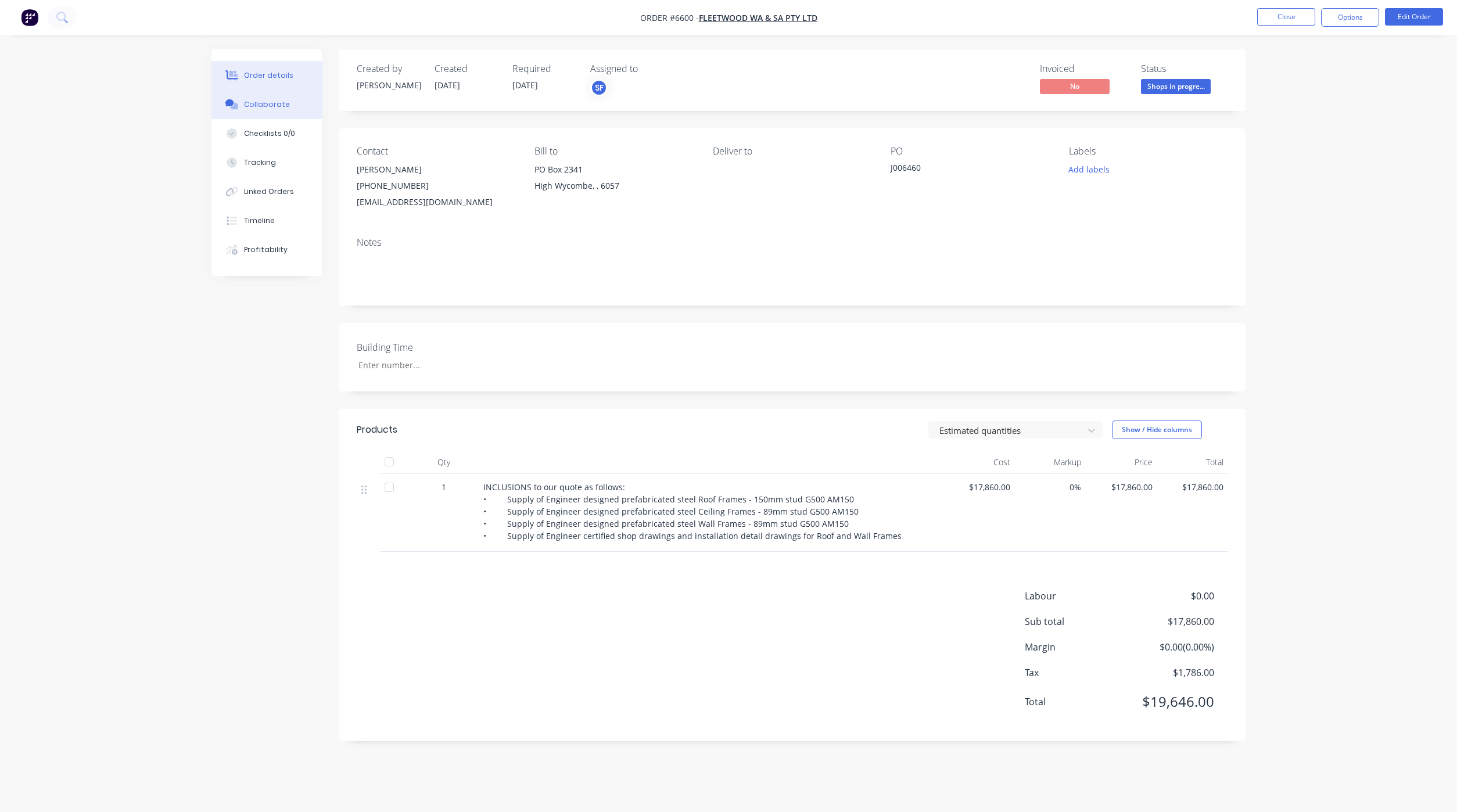
click at [257, 105] on div "Collaborate" at bounding box center [267, 104] width 46 height 10
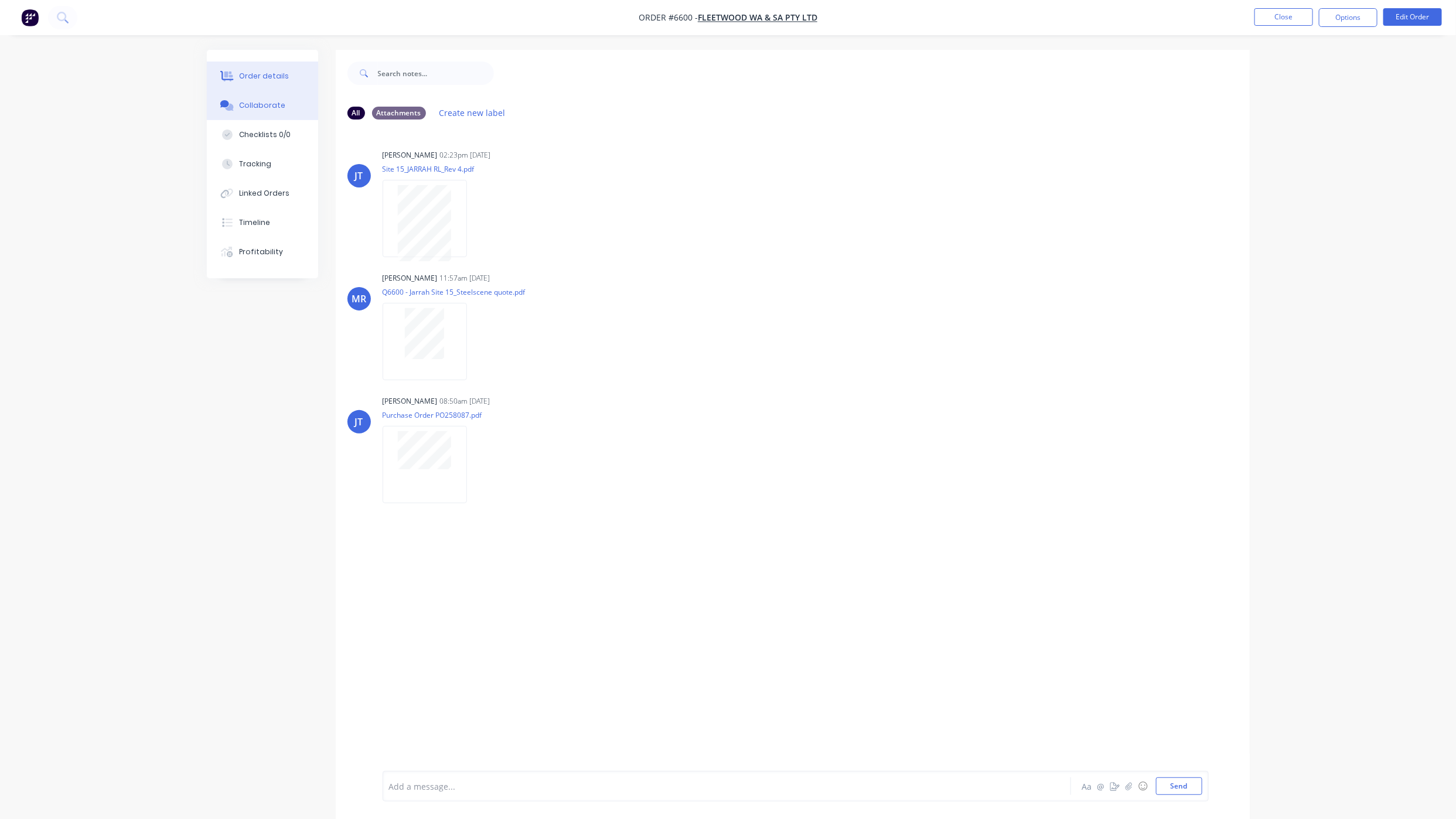
drag, startPoint x: 268, startPoint y: 77, endPoint x: 296, endPoint y: 85, distance: 29.1
click at [268, 77] on div "Order details" at bounding box center [264, 76] width 50 height 10
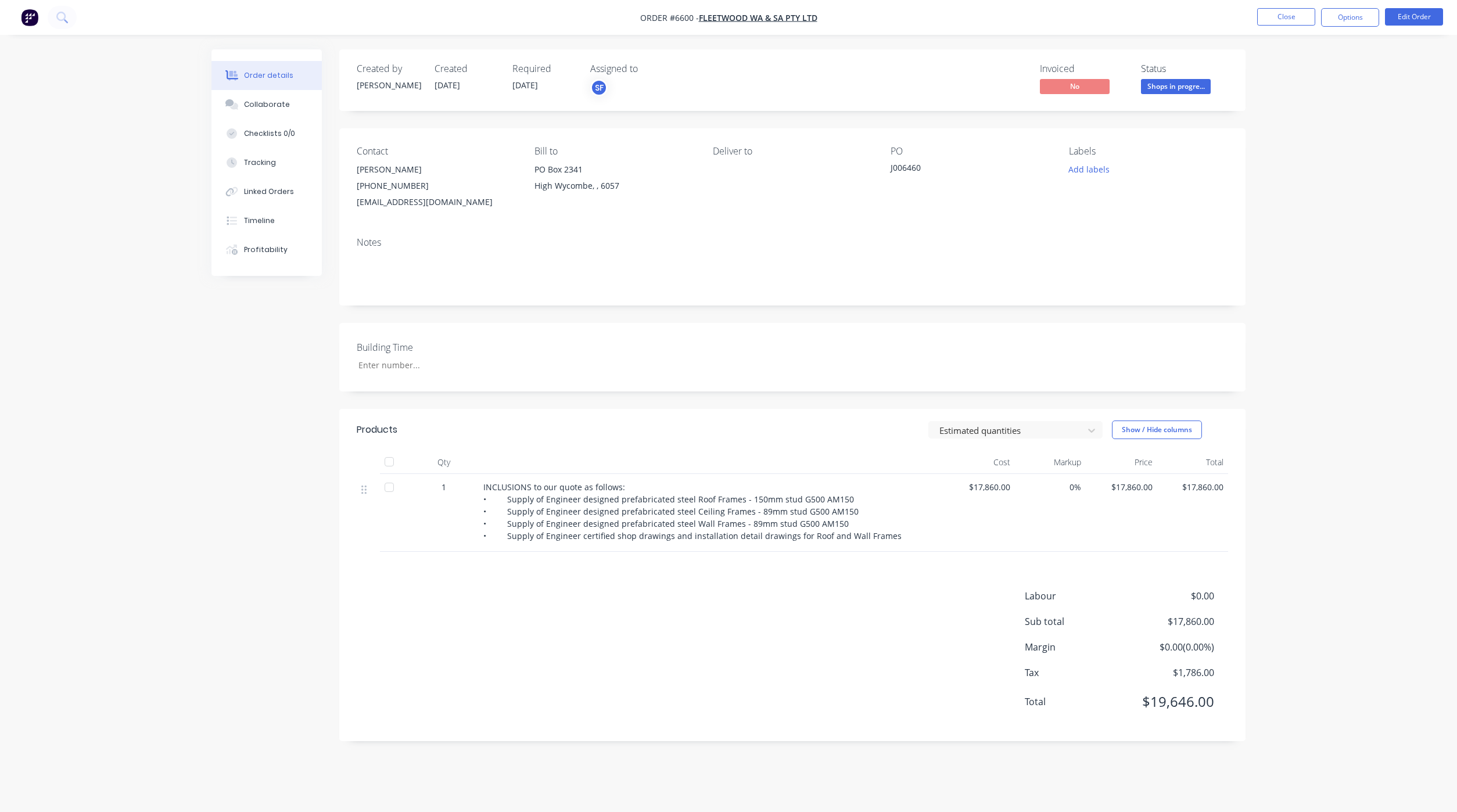
drag, startPoint x: 542, startPoint y: 85, endPoint x: 514, endPoint y: 90, distance: 28.4
click at [514, 90] on span "[DATE]" at bounding box center [524, 85] width 25 height 11
click at [561, 103] on div "Created by [PERSON_NAME] Created [DATE] Required [DATE] Assigned to SF Invoiced…" at bounding box center [792, 80] width 906 height 62
click at [1288, 19] on button "Close" at bounding box center [1285, 16] width 58 height 17
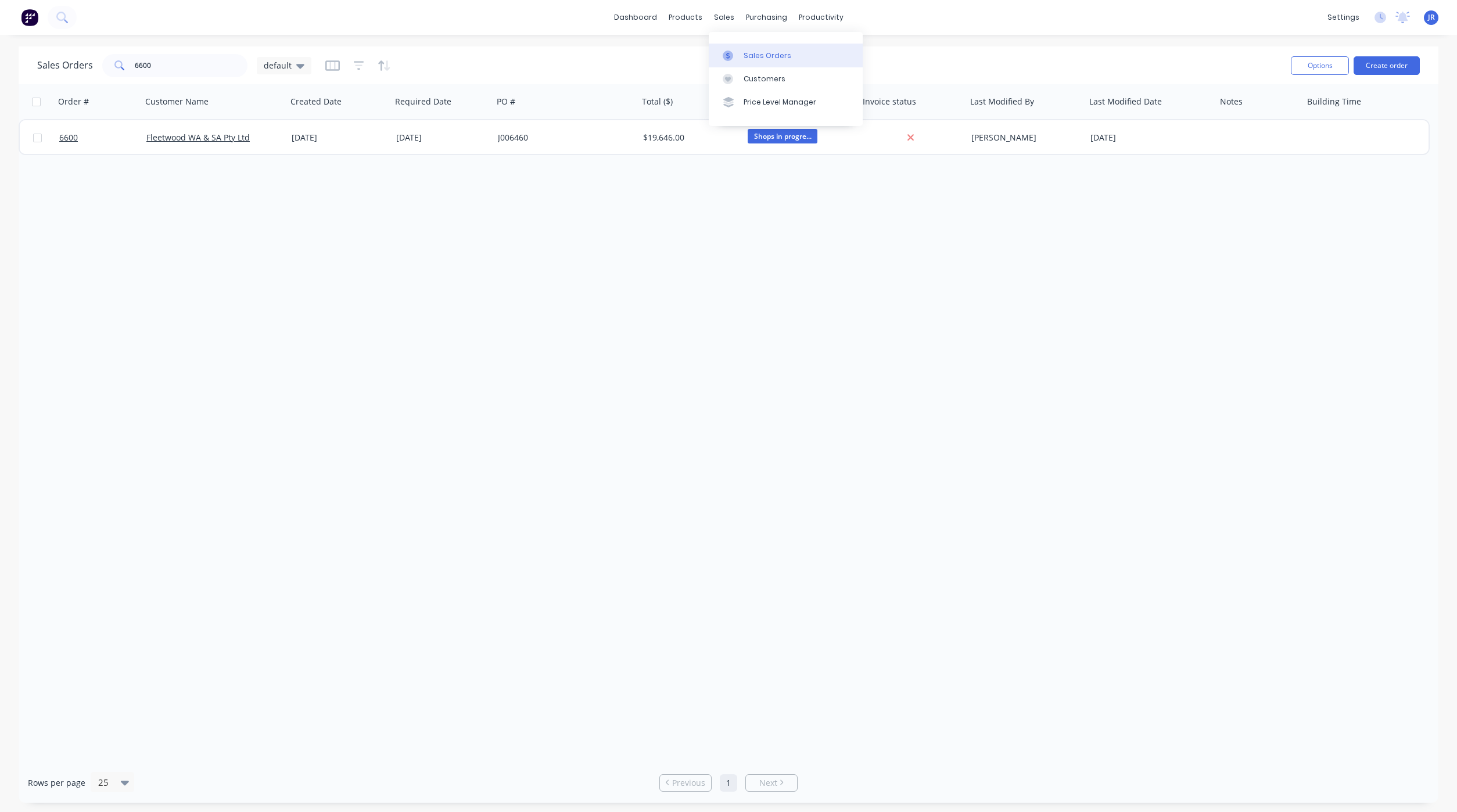
click at [737, 49] on link "Sales Orders" at bounding box center [785, 55] width 154 height 23
click at [732, 77] on icon at bounding box center [727, 79] width 10 height 10
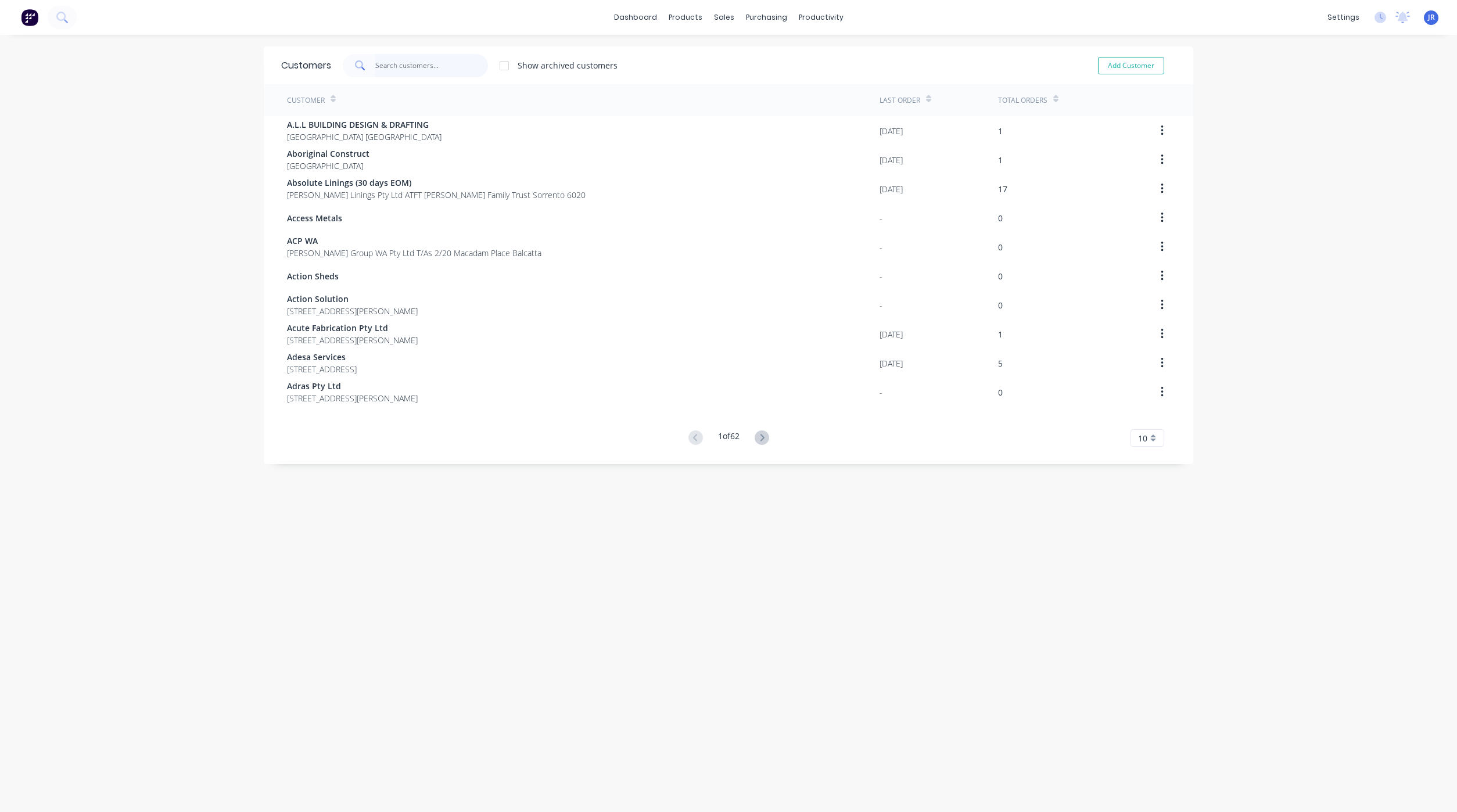
click at [410, 70] on input "text" at bounding box center [432, 66] width 113 height 23
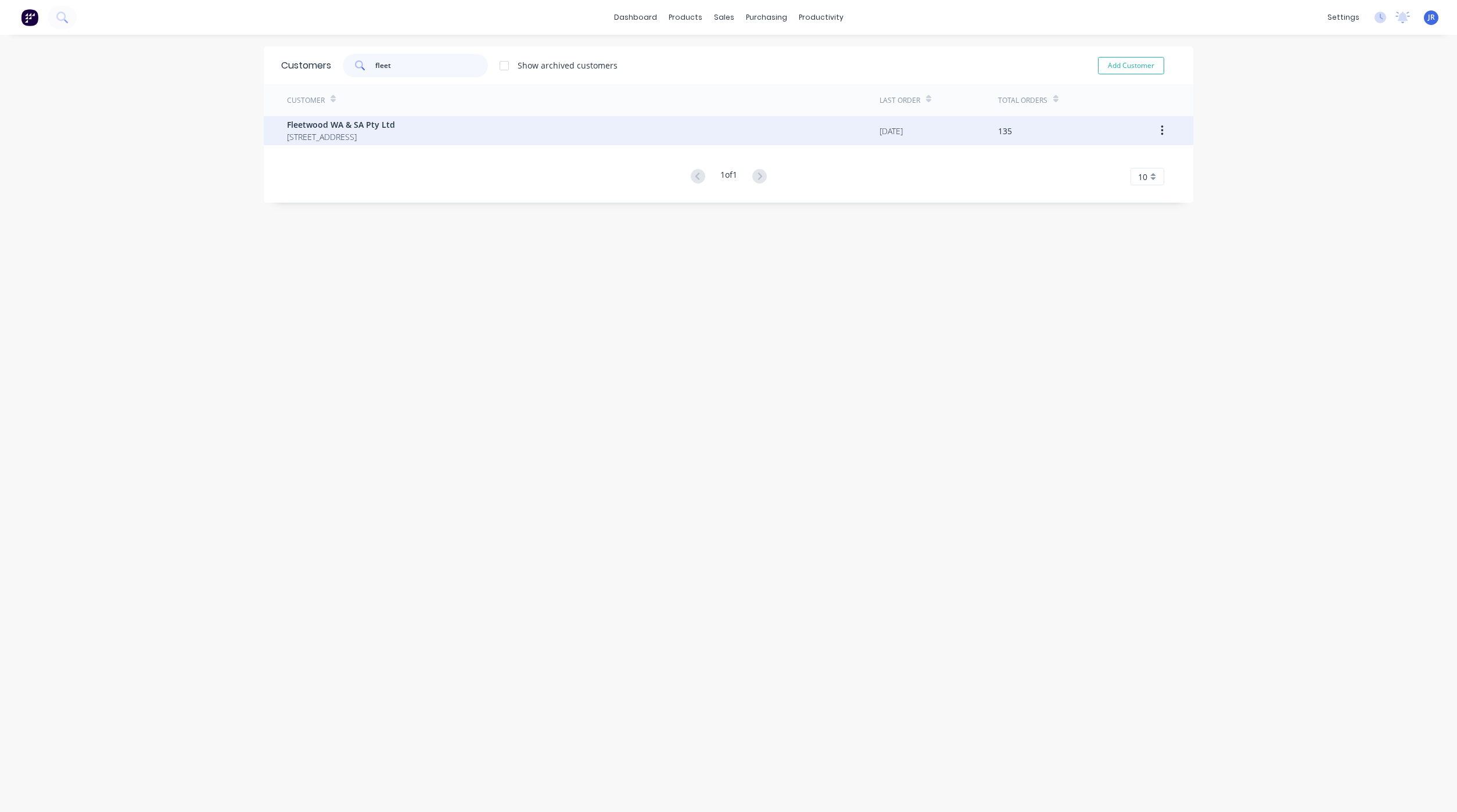
type input "fleet"
click at [351, 126] on span "Fleetwood WA & SA Pty Ltd" at bounding box center [341, 124] width 108 height 12
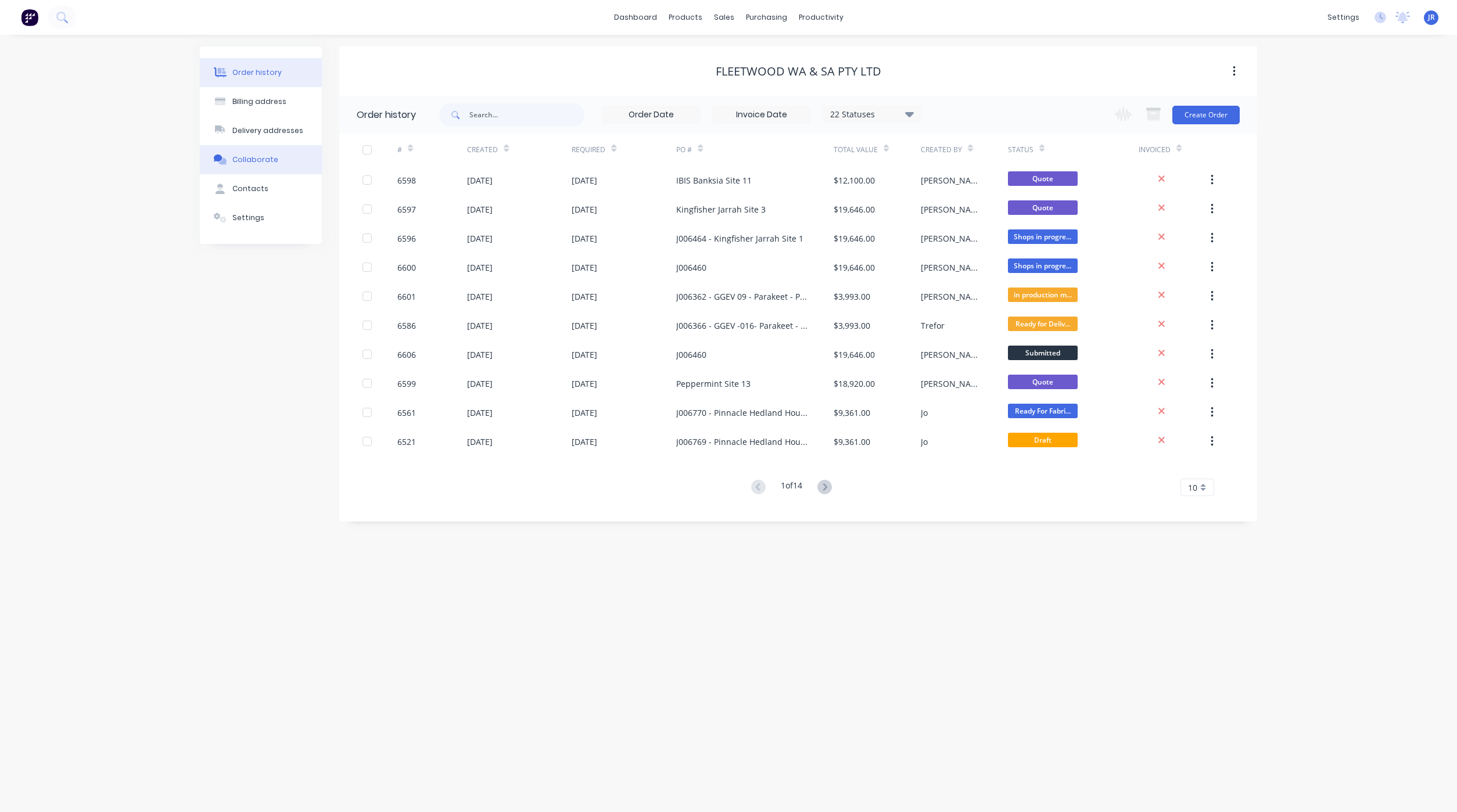
click at [273, 163] on button "Collaborate" at bounding box center [260, 159] width 122 height 29
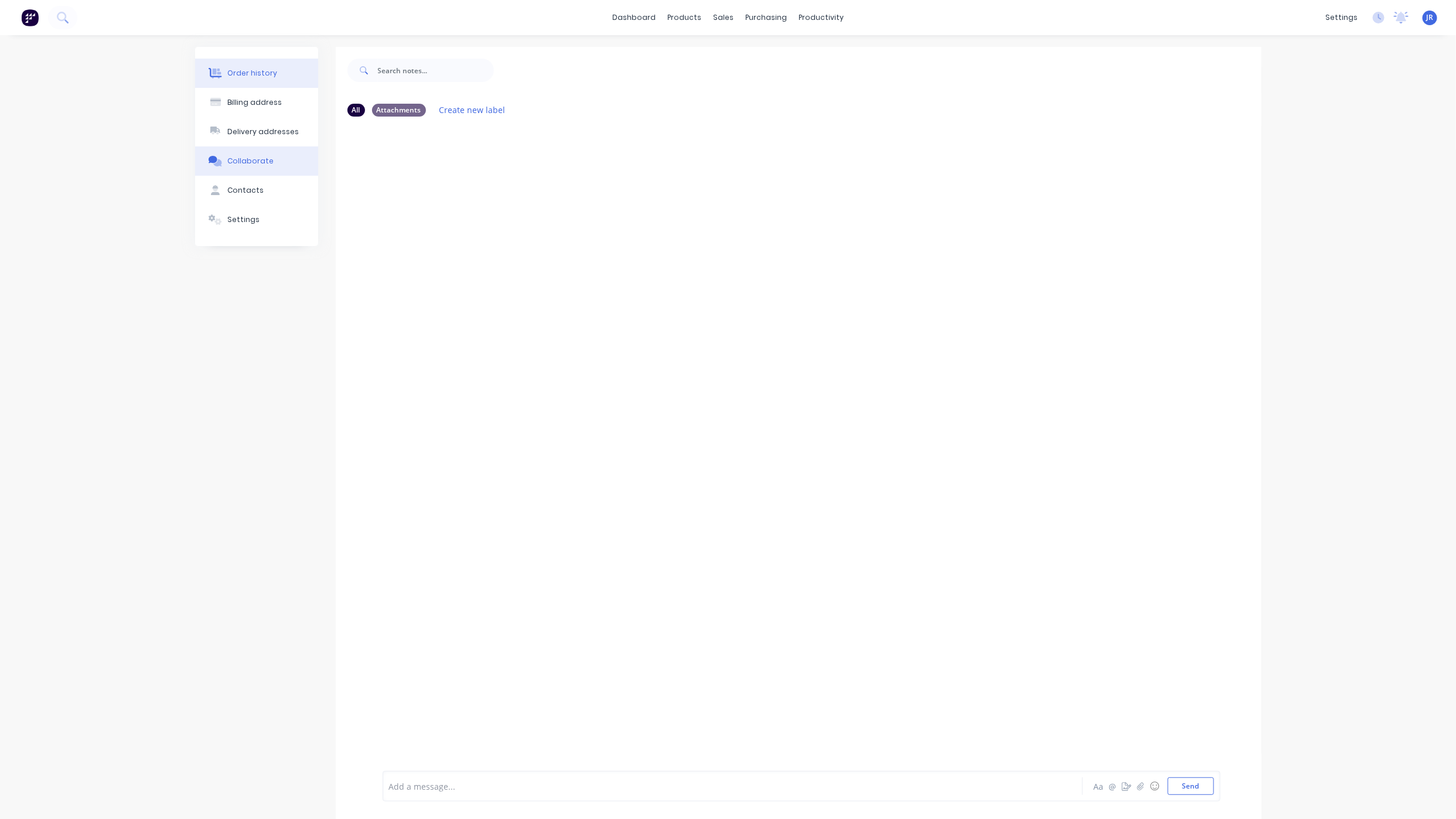
click at [251, 72] on div "Order history" at bounding box center [252, 73] width 50 height 10
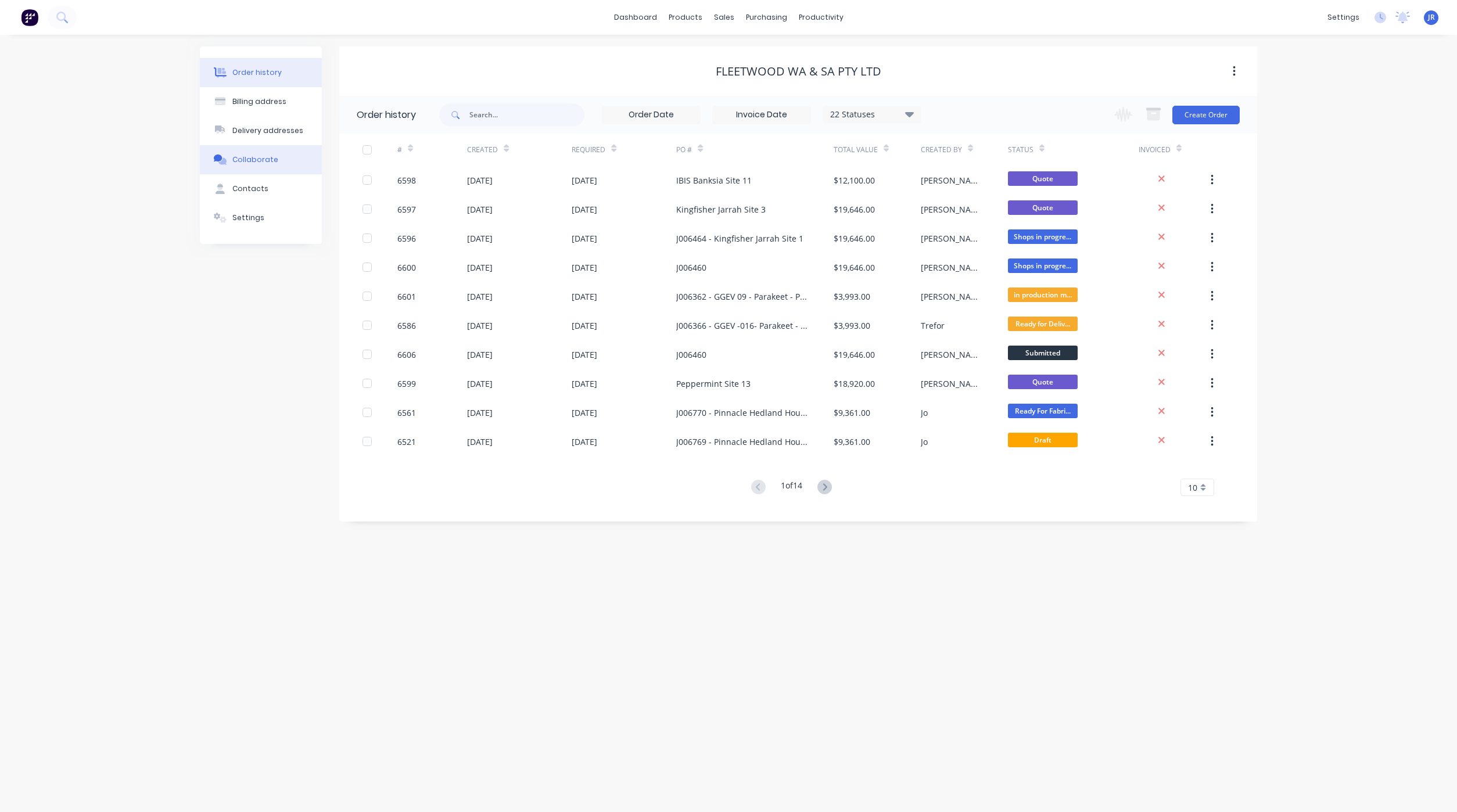
click at [248, 150] on button "Collaborate" at bounding box center [260, 159] width 122 height 29
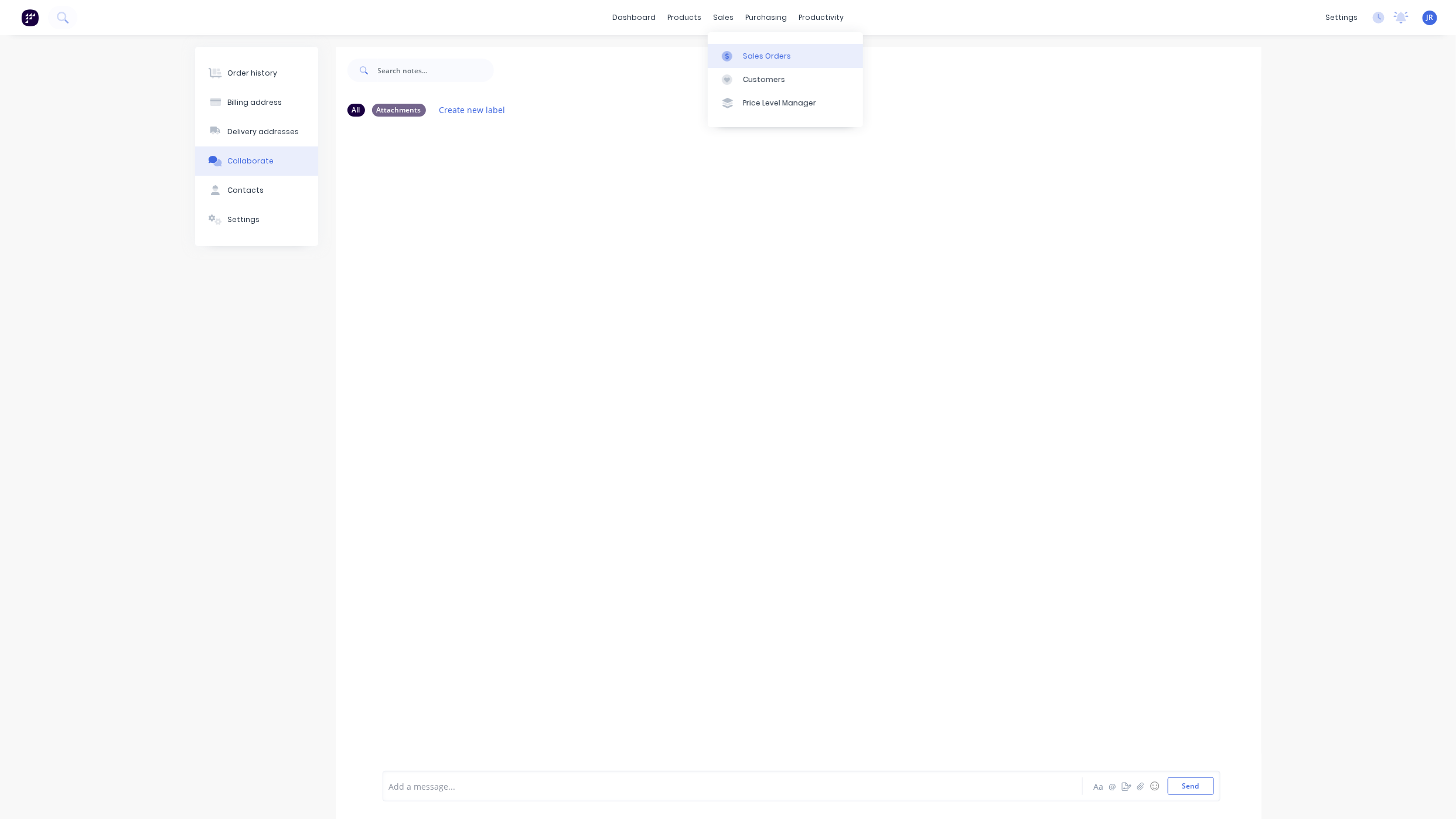
click at [733, 55] on div at bounding box center [730, 56] width 17 height 10
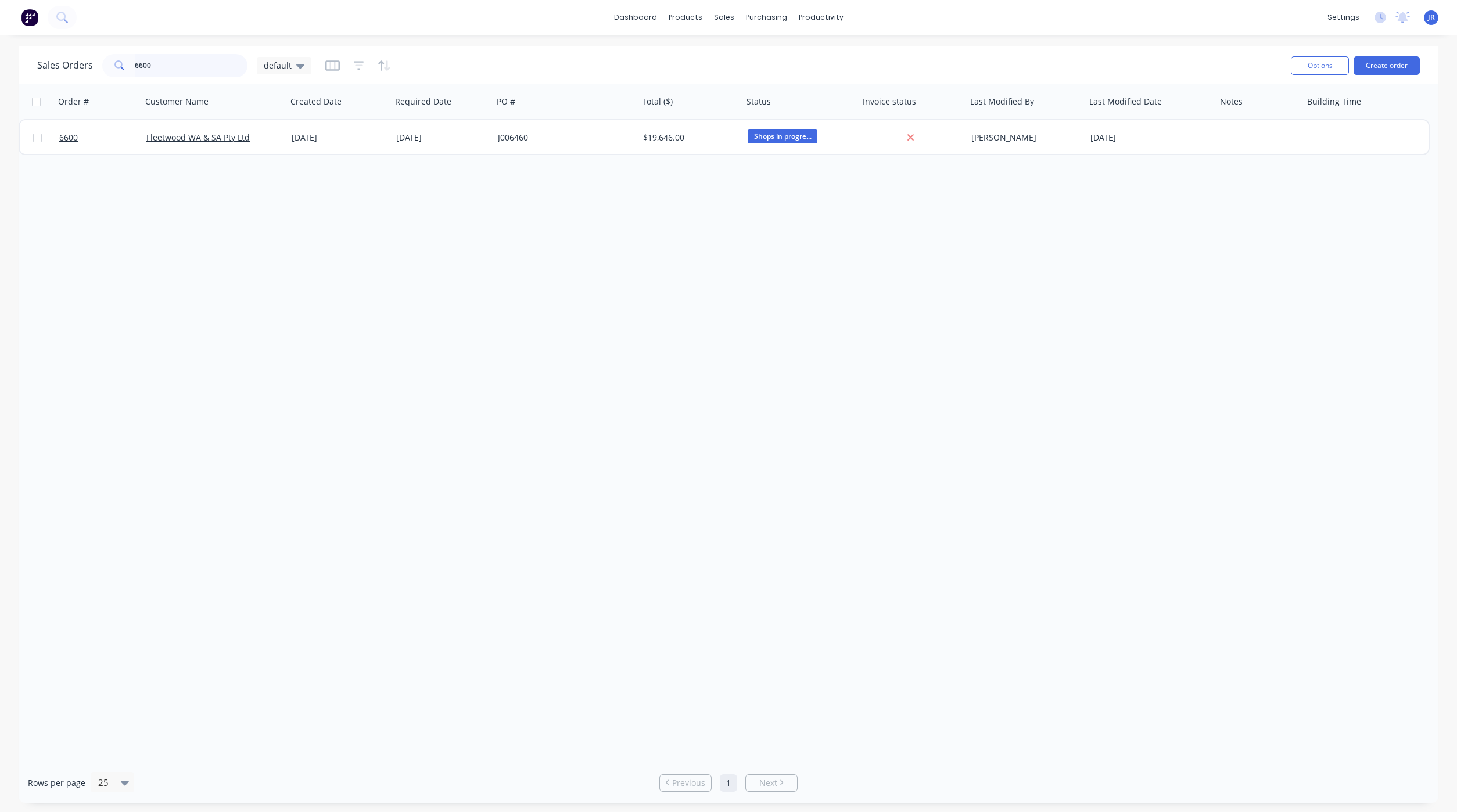
drag, startPoint x: 185, startPoint y: 72, endPoint x: -145, endPoint y: 64, distance: 330.1
click at [0, 64] on html "dashboard products sales purchasing productivity dashboard products Product Cat…" at bounding box center [728, 406] width 1457 height 812
type input "fleetwo"
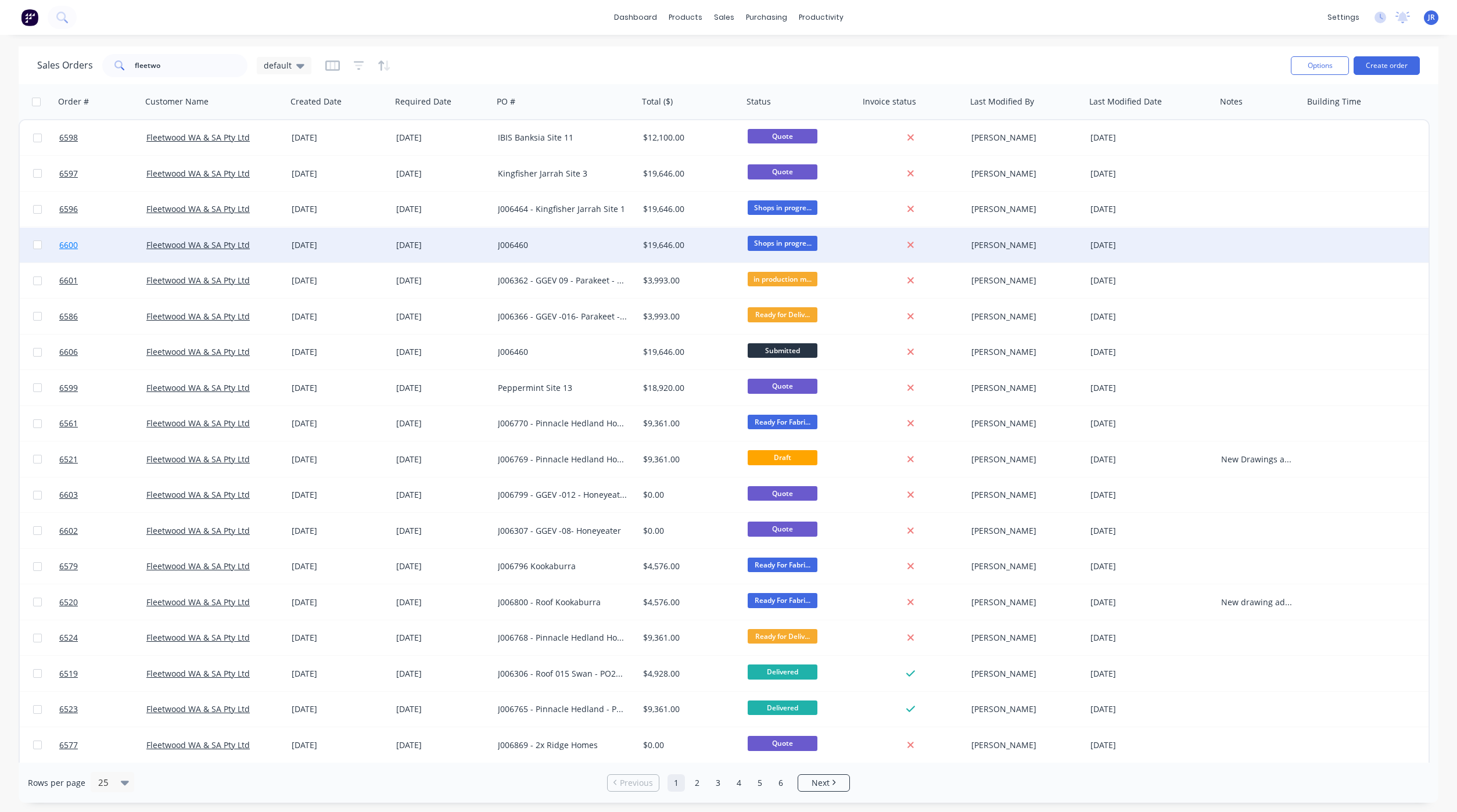
click at [64, 239] on span "6600" at bounding box center [68, 245] width 18 height 12
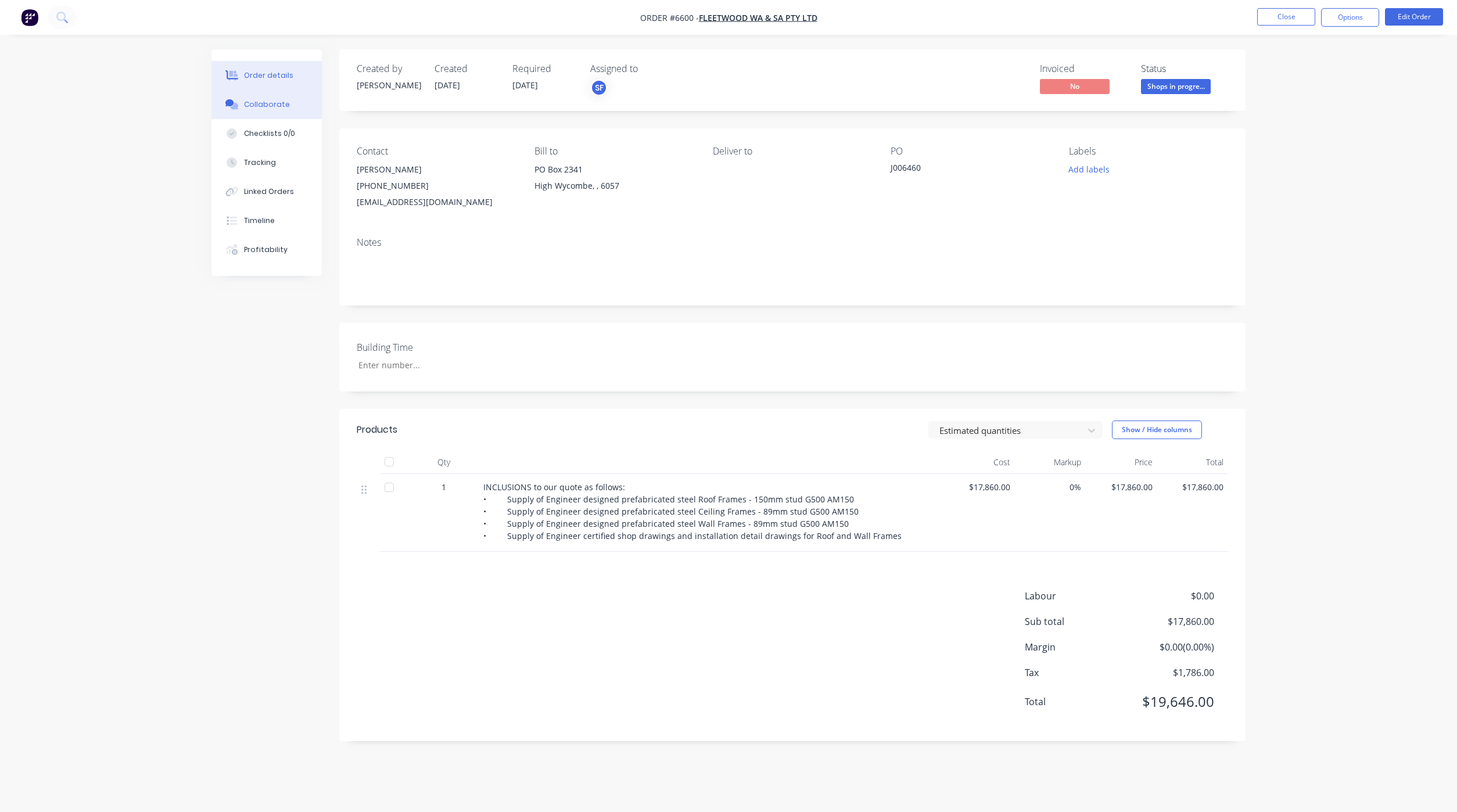
click at [270, 109] on div "Collaborate" at bounding box center [267, 104] width 46 height 10
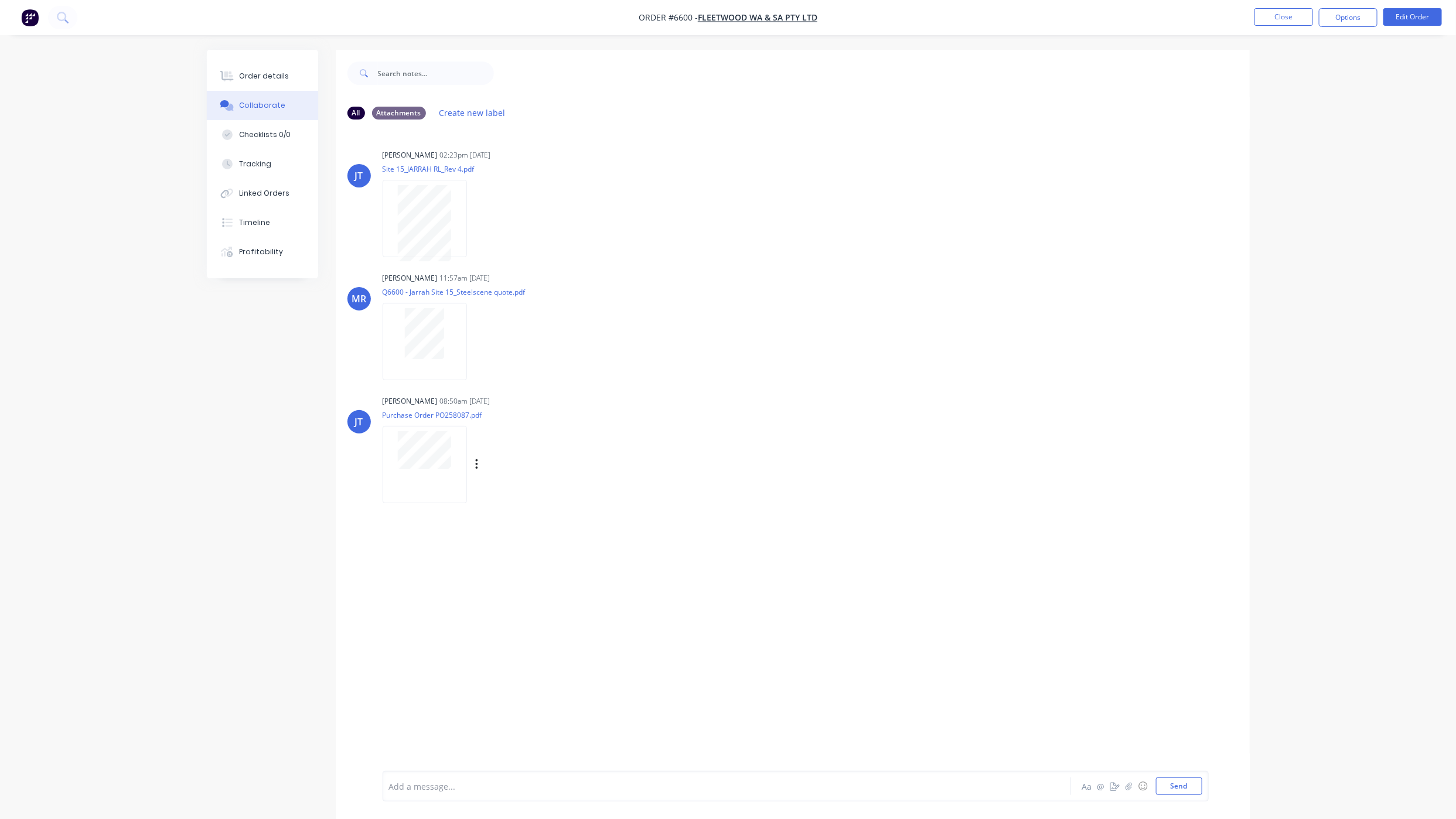
click at [427, 473] on div at bounding box center [425, 464] width 84 height 77
drag, startPoint x: 268, startPoint y: 78, endPoint x: 280, endPoint y: 78, distance: 12.0
click at [275, 78] on div "Order details" at bounding box center [264, 76] width 50 height 10
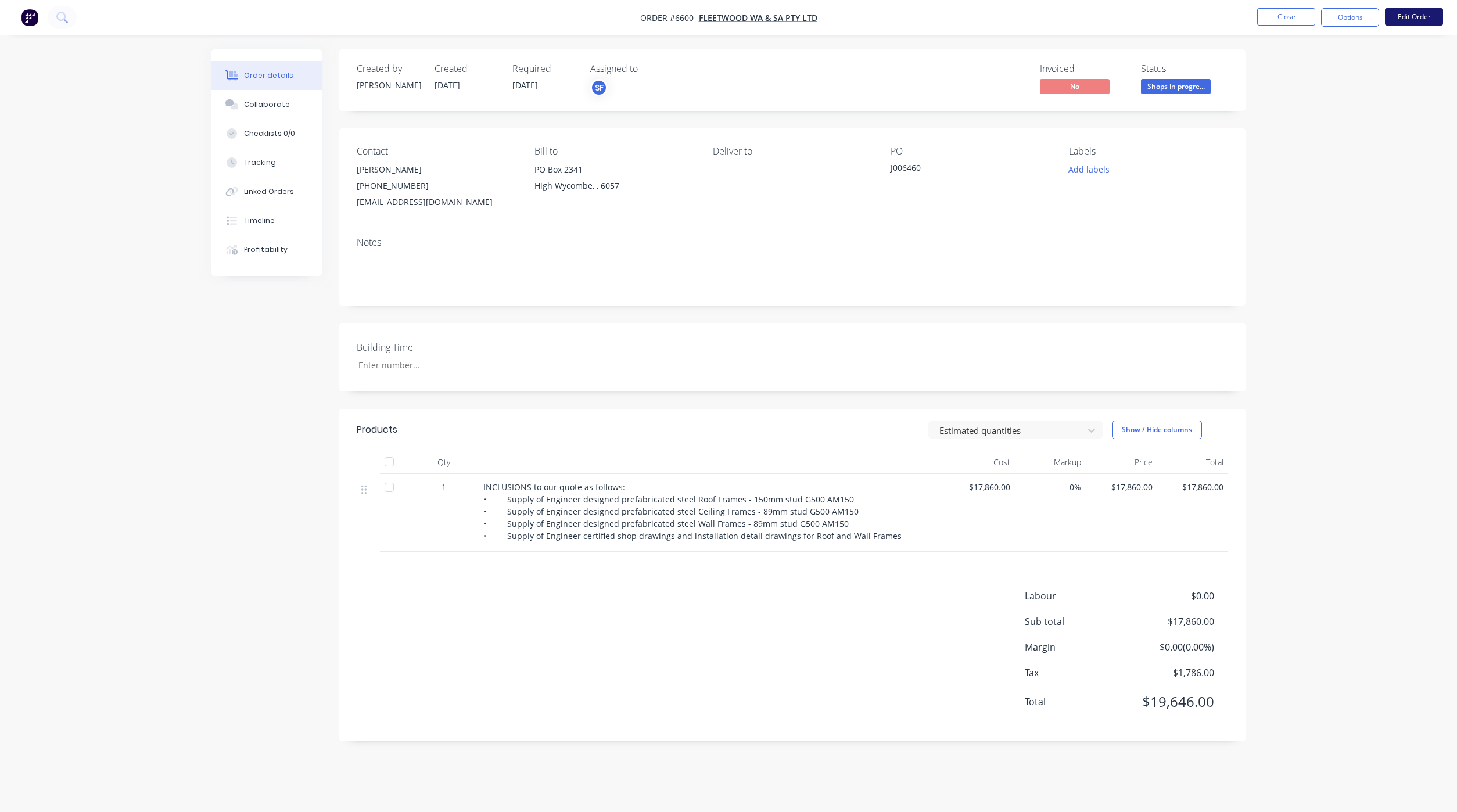
click at [1419, 11] on button "Edit Order" at bounding box center [1413, 16] width 58 height 17
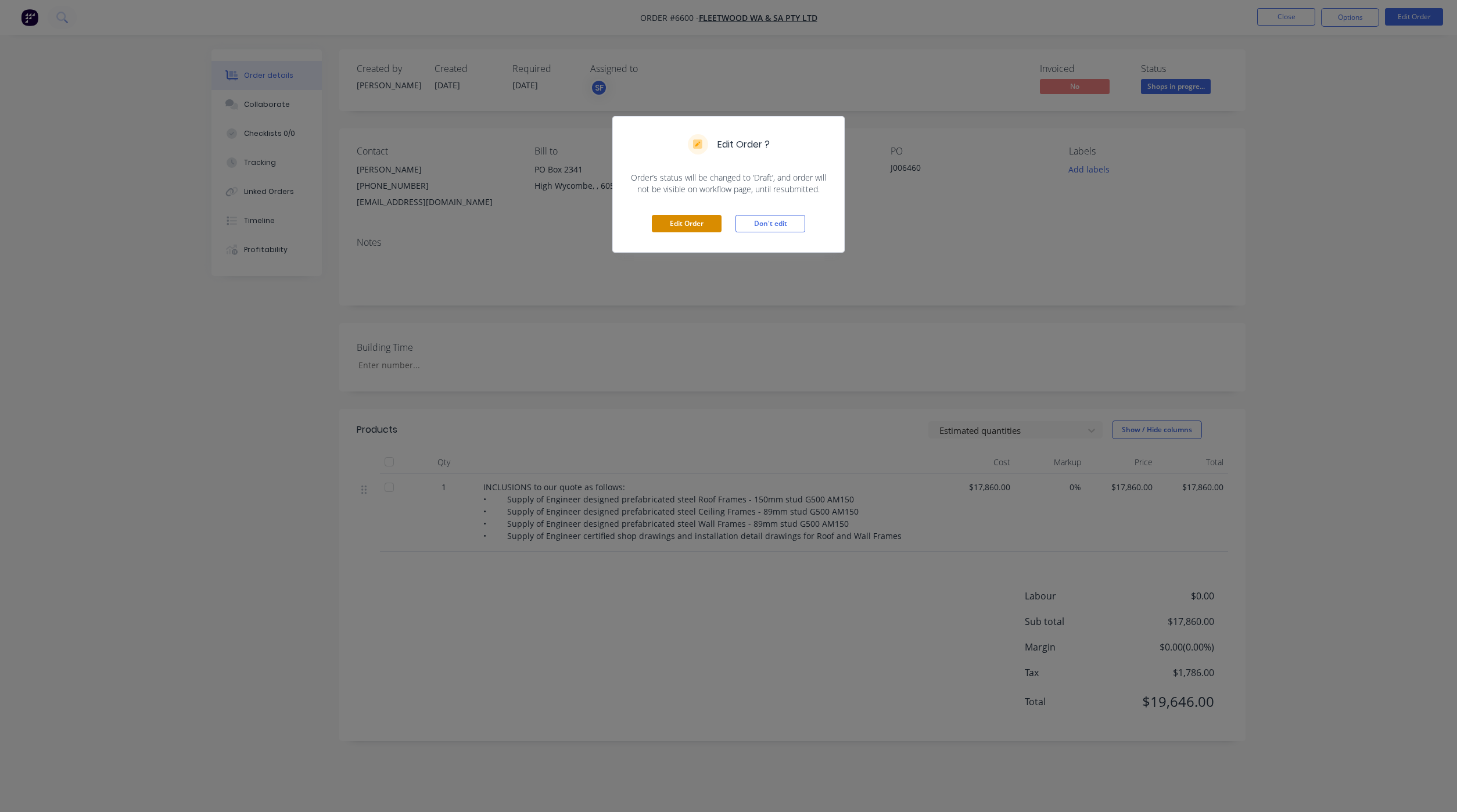
click at [676, 224] on button "Edit Order" at bounding box center [686, 223] width 70 height 17
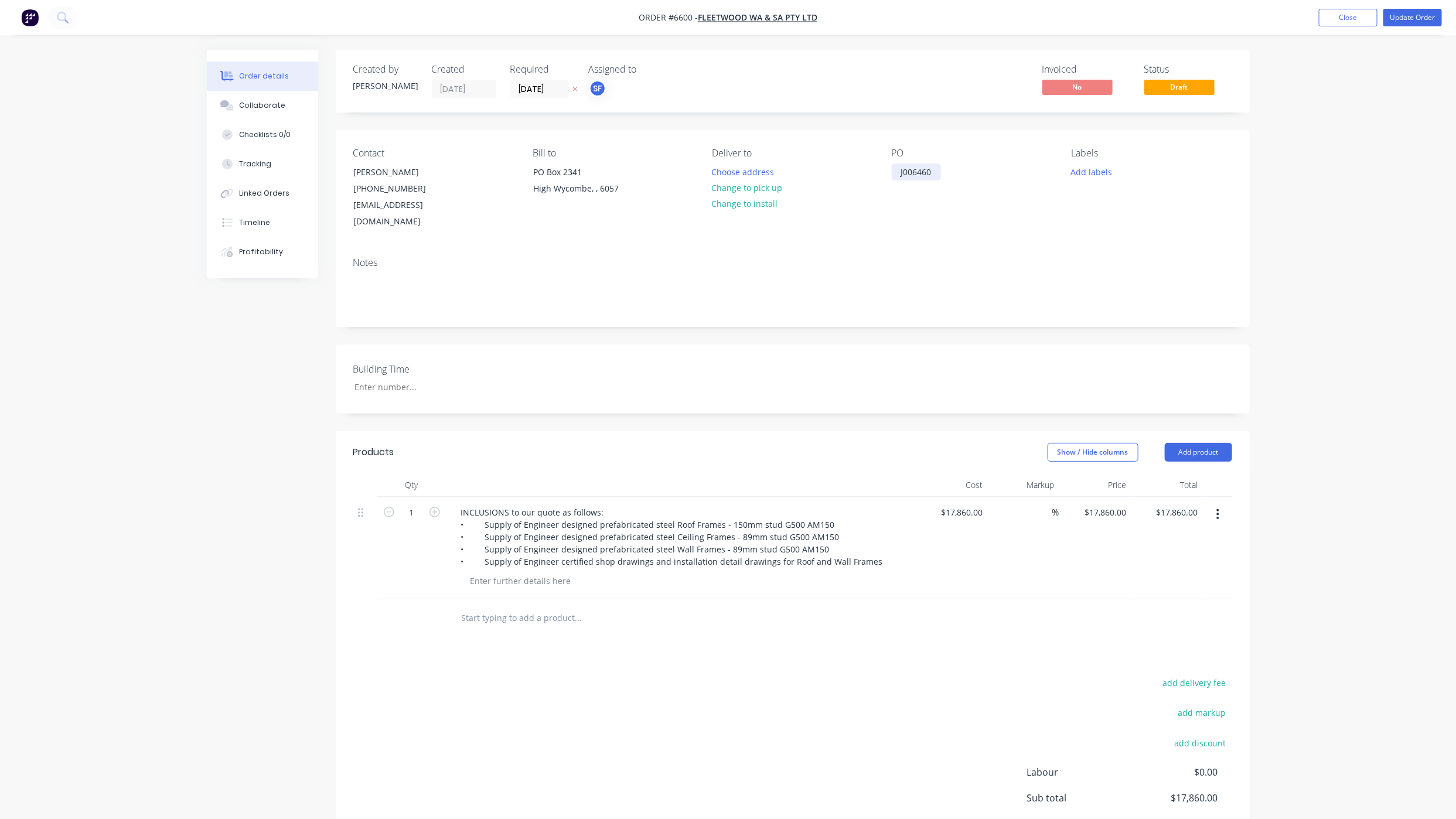
click at [935, 173] on div "J006460" at bounding box center [916, 172] width 49 height 17
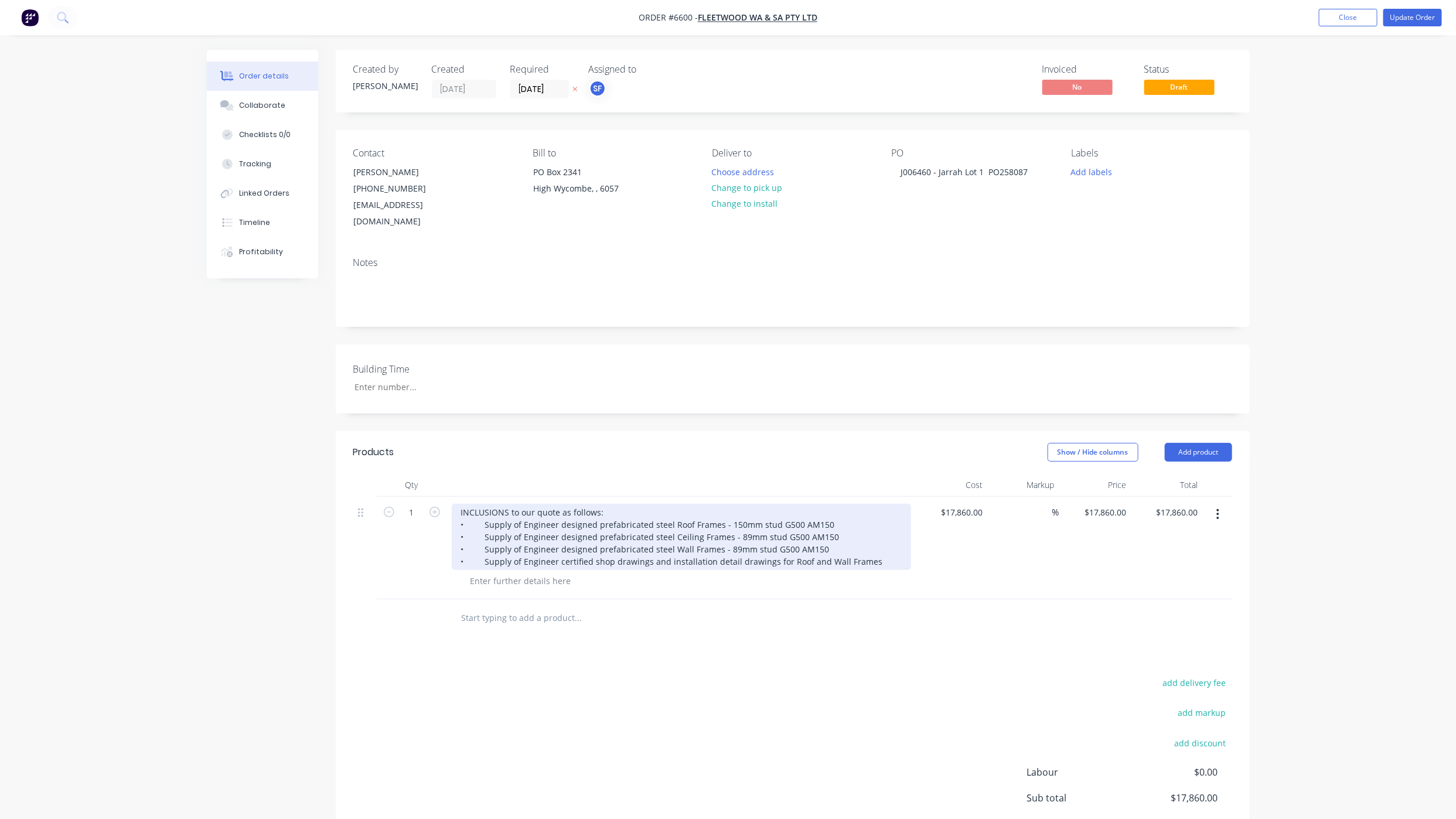
click at [461, 504] on div "INCLUSIONS to our quote as follows: • Supply of Engineer designed prefabricated…" at bounding box center [681, 537] width 459 height 66
click at [459, 504] on div "INCLUSIONS to our quote as follows: • Supply of Engineer designed prefabricated…" at bounding box center [681, 537] width 459 height 66
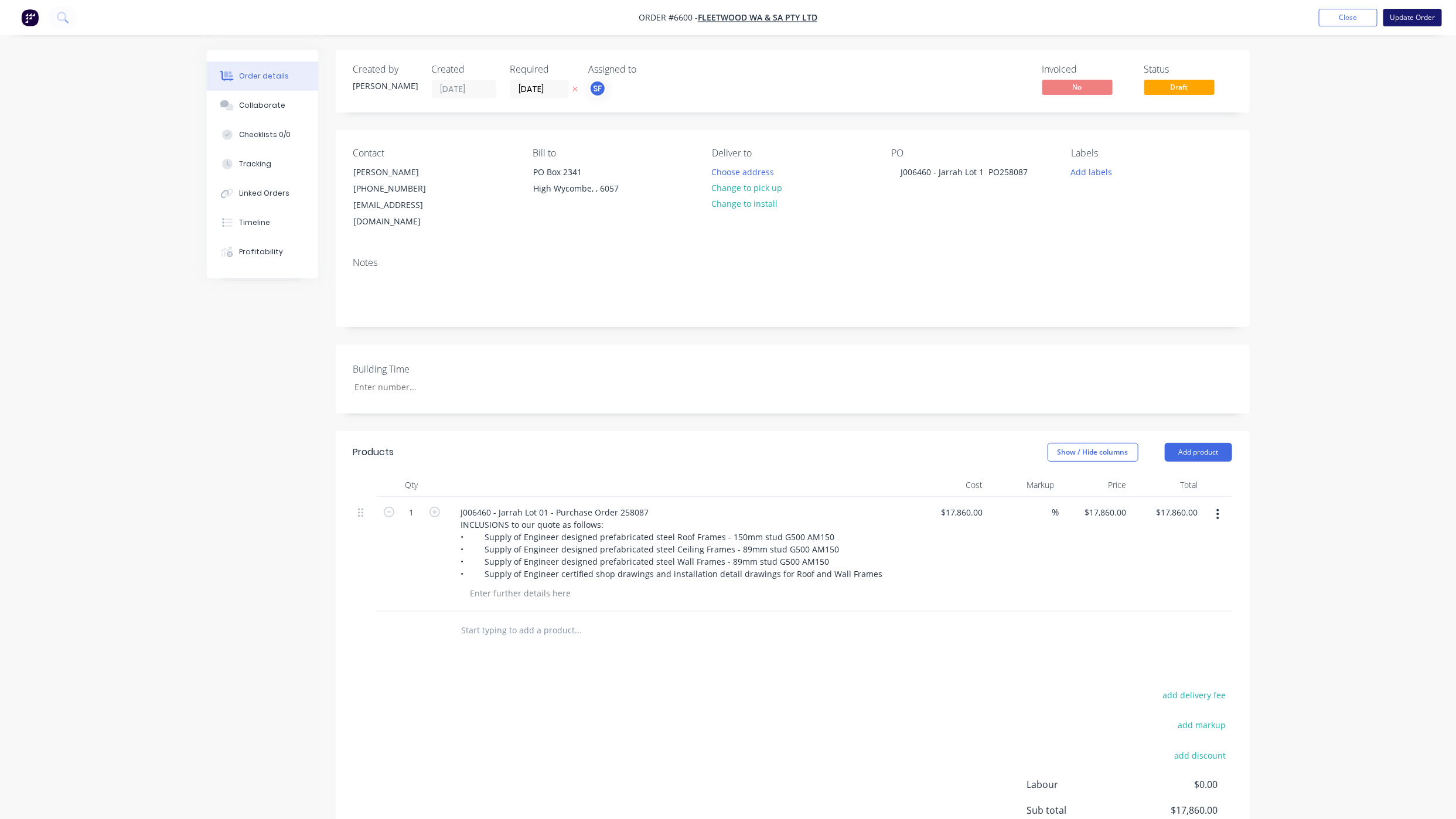
click at [1414, 18] on button "Update Order" at bounding box center [1413, 17] width 59 height 17
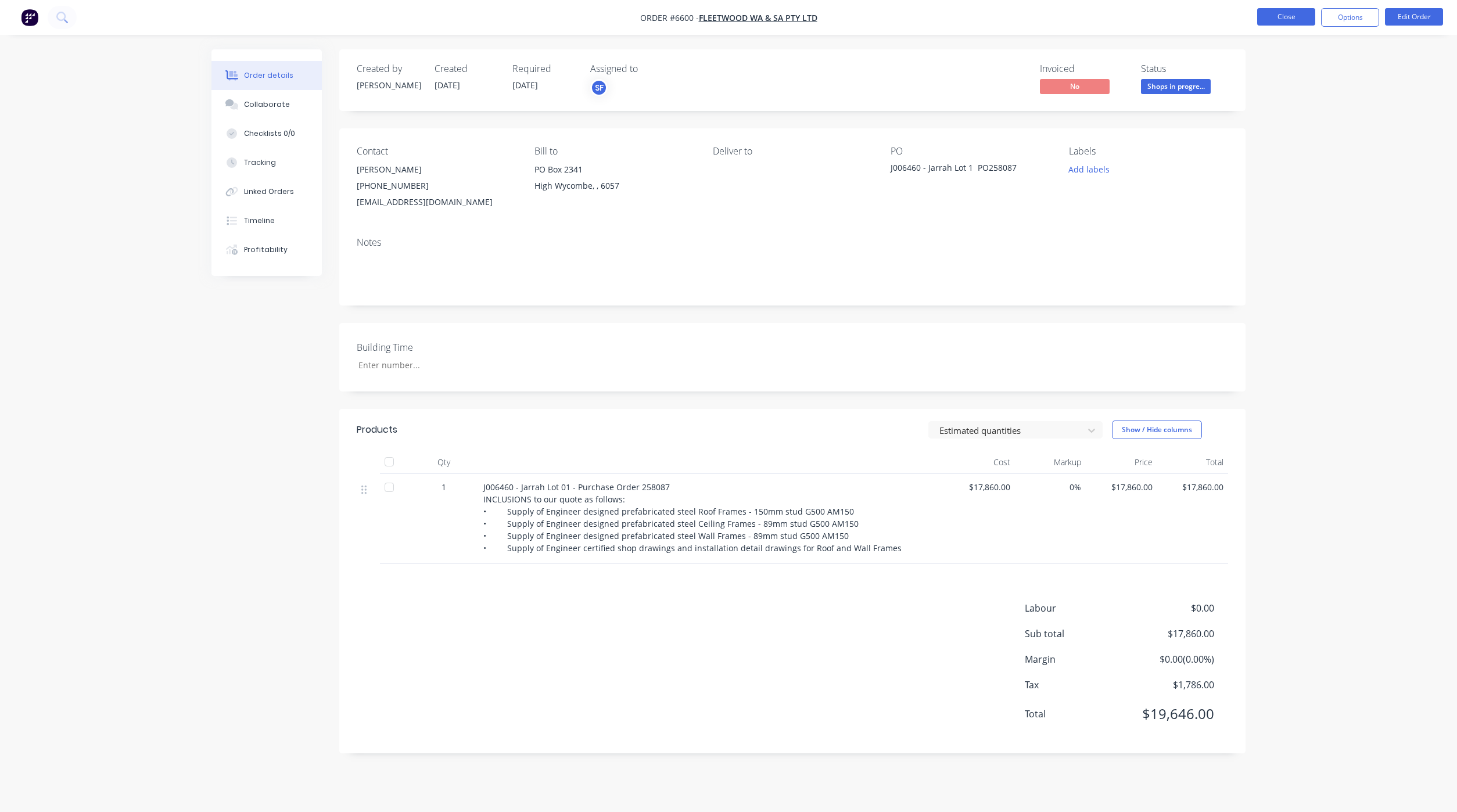
click at [1292, 21] on button "Close" at bounding box center [1285, 16] width 58 height 17
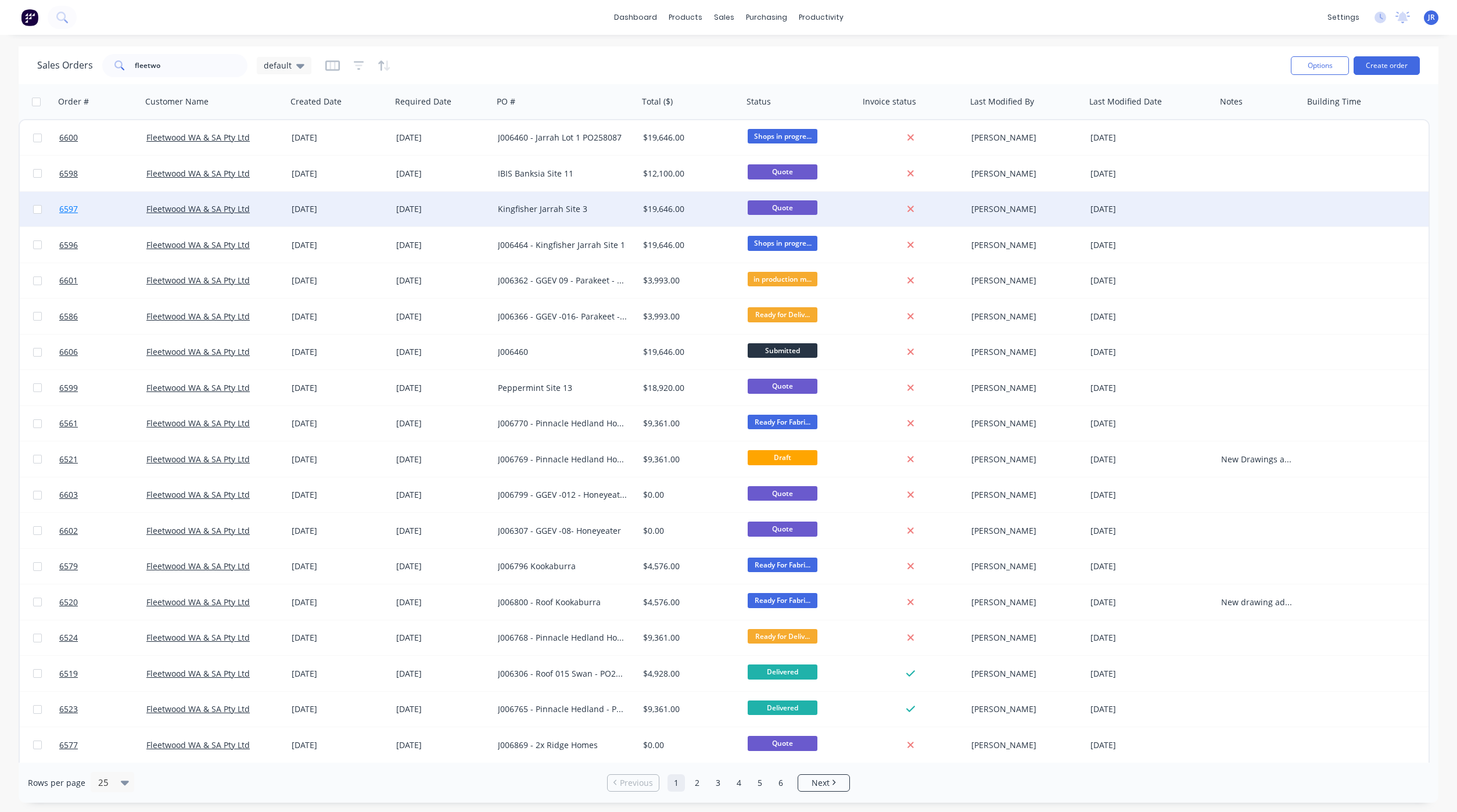
click at [65, 207] on span "6597" at bounding box center [68, 208] width 18 height 12
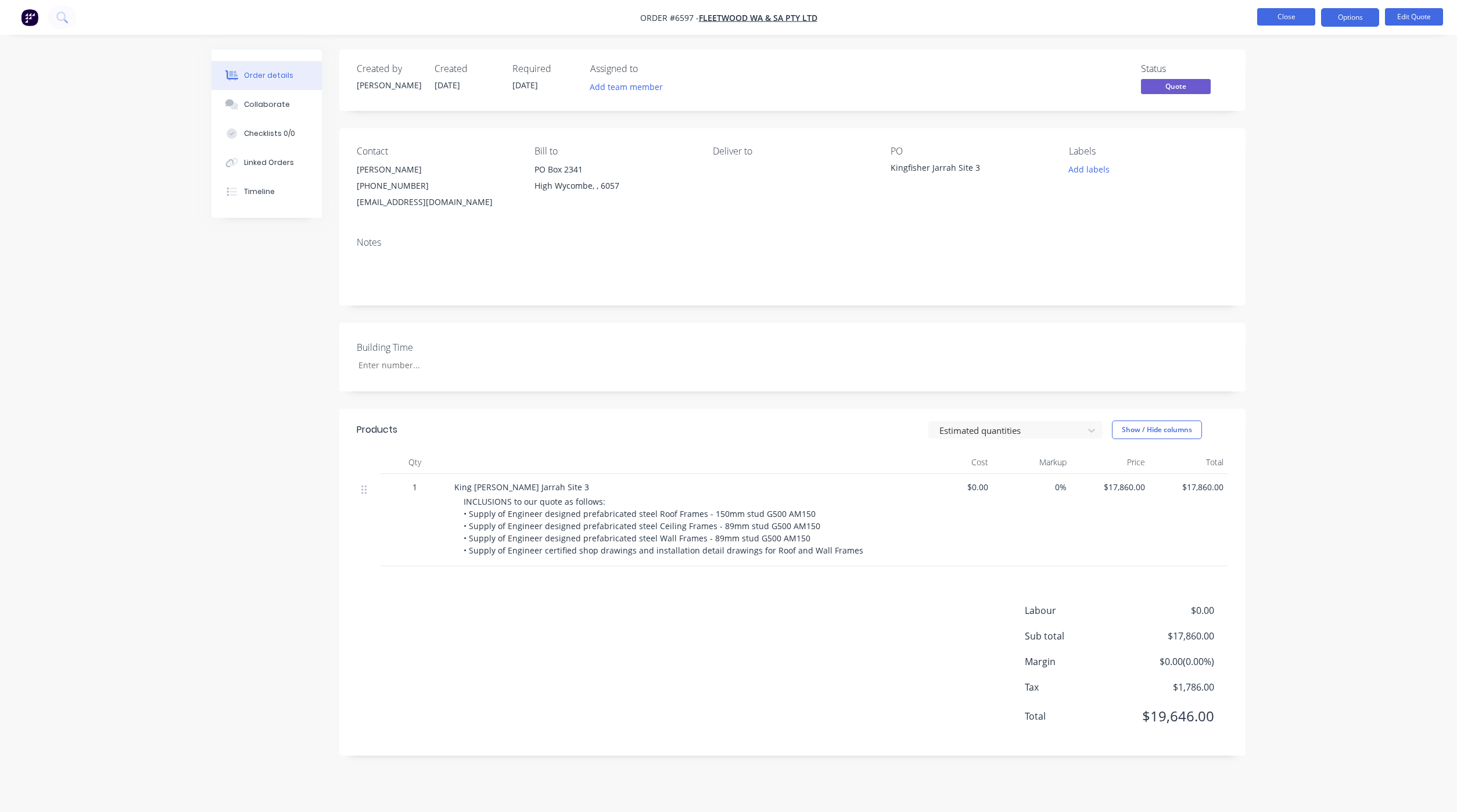
click at [1290, 13] on button "Close" at bounding box center [1285, 16] width 58 height 17
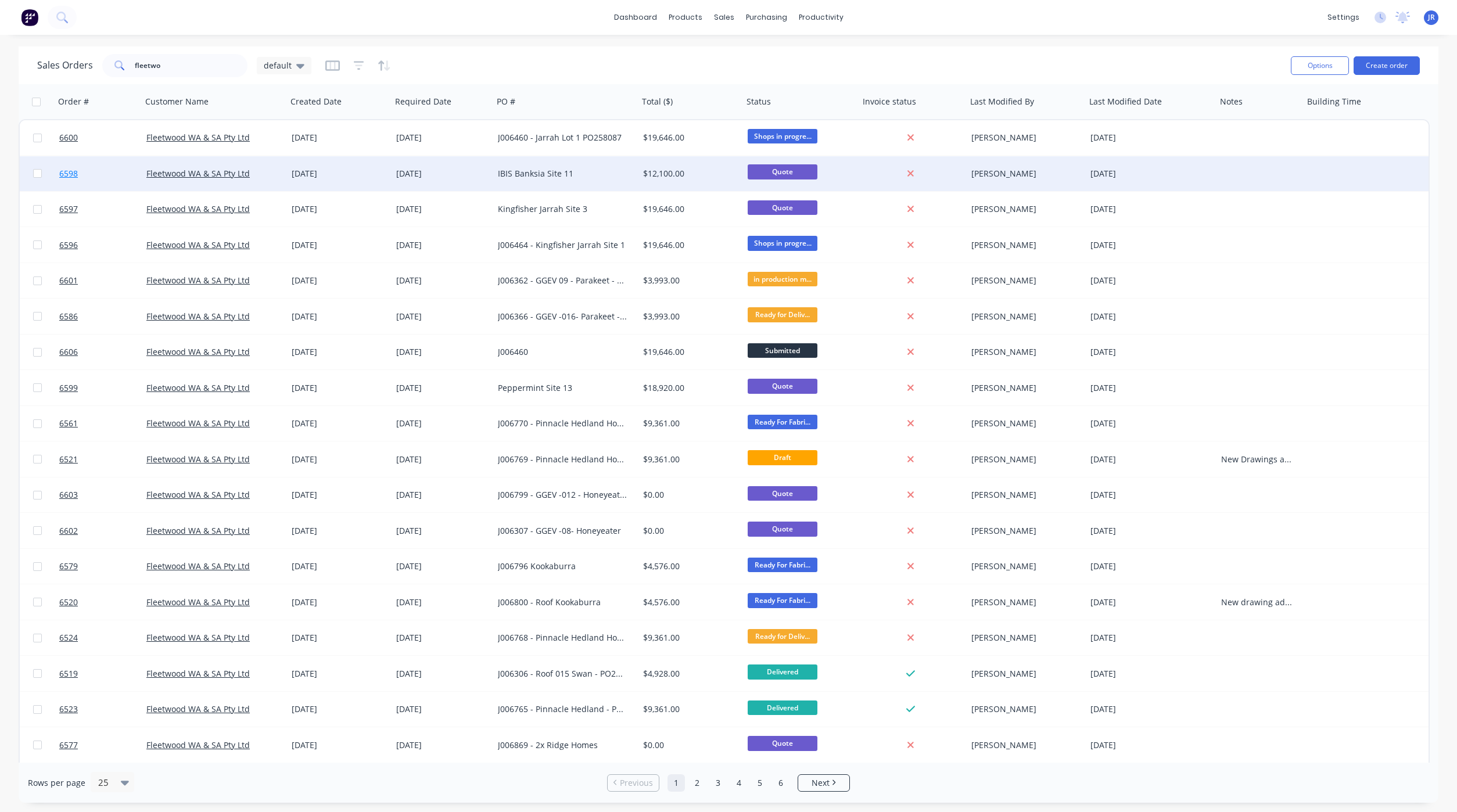
click at [77, 176] on link "6598" at bounding box center [103, 174] width 87 height 35
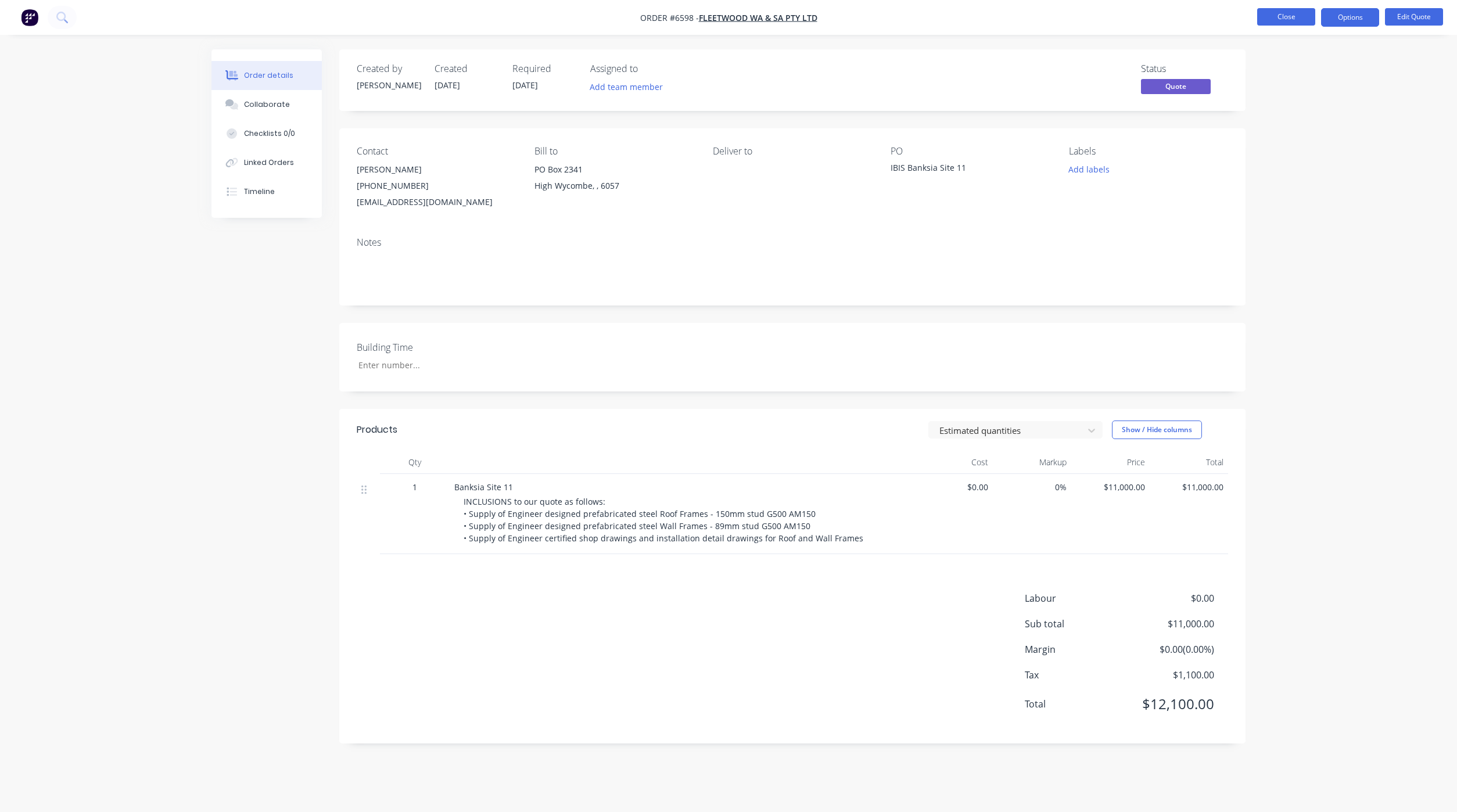
click at [1268, 25] on button "Close" at bounding box center [1285, 16] width 58 height 17
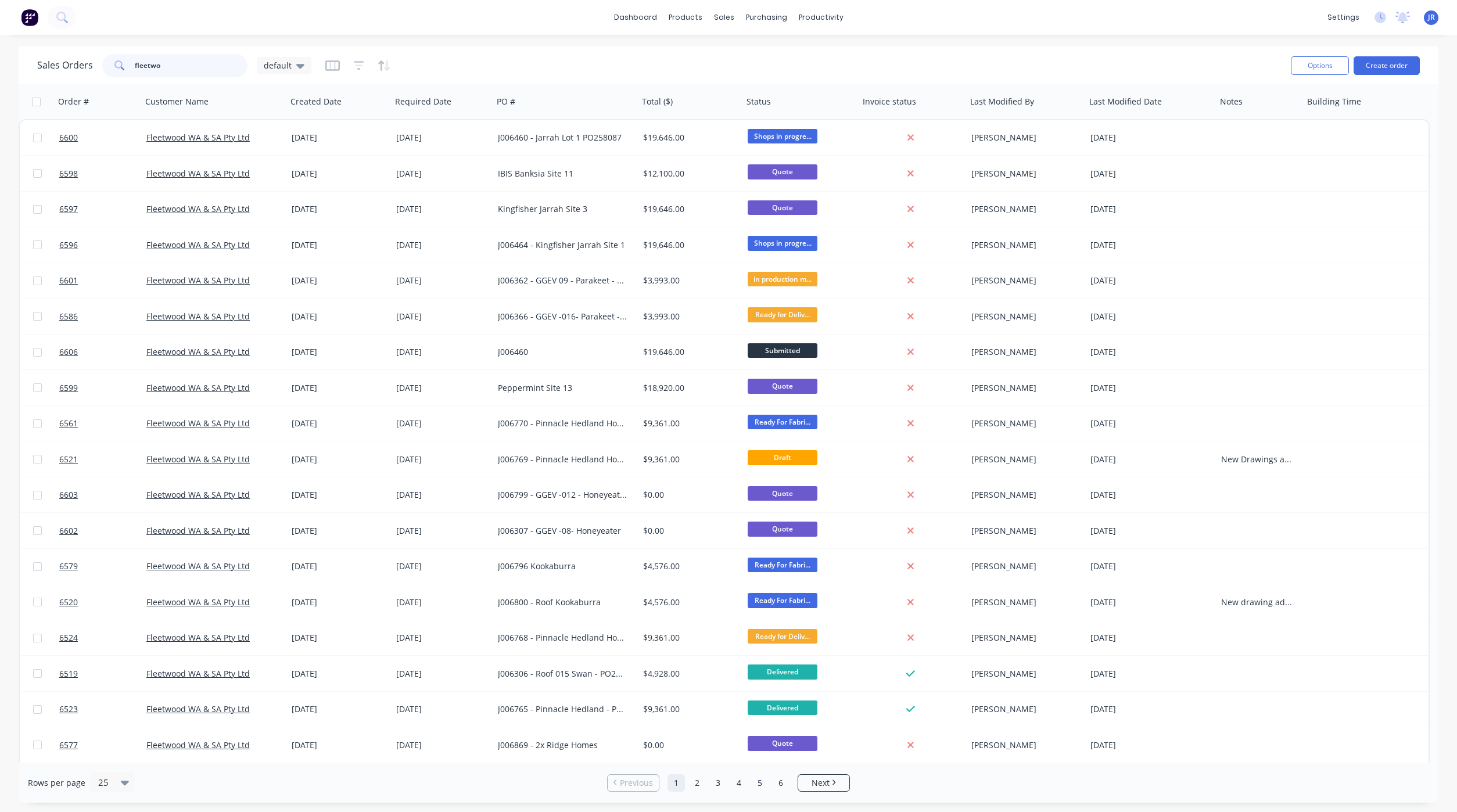
drag, startPoint x: 176, startPoint y: 64, endPoint x: -162, endPoint y: 61, distance: 338.0
click at [0, 61] on html "dashboard products sales purchasing productivity dashboard products Product Cat…" at bounding box center [728, 406] width 1457 height 812
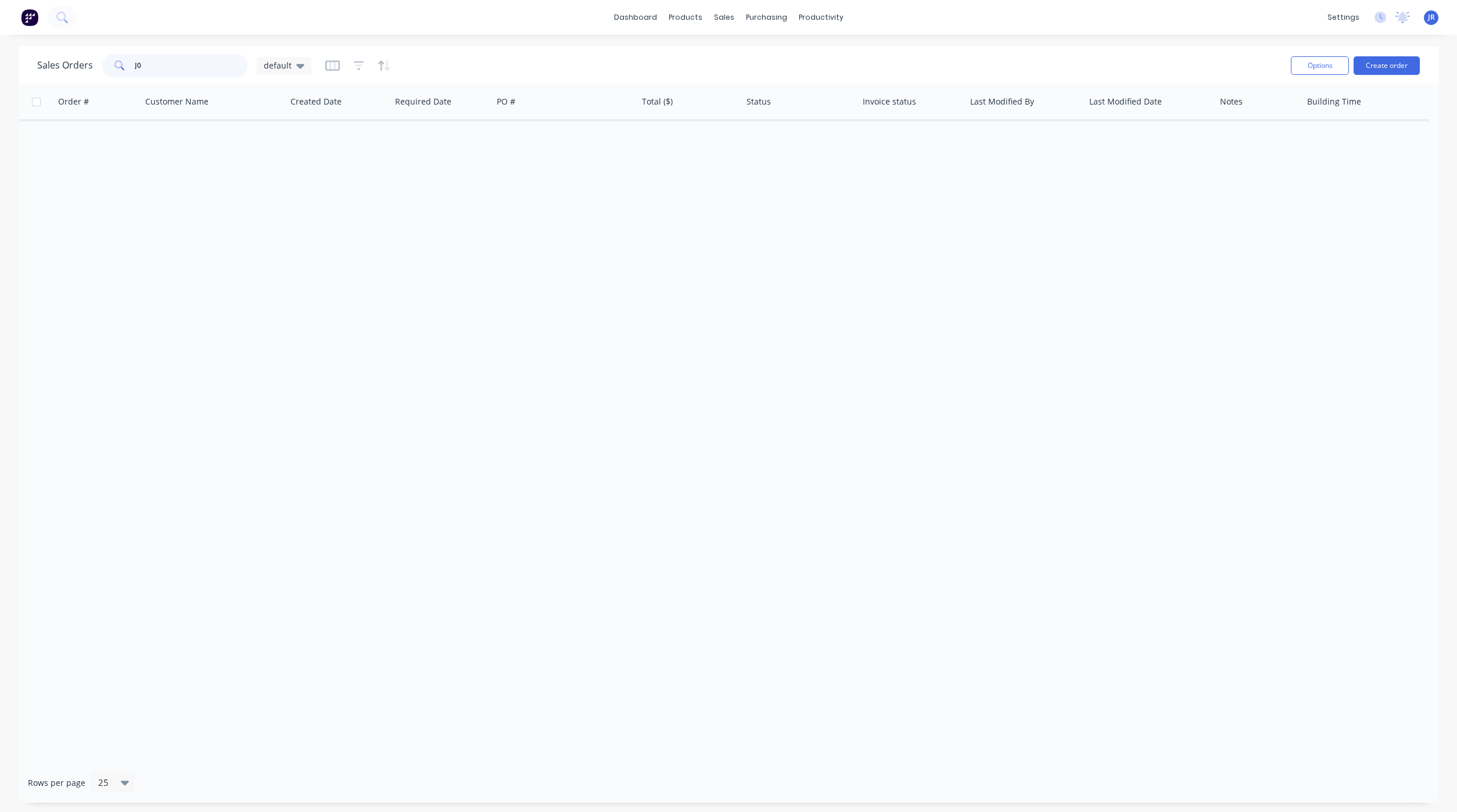
type input "J"
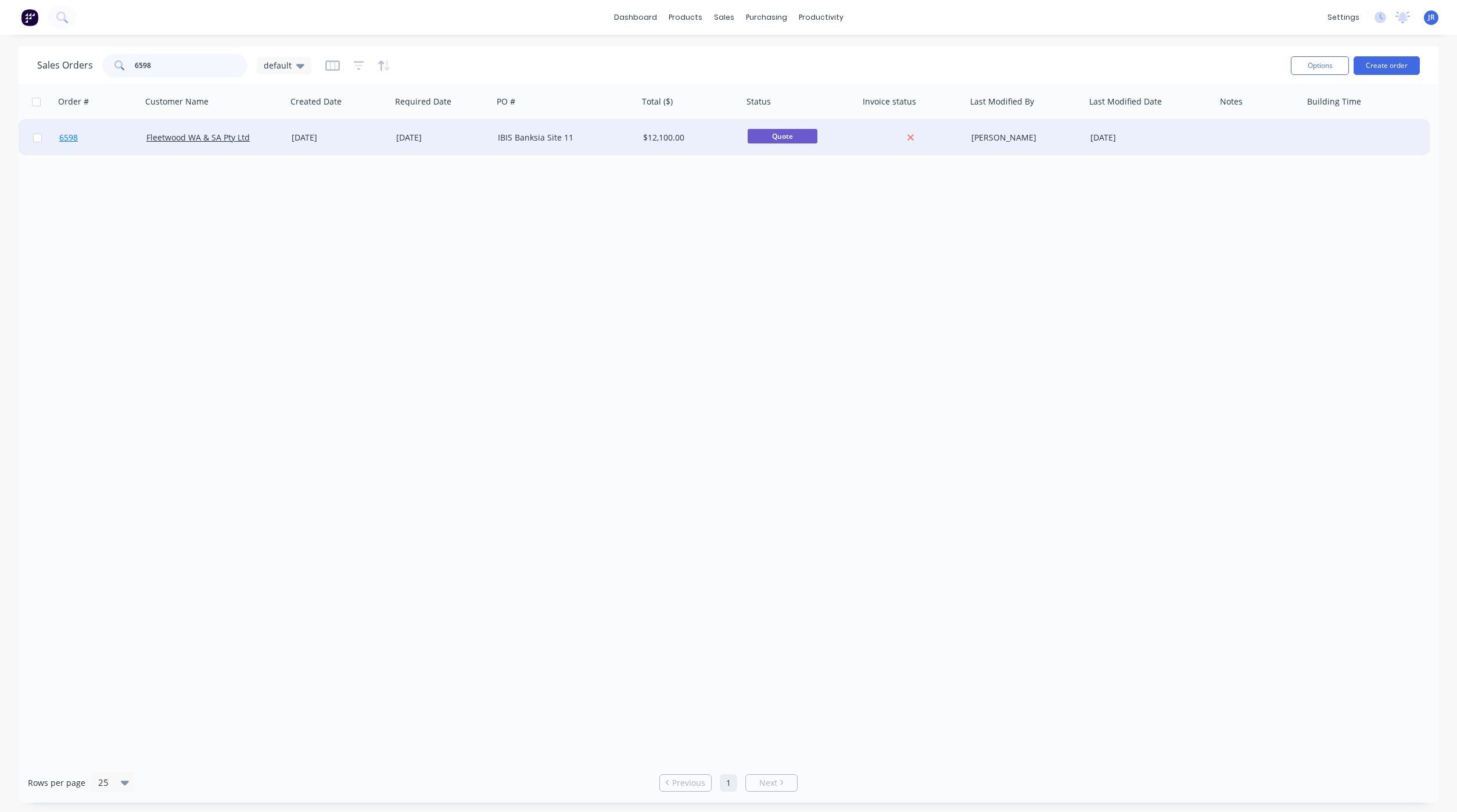
type input "6598"
click at [68, 135] on span "6598" at bounding box center [68, 137] width 18 height 12
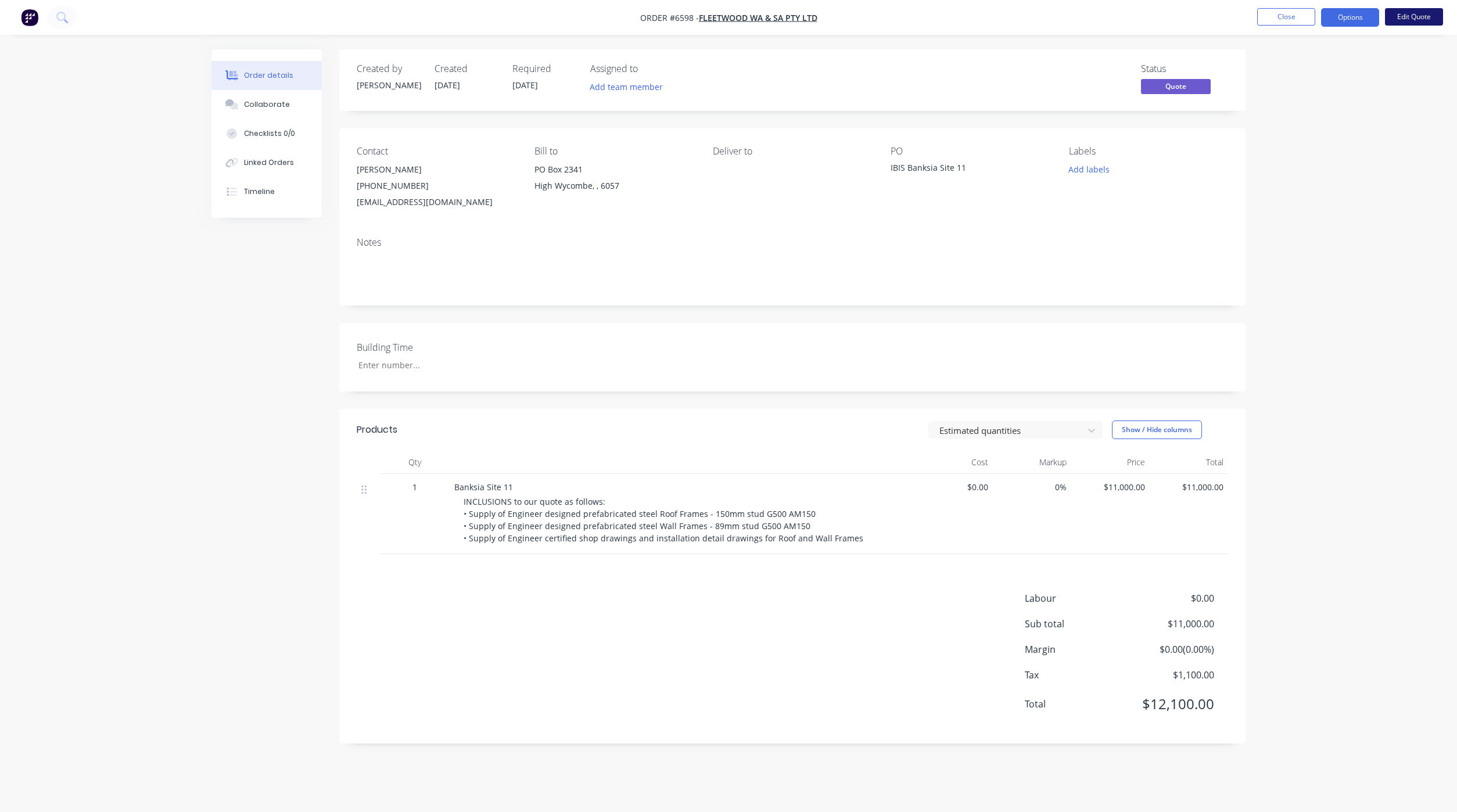
click at [1403, 23] on button "Edit Quote" at bounding box center [1413, 16] width 58 height 17
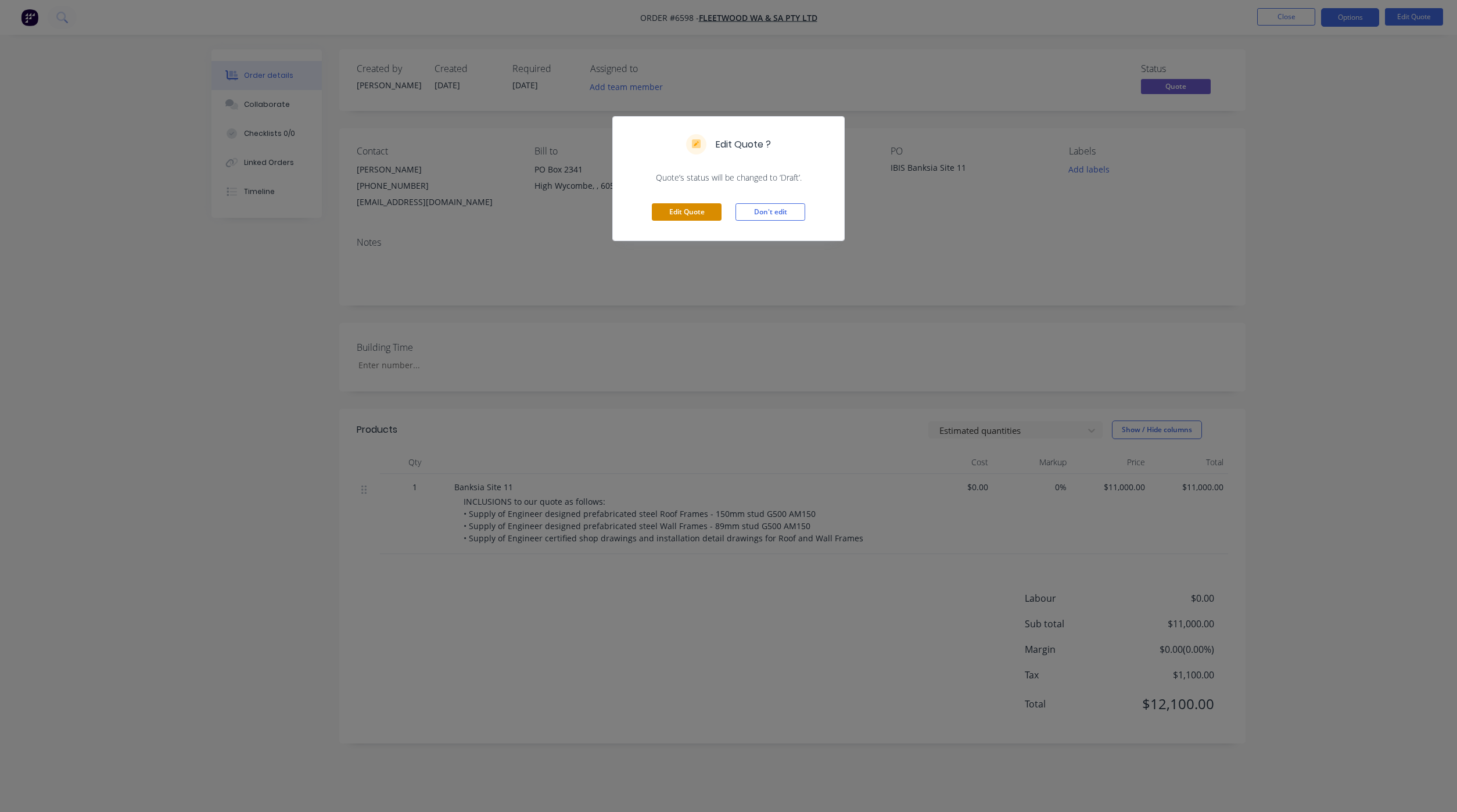
click at [656, 207] on button "Edit Quote" at bounding box center [686, 211] width 70 height 17
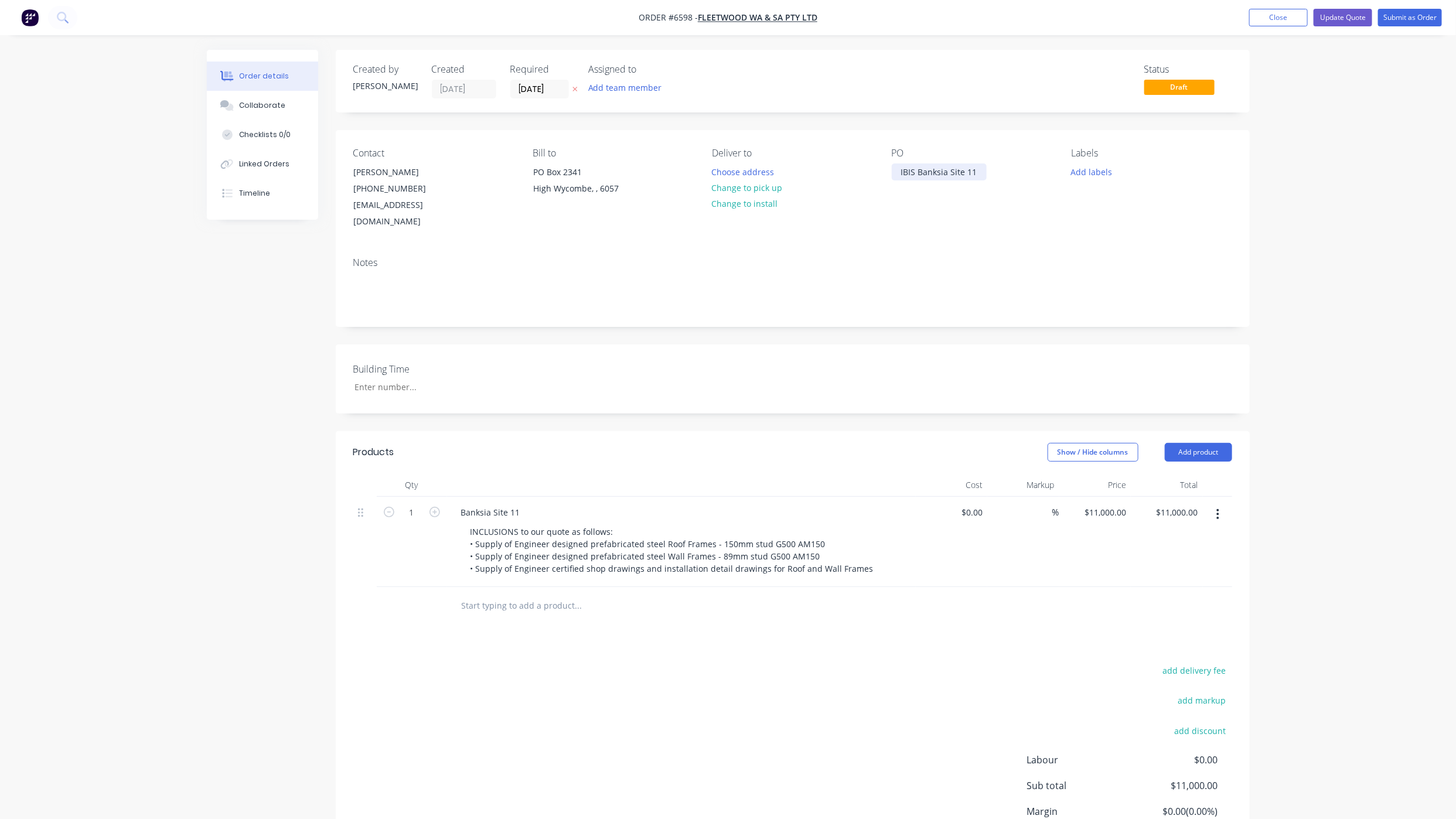
click at [900, 174] on div "IBIS Banksia Site 11" at bounding box center [939, 172] width 95 height 17
click at [458, 504] on div "Banksia Site 11" at bounding box center [490, 512] width 78 height 17
click at [459, 504] on div "Banksia Site 11" at bounding box center [490, 512] width 78 height 17
click at [1324, 21] on button "Update Quote" at bounding box center [1343, 17] width 59 height 17
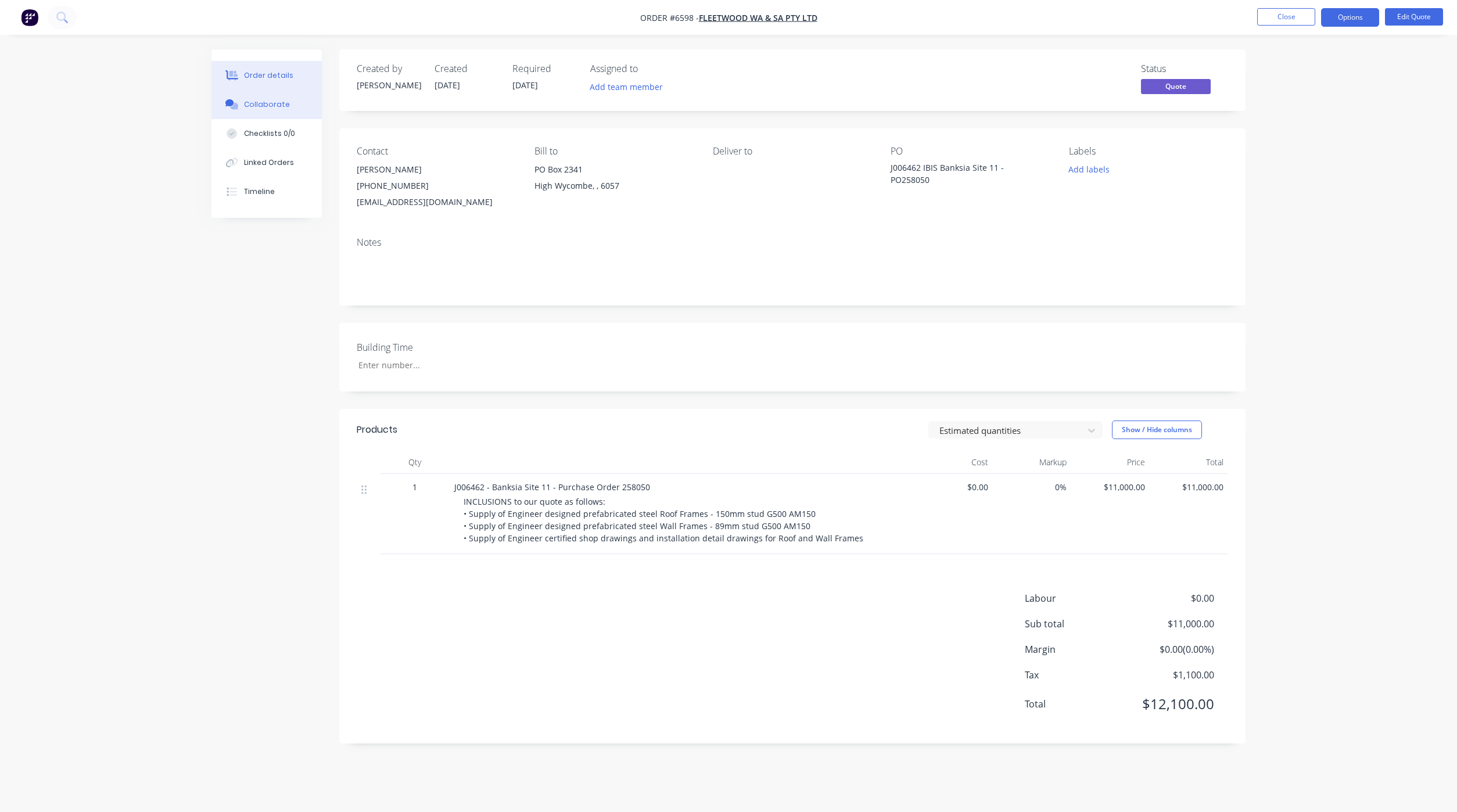
click at [230, 101] on icon at bounding box center [230, 103] width 9 height 7
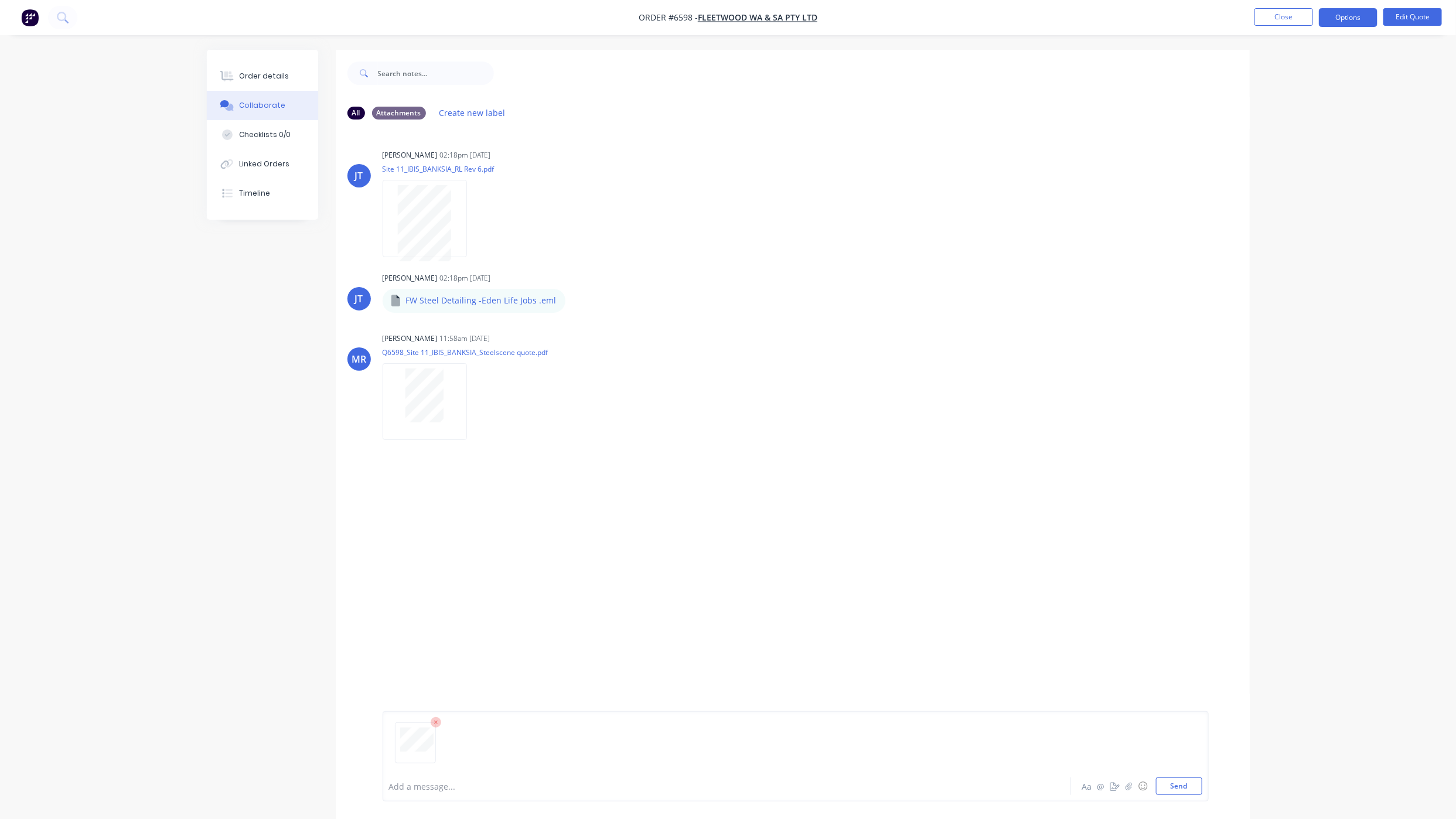
click at [1190, 796] on div "Add a message... Aa @ ☺ Send" at bounding box center [796, 756] width 826 height 90
click at [1197, 789] on button "Send" at bounding box center [1179, 785] width 46 height 17
click at [272, 86] on button "Order details" at bounding box center [262, 76] width 111 height 29
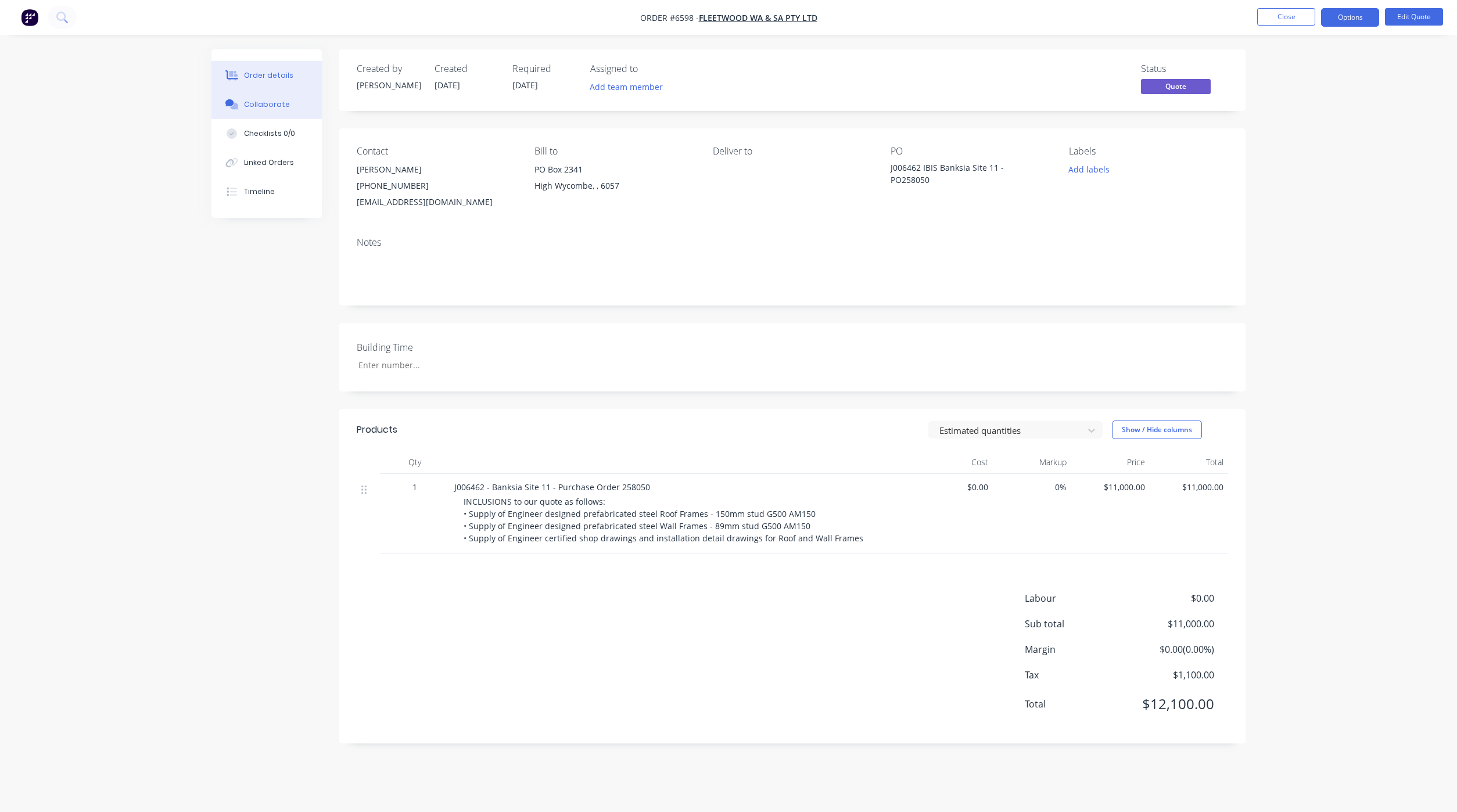
click at [254, 103] on div "Collaborate" at bounding box center [267, 104] width 46 height 10
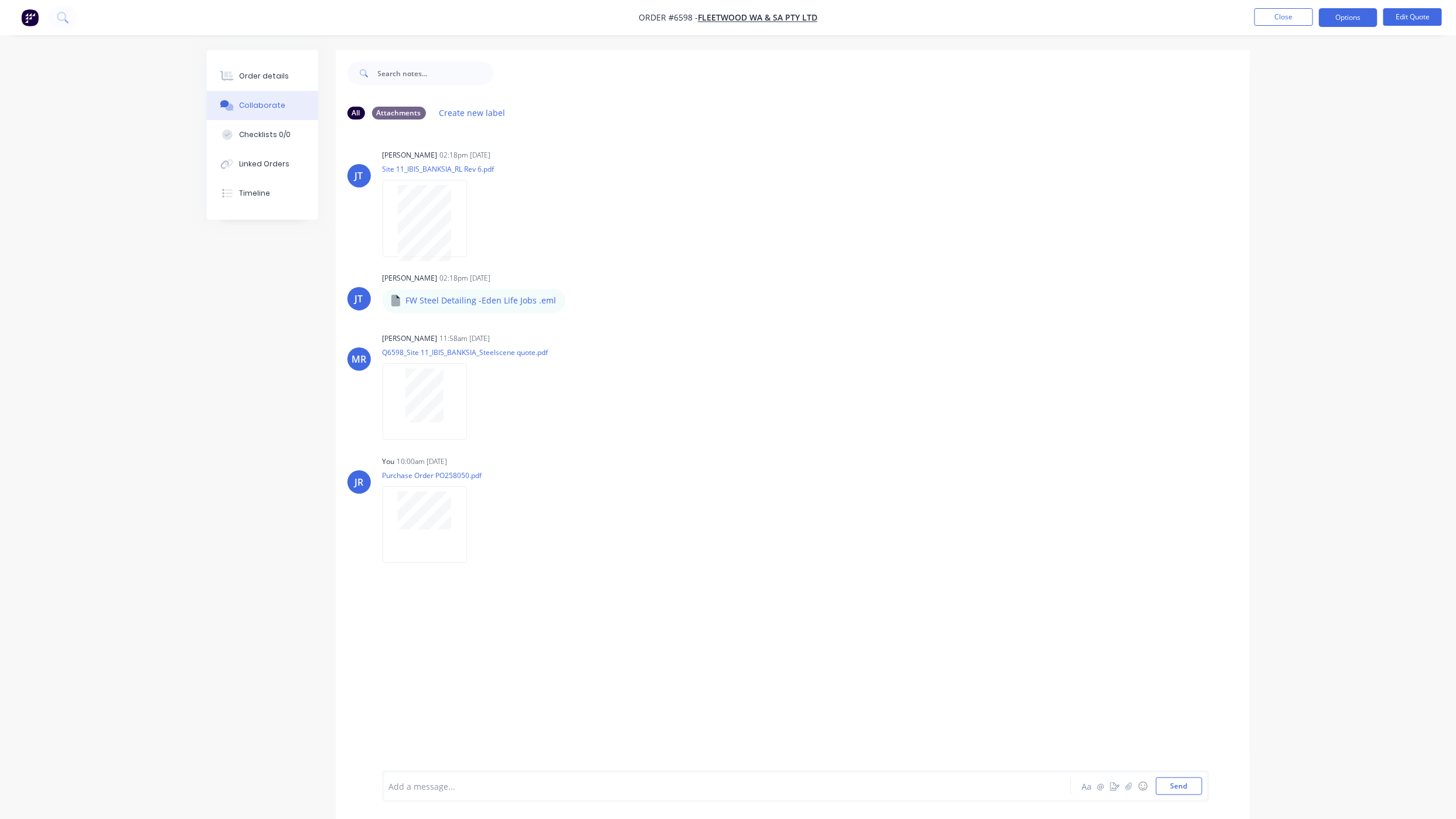
click at [172, 703] on div "Order details Collaborate Checklists 0/0 Linked Orders Timeline Order details C…" at bounding box center [728, 418] width 1456 height 836
click at [1277, 18] on button "Close" at bounding box center [1284, 17] width 59 height 17
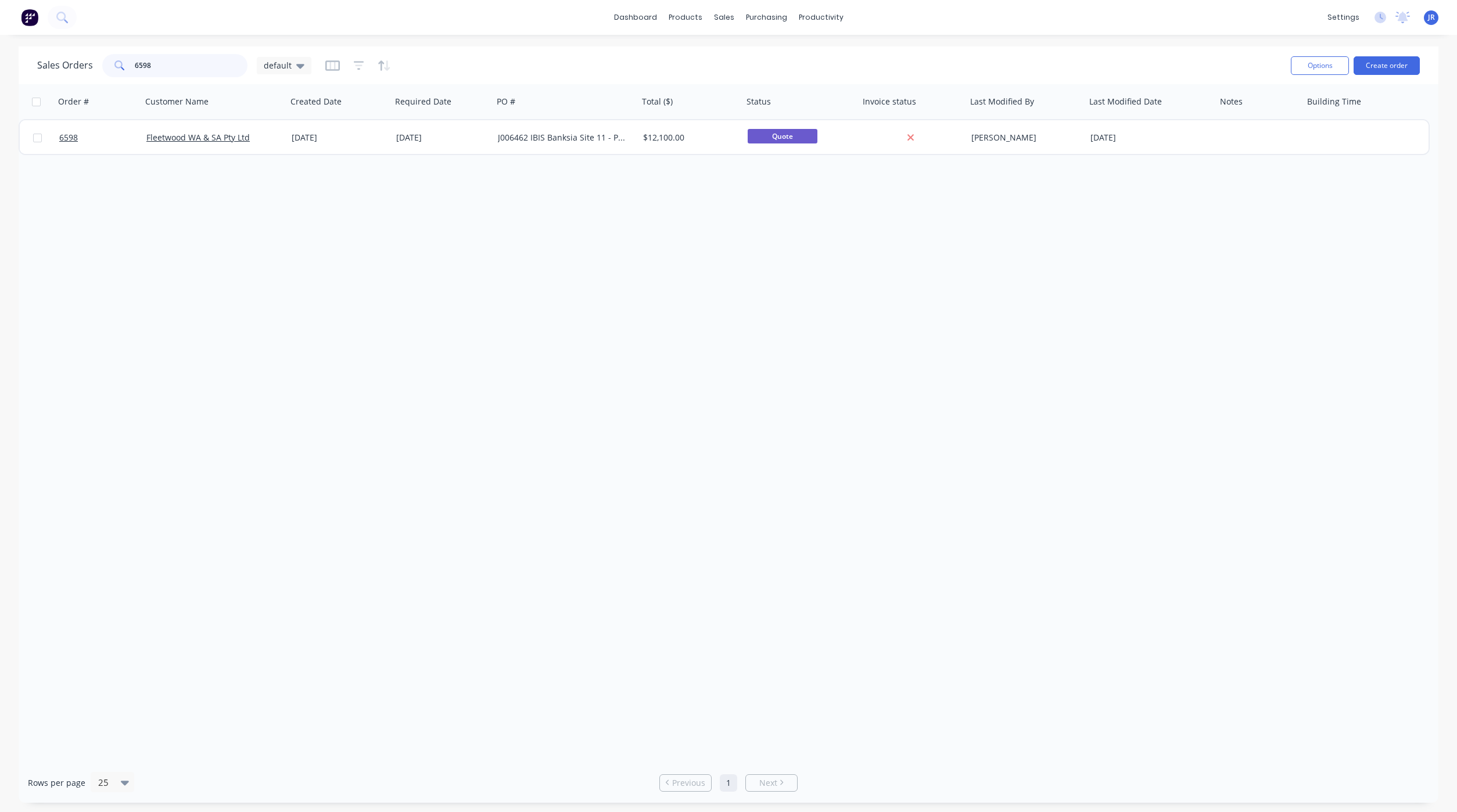
drag, startPoint x: 168, startPoint y: 57, endPoint x: 144, endPoint y: 79, distance: 32.6
click at [98, 79] on div "Sales Orders 6598 default" at bounding box center [659, 66] width 1244 height 29
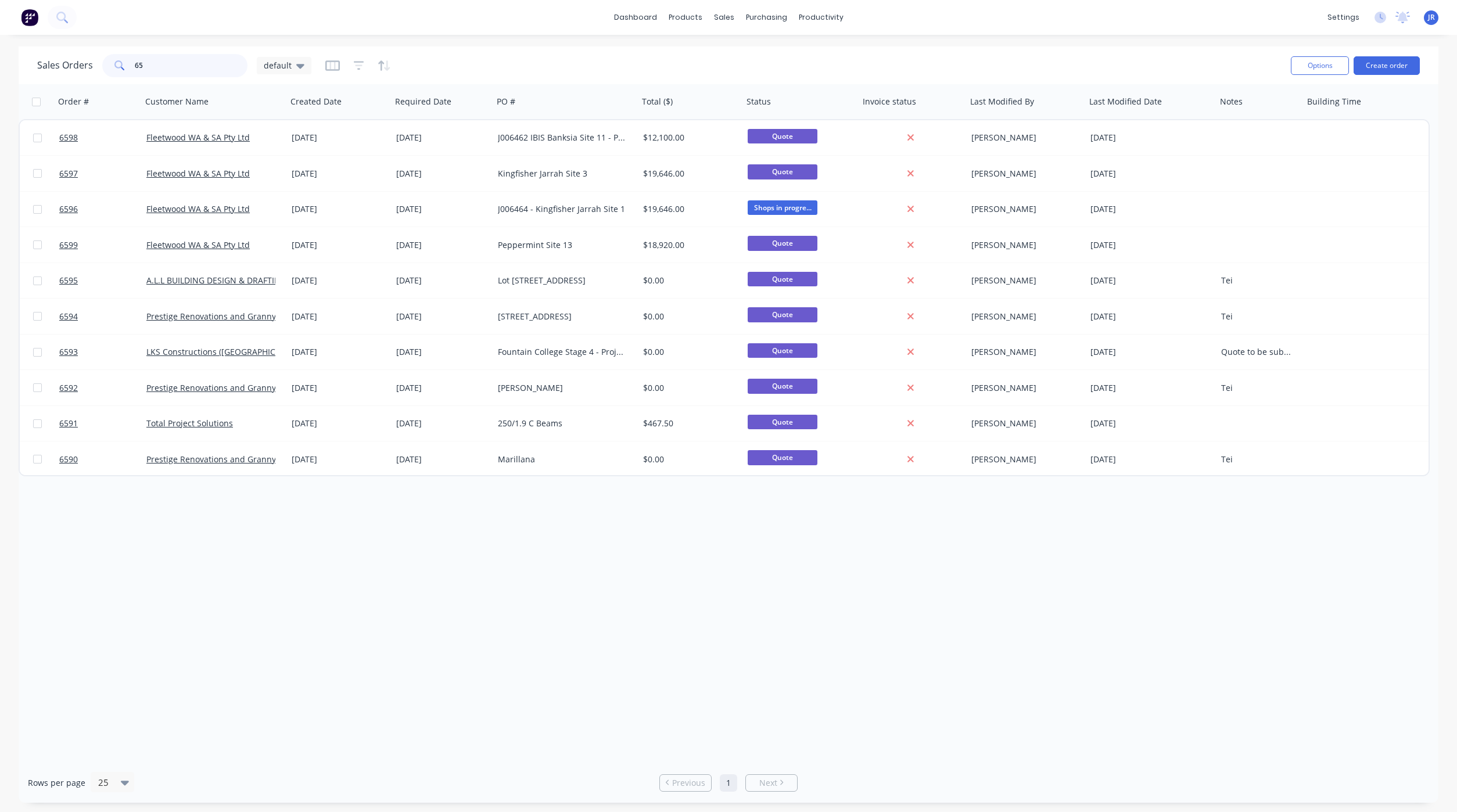
type input "6"
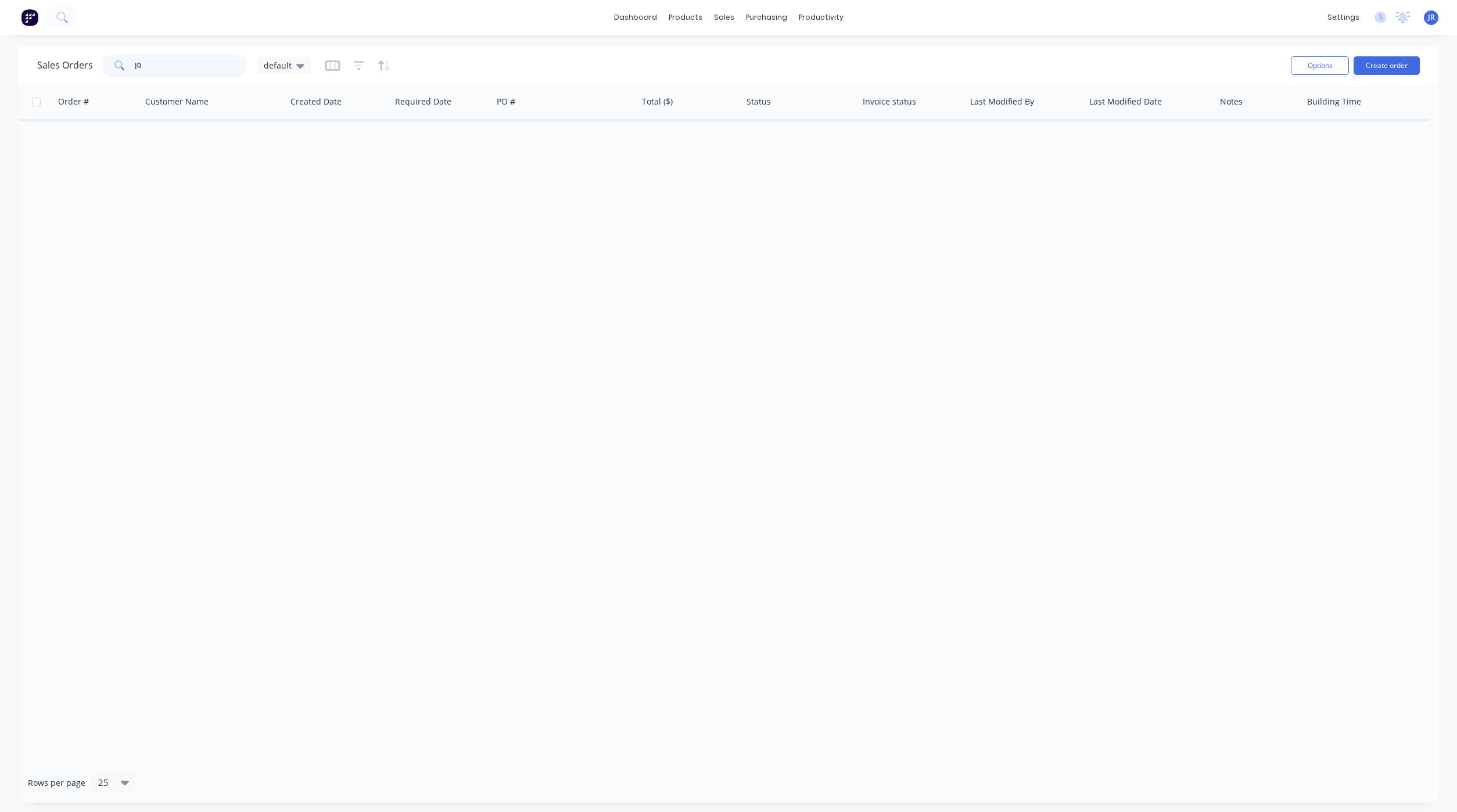
type input "J"
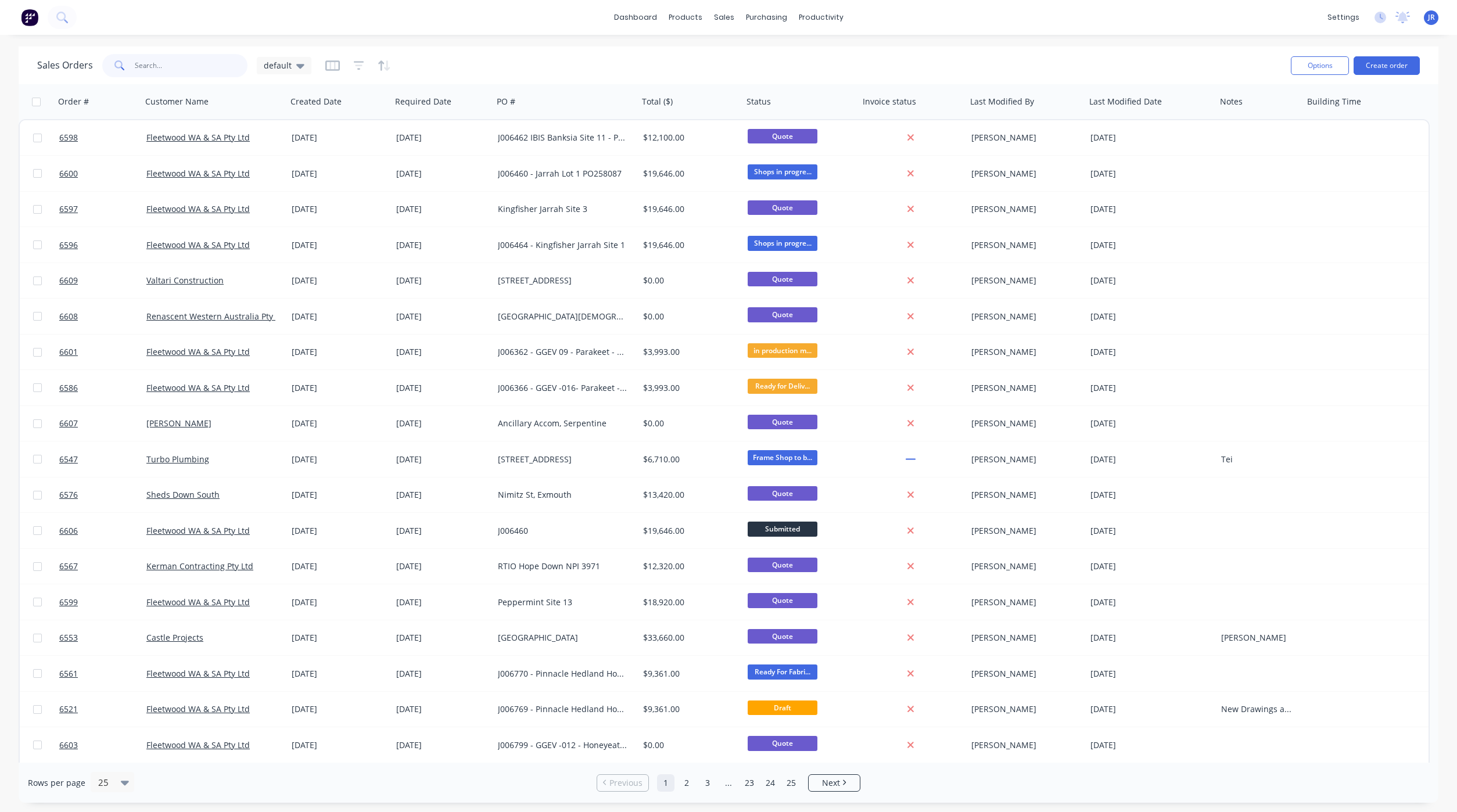
type input "Q"
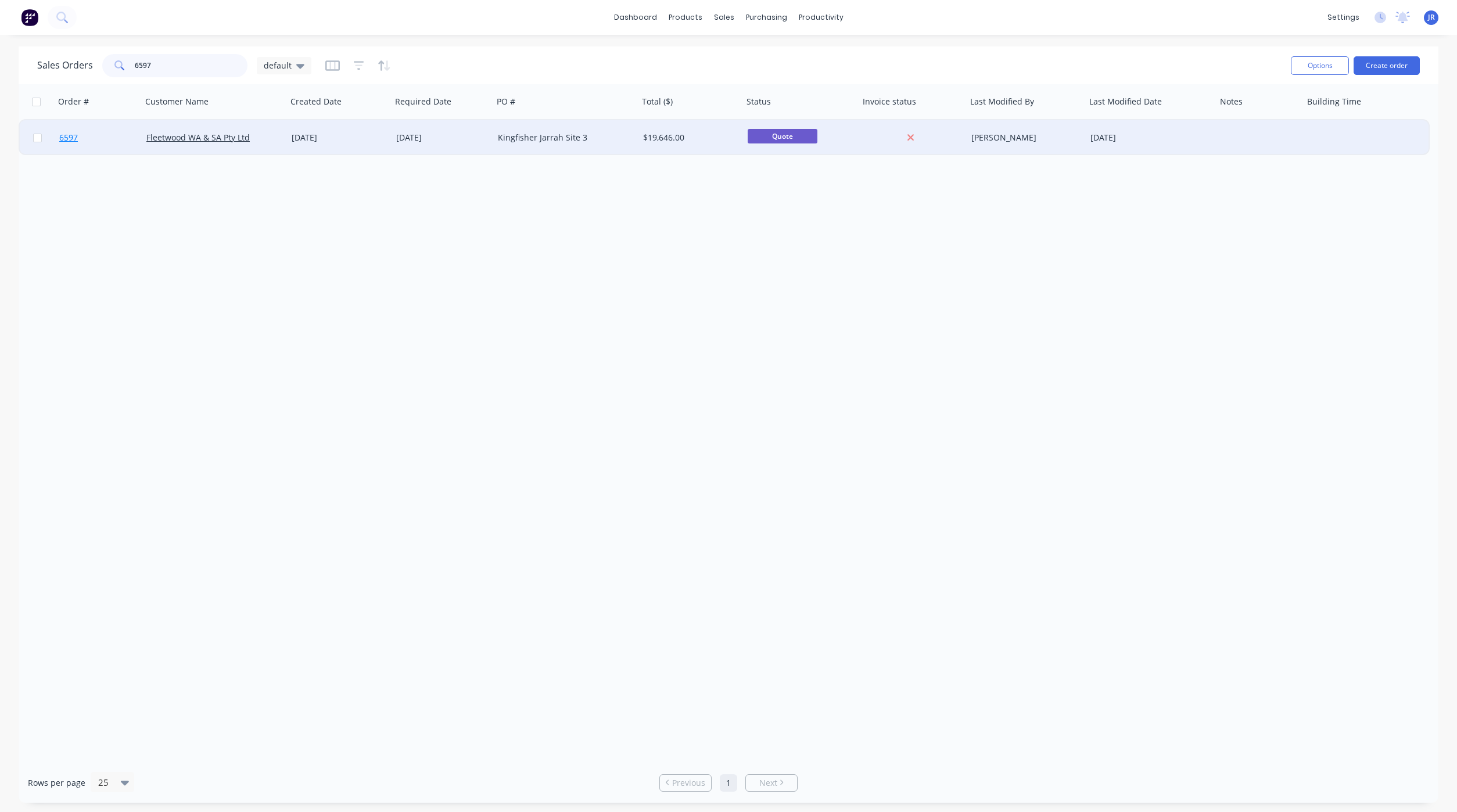
type input "6597"
click at [70, 137] on span "6597" at bounding box center [68, 137] width 18 height 12
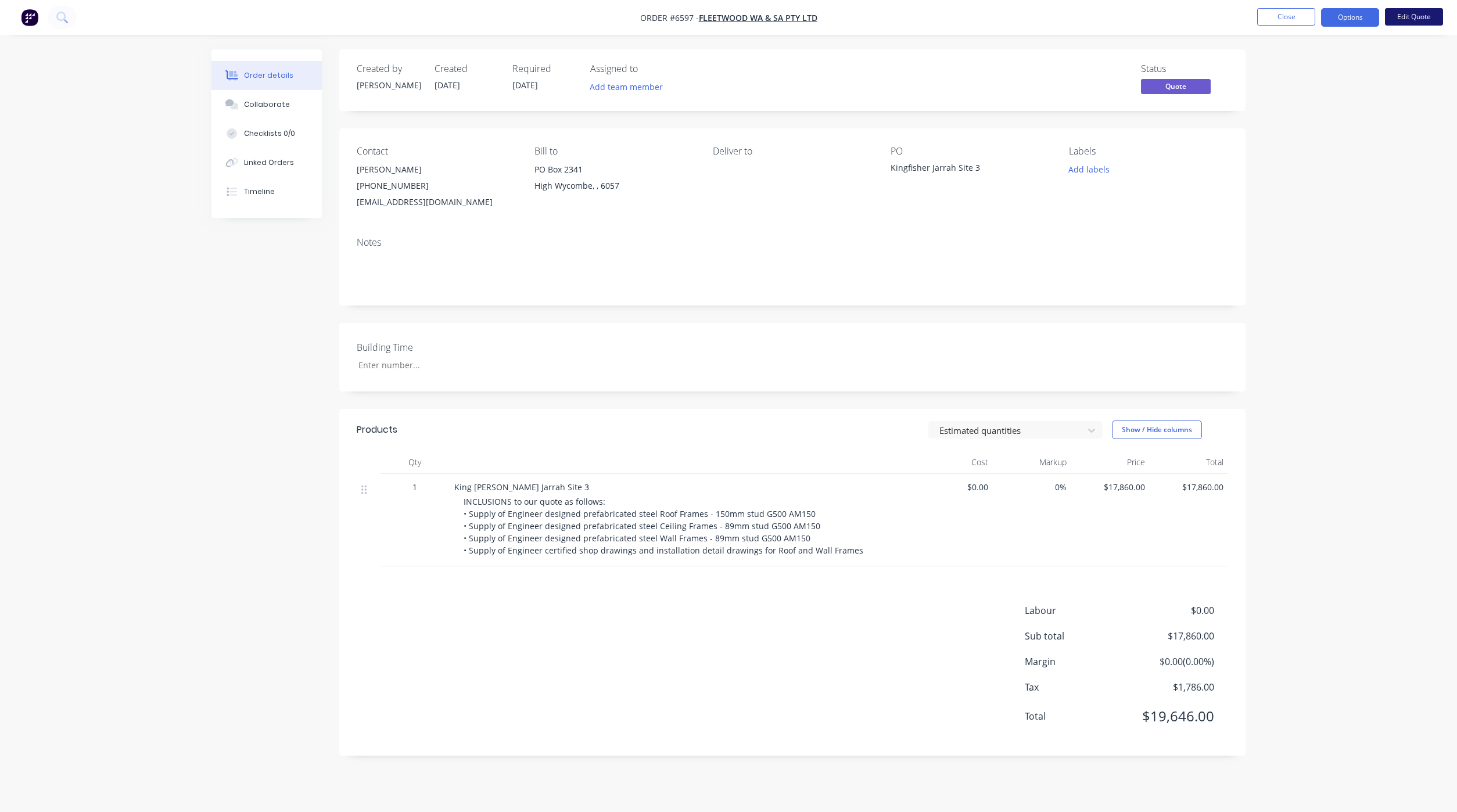
click at [1403, 23] on button "Edit Quote" at bounding box center [1413, 16] width 58 height 17
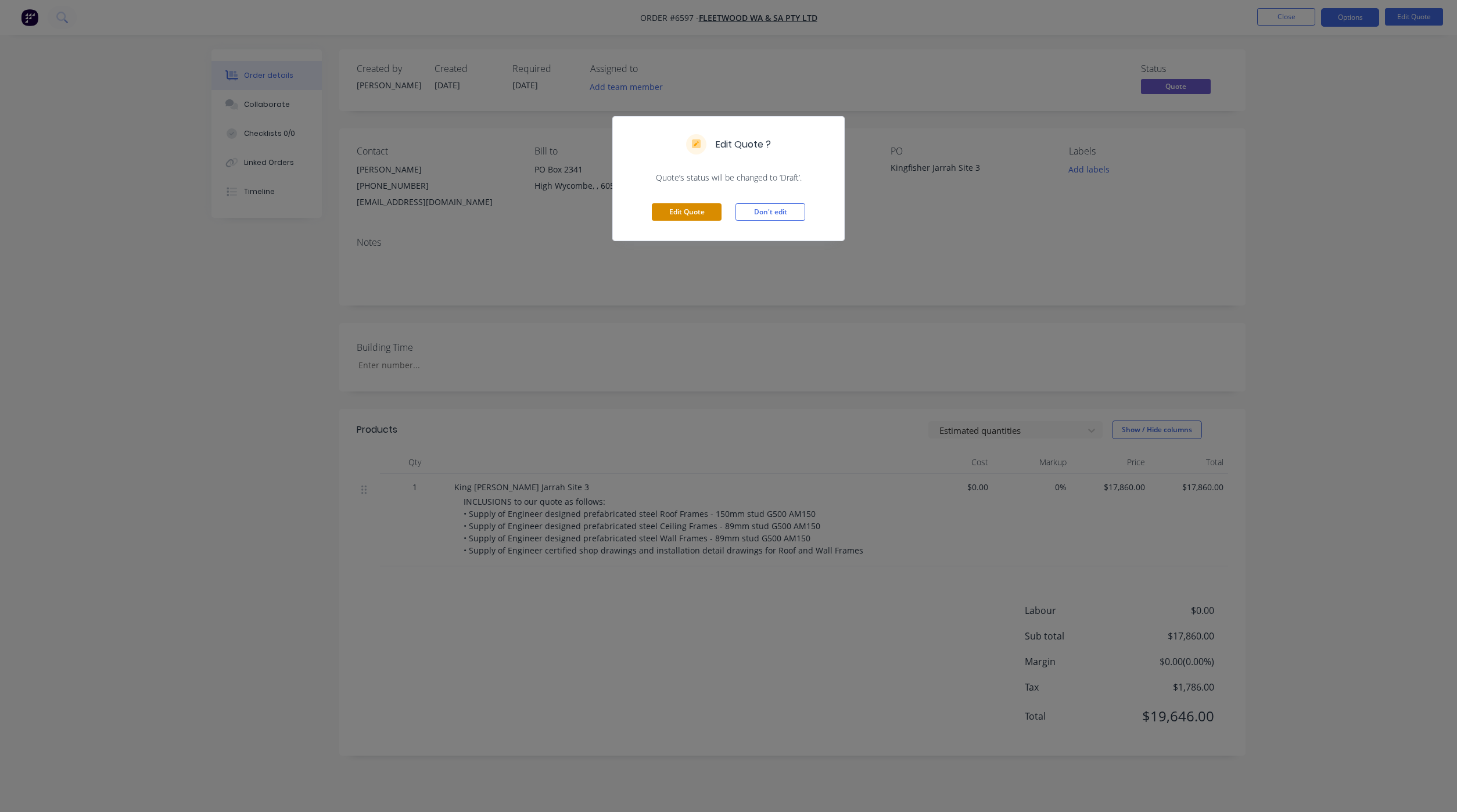
click at [666, 207] on button "Edit Quote" at bounding box center [686, 211] width 70 height 17
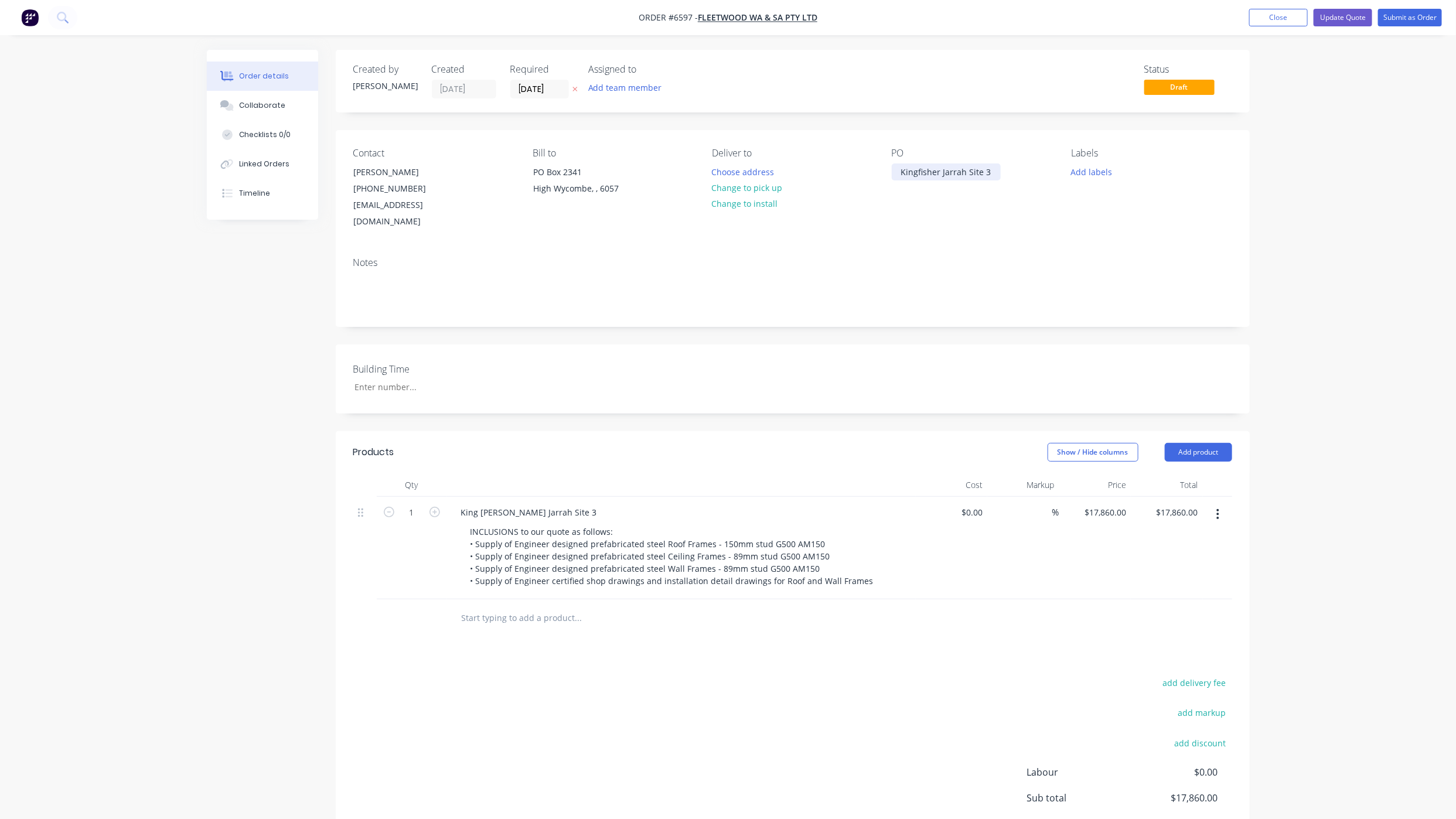
click at [904, 172] on div "Kingfisher Jarrah Site 3" at bounding box center [946, 172] width 109 height 17
click at [1025, 174] on div "J006461 Kingfisher Jarrah Site 3" at bounding box center [963, 172] width 142 height 17
click at [457, 504] on div "King [PERSON_NAME] Jarrah Site 3" at bounding box center [529, 512] width 154 height 17
click at [464, 504] on div "King [PERSON_NAME] Jarrah Site 3" at bounding box center [529, 512] width 154 height 17
click at [243, 95] on button "Collaborate" at bounding box center [262, 105] width 111 height 29
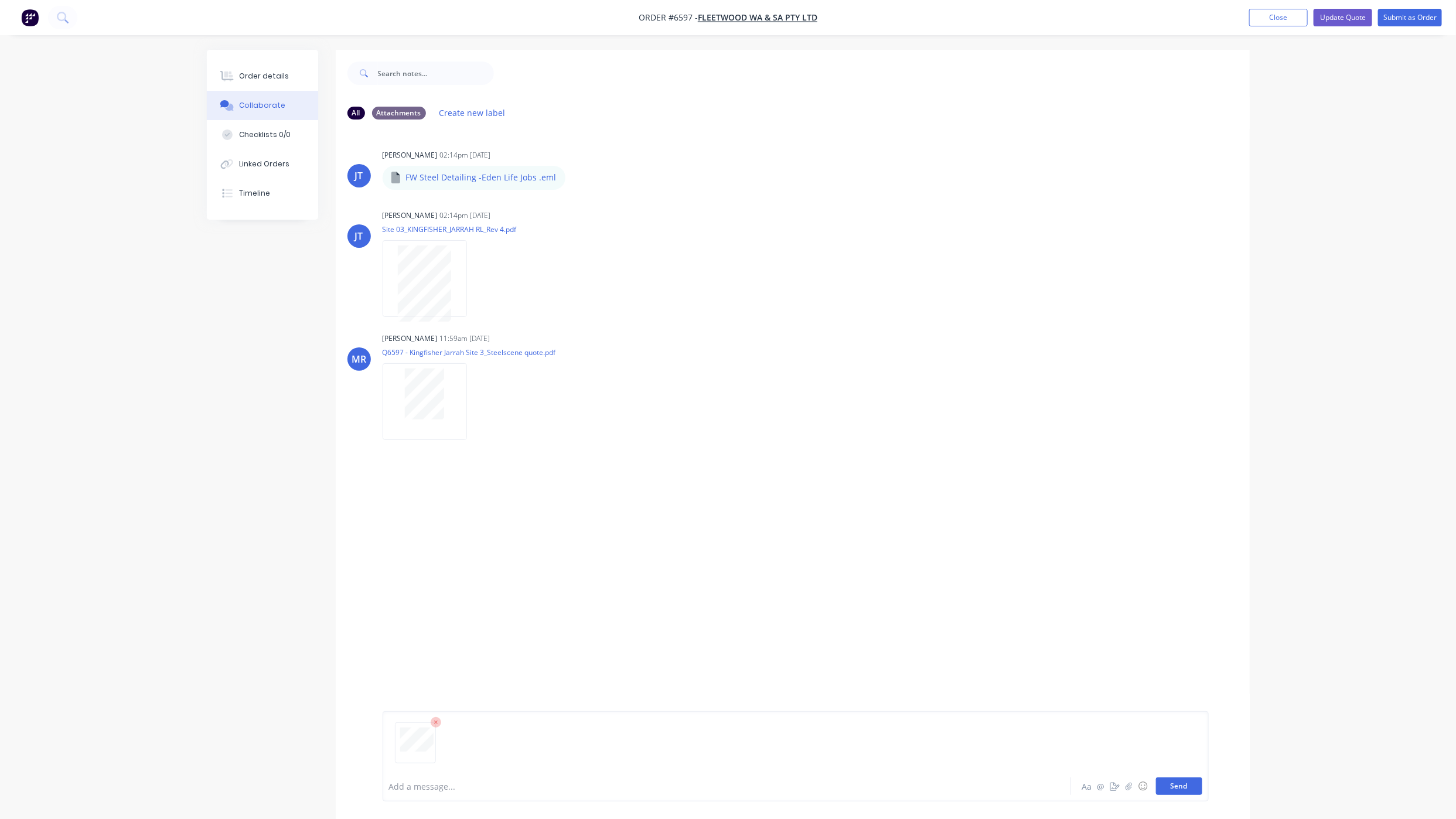
click at [1161, 782] on button "Send" at bounding box center [1179, 785] width 46 height 17
click at [260, 81] on button "Order details" at bounding box center [262, 76] width 111 height 29
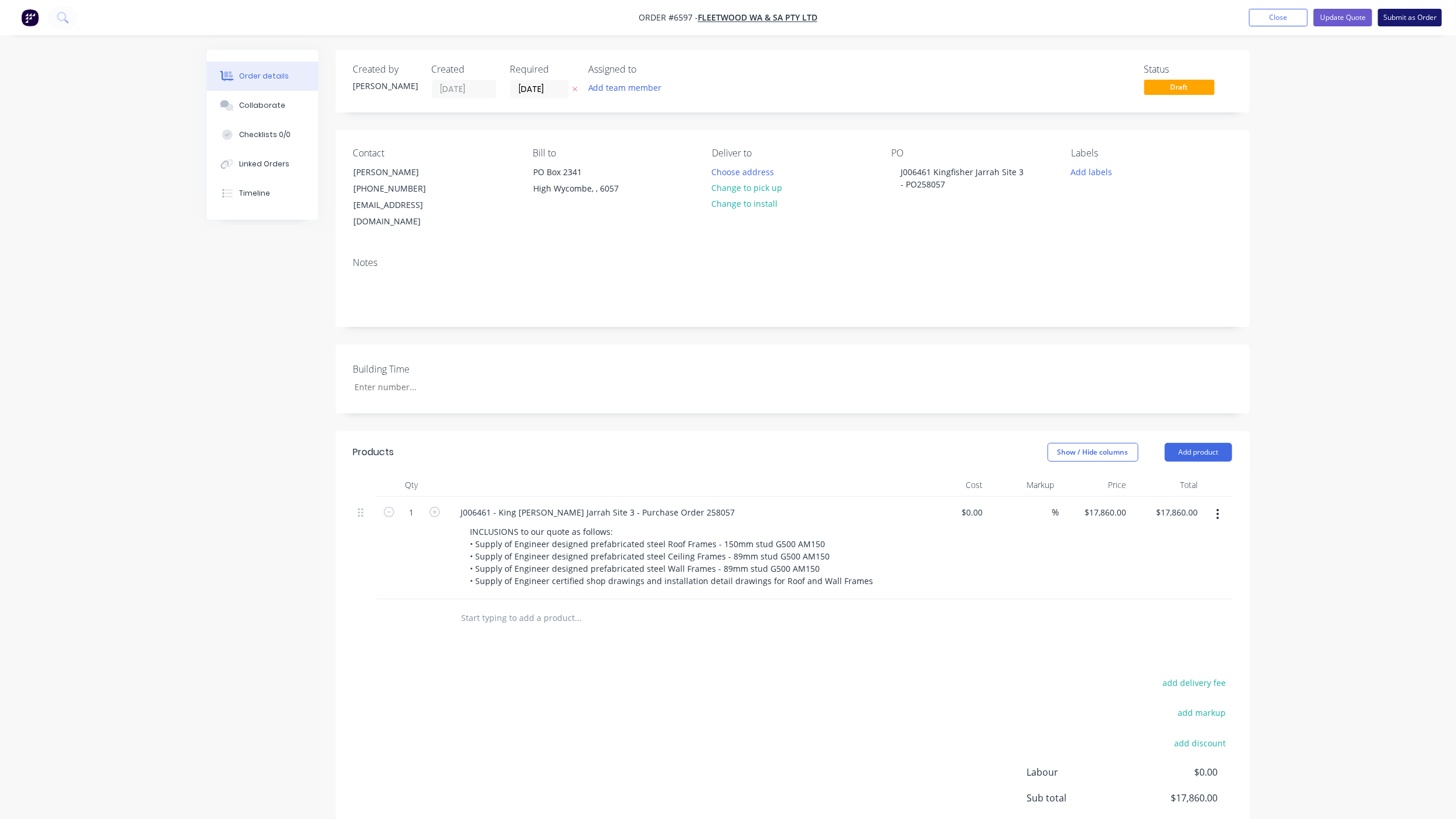
click at [1394, 17] on button "Submit as Order" at bounding box center [1410, 17] width 64 height 17
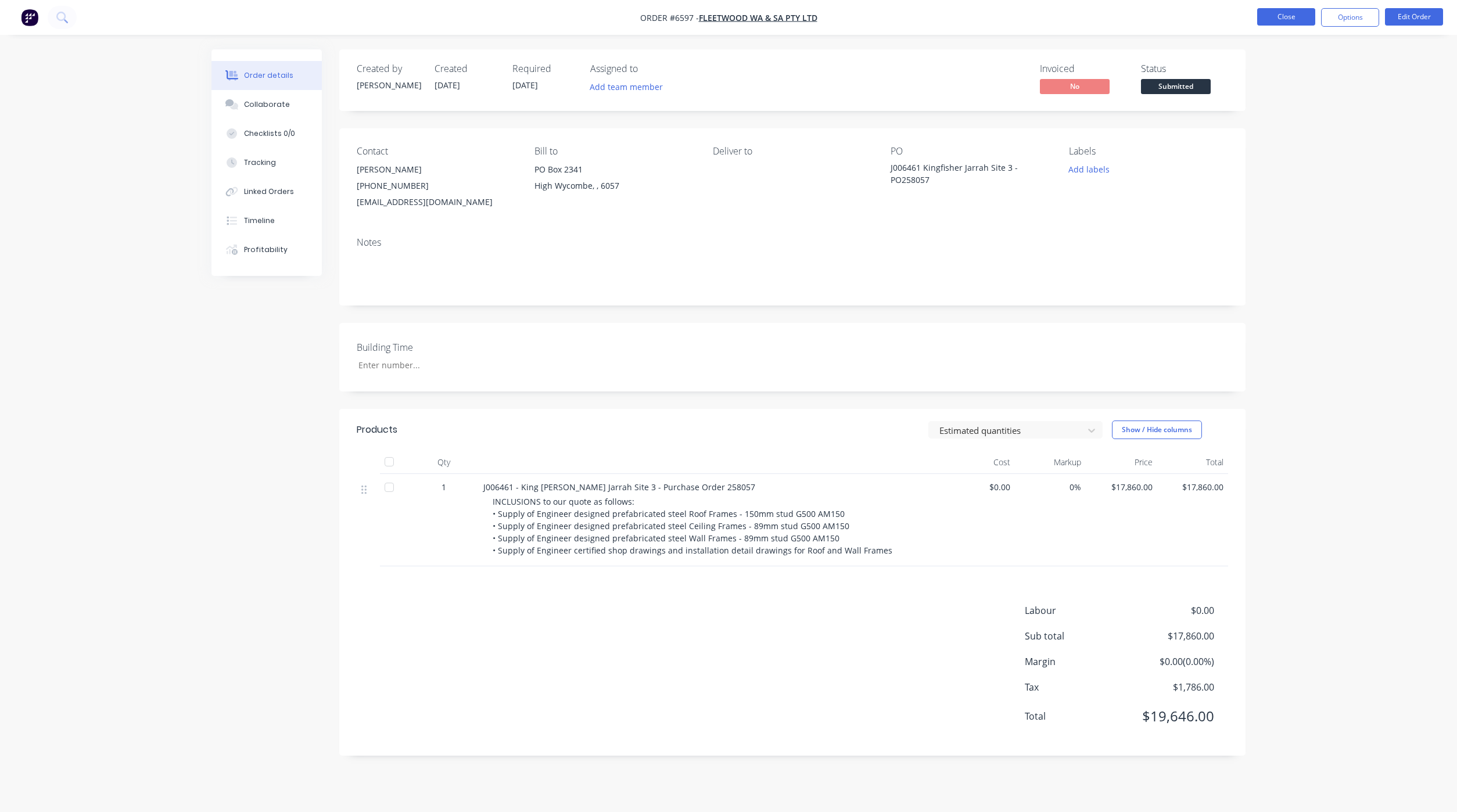
click at [1283, 16] on button "Close" at bounding box center [1285, 16] width 58 height 17
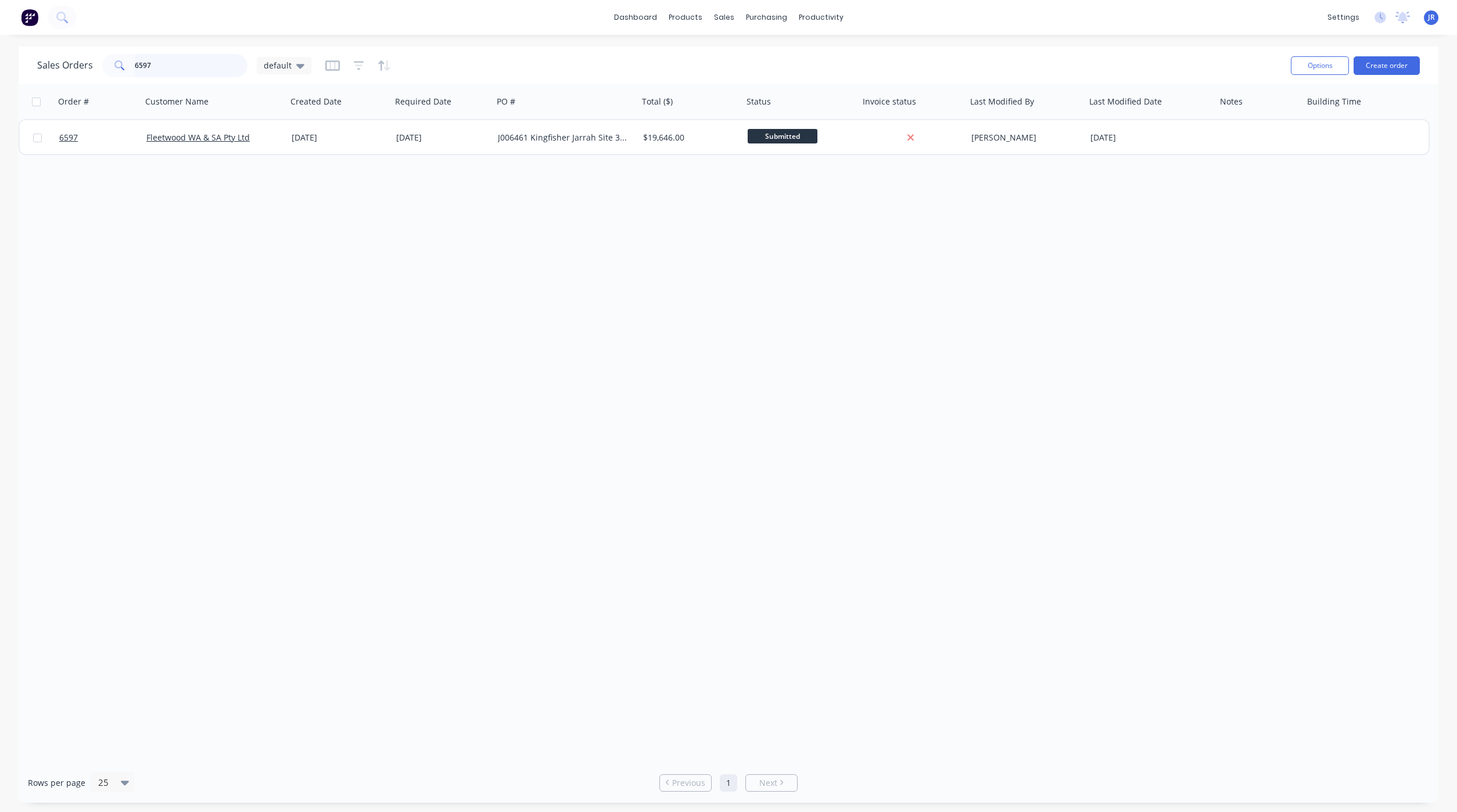
drag, startPoint x: 163, startPoint y: 67, endPoint x: -40, endPoint y: 64, distance: 203.0
click at [0, 64] on html "dashboard products sales purchasing productivity dashboard products Product Cat…" at bounding box center [728, 406] width 1457 height 812
type input "AVP"
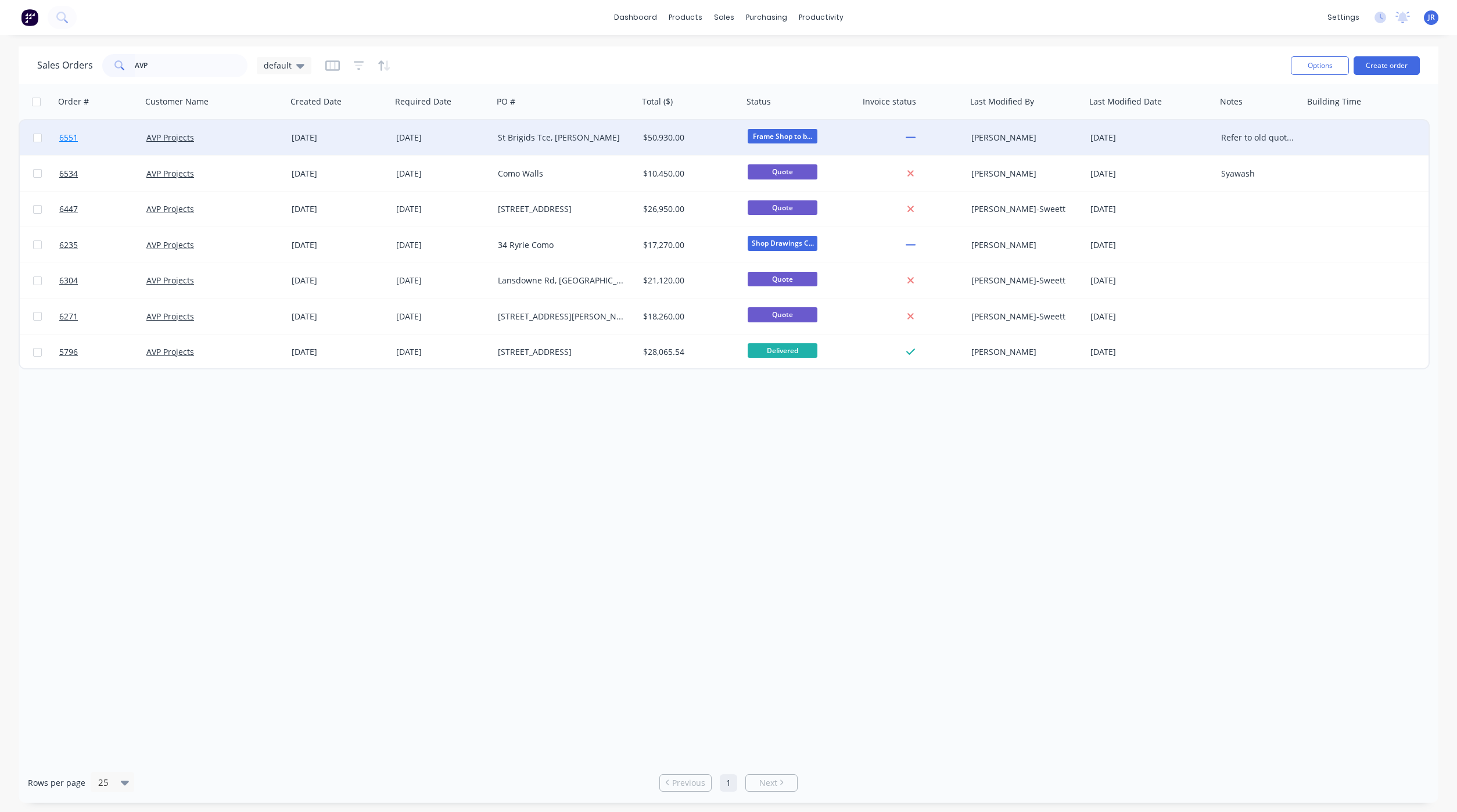
click at [73, 143] on span "6551" at bounding box center [68, 137] width 18 height 12
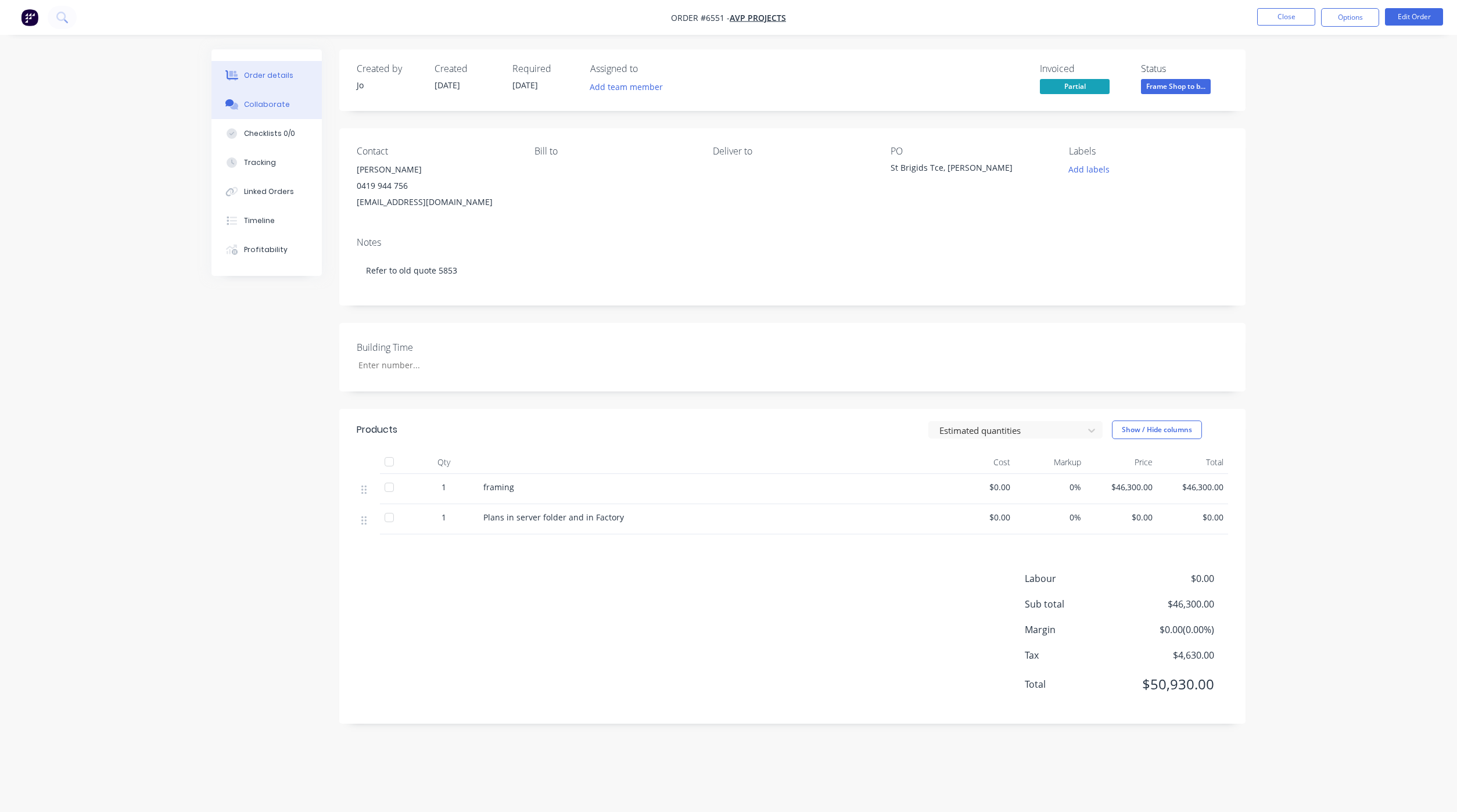
click at [280, 108] on div "Collaborate" at bounding box center [267, 104] width 46 height 10
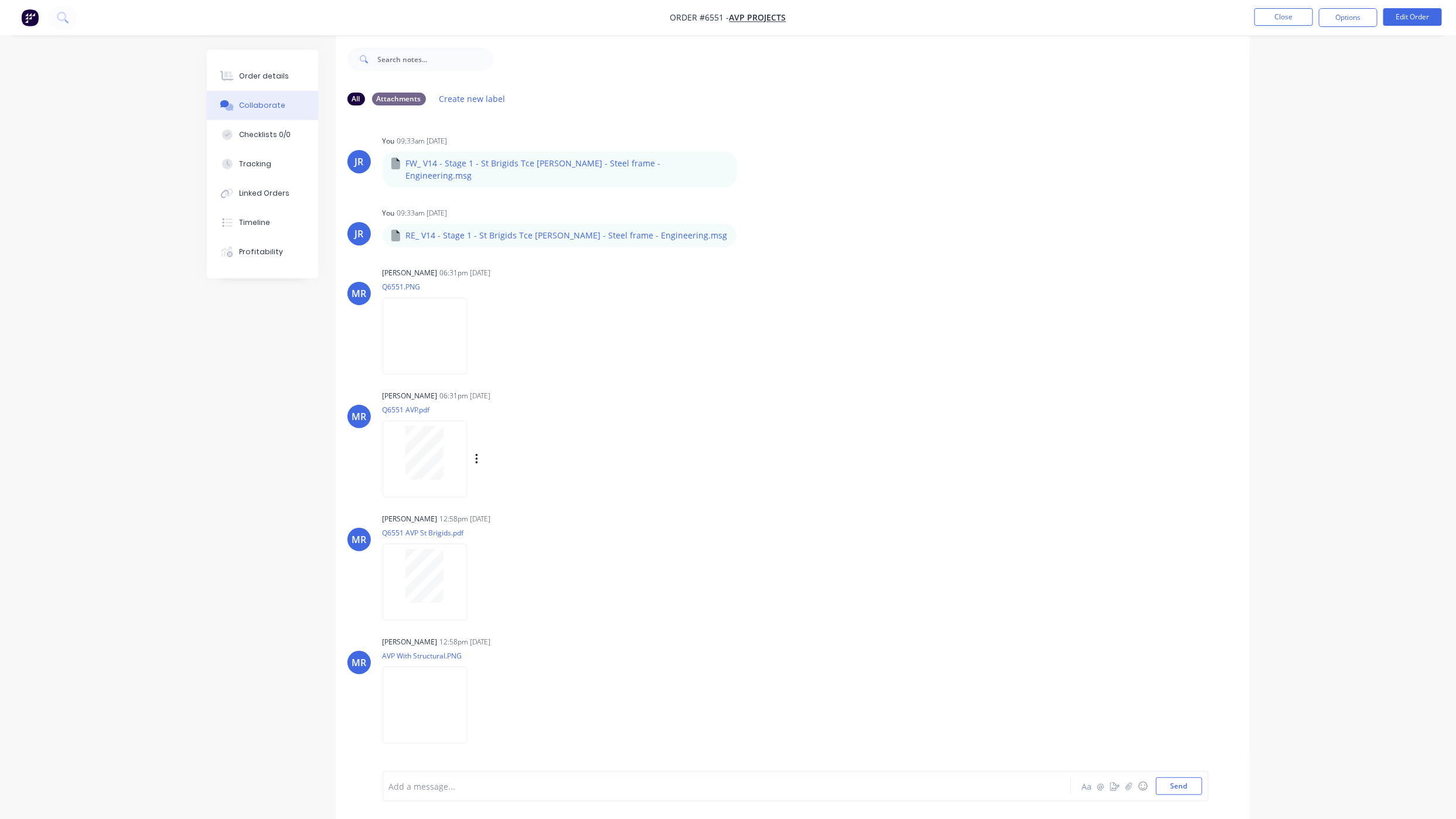
scroll to position [18, 0]
click at [294, 59] on div "Order details Collaborate Checklists 0/0 Tracking Linked Orders Timeline Profit…" at bounding box center [262, 163] width 111 height 228
click at [292, 74] on button "Order details" at bounding box center [262, 76] width 111 height 29
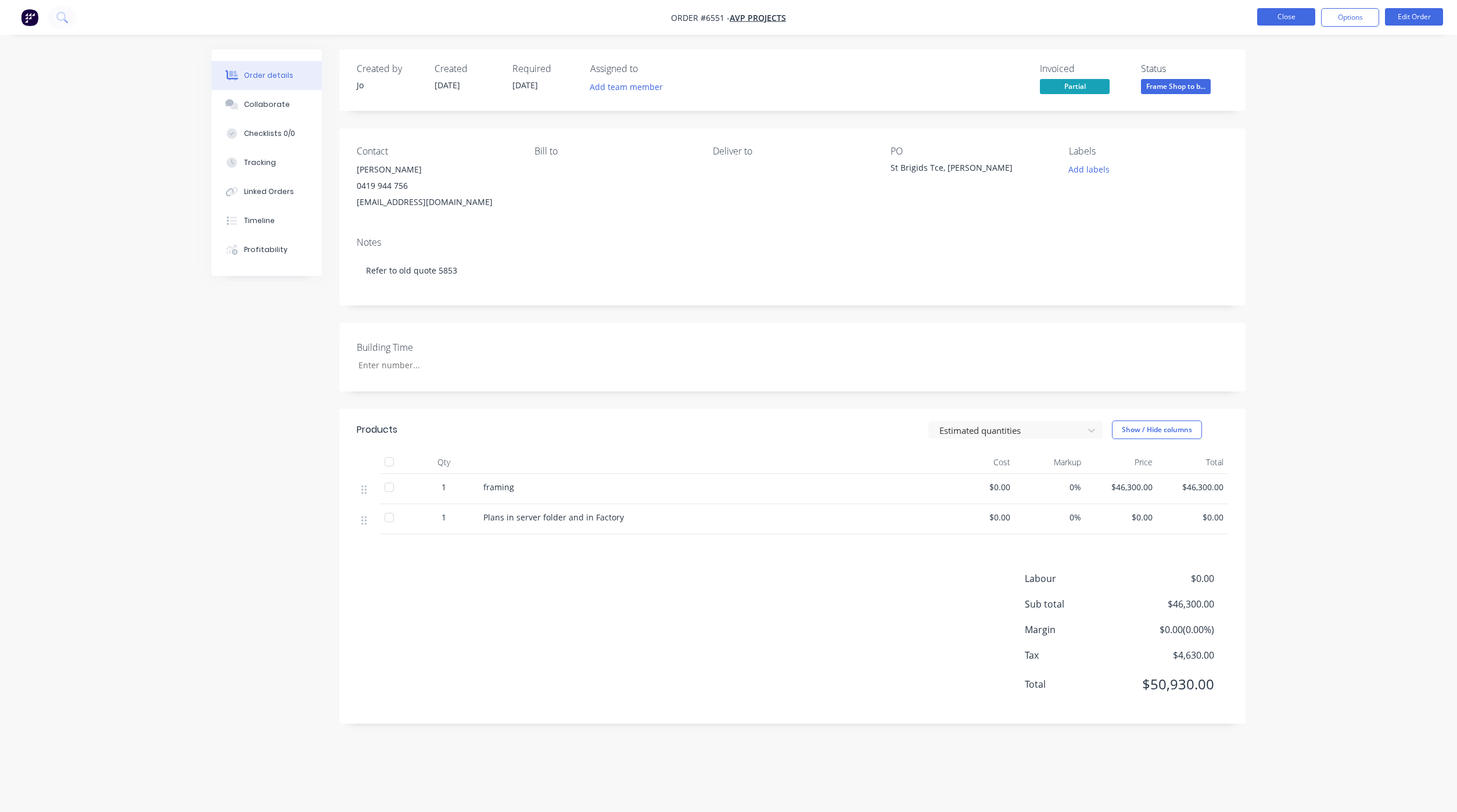
click at [1292, 19] on button "Close" at bounding box center [1285, 16] width 58 height 17
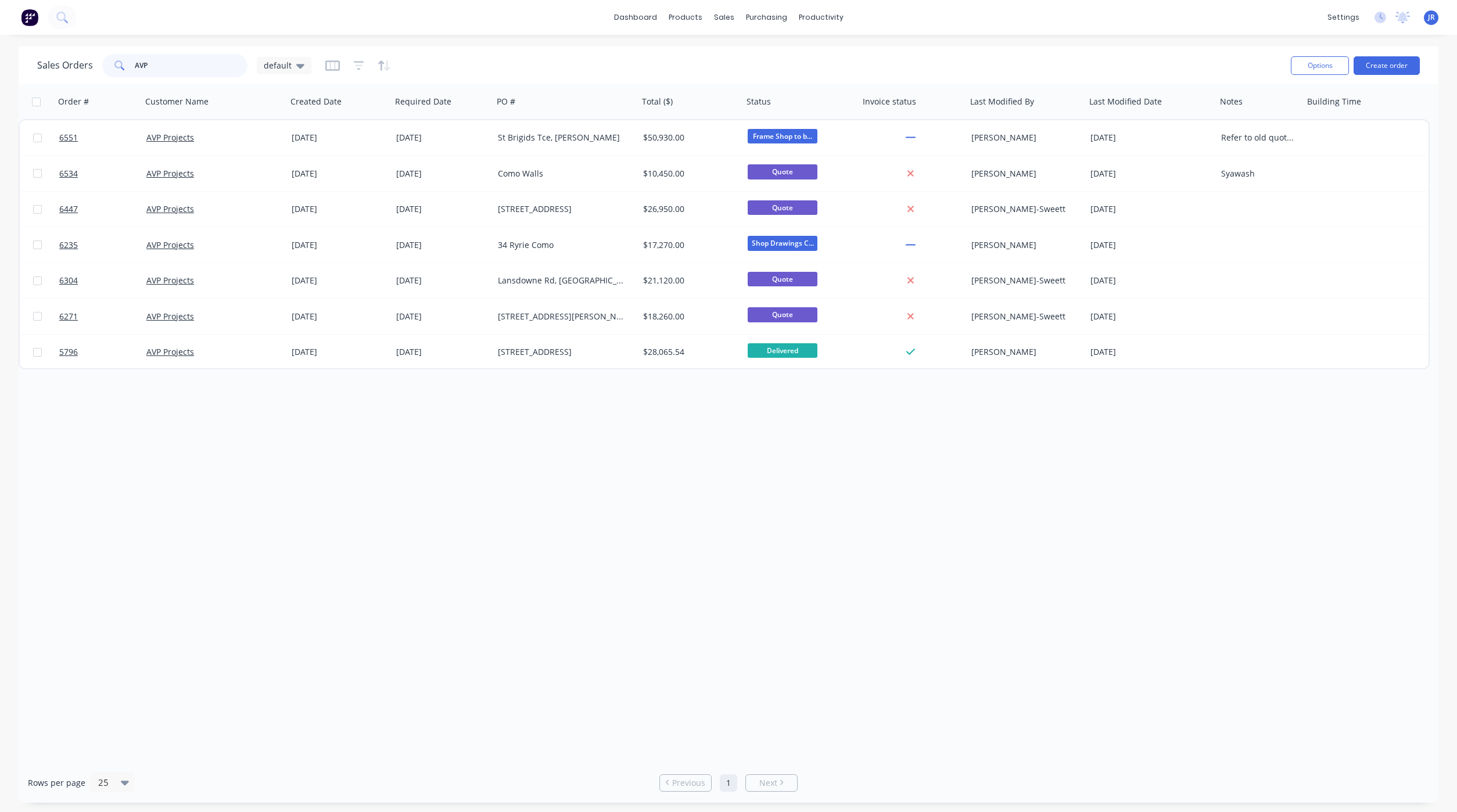
drag, startPoint x: 174, startPoint y: 68, endPoint x: -143, endPoint y: 7, distance: 322.8
click at [0, 7] on html "dashboard products sales purchasing productivity dashboard products Product Cat…" at bounding box center [728, 406] width 1457 height 812
type input "bmod"
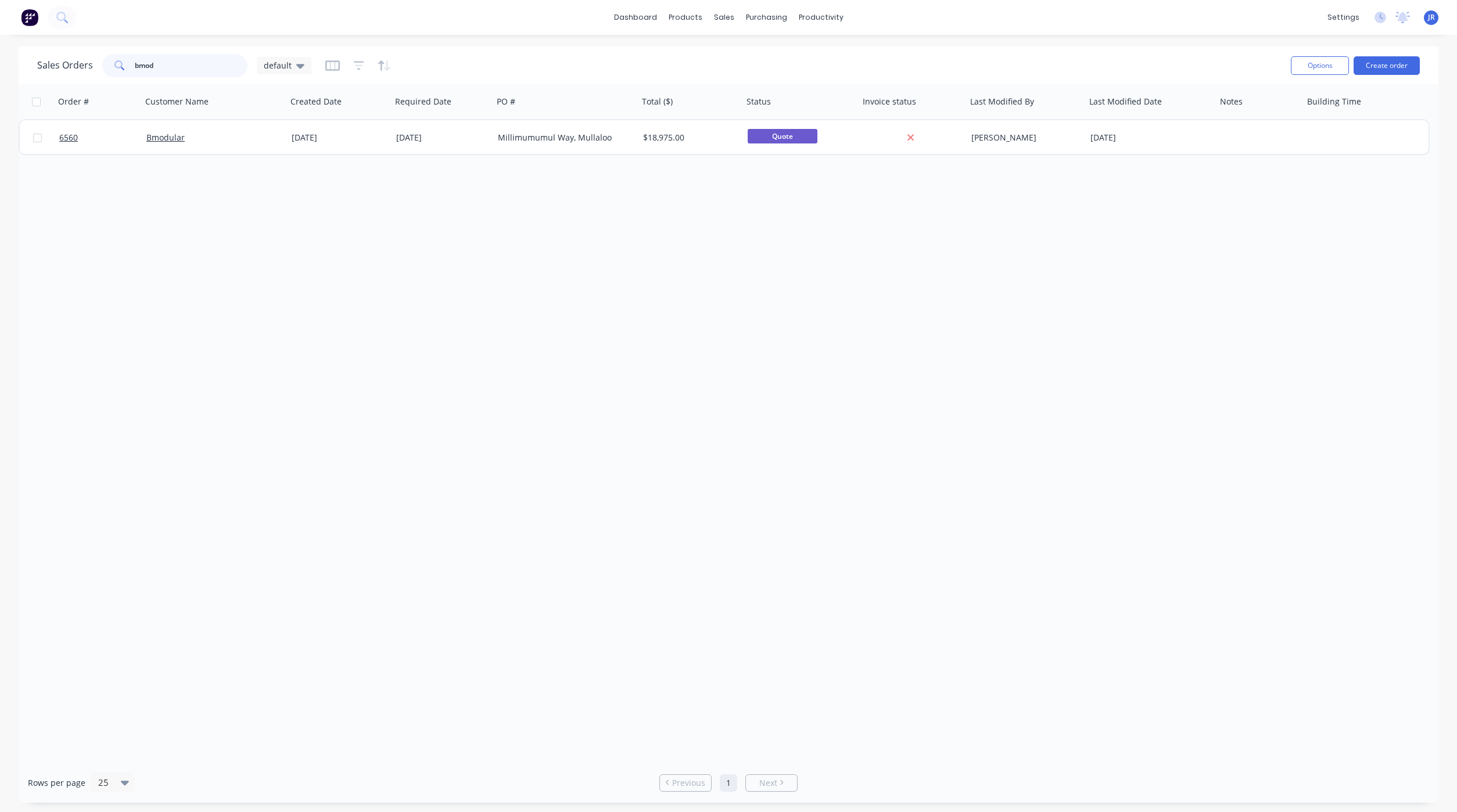
drag, startPoint x: 162, startPoint y: 68, endPoint x: -66, endPoint y: 79, distance: 228.3
click at [0, 79] on html "dashboard products sales purchasing productivity dashboard products Product Cat…" at bounding box center [728, 406] width 1457 height 812
click at [1380, 77] on div "Options Create order" at bounding box center [1352, 66] width 133 height 29
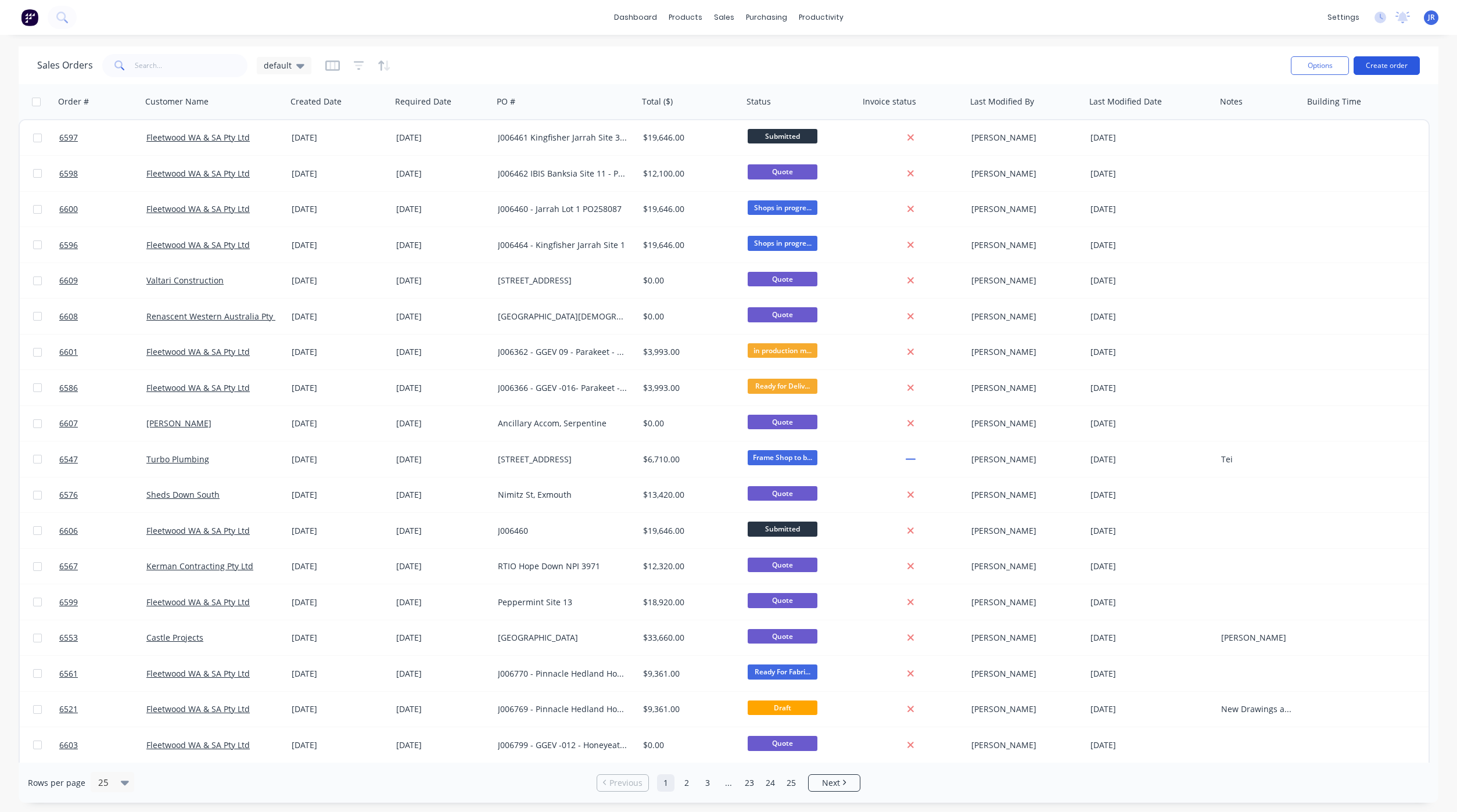
click at [1382, 70] on button "Create order" at bounding box center [1386, 65] width 66 height 18
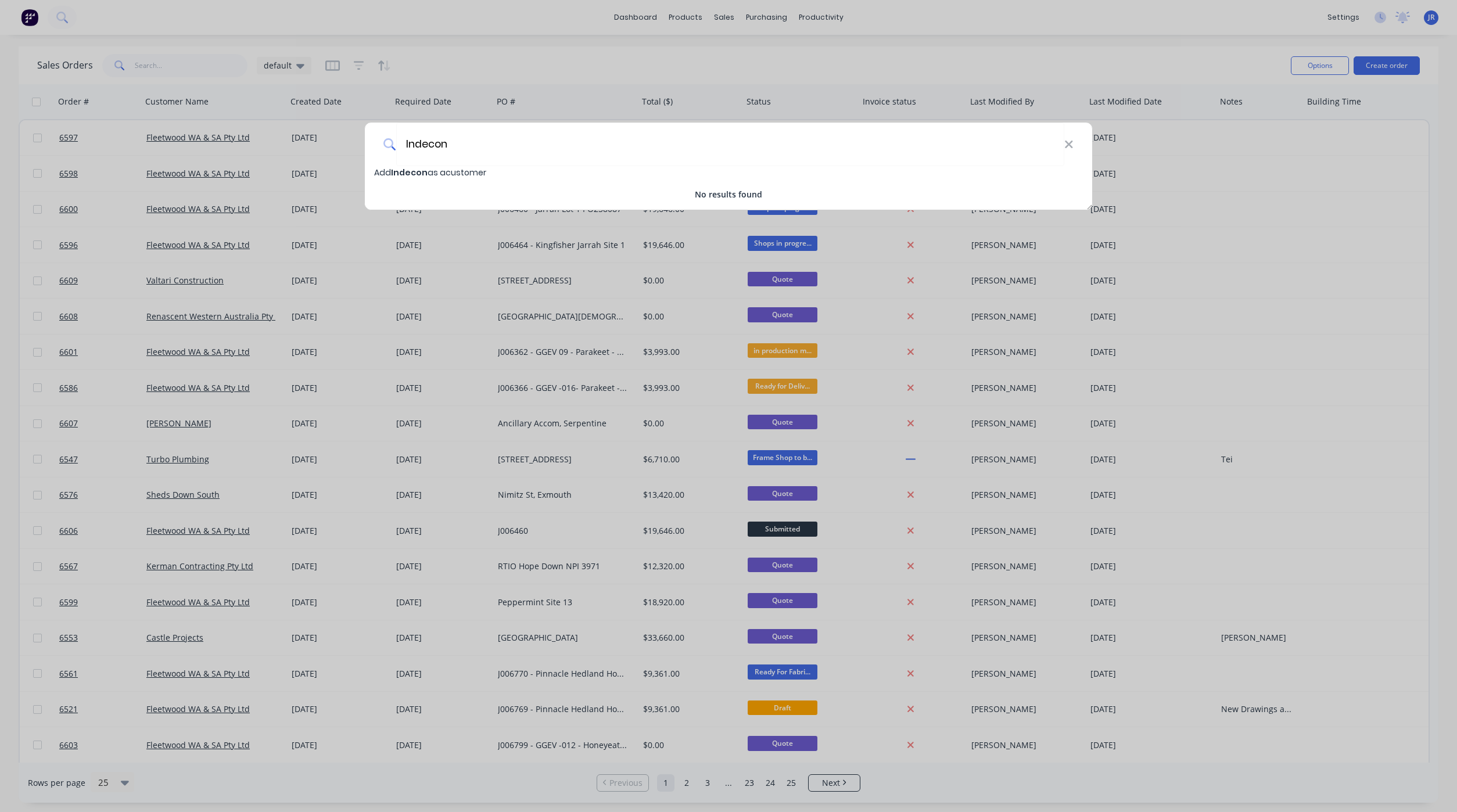
type input "Indecon"
click at [415, 170] on span "Indecon" at bounding box center [410, 172] width 37 height 12
select select "AU"
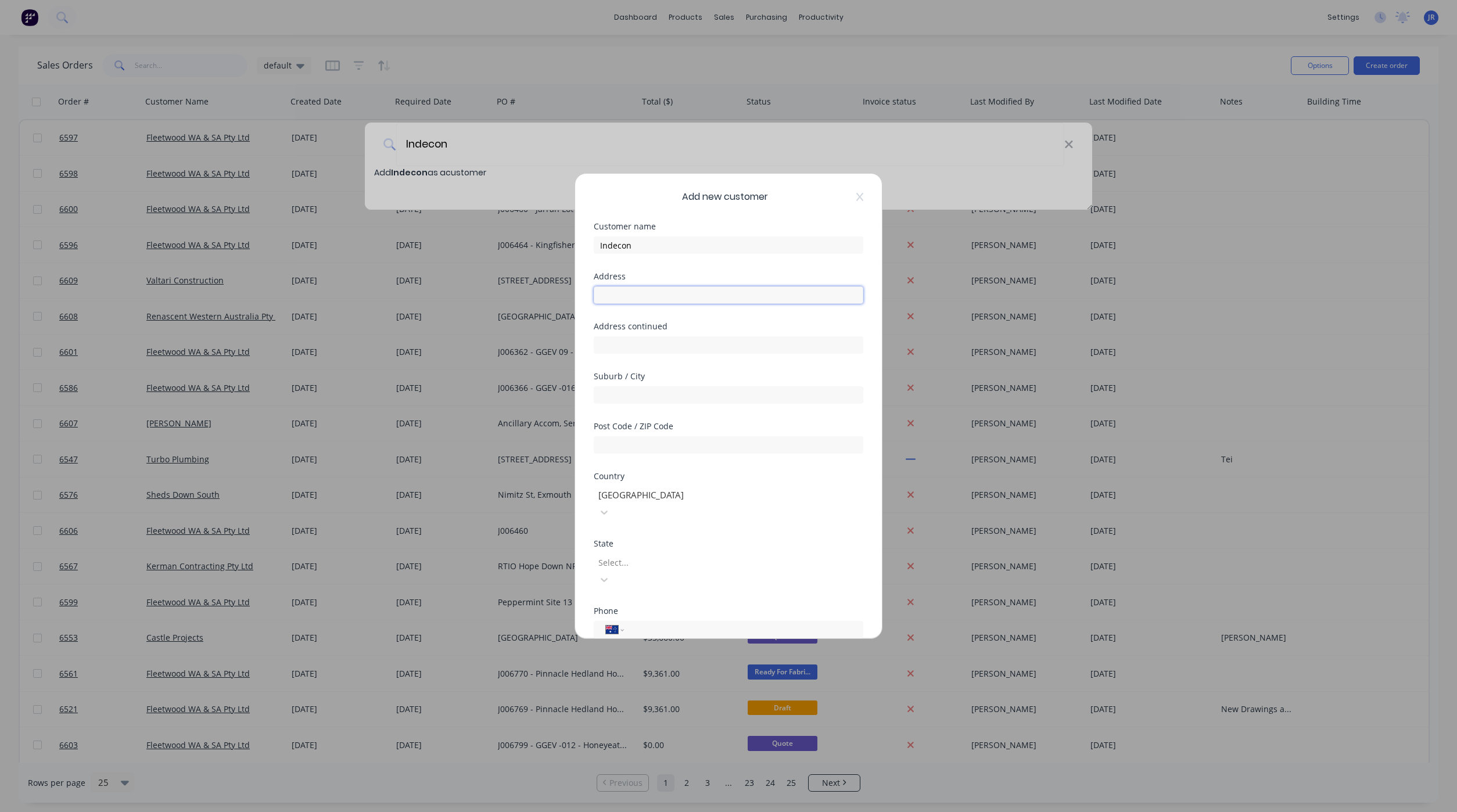
click at [611, 293] on input "text" at bounding box center [728, 295] width 269 height 17
type input "[STREET_ADDRESS]"
type input "Hillarys"
type input "6025"
type input "w"
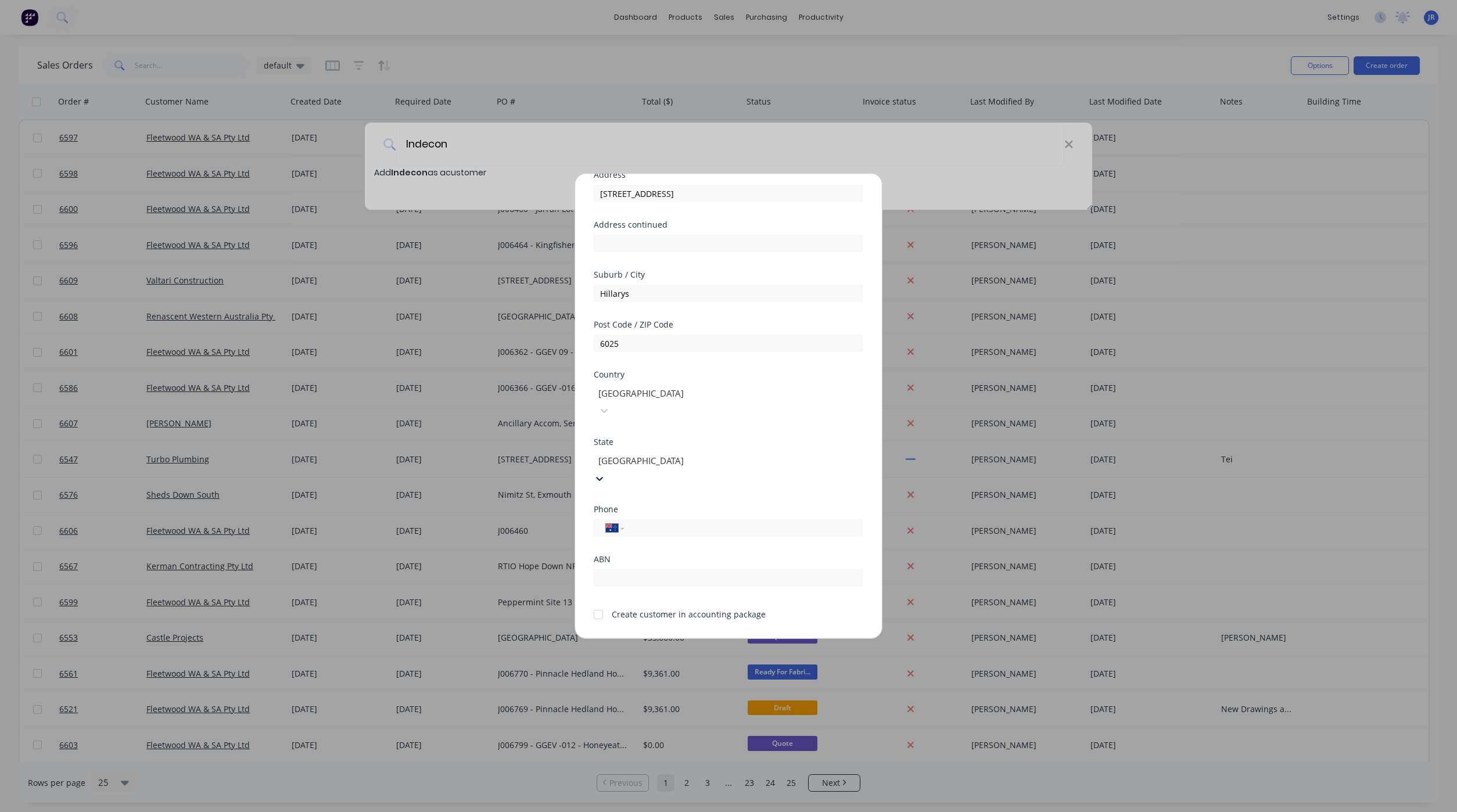
scroll to position [103, 0]
click at [697, 520] on input "tel" at bounding box center [741, 527] width 219 height 14
type input "[PHONE_NUMBER]"
drag, startPoint x: 600, startPoint y: 578, endPoint x: 611, endPoint y: 588, distance: 14.9
click at [601, 601] on div at bounding box center [598, 613] width 23 height 23
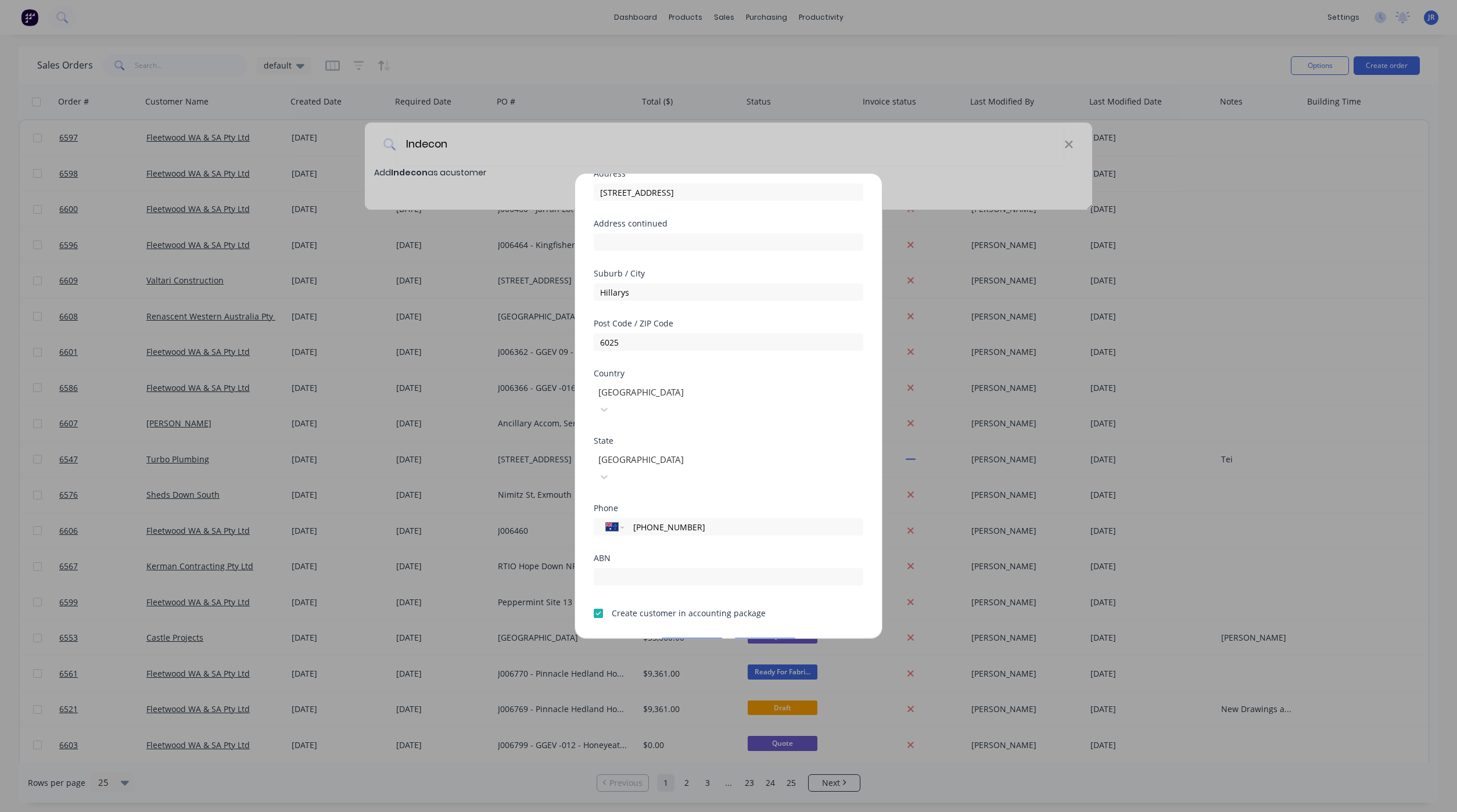
click at [678, 638] on button "Save" at bounding box center [691, 647] width 64 height 18
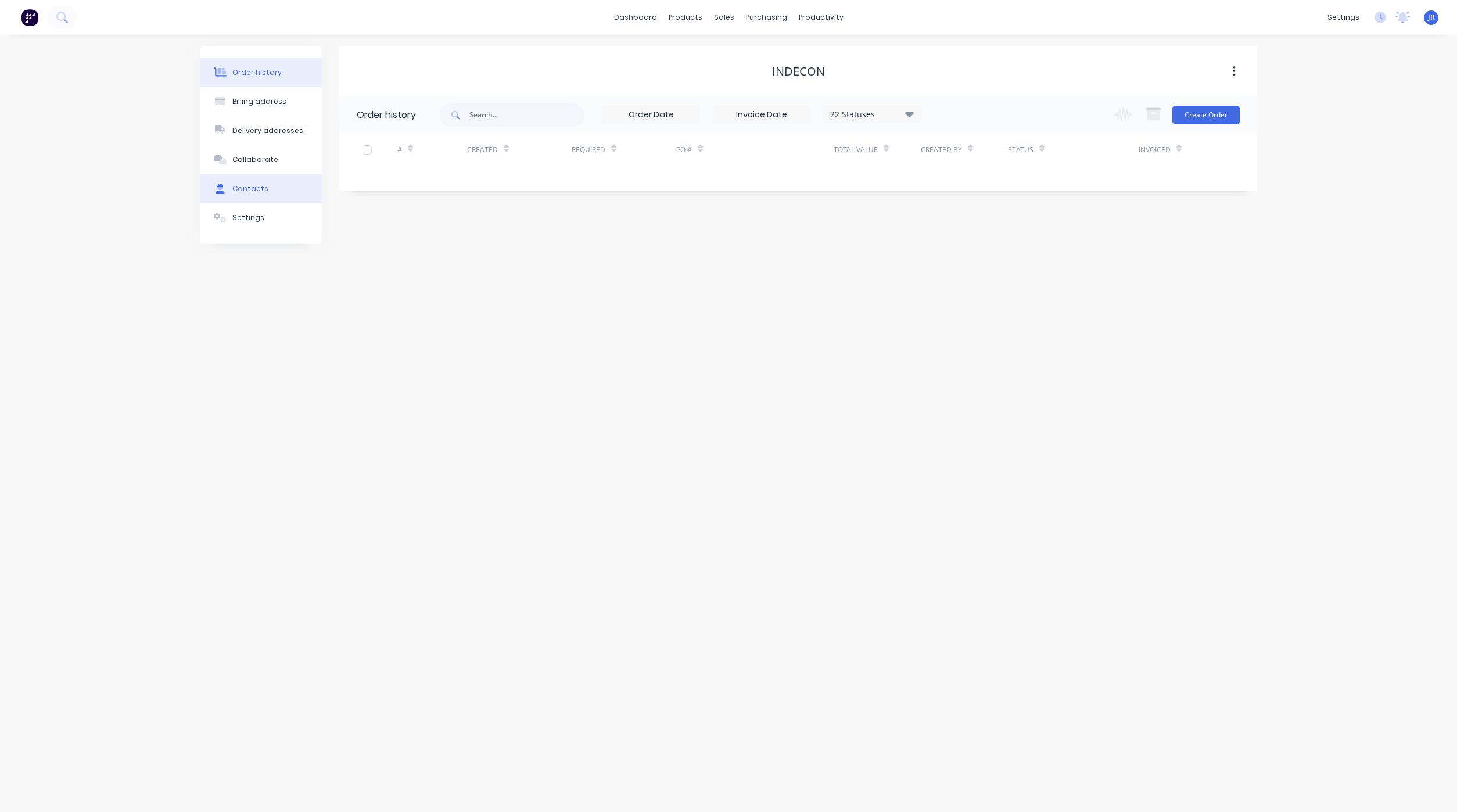
click at [258, 187] on div "Contacts" at bounding box center [250, 188] width 36 height 10
click at [1257, 101] on div "Order history Billing address Delivery addresses Collaborate Contacts Settings …" at bounding box center [728, 423] width 1457 height 777
click at [1242, 112] on button "Add contact" at bounding box center [1221, 114] width 53 height 17
select select "AU"
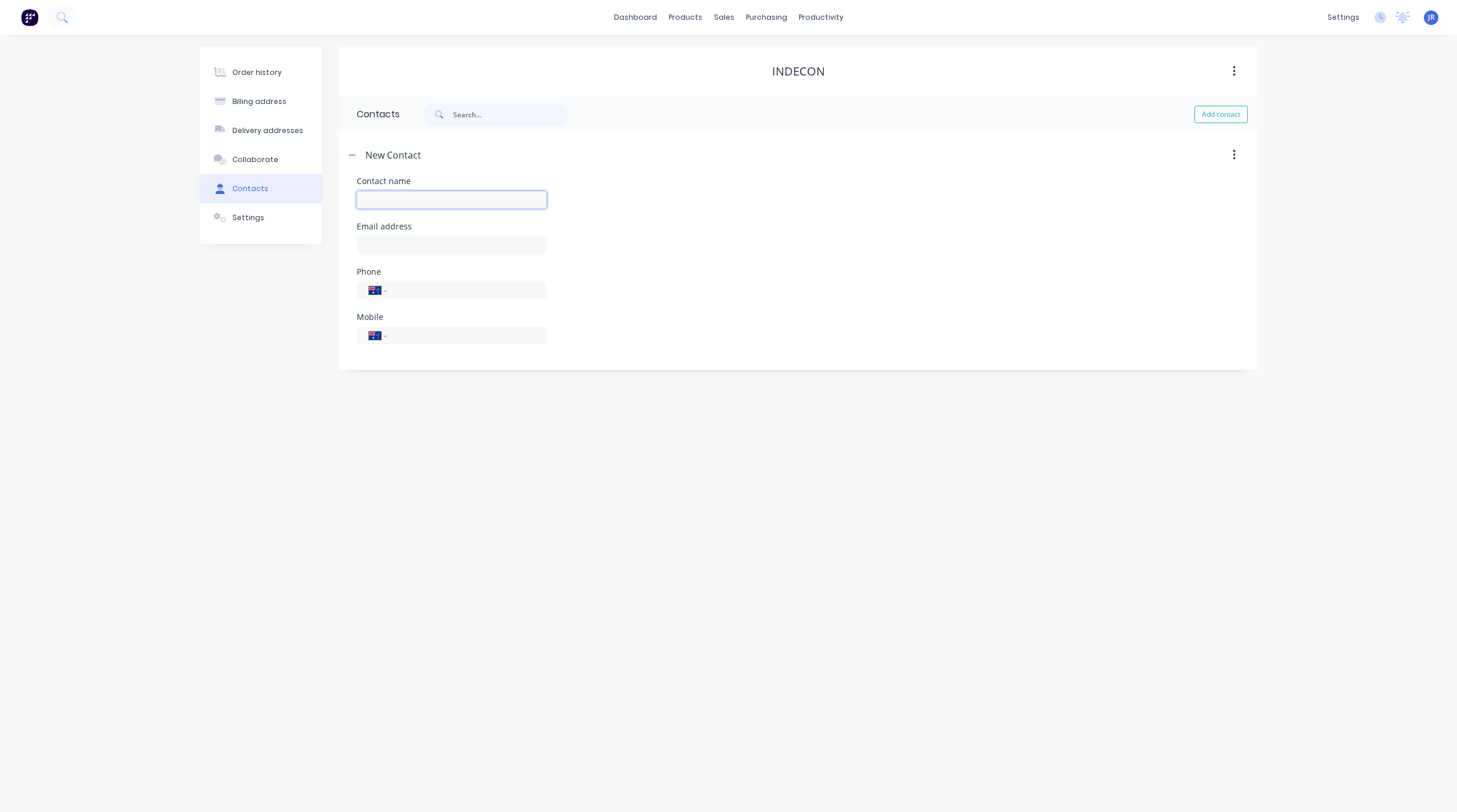
click at [368, 201] on input "text" at bounding box center [452, 200] width 190 height 17
type input "[PERSON_NAME]"
click at [375, 237] on input "text" at bounding box center [452, 245] width 190 height 17
select select "AU"
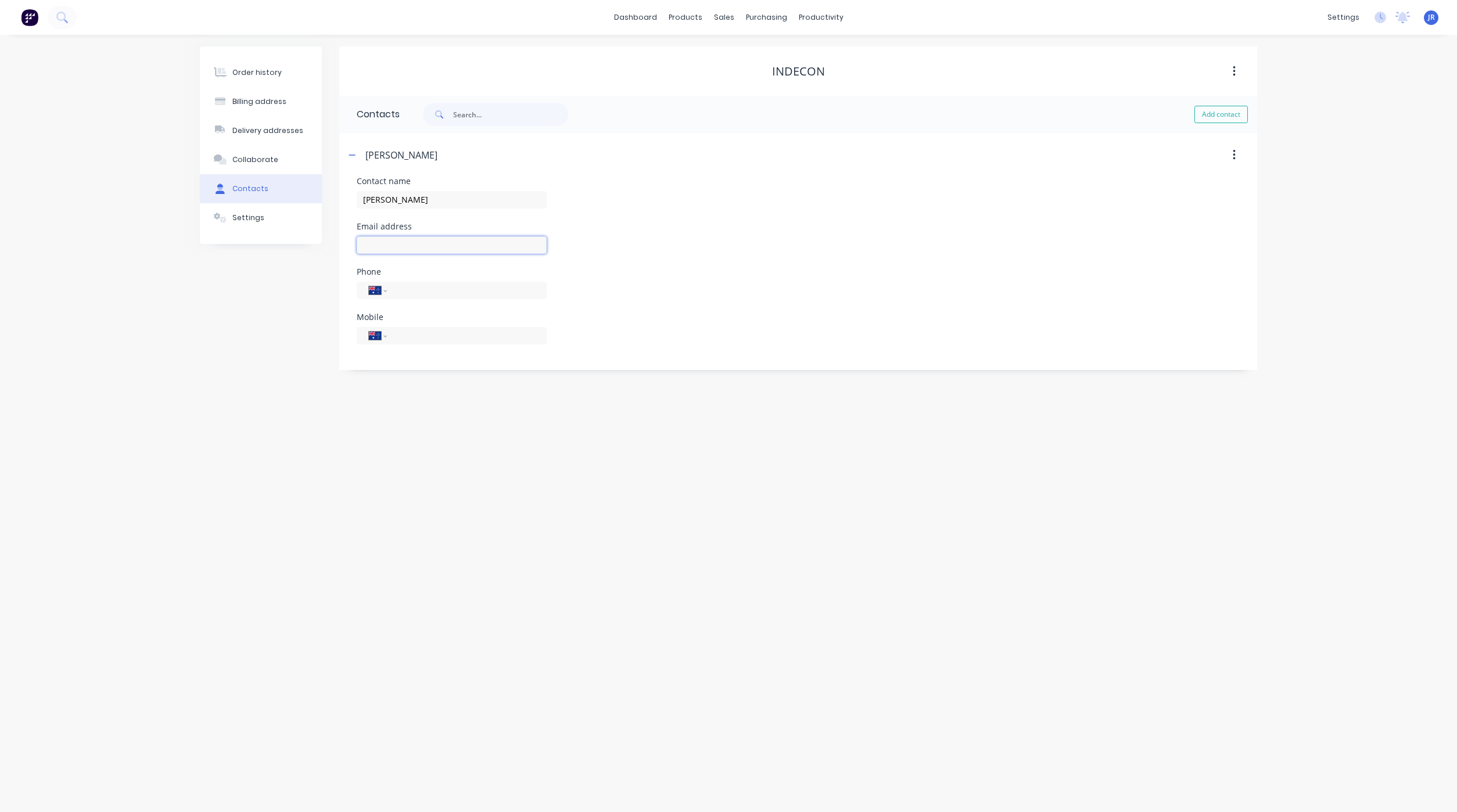
click at [377, 237] on input "text" at bounding box center [452, 245] width 190 height 17
type input "[EMAIL_ADDRESS][DOMAIN_NAME]"
click at [446, 291] on input "tel" at bounding box center [465, 290] width 139 height 14
type input "[PHONE_NUMBER]"
click at [467, 340] on input "tel" at bounding box center [465, 336] width 139 height 14
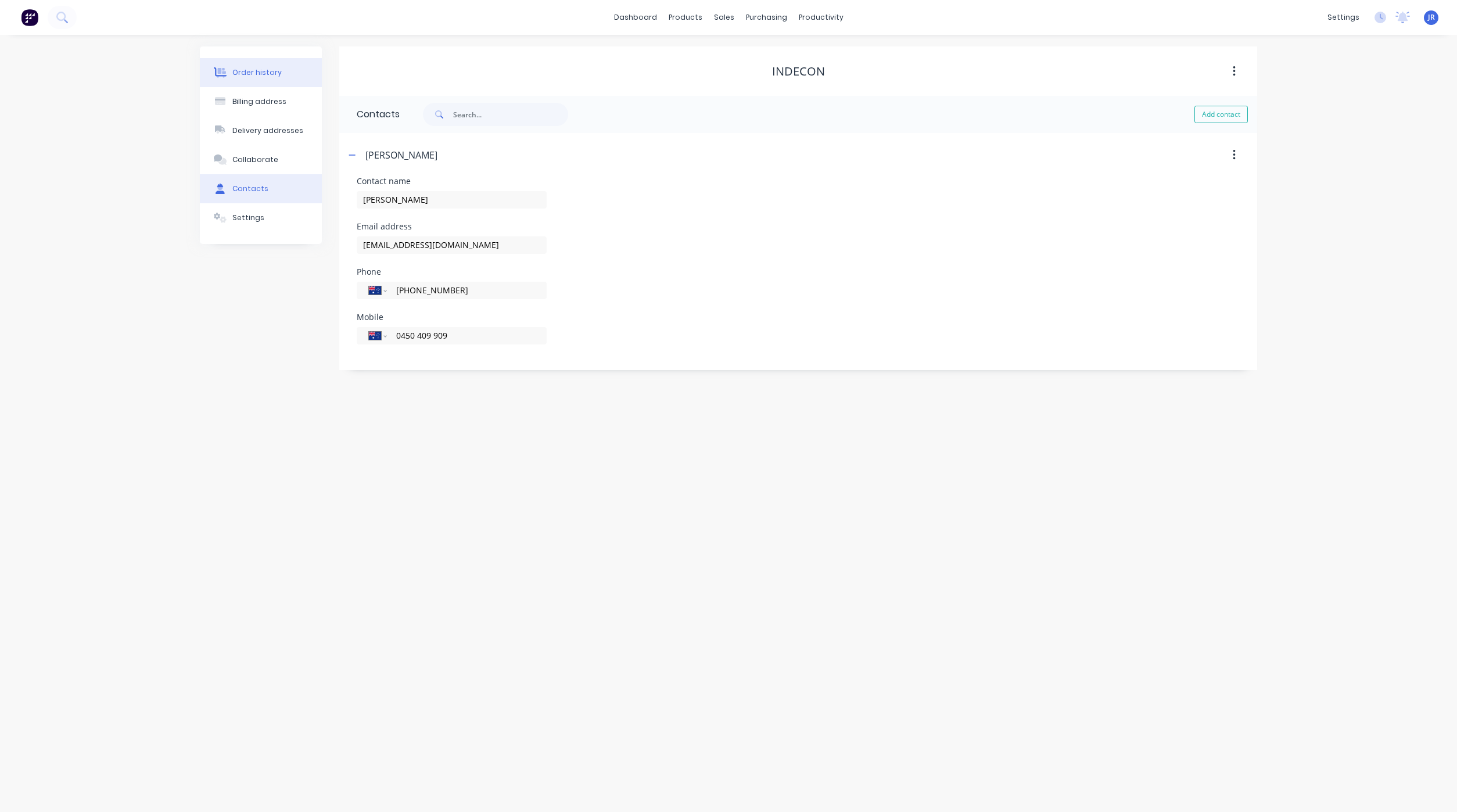
type input "0450 409 909"
drag, startPoint x: 278, startPoint y: 59, endPoint x: 284, endPoint y: 64, distance: 7.8
click at [280, 59] on button "Order history" at bounding box center [260, 72] width 122 height 29
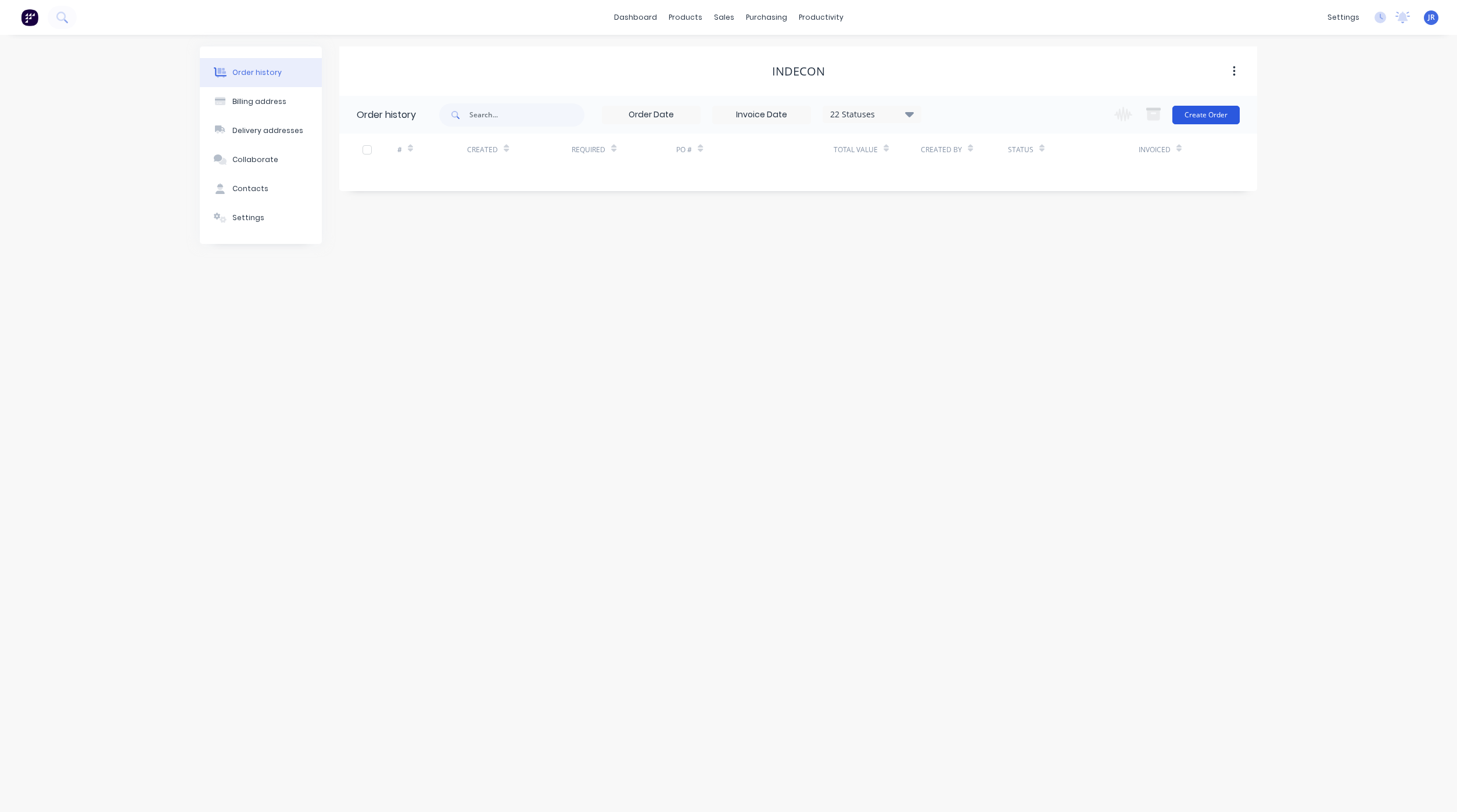
click at [1233, 113] on button "Create Order" at bounding box center [1205, 115] width 68 height 18
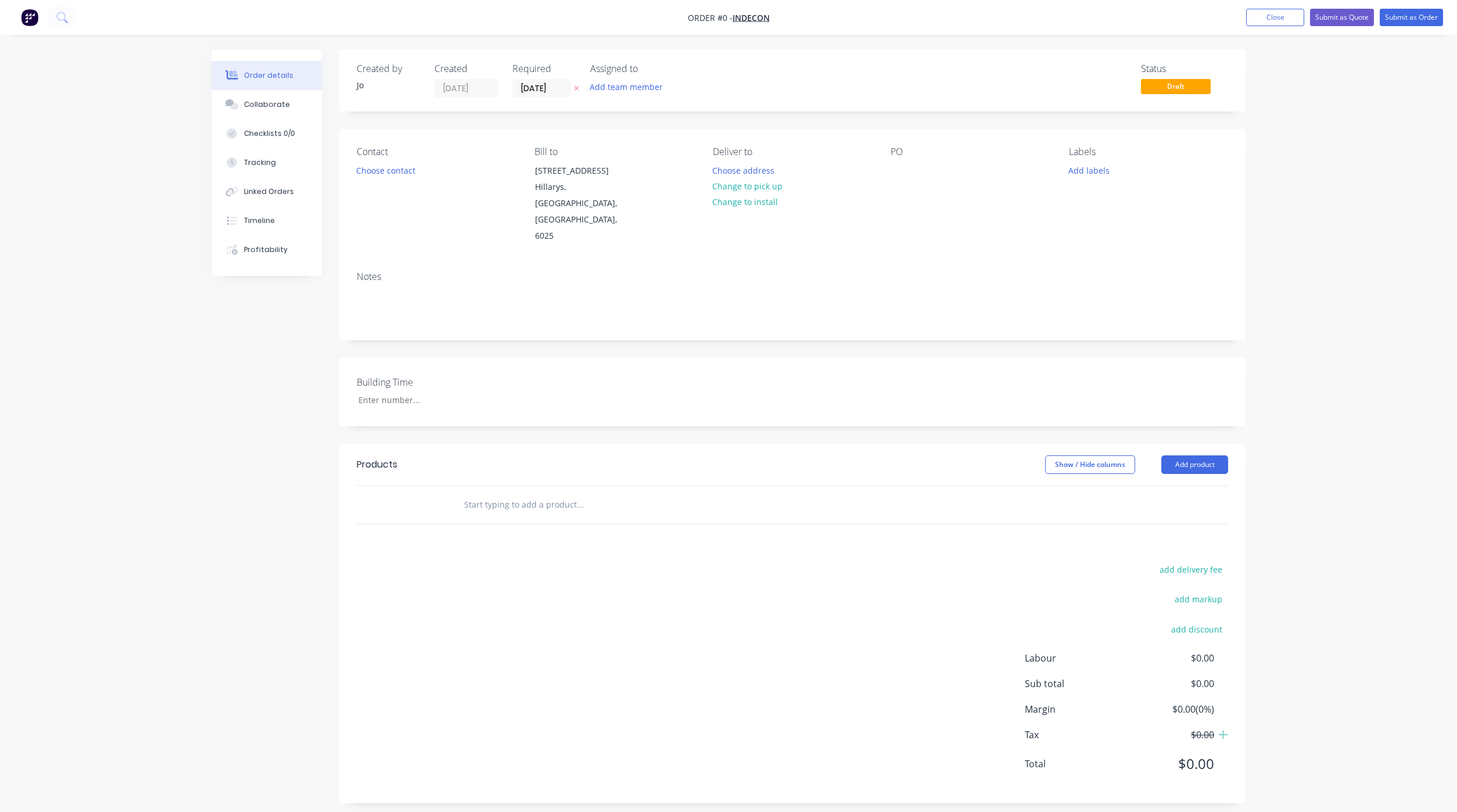
click at [516, 493] on input "text" at bounding box center [580, 504] width 232 height 23
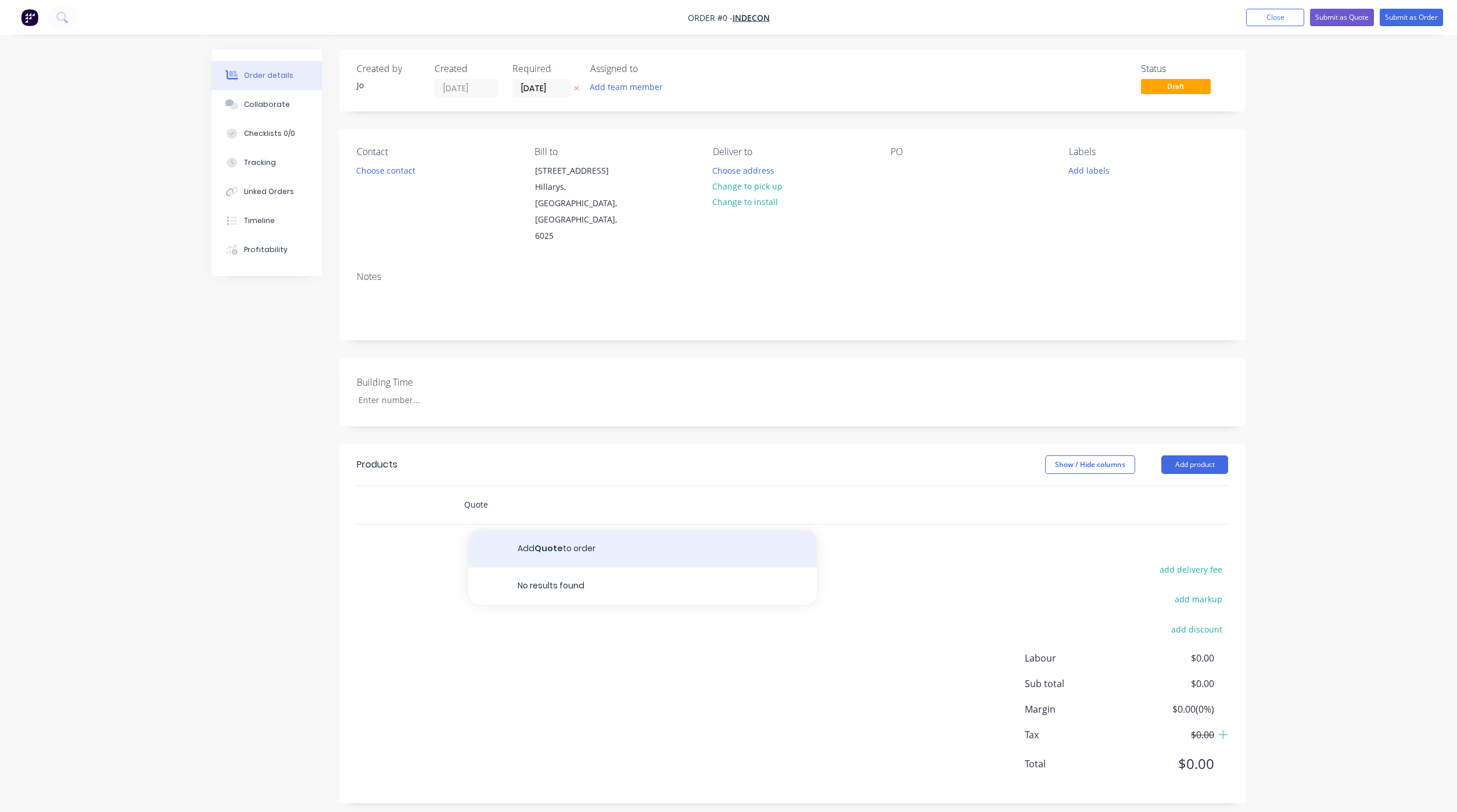
type input "Quote"
click at [523, 530] on button "Add Quote to order" at bounding box center [643, 549] width 349 height 37
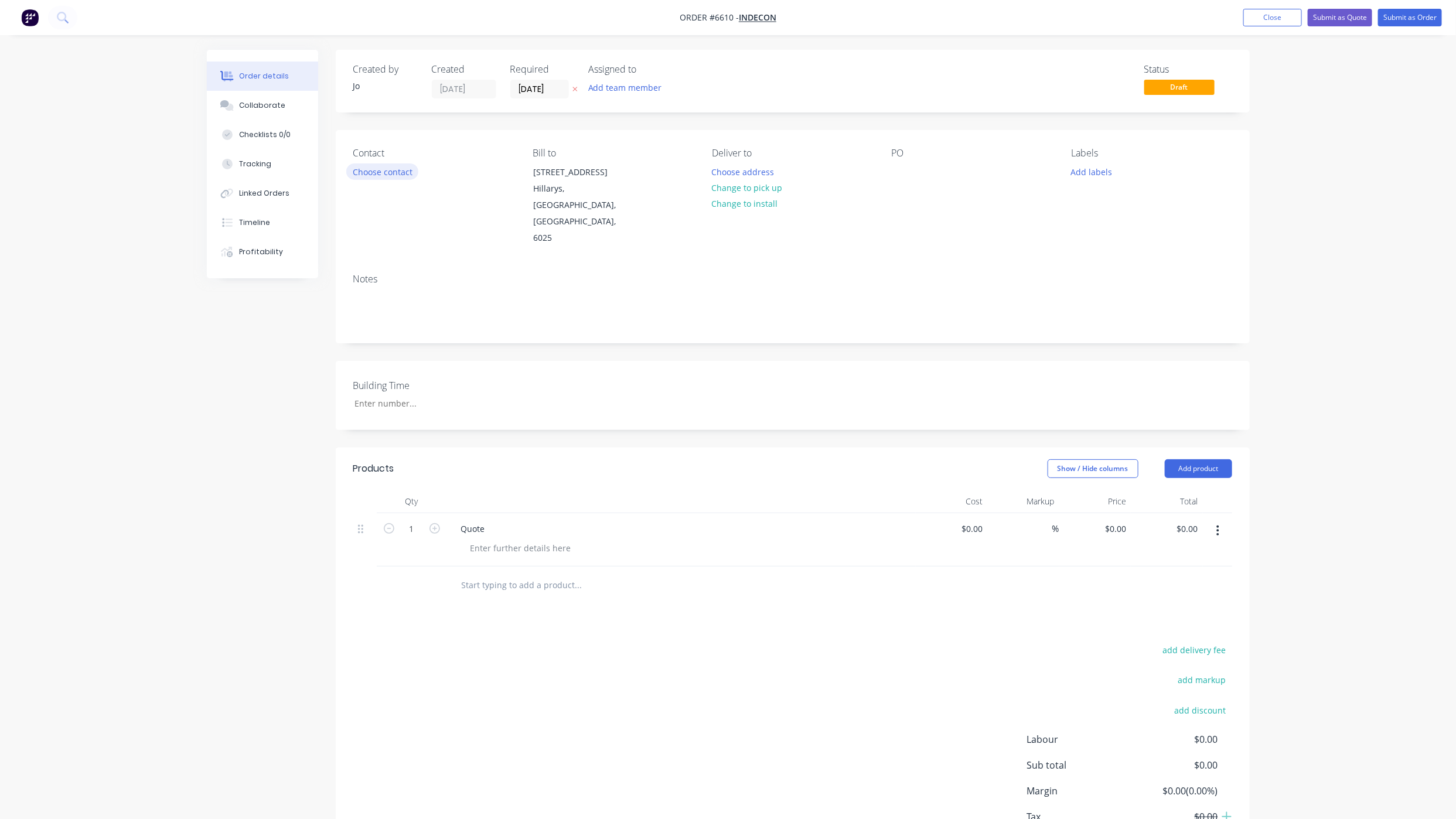
click at [364, 163] on button "Choose contact" at bounding box center [382, 171] width 72 height 16
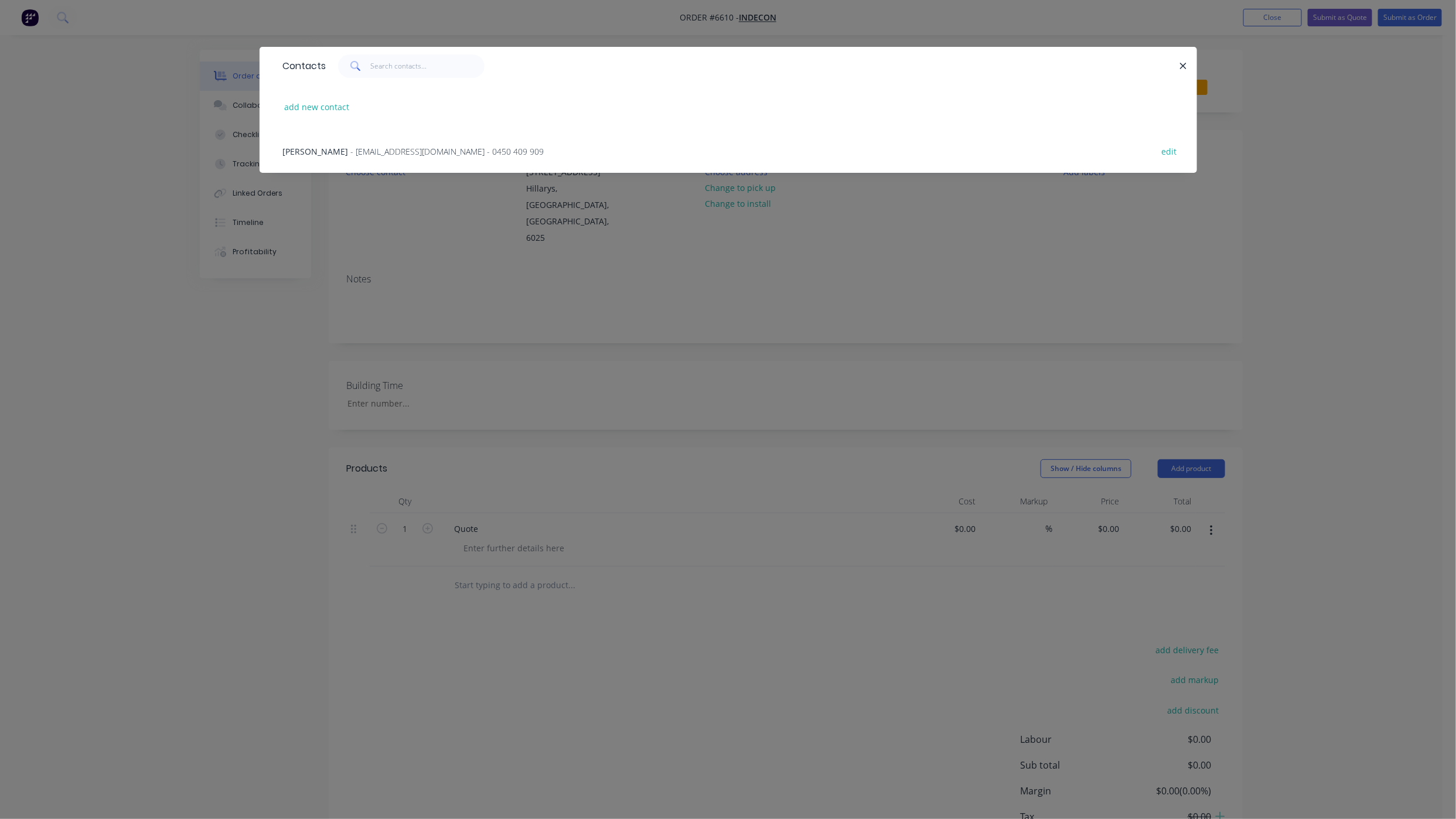
click at [366, 154] on span "- [EMAIL_ADDRESS][DOMAIN_NAME] - 0450 409 909" at bounding box center [448, 152] width 193 height 11
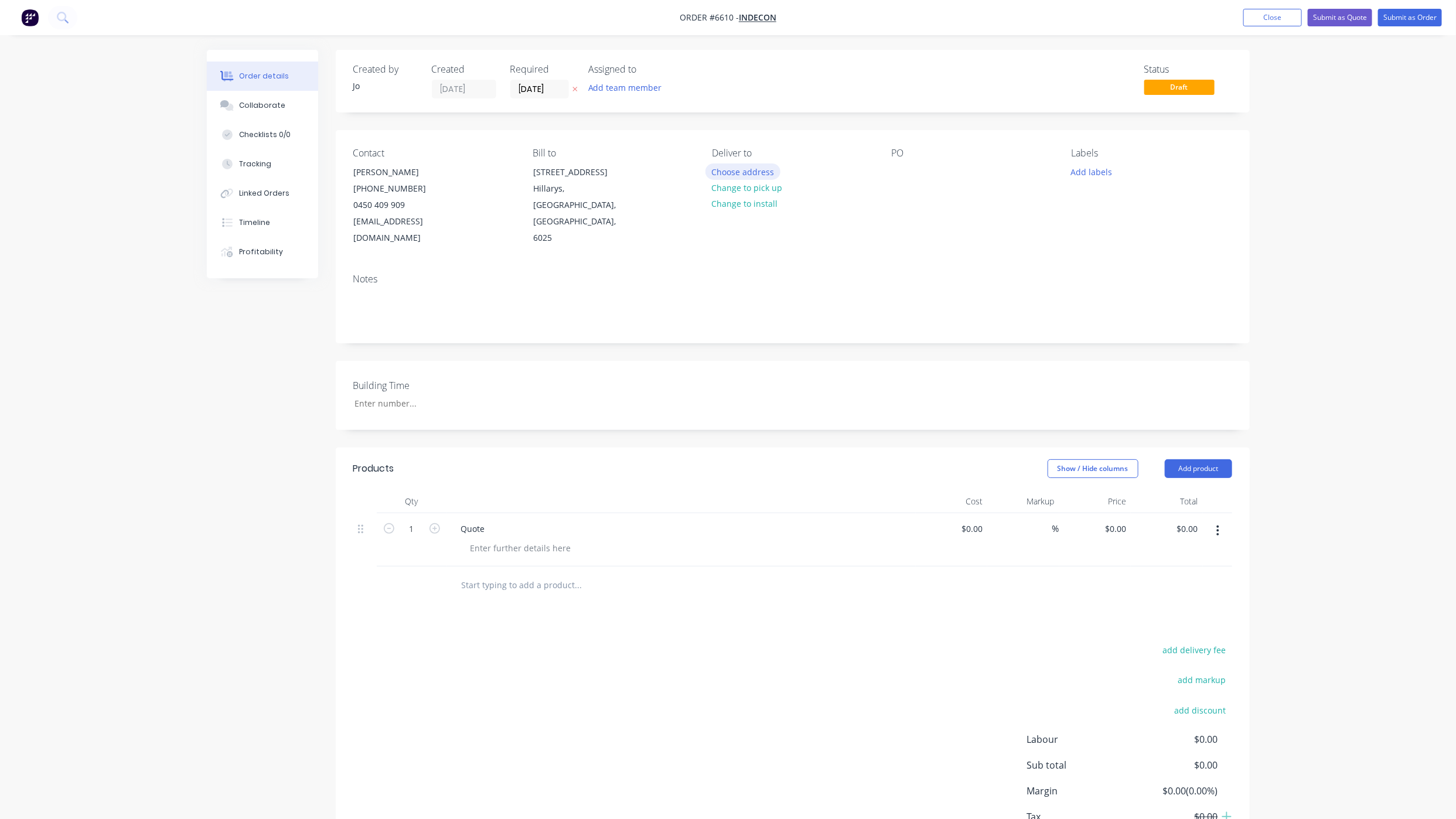
click at [733, 174] on button "Choose address" at bounding box center [743, 171] width 75 height 16
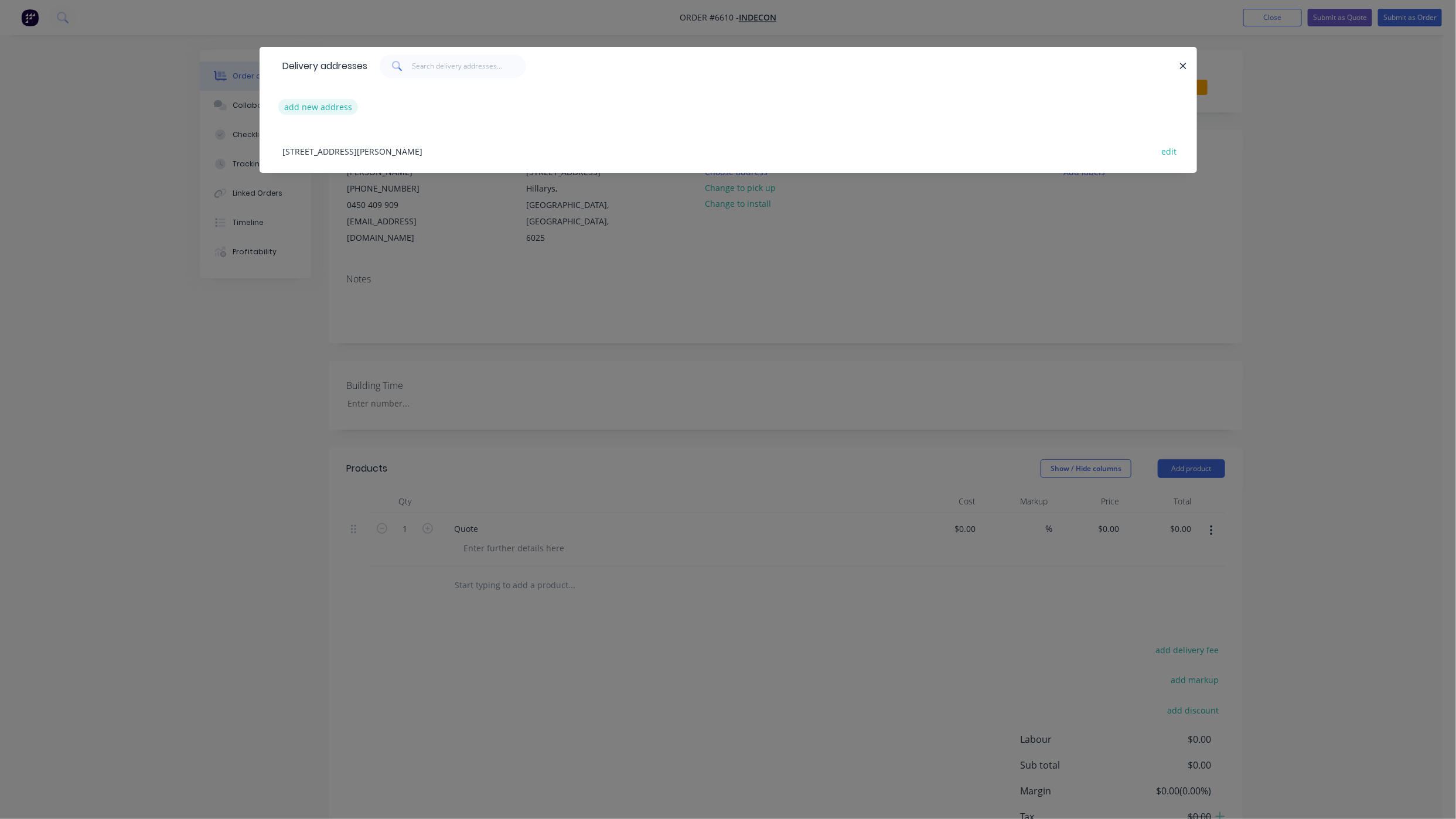
click at [323, 105] on button "add new address" at bounding box center [319, 107] width 80 height 16
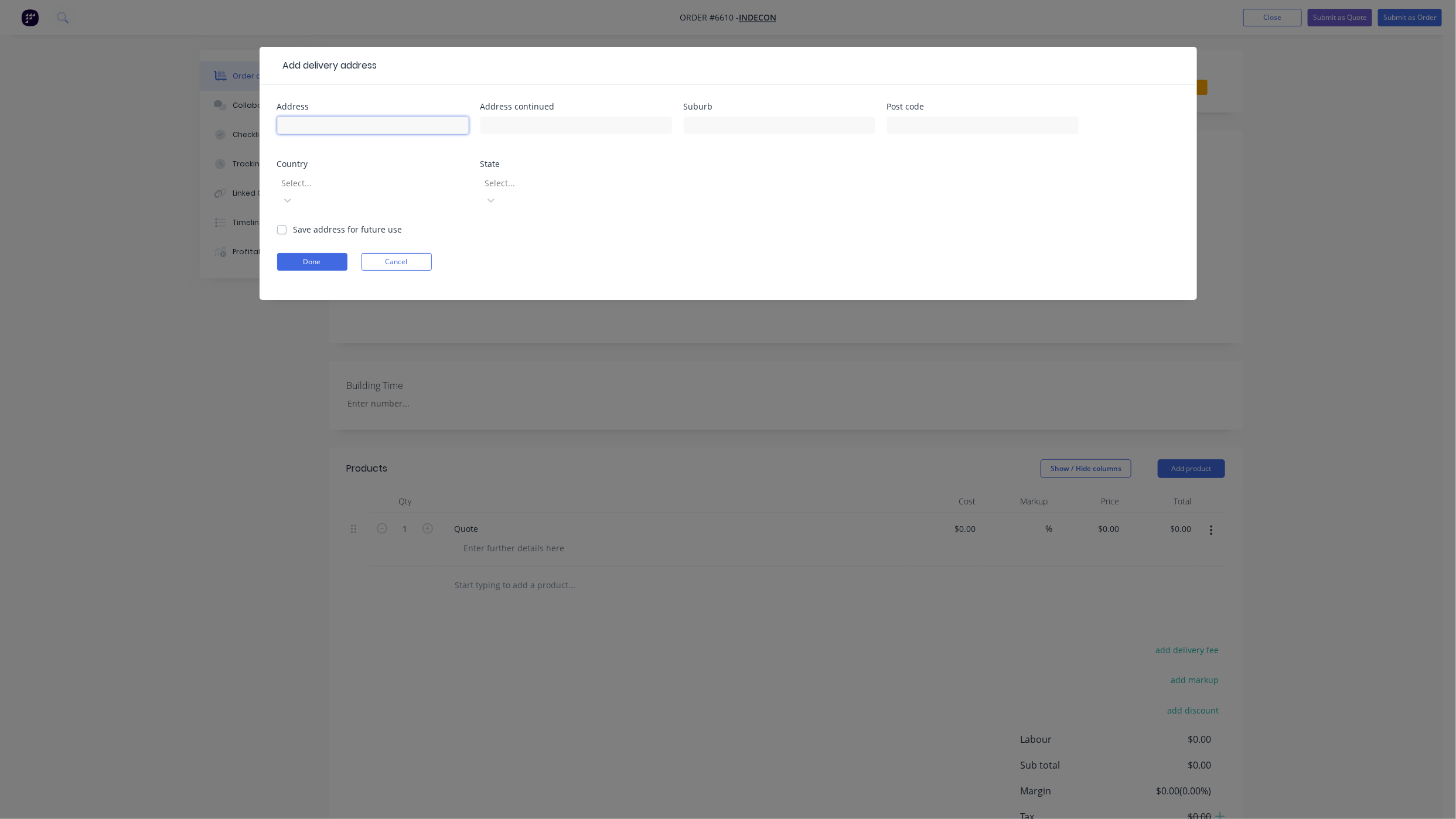
click at [321, 119] on input "text" at bounding box center [373, 125] width 192 height 17
type input "7 Radius Loop"
type input "Bayswater"
type input "a"
type input "we"
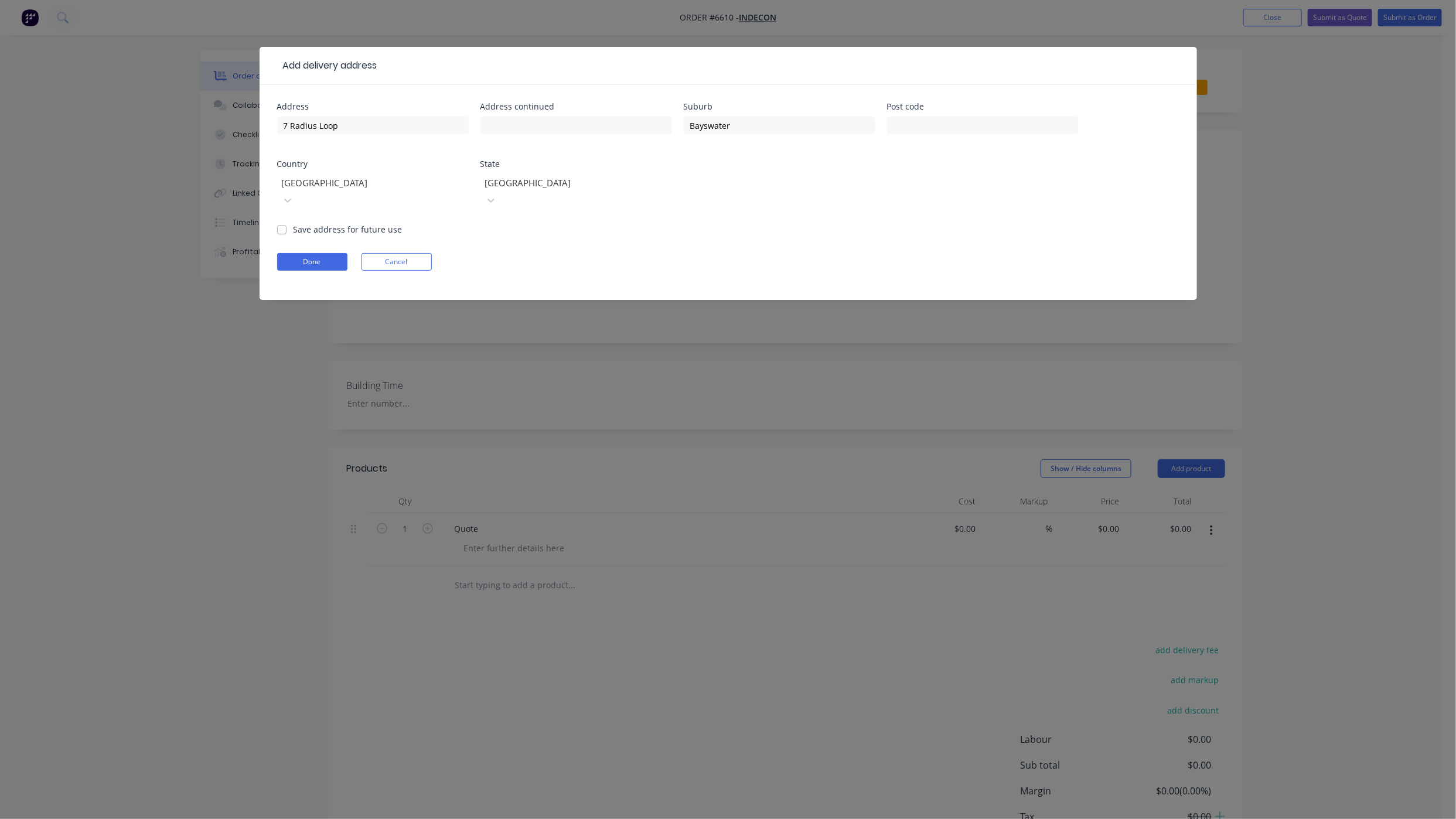
click at [294, 223] on label "Save address for future use" at bounding box center [348, 230] width 109 height 12
click at [285, 223] on input "Save address for future use" at bounding box center [282, 229] width 10 height 11
checkbox input "true"
click at [294, 253] on button "Done" at bounding box center [312, 261] width 70 height 17
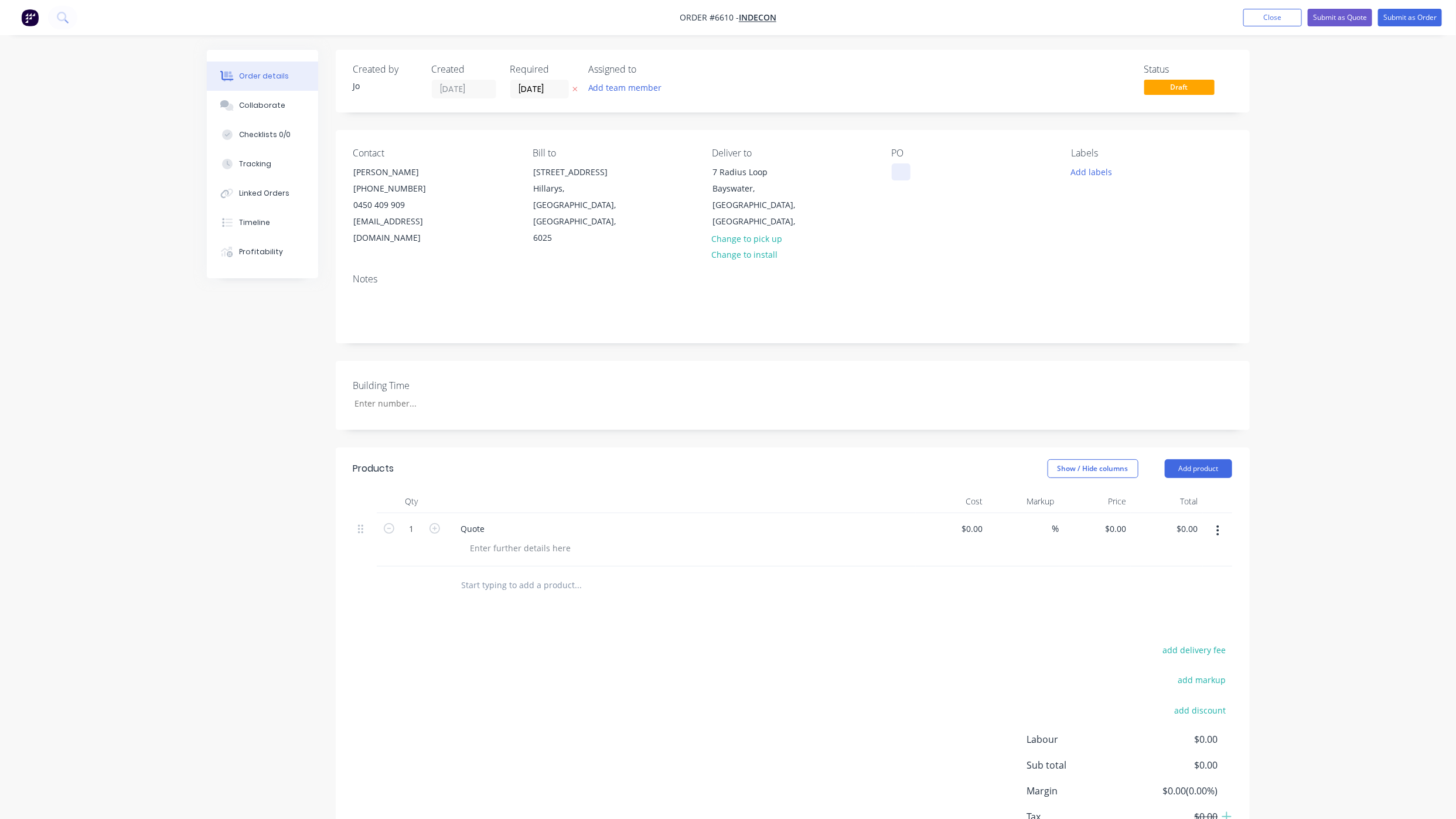
click at [907, 170] on div at bounding box center [901, 172] width 19 height 17
click at [910, 171] on div at bounding box center [901, 172] width 19 height 17
drag, startPoint x: 244, startPoint y: 107, endPoint x: 142, endPoint y: 123, distance: 103.2
click at [244, 106] on div "Collaborate" at bounding box center [262, 105] width 46 height 10
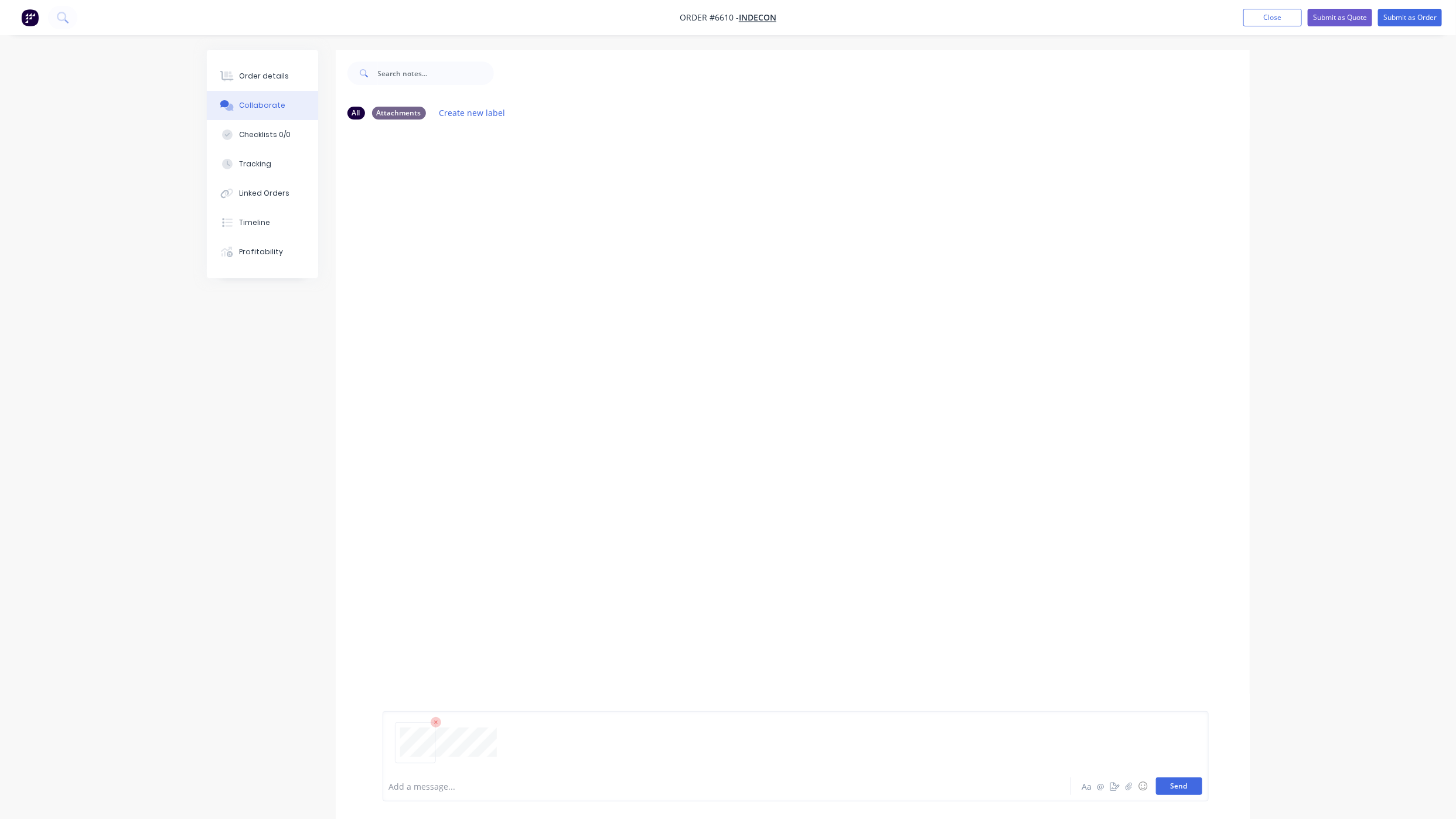
click at [1175, 777] on button "Send" at bounding box center [1179, 785] width 46 height 17
click at [1184, 788] on button "Send" at bounding box center [1179, 785] width 46 height 17
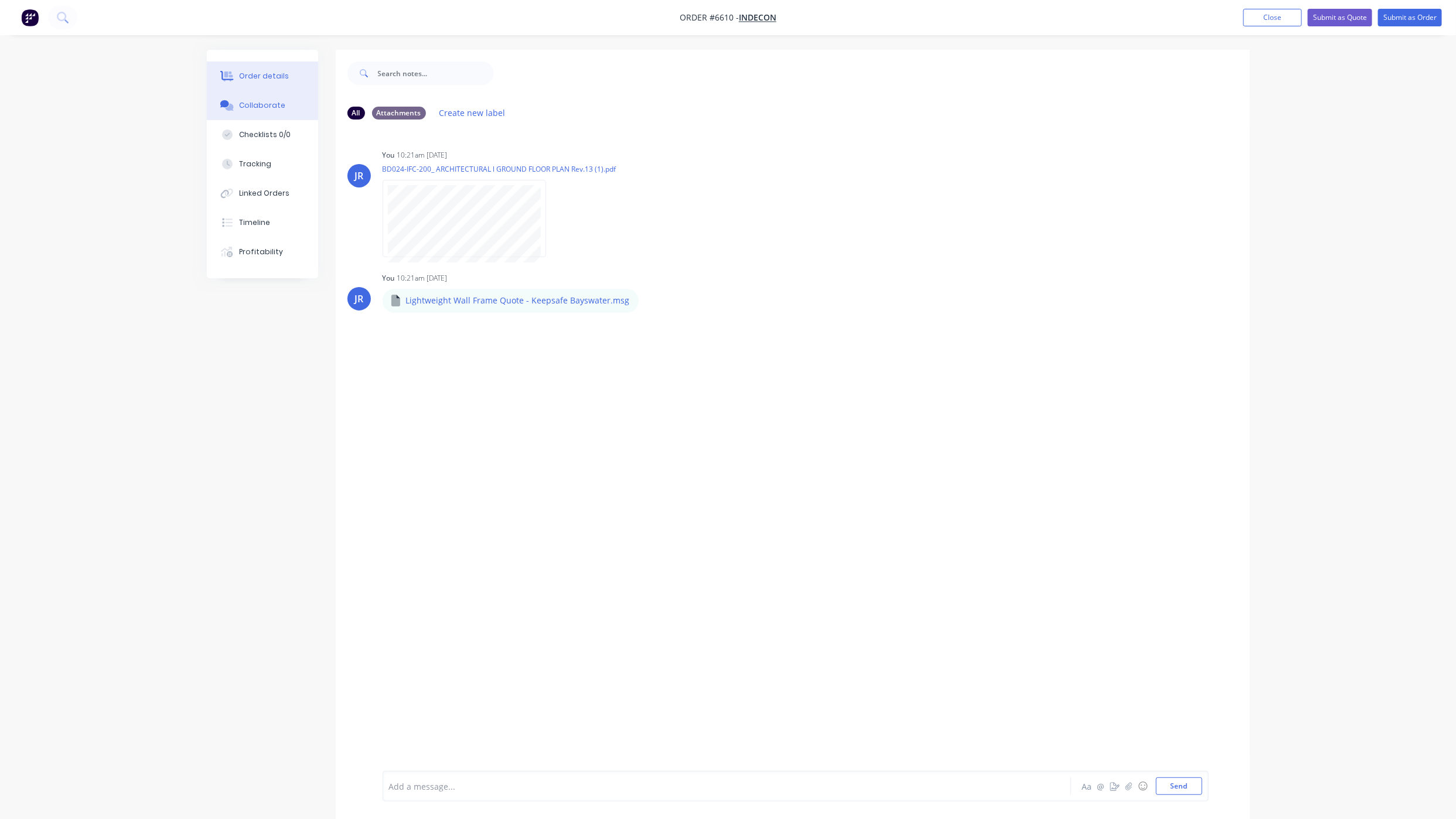
click at [250, 65] on button "Order details" at bounding box center [262, 76] width 111 height 29
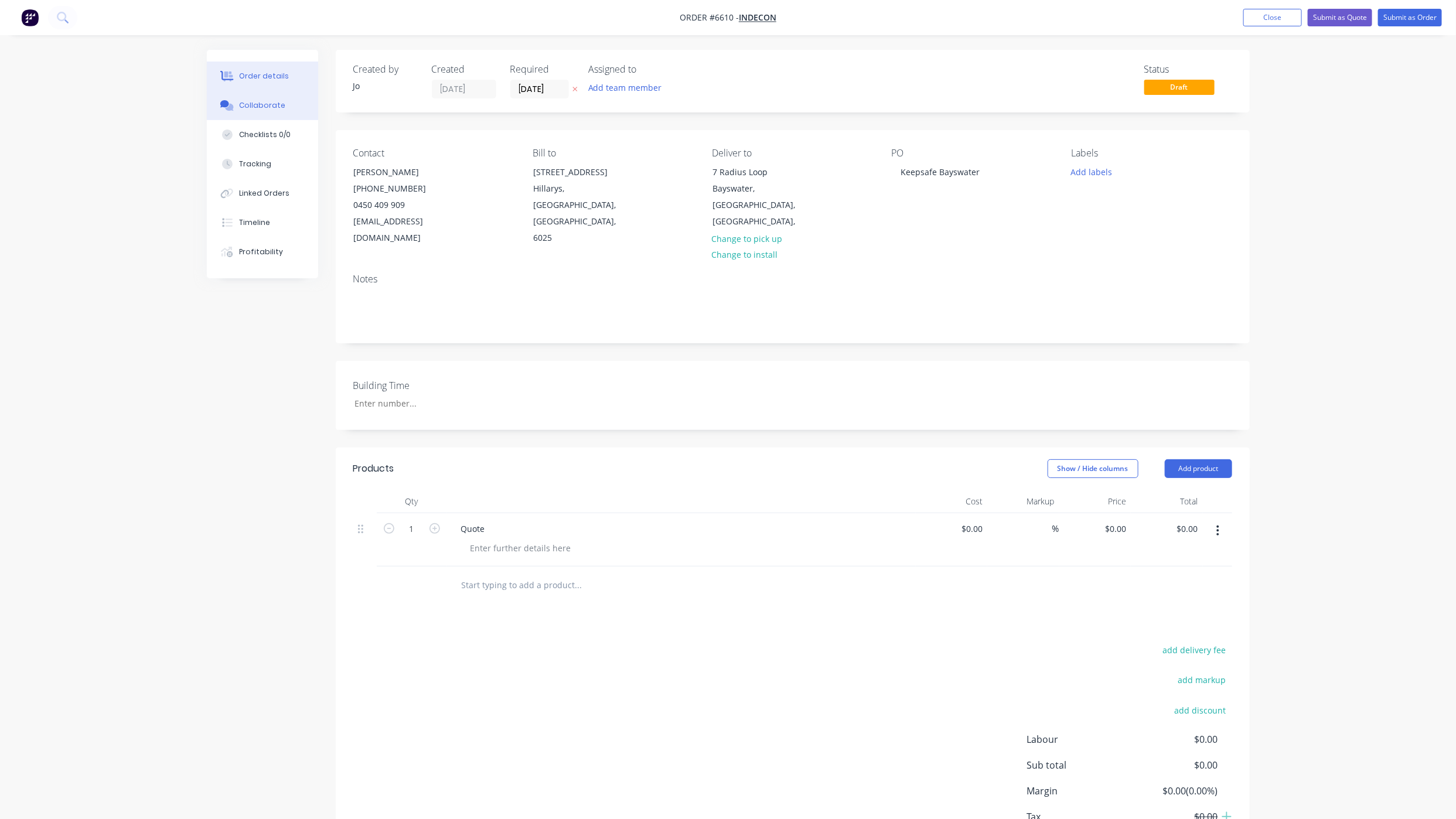
click at [217, 114] on button "Collaborate" at bounding box center [262, 105] width 111 height 29
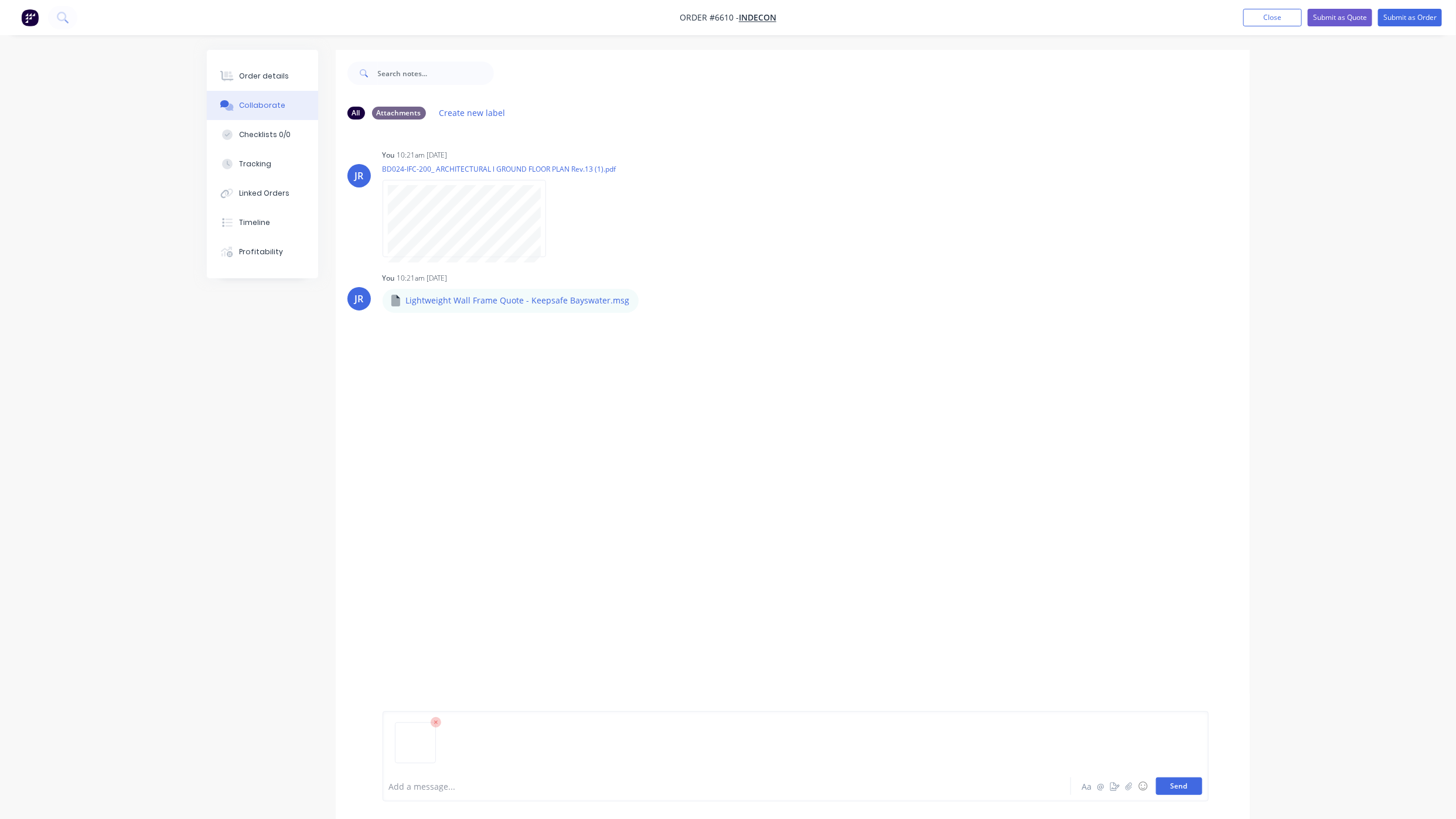
click at [1175, 785] on button "Send" at bounding box center [1179, 785] width 46 height 17
click at [1164, 791] on button "Send" at bounding box center [1179, 785] width 46 height 17
drag, startPoint x: 263, startPoint y: 68, endPoint x: 331, endPoint y: 72, distance: 68.1
click at [263, 68] on button "Order details" at bounding box center [262, 76] width 111 height 29
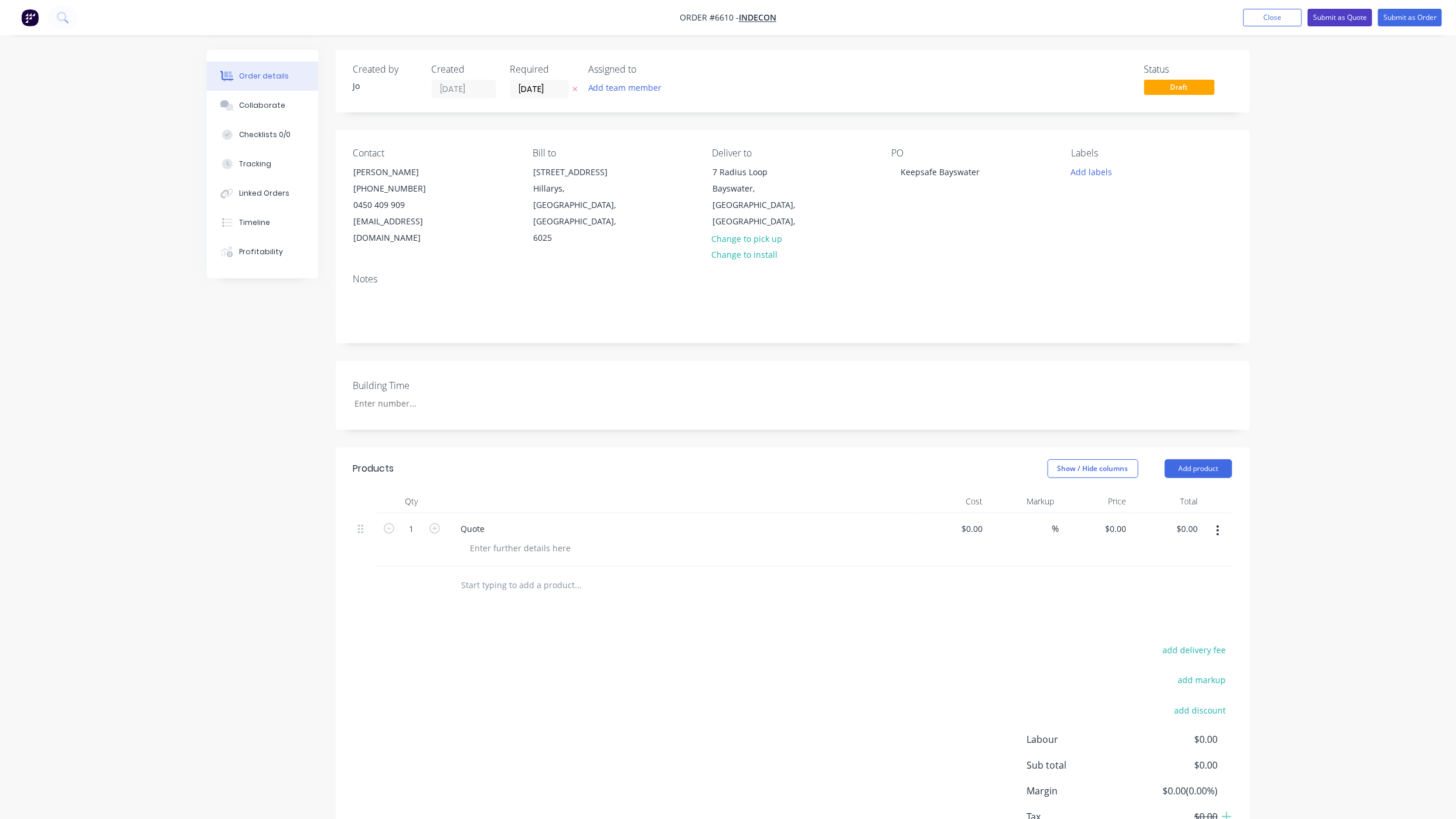
click at [1324, 17] on button "Submit as Quote" at bounding box center [1339, 17] width 64 height 17
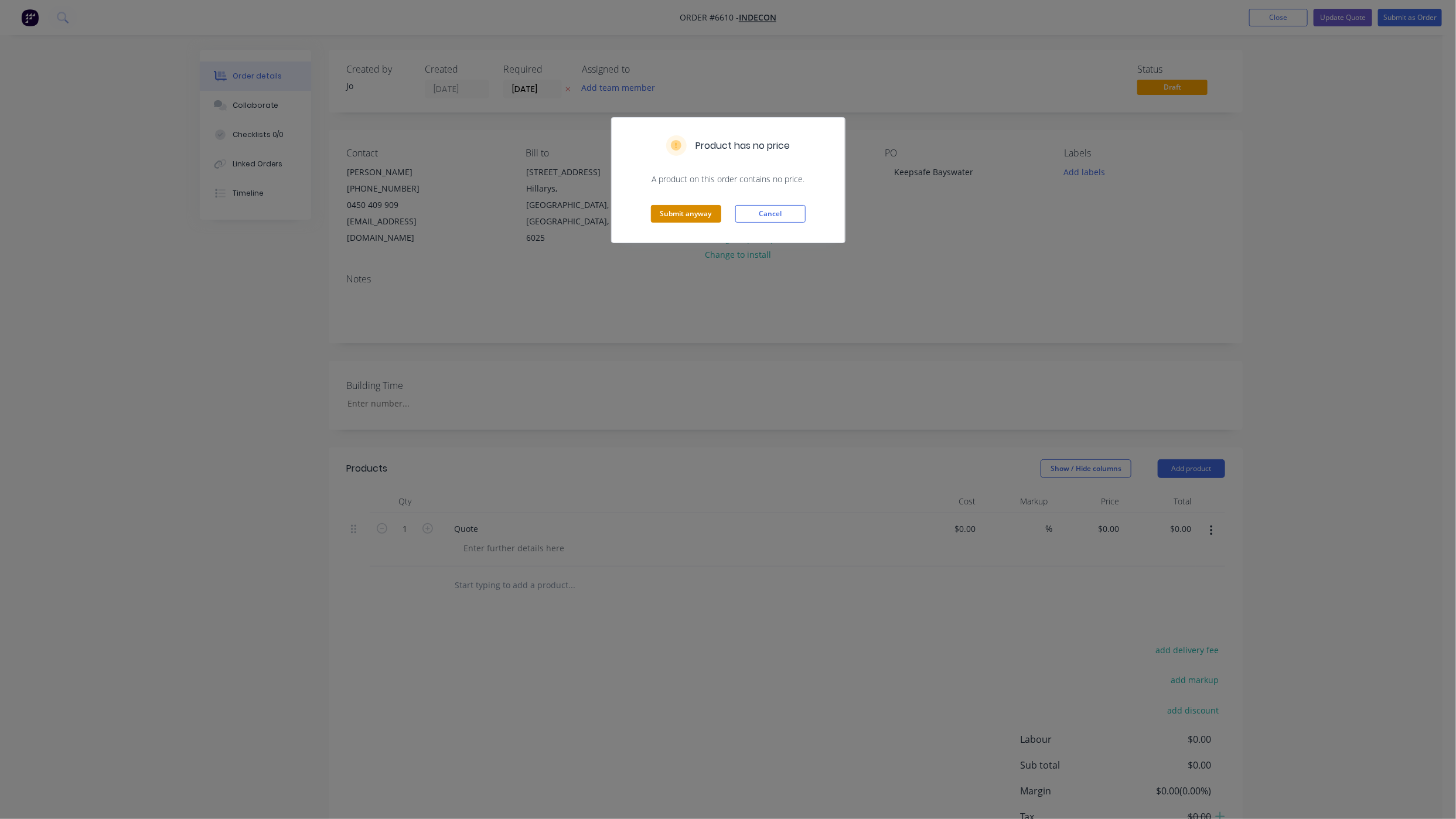
click at [677, 216] on button "Submit anyway" at bounding box center [686, 213] width 70 height 17
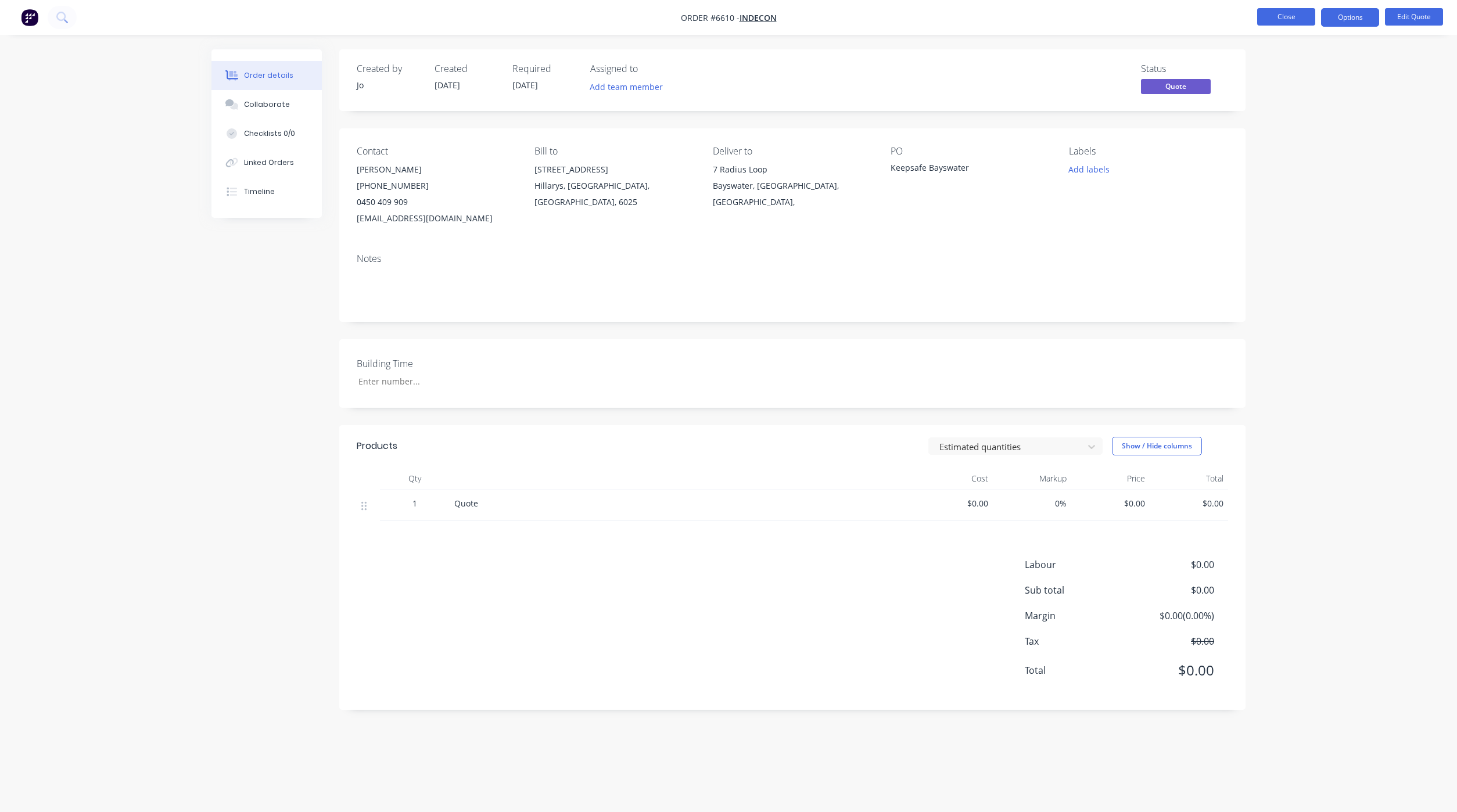
click at [1292, 14] on button "Close" at bounding box center [1285, 16] width 58 height 17
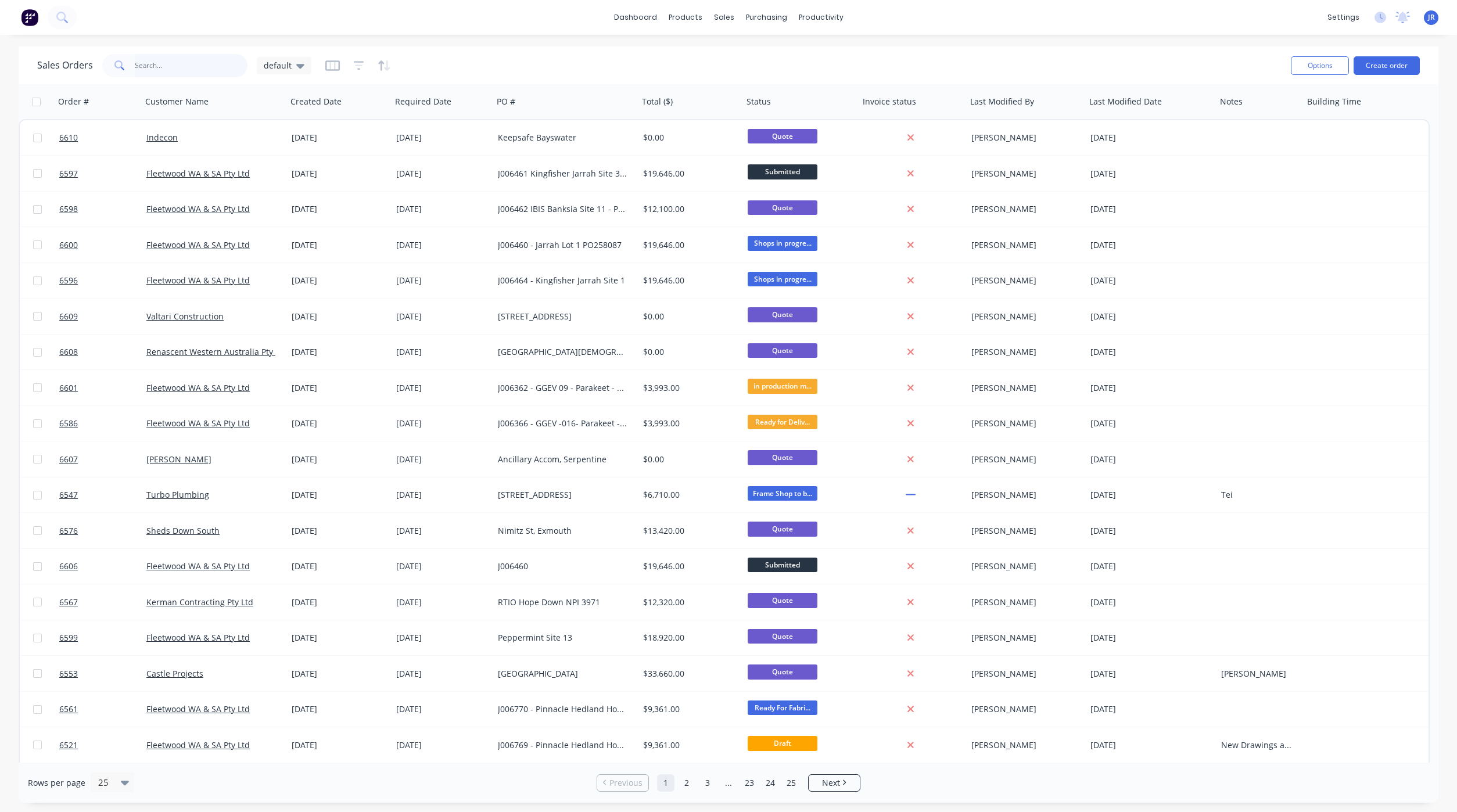
click at [154, 68] on input "text" at bounding box center [191, 66] width 113 height 23
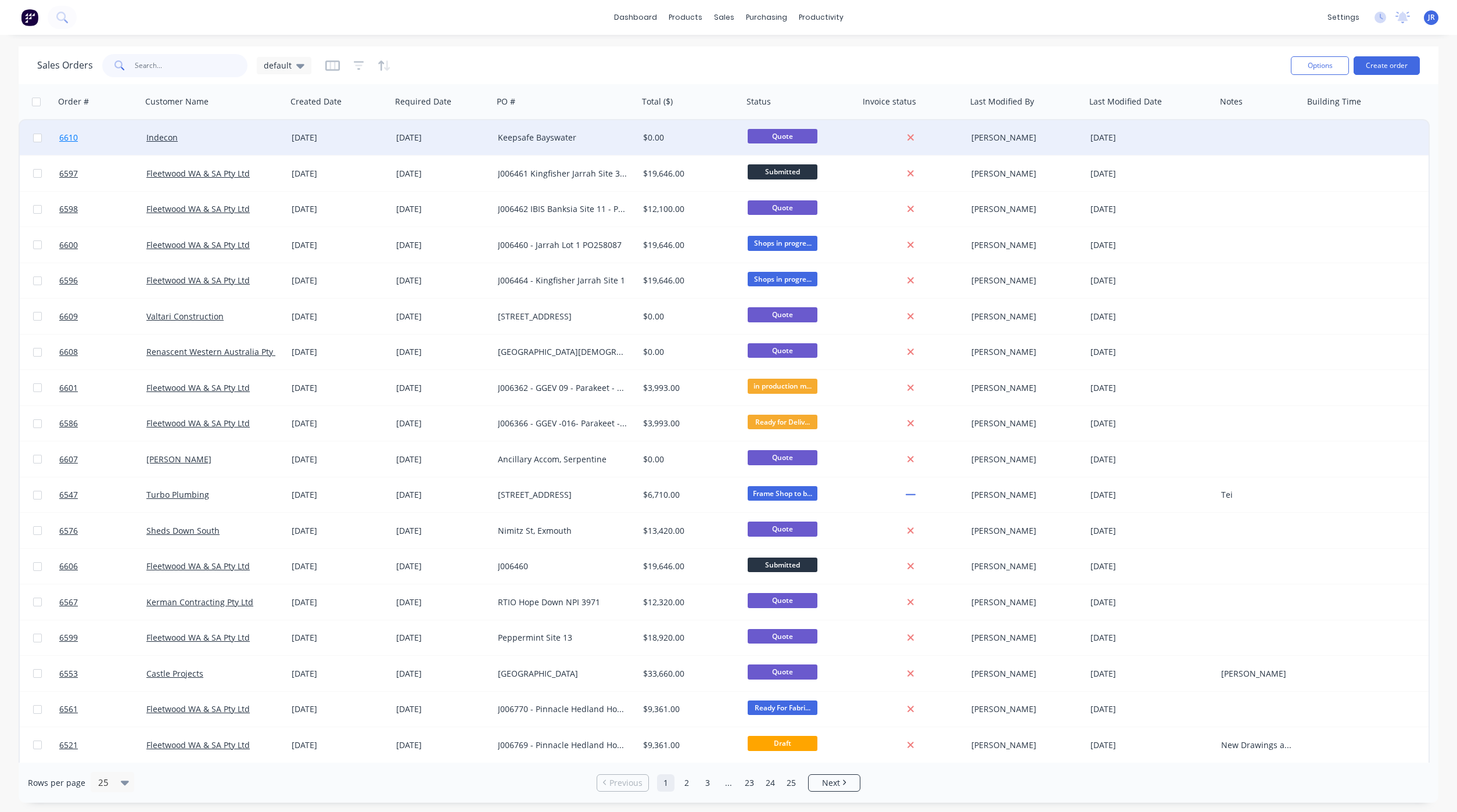
type input "J"
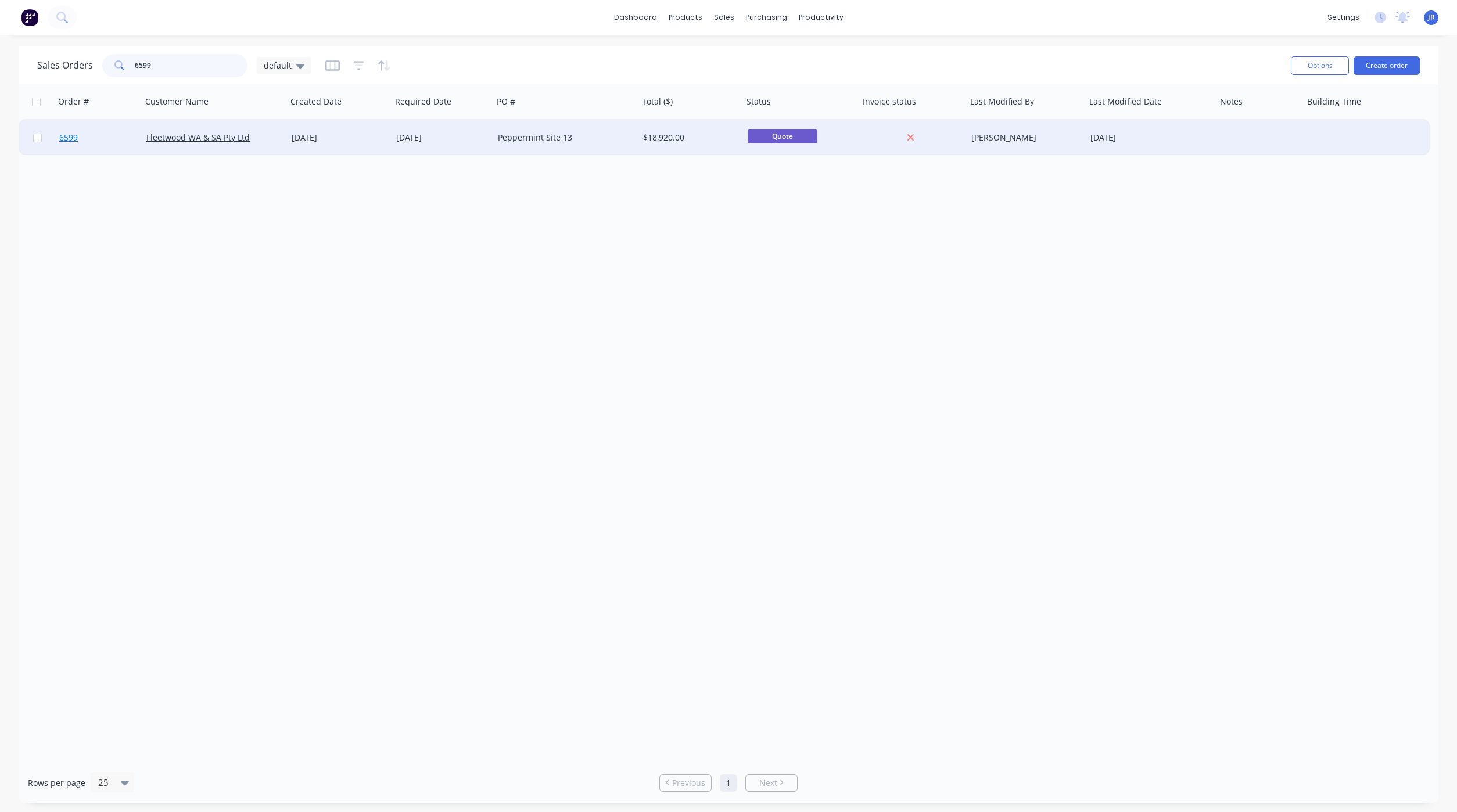
type input "6599"
click at [64, 141] on span "6599" at bounding box center [68, 137] width 18 height 12
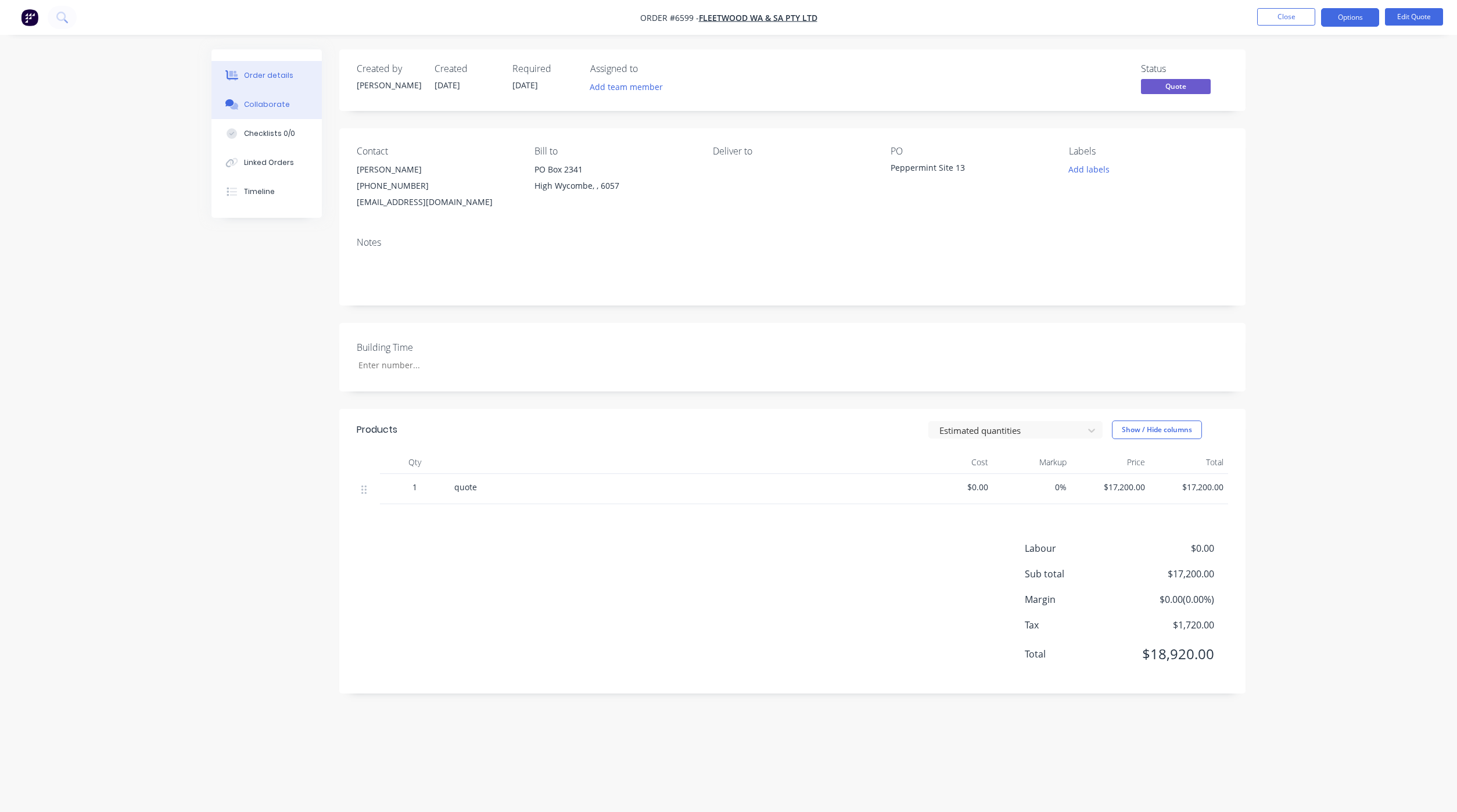
click at [251, 105] on div "Collaborate" at bounding box center [267, 104] width 46 height 10
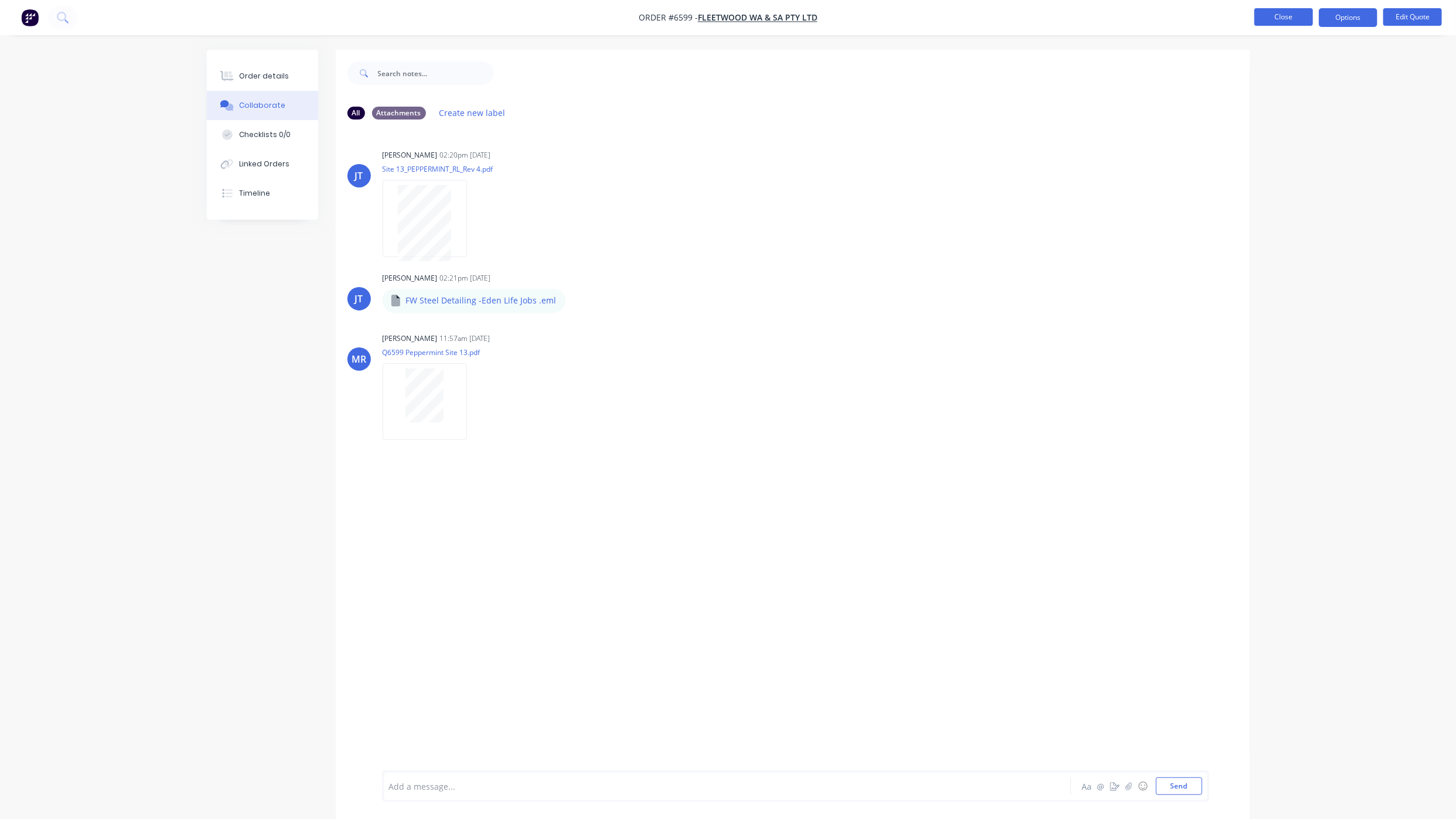
click at [1279, 11] on button "Close" at bounding box center [1284, 17] width 59 height 17
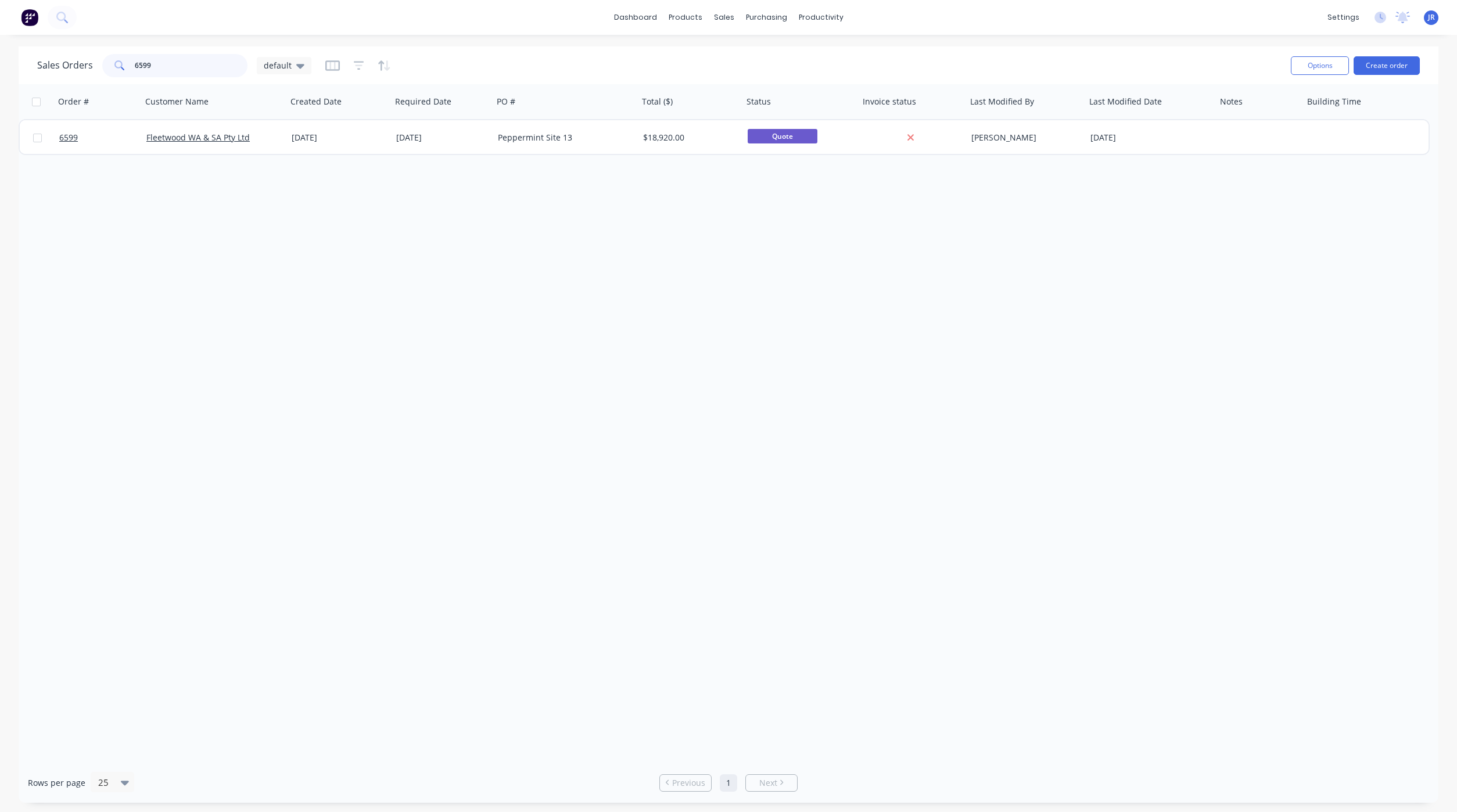
drag, startPoint x: 157, startPoint y: 57, endPoint x: -89, endPoint y: 58, distance: 246.0
click at [0, 58] on html "dashboard products sales purchasing productivity dashboard products Product Cat…" at bounding box center [728, 406] width 1457 height 812
type input "n"
drag, startPoint x: 168, startPoint y: 59, endPoint x: -106, endPoint y: 35, distance: 275.0
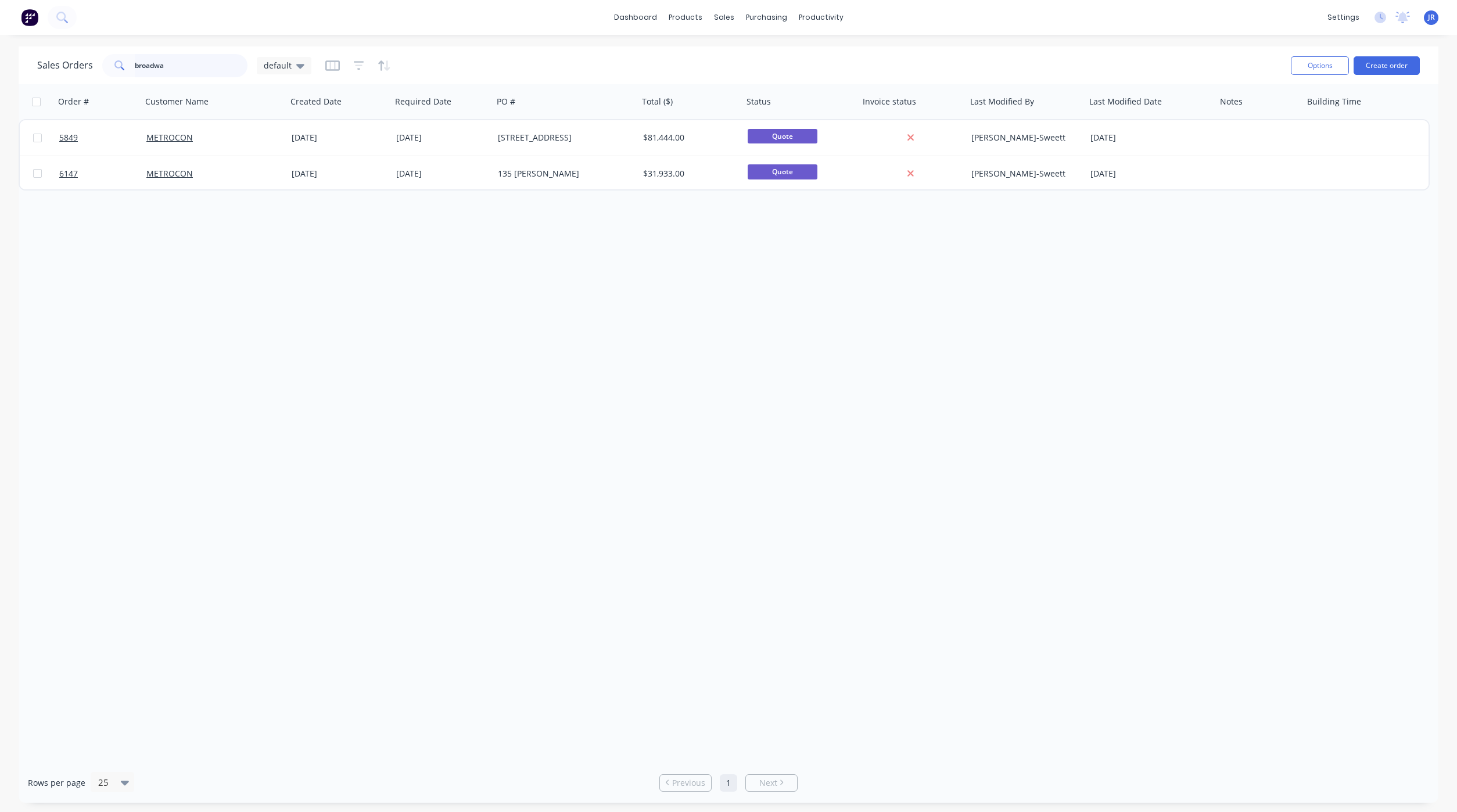
click at [0, 35] on html "dashboard products sales purchasing productivity dashboard products Product Cat…" at bounding box center [728, 406] width 1457 height 812
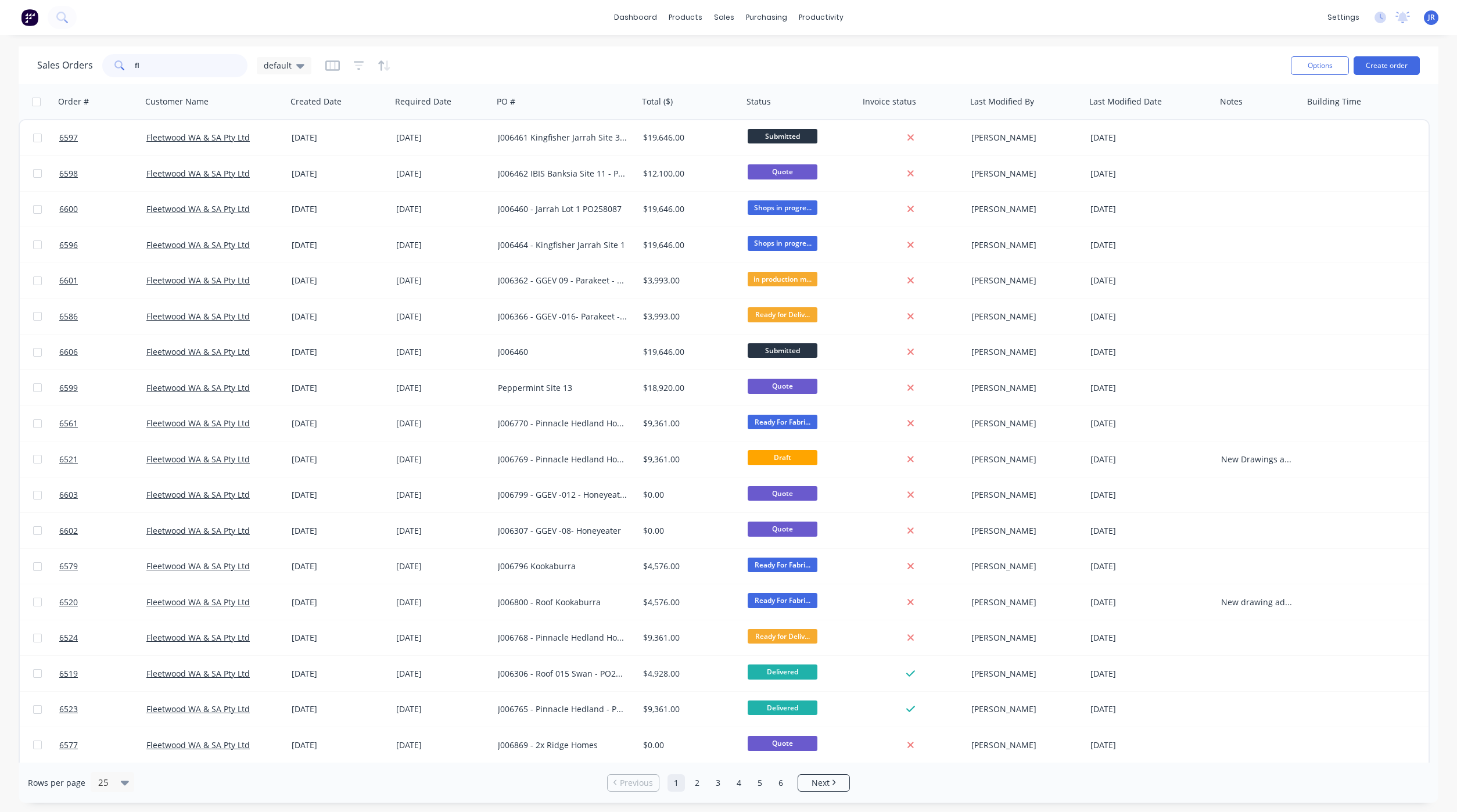
type input "f"
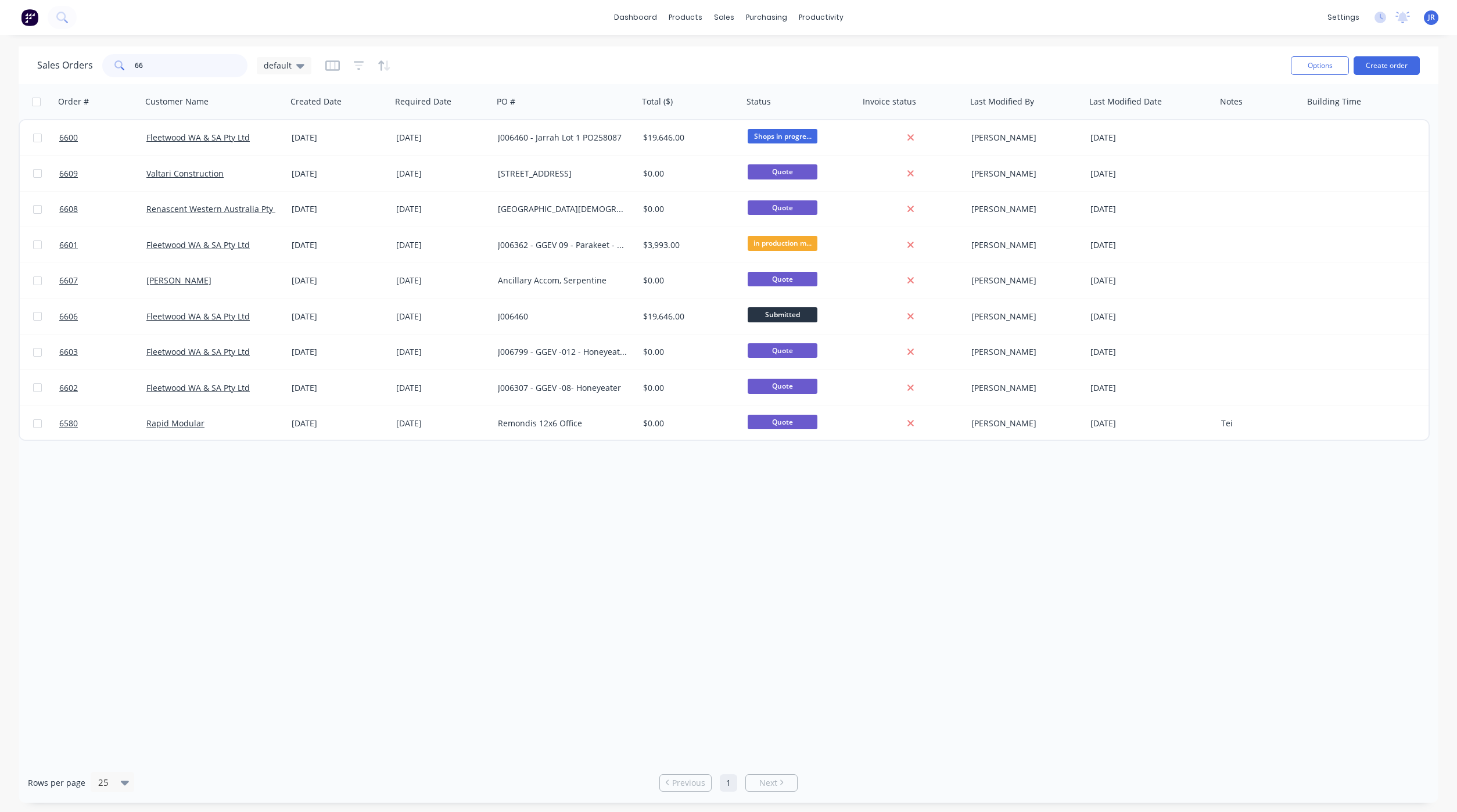
type input "6"
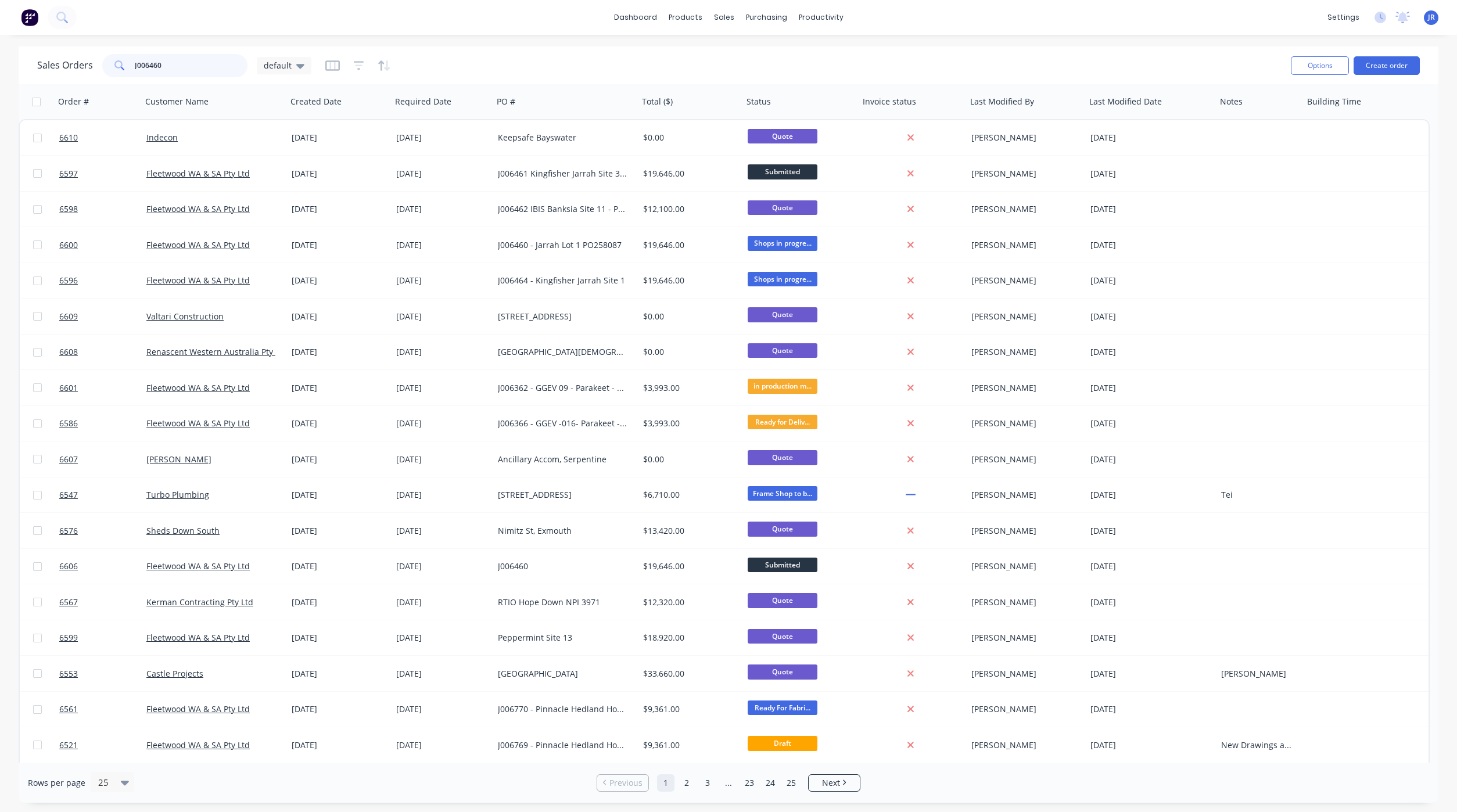
type input "J006460"
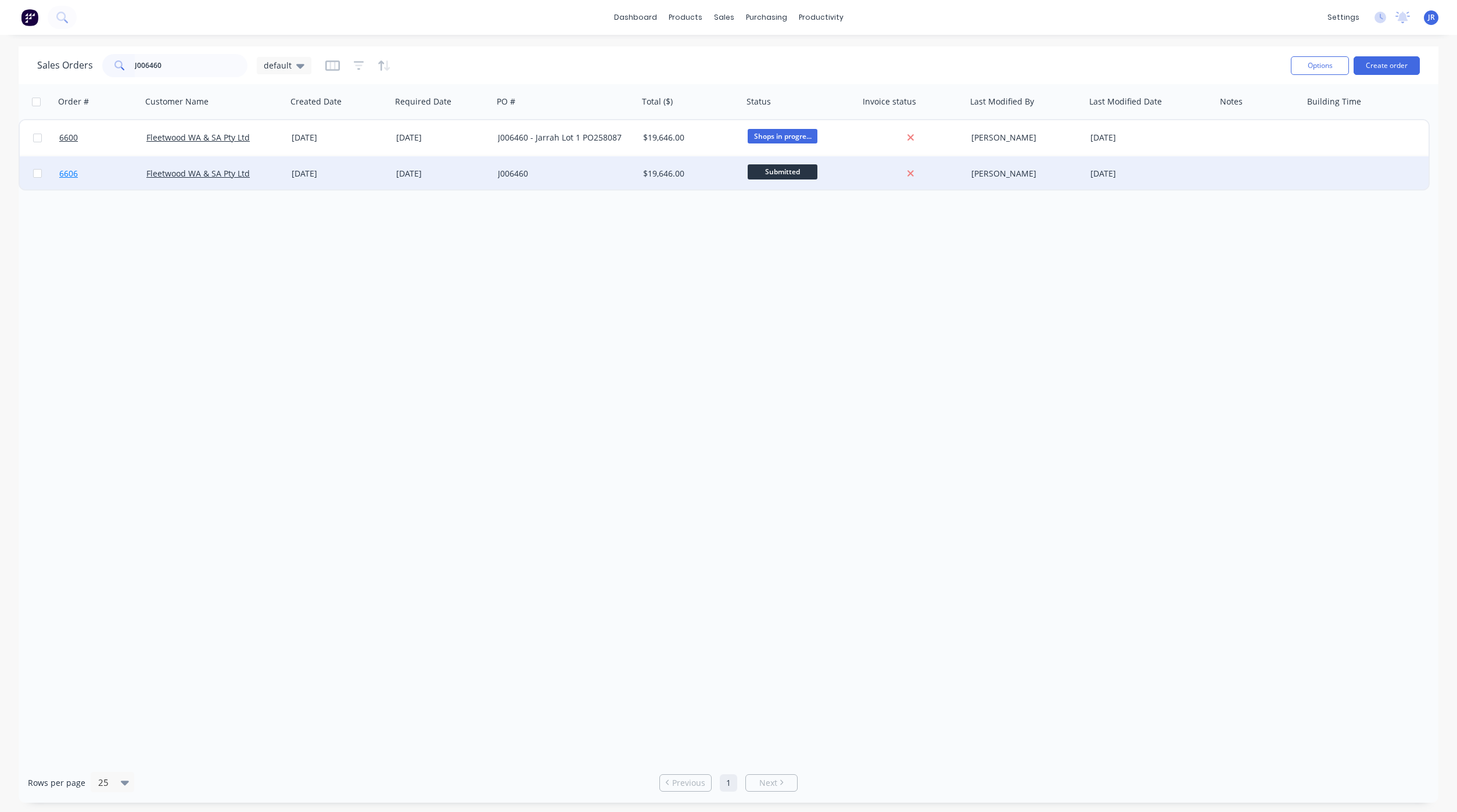
click at [59, 178] on span "6606" at bounding box center [68, 174] width 18 height 12
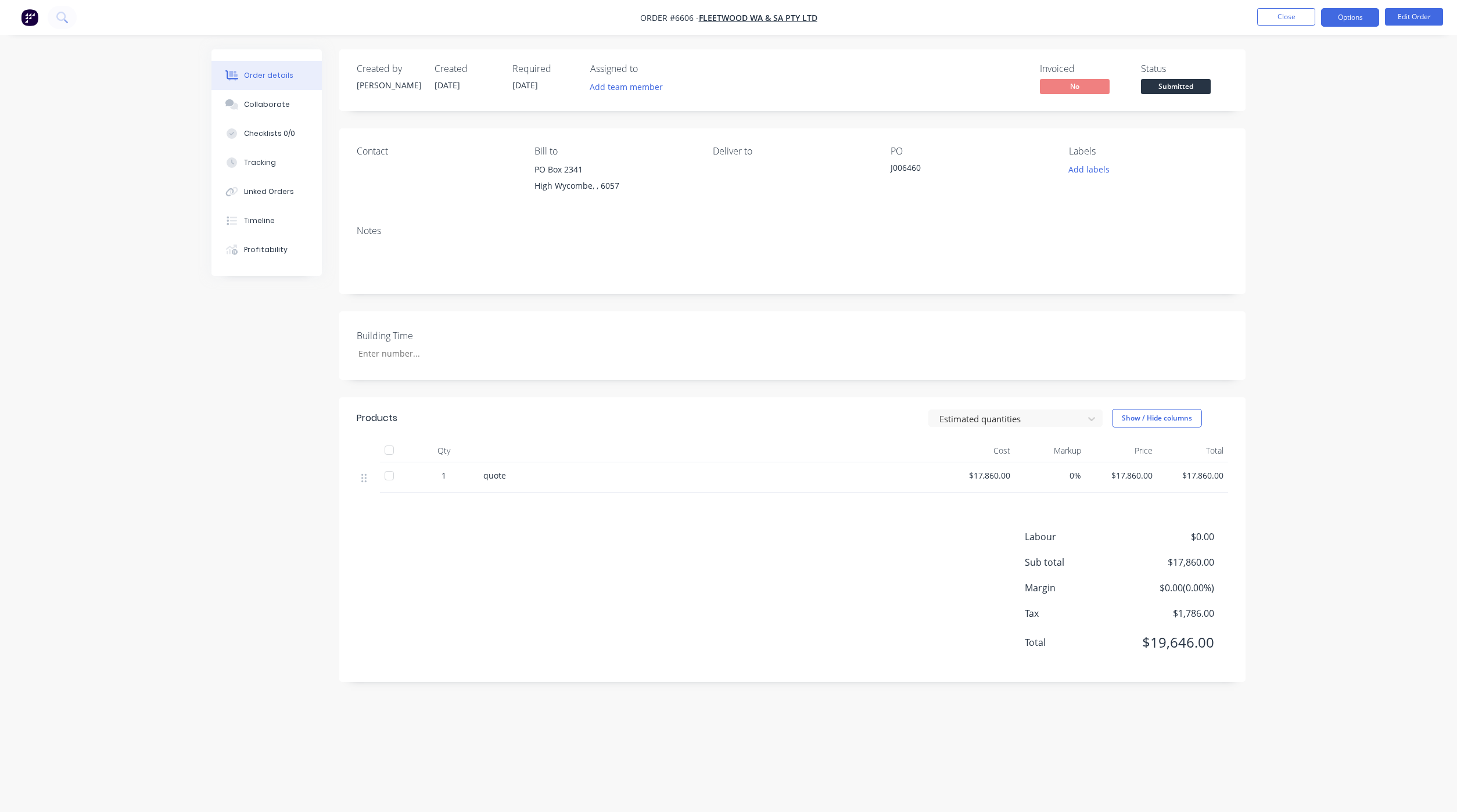
click at [1346, 19] on button "Options" at bounding box center [1350, 17] width 58 height 18
click at [1286, 312] on div "Archive" at bounding box center [1315, 308] width 107 height 17
click at [1300, 16] on button "Close" at bounding box center [1285, 16] width 58 height 17
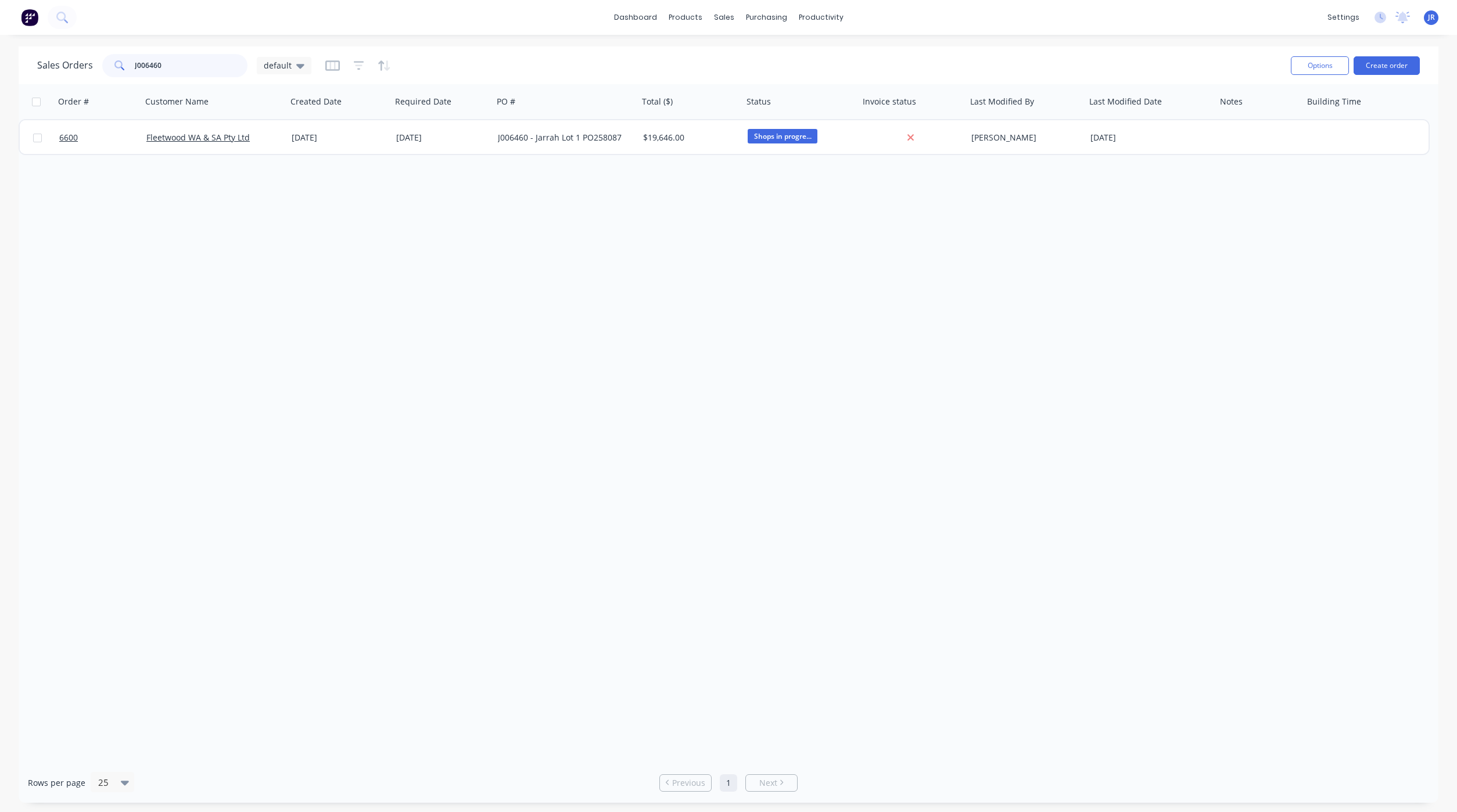
click at [195, 68] on input "J006460" at bounding box center [191, 66] width 113 height 23
type input "J"
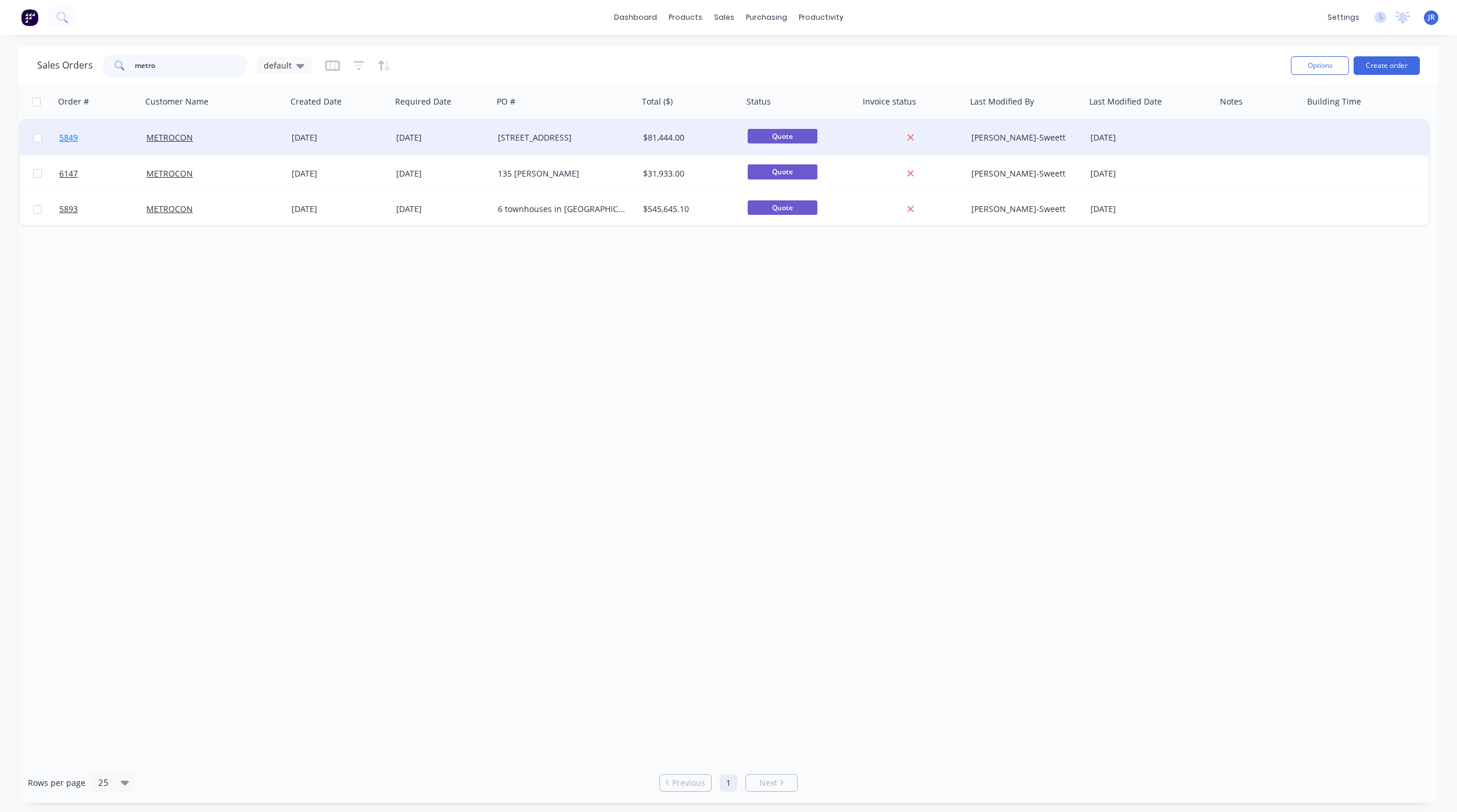
type input "metro"
click at [75, 141] on span "5849" at bounding box center [68, 137] width 18 height 12
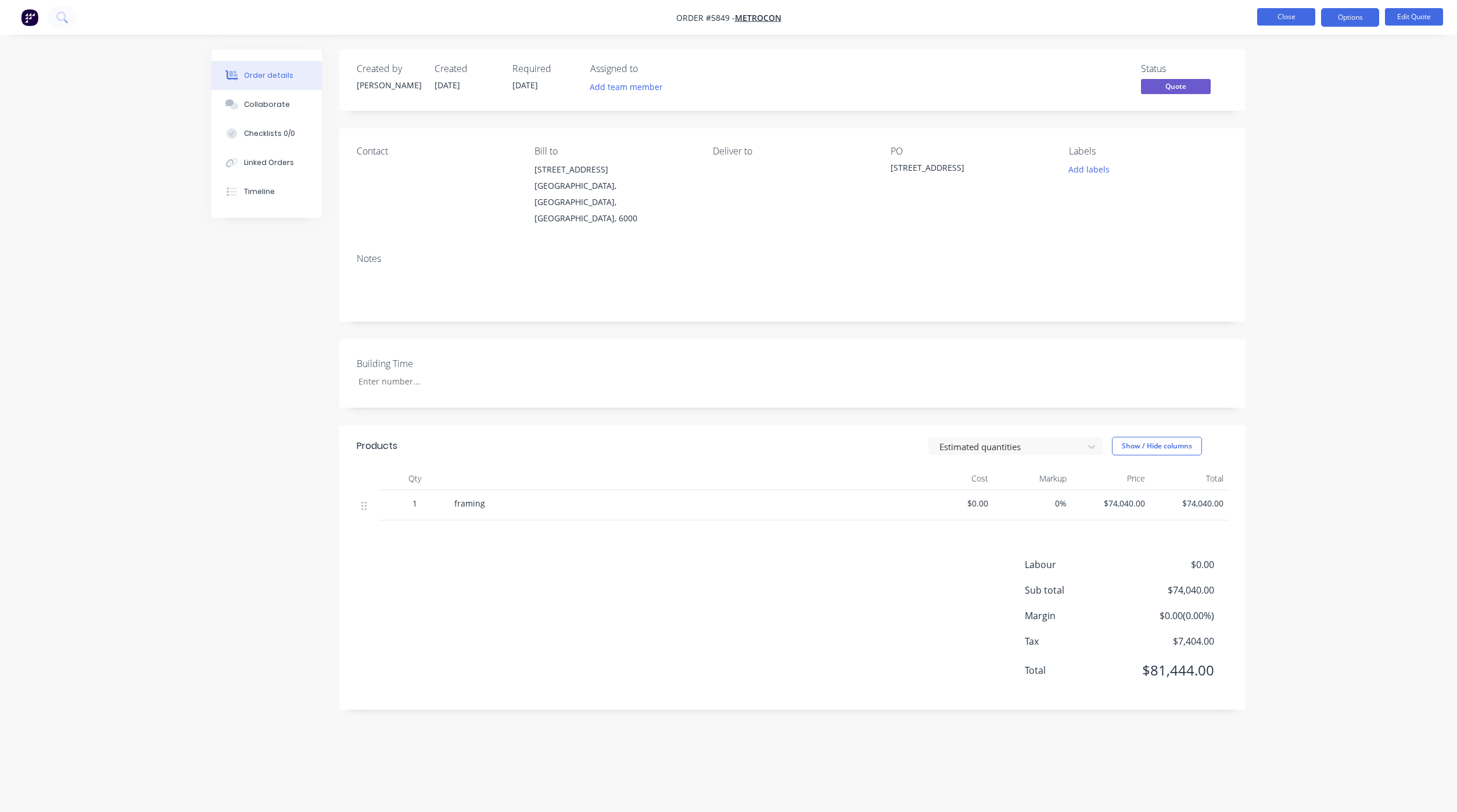
click at [1283, 14] on button "Close" at bounding box center [1285, 16] width 58 height 17
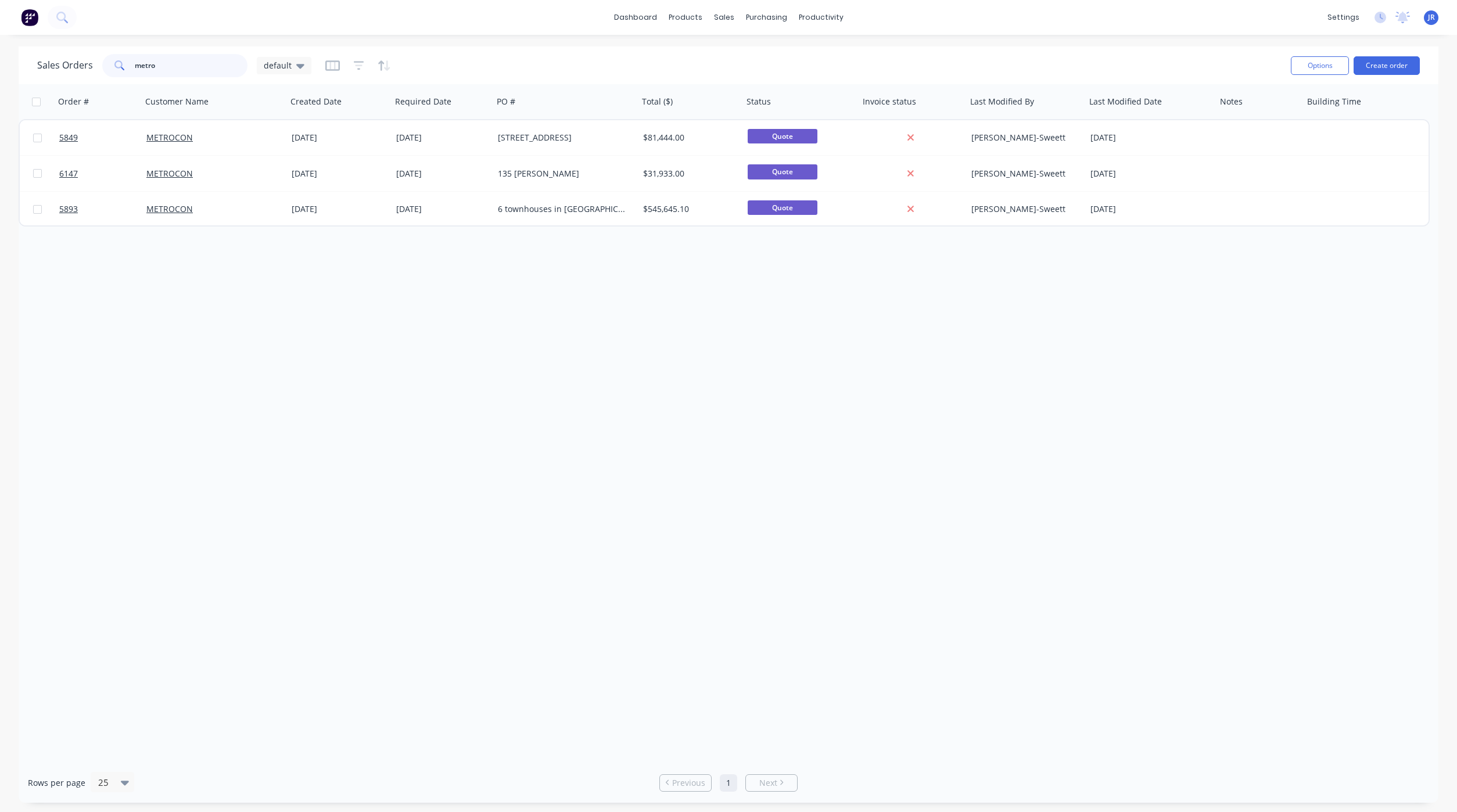
drag, startPoint x: 185, startPoint y: 66, endPoint x: -170, endPoint y: 20, distance: 358.0
click at [0, 20] on html "dashboard products sales purchasing productivity dashboard products Product Cat…" at bounding box center [728, 406] width 1457 height 812
type input "f"
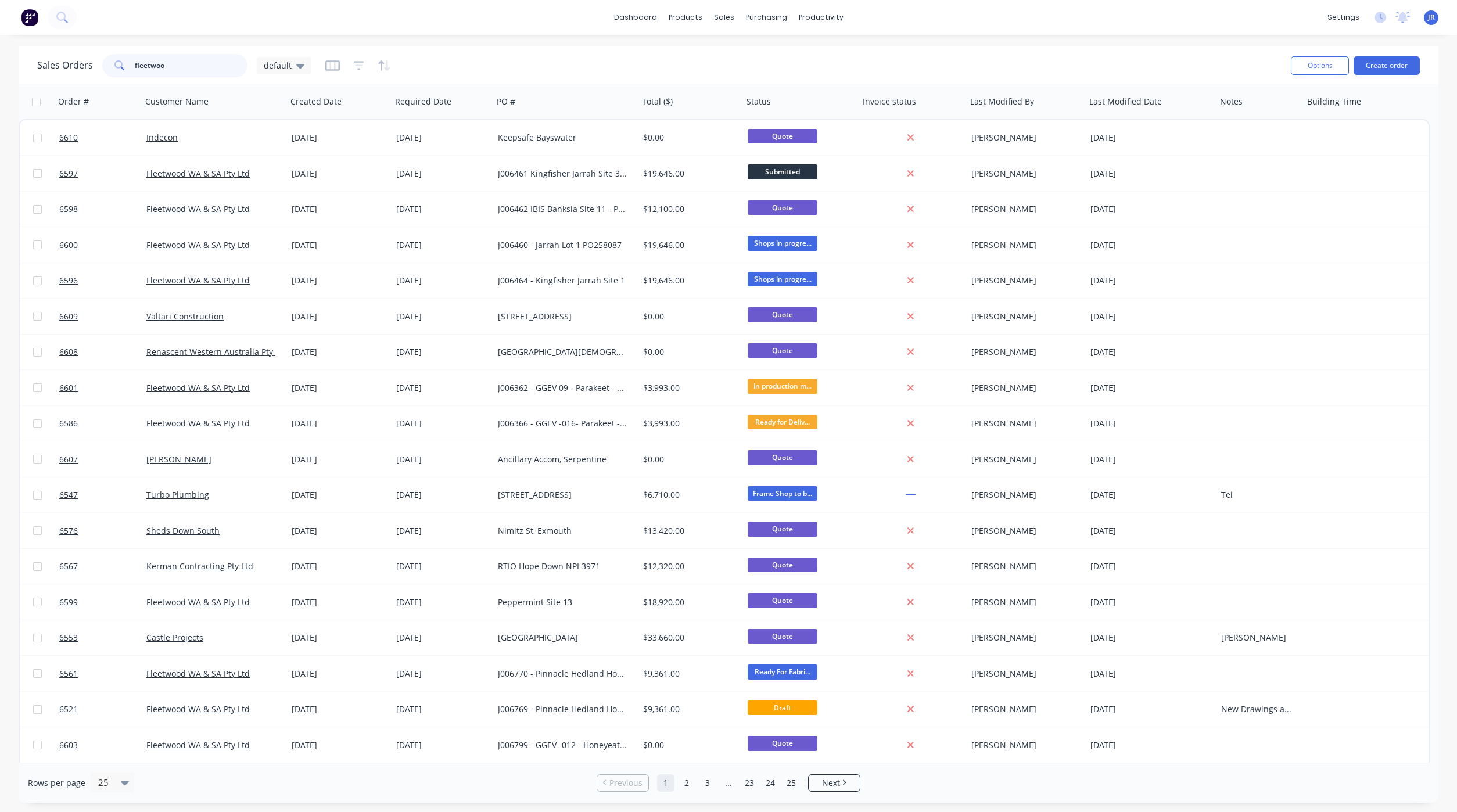
type input "fleetwoo"
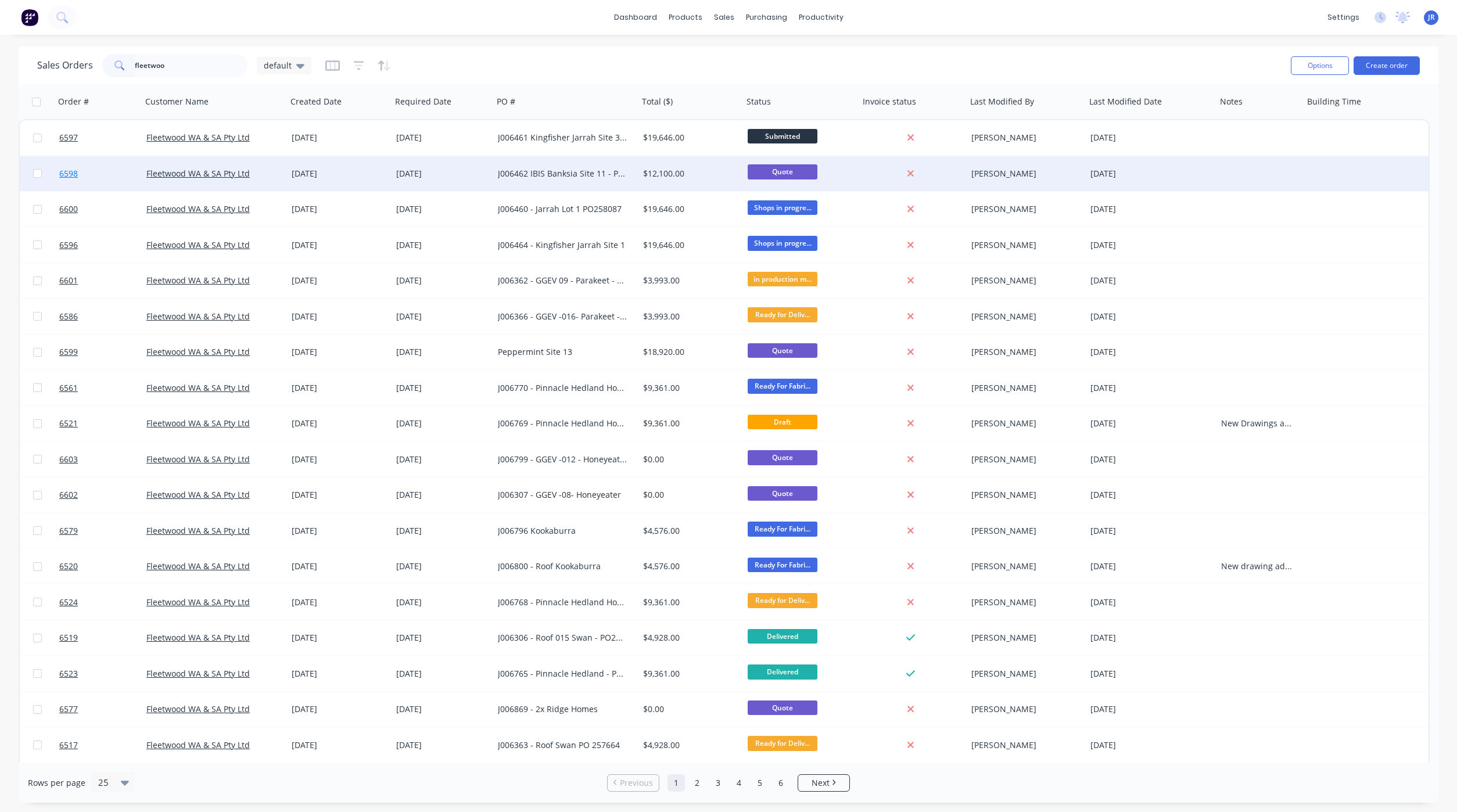
click at [81, 173] on link "6598" at bounding box center [103, 174] width 87 height 35
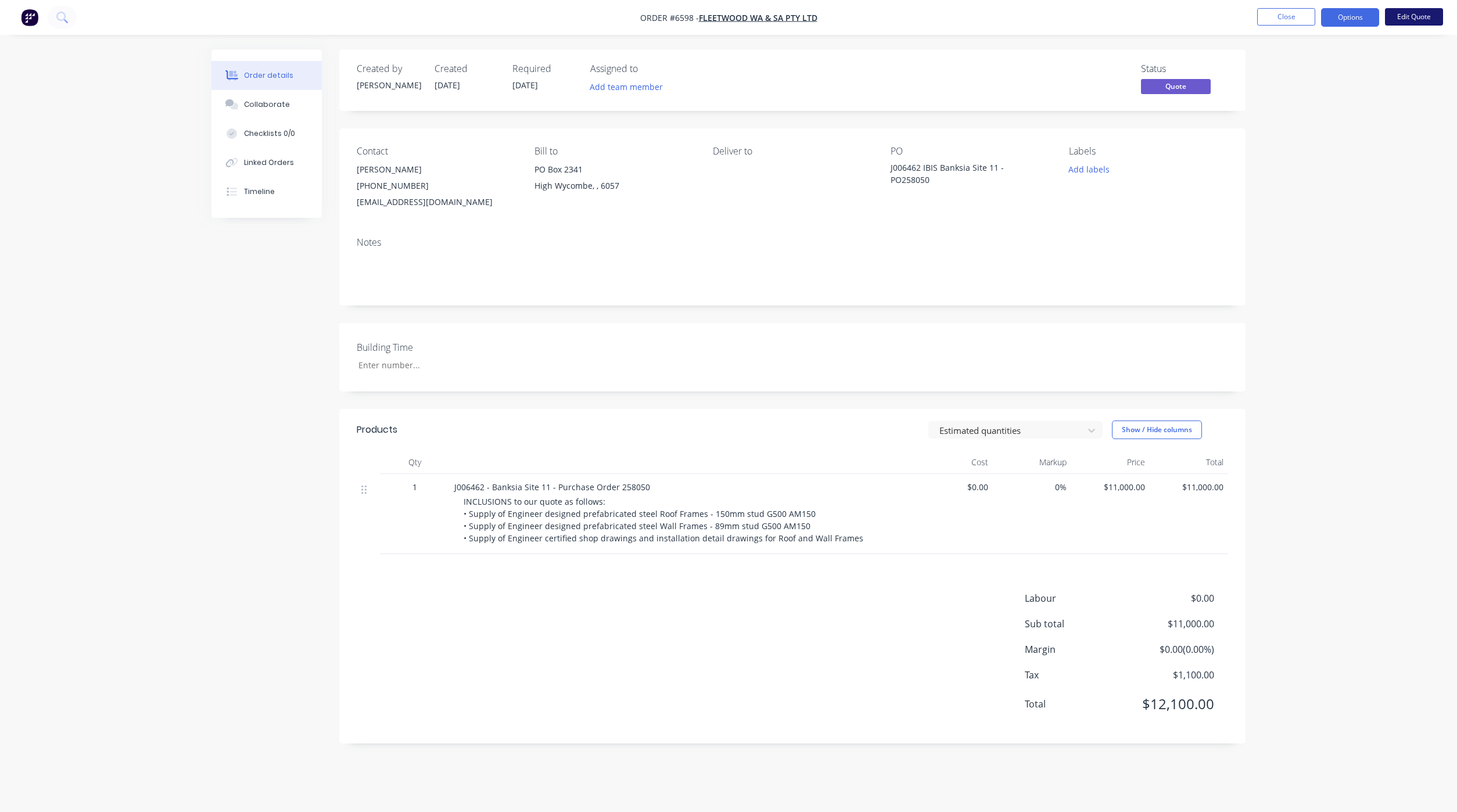
click at [1405, 13] on button "Edit Quote" at bounding box center [1413, 16] width 58 height 17
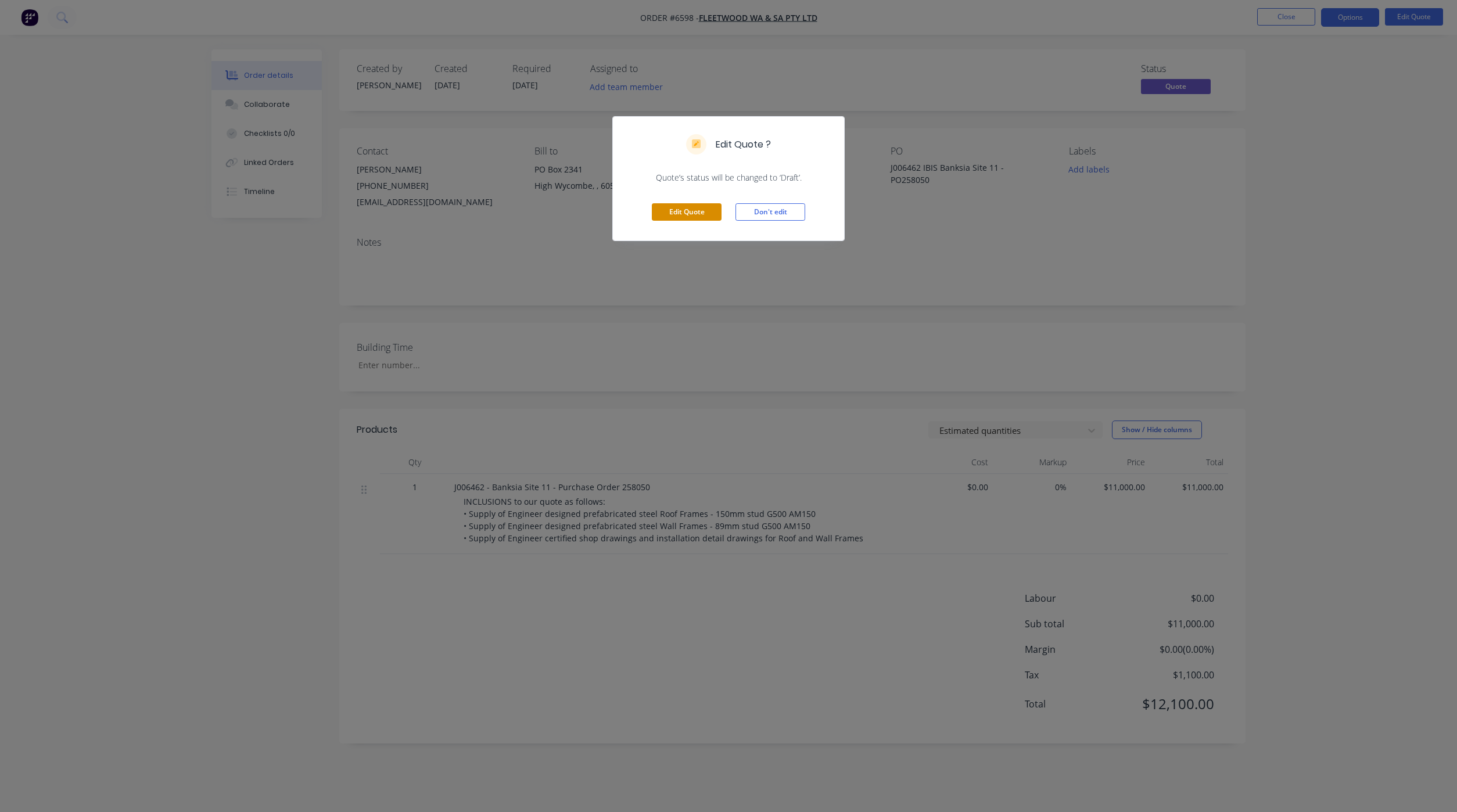
click at [683, 215] on button "Edit Quote" at bounding box center [686, 211] width 70 height 17
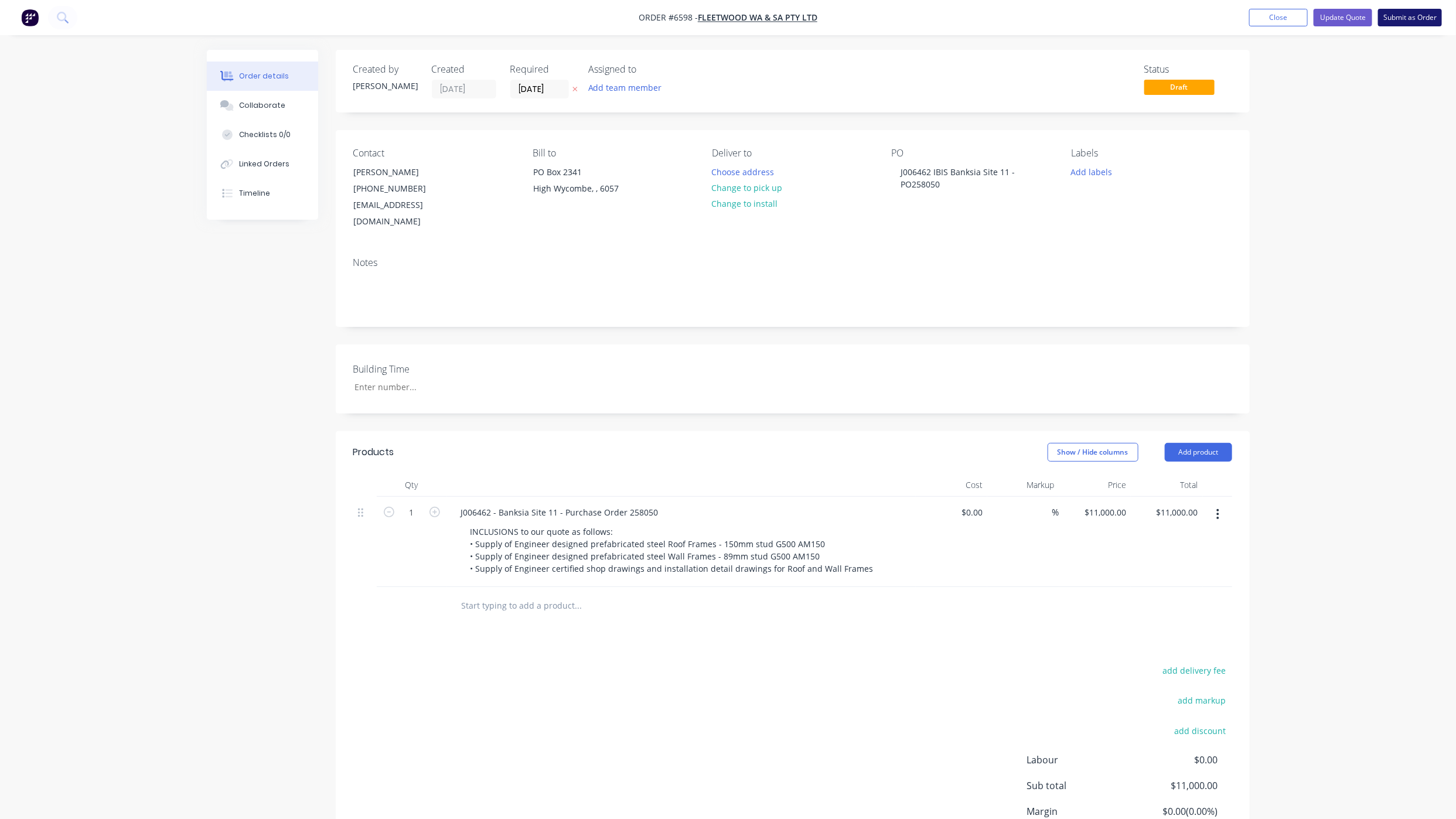
click at [1412, 19] on button "Submit as Order" at bounding box center [1410, 17] width 64 height 17
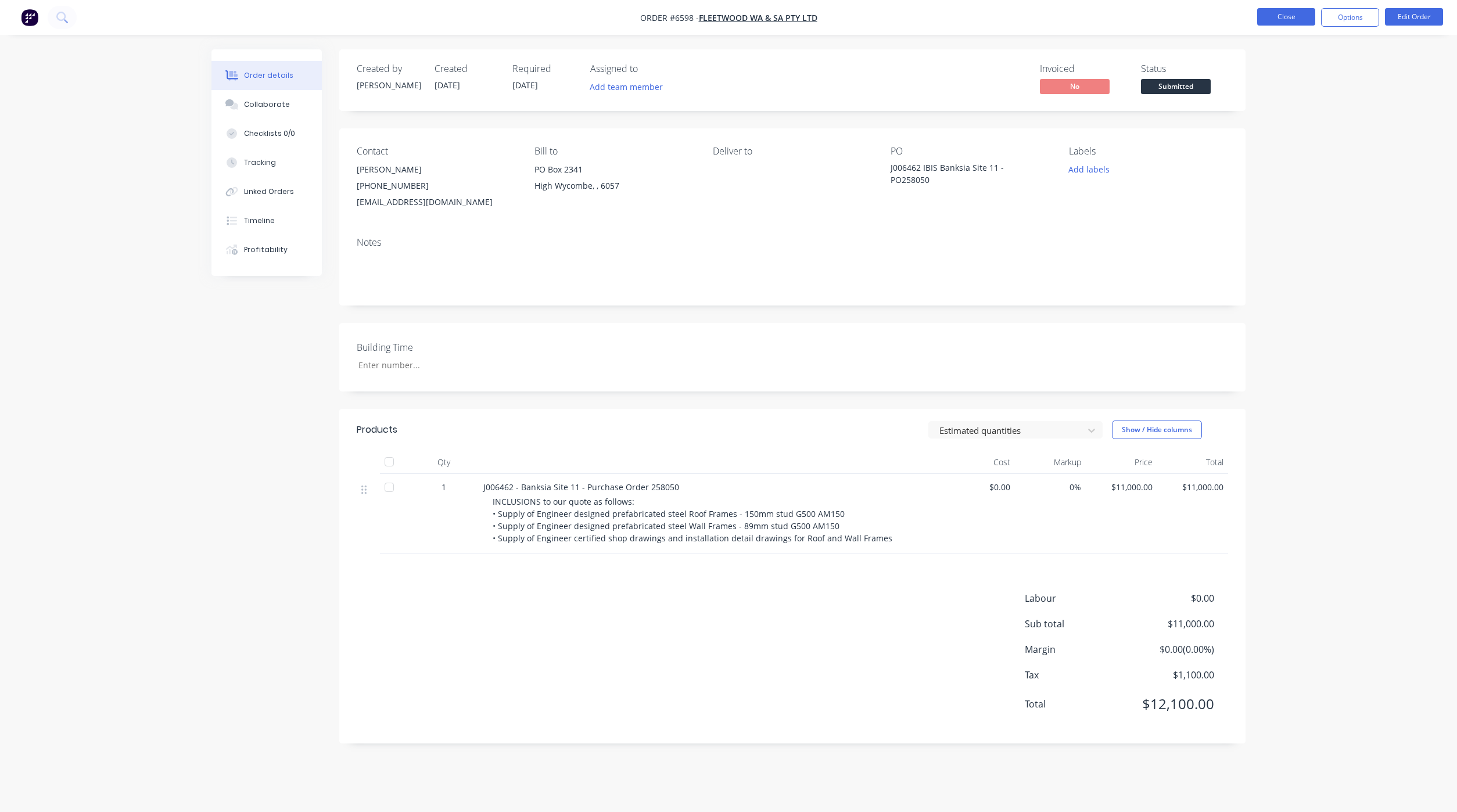
click at [1280, 11] on button "Close" at bounding box center [1285, 16] width 58 height 17
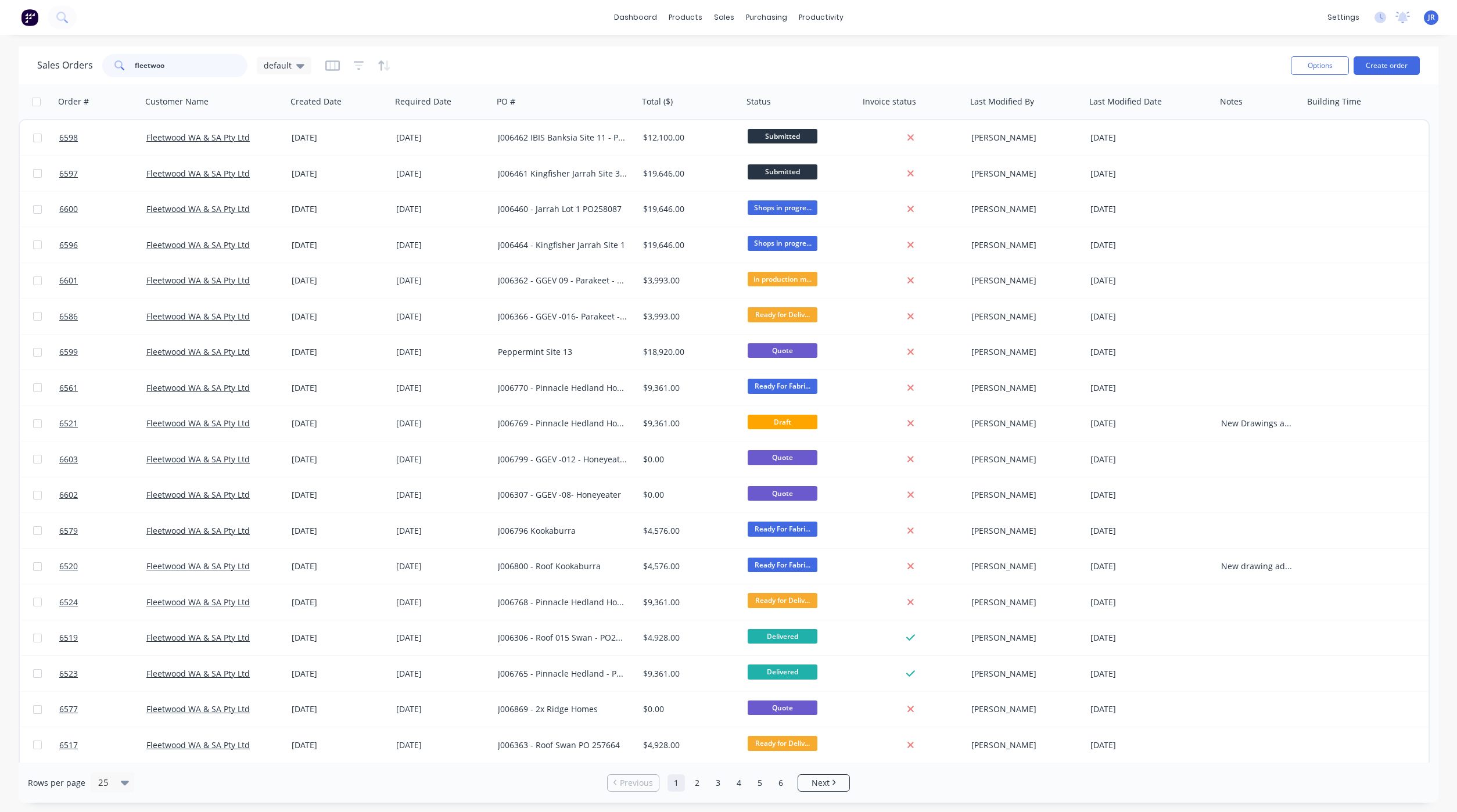
drag, startPoint x: 197, startPoint y: 62, endPoint x: -71, endPoint y: 30, distance: 269.9
click at [0, 30] on html "dashboard products sales purchasing productivity dashboard products Product Cat…" at bounding box center [728, 406] width 1457 height 812
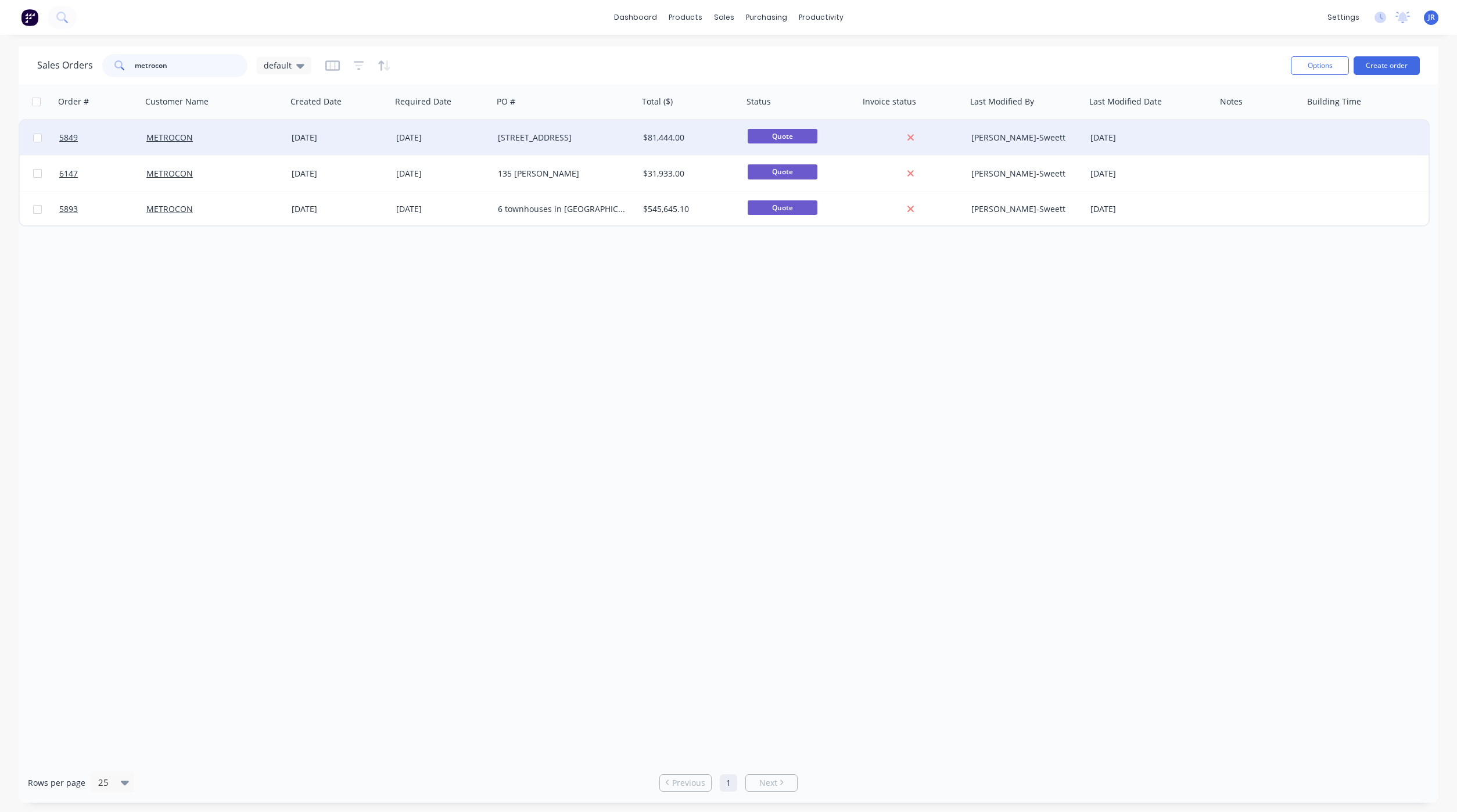
type input "metrocon"
click at [56, 143] on div at bounding box center [98, 137] width 87 height 35
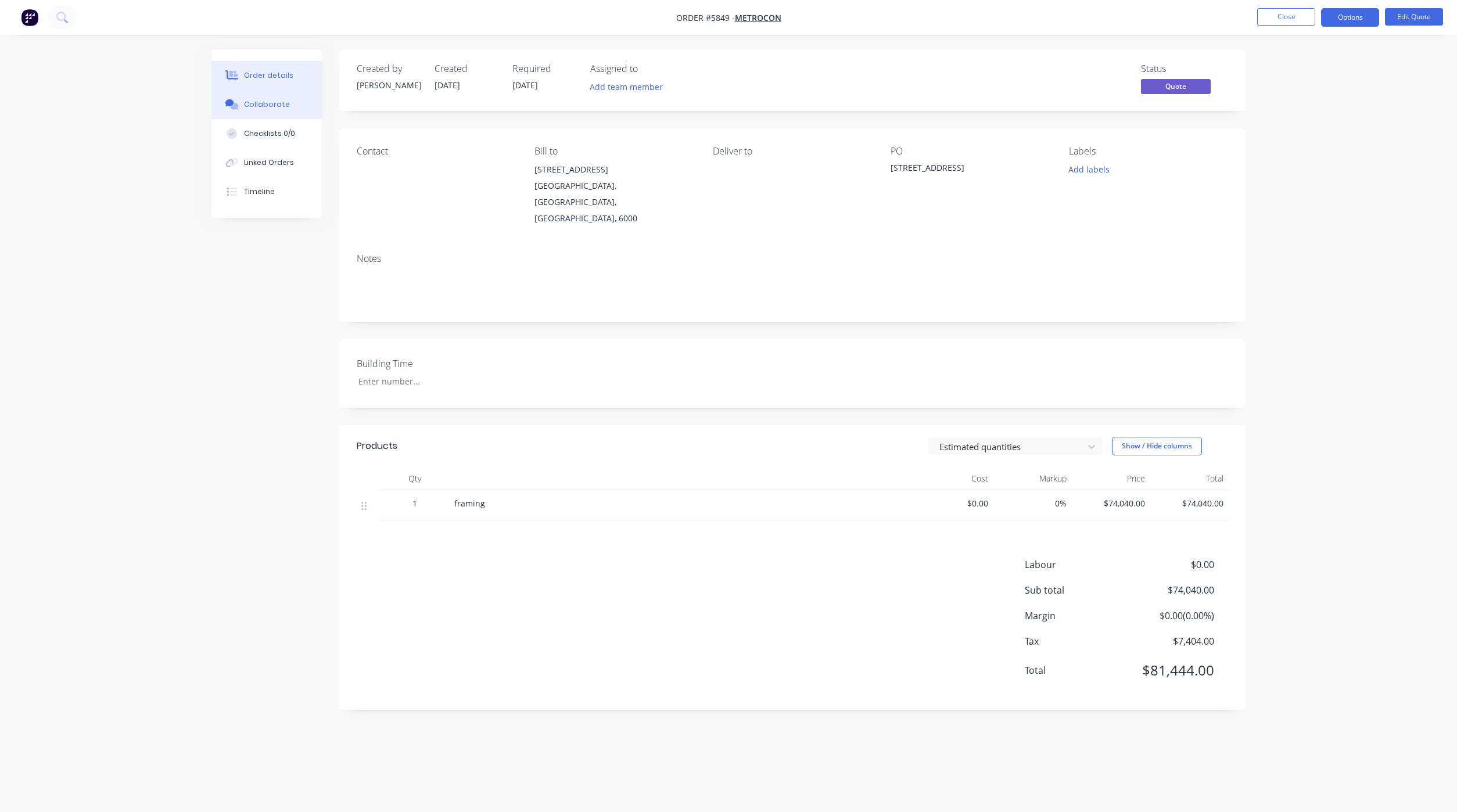
click at [252, 114] on button "Collaborate" at bounding box center [266, 105] width 110 height 29
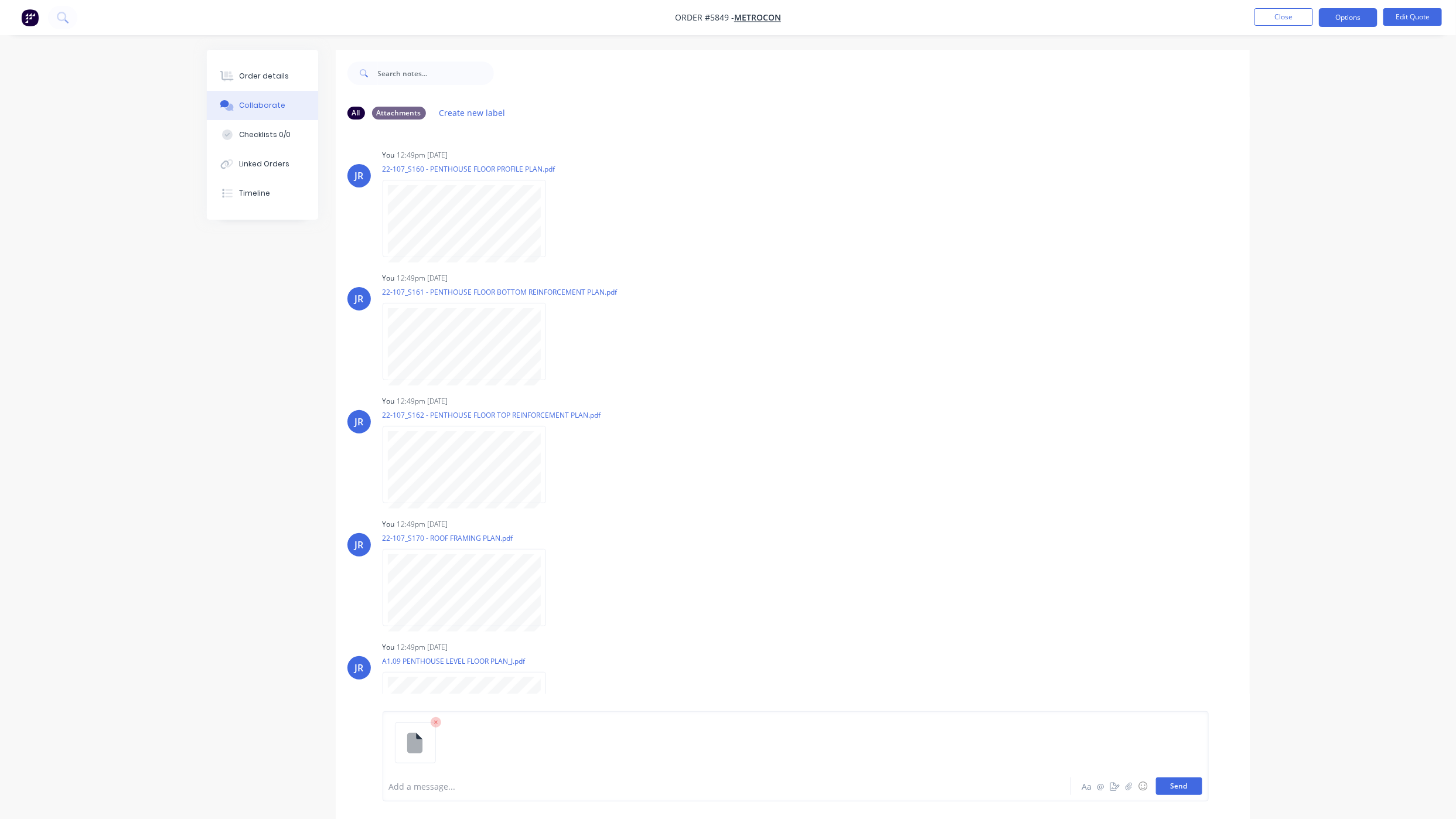
click at [1186, 782] on button "Send" at bounding box center [1179, 785] width 46 height 17
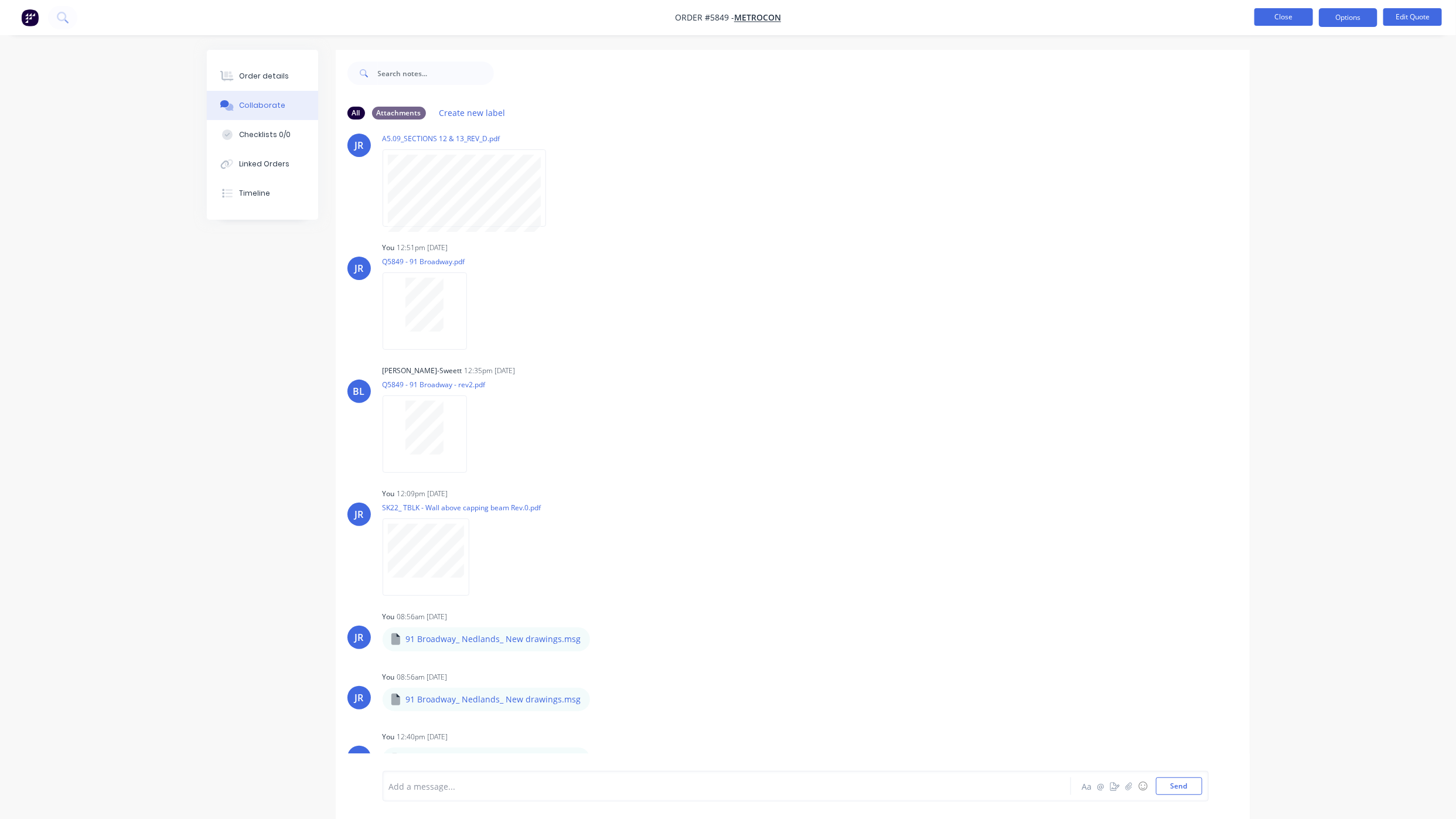
click at [1260, 23] on button "Close" at bounding box center [1284, 17] width 59 height 17
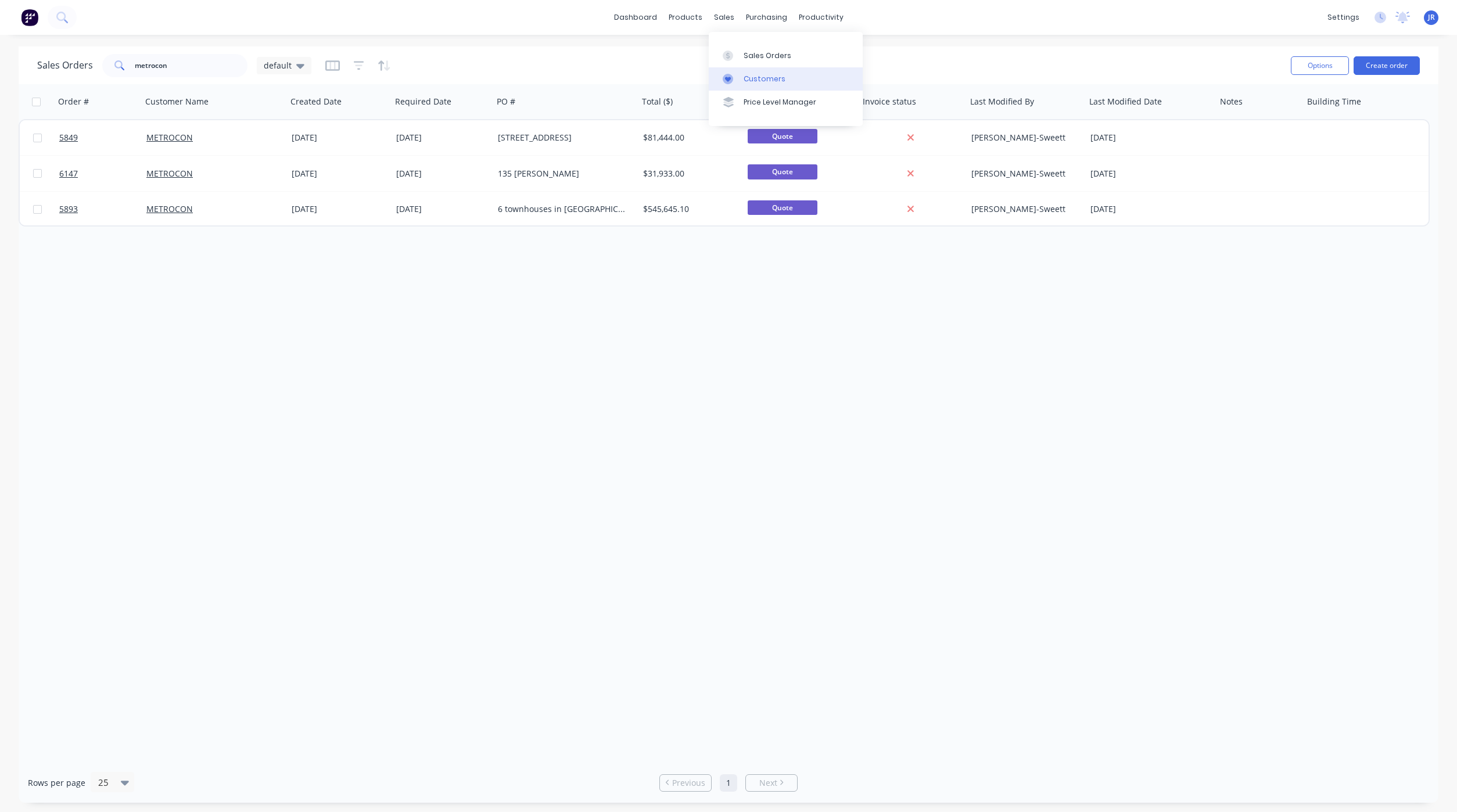
click at [729, 77] on icon at bounding box center [727, 79] width 10 height 10
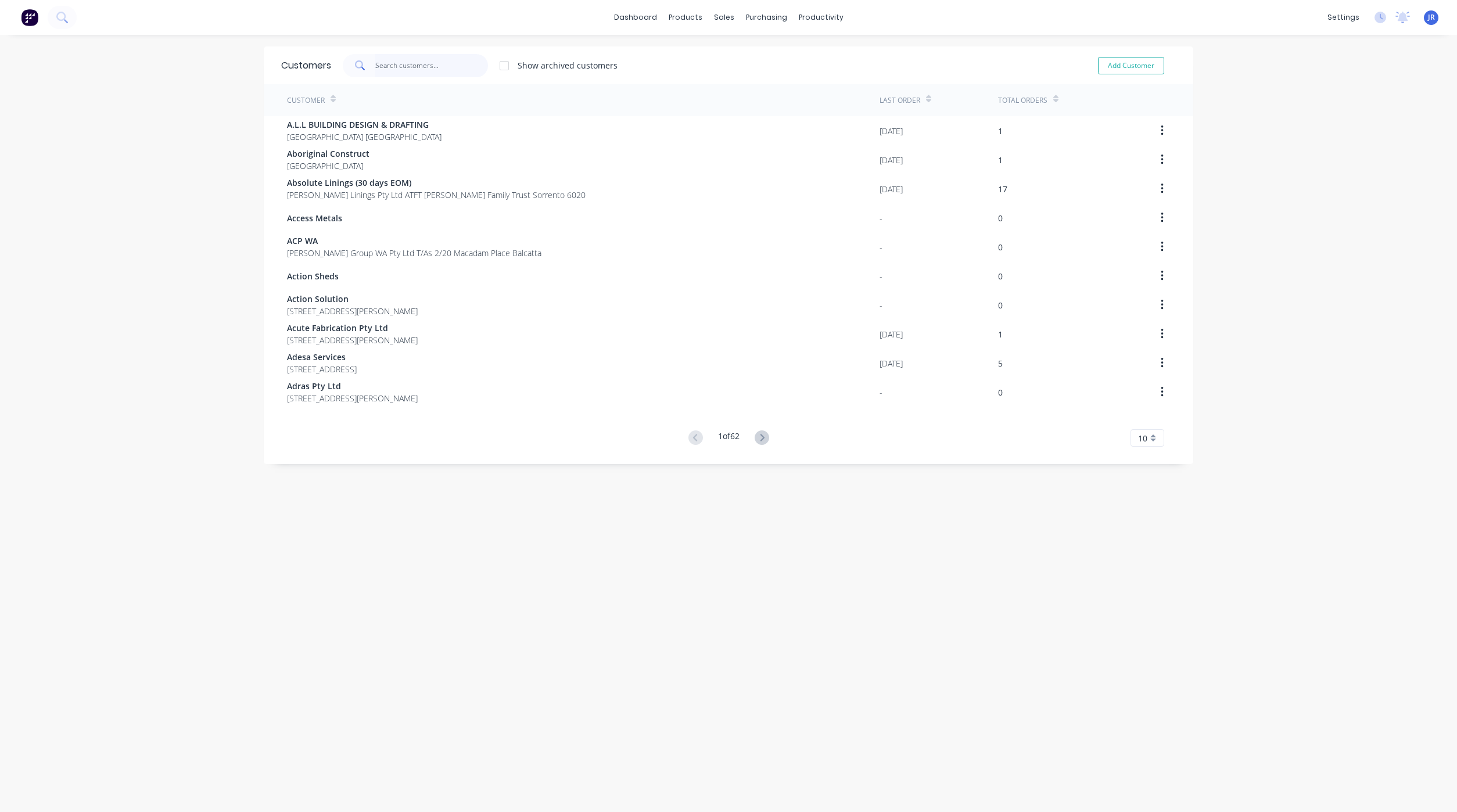
drag, startPoint x: 372, startPoint y: 60, endPoint x: 371, endPoint y: 68, distance: 8.1
click at [375, 62] on input "text" at bounding box center [432, 66] width 113 height 23
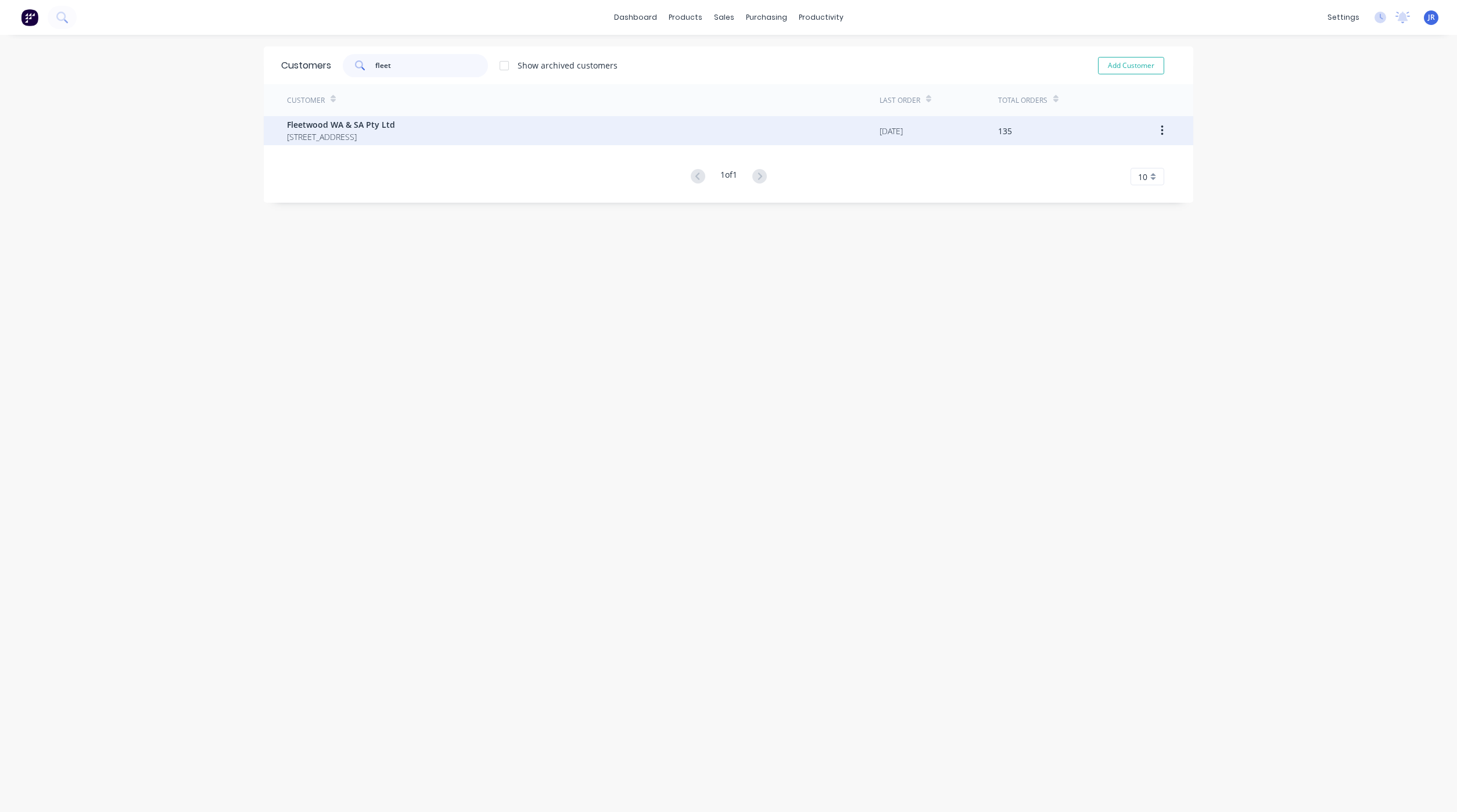
type input "fleet"
click at [356, 131] on span "[STREET_ADDRESS]" at bounding box center [341, 137] width 108 height 12
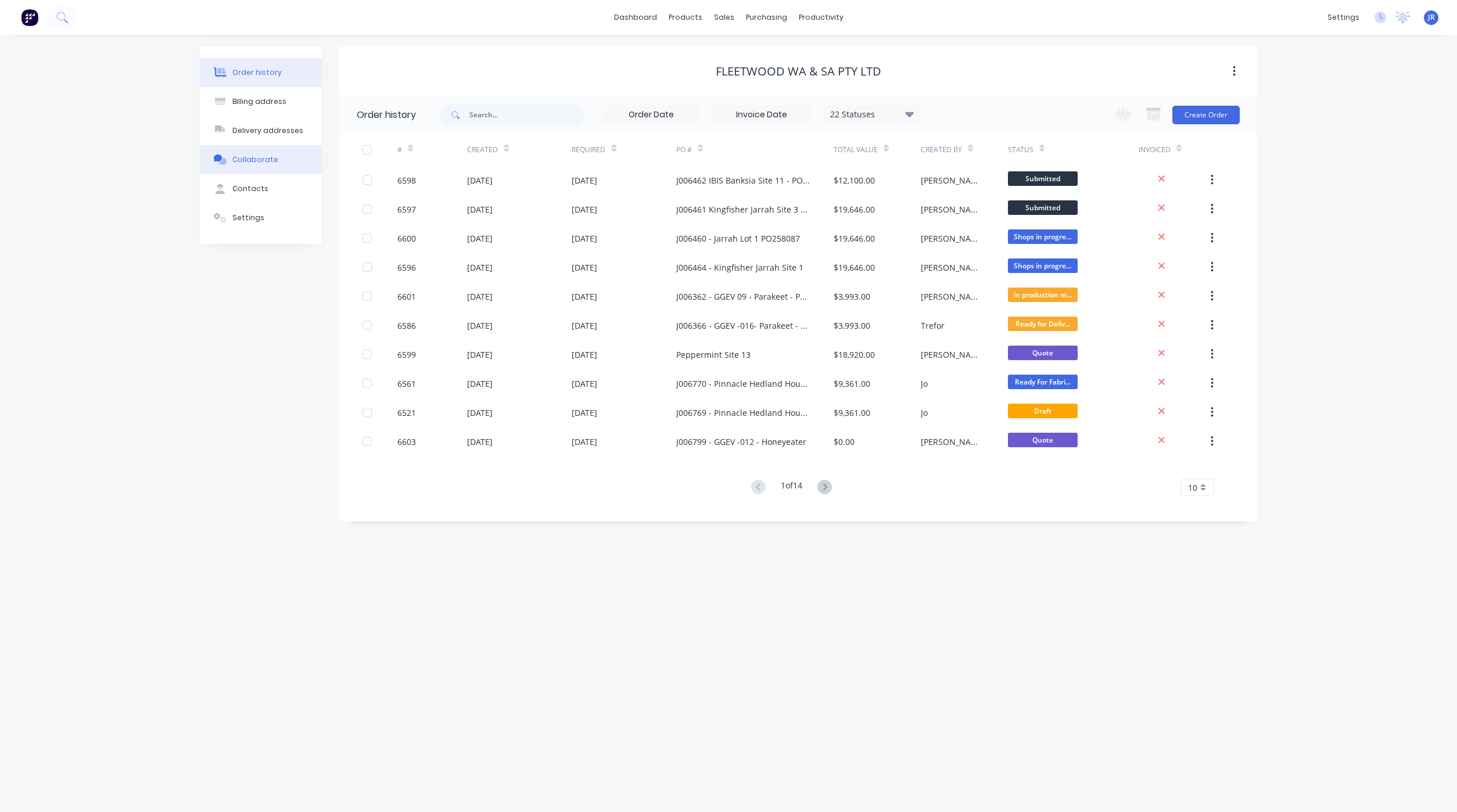
click at [254, 160] on div "Collaborate" at bounding box center [255, 159] width 46 height 10
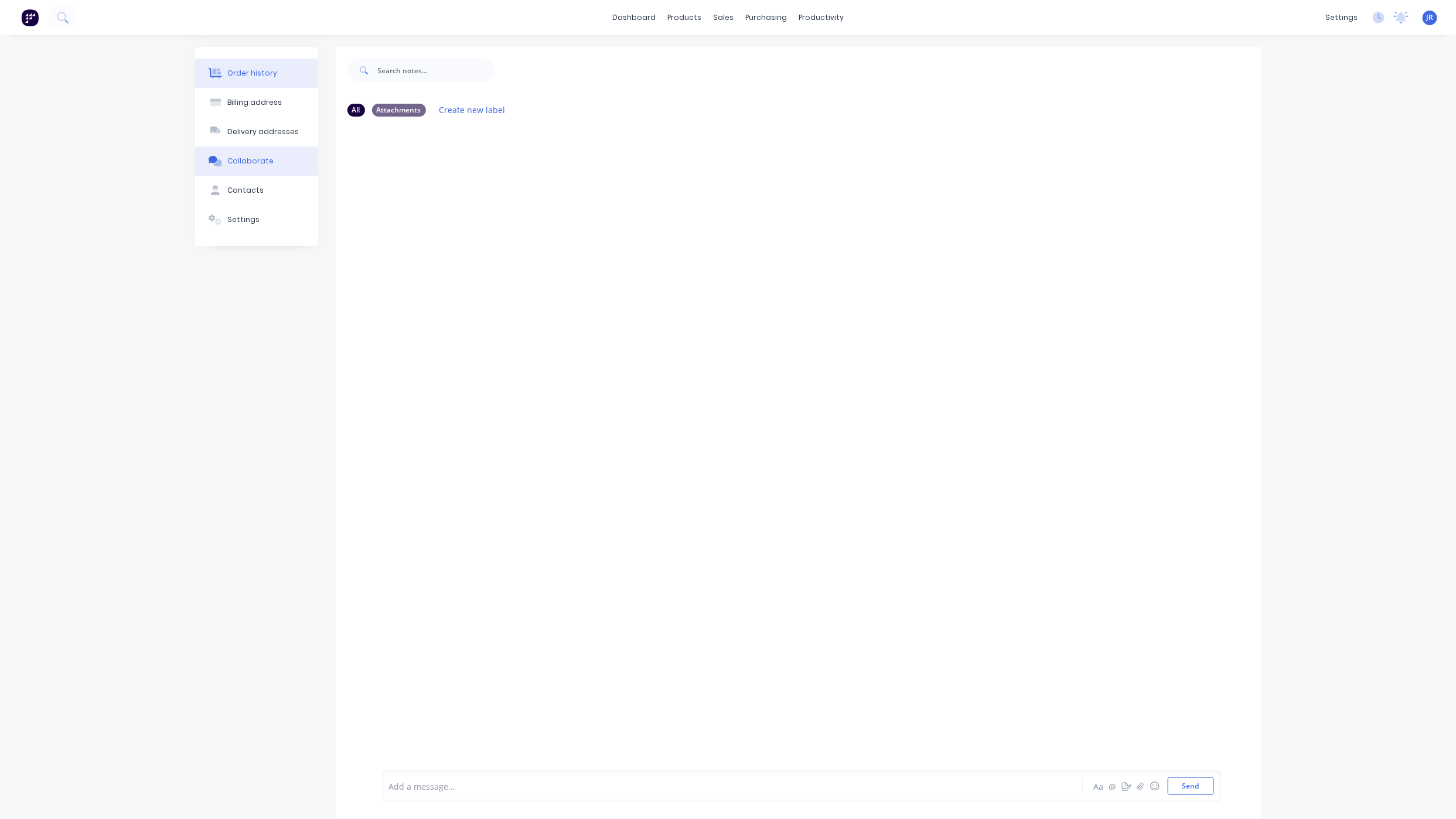
click at [279, 63] on button "Order history" at bounding box center [257, 73] width 123 height 29
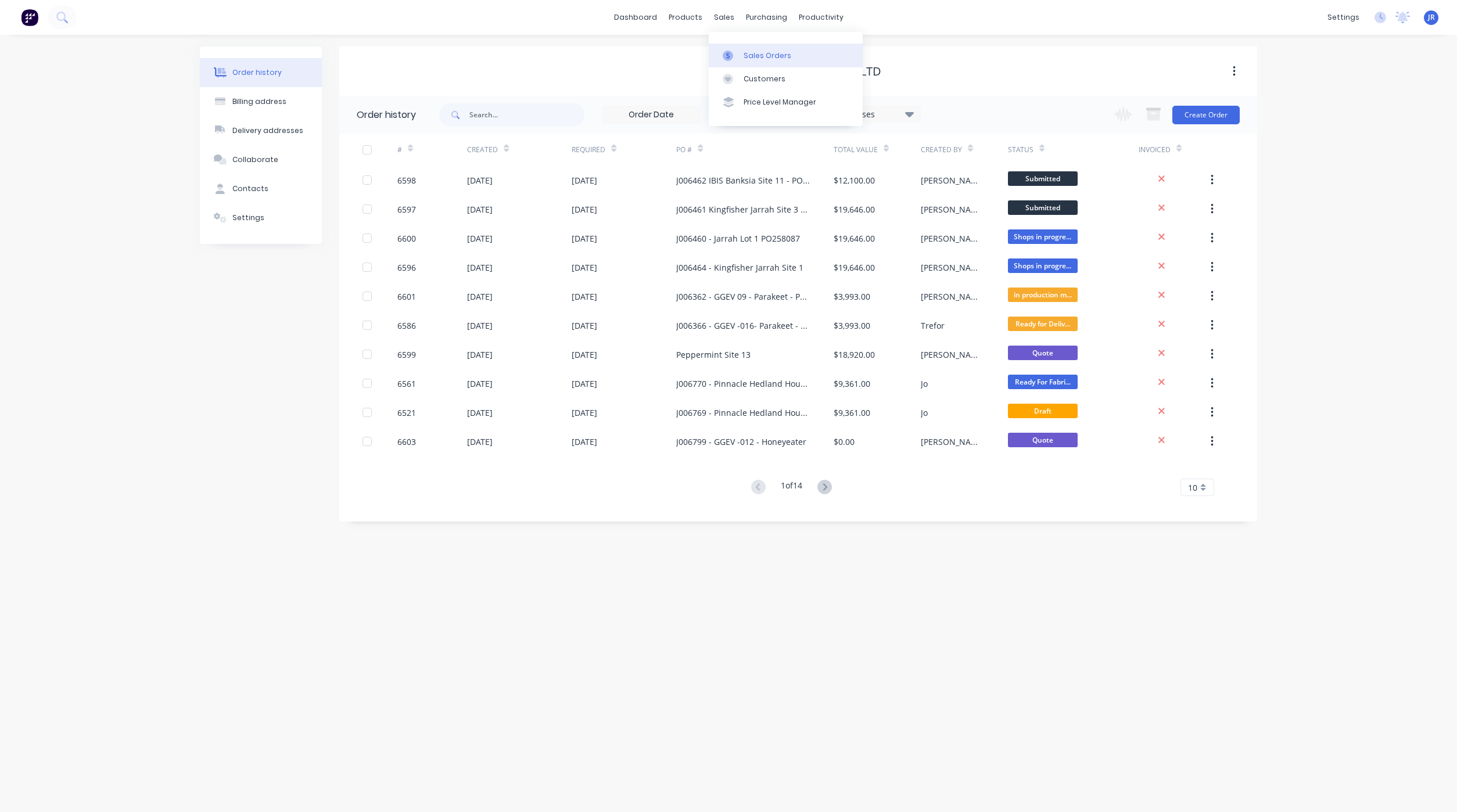
click at [737, 64] on link "Sales Orders" at bounding box center [785, 55] width 154 height 23
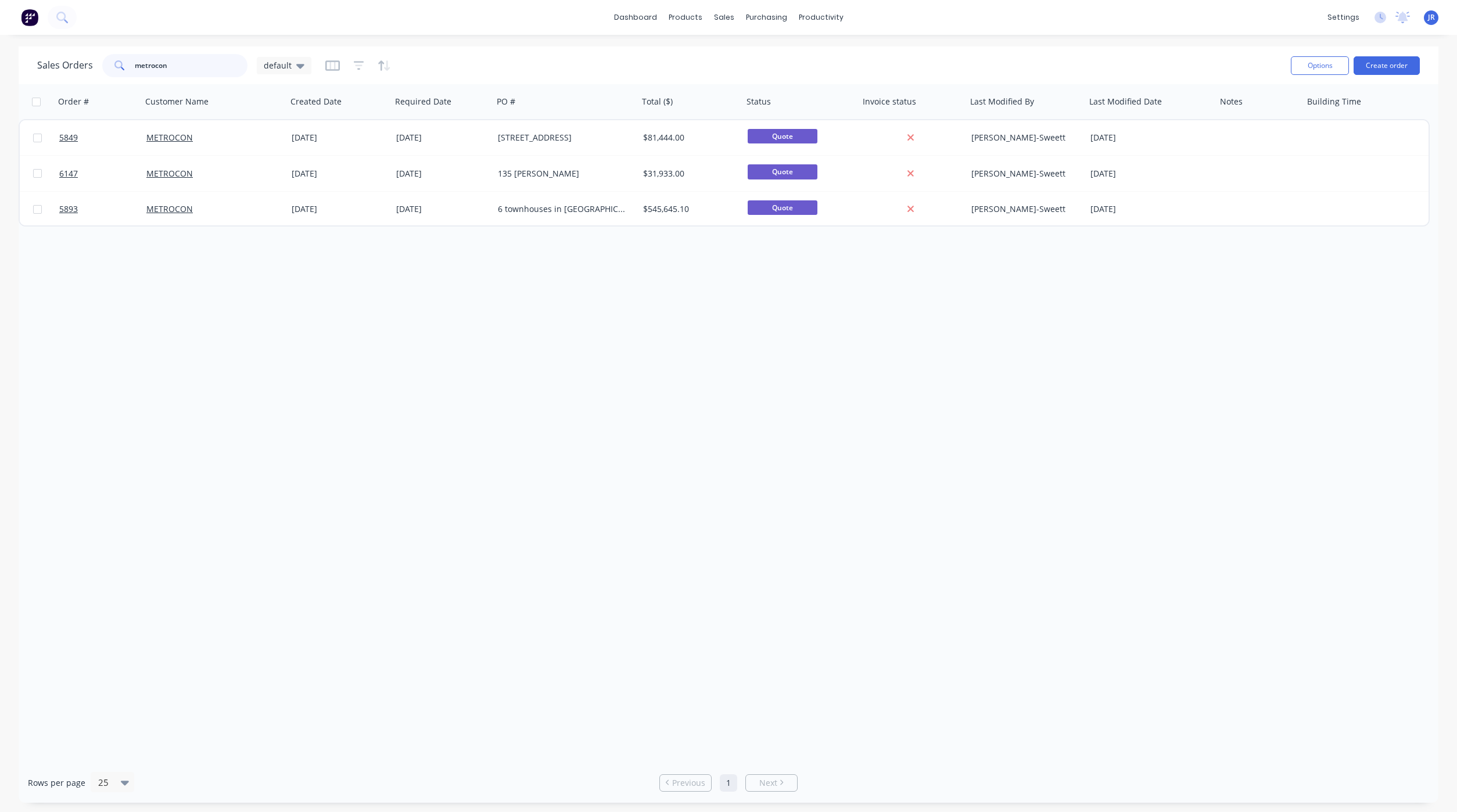
drag, startPoint x: 176, startPoint y: 55, endPoint x: -87, endPoint y: 64, distance: 263.2
click at [0, 64] on html "dashboard products sales purchasing productivity dashboard products Product Cat…" at bounding box center [728, 406] width 1457 height 812
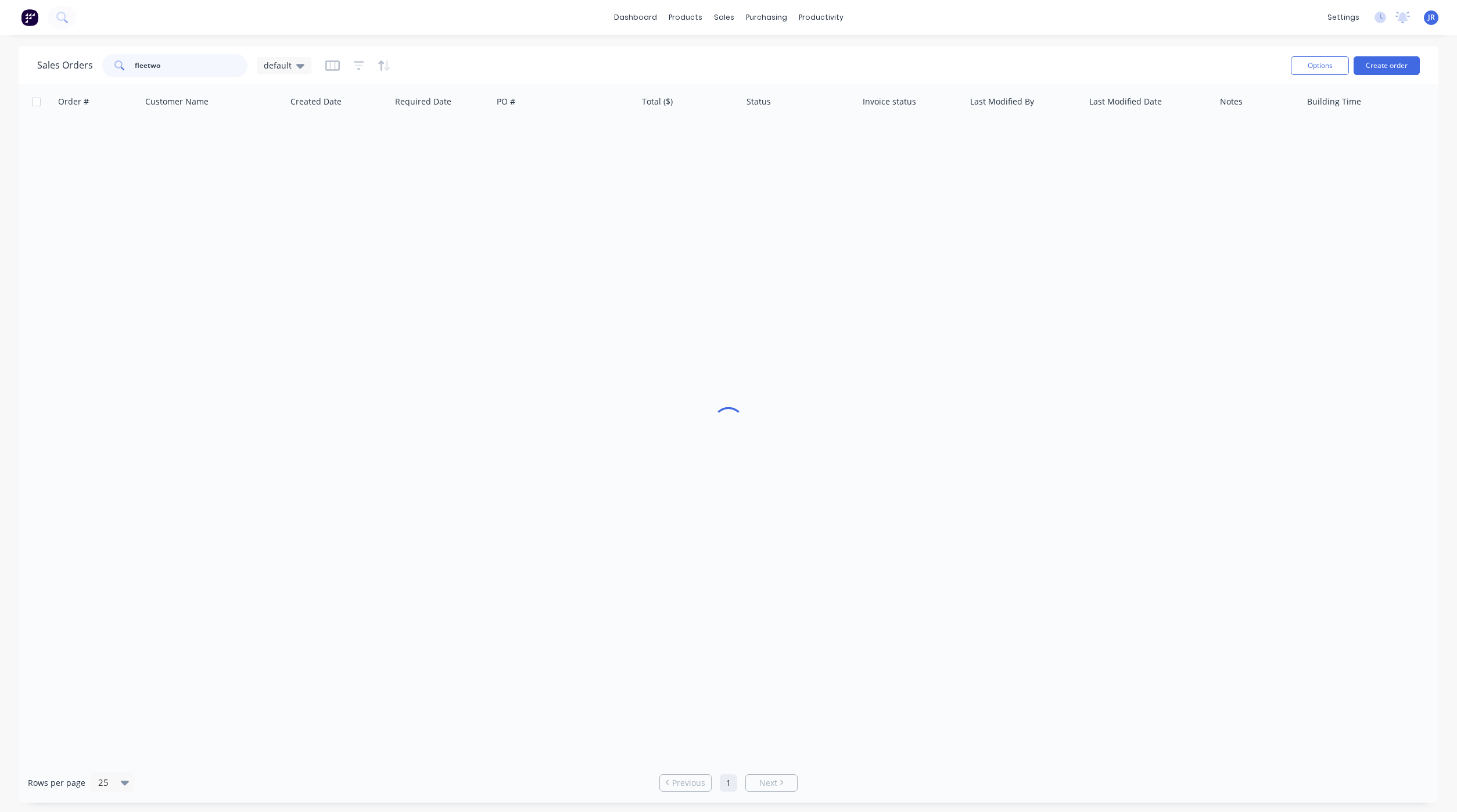
type input "fleetwo"
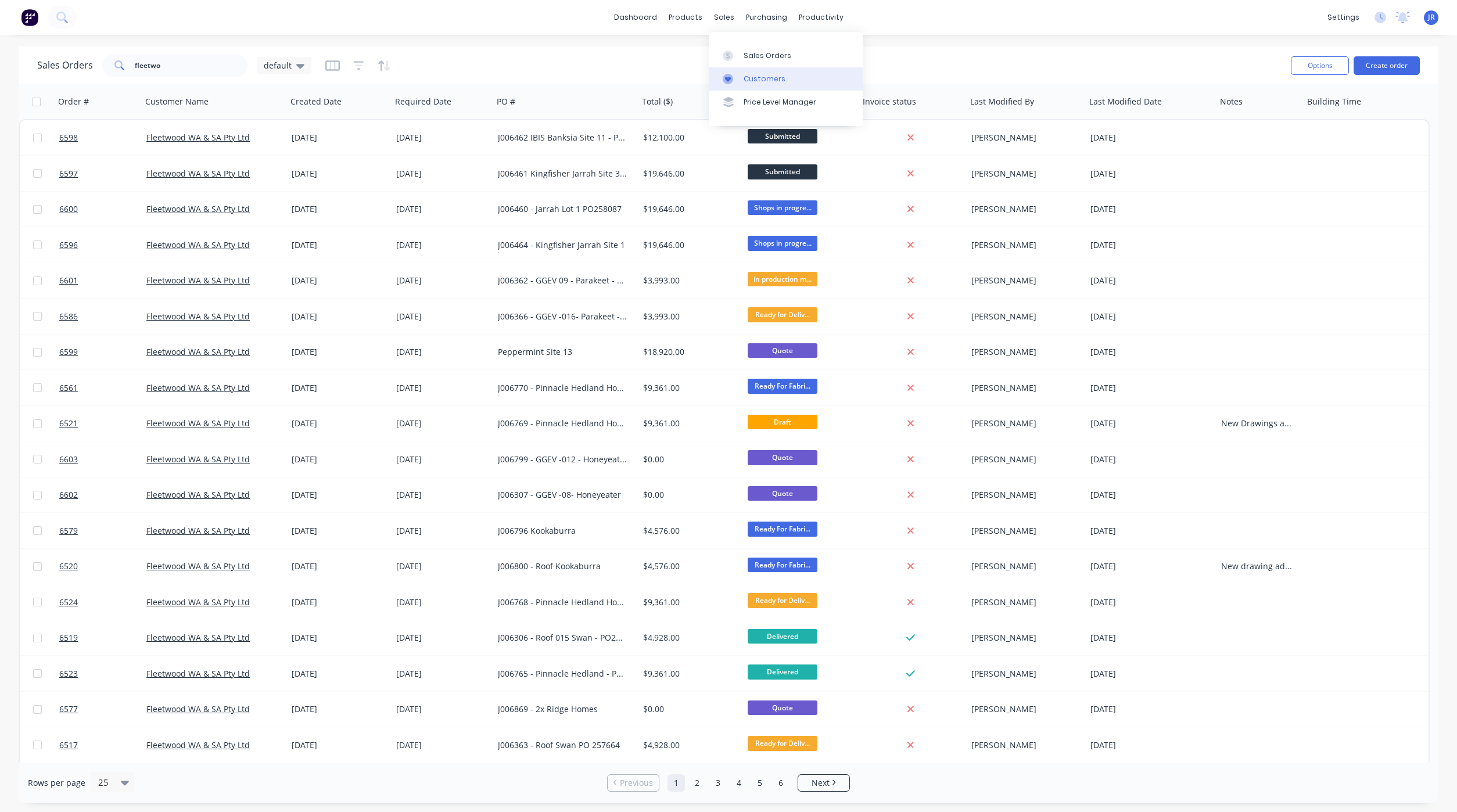
click at [741, 84] on link "Customers" at bounding box center [785, 79] width 154 height 23
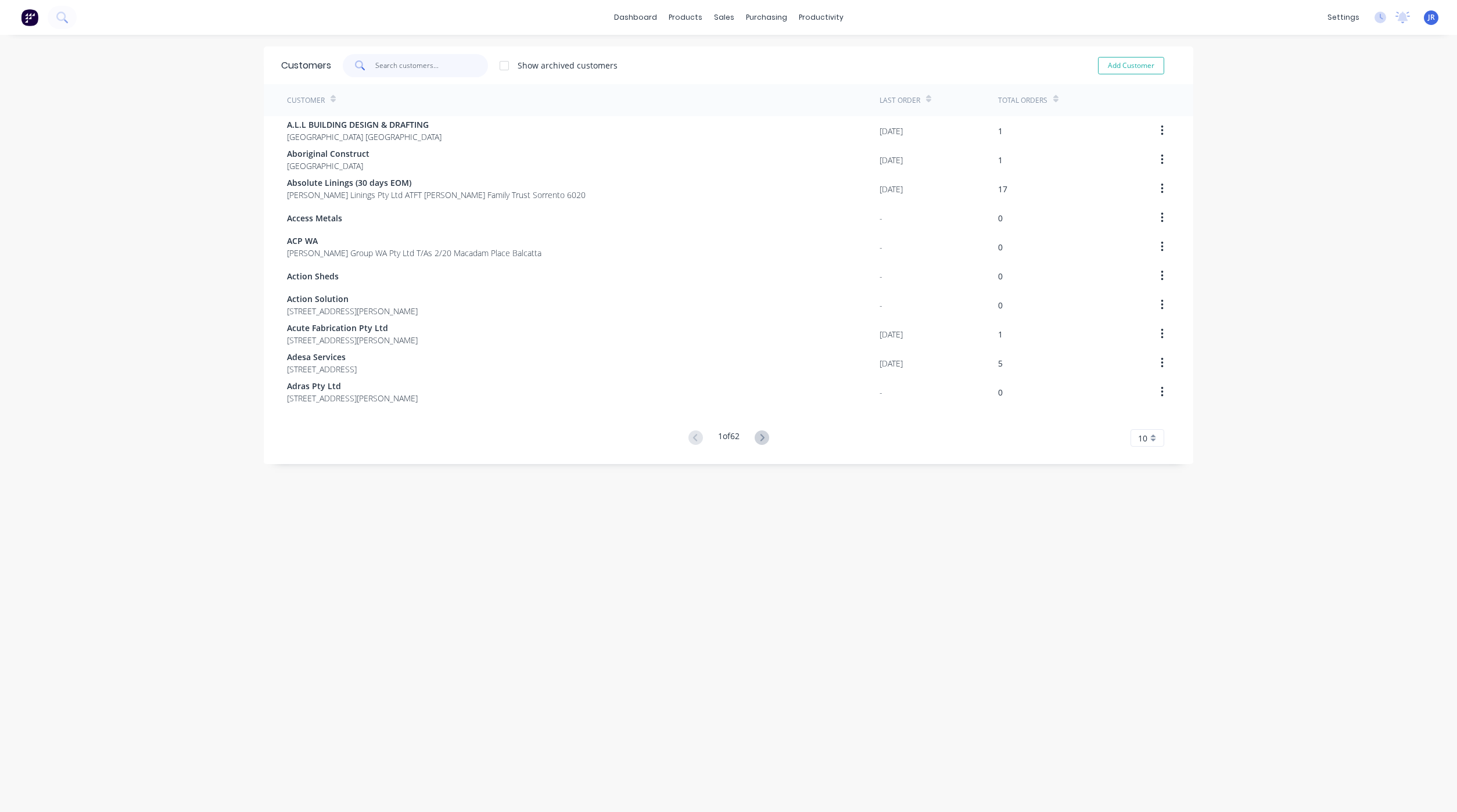
click at [396, 67] on input "text" at bounding box center [432, 66] width 113 height 23
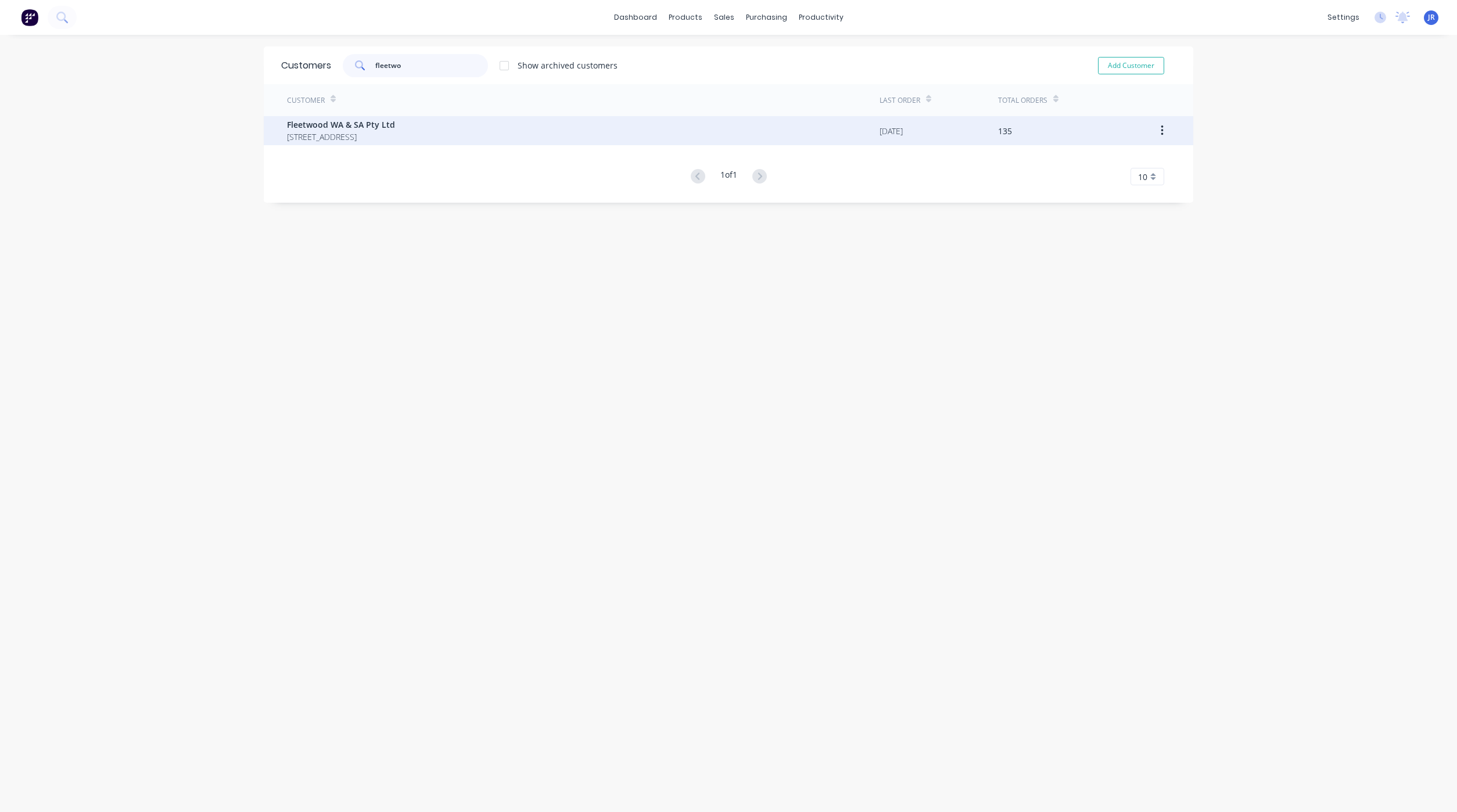
type input "fleetwo"
click at [345, 128] on span "Fleetwood WA & SA Pty Ltd" at bounding box center [341, 124] width 108 height 12
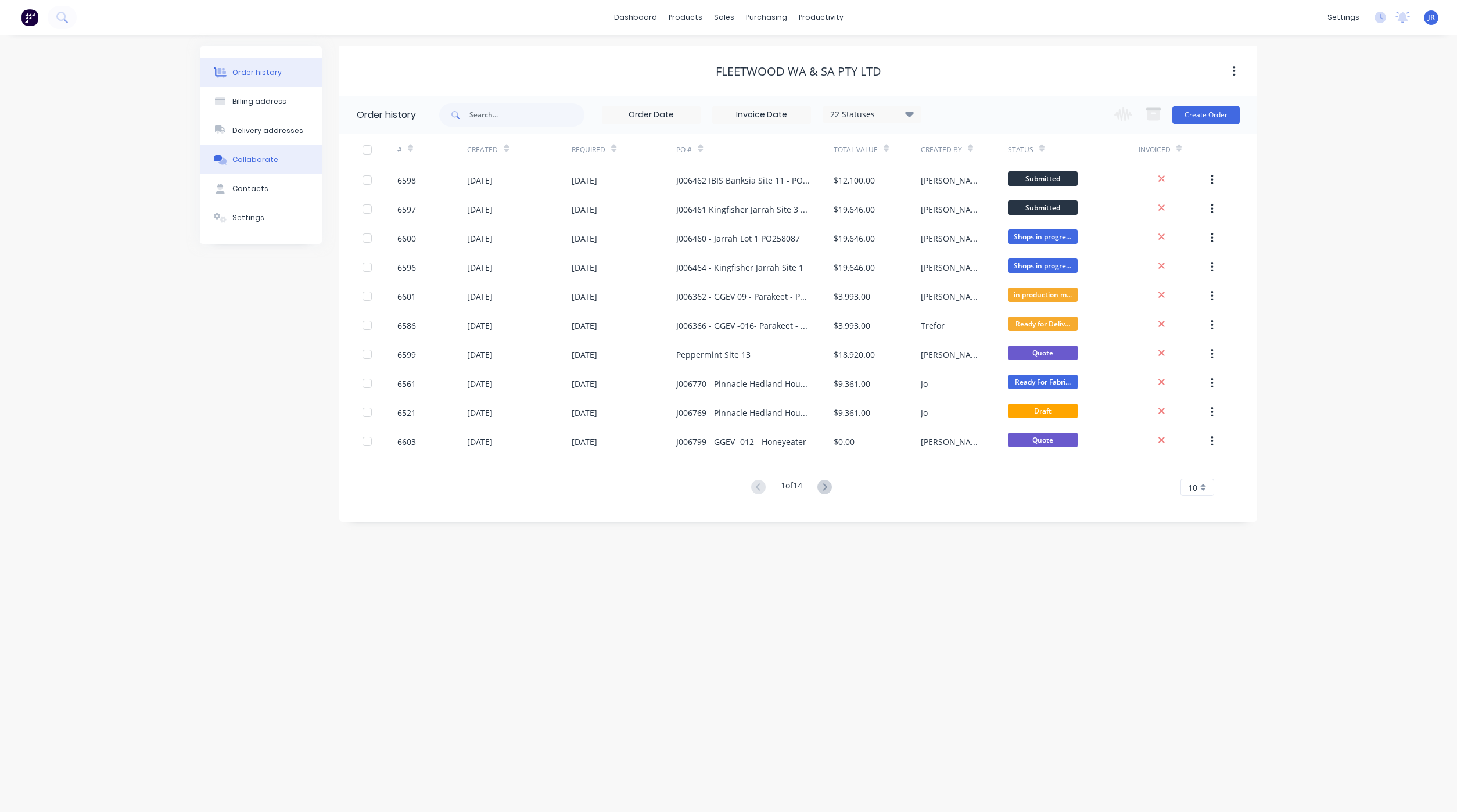
click at [253, 160] on div "Collaborate" at bounding box center [255, 159] width 46 height 10
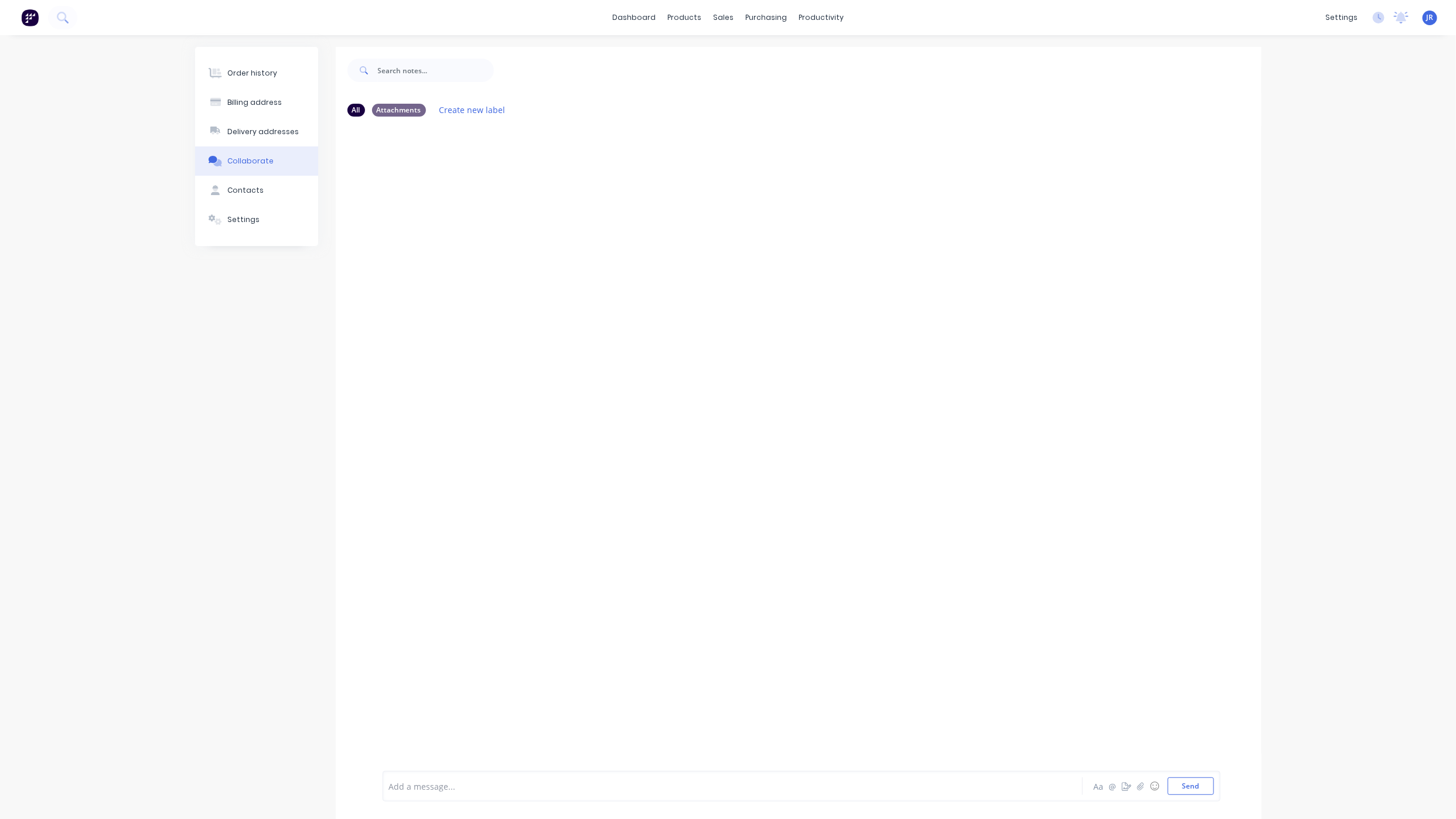
click at [259, 154] on button "Collaborate" at bounding box center [257, 161] width 123 height 29
click at [251, 76] on div "Order history" at bounding box center [252, 73] width 50 height 10
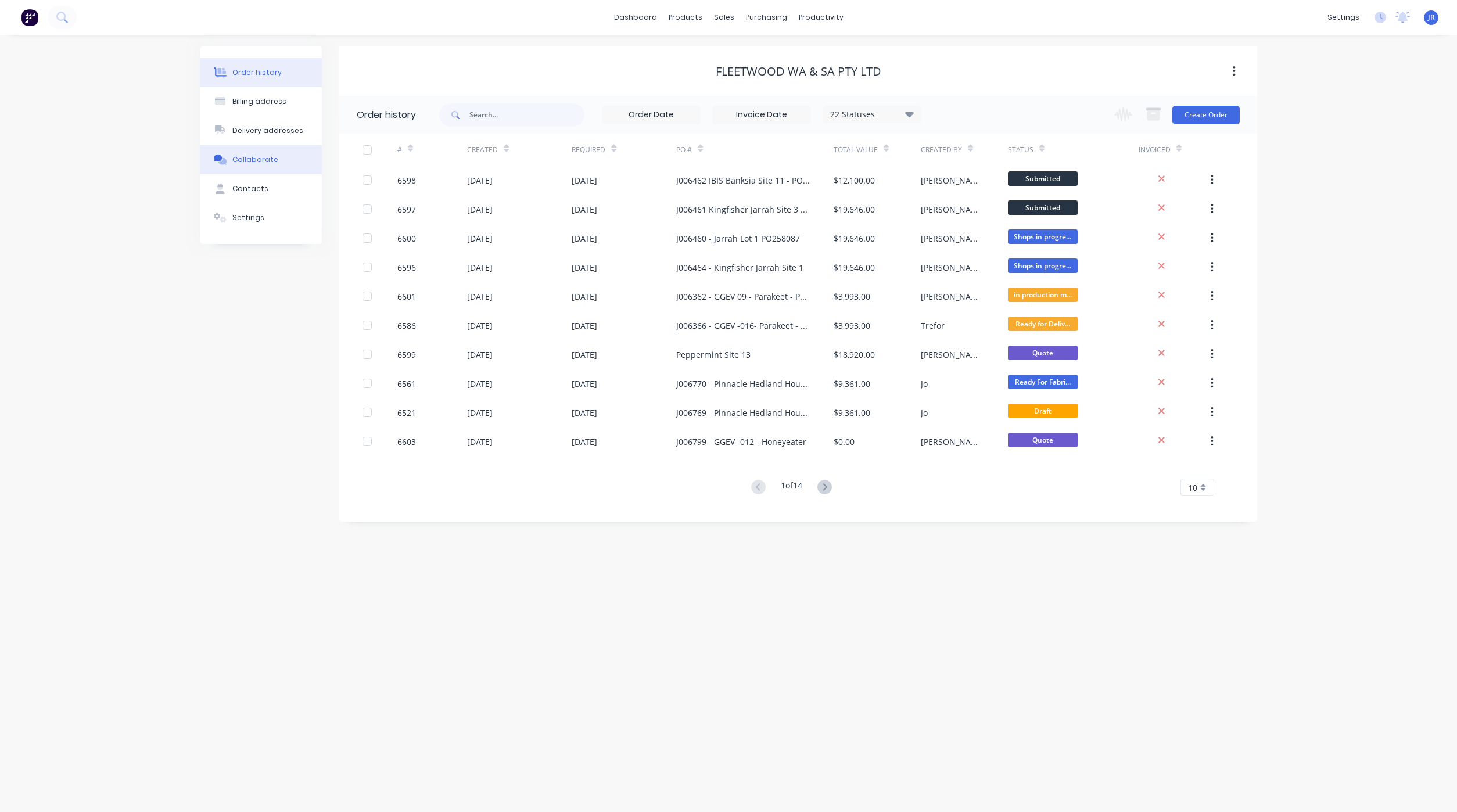
click at [267, 145] on button "Collaborate" at bounding box center [260, 159] width 122 height 29
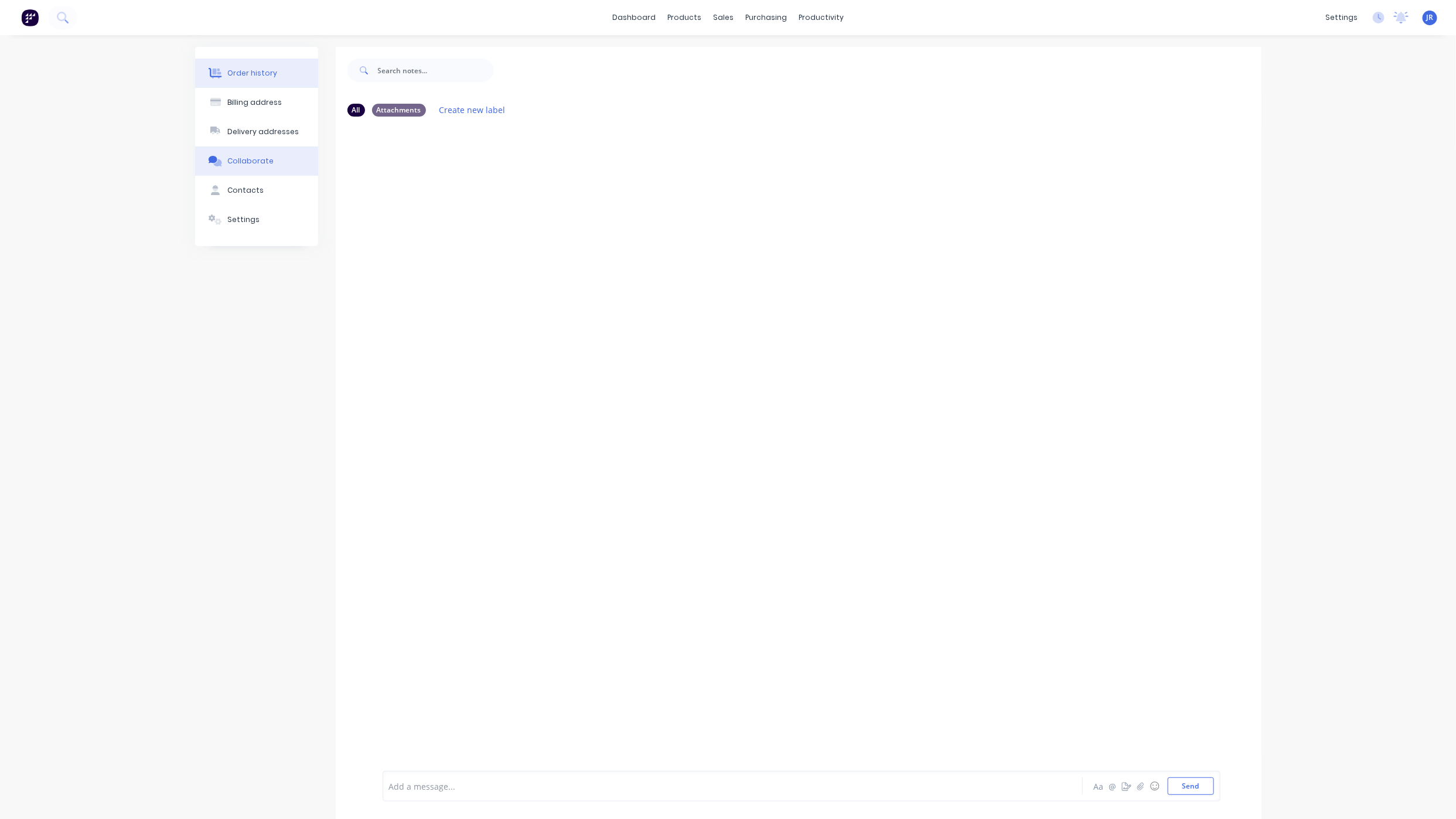
click at [243, 79] on button "Order history" at bounding box center [257, 73] width 123 height 29
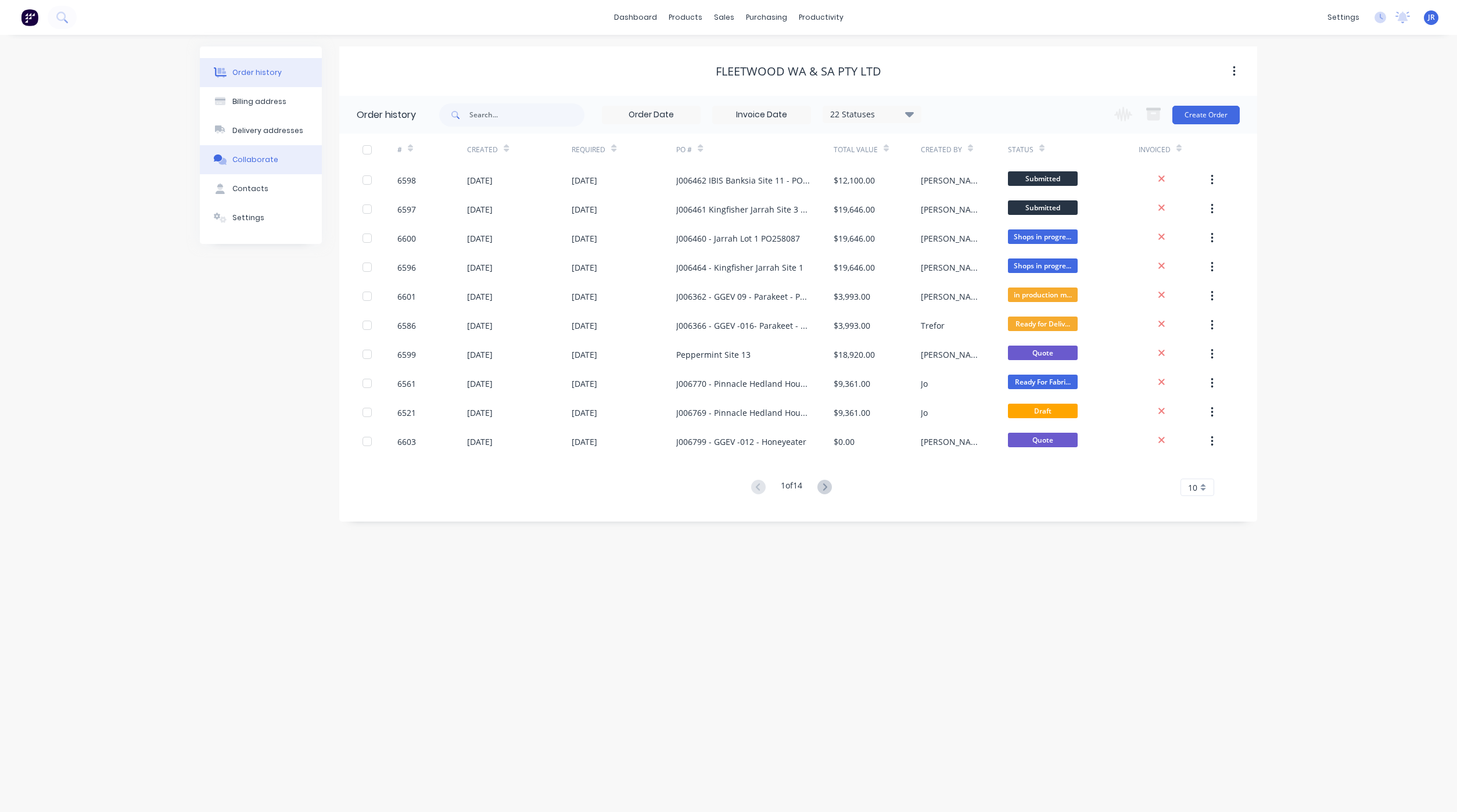
click at [239, 164] on div "Collaborate" at bounding box center [255, 159] width 46 height 10
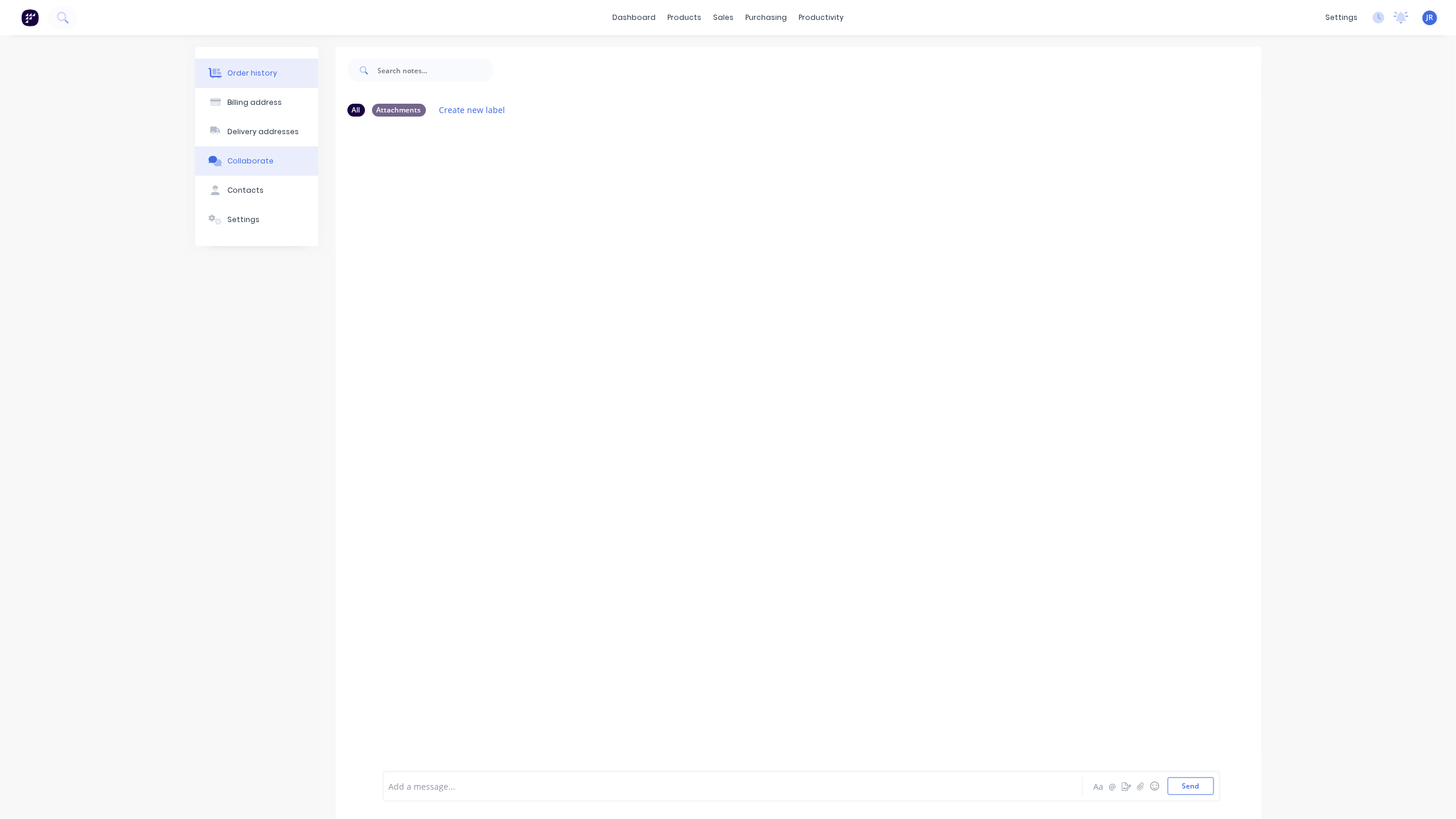
click at [270, 74] on div "Order history" at bounding box center [252, 73] width 50 height 10
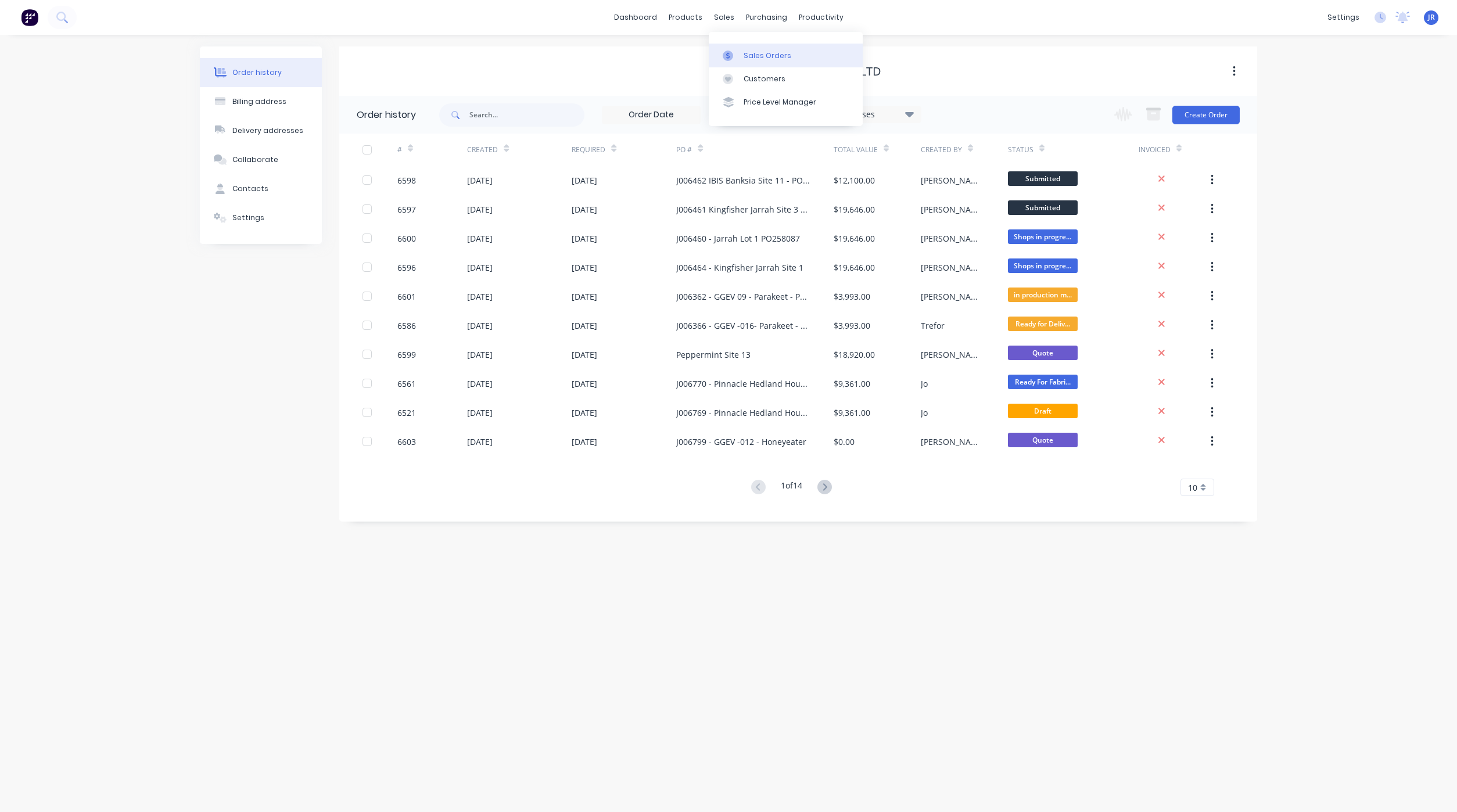
click at [740, 55] on link "Sales Orders" at bounding box center [785, 55] width 154 height 23
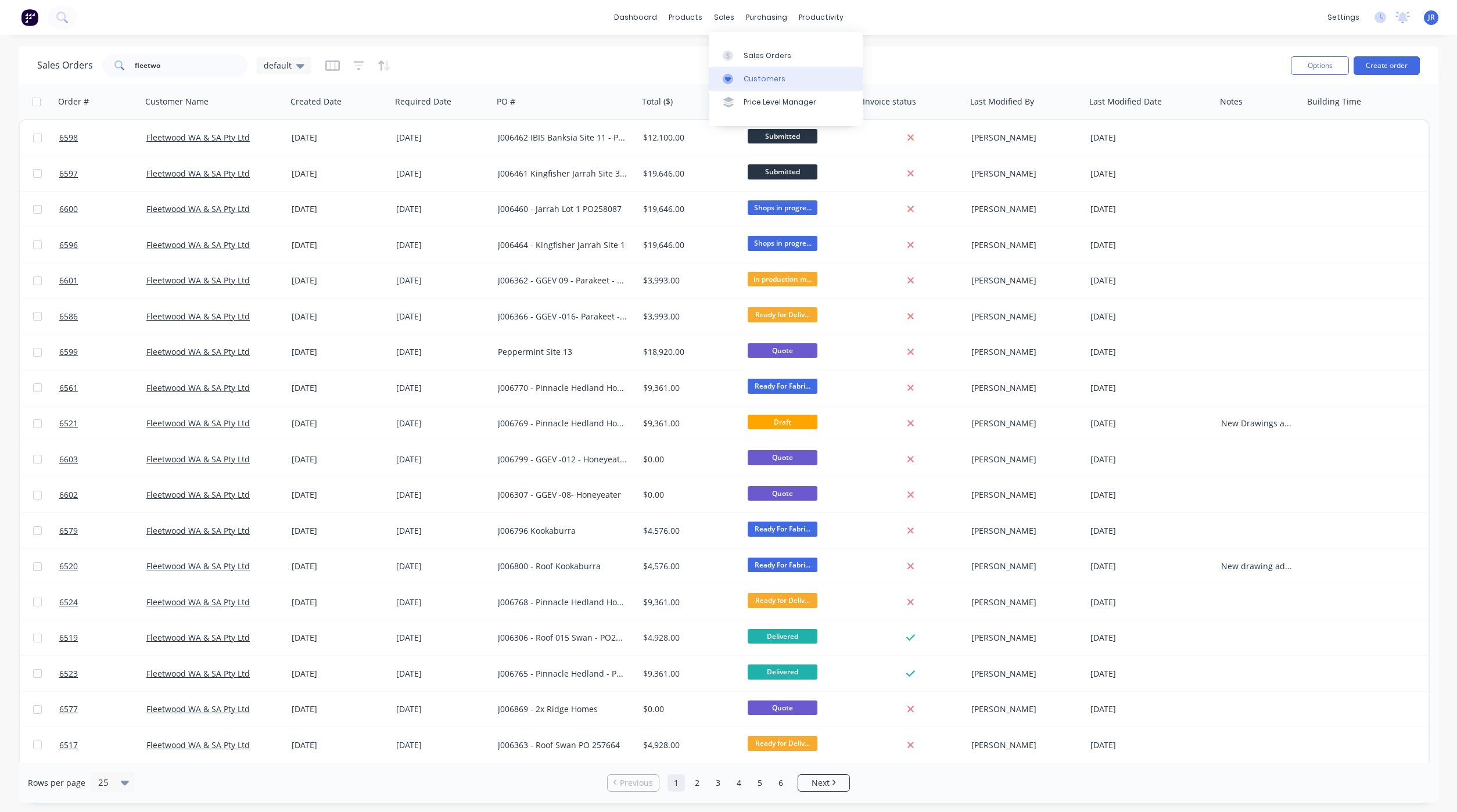
click at [738, 71] on link "Customers" at bounding box center [785, 79] width 154 height 23
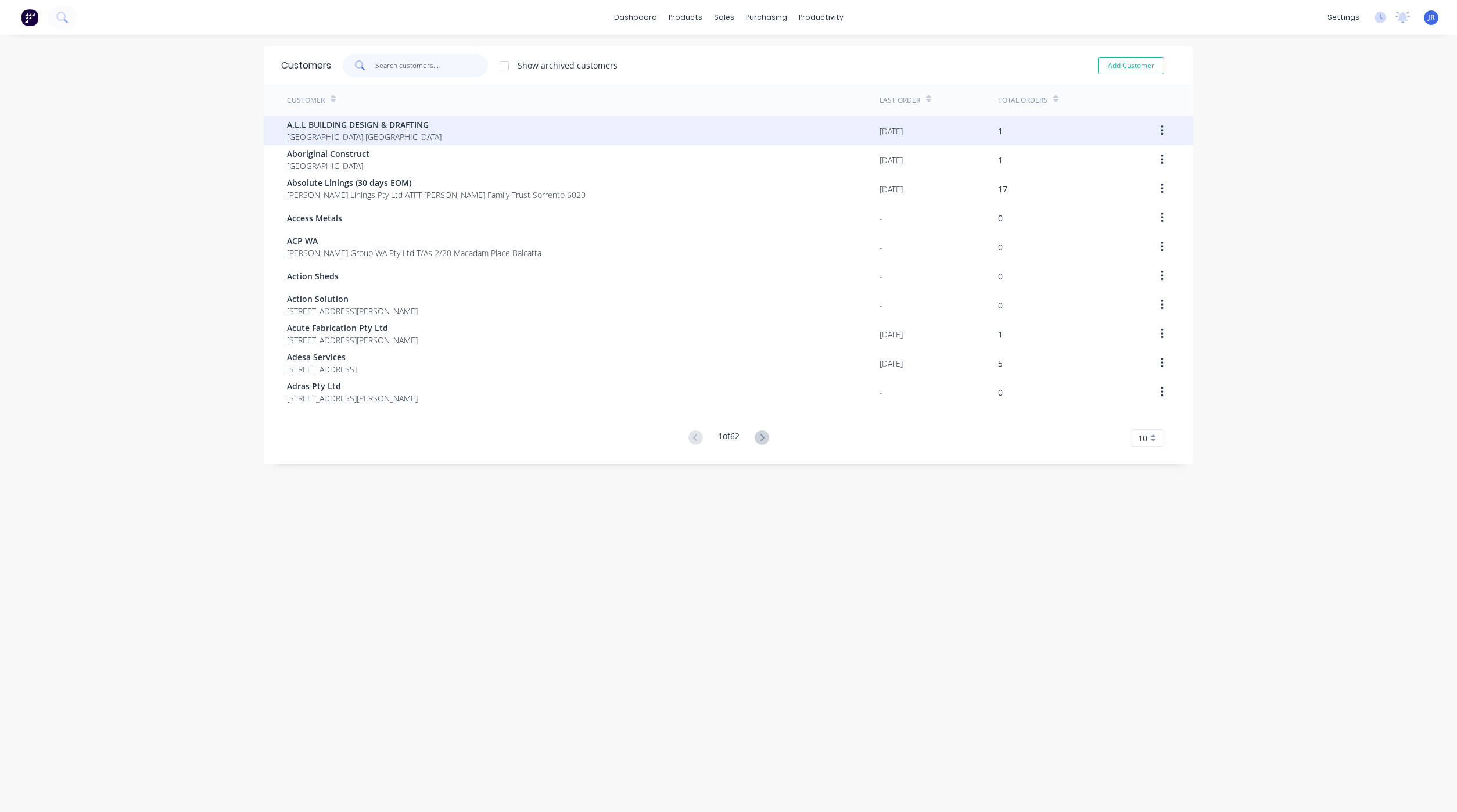
drag, startPoint x: 444, startPoint y: 61, endPoint x: 442, endPoint y: 134, distance: 73.0
click at [444, 60] on input "text" at bounding box center [432, 66] width 113 height 23
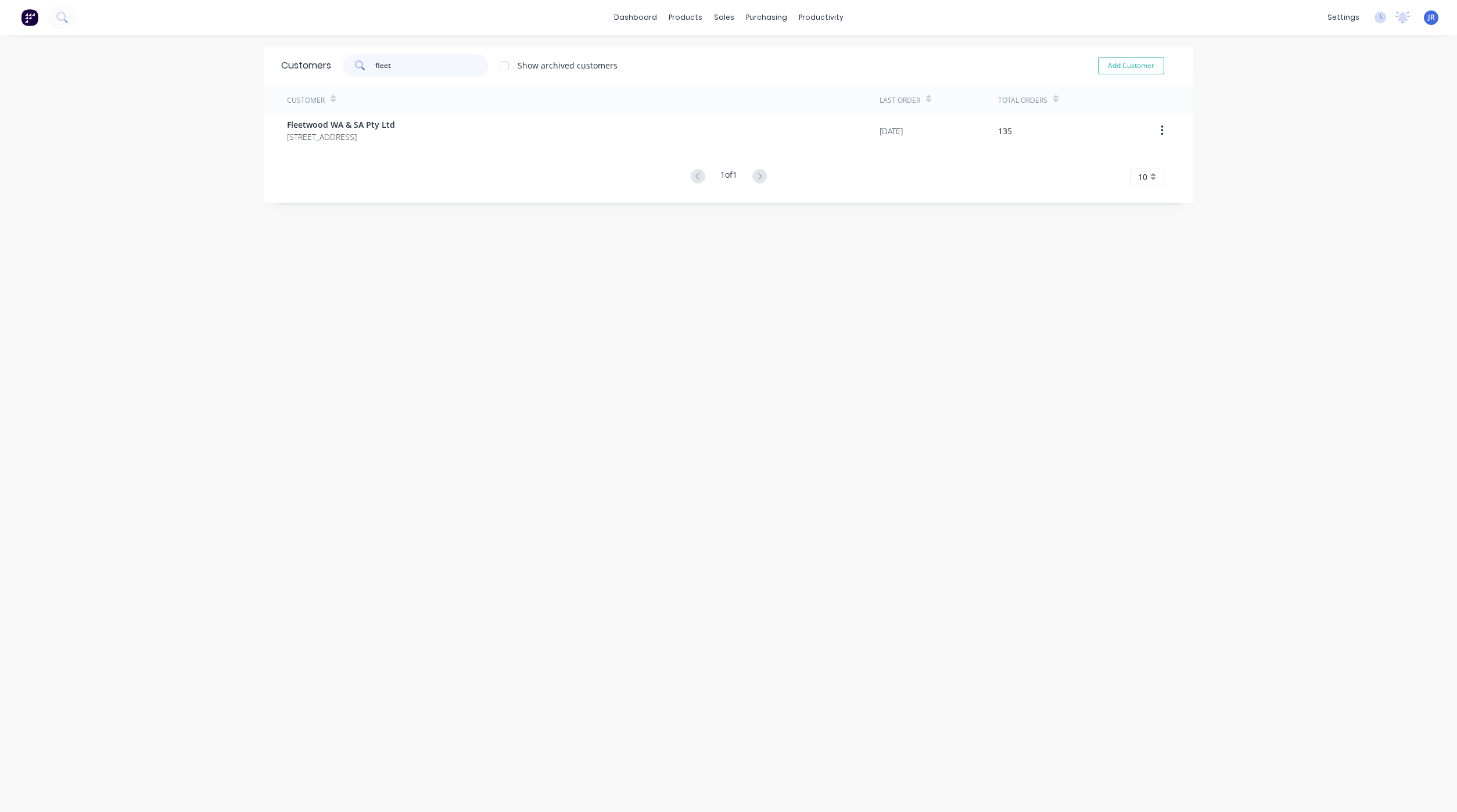
type input "fleet"
click at [442, 139] on div "Fleetwood WA & SA Pty Ltd [STREET_ADDRESS]" at bounding box center [583, 131] width 593 height 29
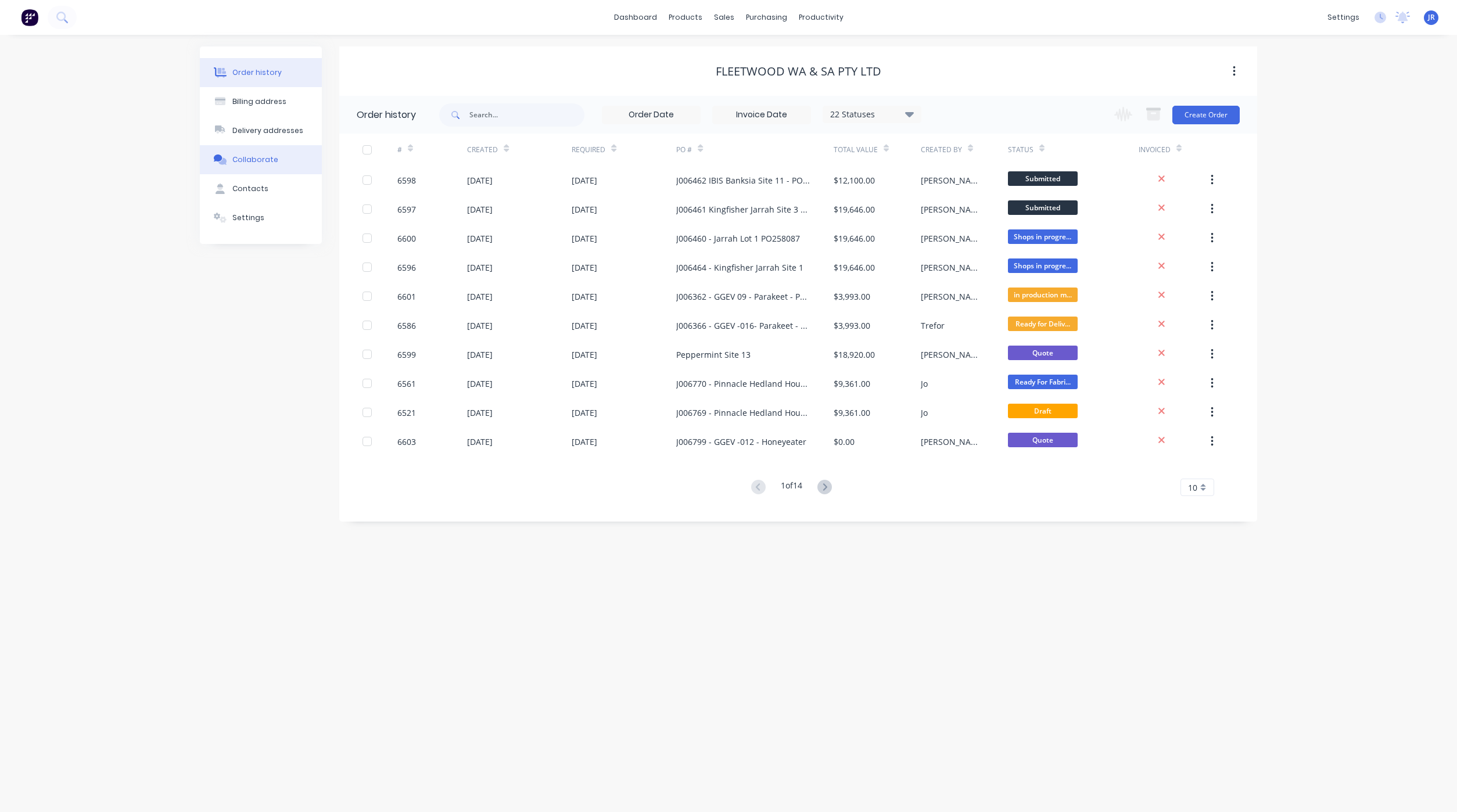
click at [250, 145] on button "Collaborate" at bounding box center [260, 159] width 122 height 29
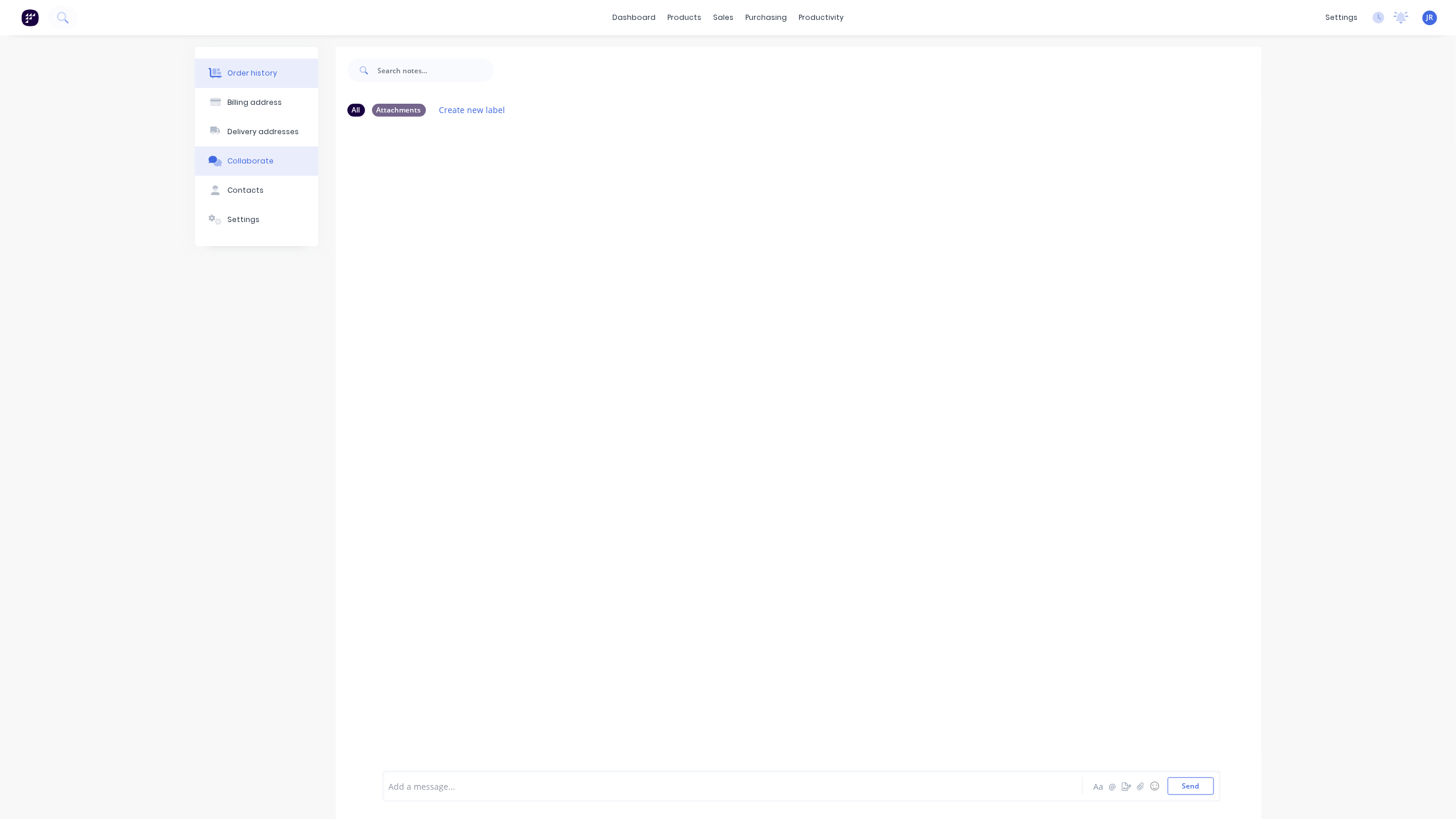
click at [248, 81] on button "Order history" at bounding box center [257, 73] width 123 height 29
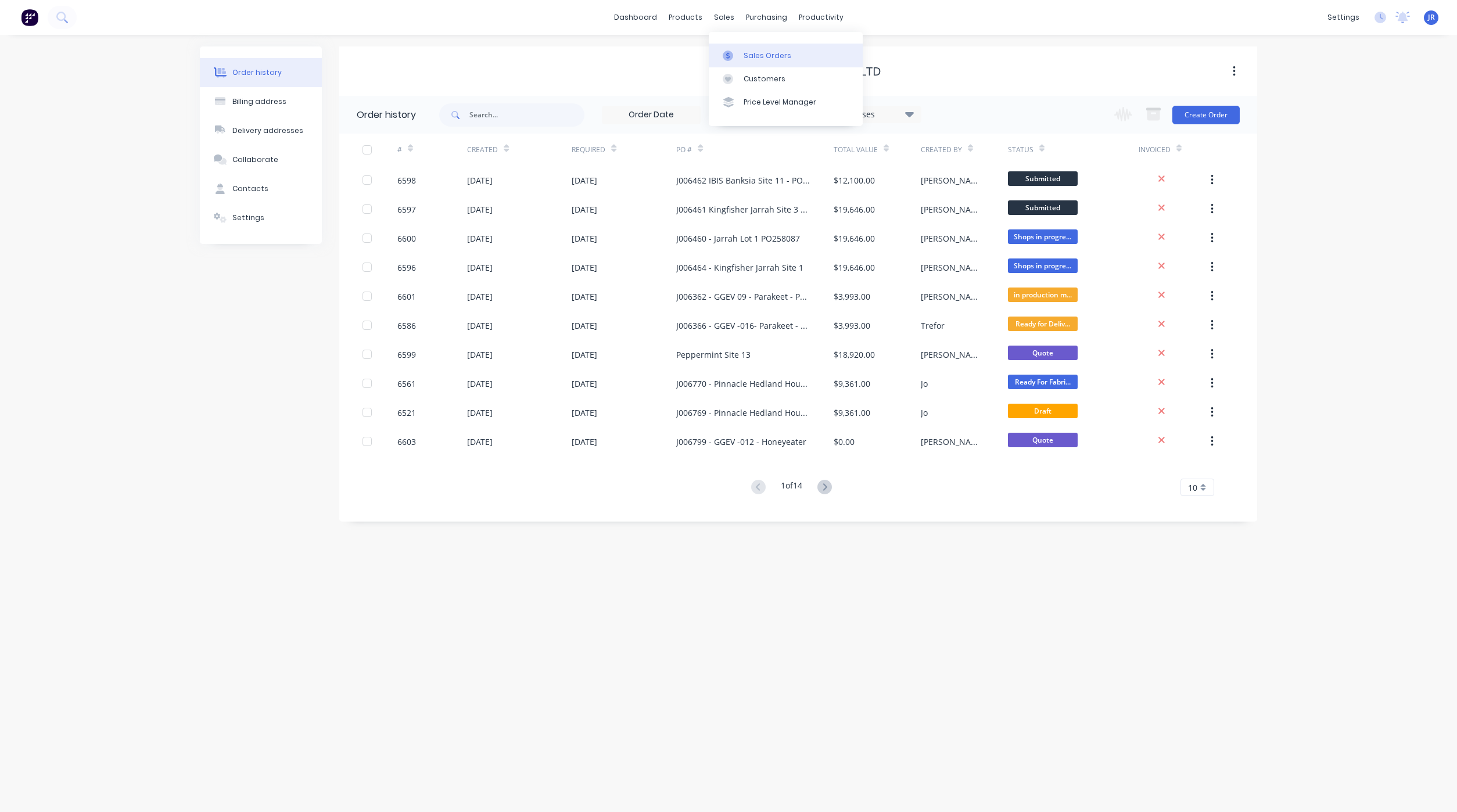
click at [723, 56] on icon at bounding box center [727, 55] width 10 height 10
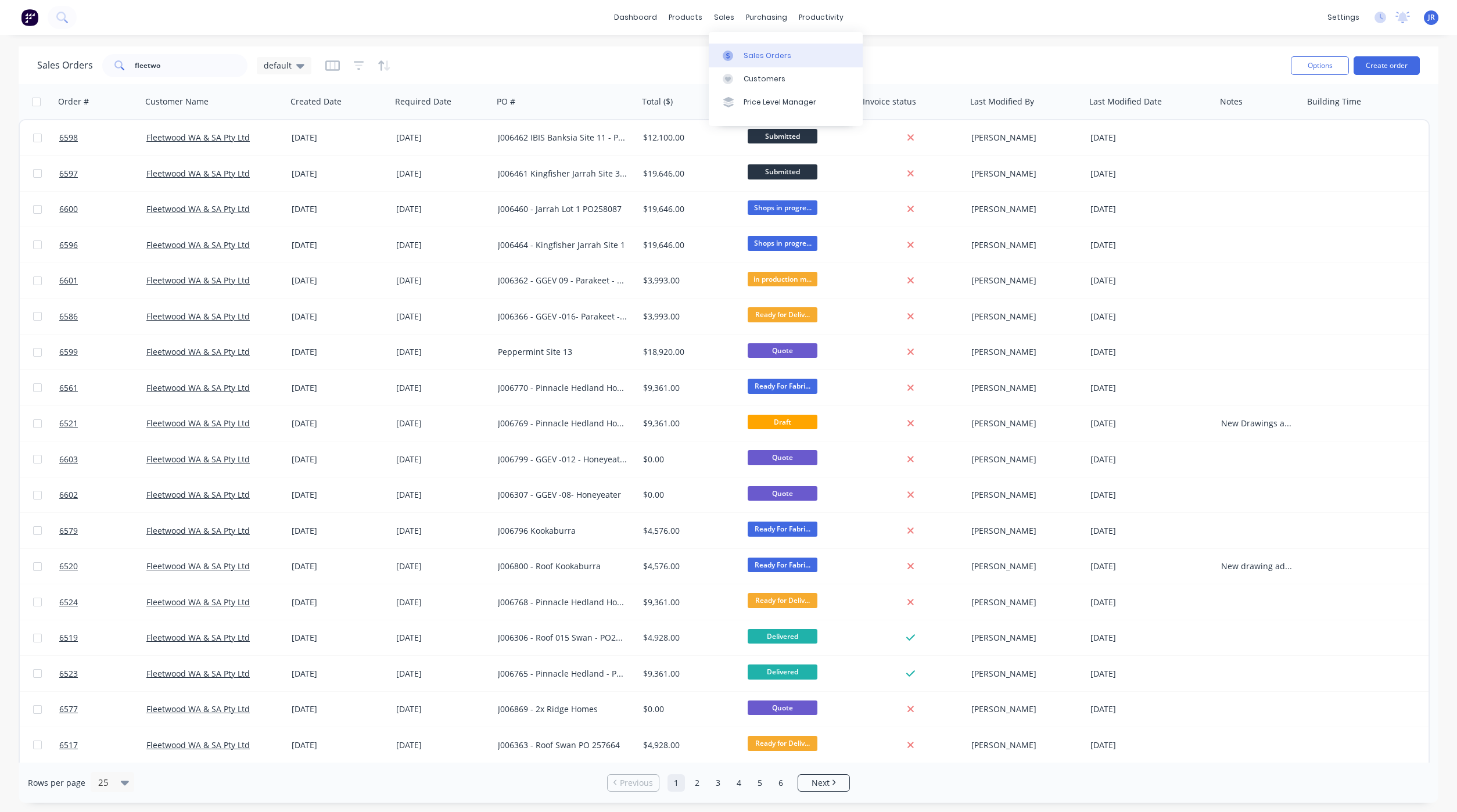
click at [730, 57] on icon at bounding box center [727, 55] width 10 height 10
click at [732, 71] on link "Customers" at bounding box center [785, 79] width 154 height 23
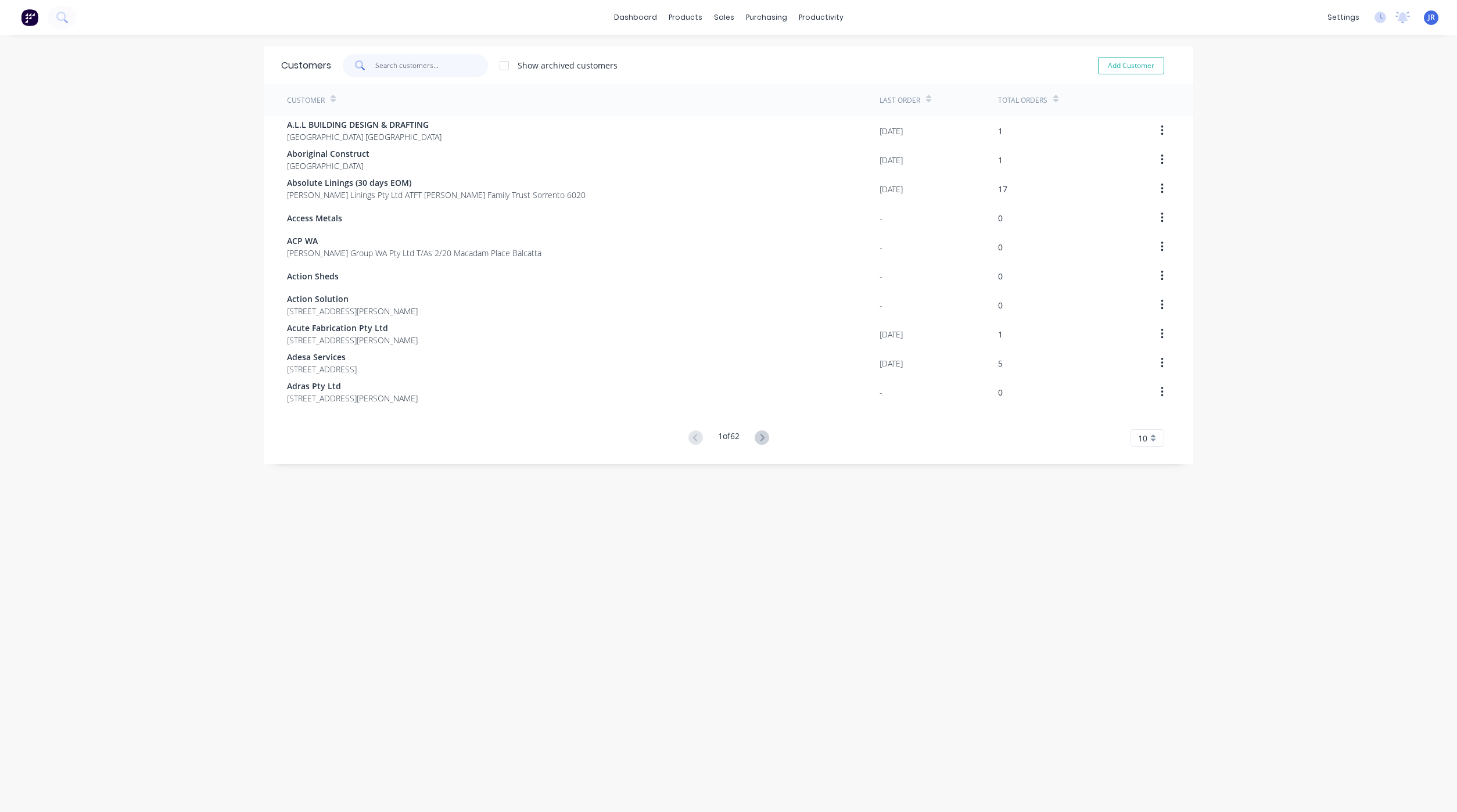
click at [380, 65] on input "text" at bounding box center [432, 66] width 113 height 23
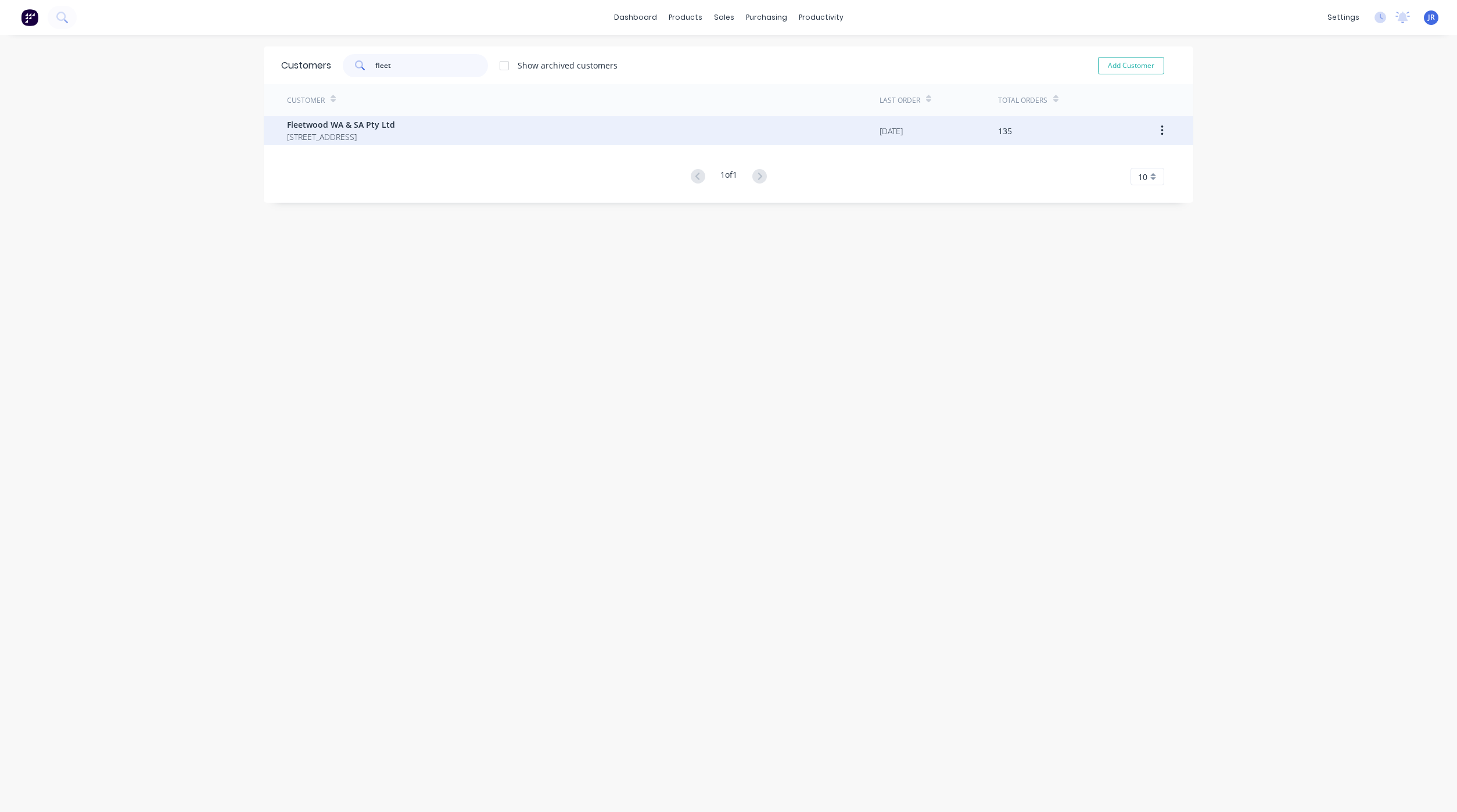
type input "fleet"
click at [384, 143] on div "Fleetwood WA & SA Pty Ltd [STREET_ADDRESS]" at bounding box center [583, 131] width 593 height 29
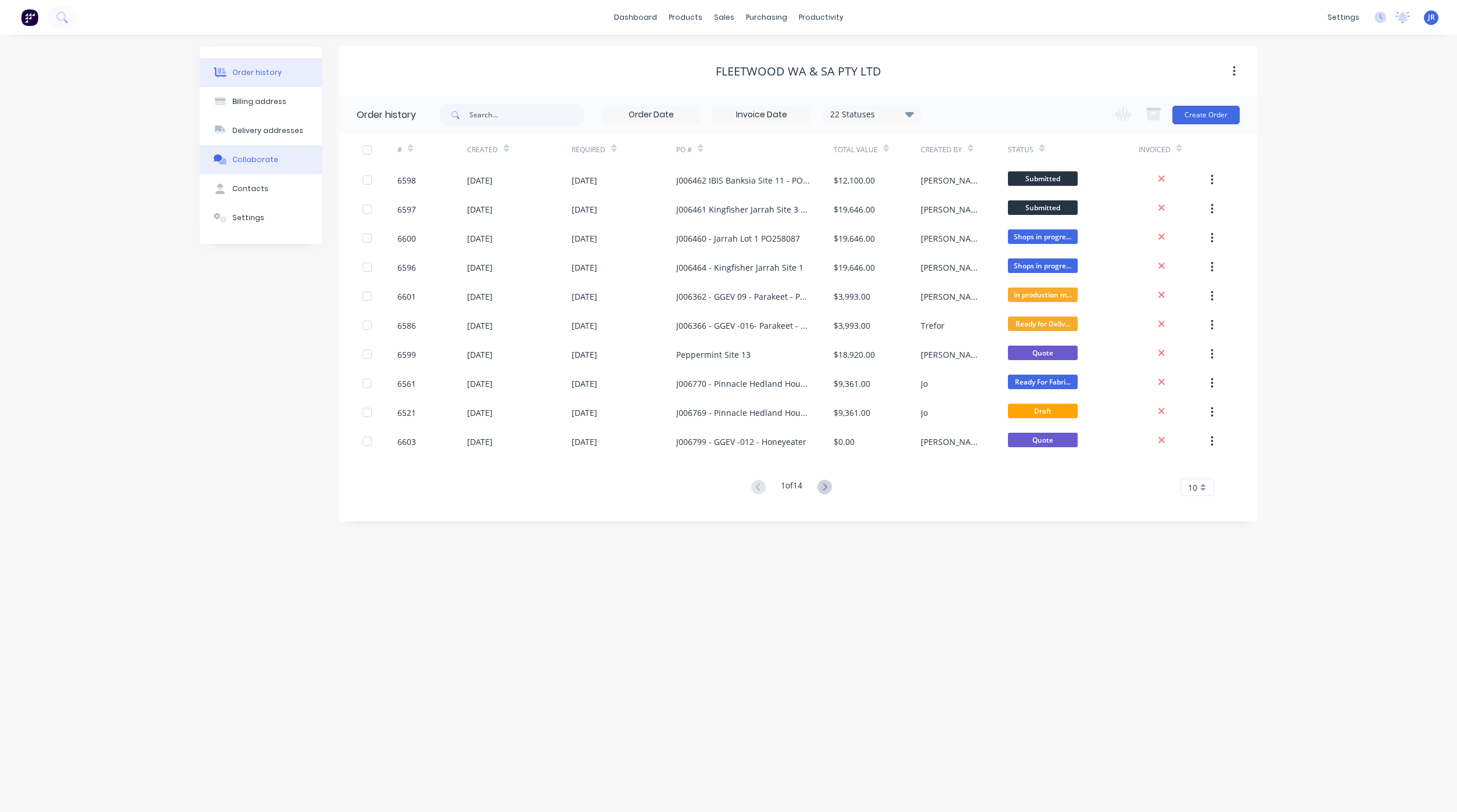
click at [244, 150] on button "Collaborate" at bounding box center [260, 159] width 122 height 29
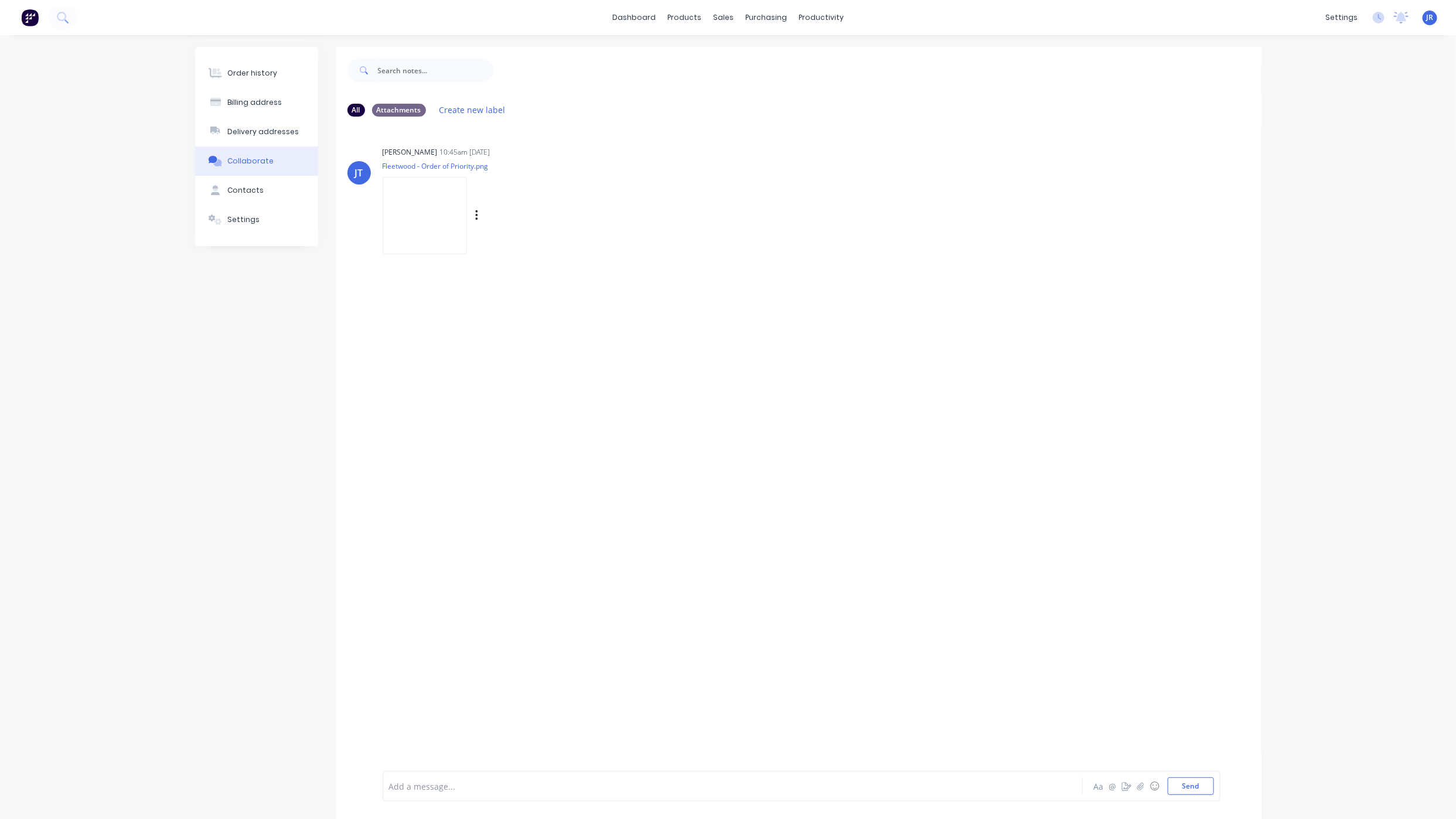
click at [396, 221] on img at bounding box center [425, 215] width 84 height 77
